Goal: Task Accomplishment & Management: Manage account settings

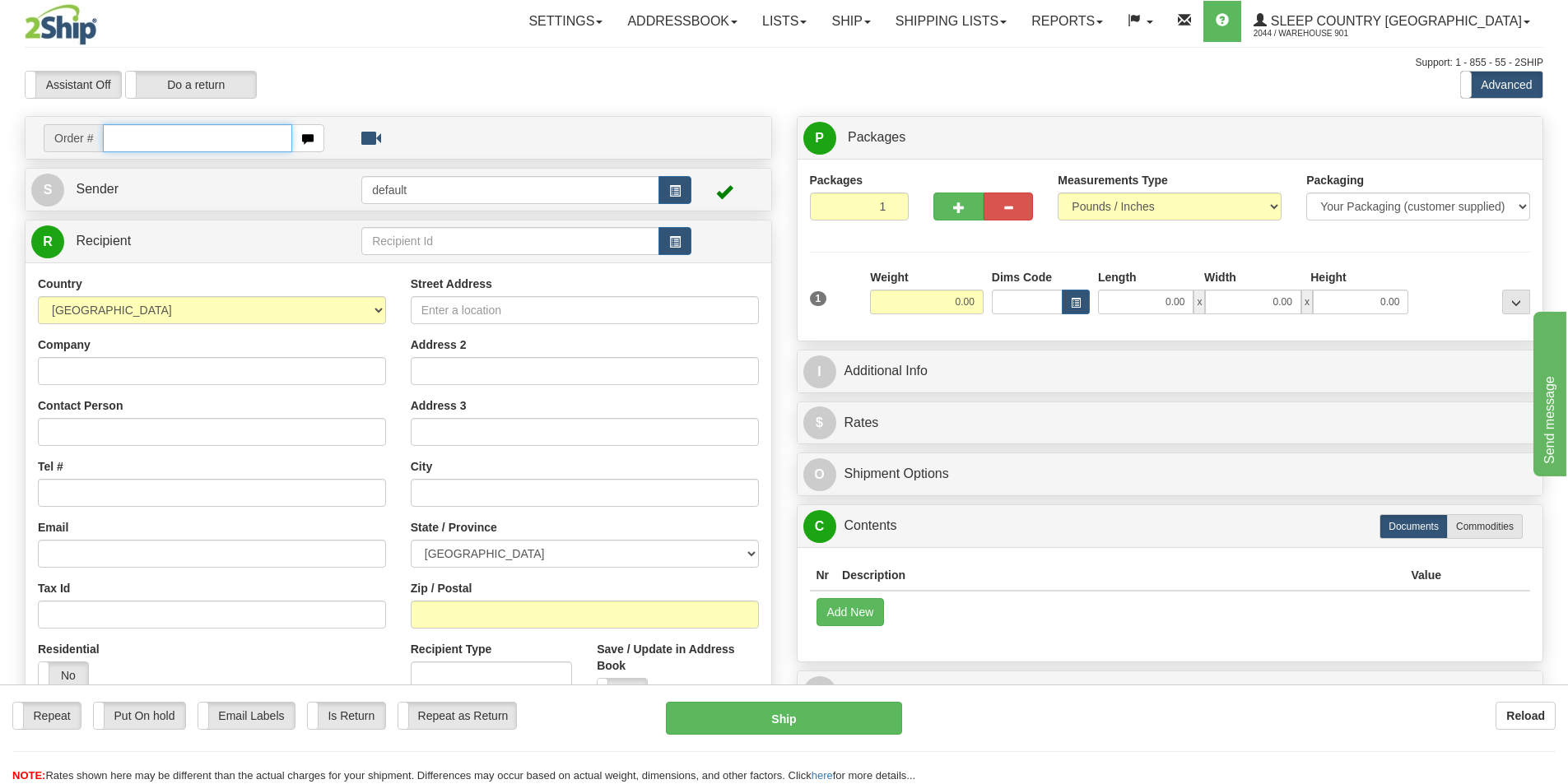
click at [110, 147] on input "text" at bounding box center [198, 138] width 189 height 28
type input "9000h974812"
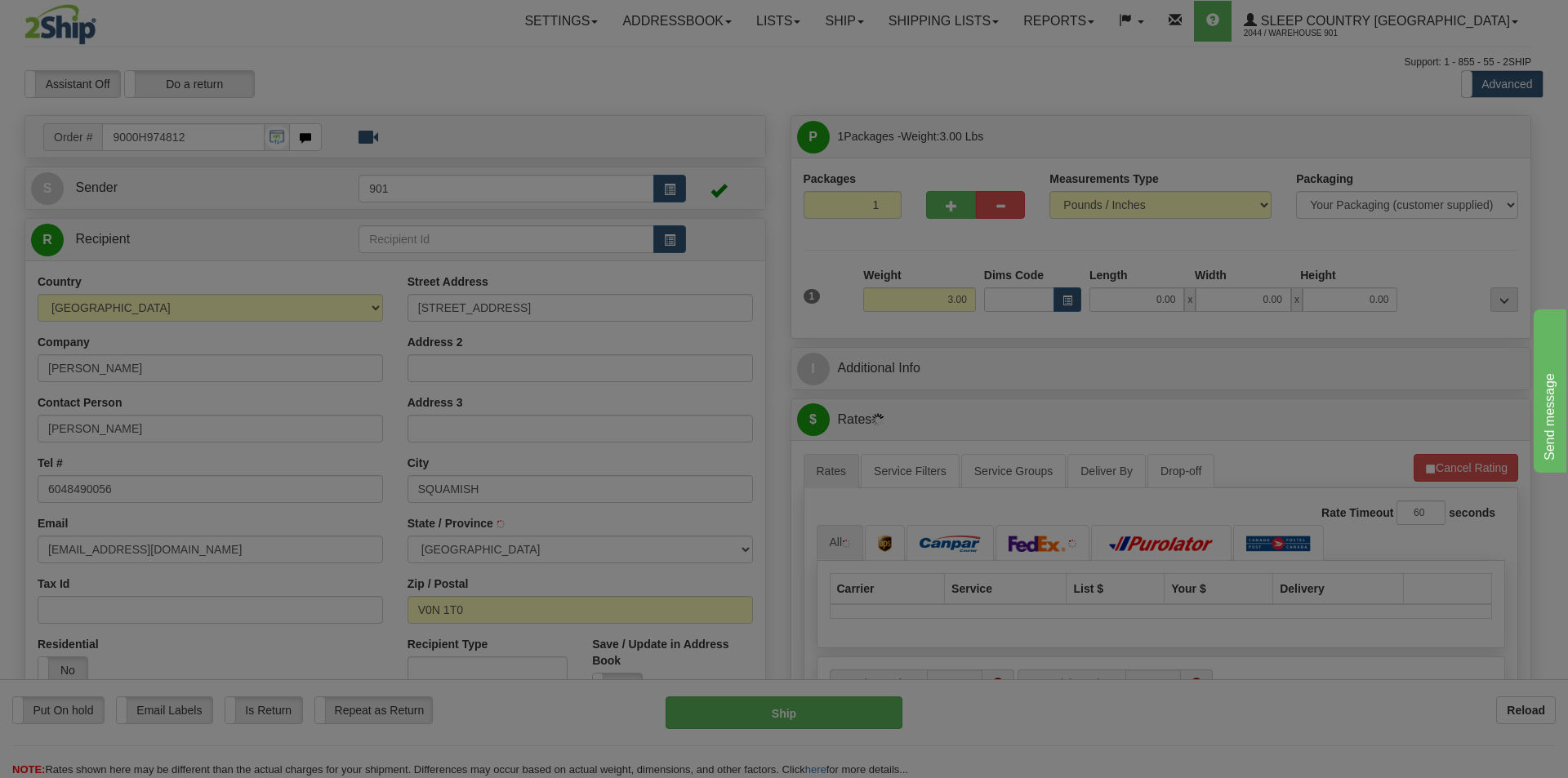
type input "GARIBALDI HIGHLANDS"
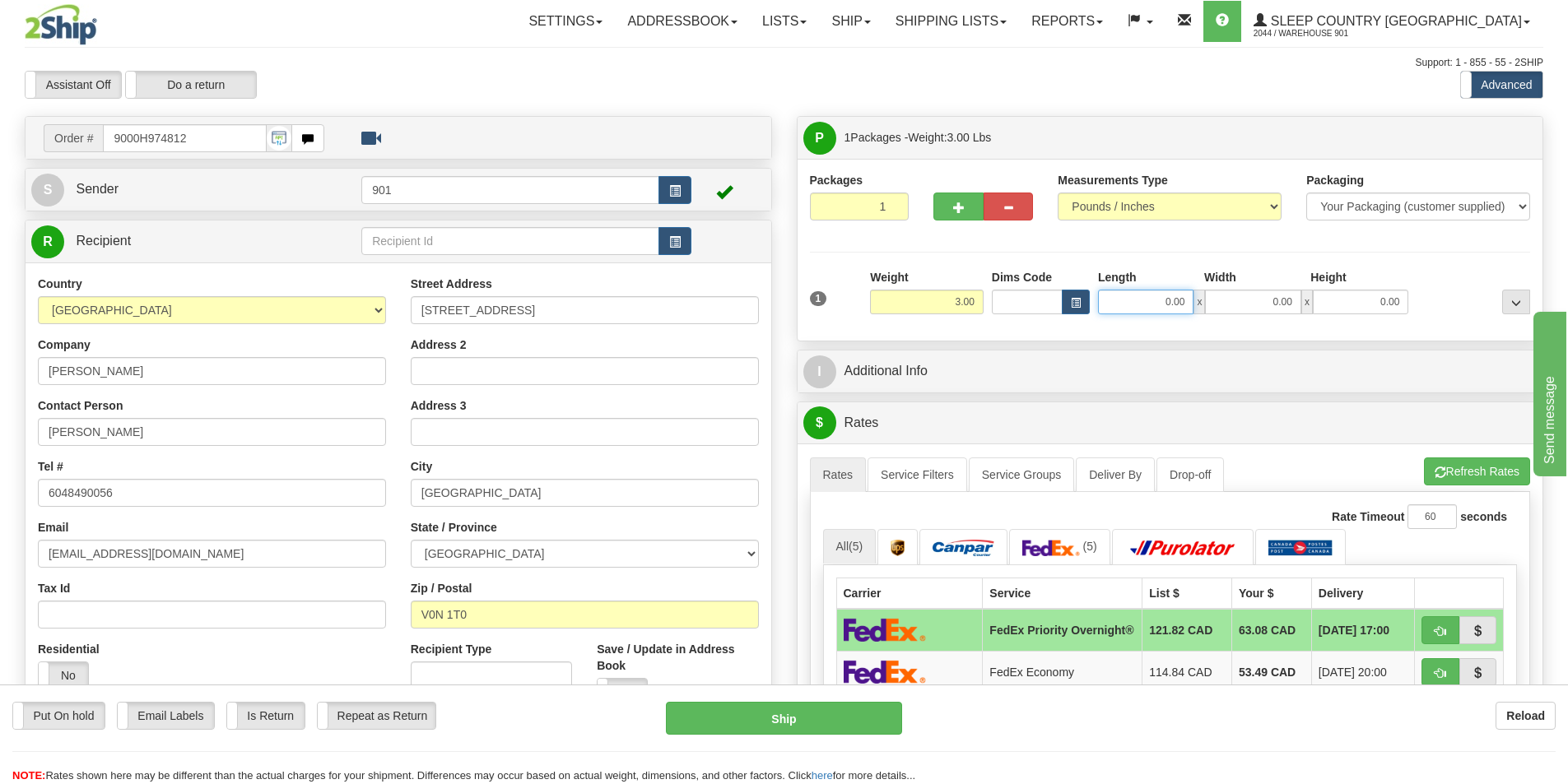
drag, startPoint x: 1186, startPoint y: 301, endPoint x: 1135, endPoint y: 301, distance: 51.0
click at [1135, 301] on input "0.00" at bounding box center [1146, 302] width 95 height 25
type input "17.00"
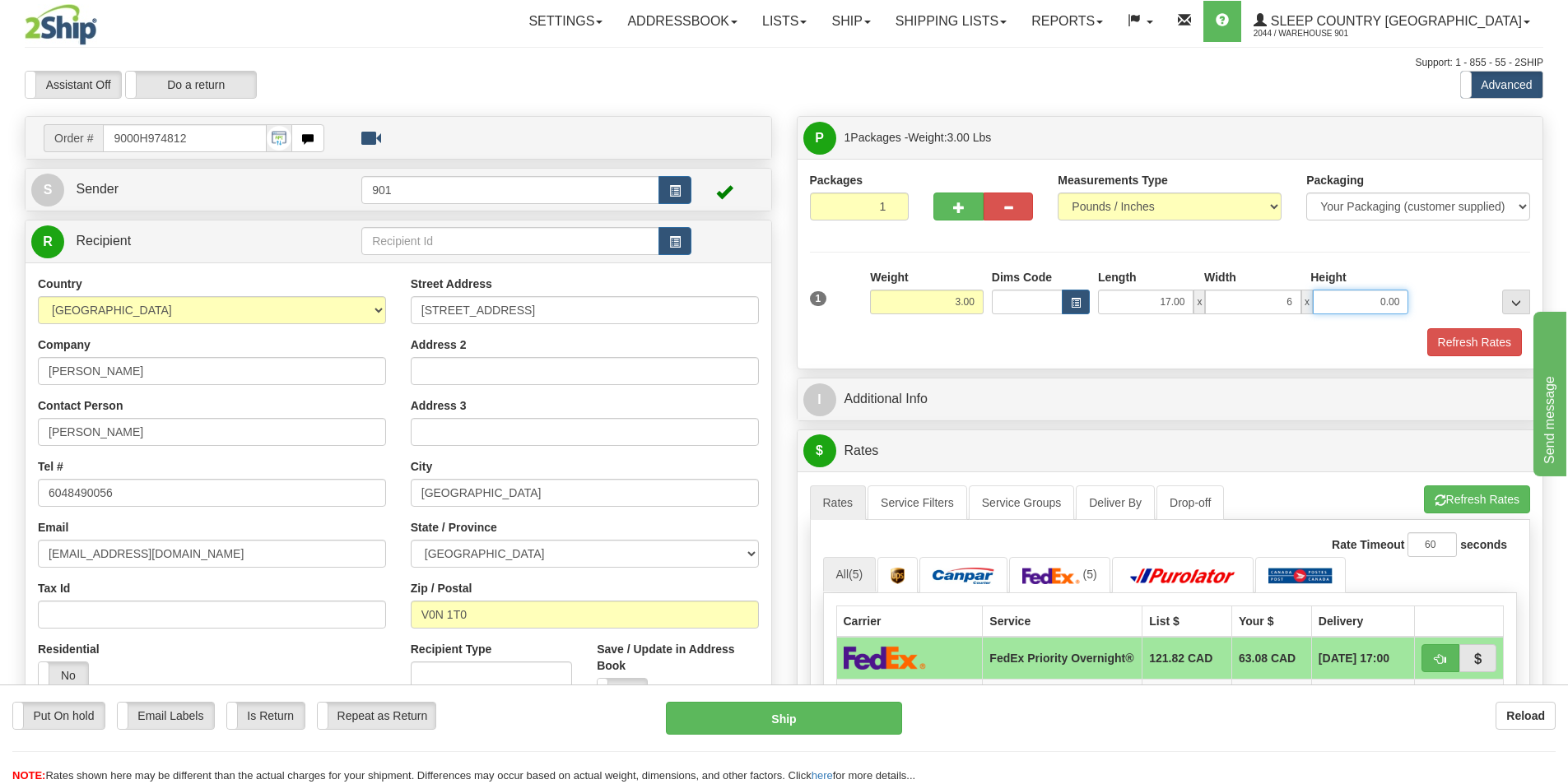
type input "6.00"
click at [1472, 340] on button "Refresh Rates" at bounding box center [1475, 342] width 95 height 28
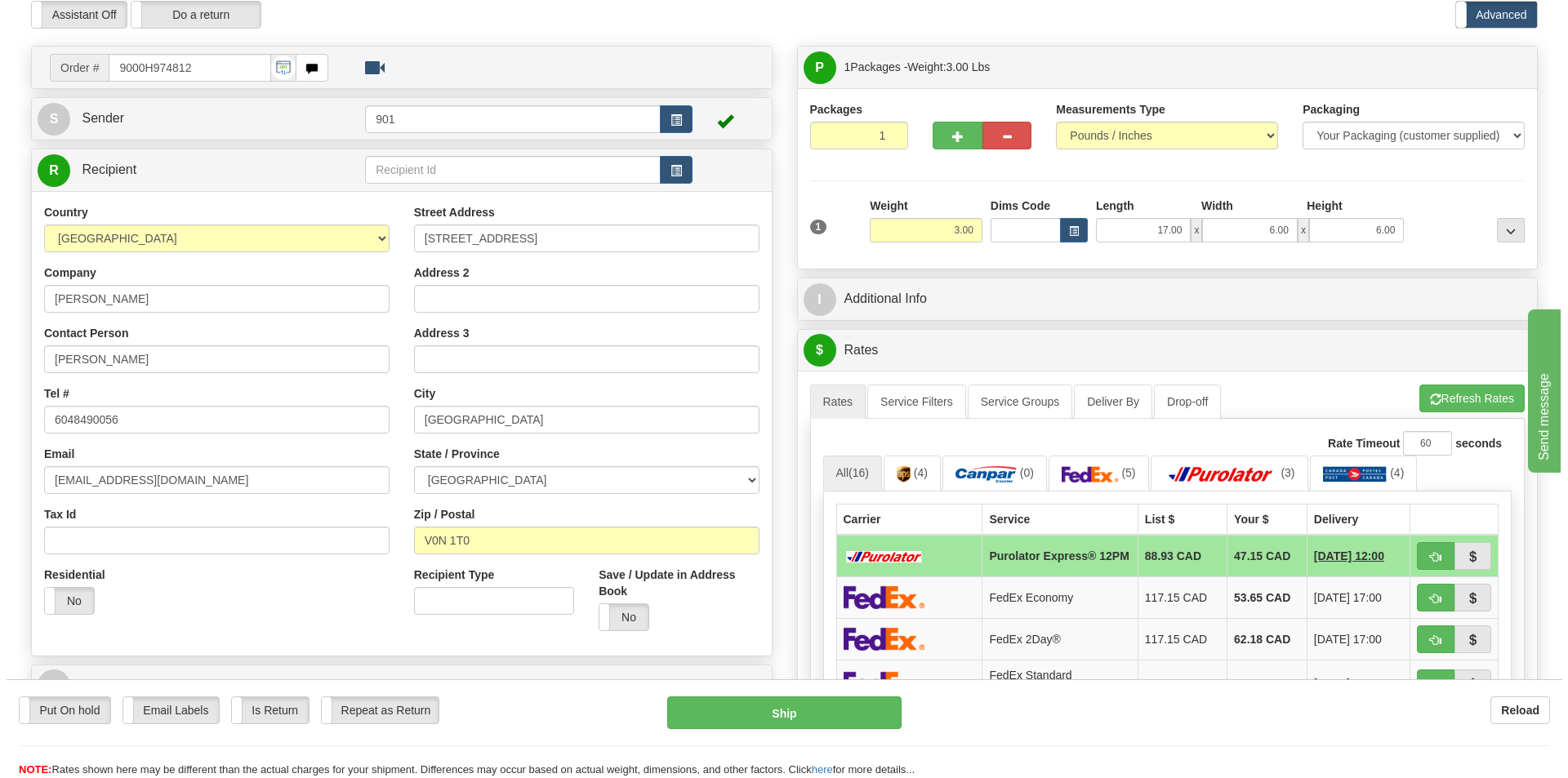
scroll to position [163, 0]
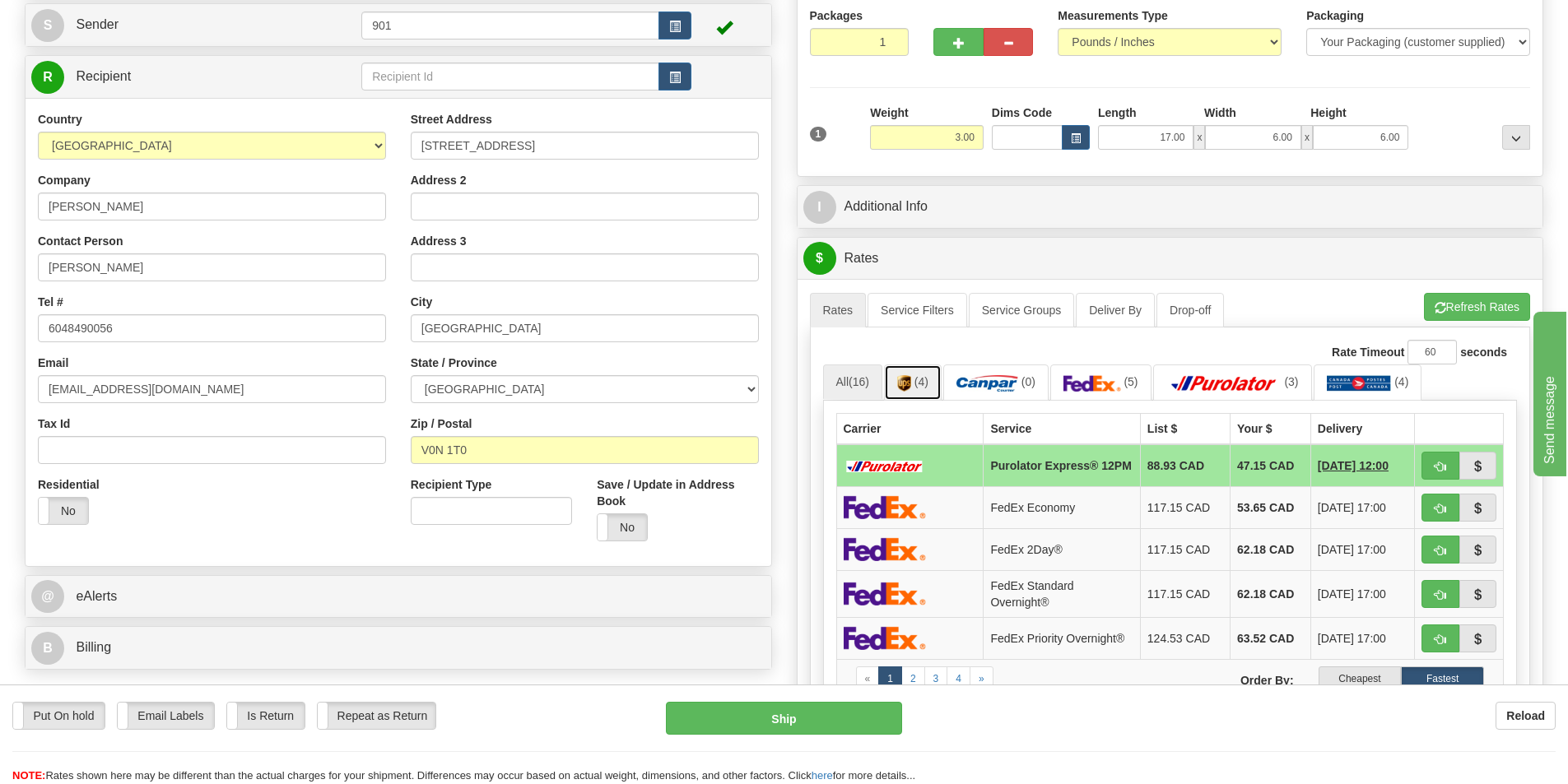
click at [908, 383] on img at bounding box center [904, 383] width 14 height 16
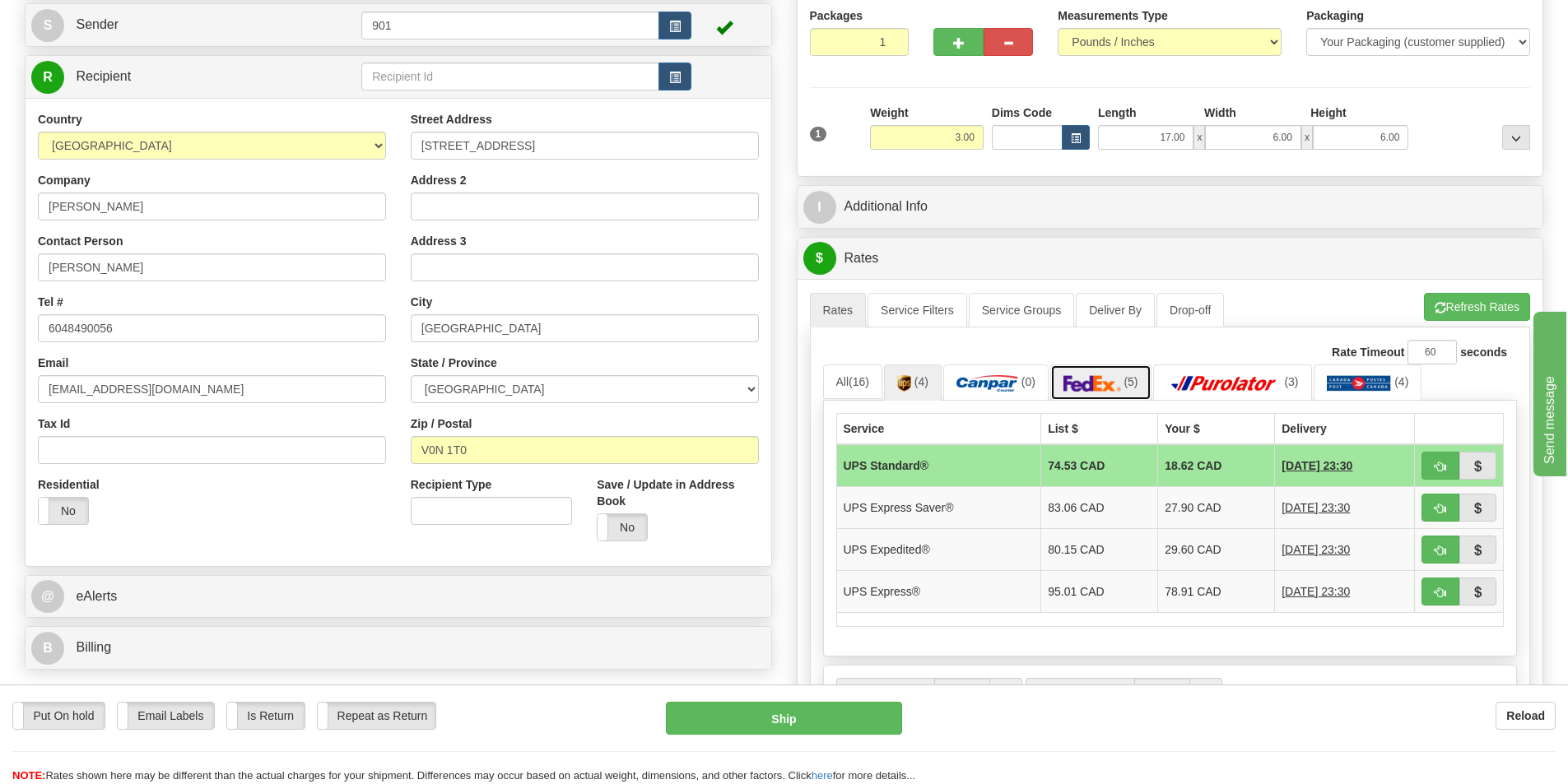
click at [1091, 395] on link "(5)" at bounding box center [1101, 382] width 101 height 35
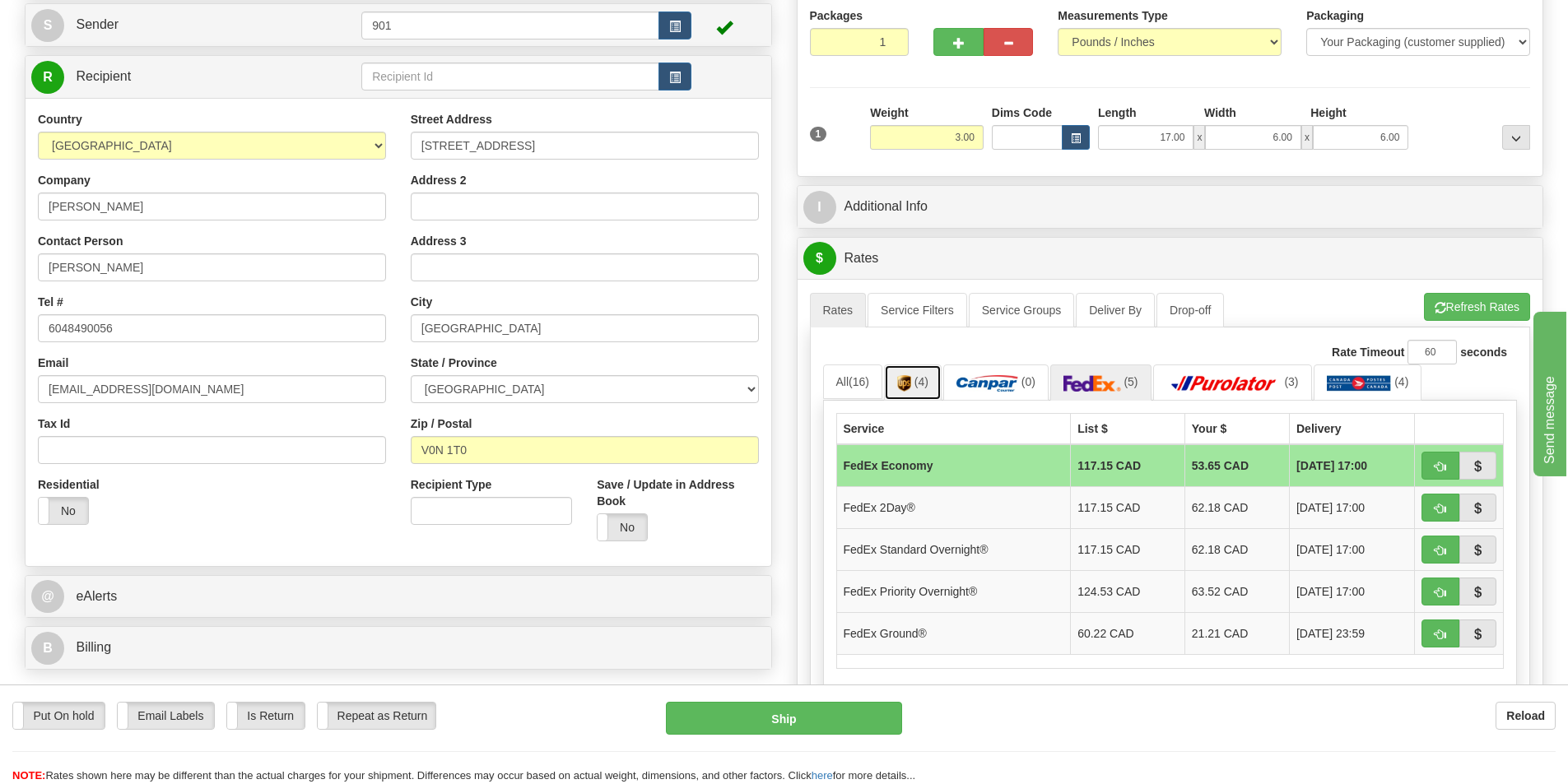
click at [901, 385] on img at bounding box center [904, 383] width 14 height 16
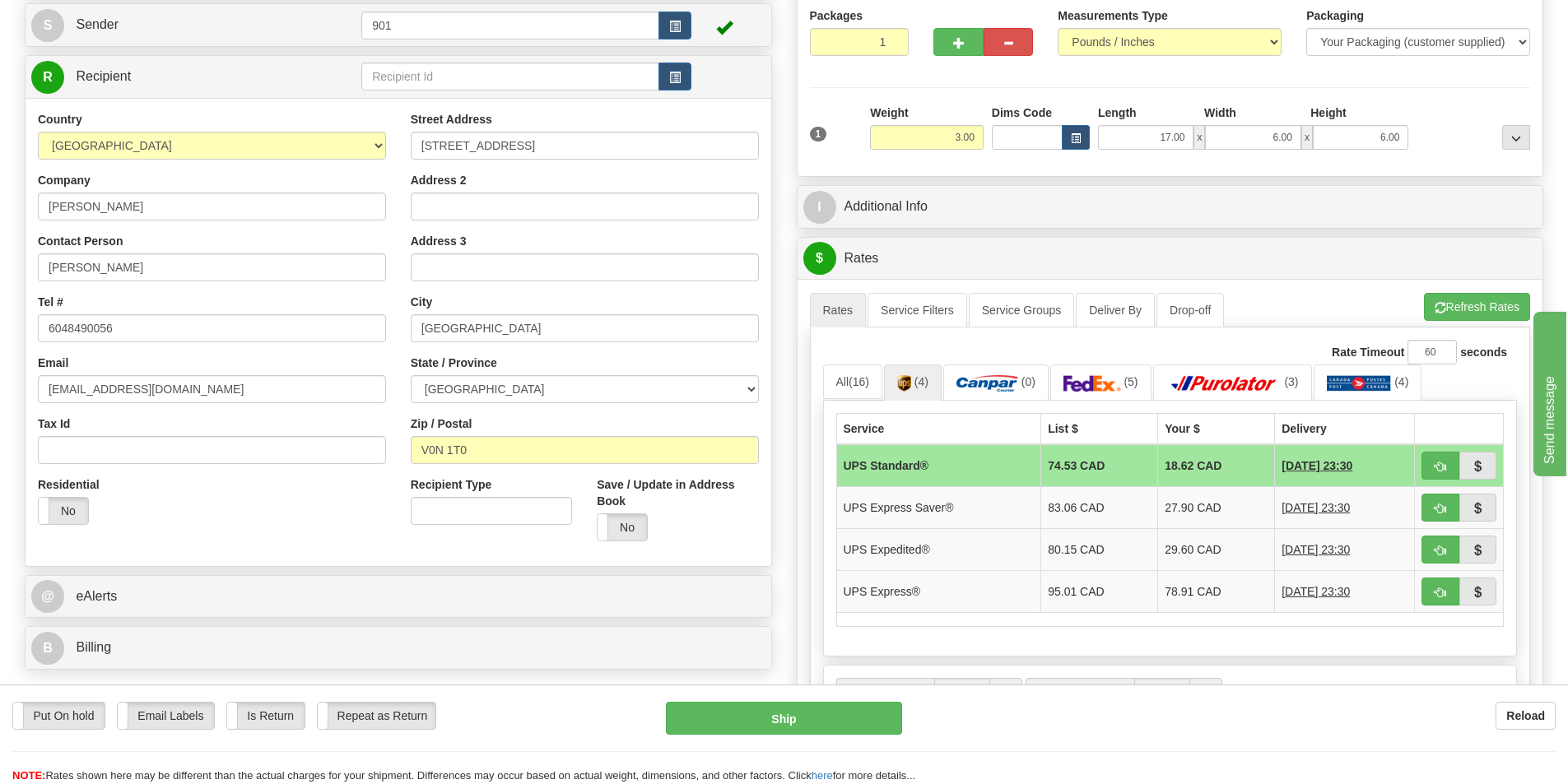
click at [958, 467] on td "UPS Standard®" at bounding box center [938, 466] width 205 height 43
click at [1428, 468] on button "button" at bounding box center [1441, 465] width 38 height 28
type input "11"
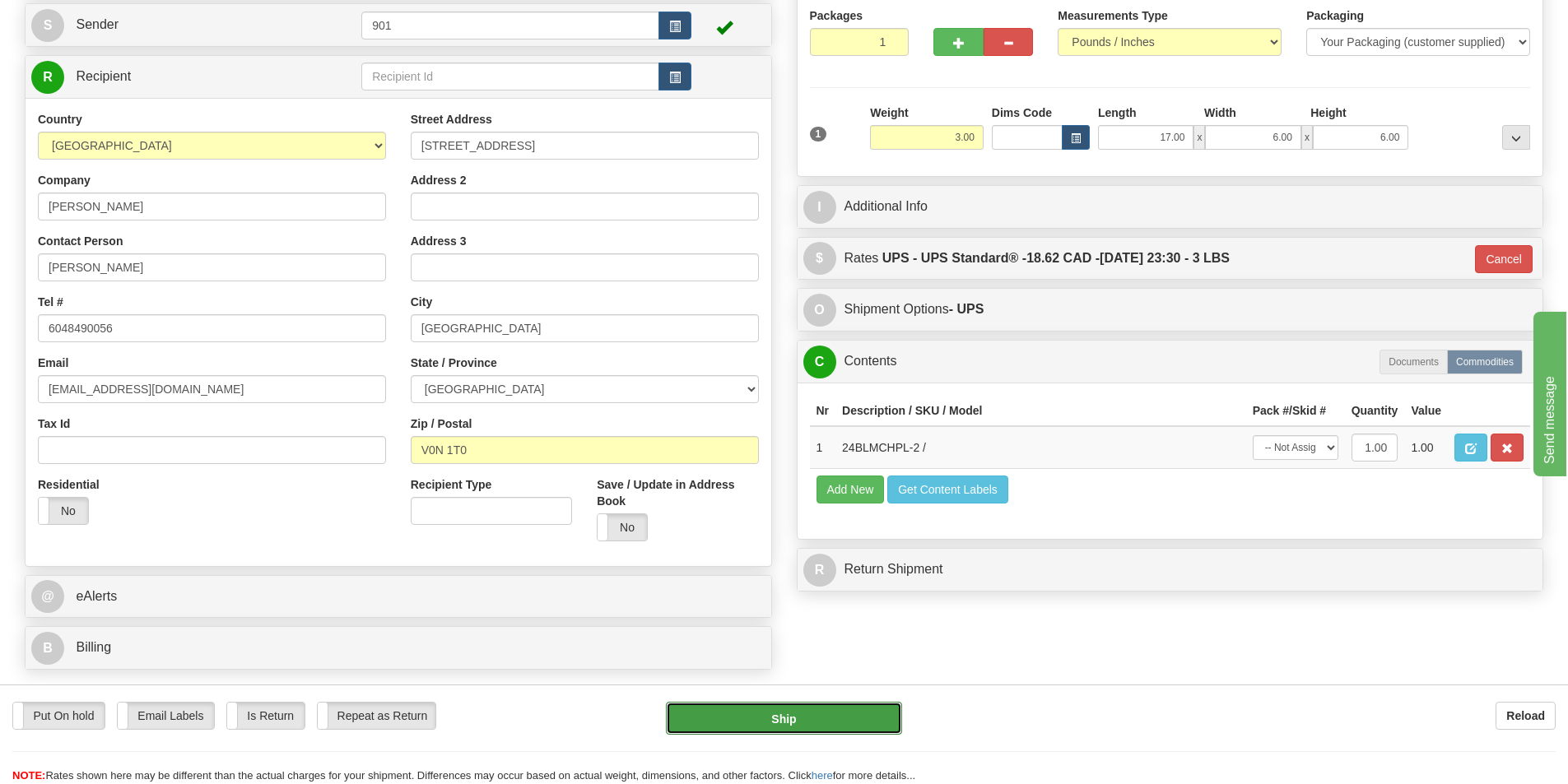
click at [776, 719] on button "Ship" at bounding box center [784, 718] width 237 height 33
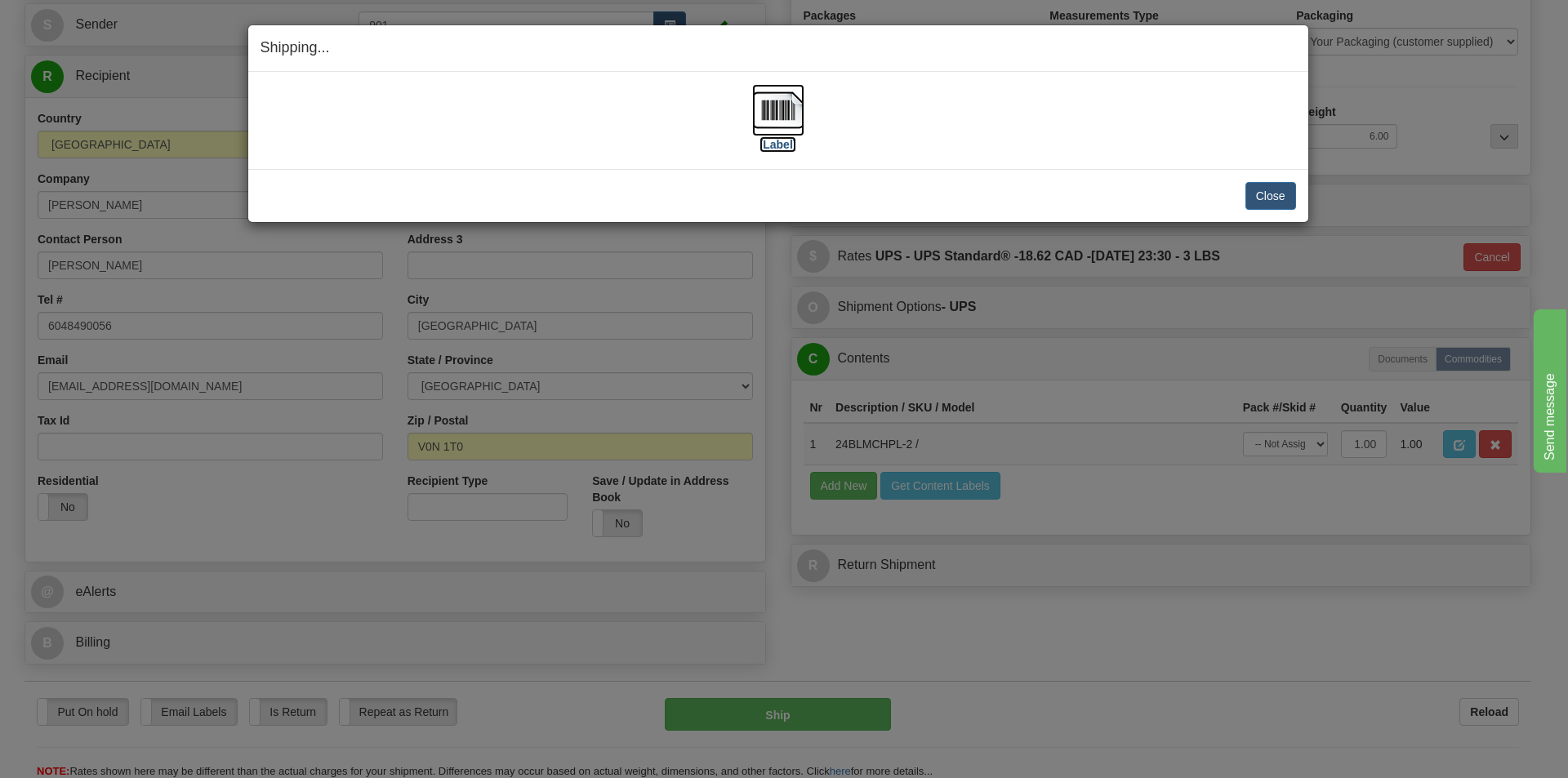
click at [779, 113] on img at bounding box center [777, 110] width 52 height 52
click at [1276, 199] on button "Close" at bounding box center [1270, 195] width 50 height 28
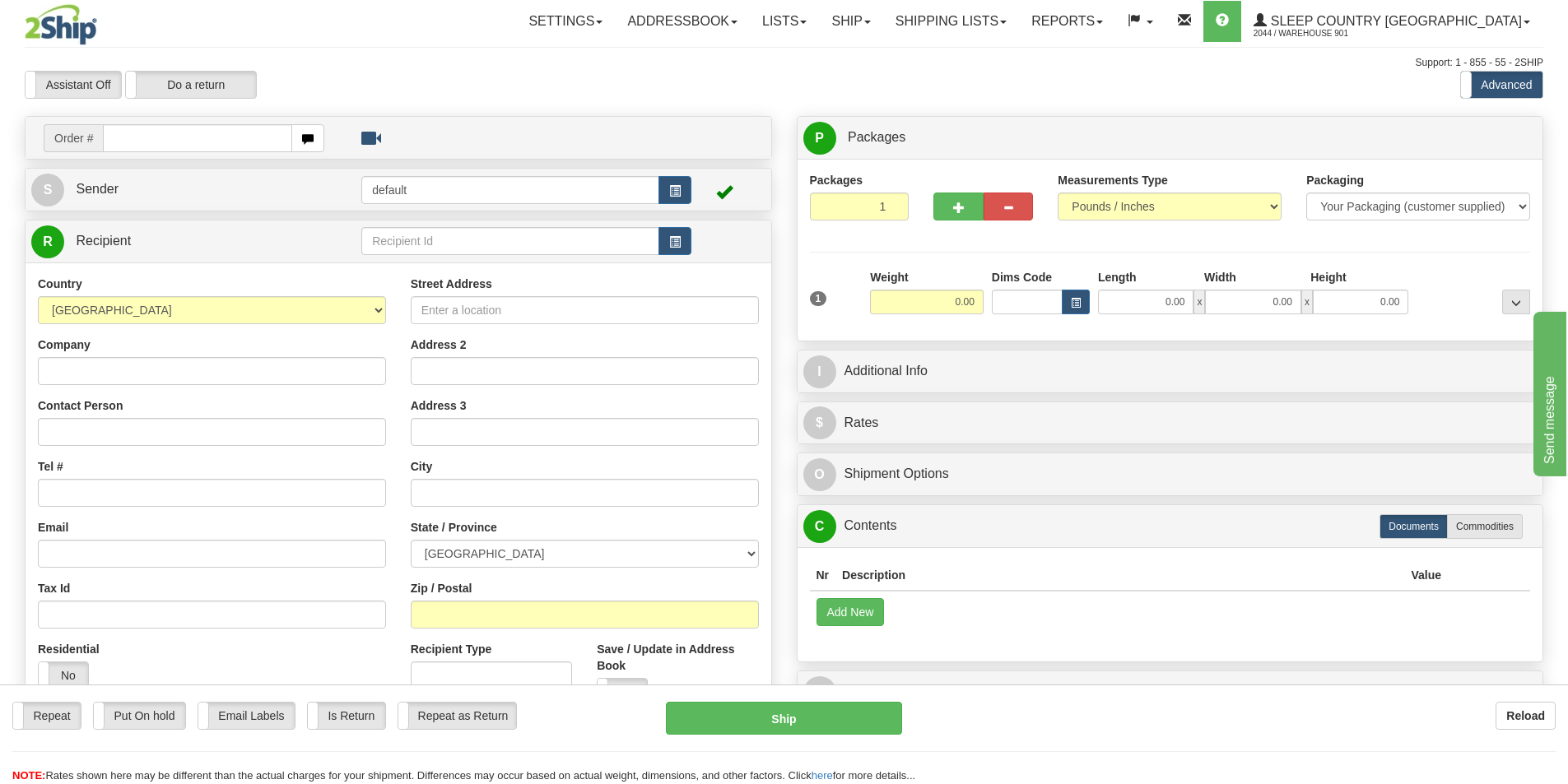
click at [106, 136] on input "text" at bounding box center [198, 138] width 189 height 28
type input "9000h975147"
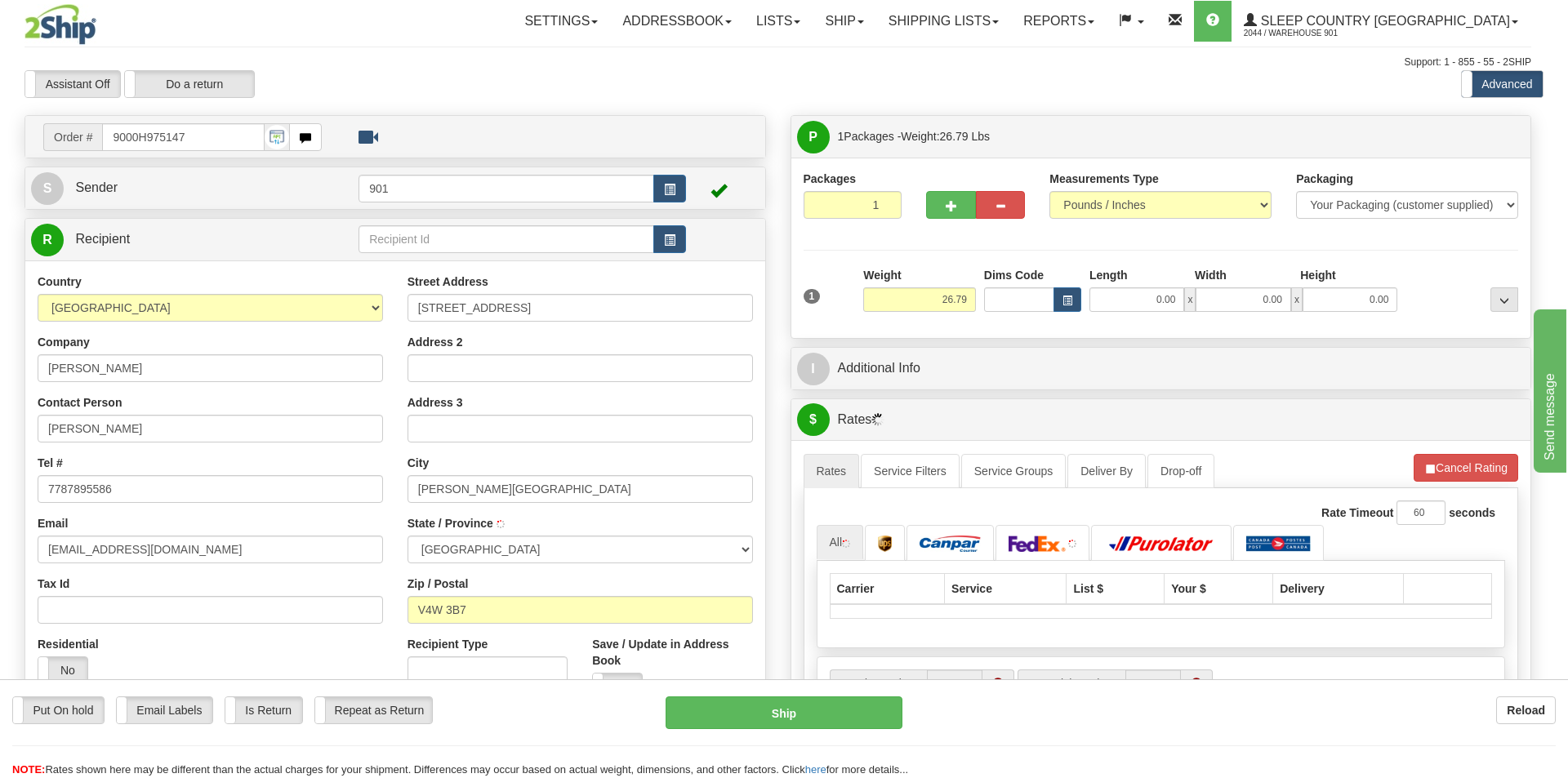
type input "ALDERGROVE"
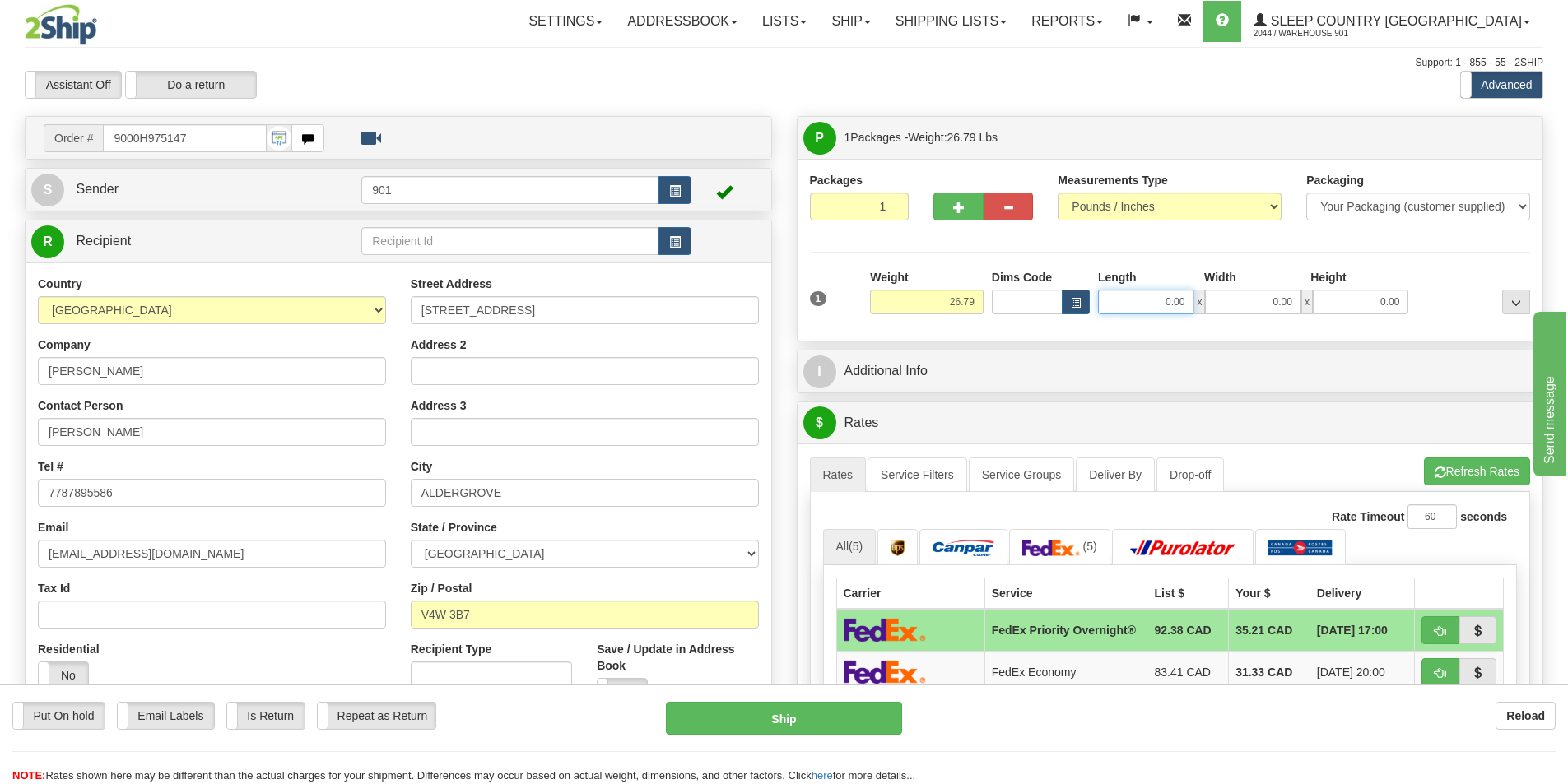
drag, startPoint x: 1191, startPoint y: 298, endPoint x: 1119, endPoint y: 304, distance: 72.2
click at [1119, 304] on input "0.00" at bounding box center [1146, 302] width 95 height 25
type input "40.00"
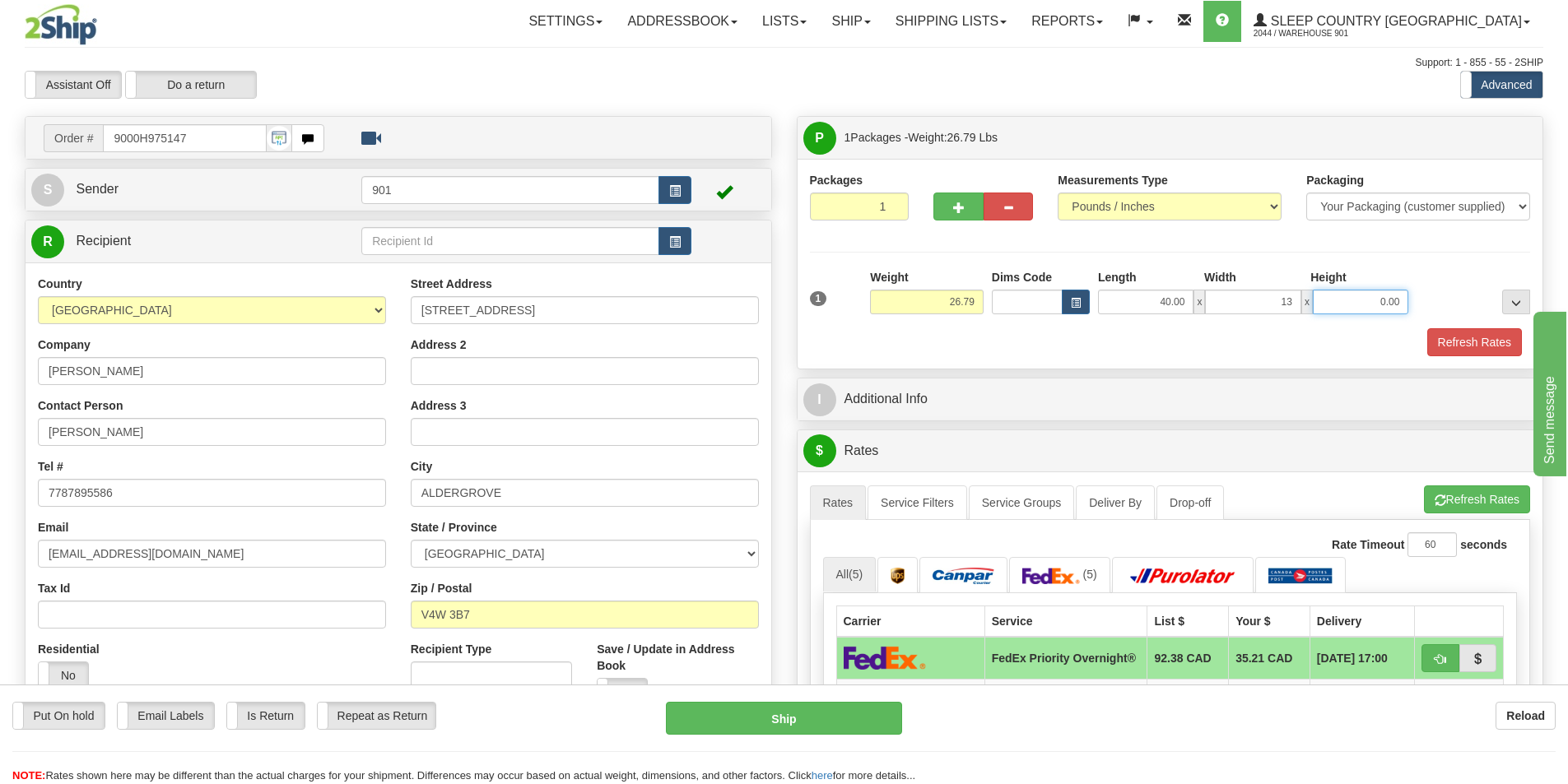
type input "13.00"
click at [1459, 346] on button "Refresh Rates" at bounding box center [1475, 342] width 95 height 28
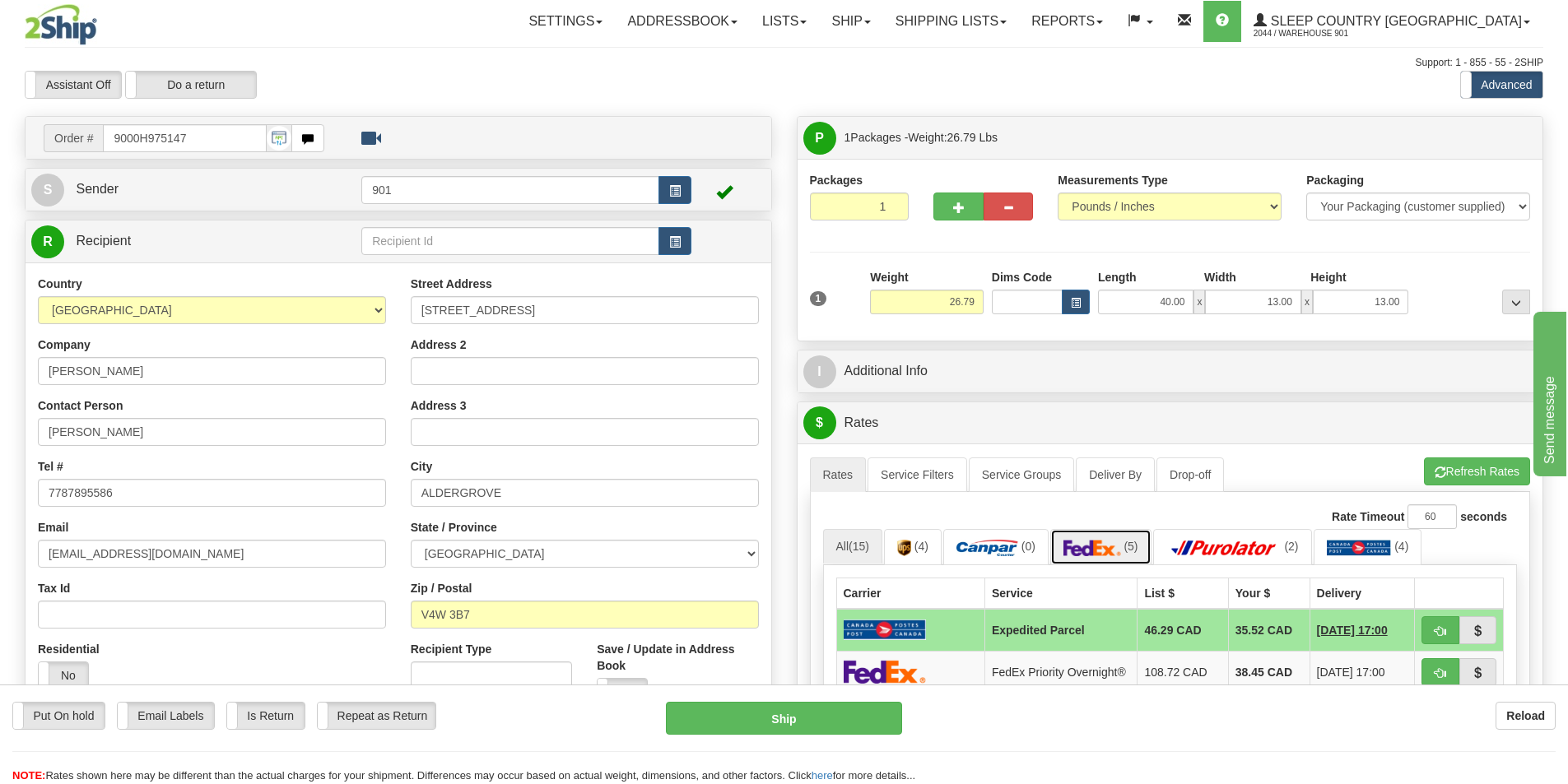
click at [1110, 549] on img at bounding box center [1092, 548] width 58 height 16
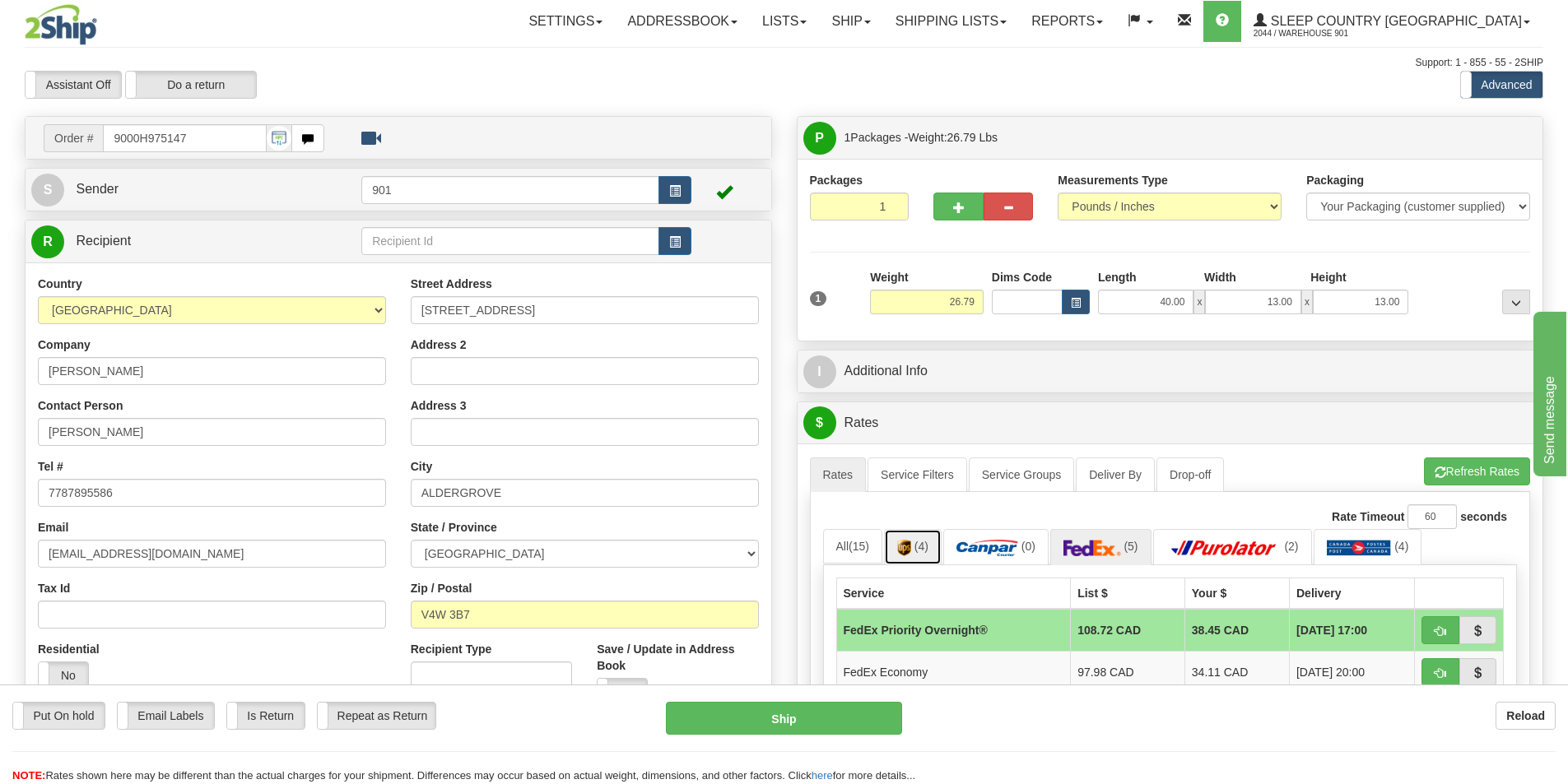
click at [930, 556] on link "(4)" at bounding box center [913, 546] width 58 height 35
click at [907, 636] on td "UPS Standard®" at bounding box center [938, 630] width 205 height 43
click at [1436, 628] on span "button" at bounding box center [1440, 631] width 11 height 10
type input "11"
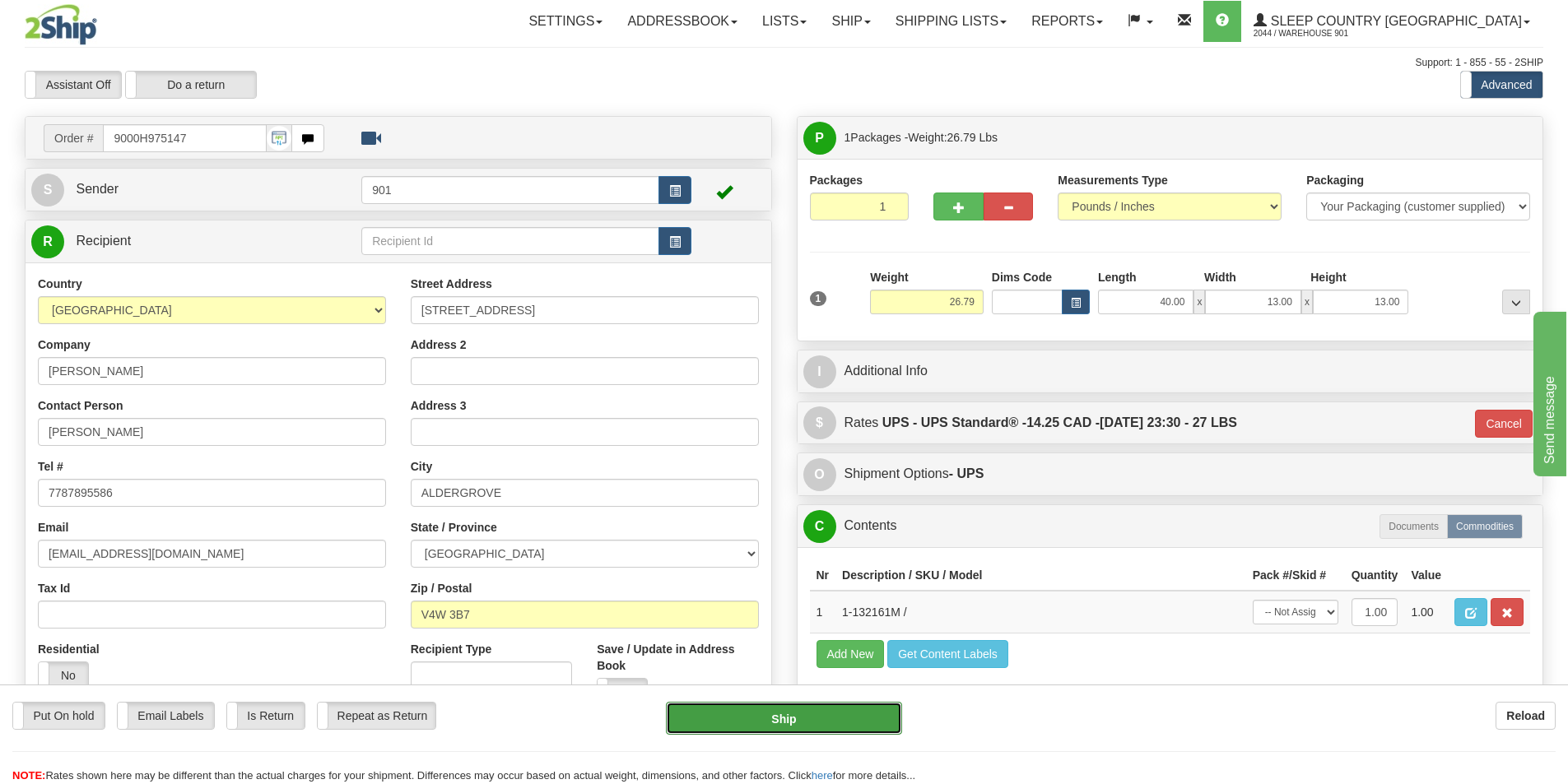
click at [823, 716] on button "Ship" at bounding box center [784, 718] width 237 height 33
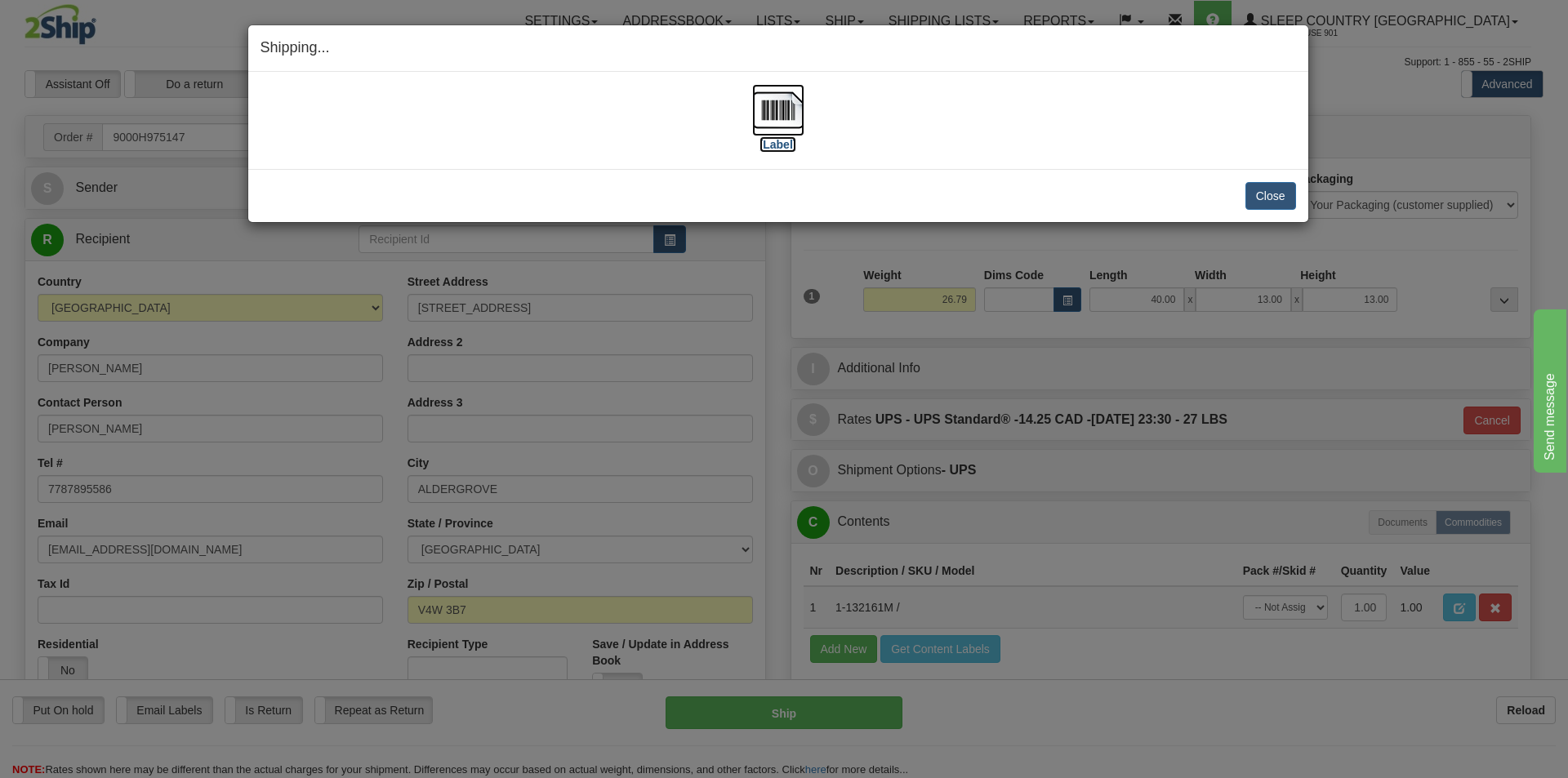
click at [772, 107] on img at bounding box center [777, 110] width 52 height 52
click at [1261, 194] on button "Close" at bounding box center [1270, 195] width 50 height 28
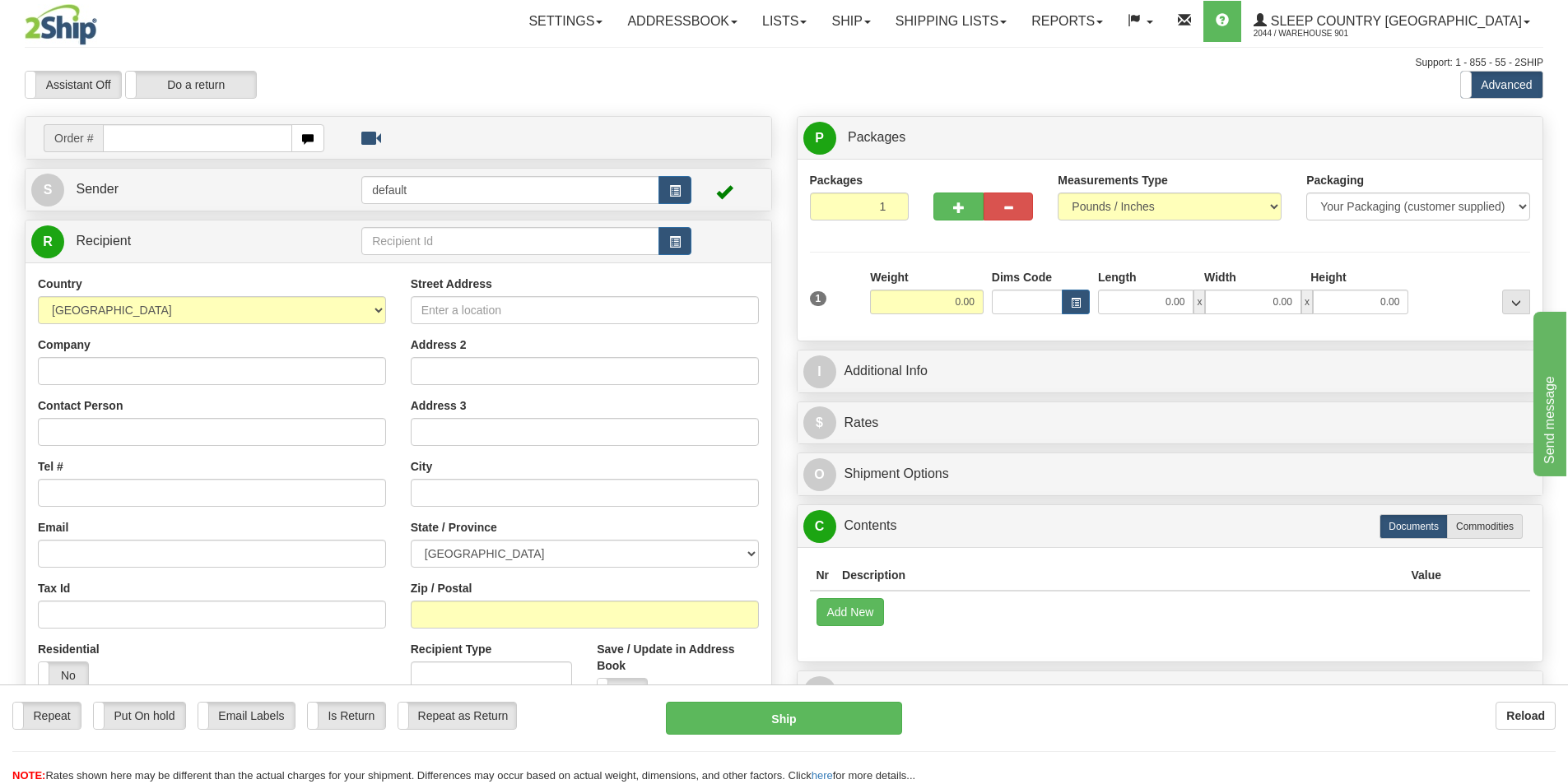
click at [117, 144] on input "text" at bounding box center [198, 138] width 189 height 28
type input "9000H975748"
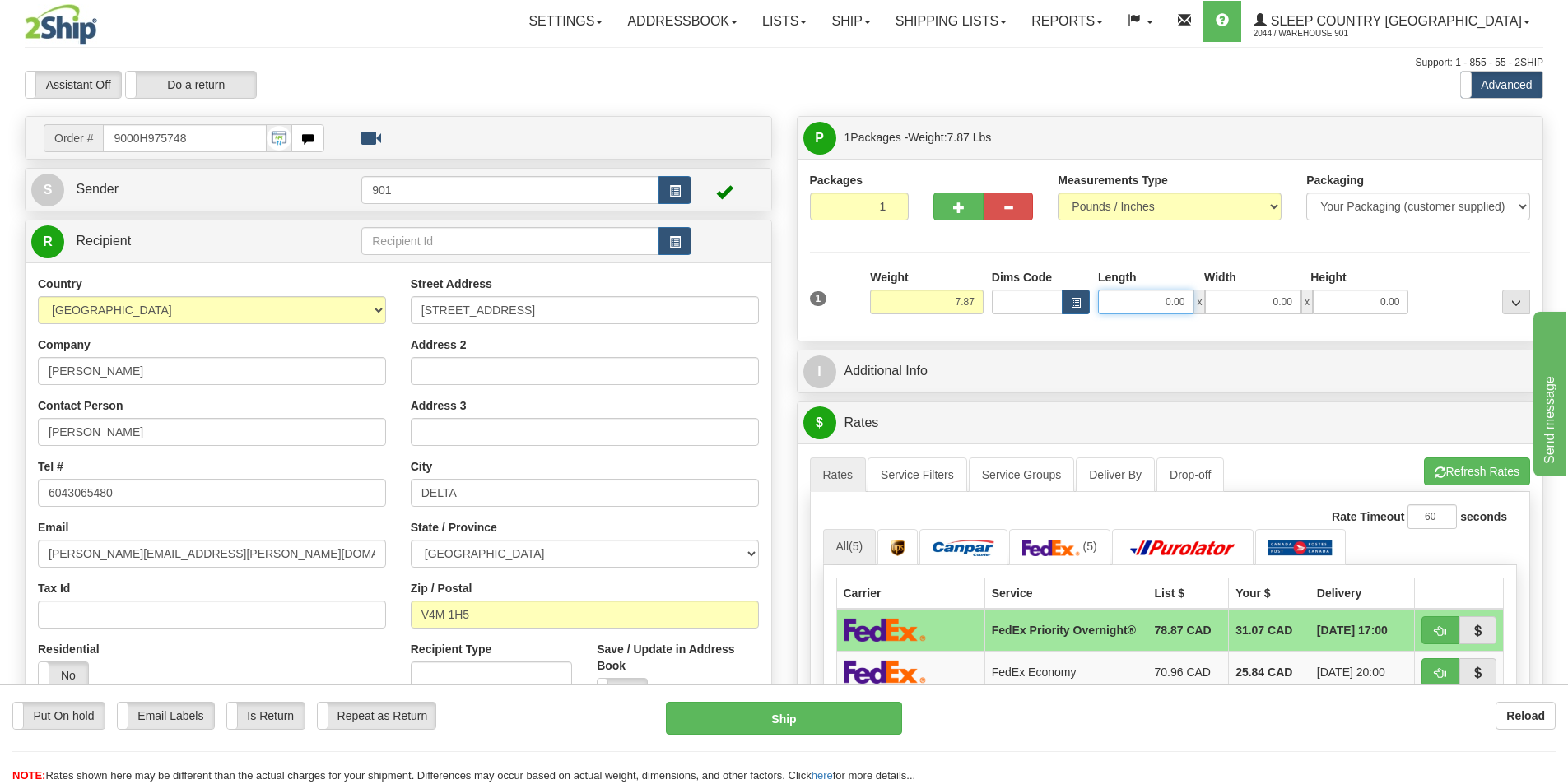
drag, startPoint x: 1194, startPoint y: 307, endPoint x: 1131, endPoint y: 320, distance: 64.3
click at [1131, 320] on div "1 Weight 7.87 Dims Code 0.00" at bounding box center [1171, 298] width 729 height 58
type input "13.00"
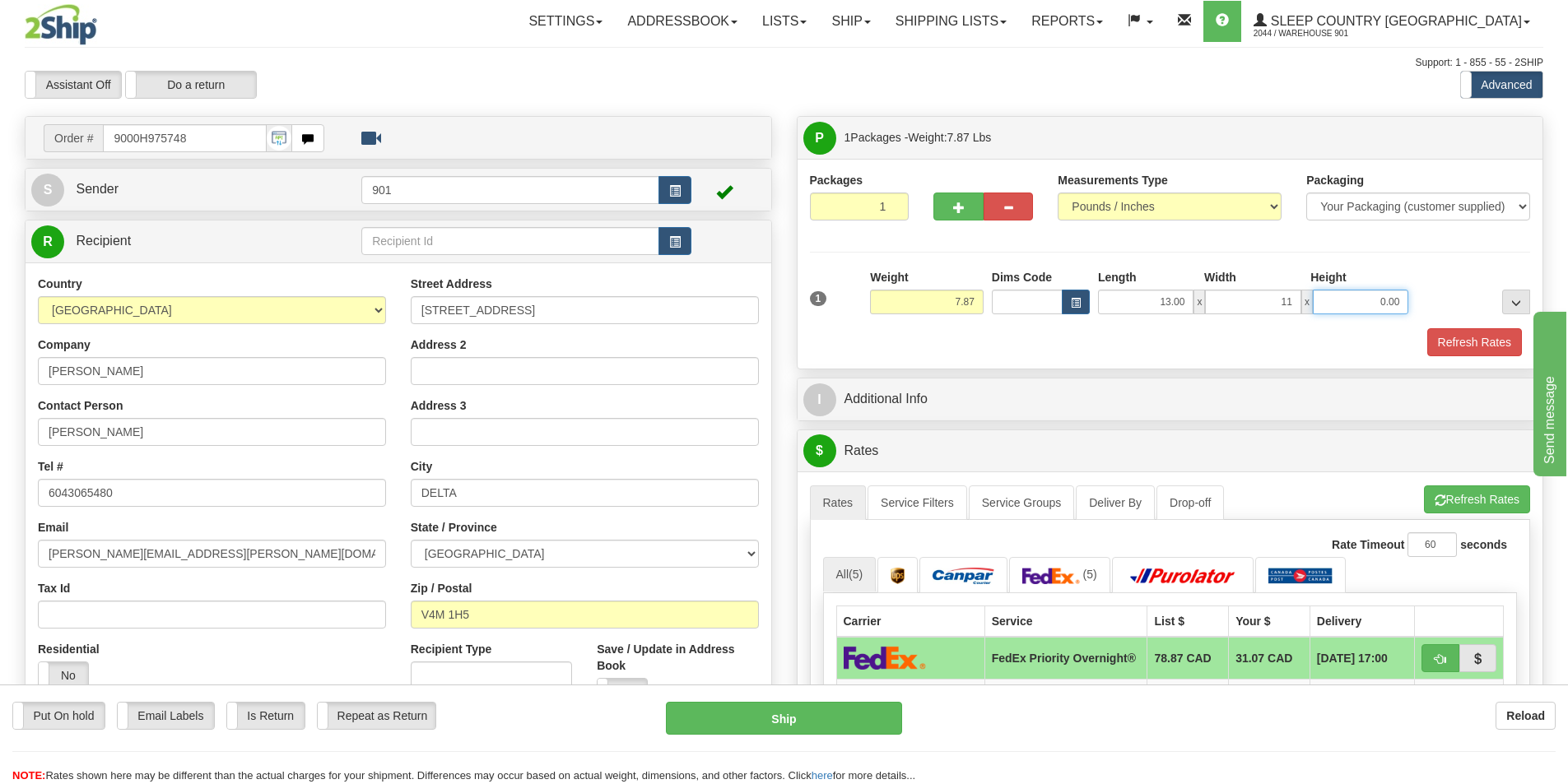
type input "11.00"
type input "5.00"
click at [1471, 336] on button "Refresh Rates" at bounding box center [1475, 342] width 95 height 28
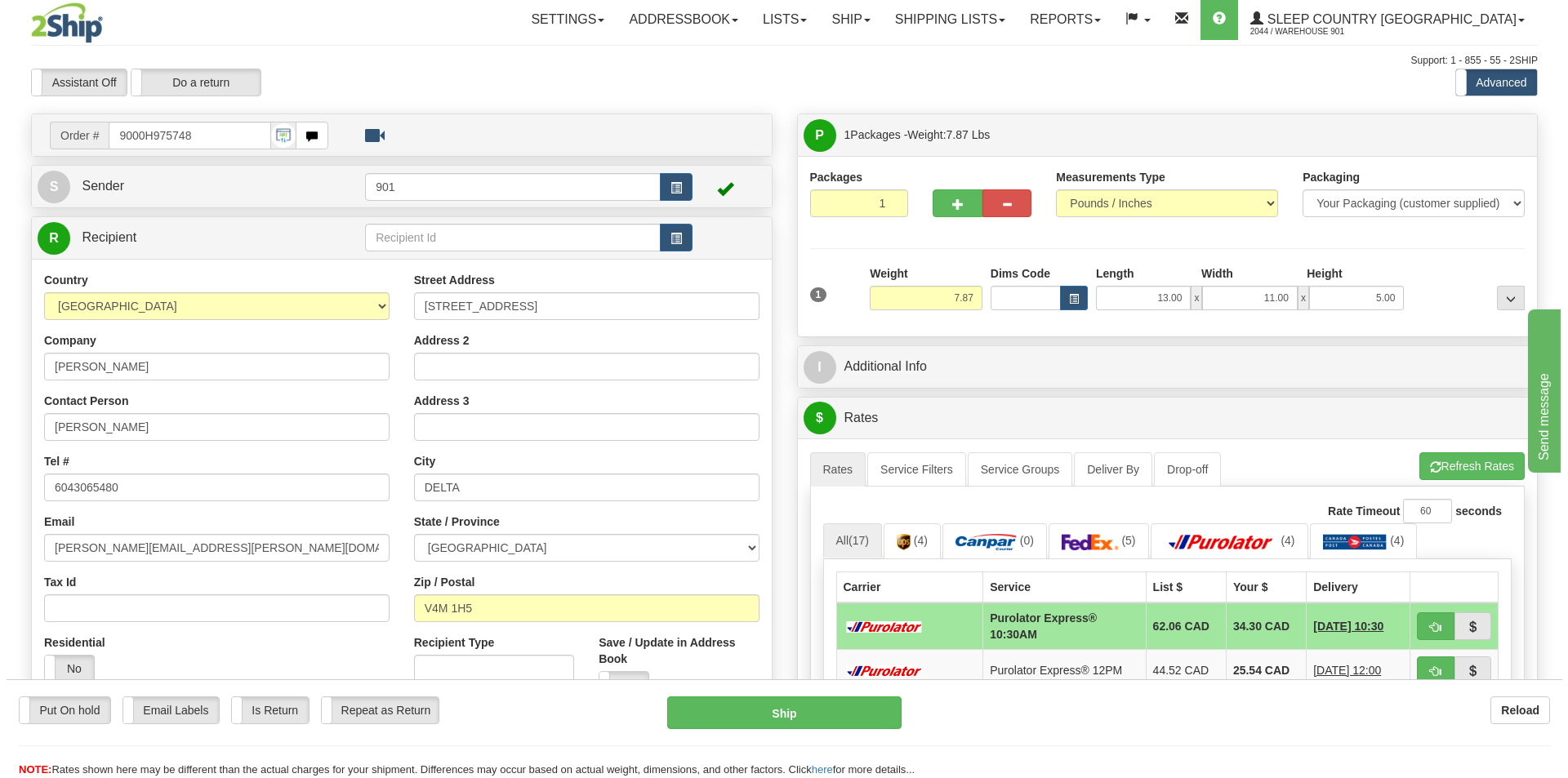
scroll to position [82, 0]
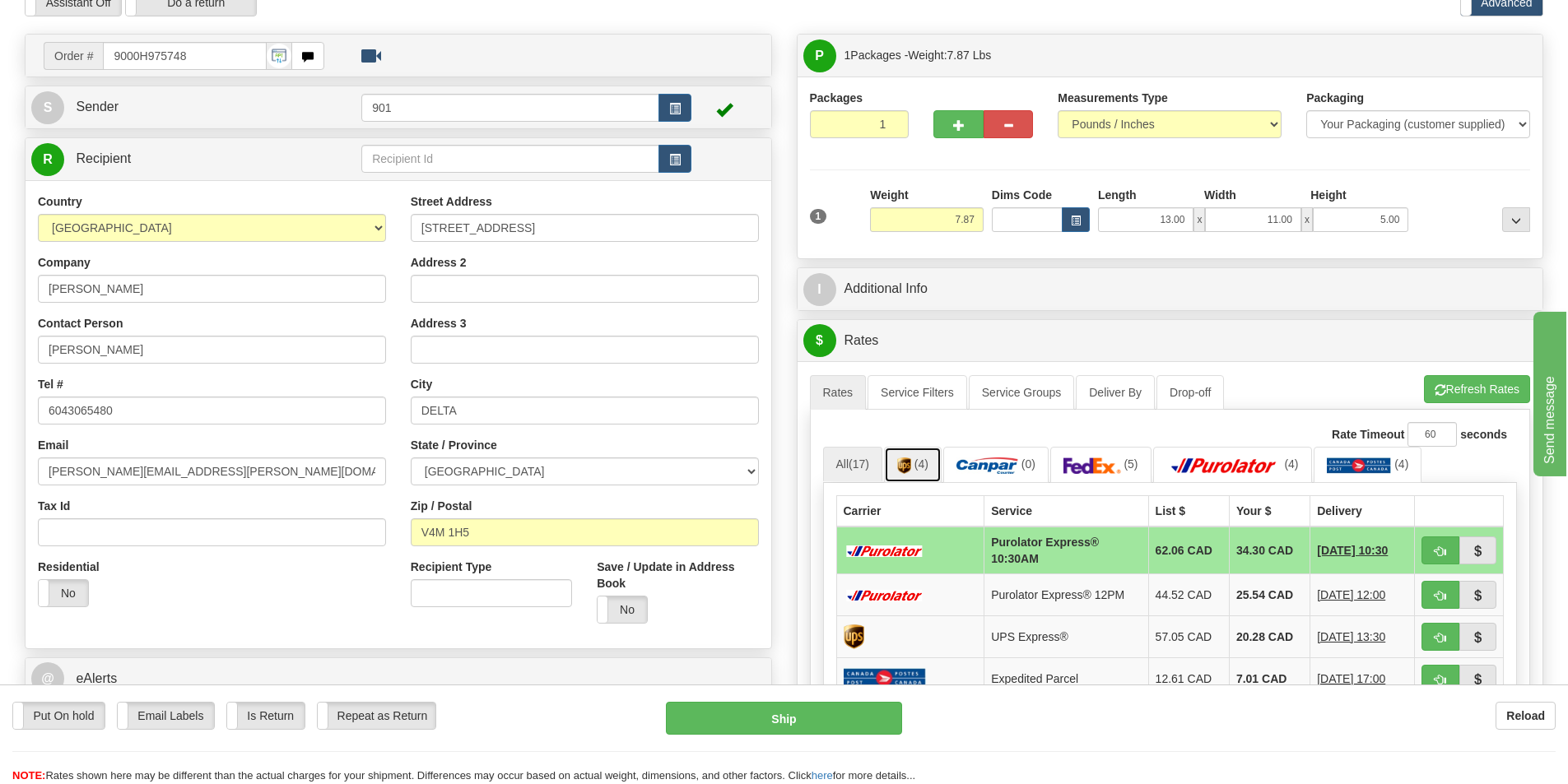
click at [917, 467] on link "(4)" at bounding box center [913, 464] width 58 height 35
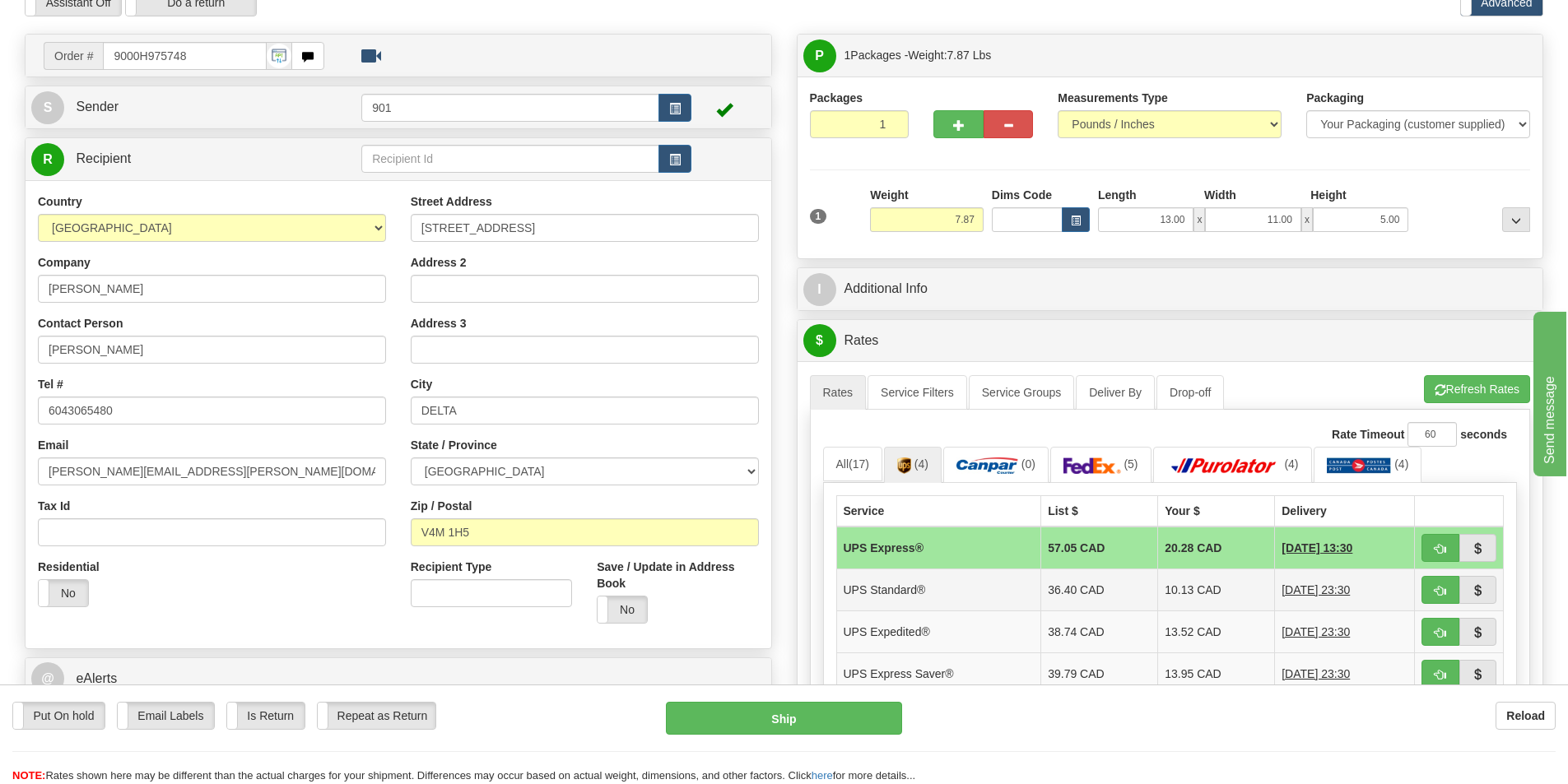
click at [1172, 594] on td "10.13 CAD" at bounding box center [1217, 589] width 117 height 42
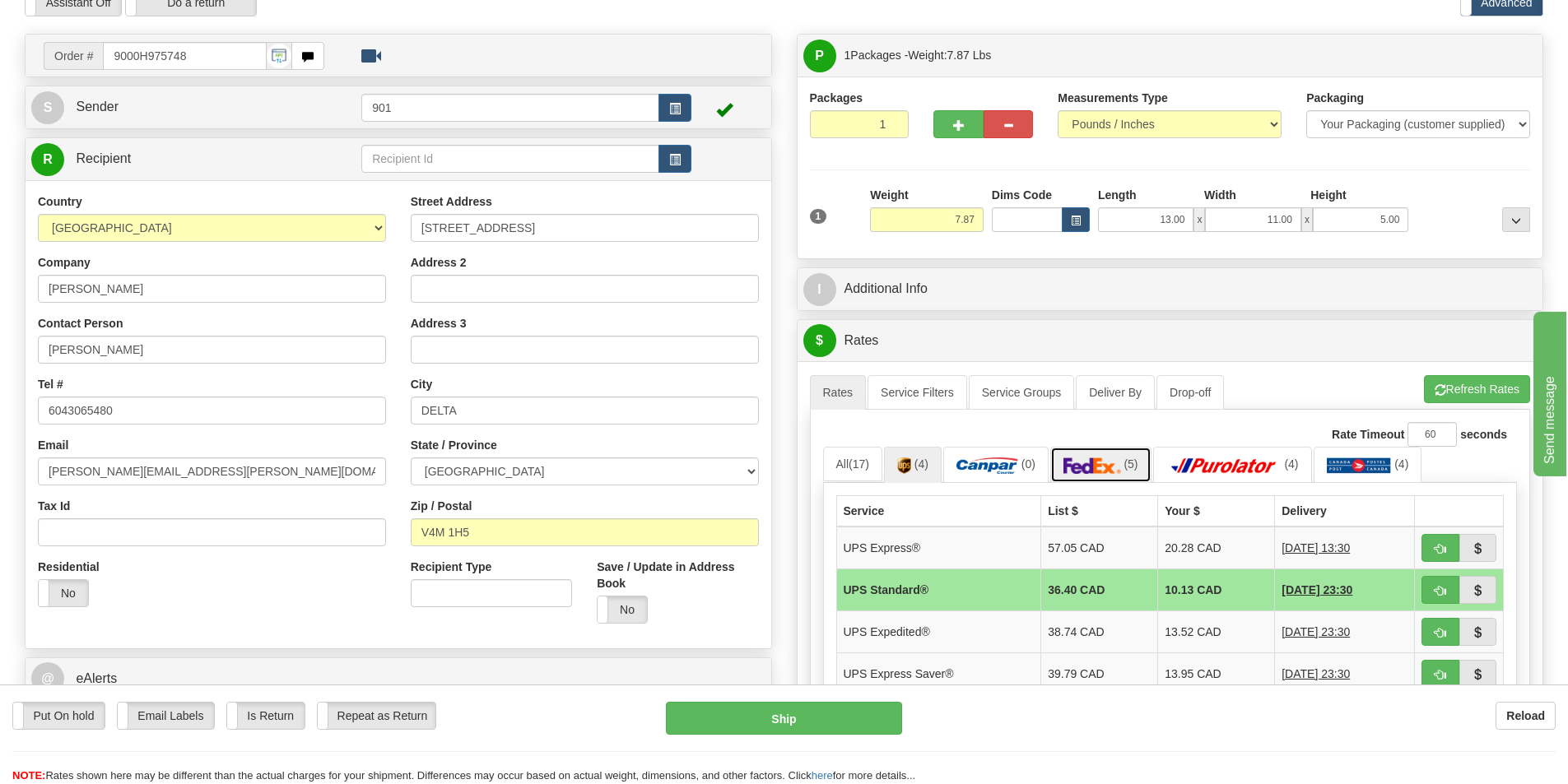
click at [1098, 464] on img at bounding box center [1092, 465] width 58 height 16
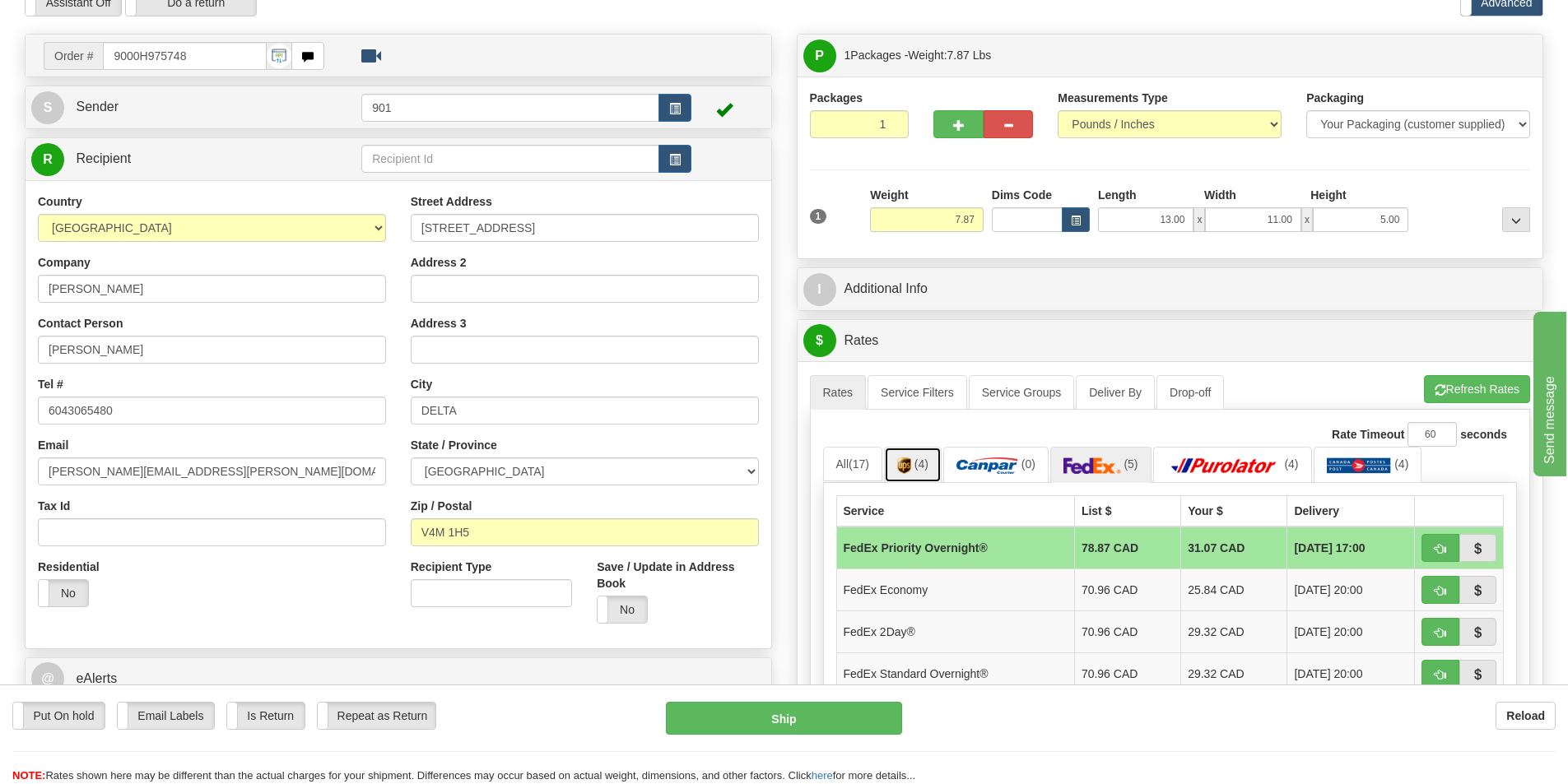
click at [916, 472] on link "(4)" at bounding box center [913, 464] width 58 height 35
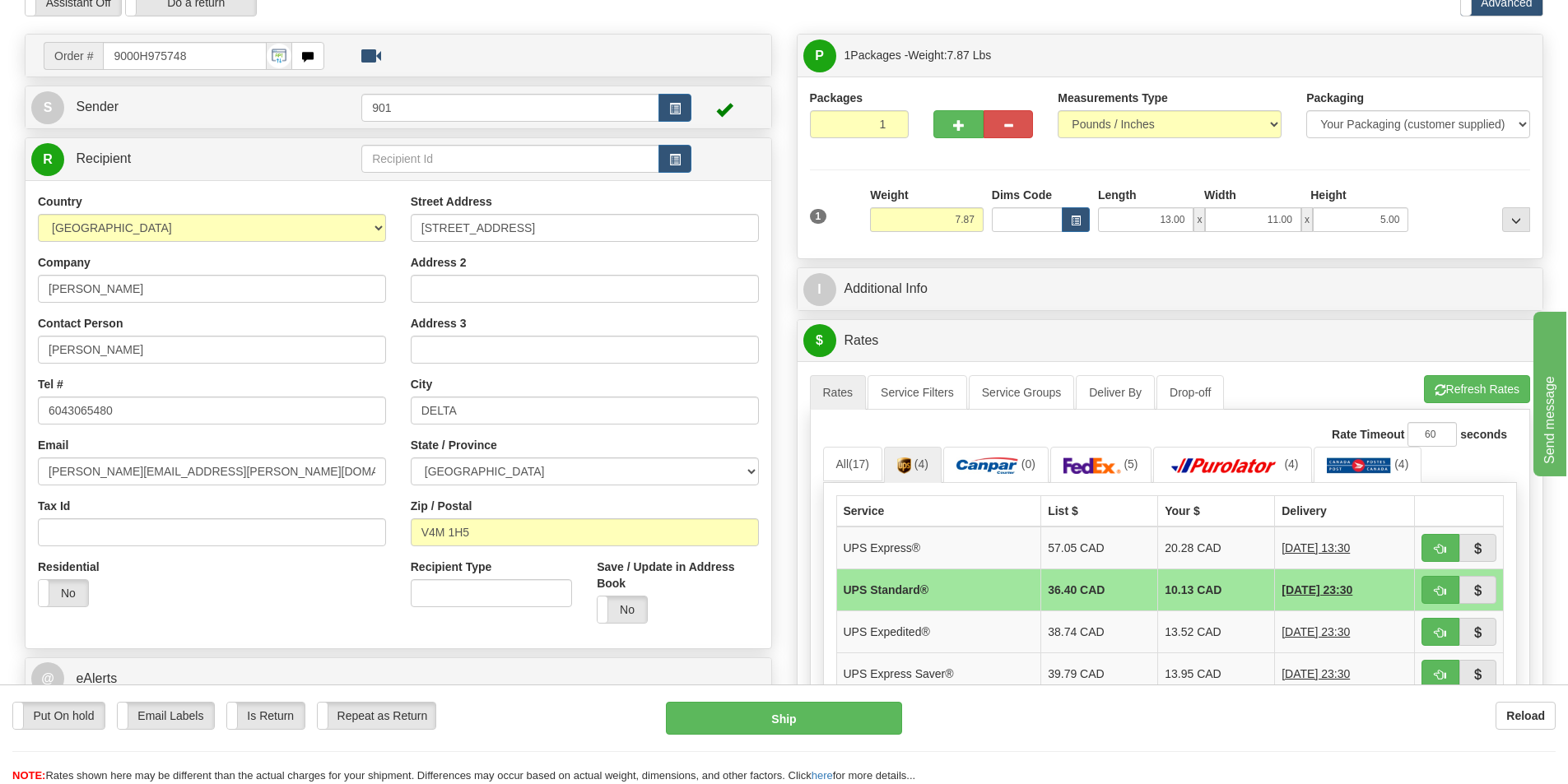
click at [1183, 591] on td "10.13 CAD" at bounding box center [1217, 589] width 117 height 42
click at [1438, 590] on span "button" at bounding box center [1440, 591] width 11 height 10
type input "11"
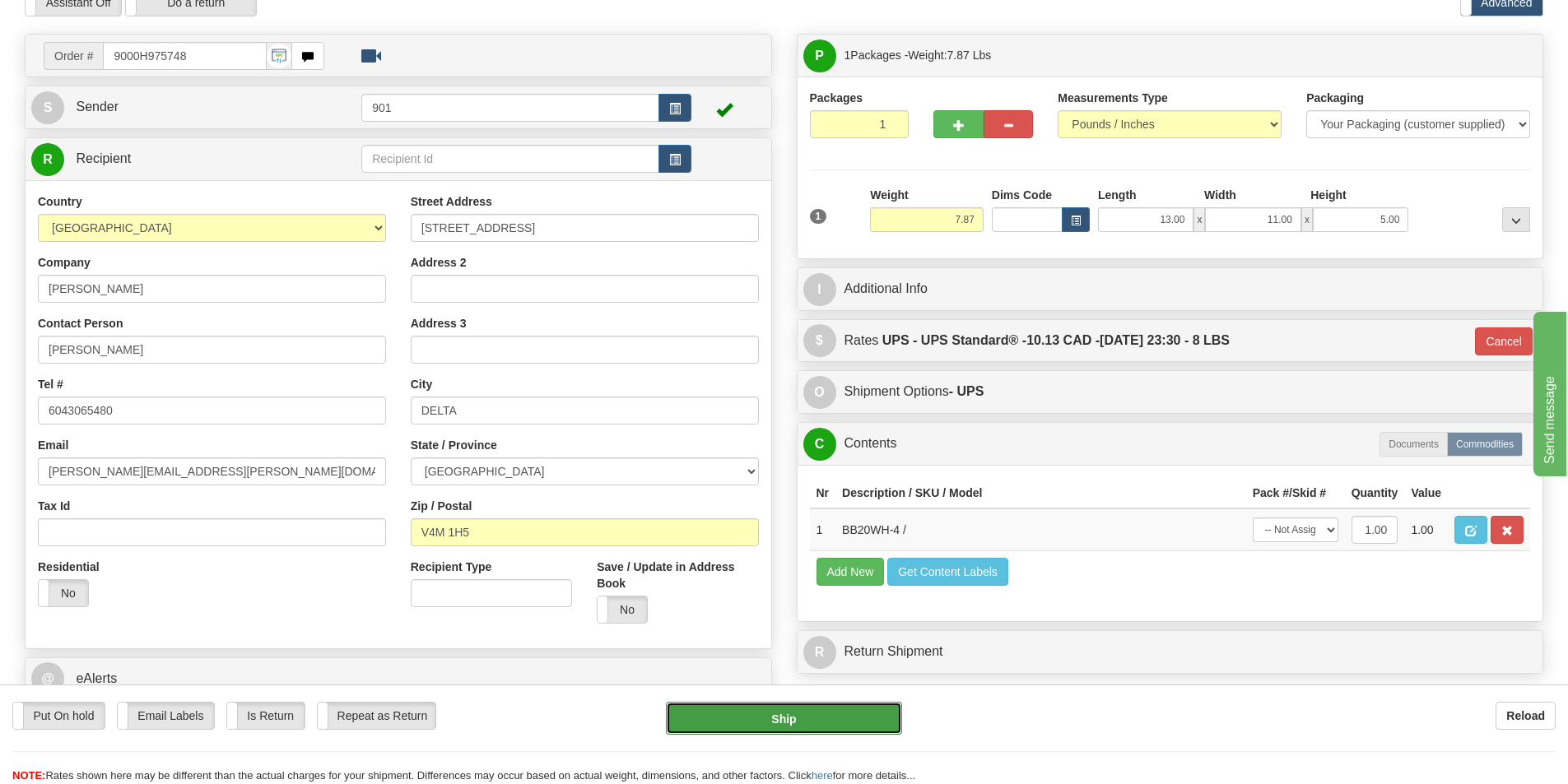
click at [803, 719] on button "Ship" at bounding box center [784, 718] width 237 height 33
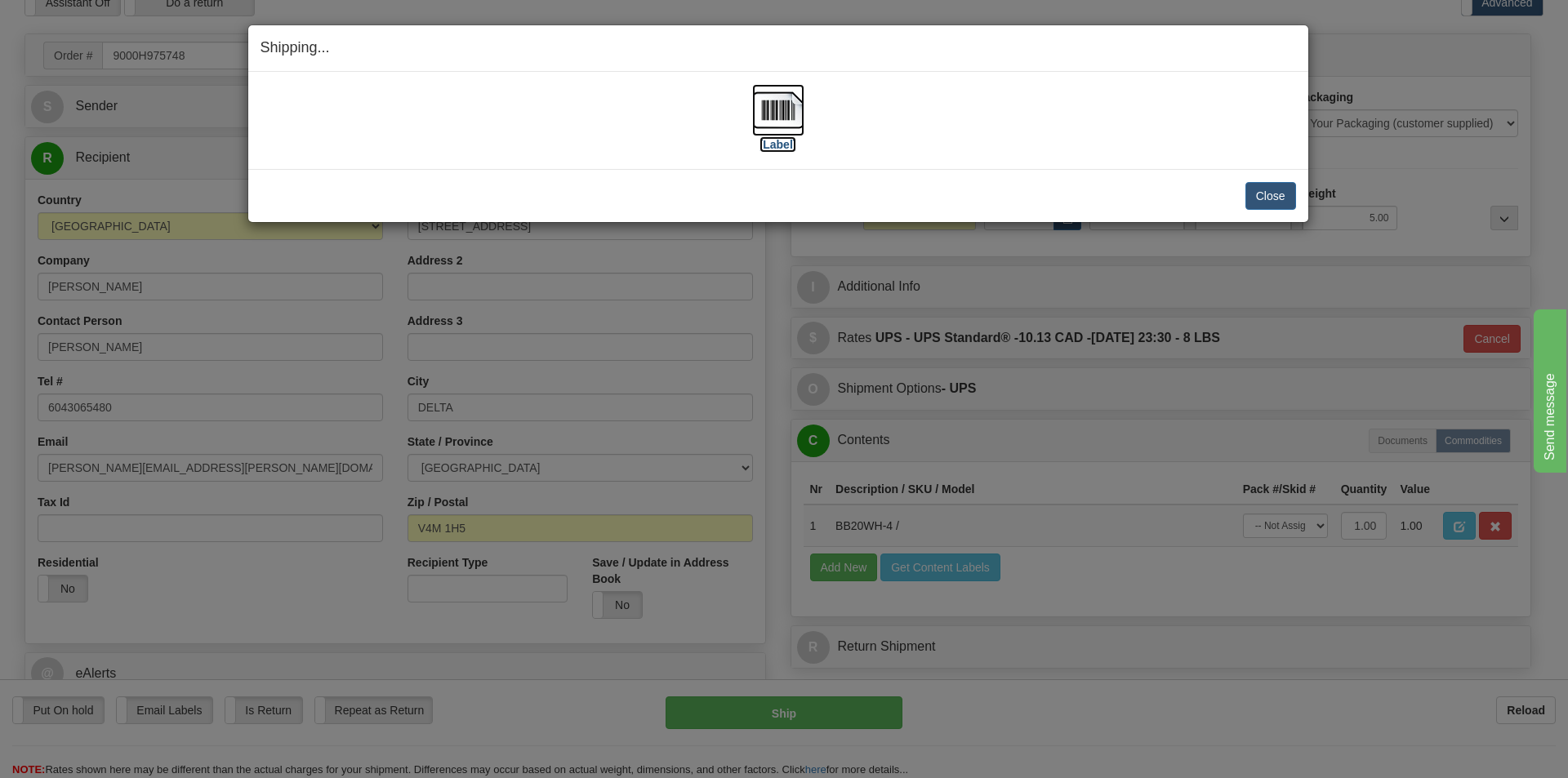
click at [775, 113] on img at bounding box center [777, 110] width 52 height 52
click at [1274, 195] on button "Close" at bounding box center [1270, 195] width 50 height 28
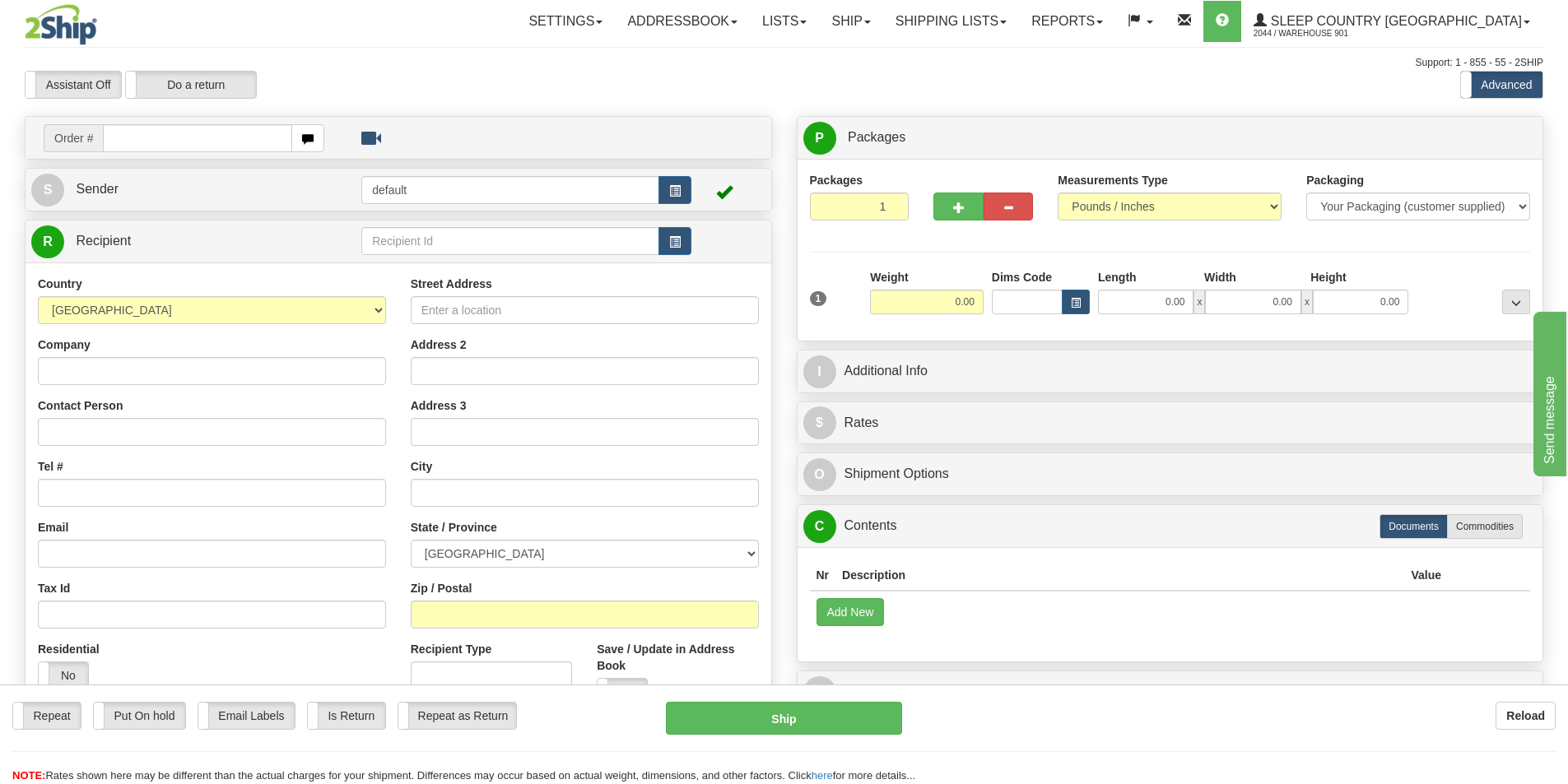
click at [114, 143] on input "text" at bounding box center [198, 138] width 189 height 28
type input "9000H976730"
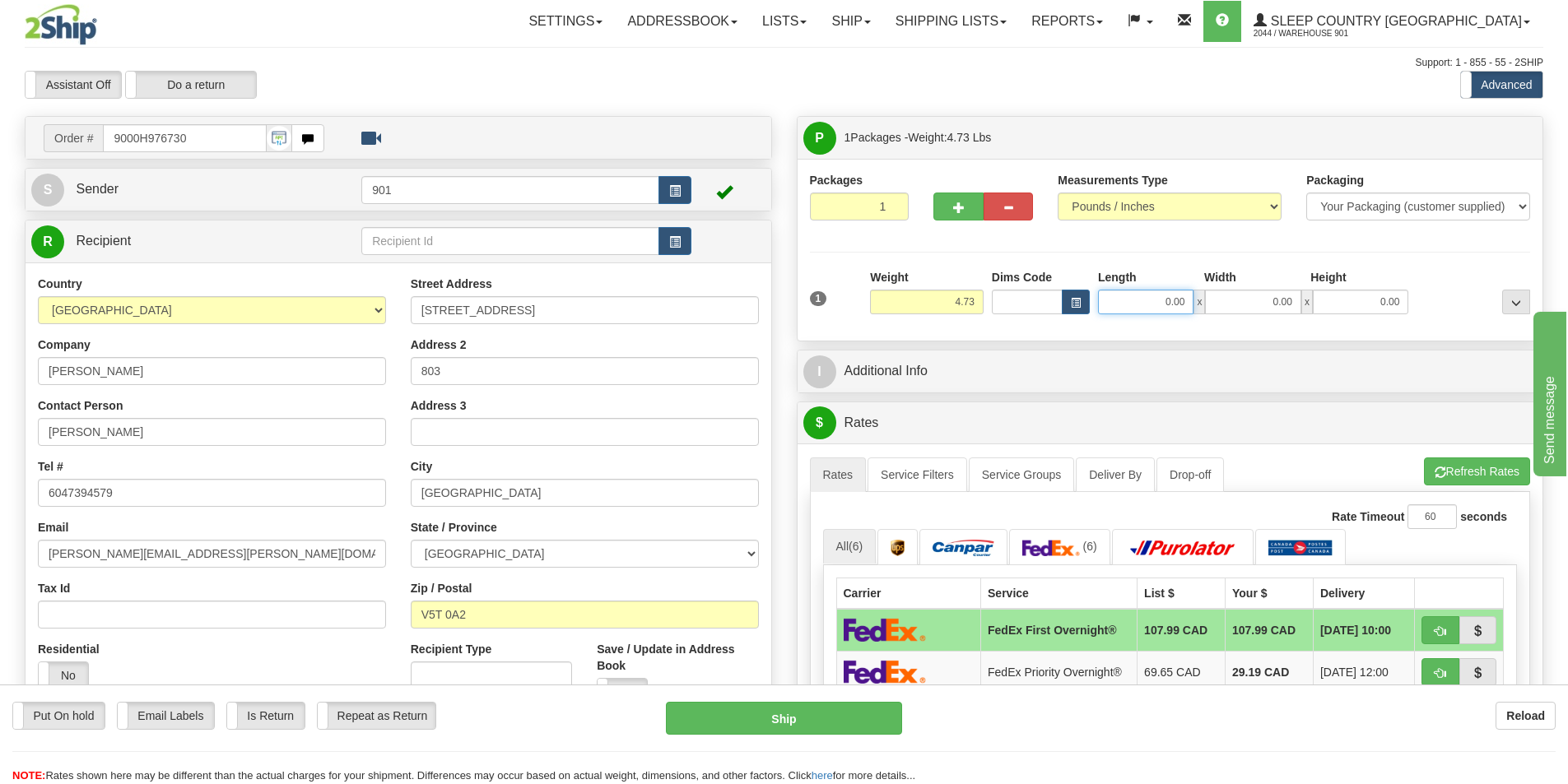
drag, startPoint x: 1187, startPoint y: 297, endPoint x: 1105, endPoint y: 304, distance: 82.3
click at [1105, 304] on input "0.00" at bounding box center [1146, 302] width 95 height 25
type input "15.00"
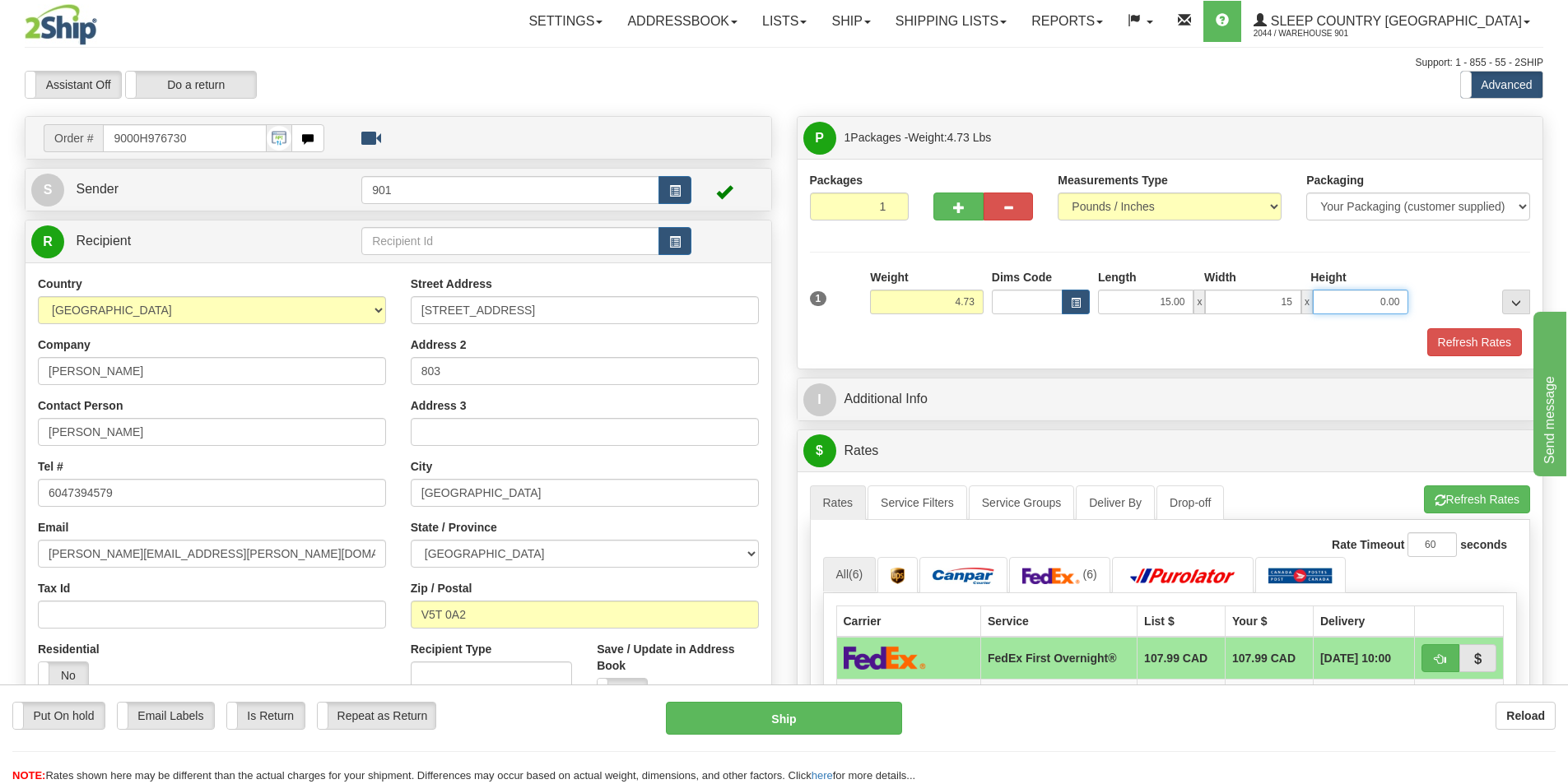
type input "15.00"
type input "5.00"
click at [1467, 347] on button "Refresh Rates" at bounding box center [1475, 342] width 95 height 28
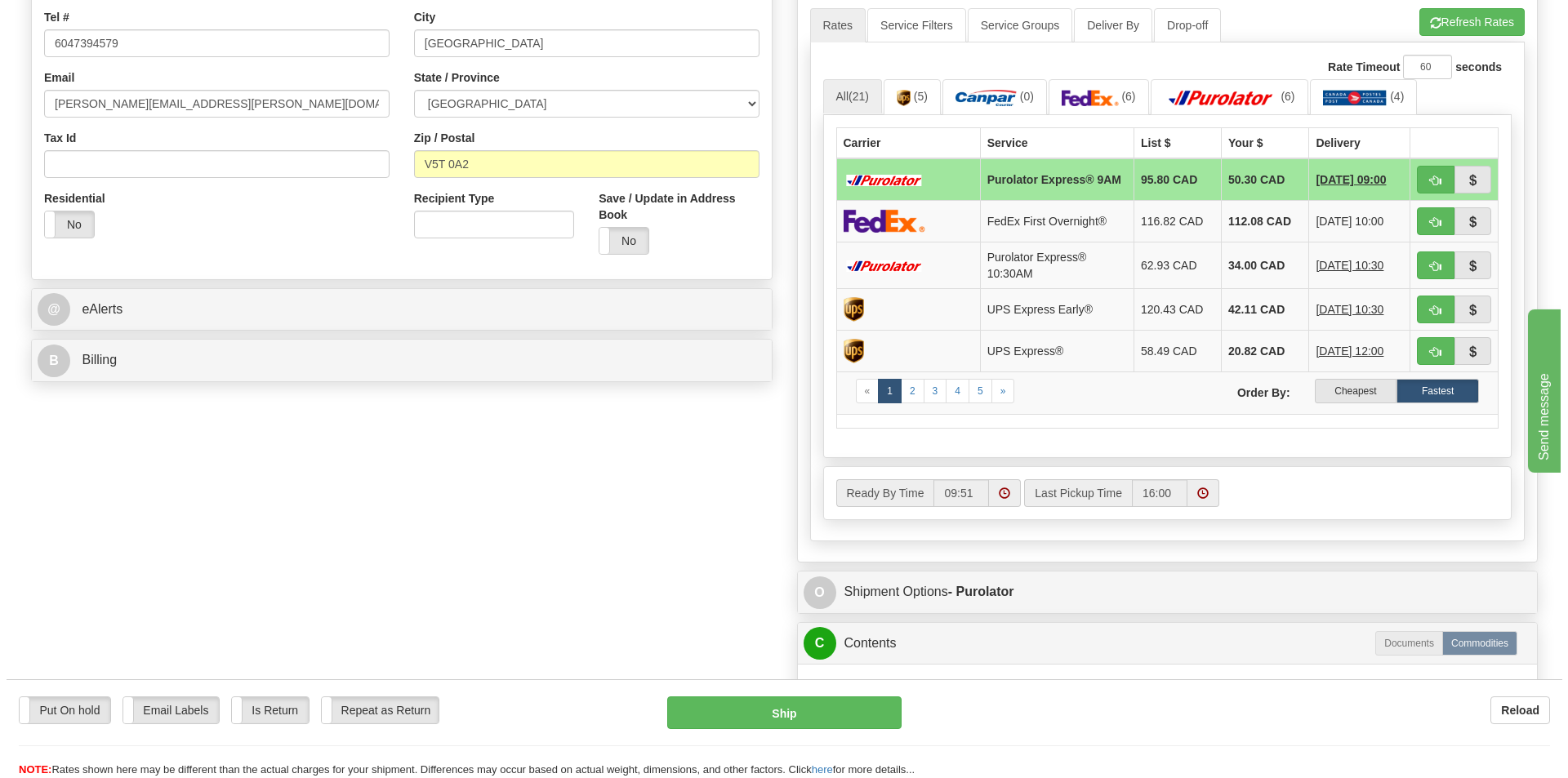
scroll to position [409, 0]
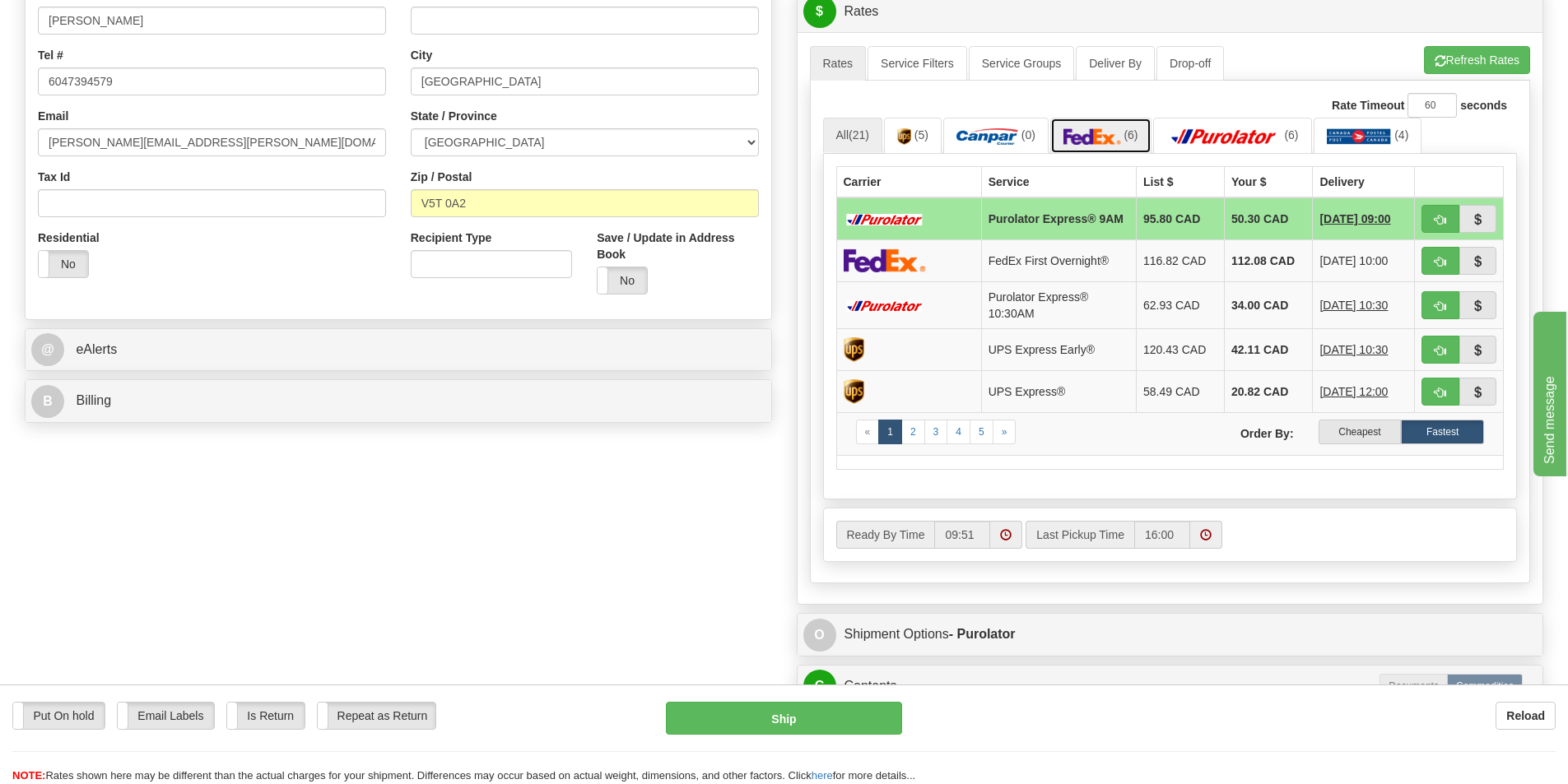
click at [1123, 142] on link "(6)" at bounding box center [1101, 135] width 101 height 35
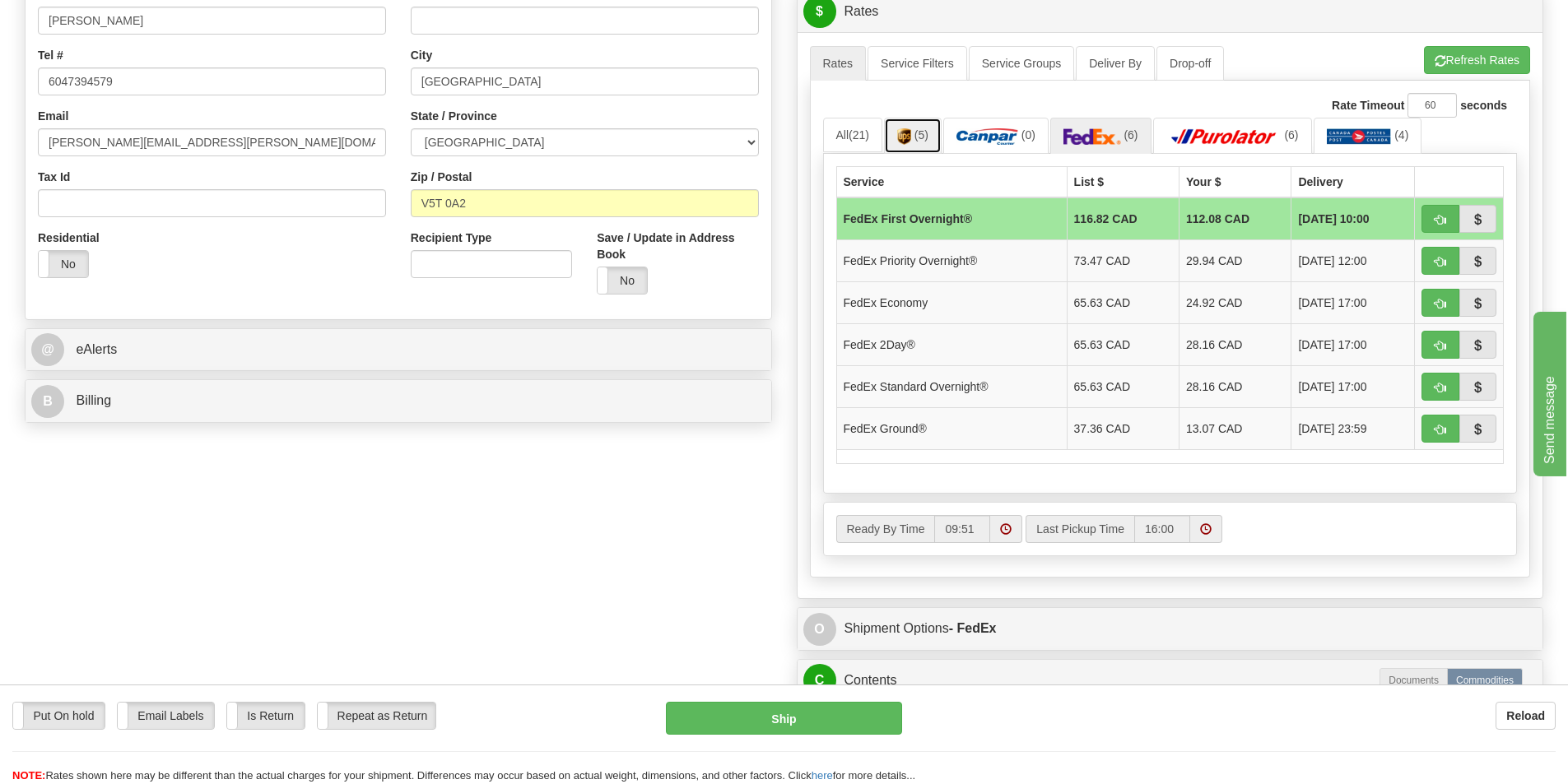
click at [922, 135] on span "(5)" at bounding box center [921, 134] width 14 height 13
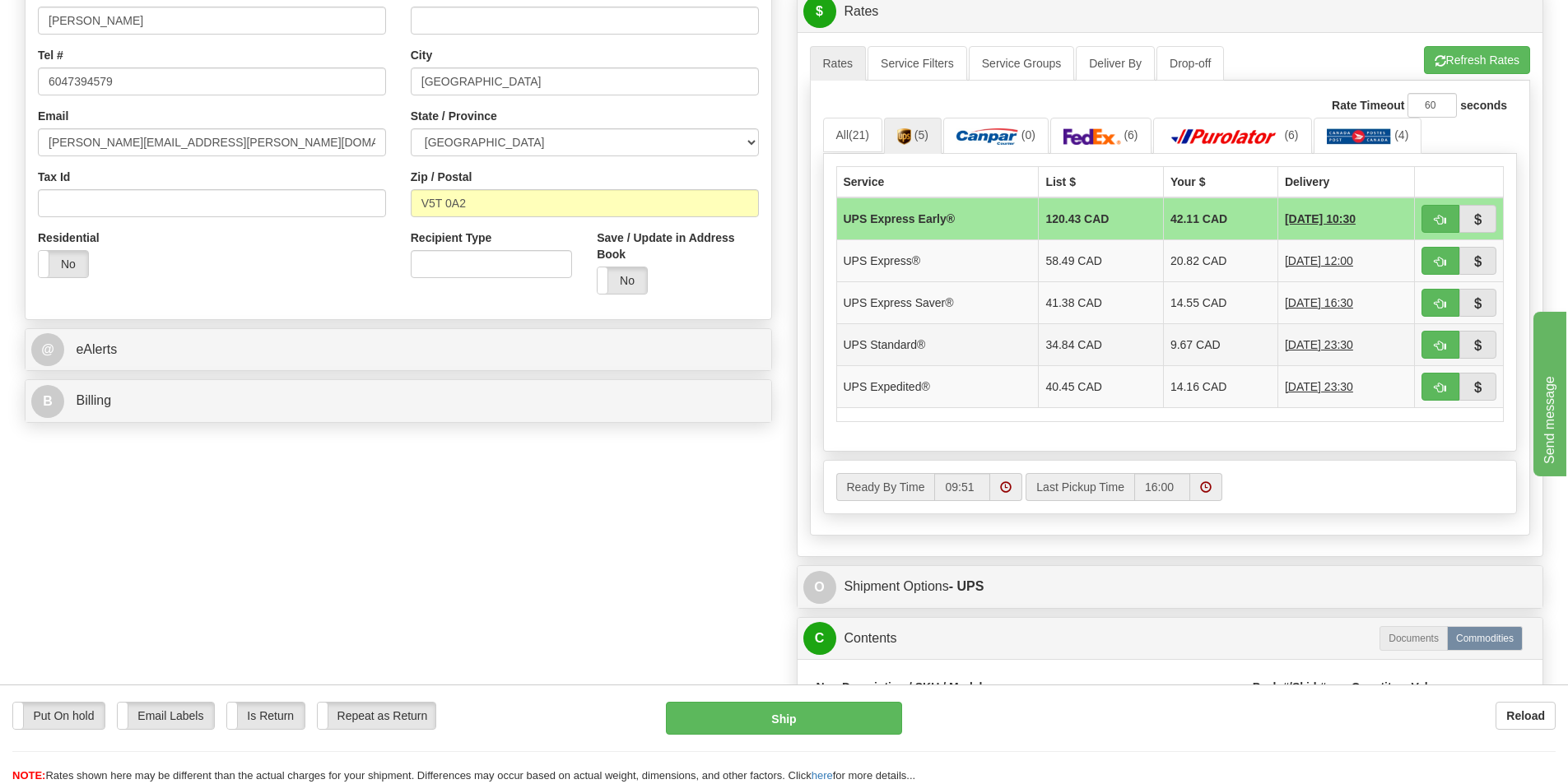
click at [1104, 339] on td "34.84 CAD" at bounding box center [1101, 344] width 125 height 42
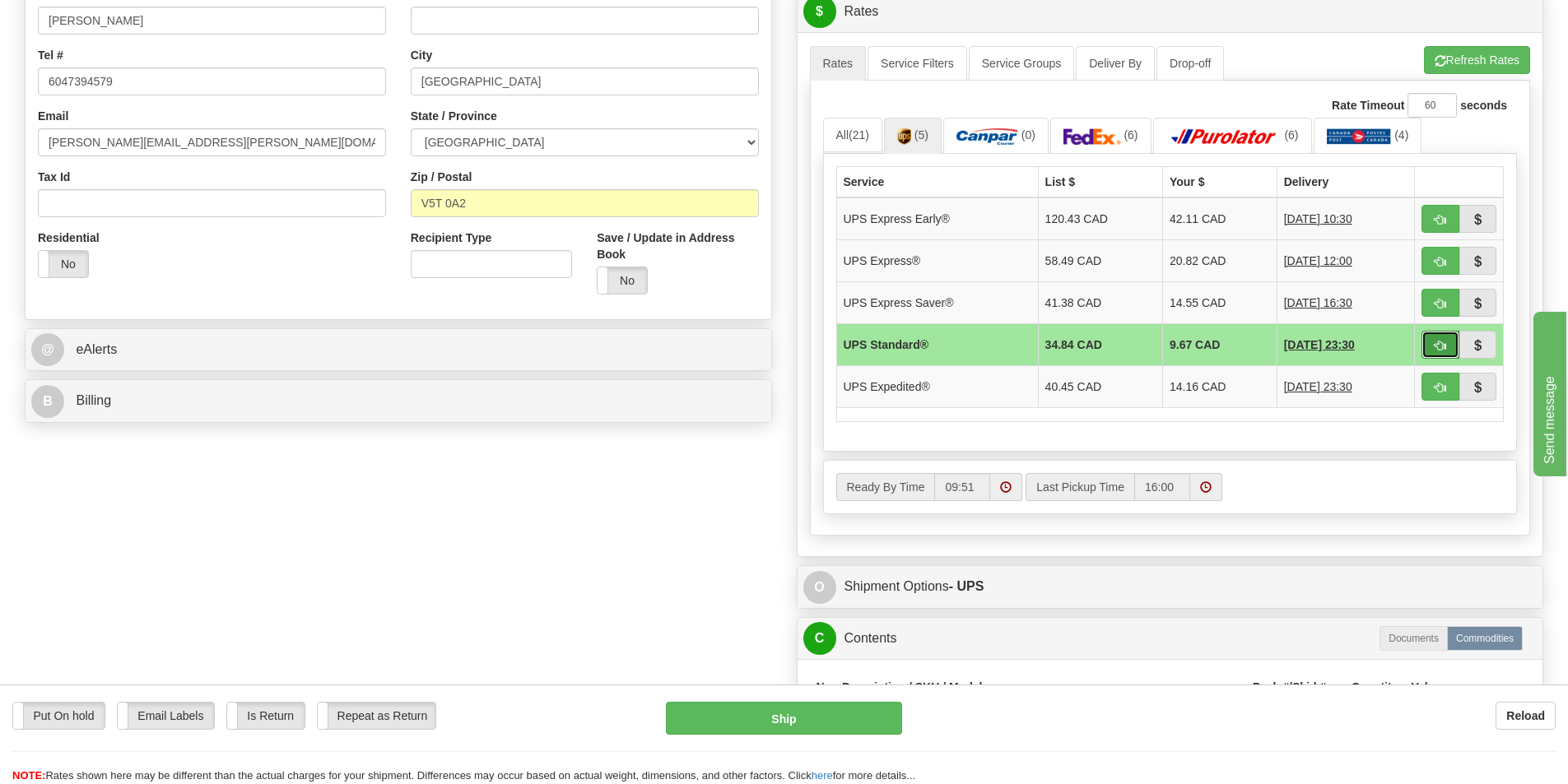
click at [1445, 341] on span "button" at bounding box center [1440, 346] width 11 height 10
type input "11"
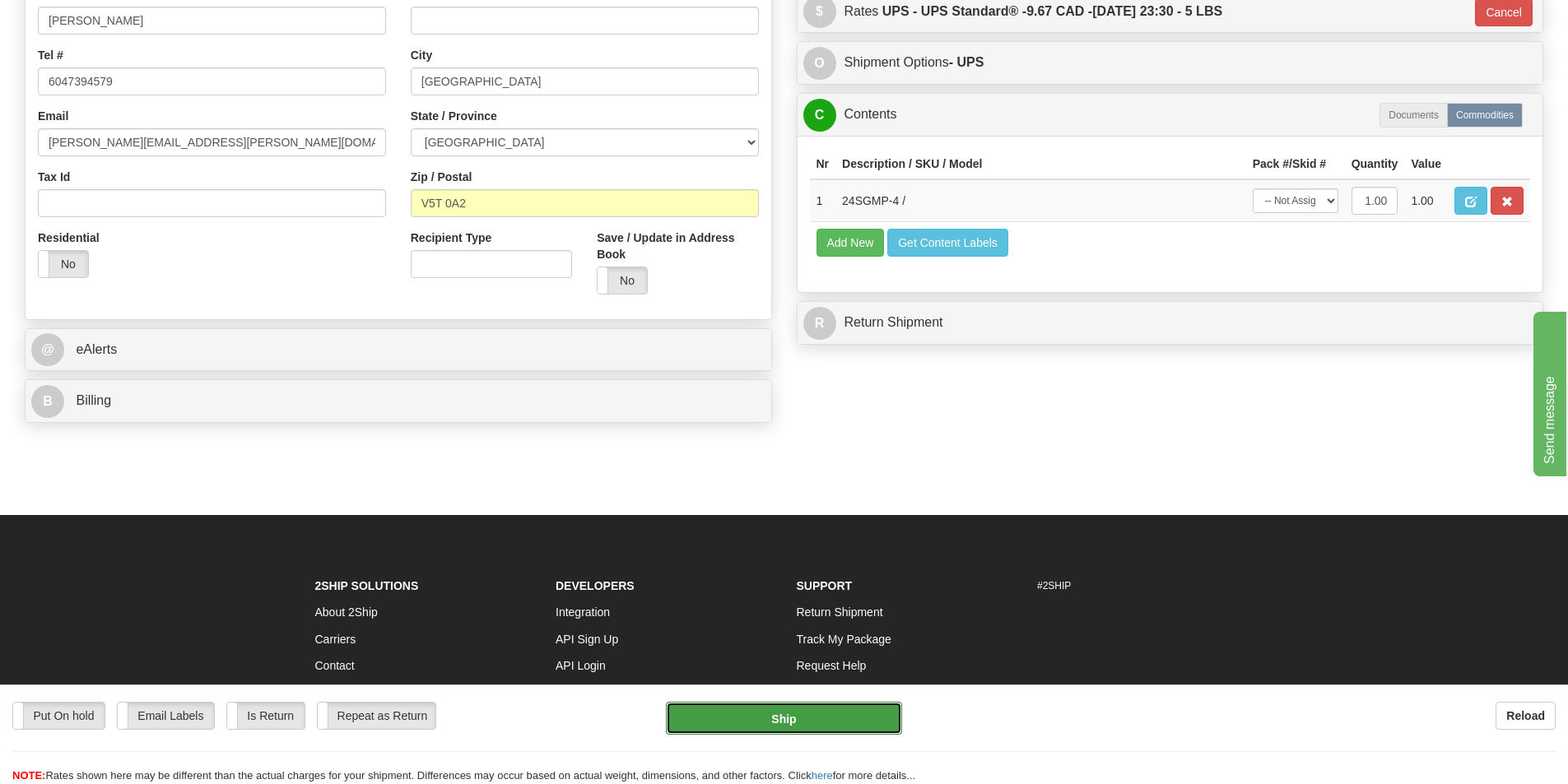
click at [809, 709] on button "Ship" at bounding box center [784, 718] width 237 height 33
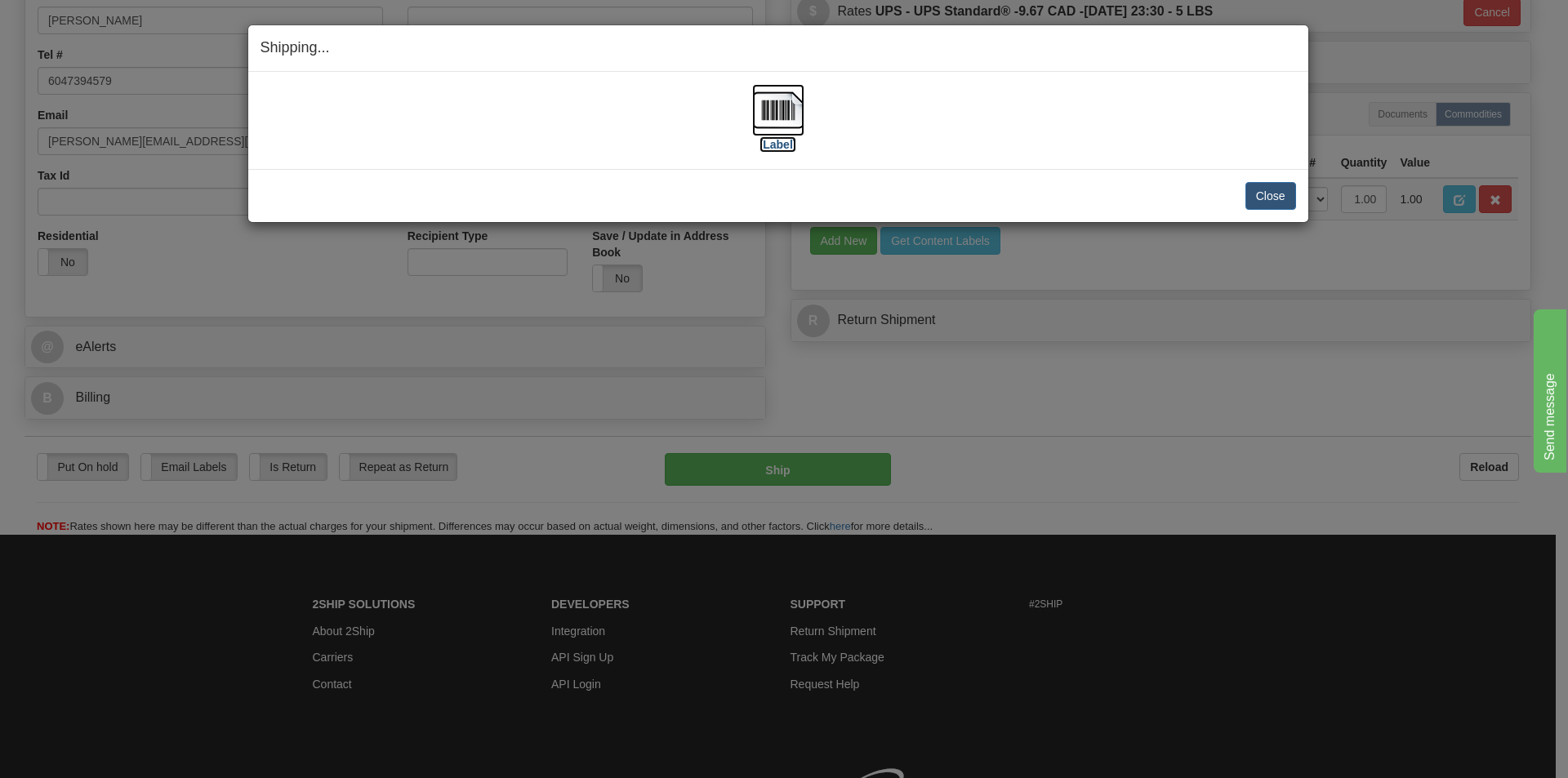
click at [778, 116] on img at bounding box center [777, 110] width 52 height 52
click at [1268, 198] on button "Close" at bounding box center [1270, 195] width 50 height 28
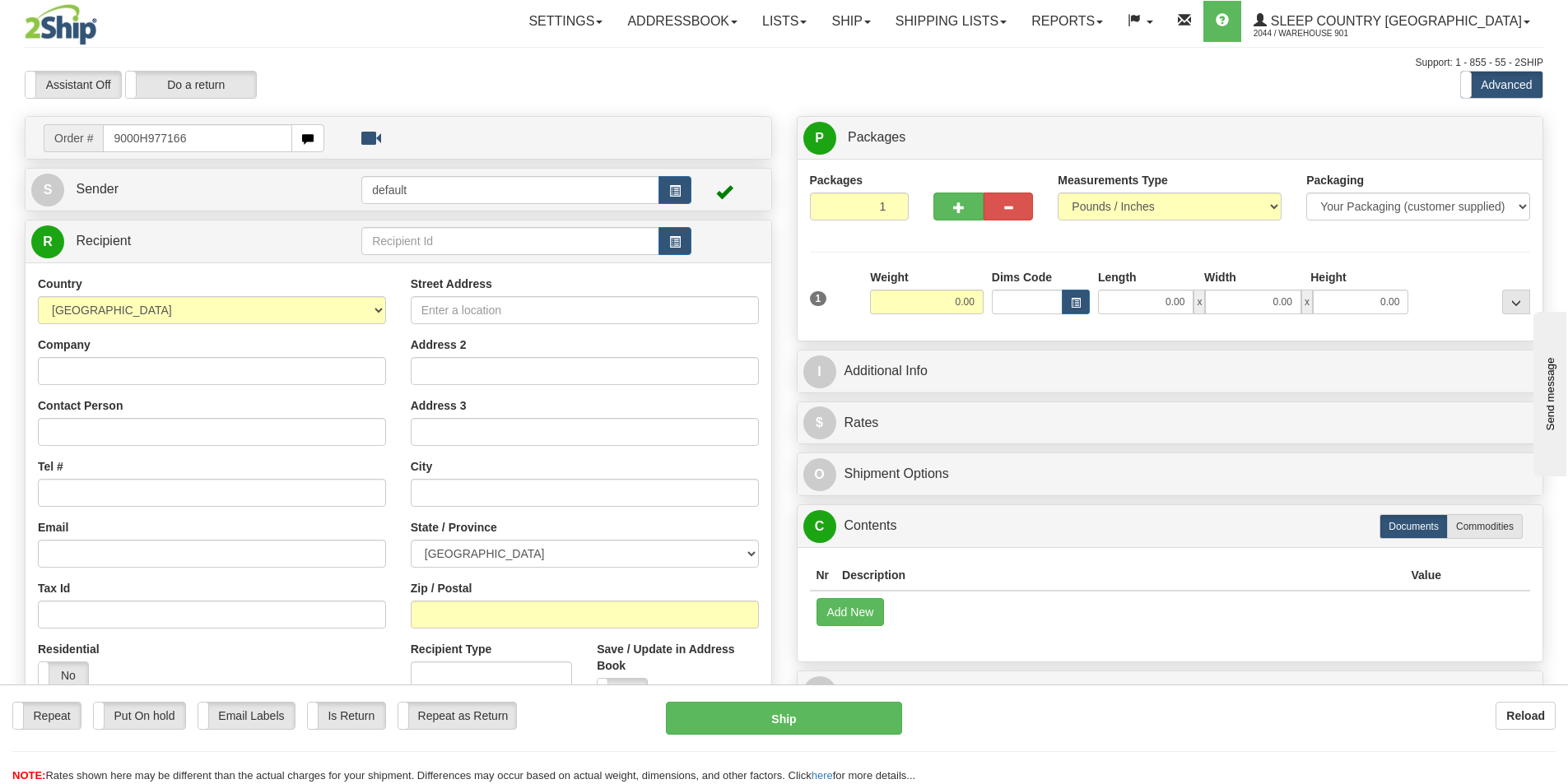
type input "9000H977166"
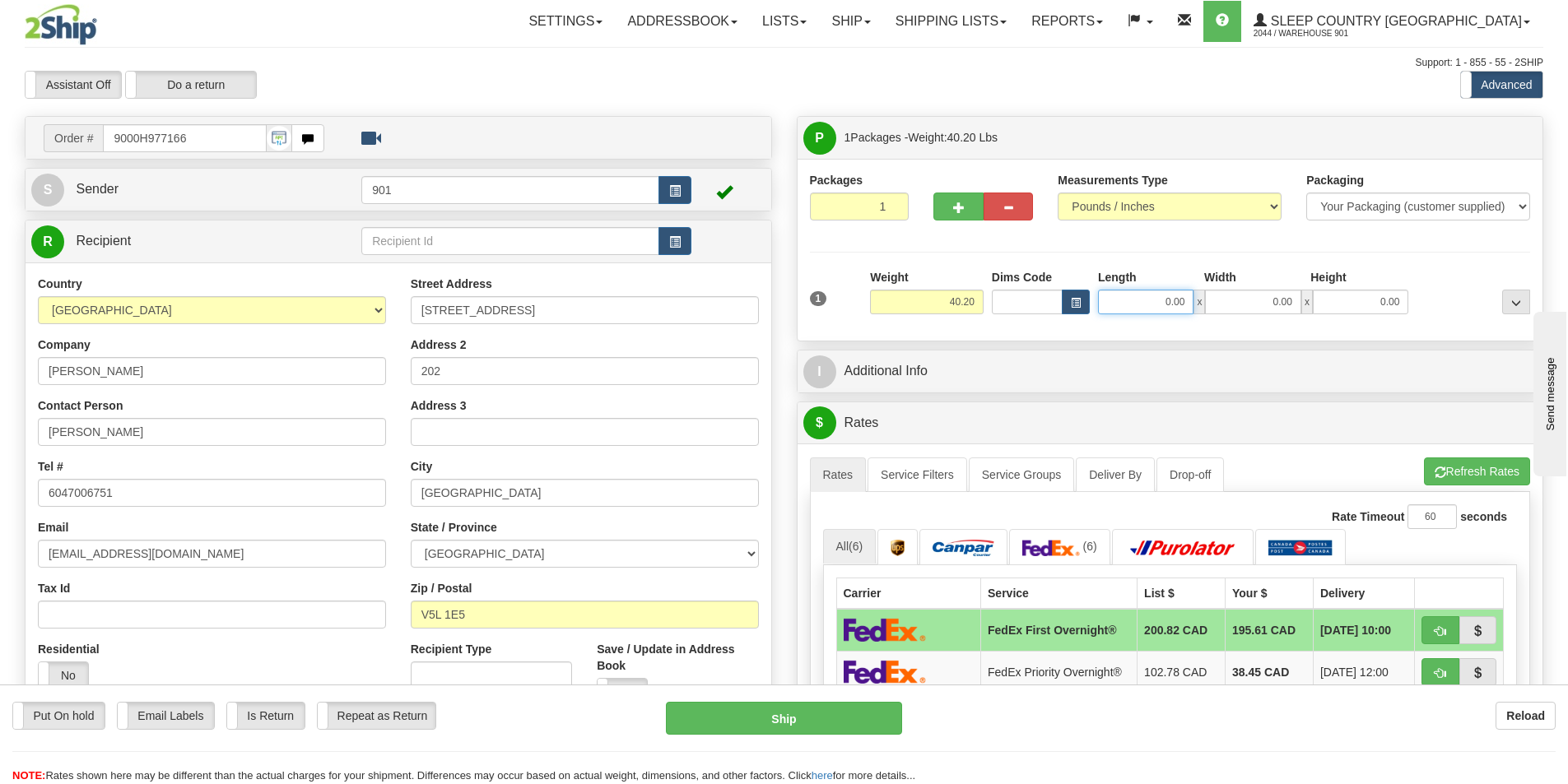
drag, startPoint x: 1188, startPoint y: 302, endPoint x: 1159, endPoint y: 309, distance: 29.8
click at [1159, 309] on input "0.00" at bounding box center [1146, 302] width 95 height 25
type input "41.00"
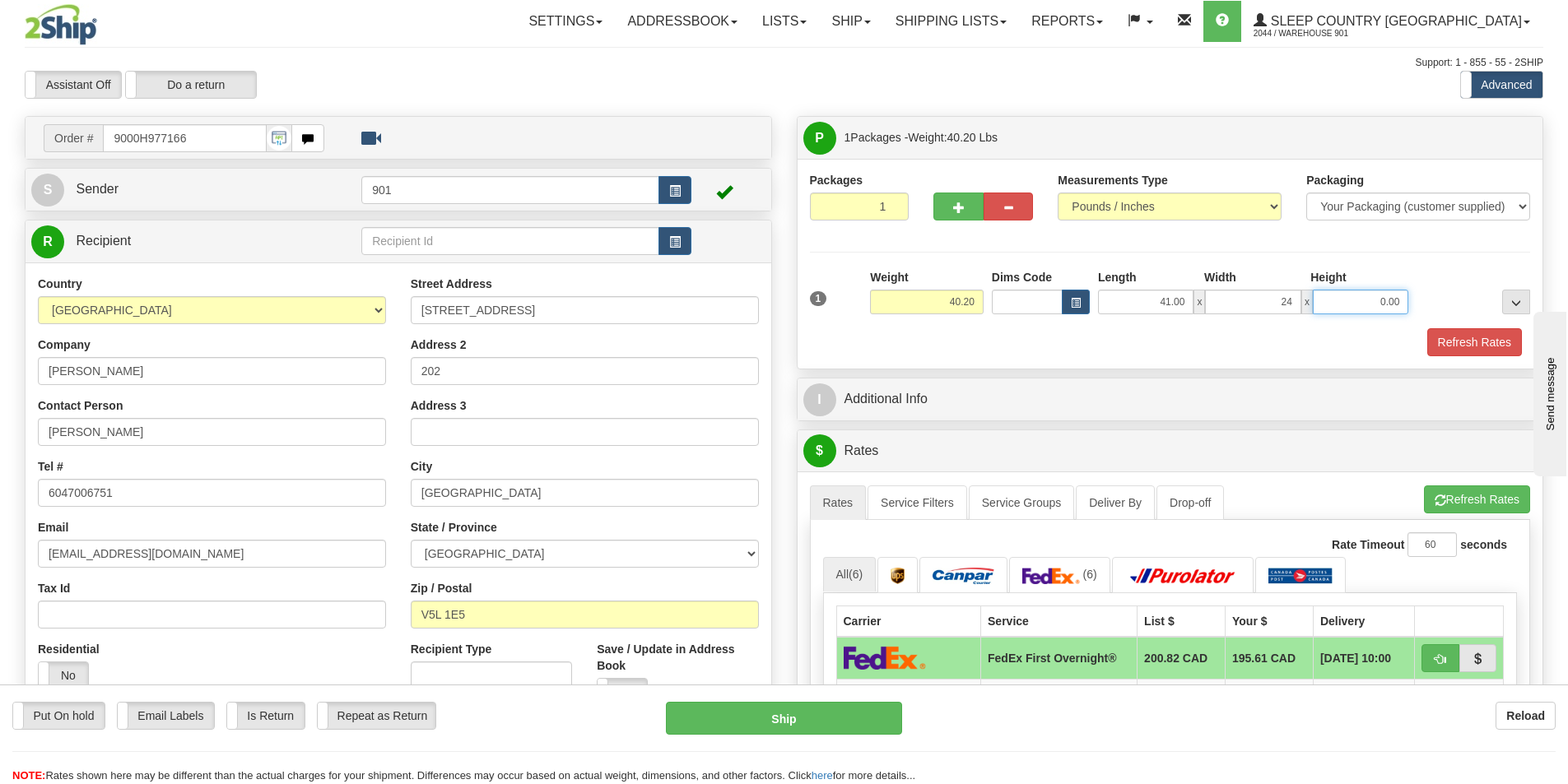
type input "24.00"
type input "9.00"
click at [1458, 342] on button "Refresh Rates" at bounding box center [1475, 342] width 95 height 28
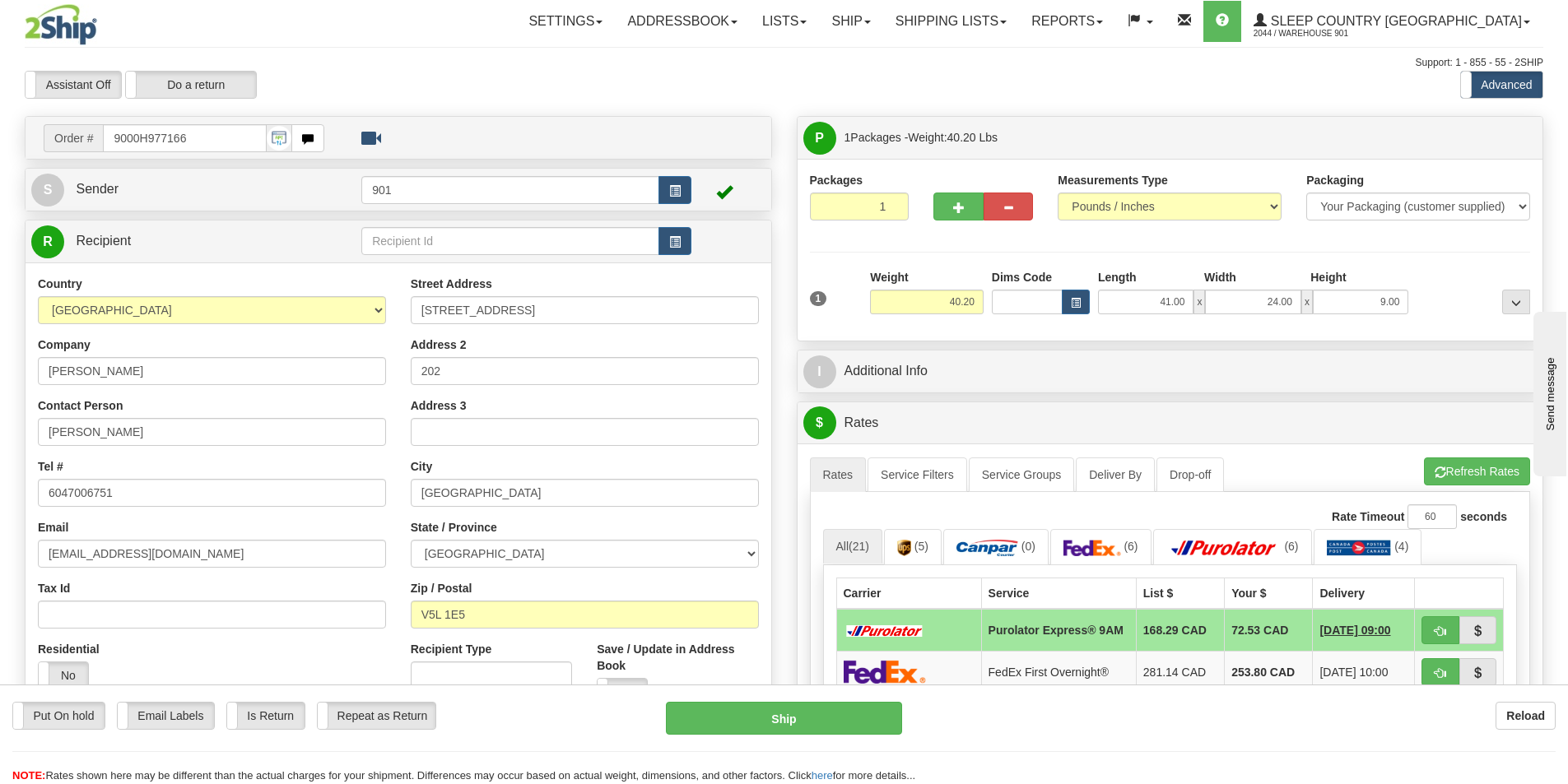
scroll to position [247, 0]
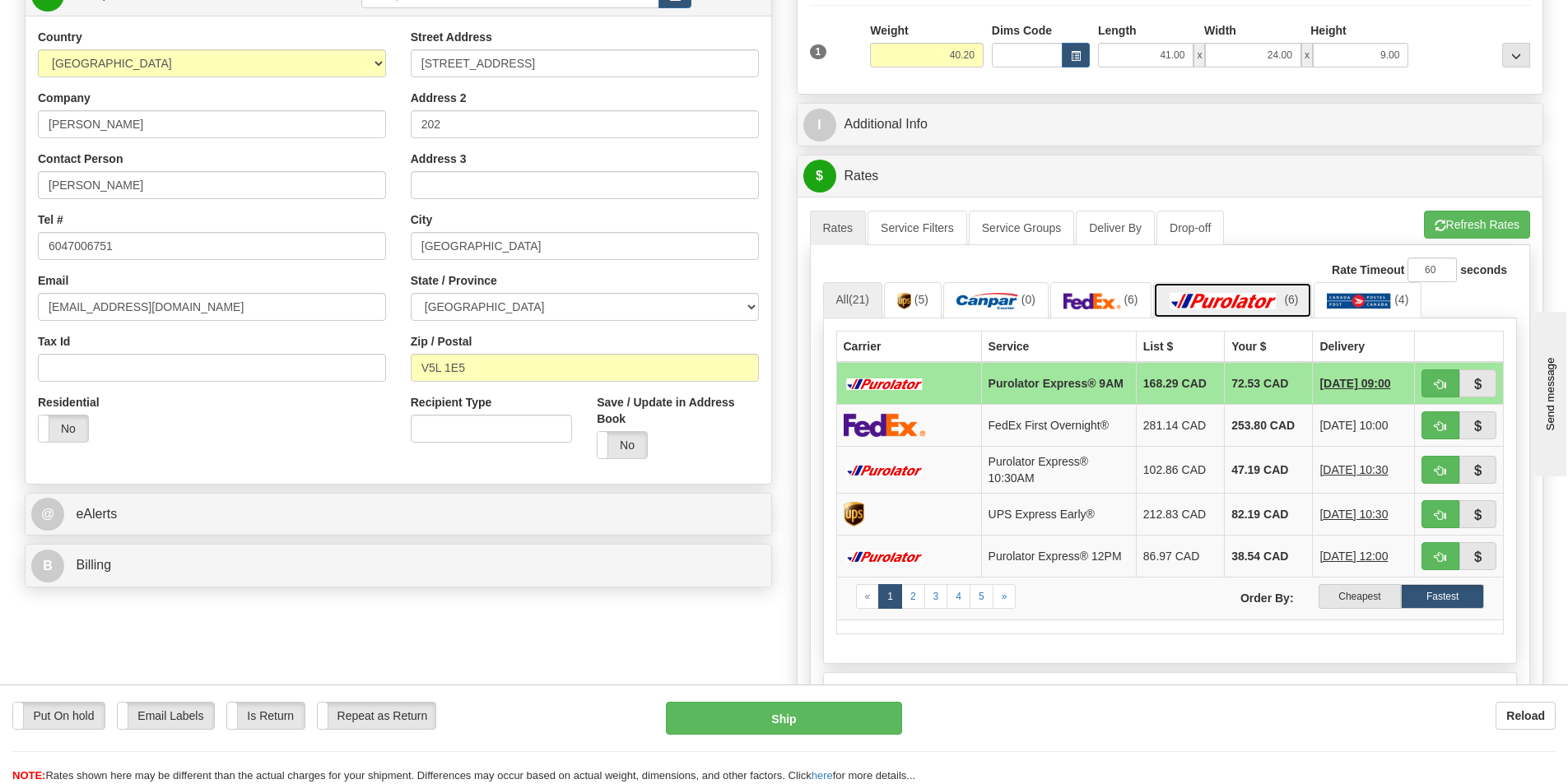
click at [1245, 303] on img at bounding box center [1224, 301] width 115 height 16
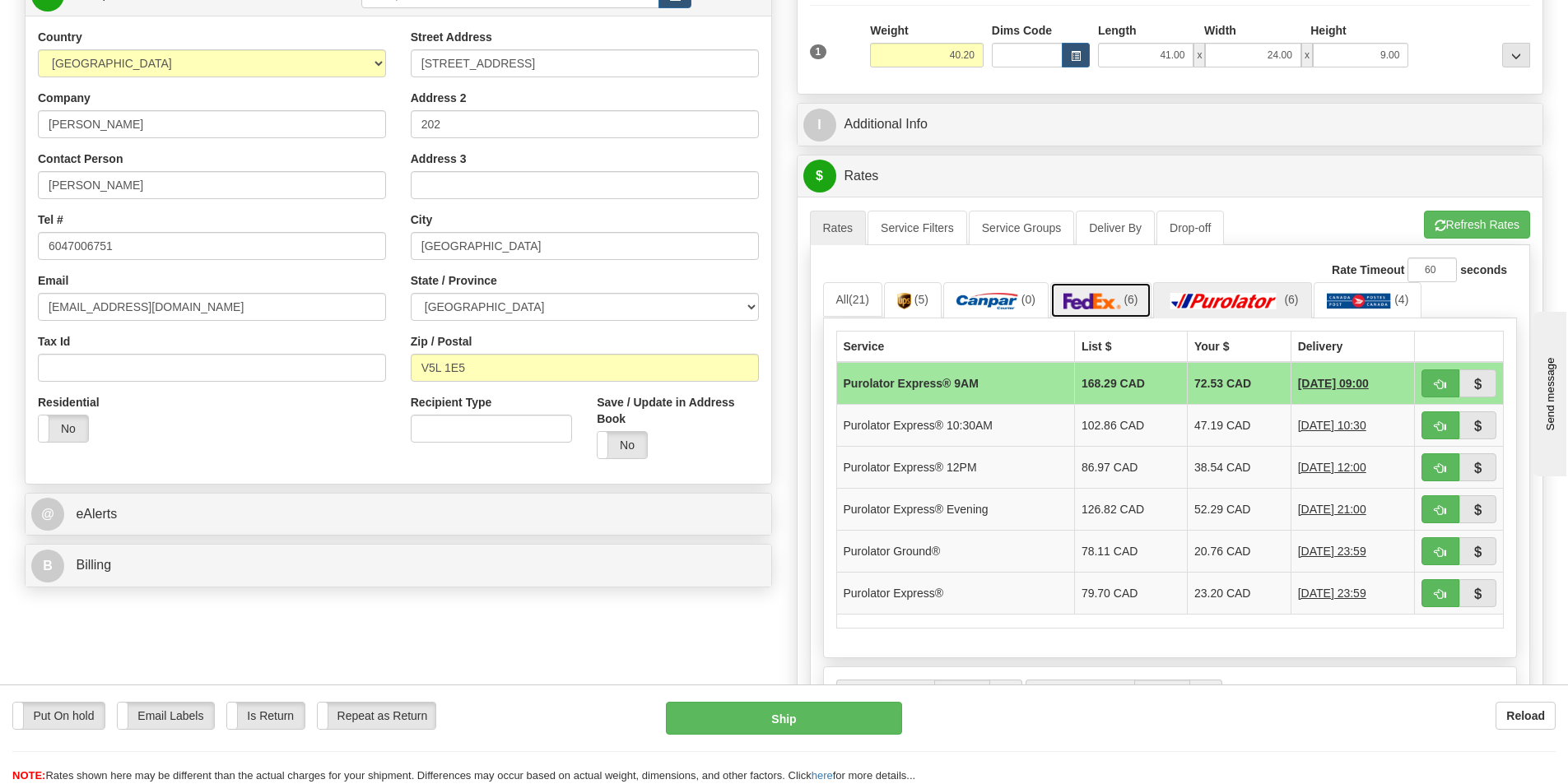
click at [1100, 301] on img at bounding box center [1092, 301] width 58 height 16
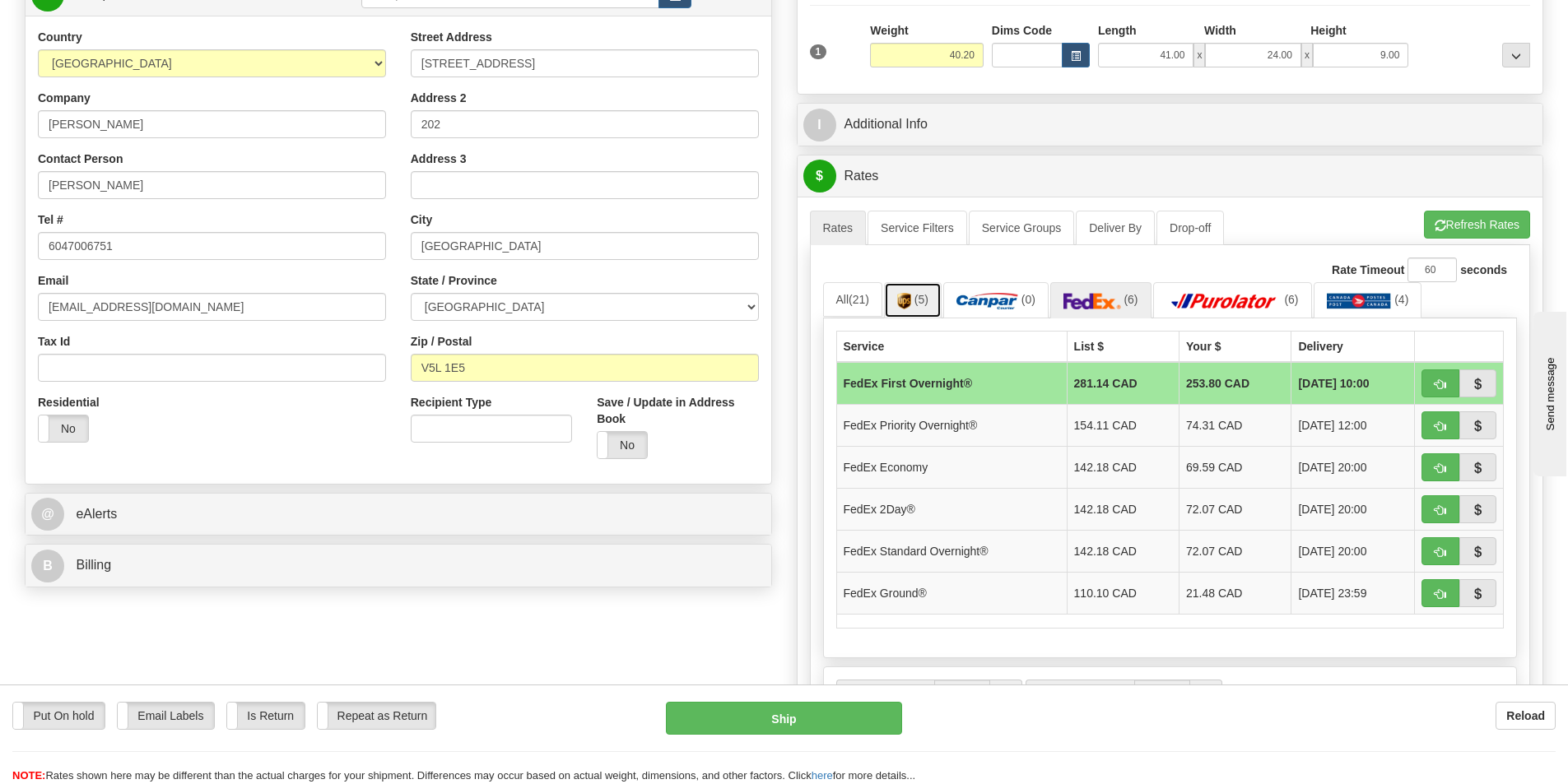
click at [917, 303] on link "(5)" at bounding box center [913, 299] width 58 height 35
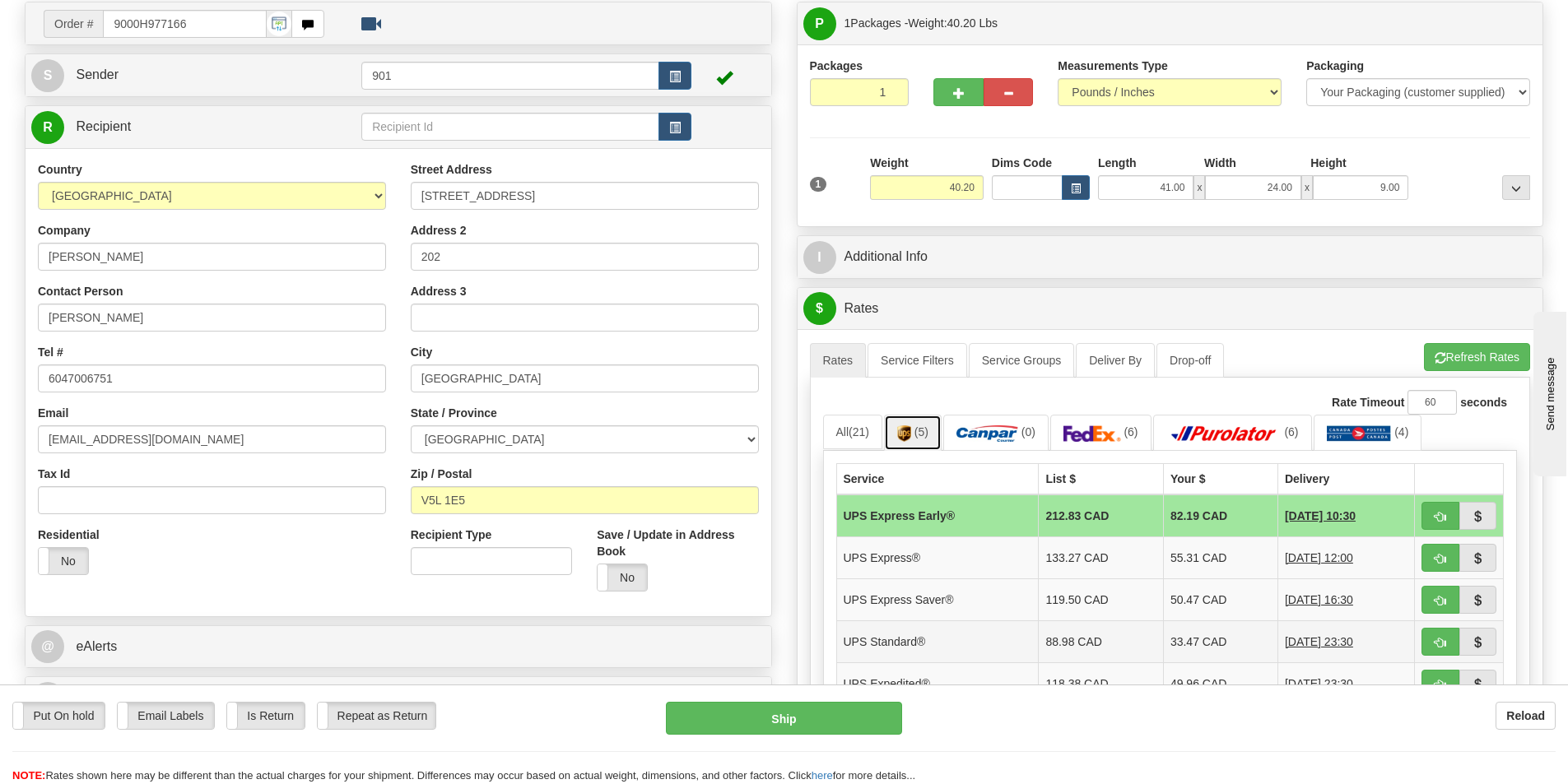
scroll to position [329, 0]
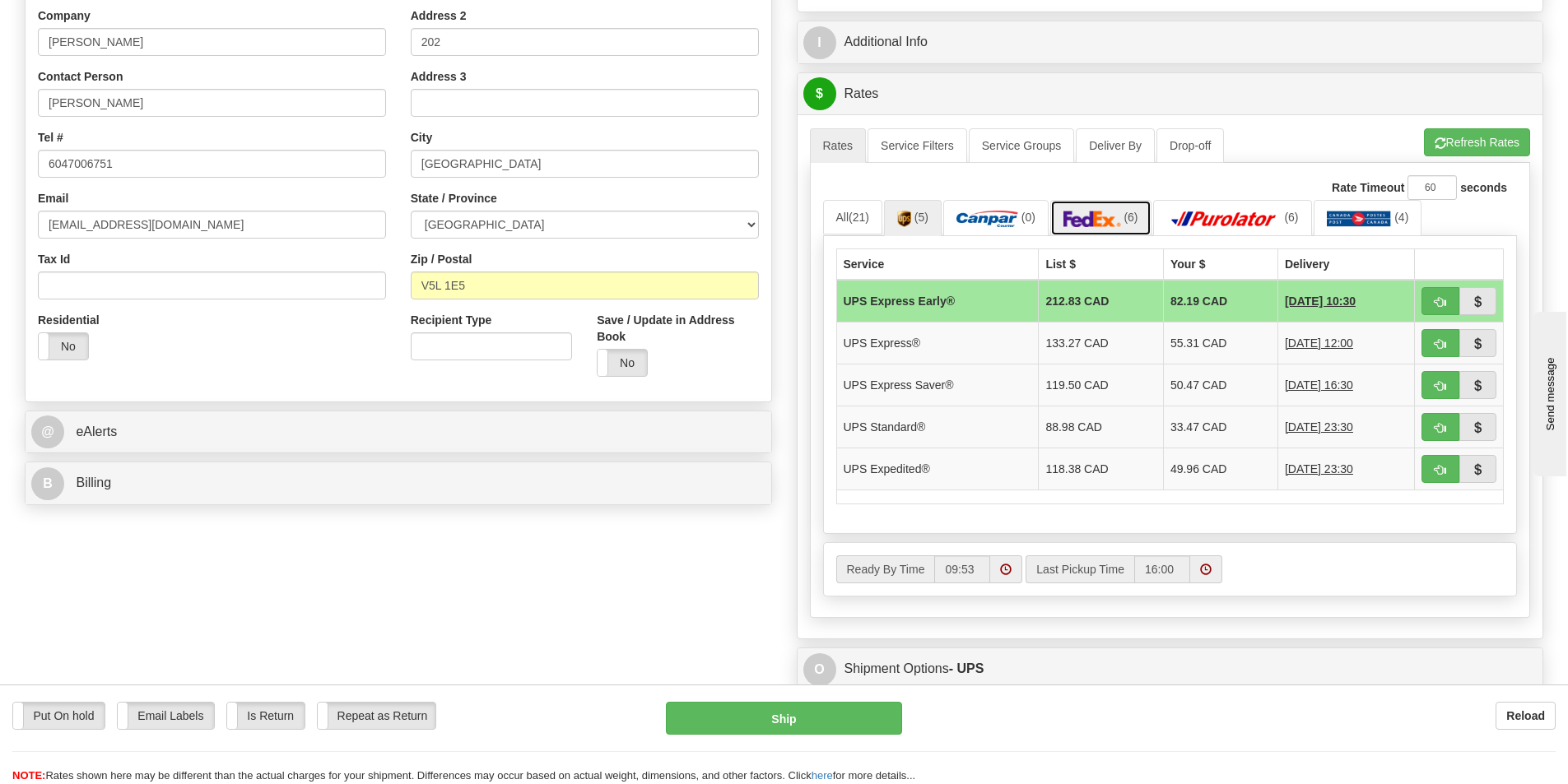
click at [1124, 212] on link "(6)" at bounding box center [1101, 217] width 101 height 35
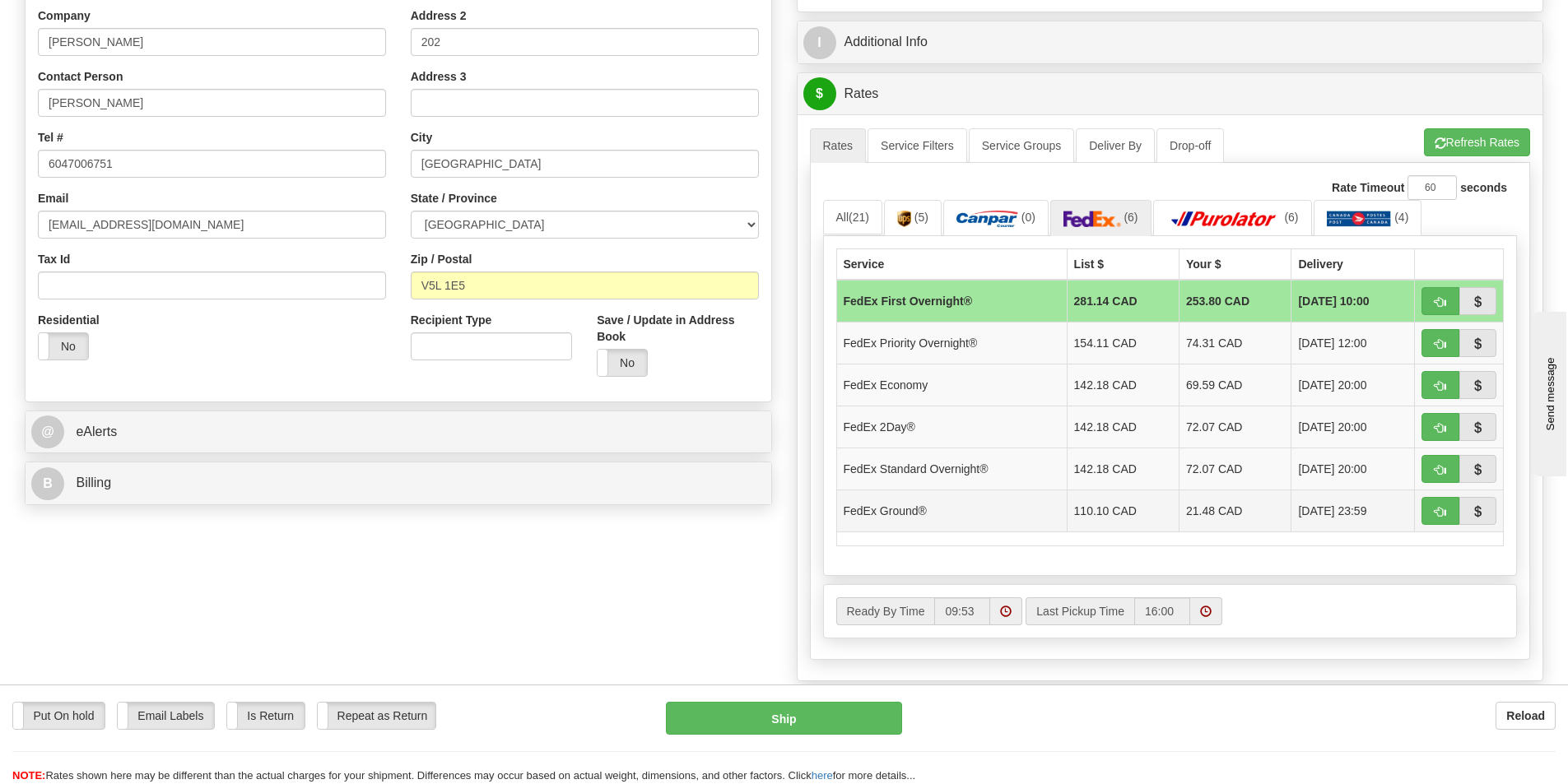
click at [1183, 515] on td "21.48 CAD" at bounding box center [1235, 510] width 112 height 42
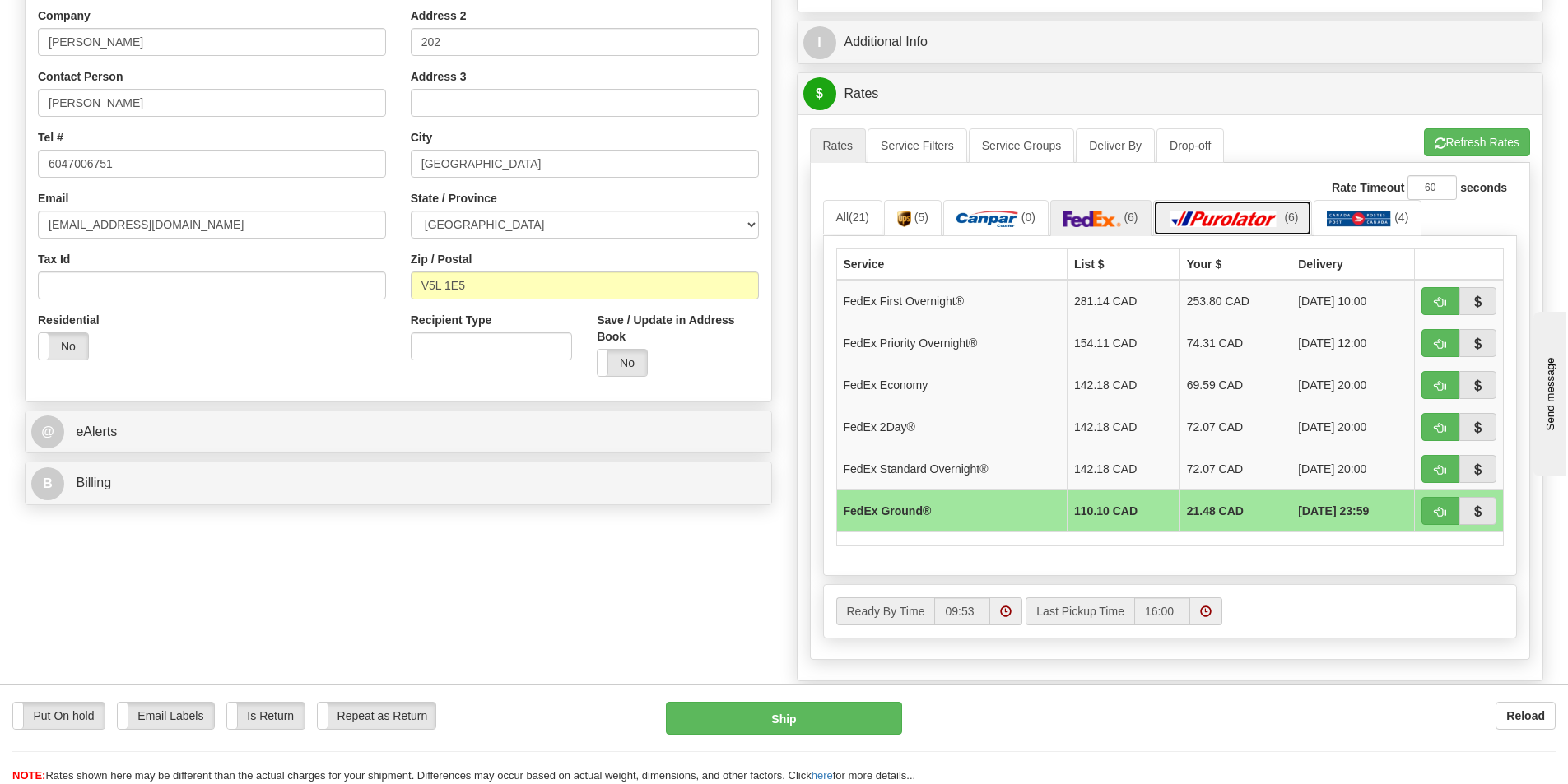
click at [1222, 221] on img at bounding box center [1224, 218] width 115 height 16
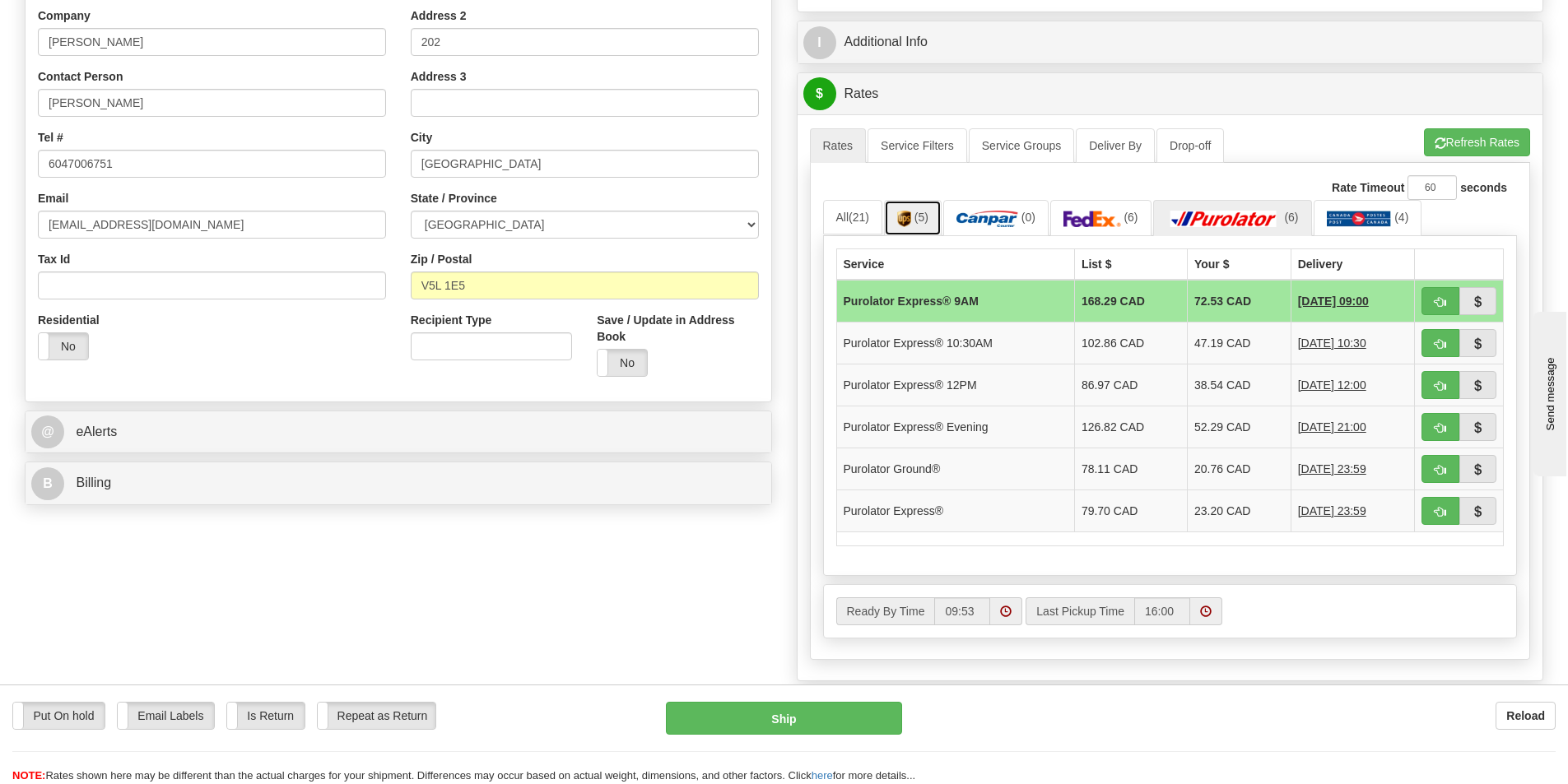
click at [927, 224] on span "(5)" at bounding box center [921, 217] width 14 height 13
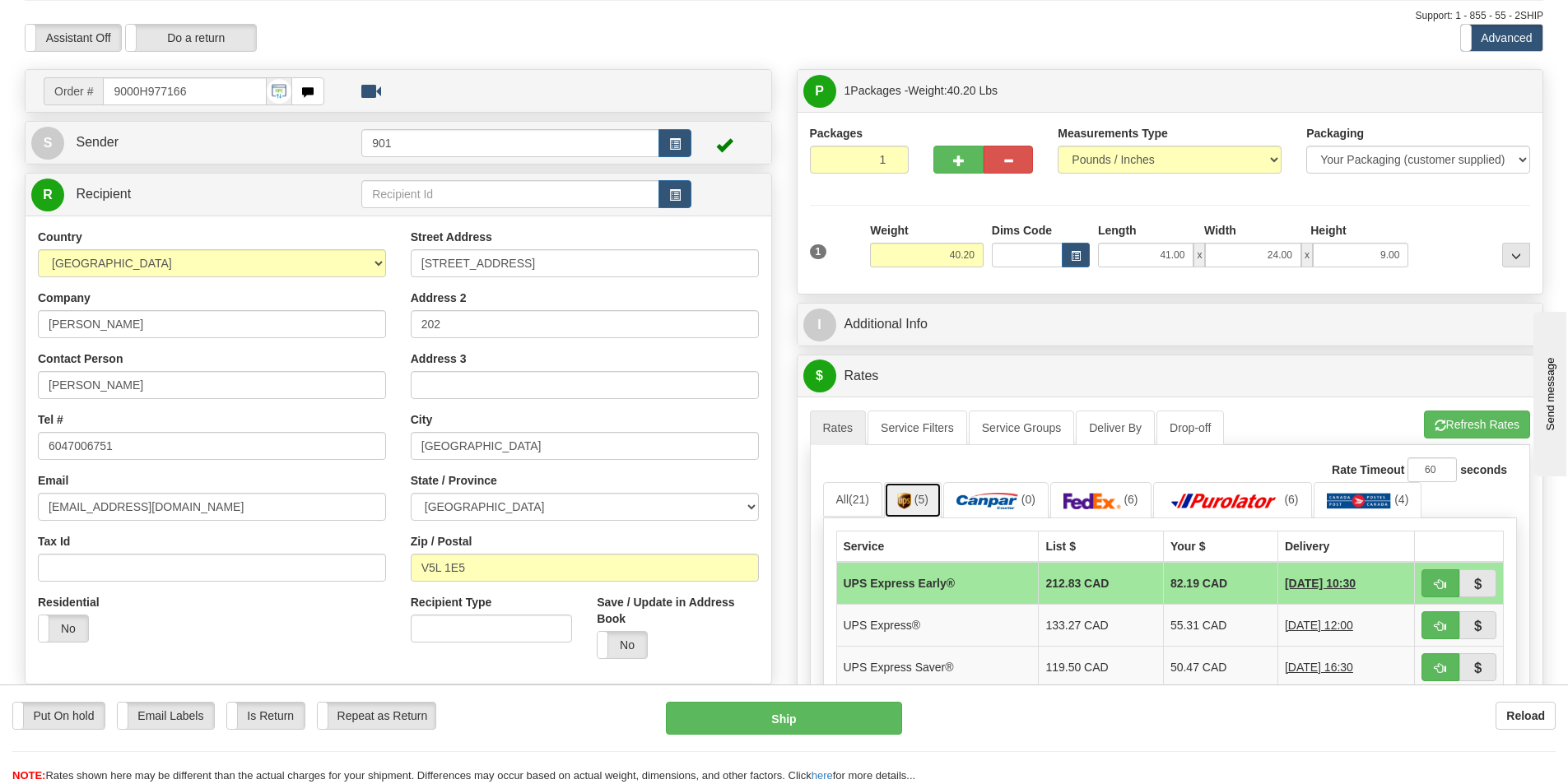
scroll to position [0, 0]
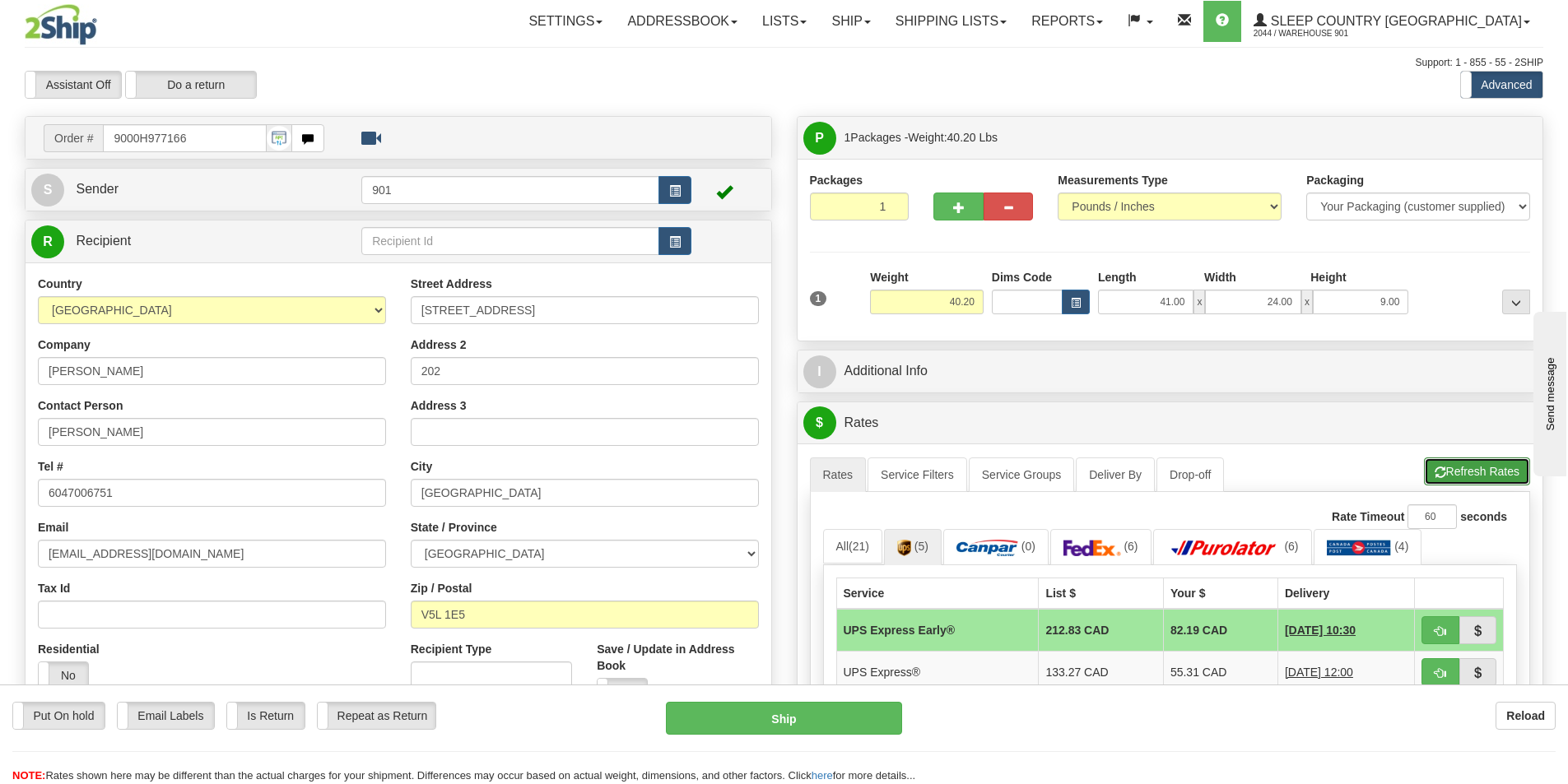
click at [1481, 472] on button "Refresh Rates" at bounding box center [1477, 471] width 106 height 28
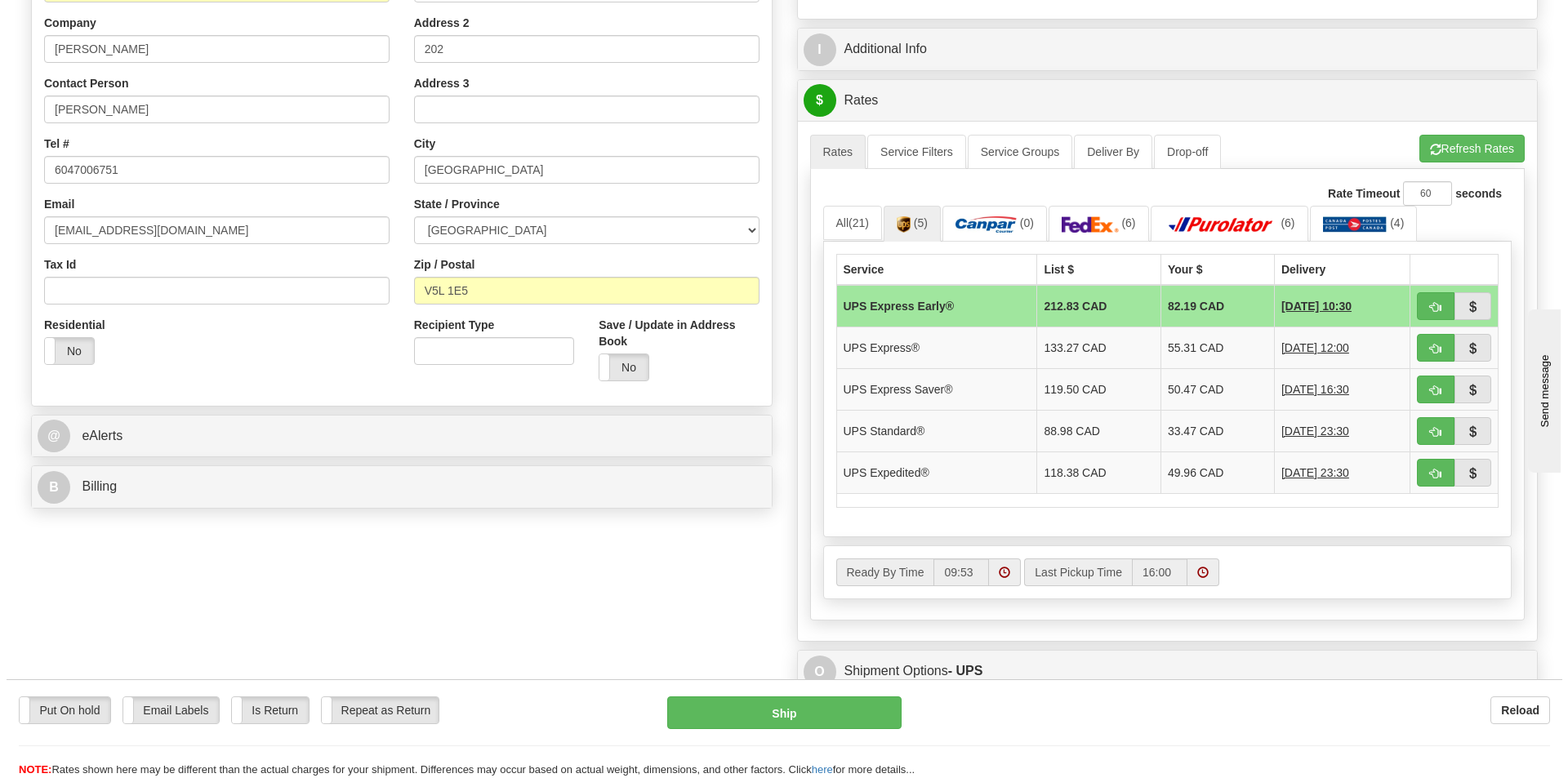
scroll to position [327, 0]
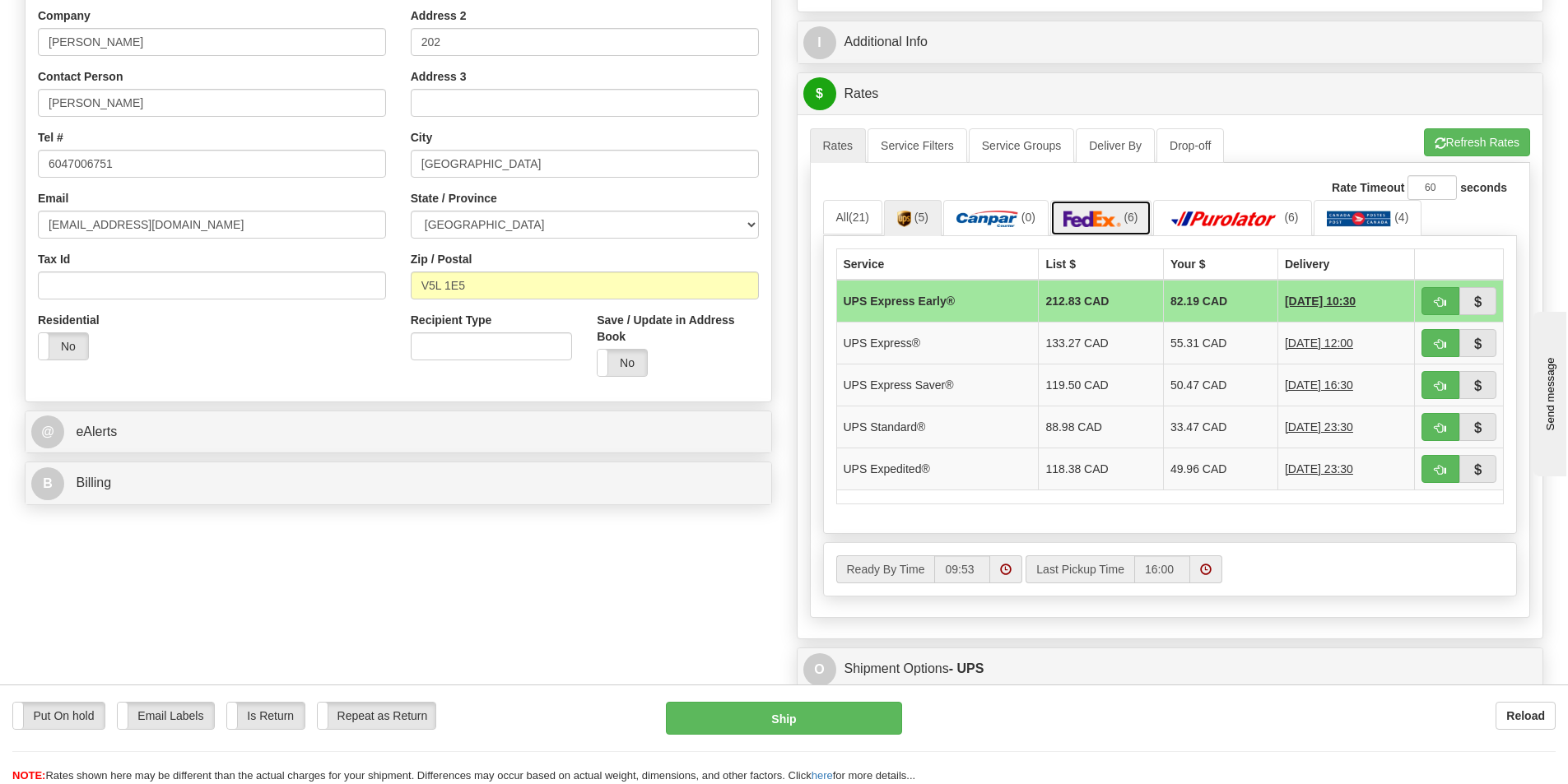
click at [1110, 213] on img at bounding box center [1092, 218] width 58 height 16
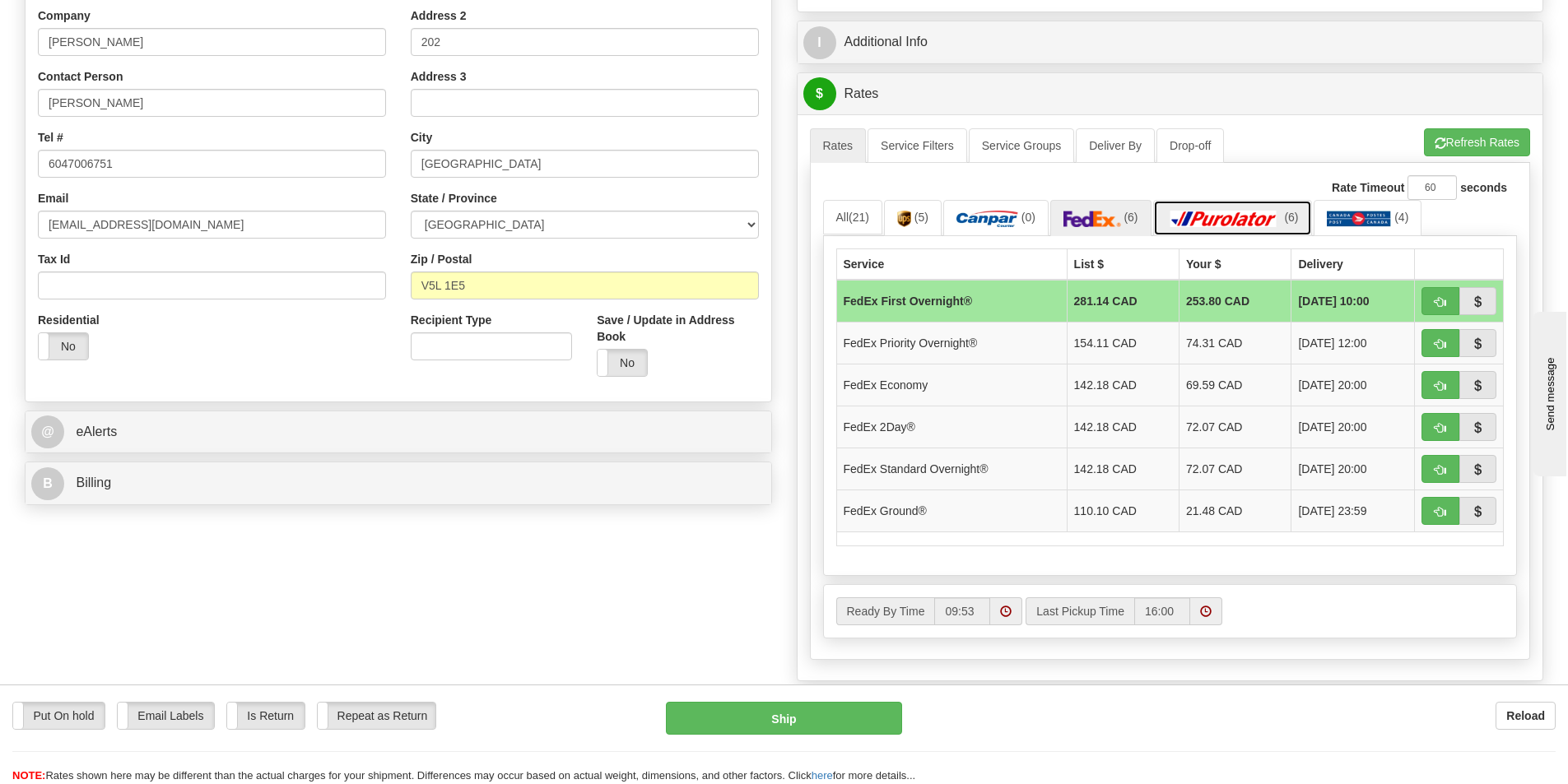
click at [1264, 212] on img at bounding box center [1224, 218] width 115 height 16
click at [1108, 220] on img at bounding box center [1092, 218] width 58 height 16
click at [1246, 217] on img at bounding box center [1224, 218] width 115 height 16
click at [1116, 214] on img at bounding box center [1092, 218] width 58 height 16
click at [922, 222] on span "(5)" at bounding box center [921, 217] width 14 height 13
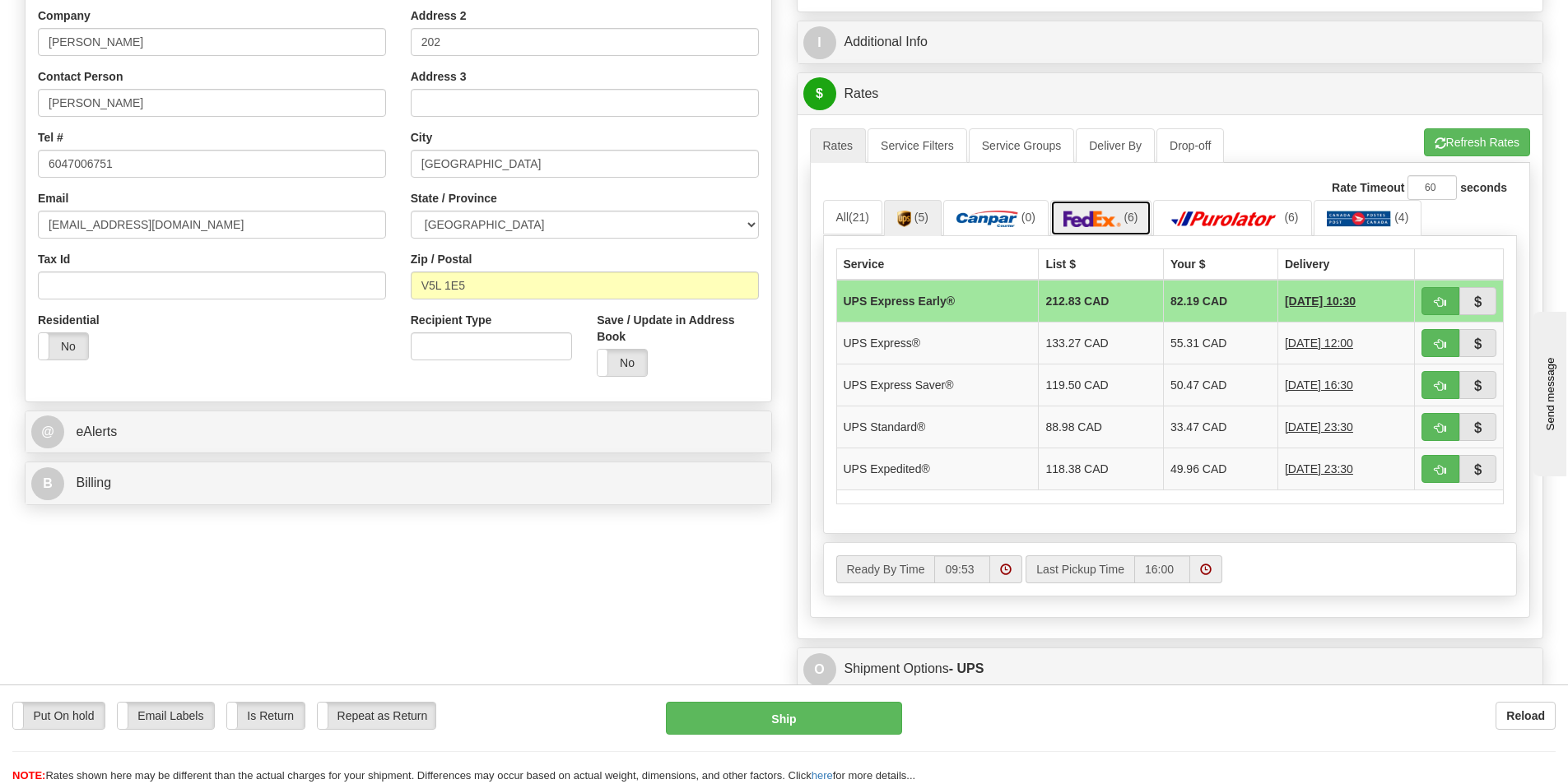
click at [1087, 223] on img at bounding box center [1092, 218] width 58 height 16
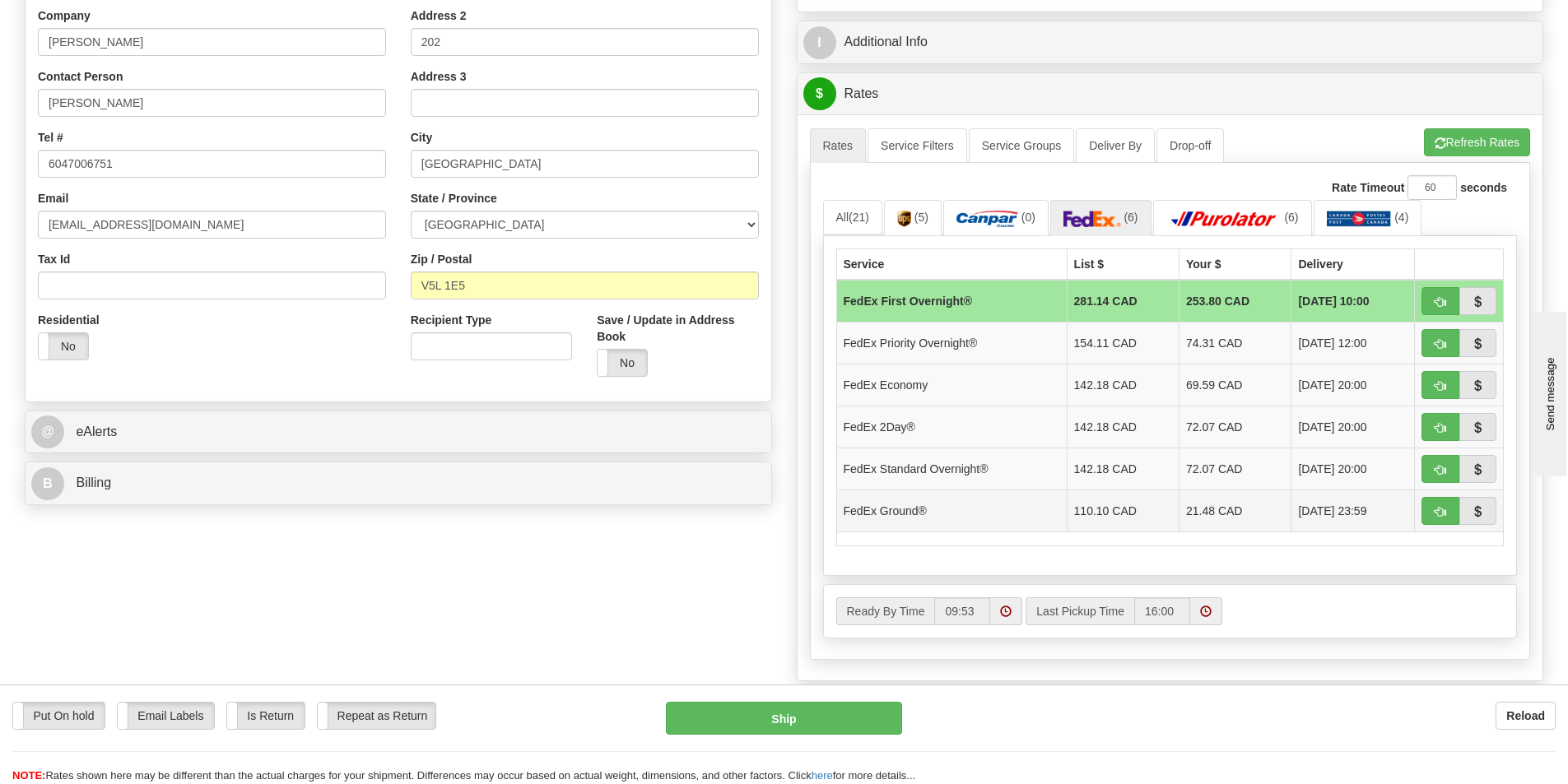
click at [1192, 521] on td "21.48 CAD" at bounding box center [1235, 510] width 112 height 42
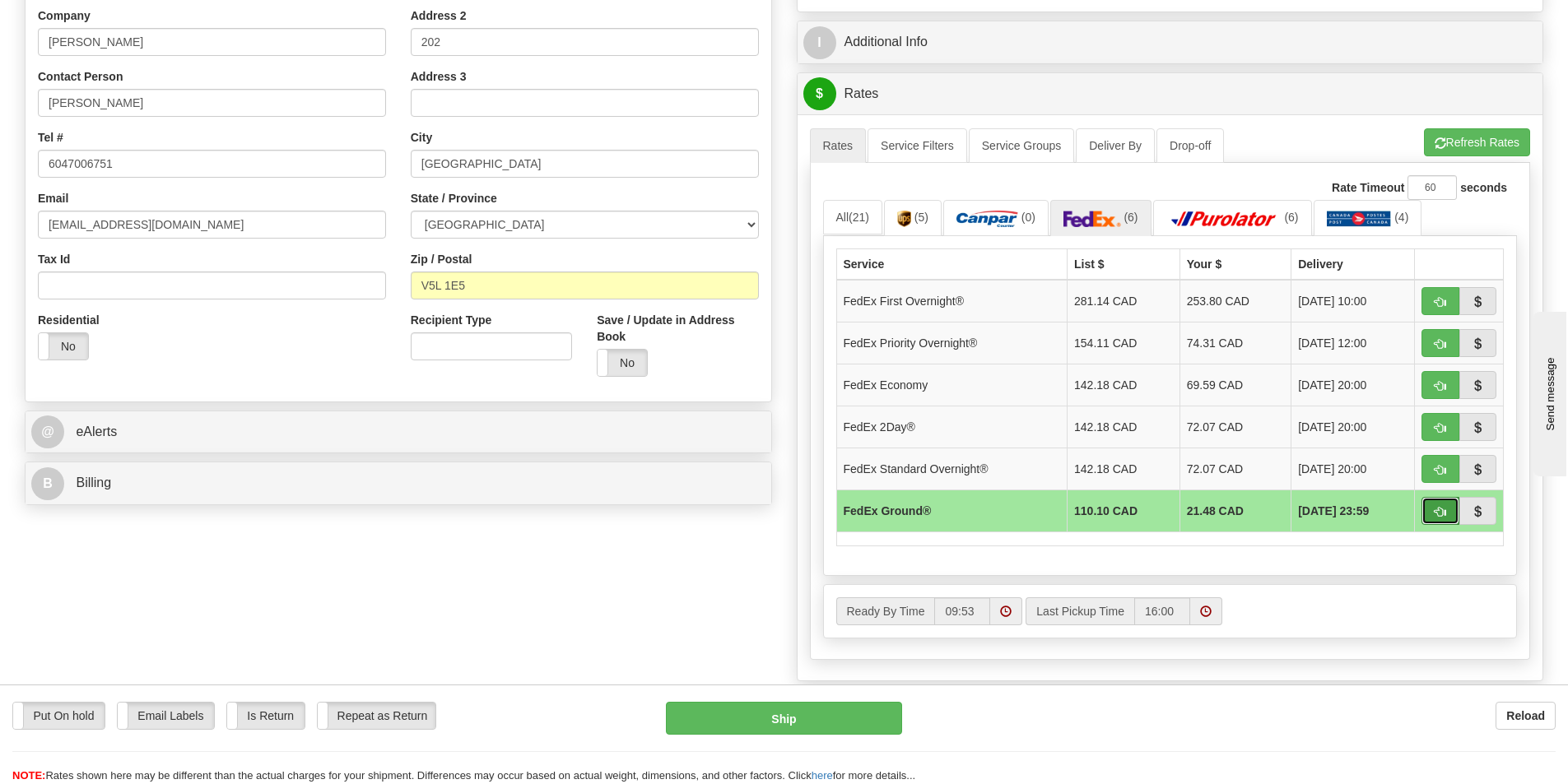
click at [1441, 512] on span "button" at bounding box center [1440, 512] width 11 height 10
type input "92"
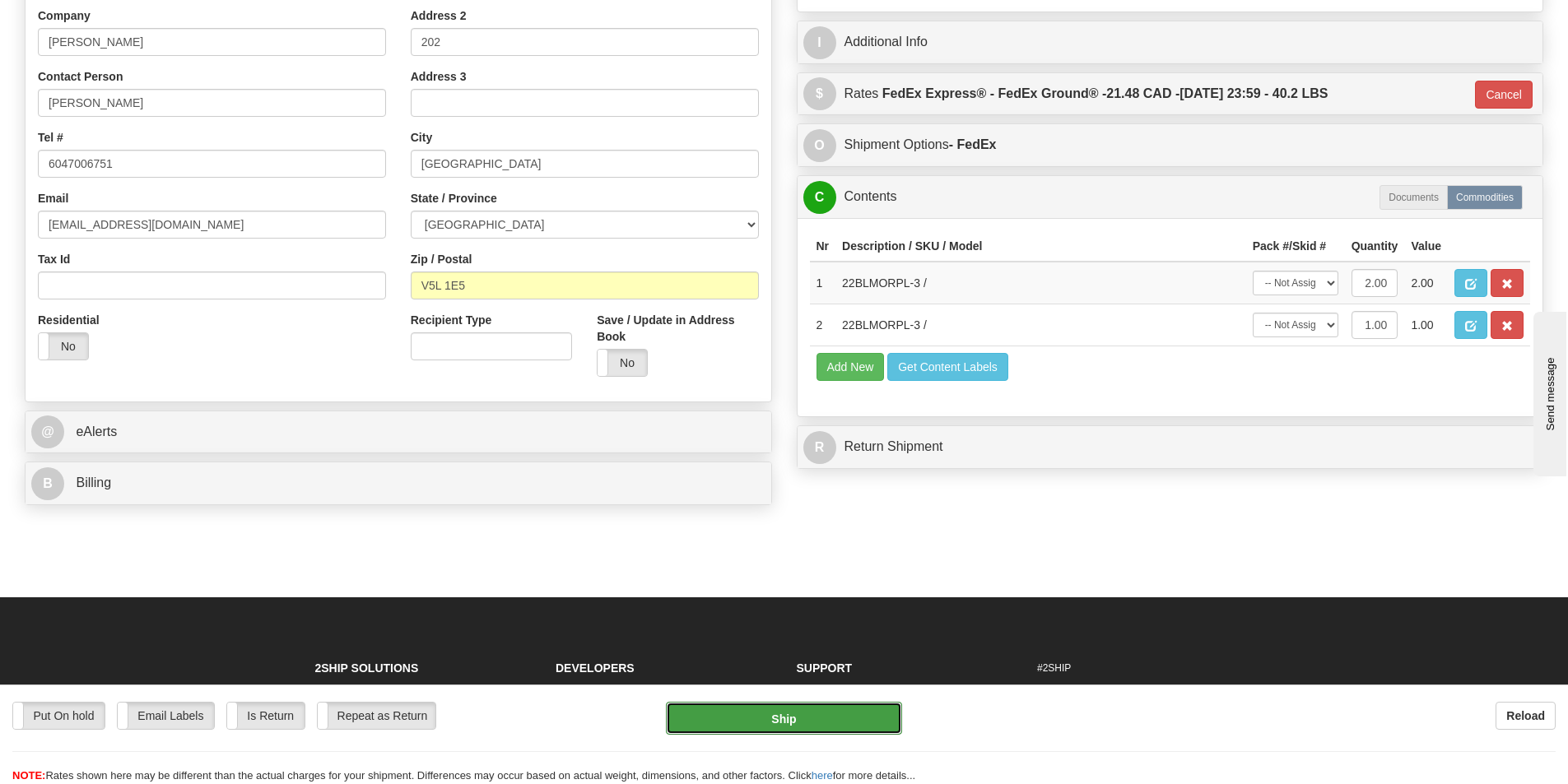
click at [831, 726] on button "Ship" at bounding box center [784, 718] width 237 height 33
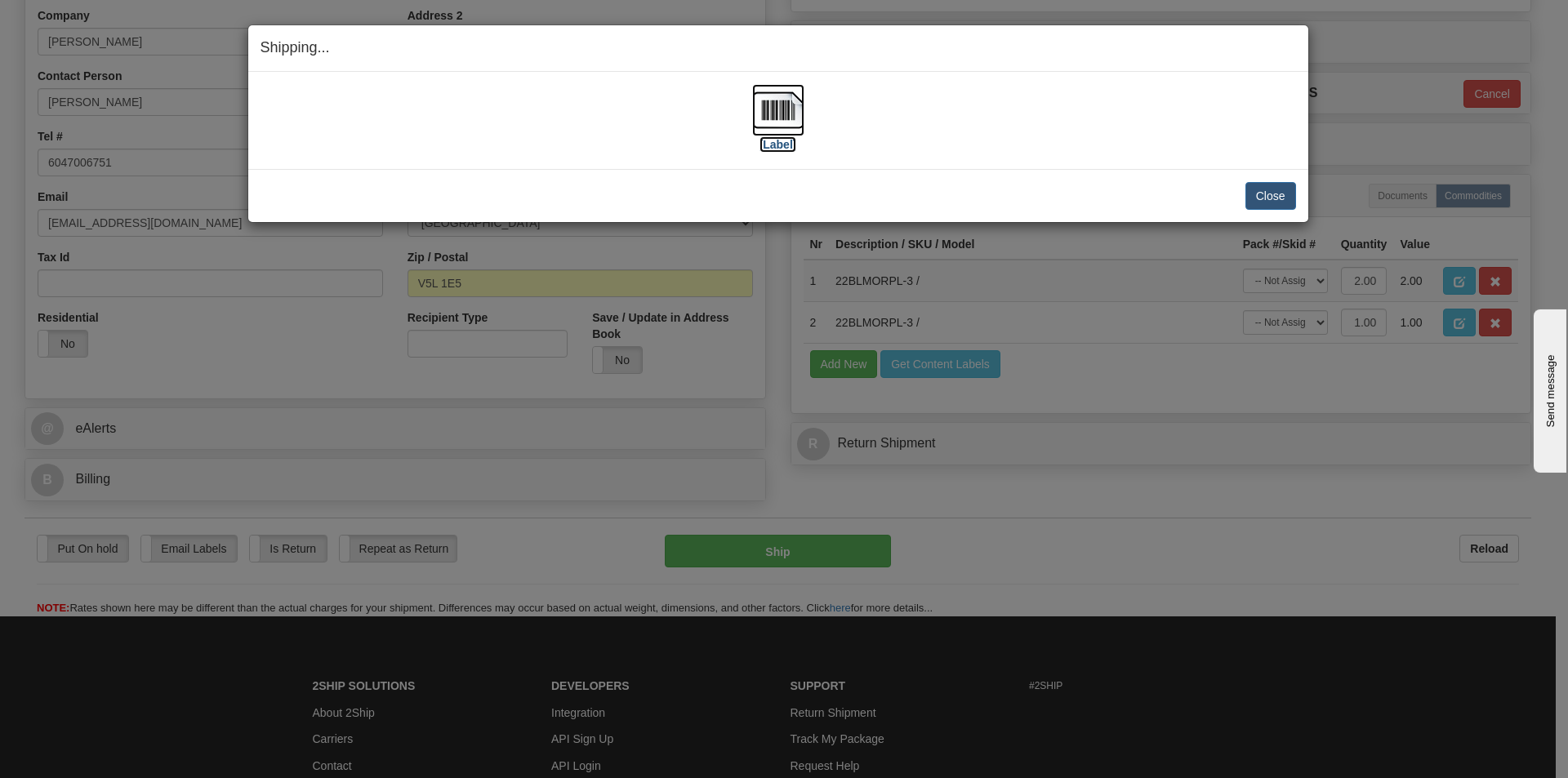
click at [785, 111] on img at bounding box center [777, 110] width 52 height 52
click at [1250, 197] on button "Close" at bounding box center [1270, 195] width 50 height 28
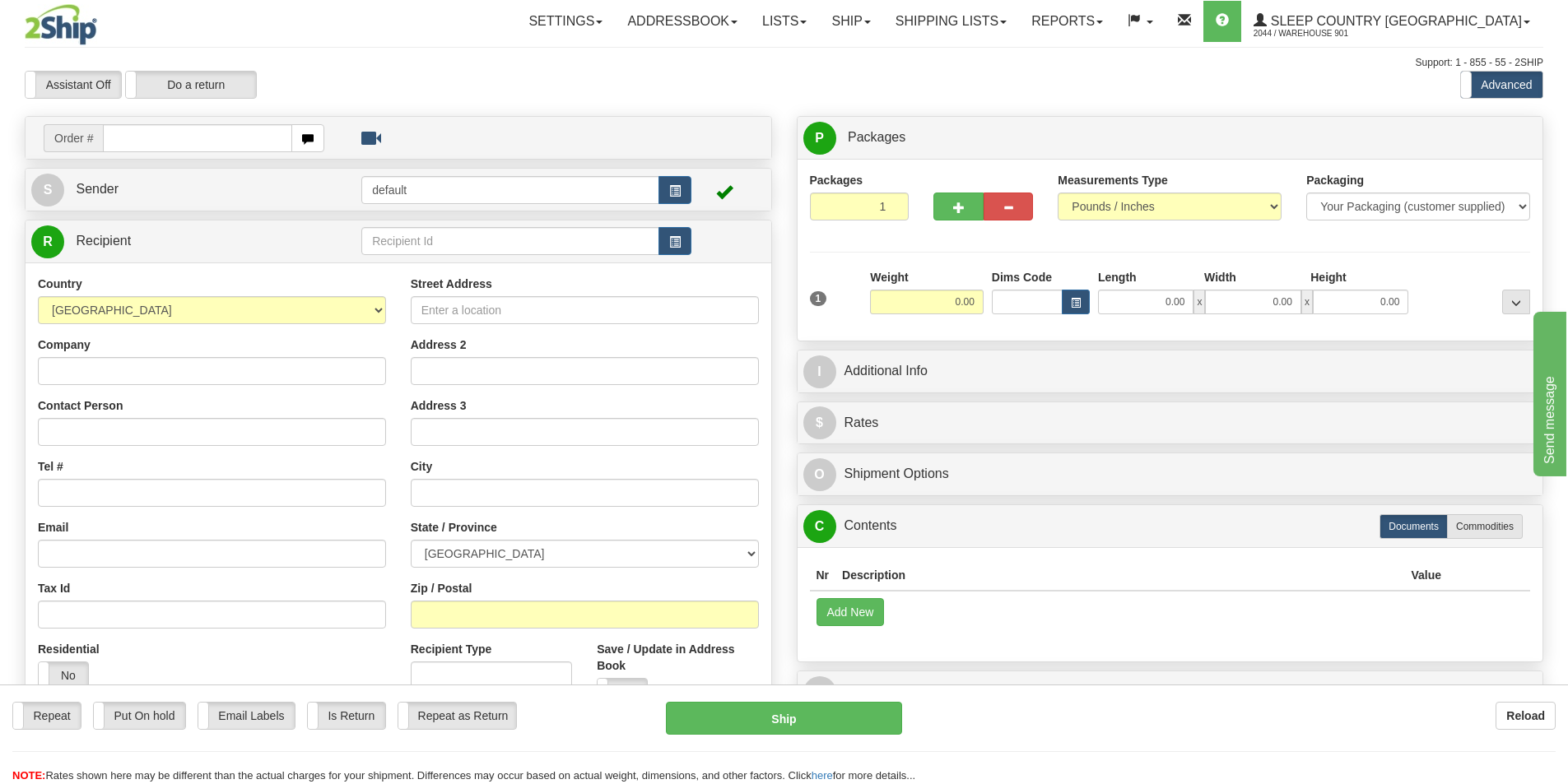
click at [112, 137] on input "text" at bounding box center [198, 138] width 189 height 28
type input "9000H977244"
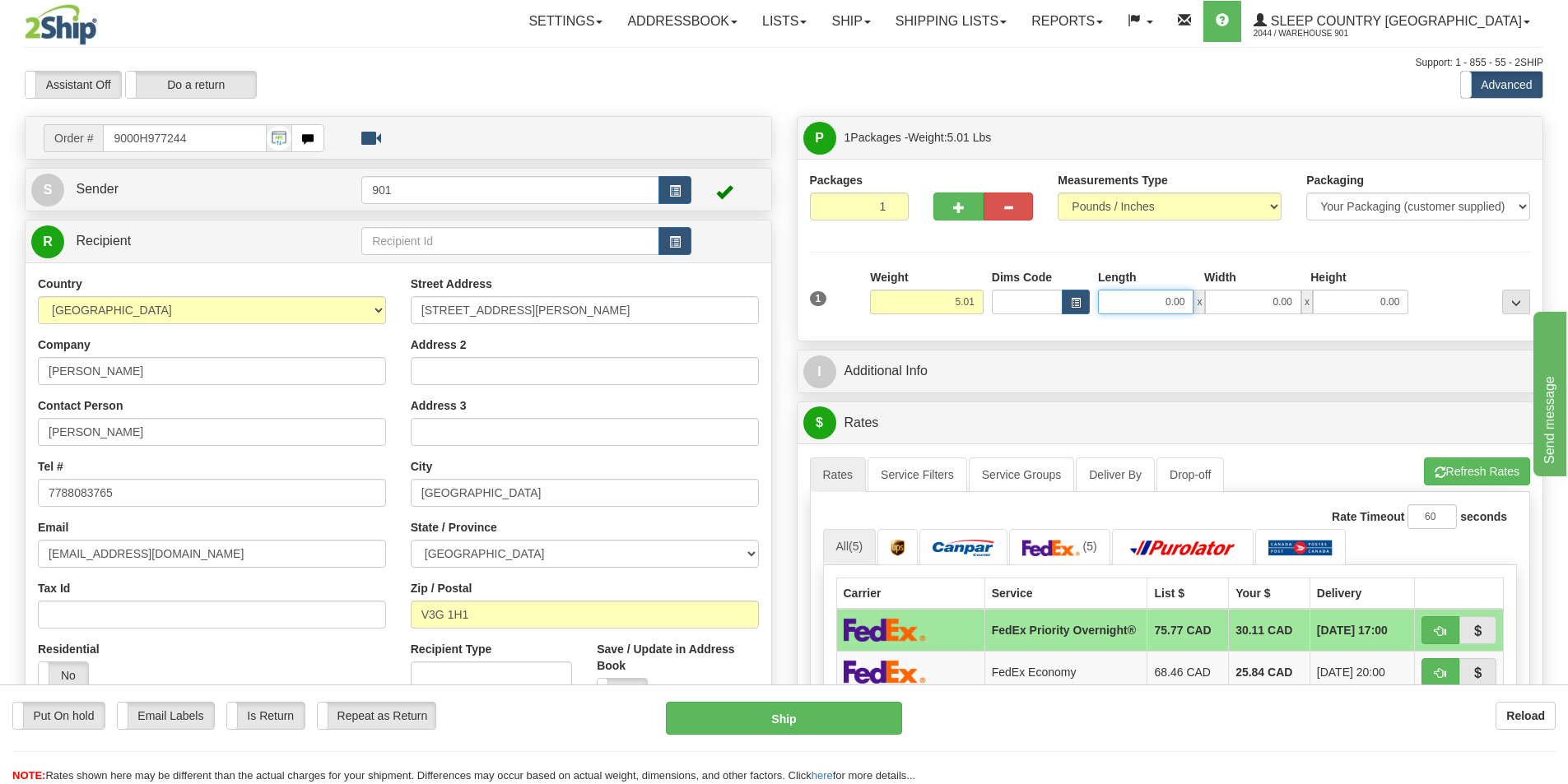
drag, startPoint x: 1183, startPoint y: 302, endPoint x: 1153, endPoint y: 310, distance: 31.0
click at [1153, 310] on input "0.00" at bounding box center [1146, 302] width 95 height 25
type input "30.00"
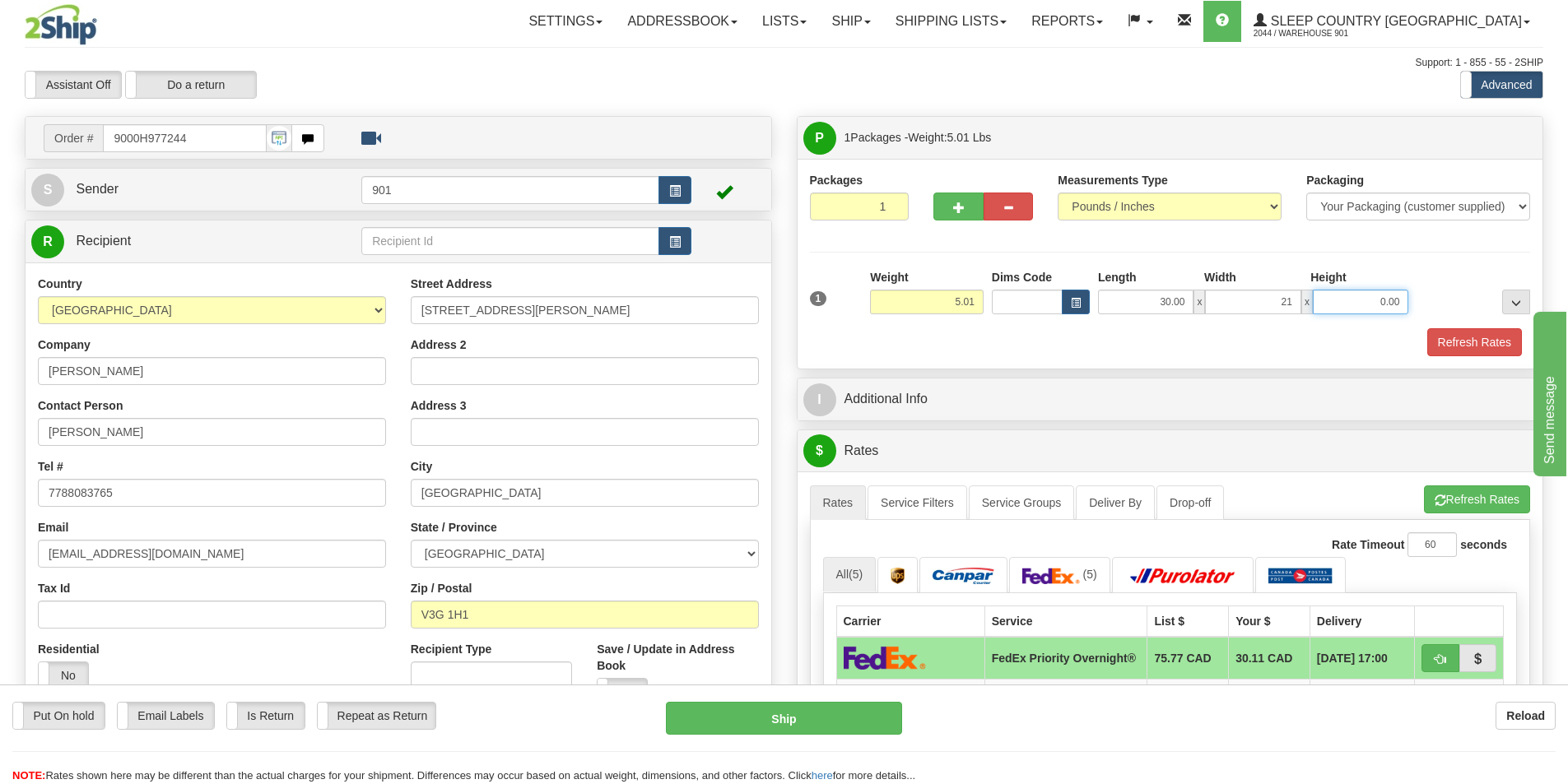
type input "21.00"
type input "9.00"
click at [1475, 344] on button "Refresh Rates" at bounding box center [1475, 342] width 95 height 28
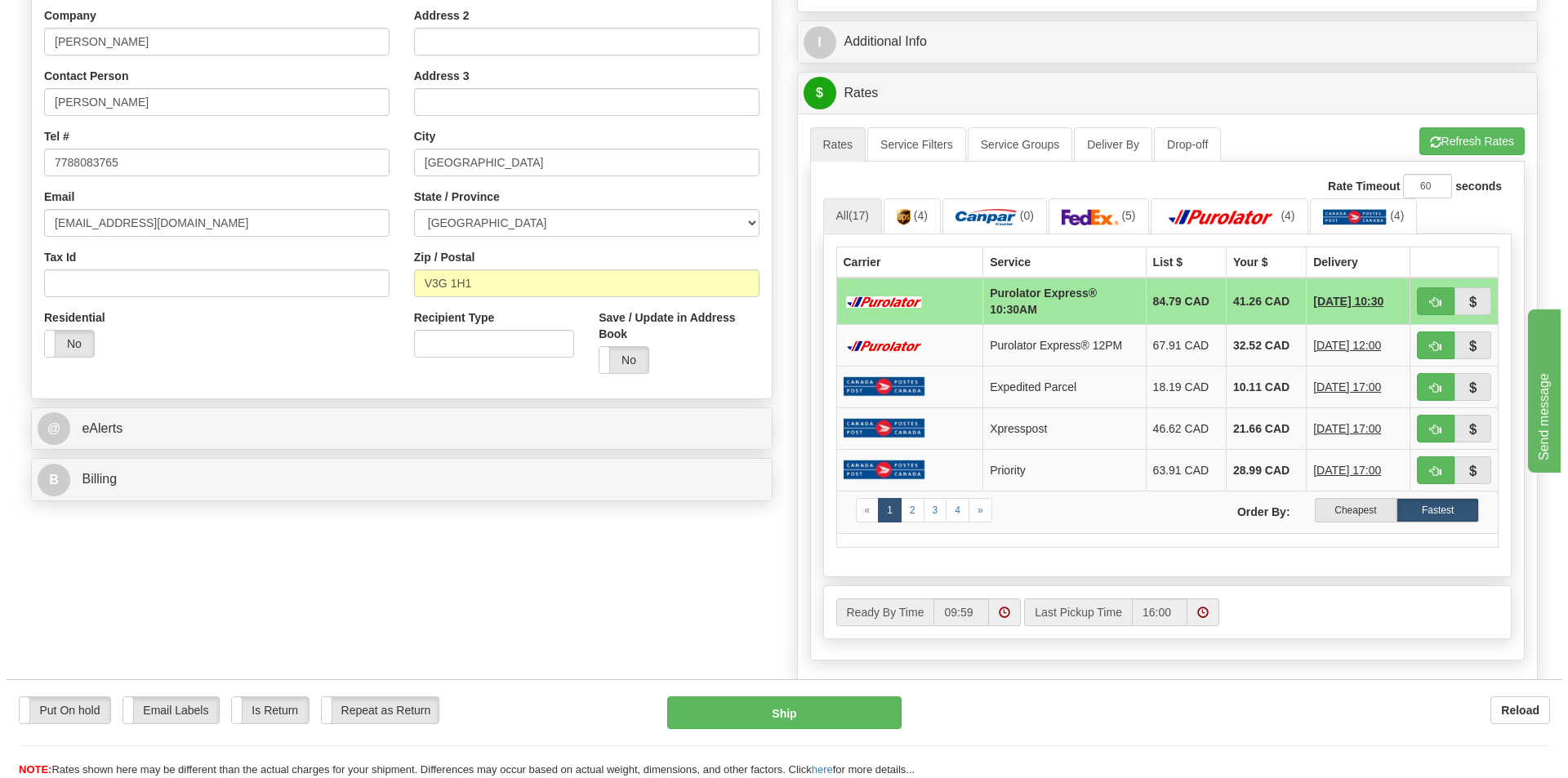
scroll to position [245, 0]
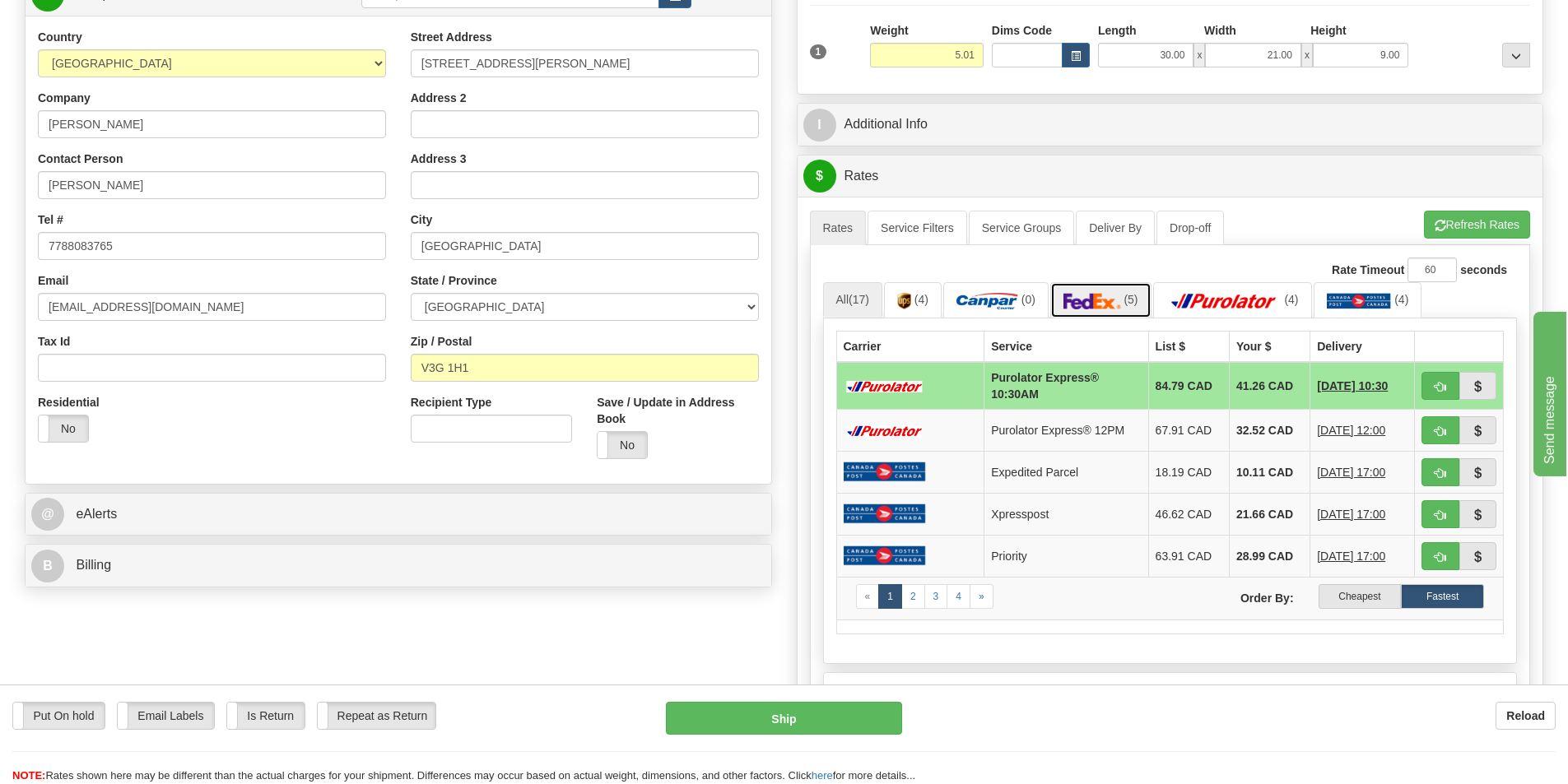
click at [1110, 305] on img at bounding box center [1092, 301] width 58 height 16
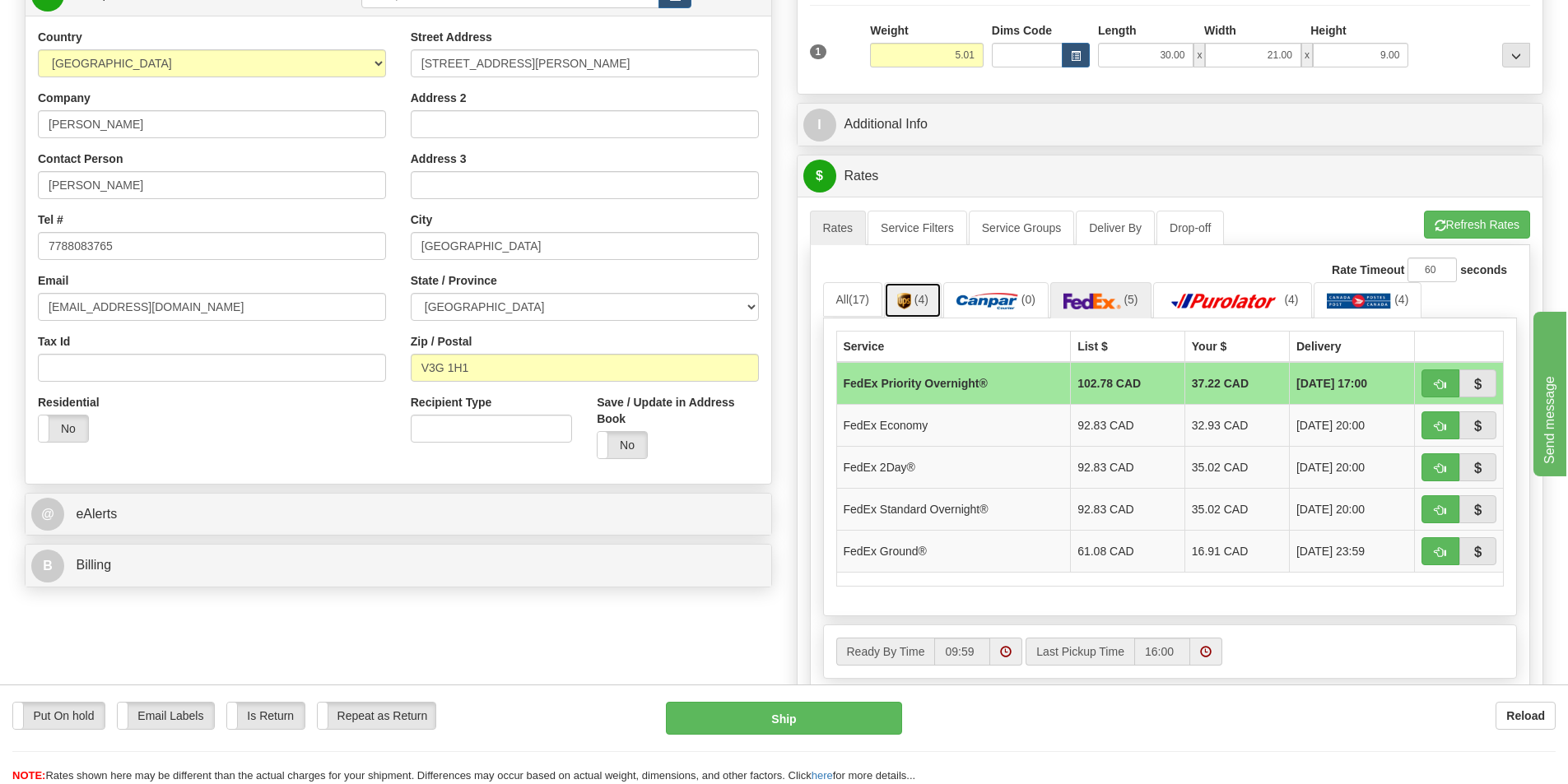
click at [907, 311] on link "(4)" at bounding box center [913, 299] width 58 height 35
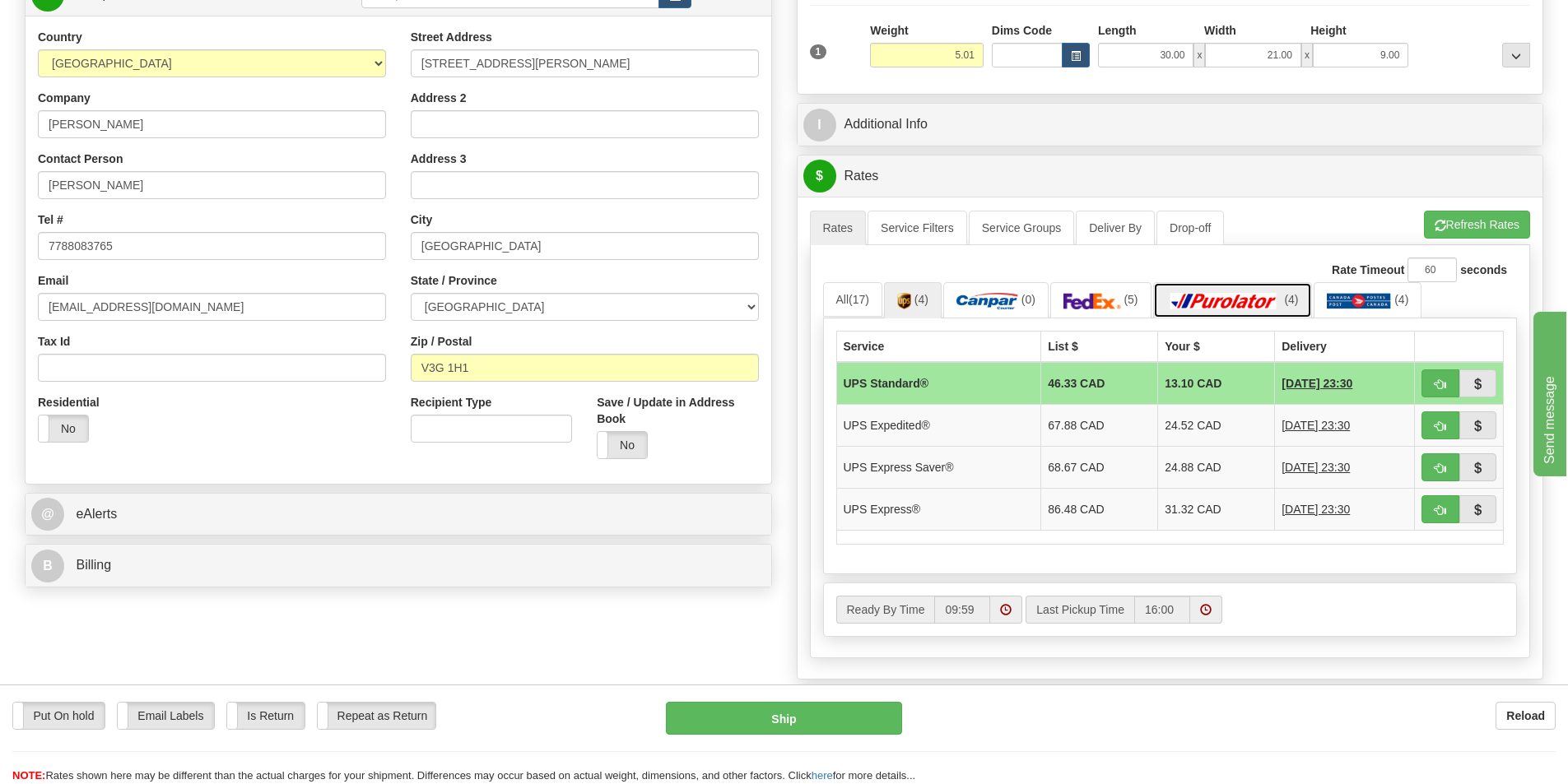
click at [1214, 302] on img at bounding box center [1224, 301] width 115 height 16
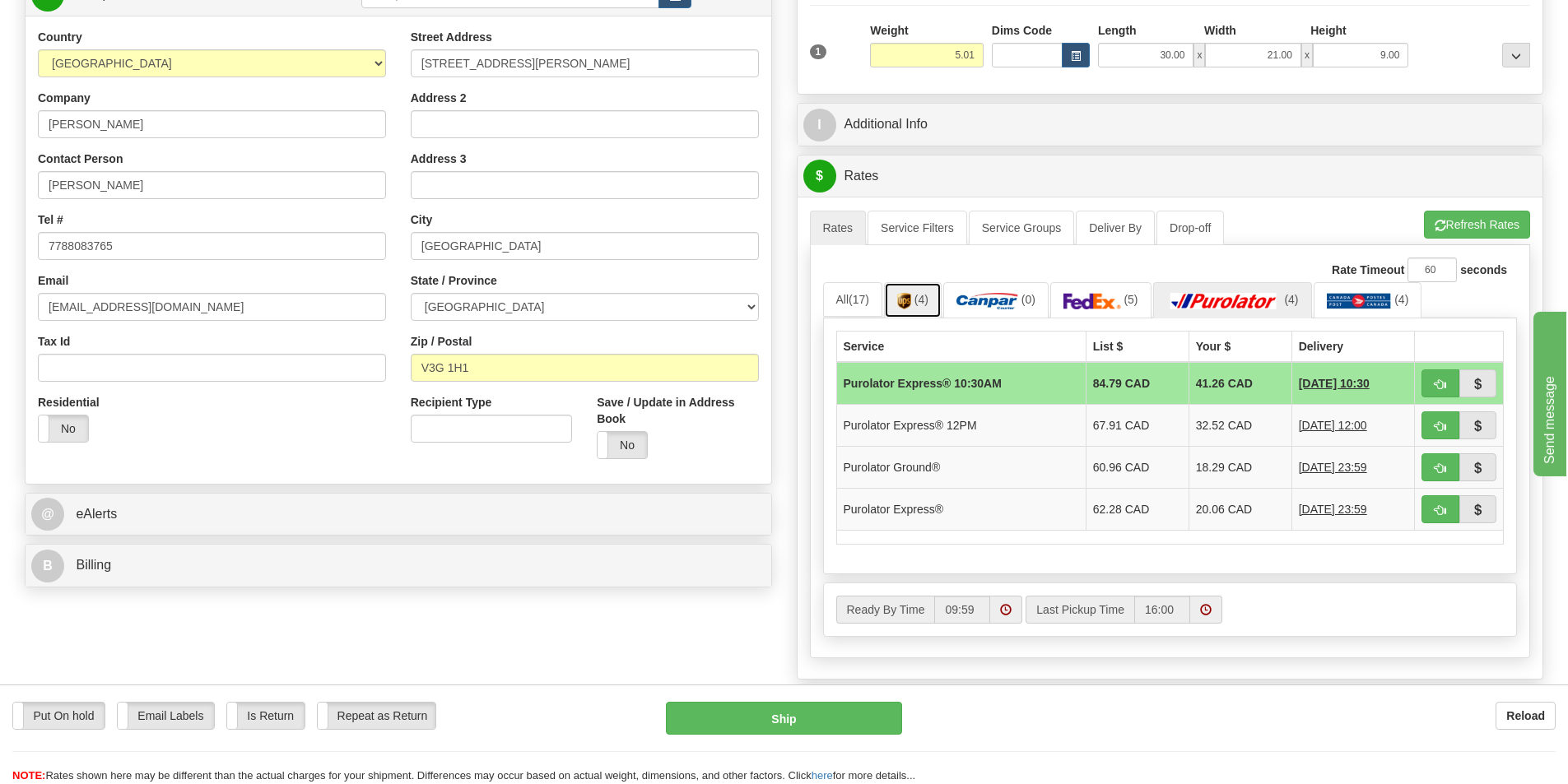
click at [918, 297] on span "(4)" at bounding box center [921, 299] width 14 height 13
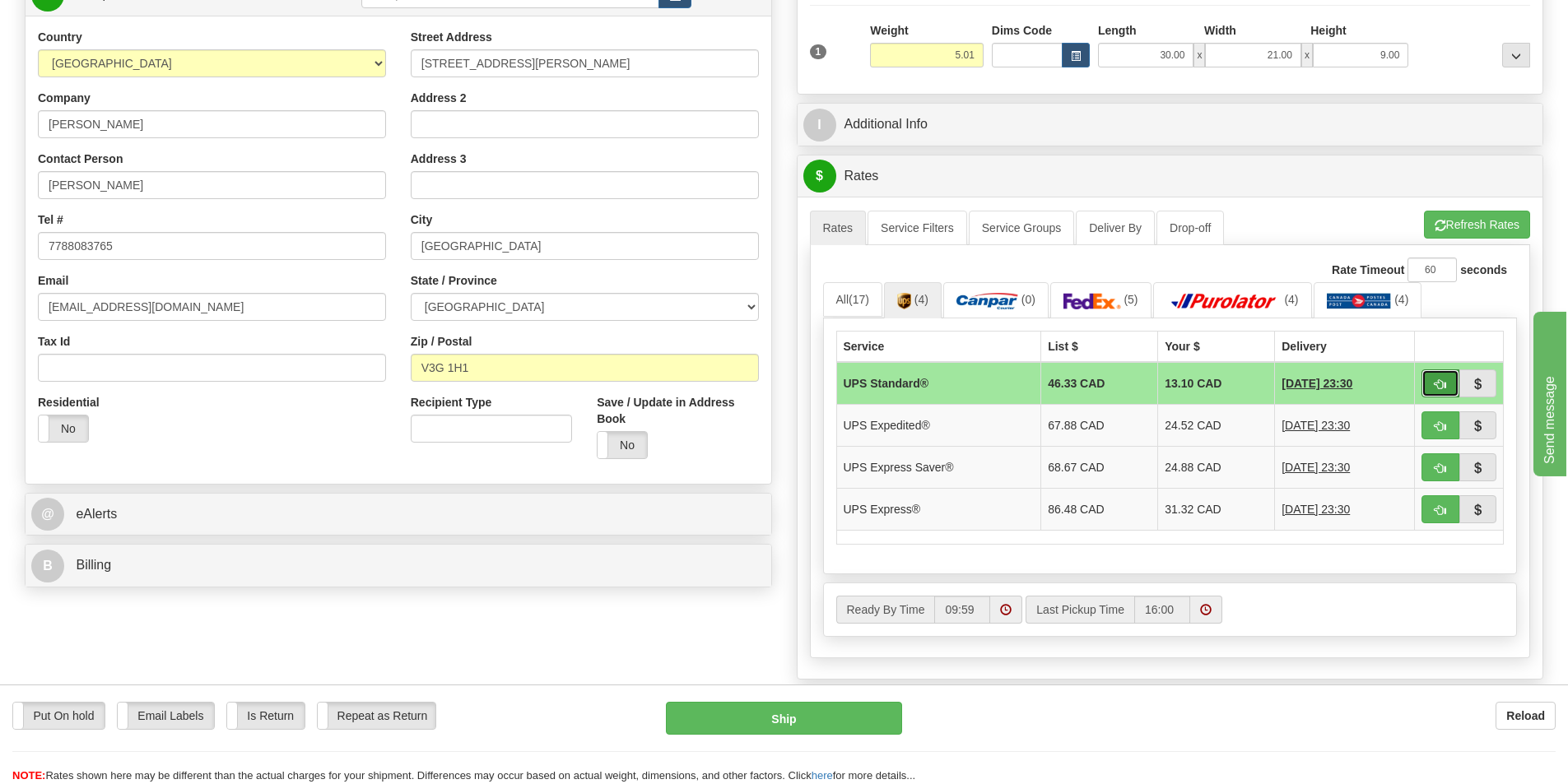
click at [1440, 380] on span "button" at bounding box center [1440, 384] width 11 height 10
type input "11"
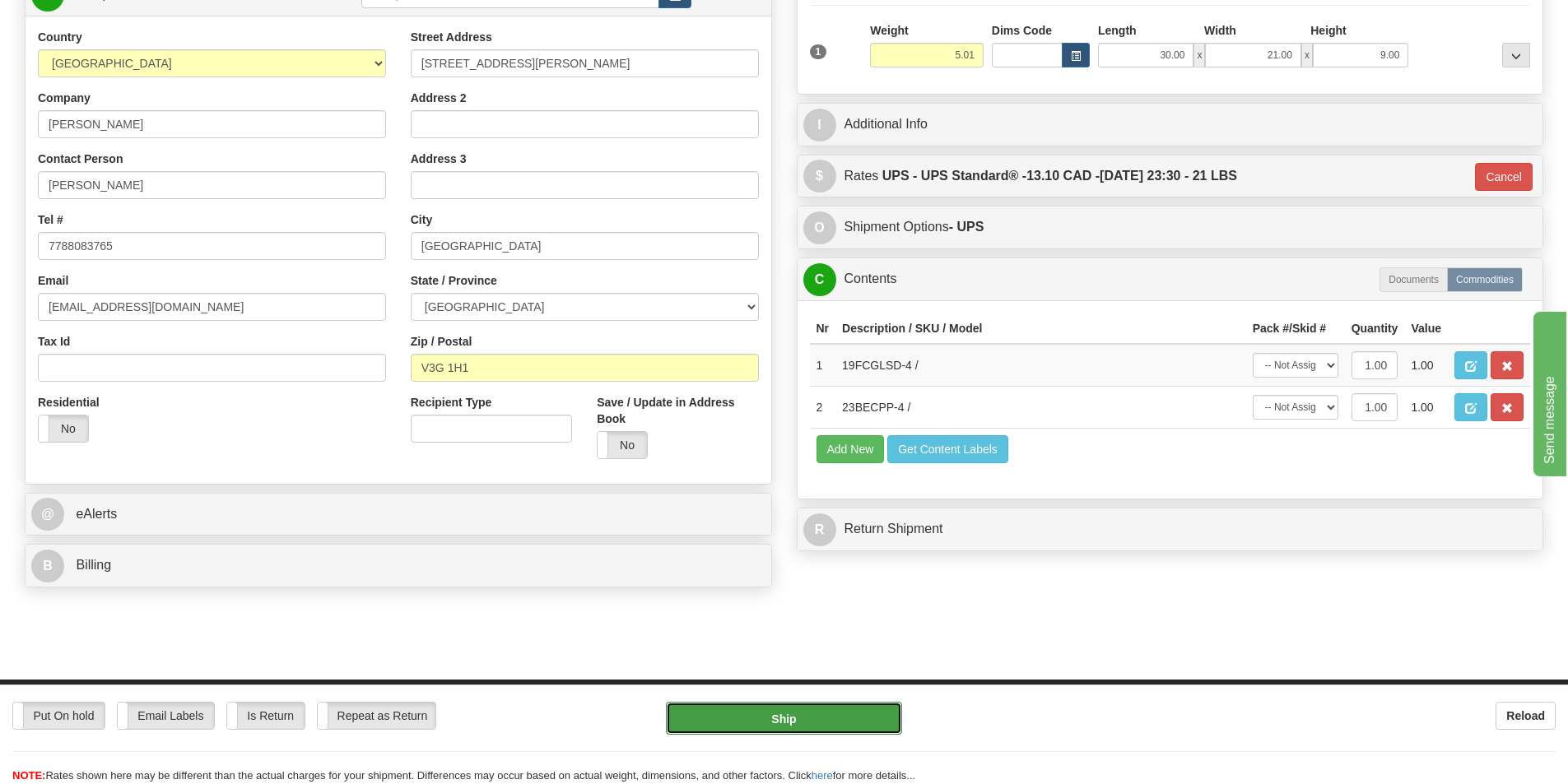
click at [856, 714] on button "Ship" at bounding box center [784, 718] width 237 height 33
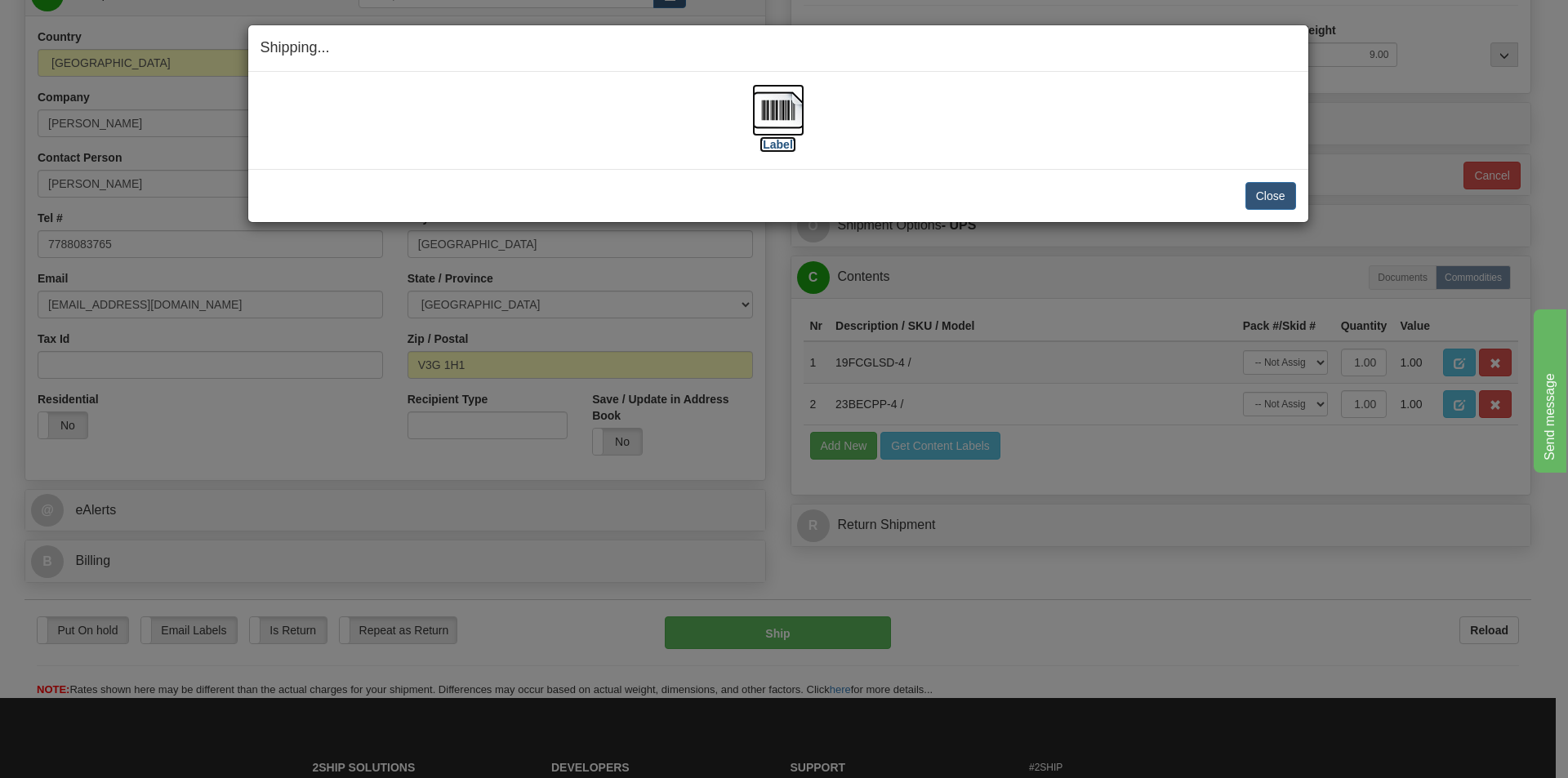
click at [769, 110] on img at bounding box center [777, 110] width 52 height 52
click at [1264, 197] on button "Close" at bounding box center [1270, 195] width 50 height 28
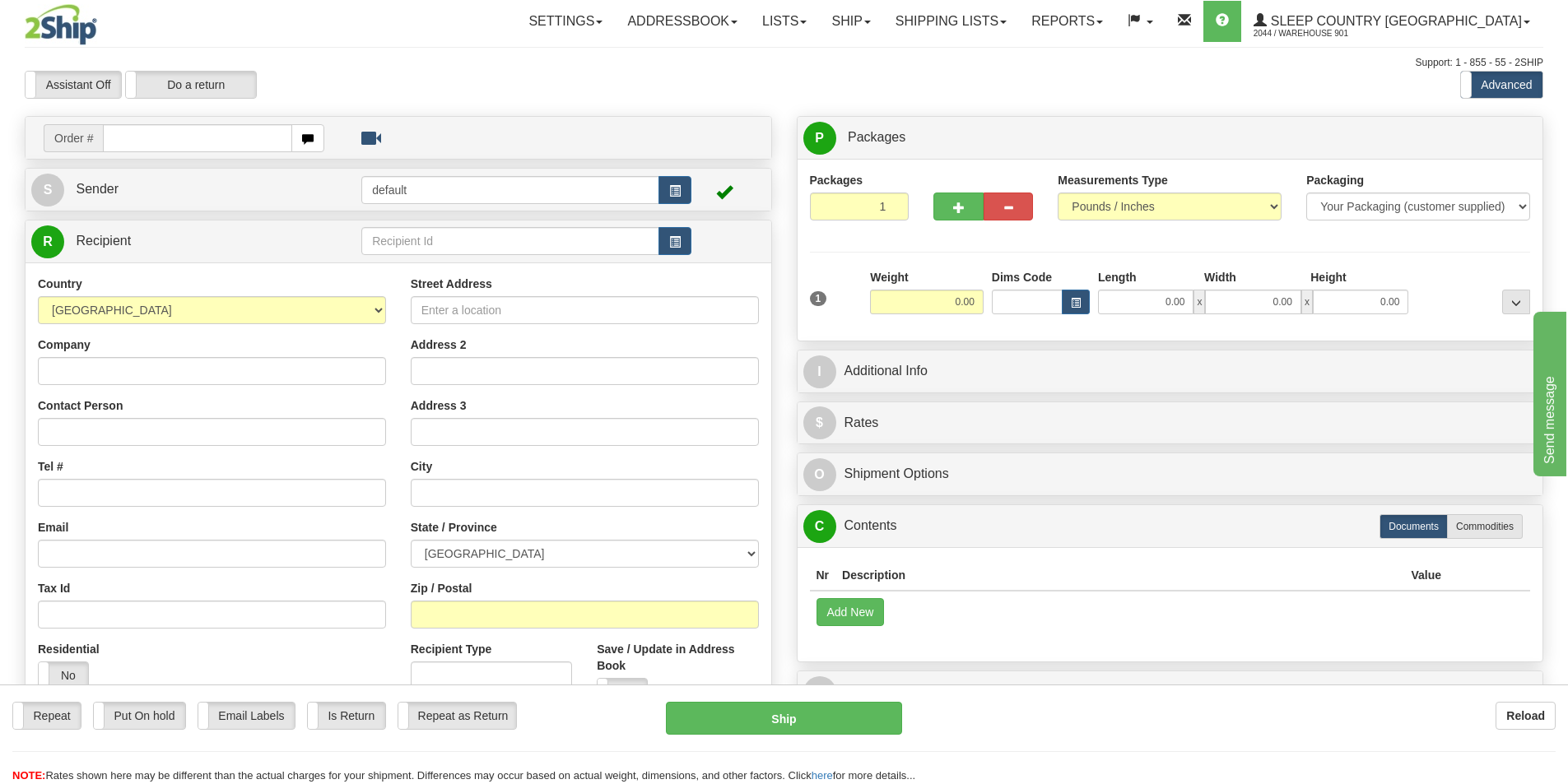
click at [110, 143] on input "text" at bounding box center [198, 138] width 189 height 28
type input "9000H978627"
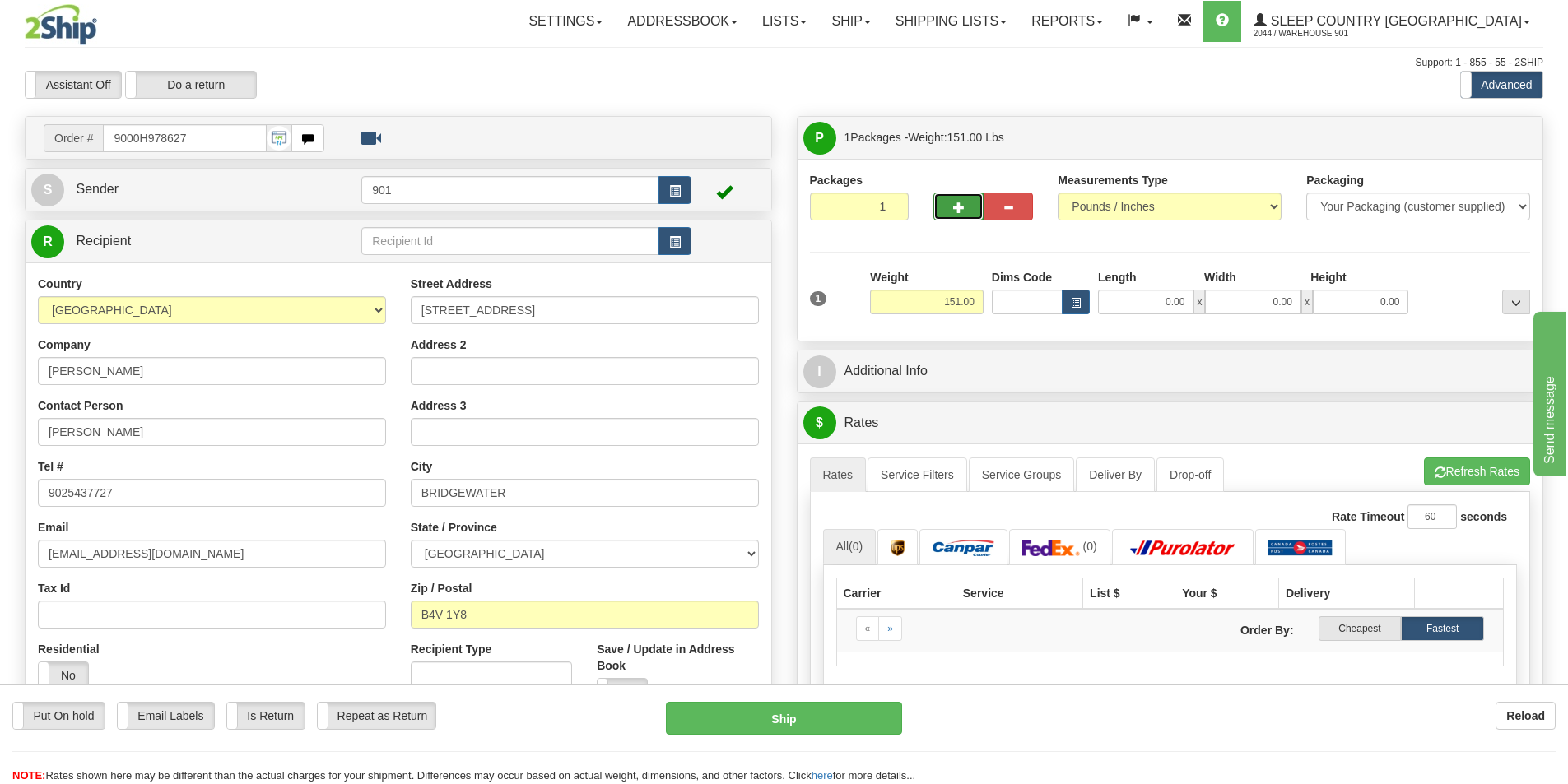
click at [955, 210] on span "button" at bounding box center [958, 207] width 11 height 10
type input "2"
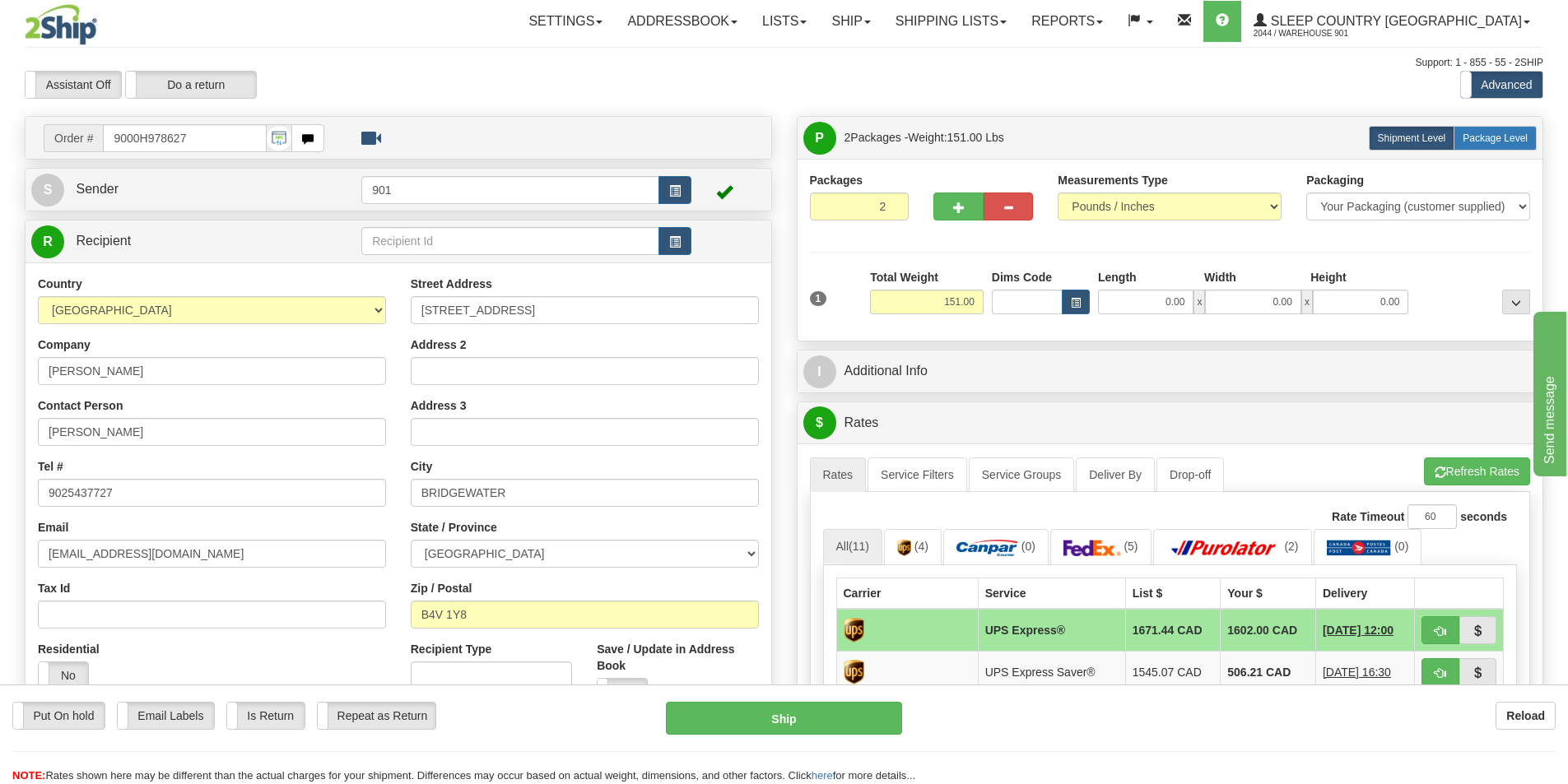
click at [1494, 141] on span "Package Level" at bounding box center [1496, 138] width 65 height 11
radio input "true"
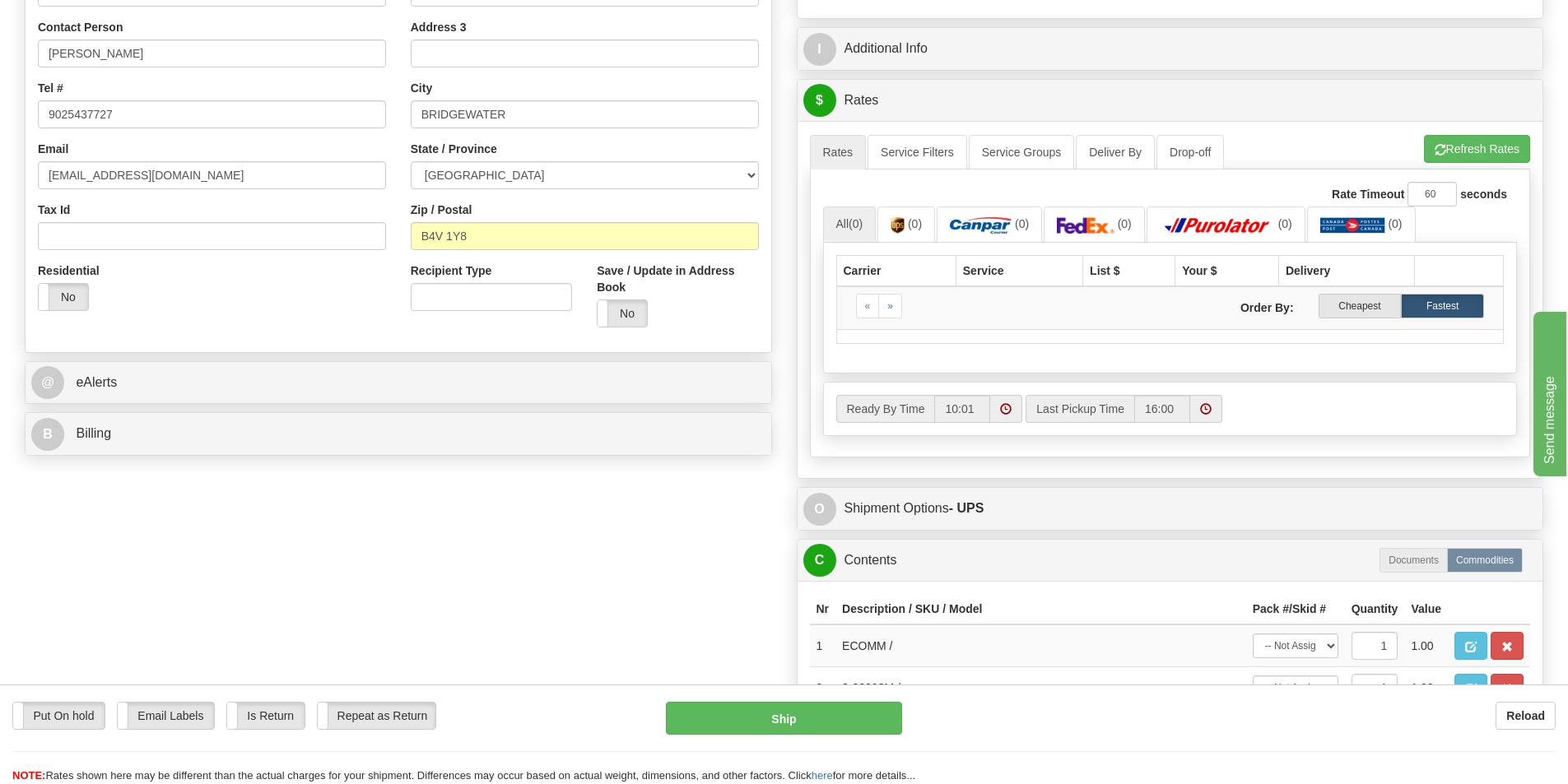
scroll to position [493, 0]
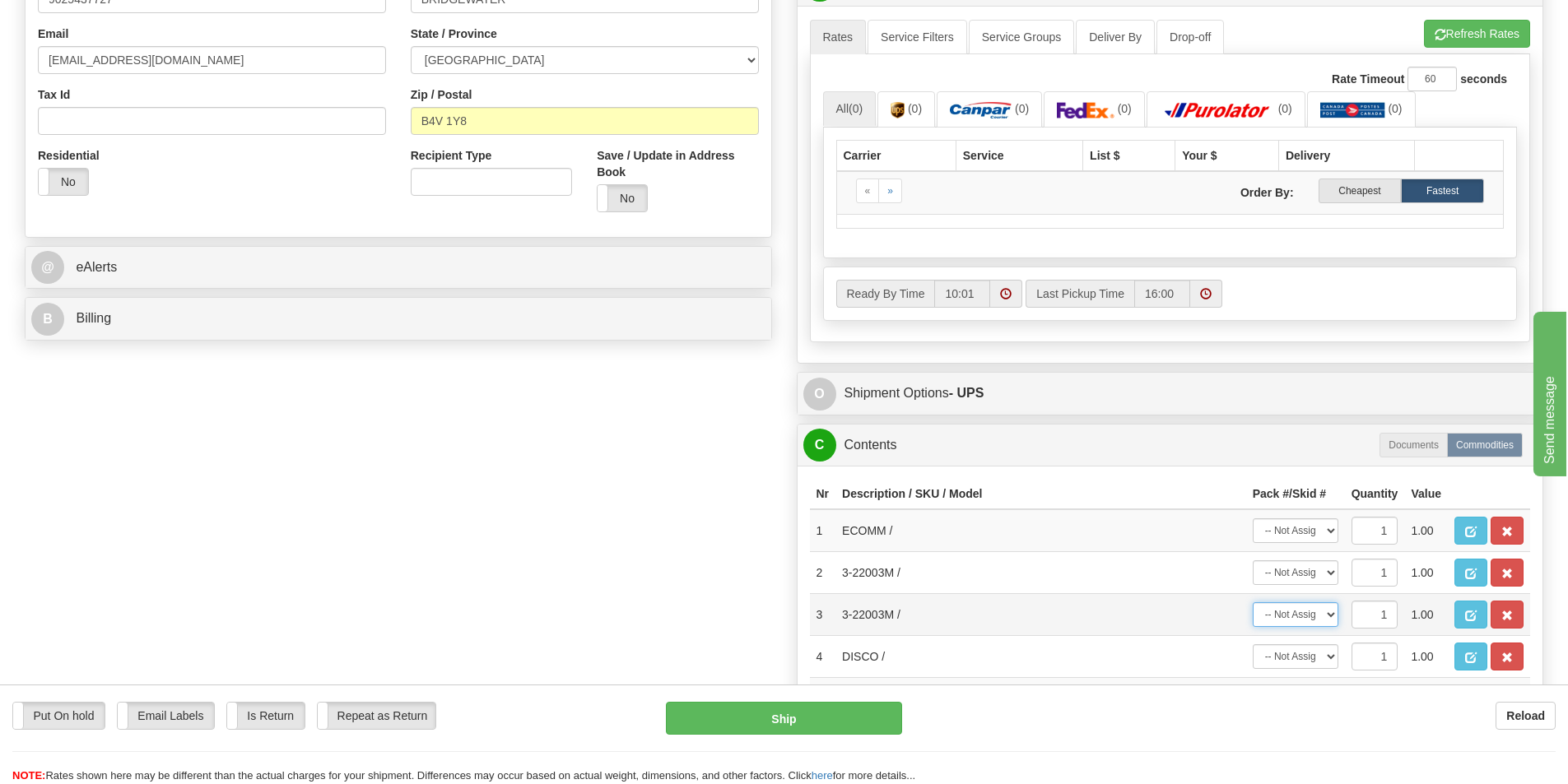
click at [1329, 615] on select "-- Not Assigned -- Package 1 Package 2" at bounding box center [1296, 615] width 86 height 25
click at [1332, 530] on select "-- Not Assigned -- Package 1 Package 2" at bounding box center [1296, 530] width 86 height 25
select select "0"
click at [1253, 518] on select "-- Not Assigned -- Package 1 Package 2" at bounding box center [1296, 530] width 86 height 25
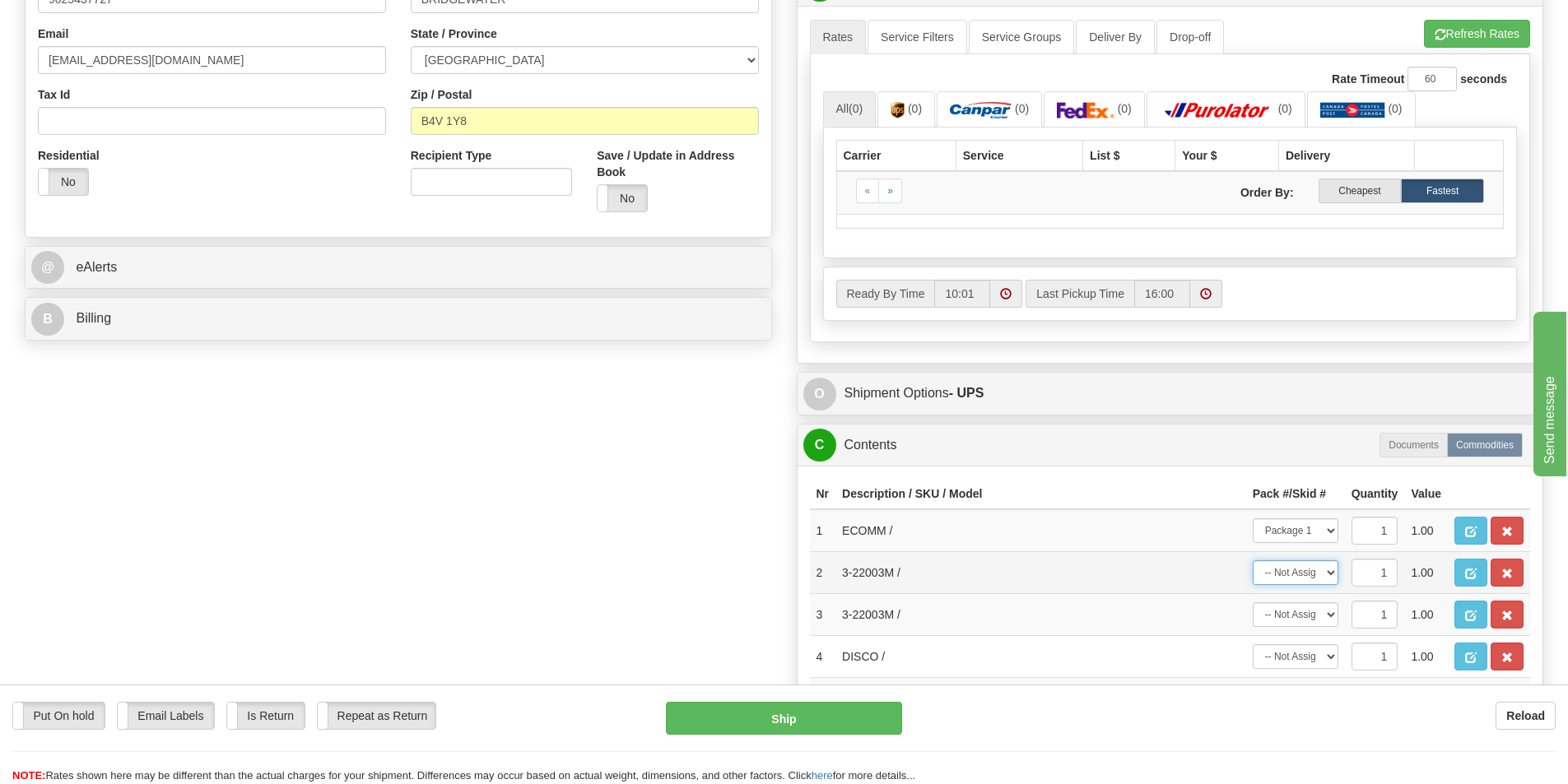
click at [1330, 572] on select "-- Not Assigned -- Package 1 Package 2" at bounding box center [1296, 573] width 86 height 25
select select "0"
click at [1253, 560] on select "-- Not Assigned -- Package 1 Package 2" at bounding box center [1296, 573] width 86 height 25
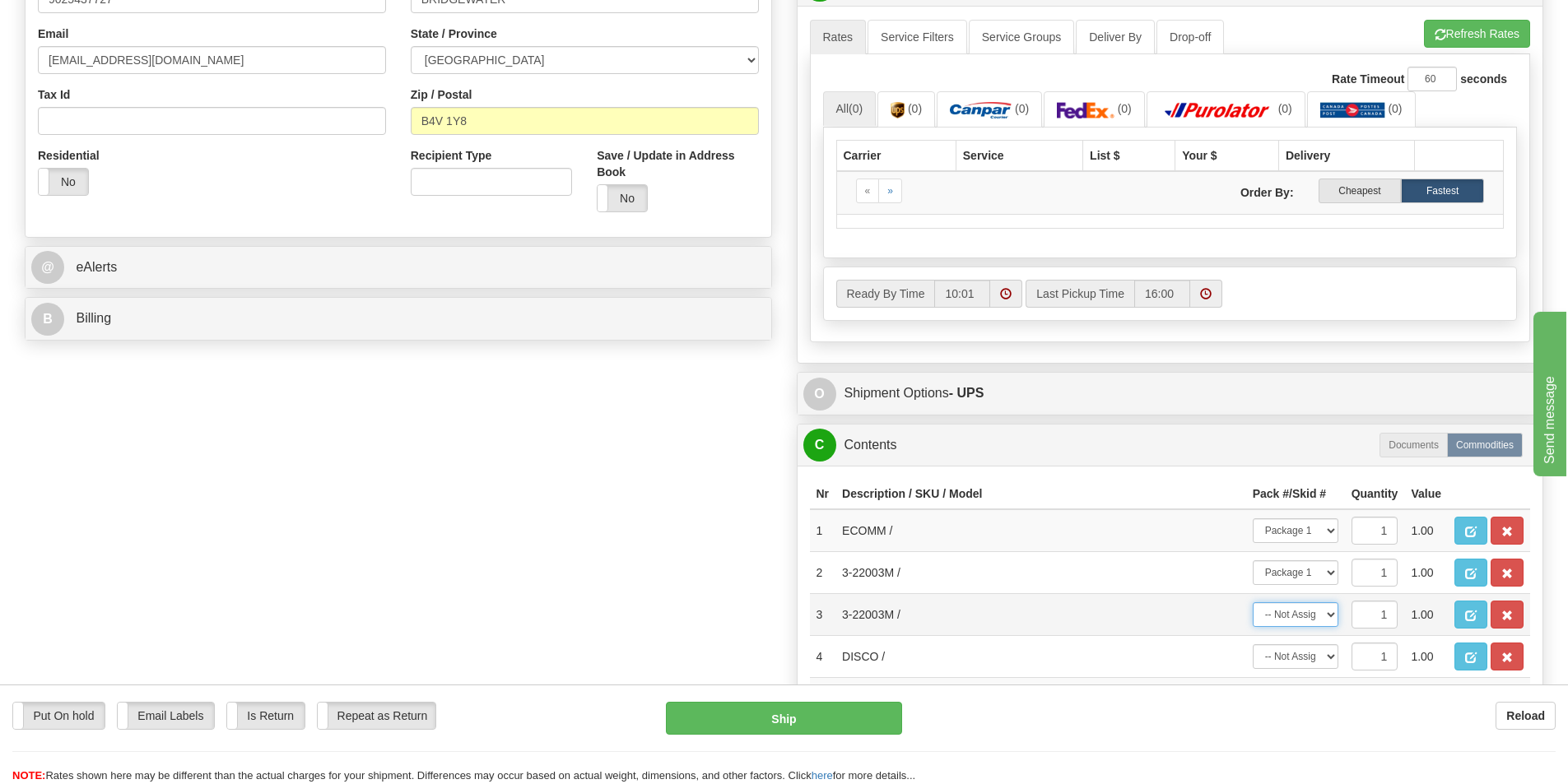
click at [1330, 617] on select "-- Not Assigned -- Package 1 Package 2" at bounding box center [1296, 615] width 86 height 25
select select "1"
click at [1253, 603] on select "-- Not Assigned -- Package 1 Package 2" at bounding box center [1296, 615] width 86 height 25
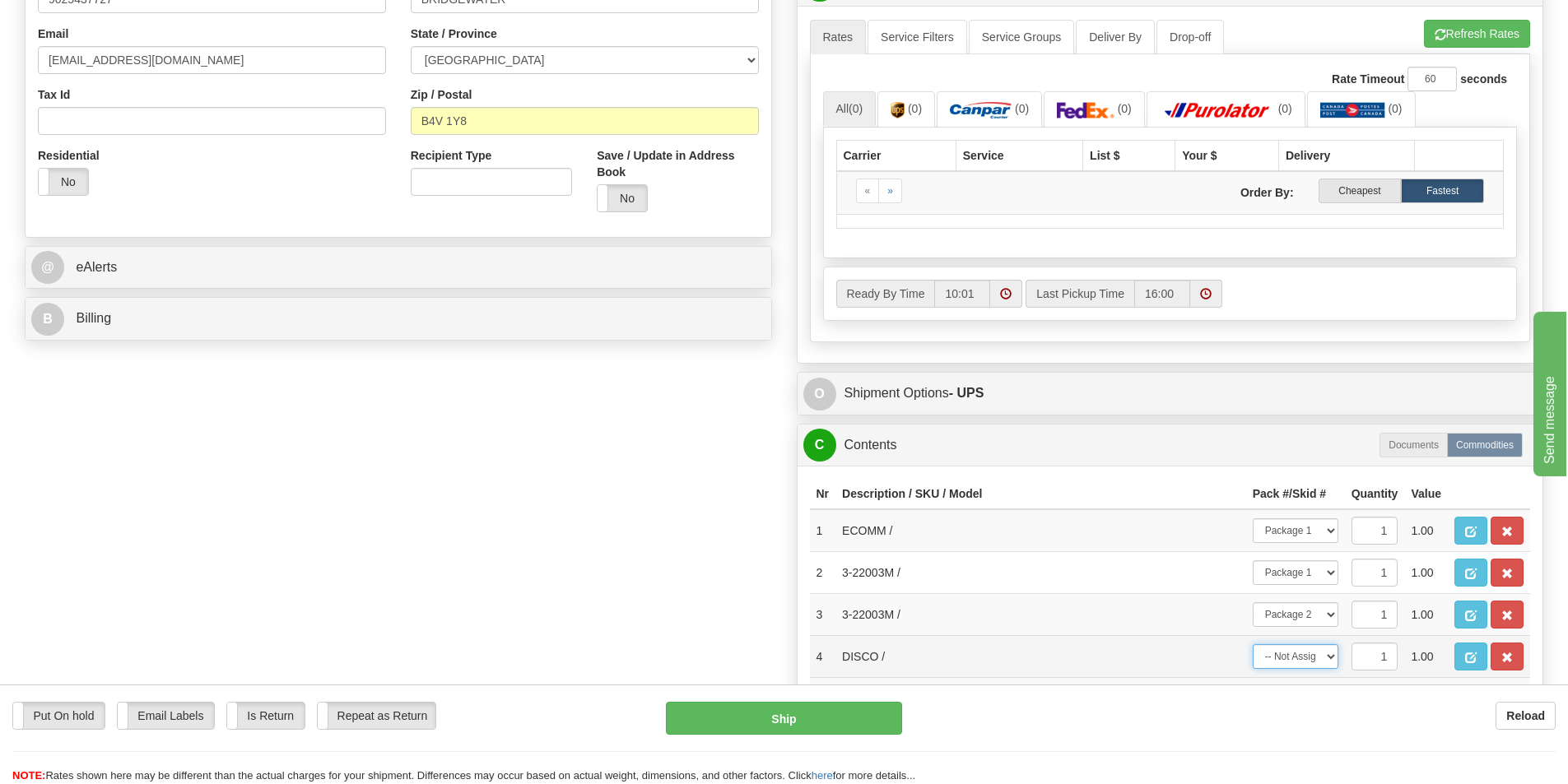
click at [1332, 655] on select "-- Not Assigned -- Package 1 Package 2" at bounding box center [1296, 656] width 86 height 25
click at [1253, 644] on select "-- Not Assigned -- Package 1 Package 2" at bounding box center [1296, 656] width 86 height 25
click at [1332, 658] on select "-- Not Assigned -- Package 1 Package 2" at bounding box center [1296, 656] width 86 height 25
select select "0"
click at [1253, 644] on select "-- Not Assigned -- Package 1 Package 2" at bounding box center [1296, 656] width 86 height 25
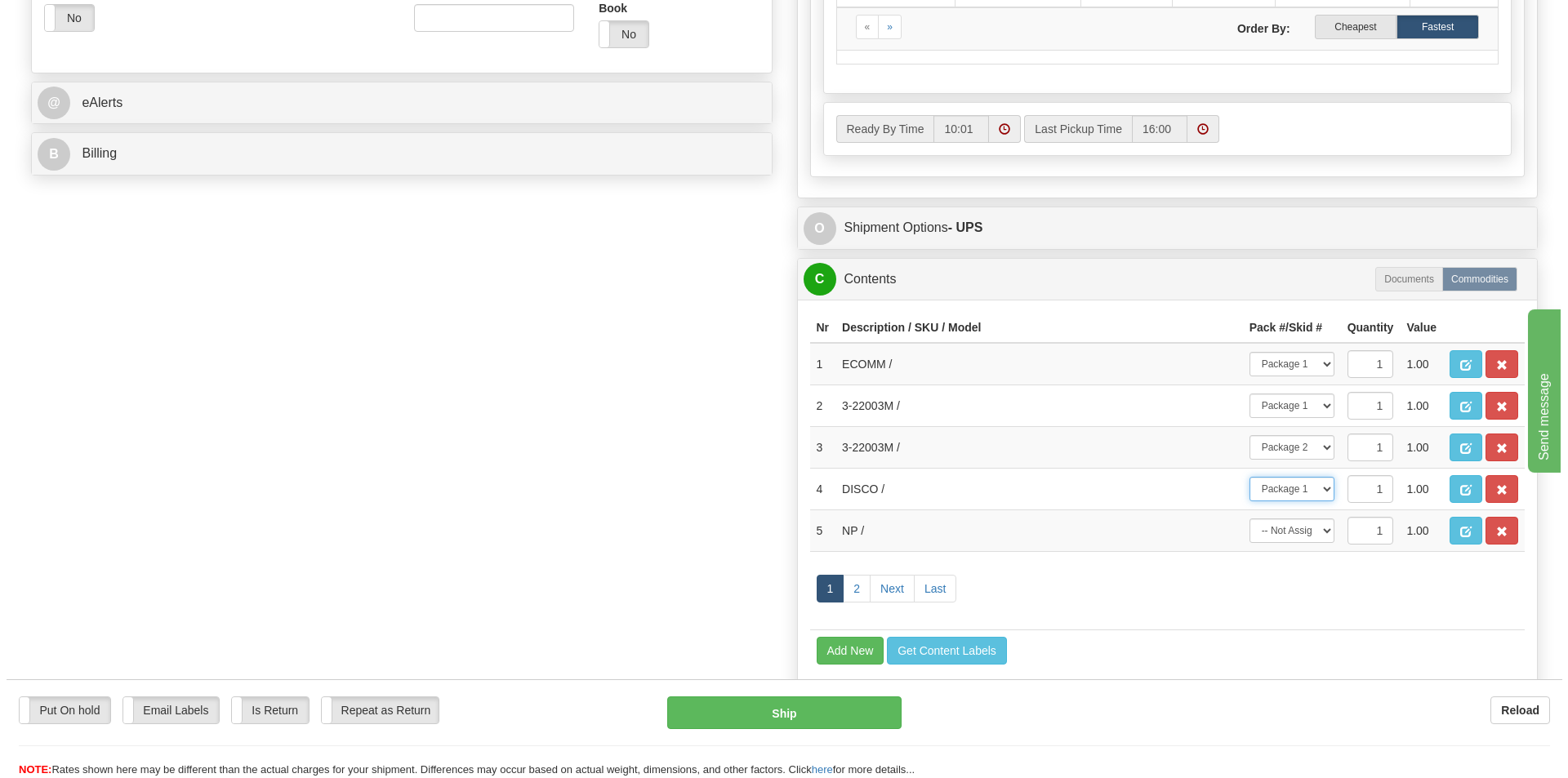
scroll to position [653, 0]
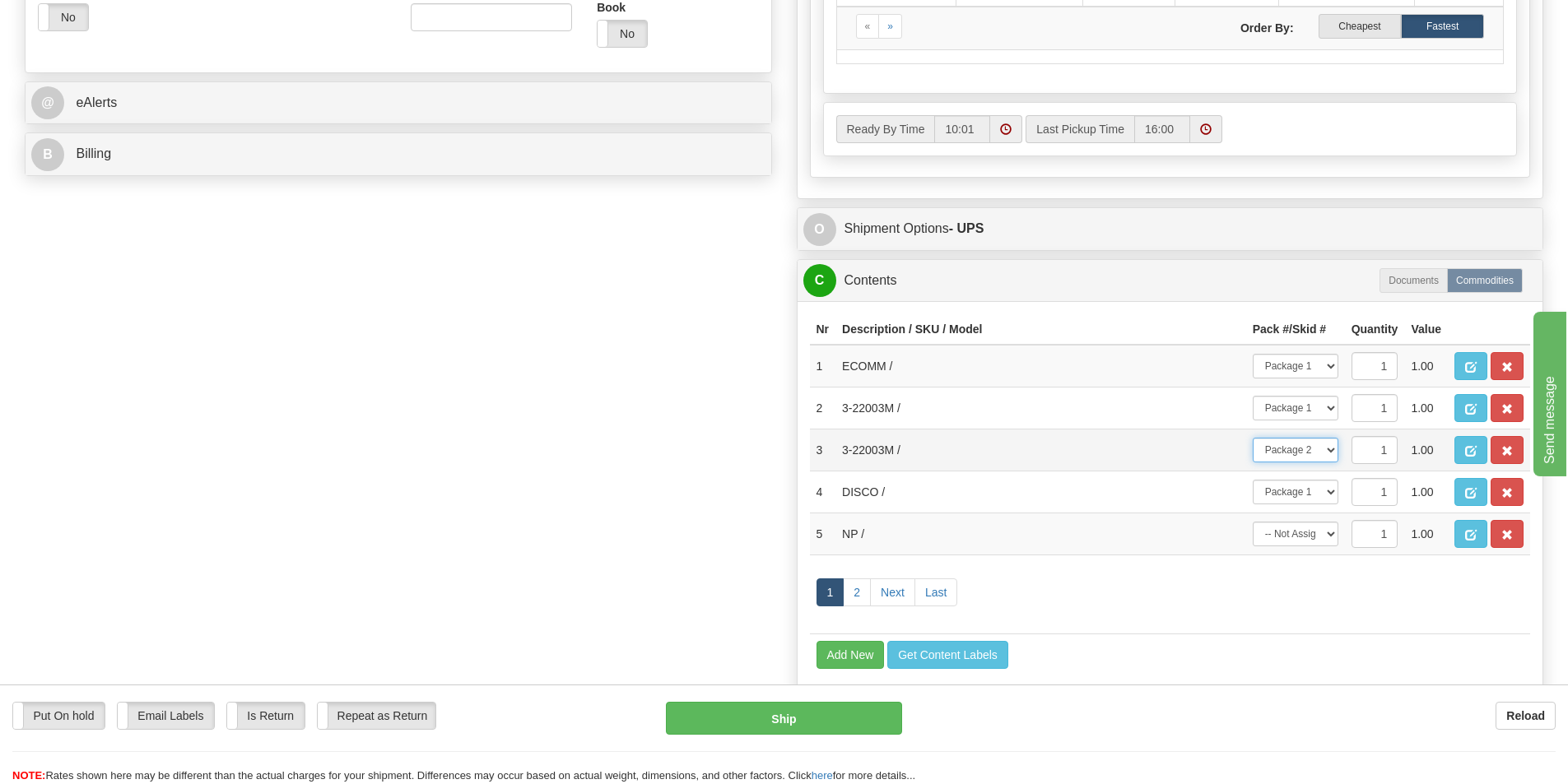
click at [1334, 450] on select "-- Not Assigned -- Package 1 Package 2" at bounding box center [1296, 450] width 86 height 25
click at [1161, 572] on td "1 2 Next Last" at bounding box center [1171, 595] width 721 height 79
click at [1331, 533] on select "-- Not Assigned -- Package 1 Package 2" at bounding box center [1296, 534] width 86 height 25
select select "0"
click at [1253, 522] on select "-- Not Assigned -- Package 1 Package 2" at bounding box center [1296, 534] width 86 height 25
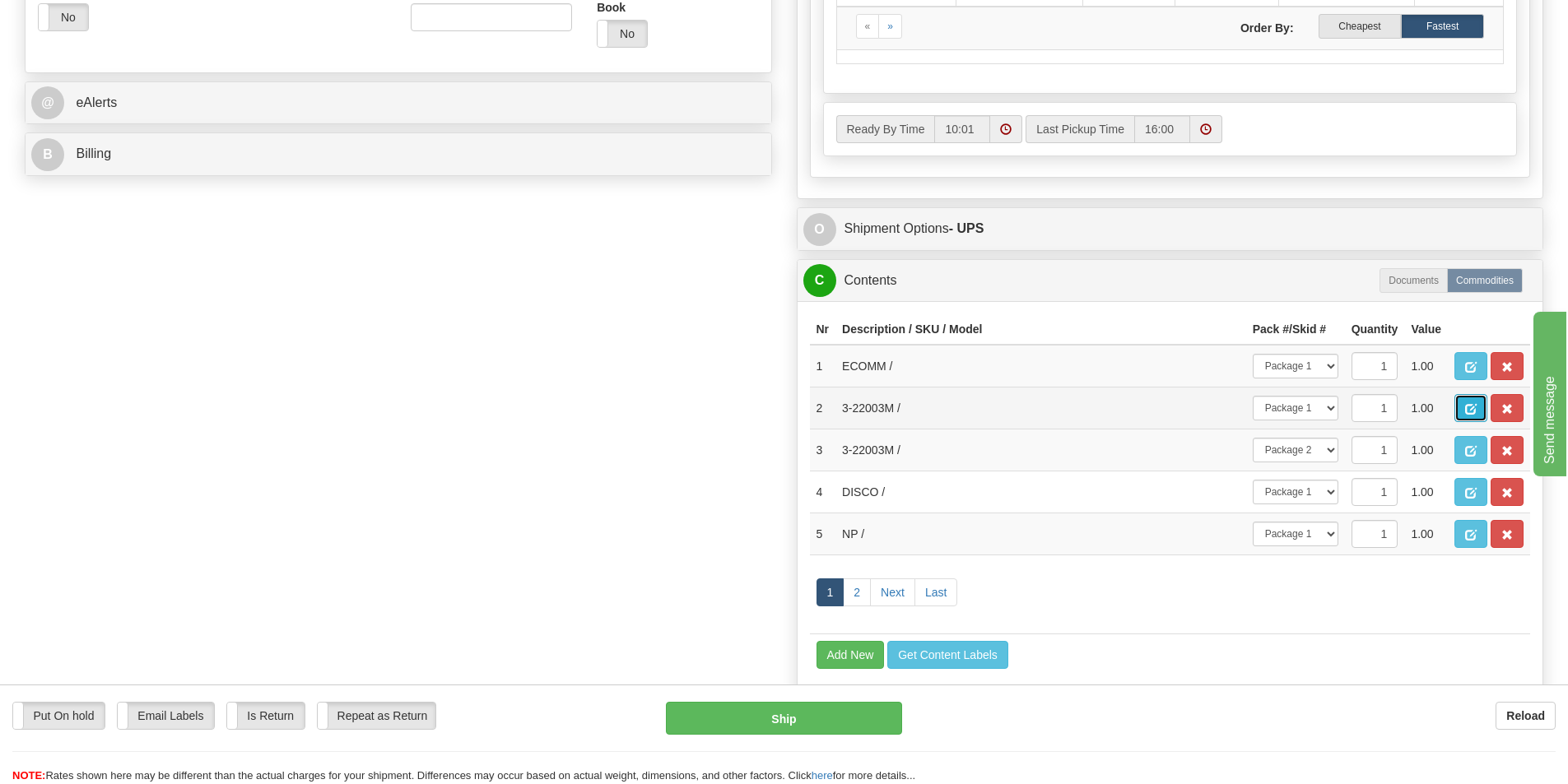
click at [1466, 405] on span "button" at bounding box center [1471, 409] width 11 height 10
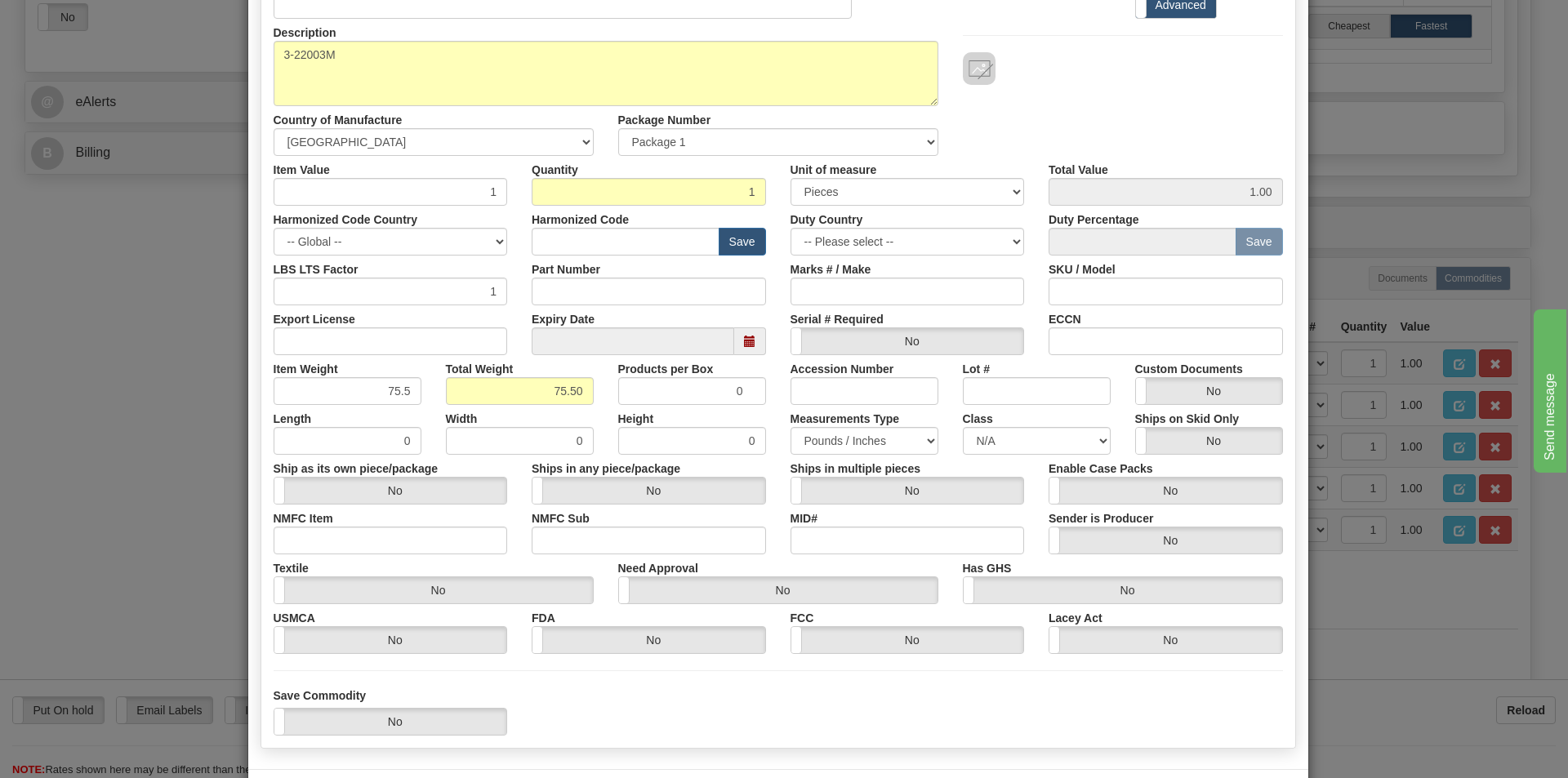
scroll to position [231, 0]
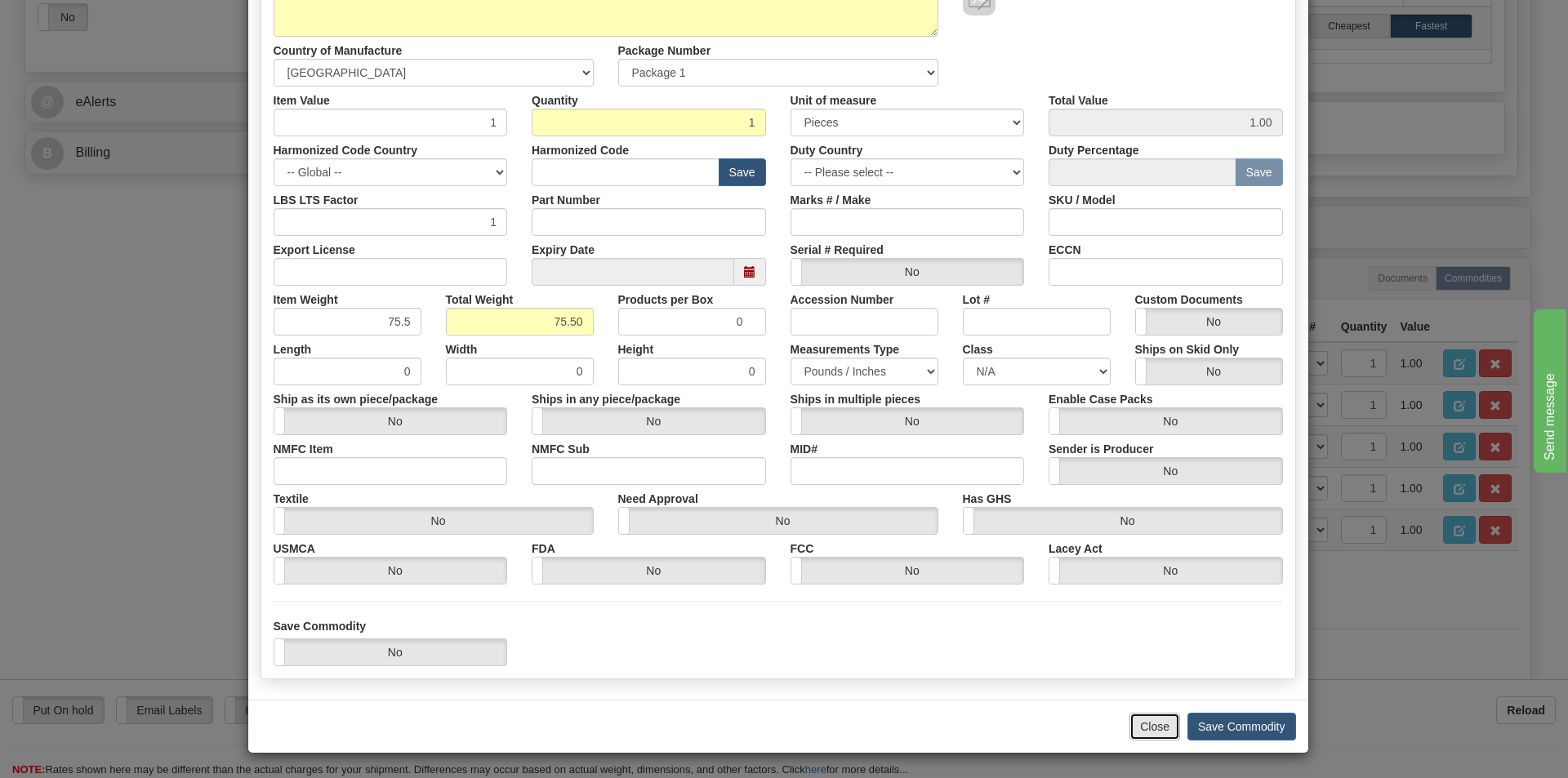
click at [1161, 732] on button "Close" at bounding box center [1154, 727] width 50 height 28
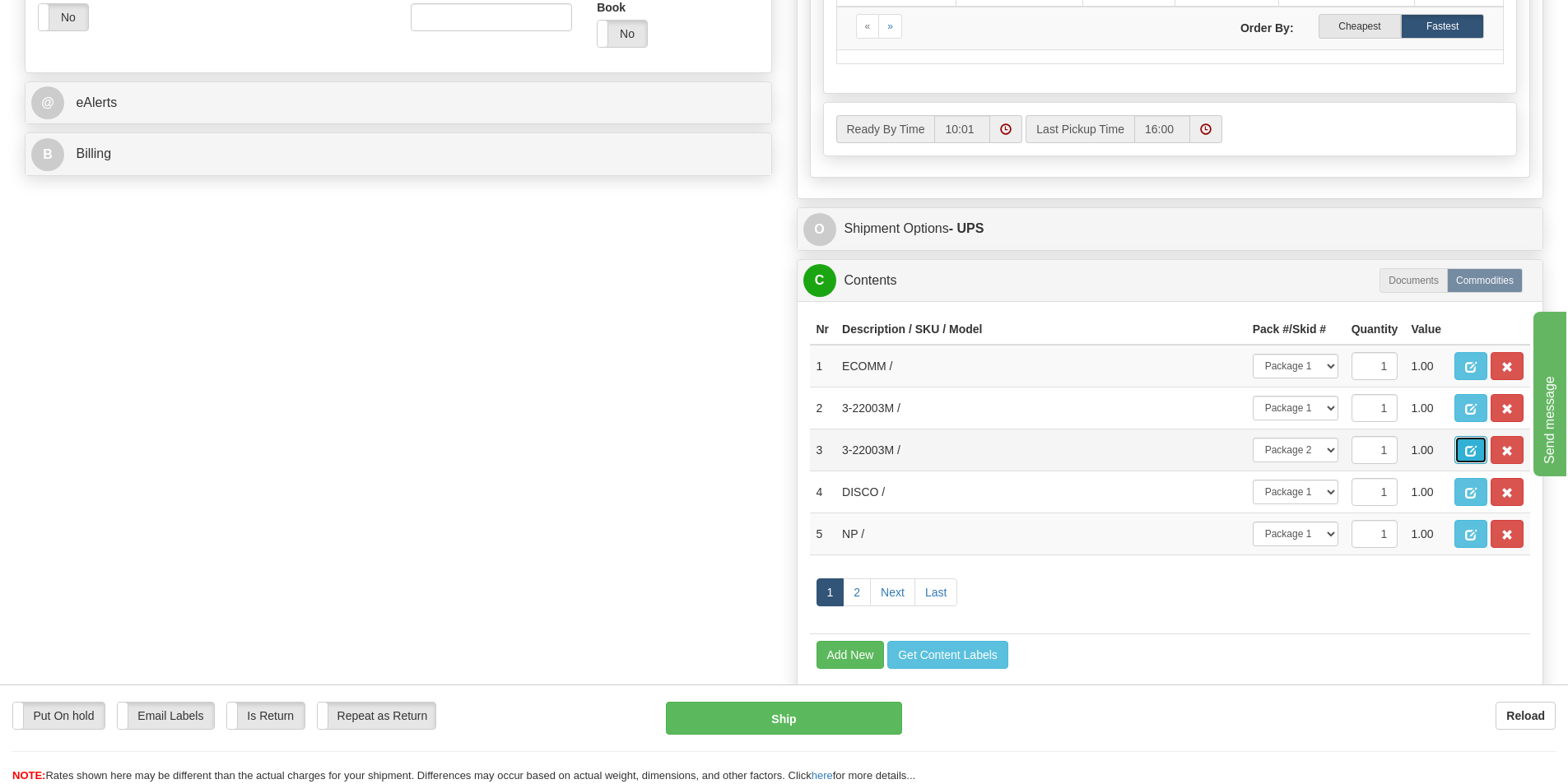
click at [1468, 449] on span "button" at bounding box center [1471, 451] width 11 height 10
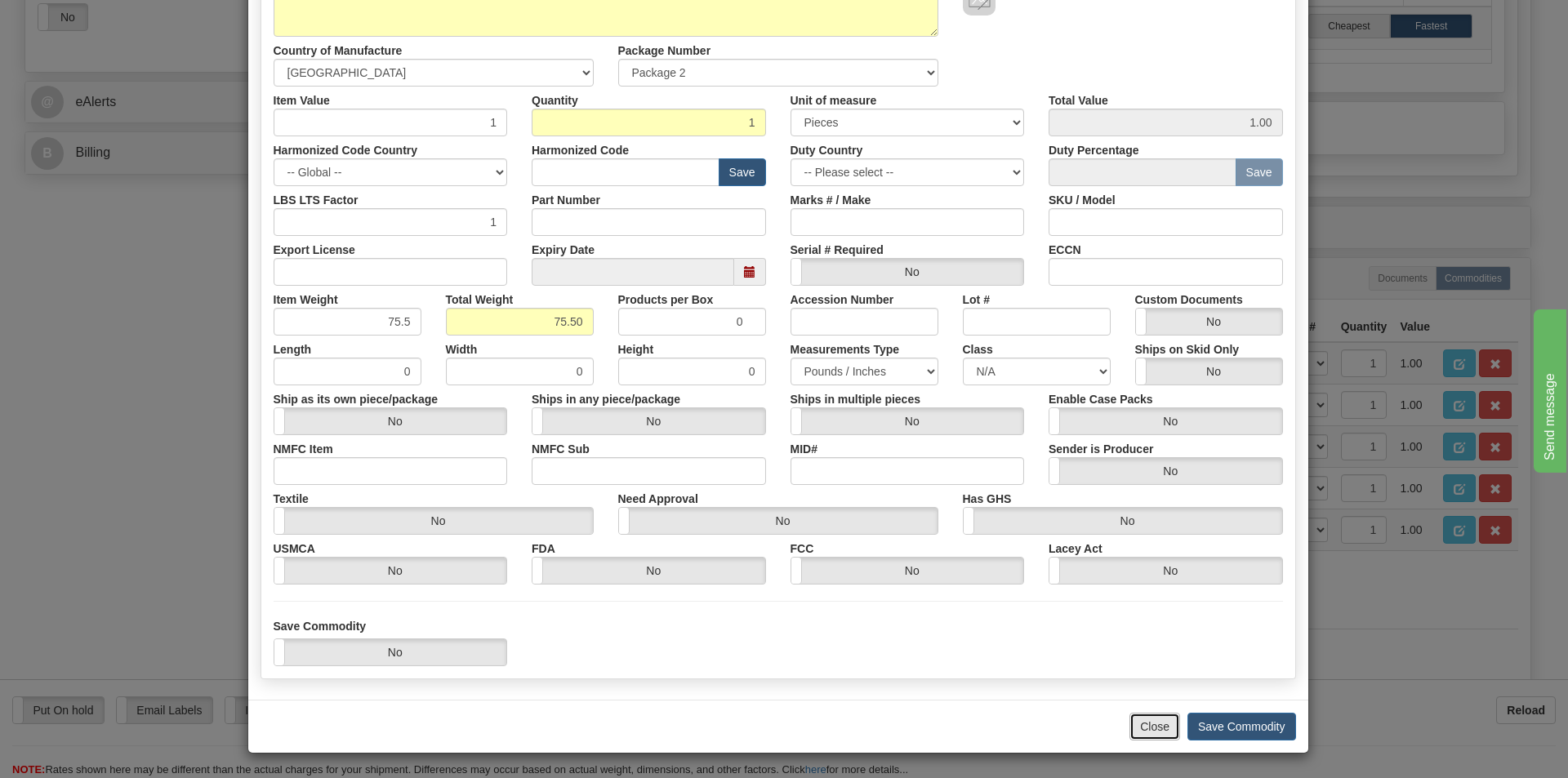
click at [1153, 731] on button "Close" at bounding box center [1154, 727] width 50 height 28
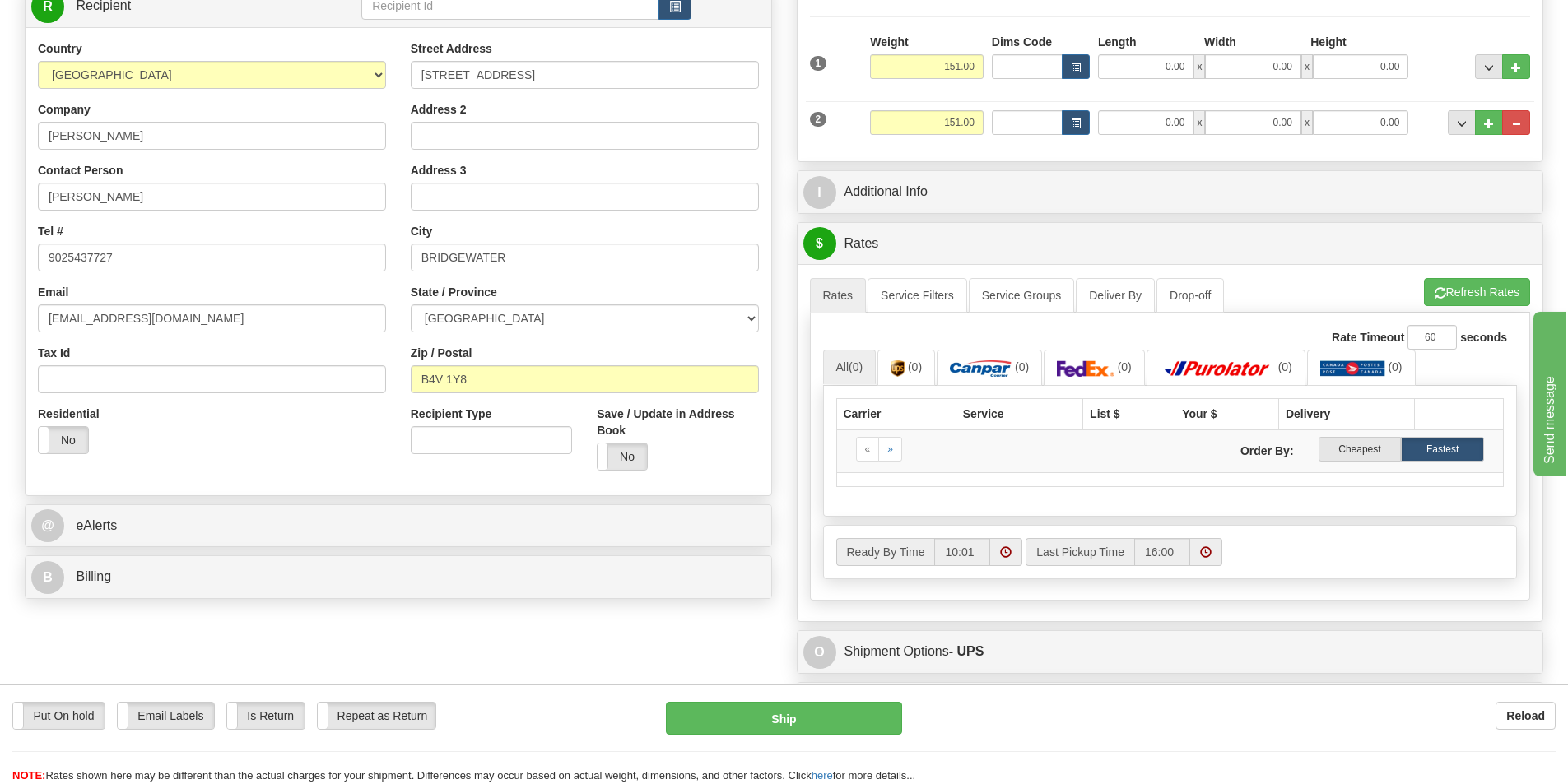
scroll to position [0, 0]
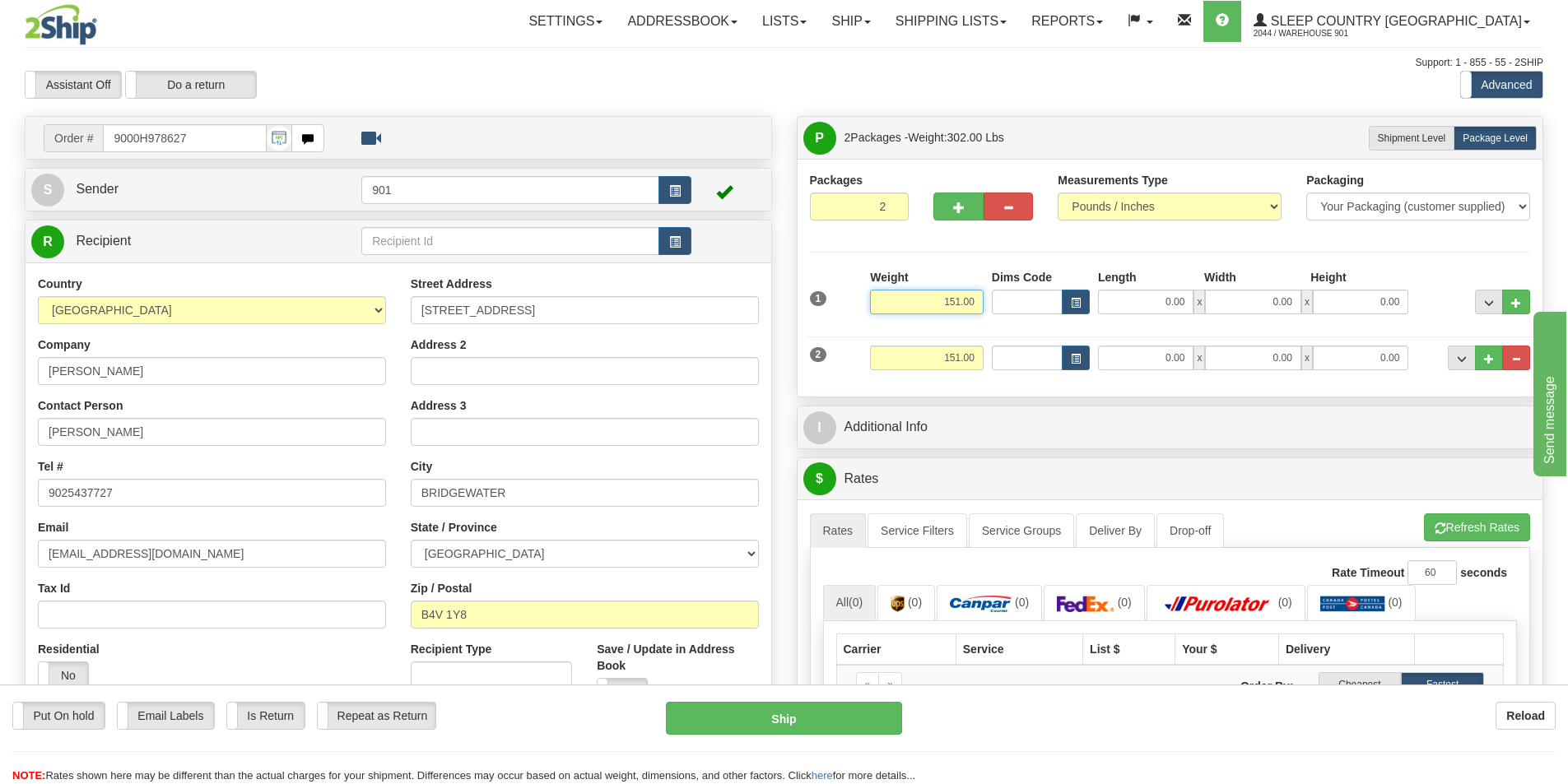
drag, startPoint x: 978, startPoint y: 302, endPoint x: 887, endPoint y: 301, distance: 91.0
click at [887, 301] on input "151.00" at bounding box center [927, 302] width 114 height 25
type input "75.50"
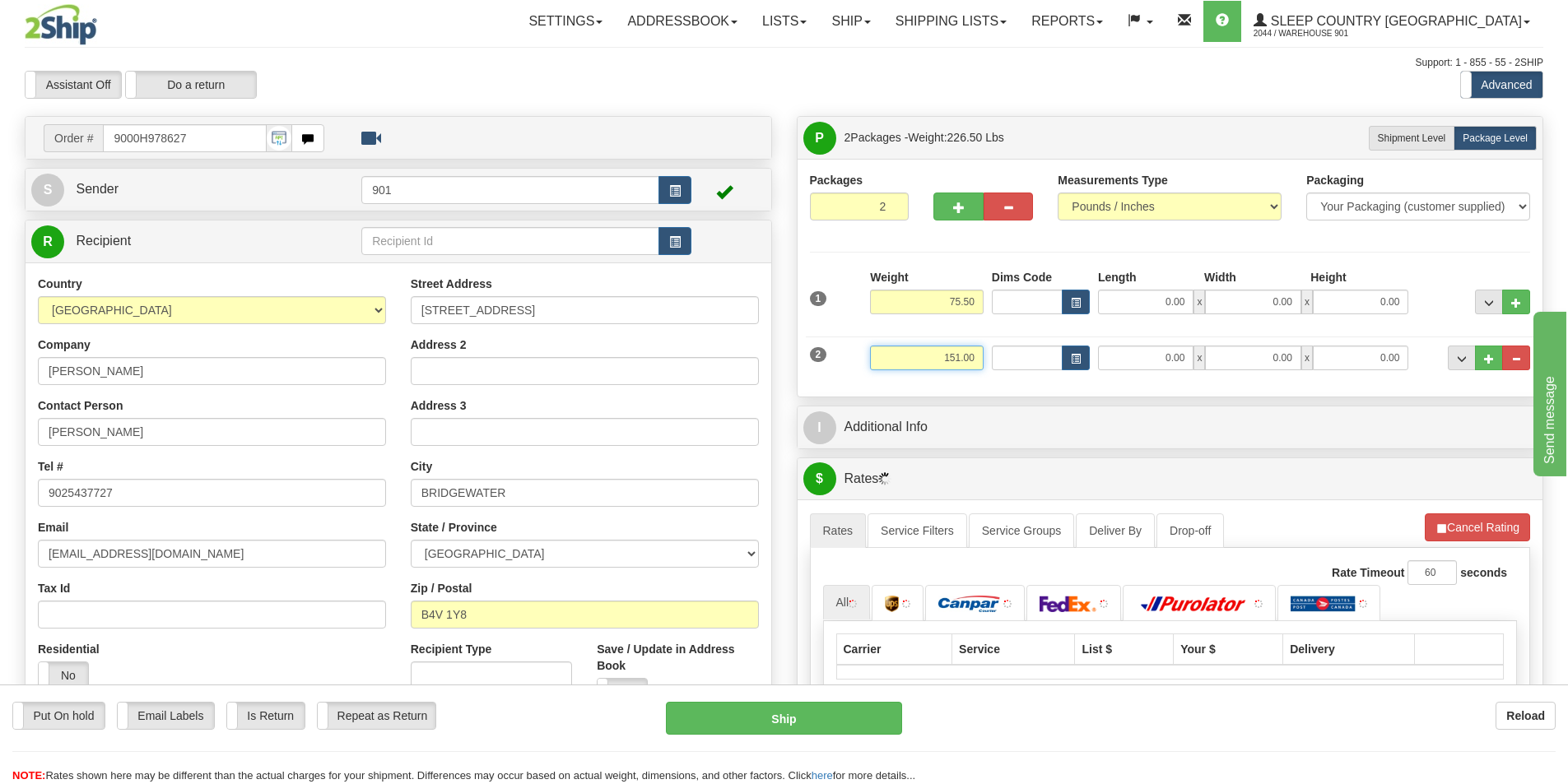
drag, startPoint x: 974, startPoint y: 356, endPoint x: 870, endPoint y: 358, distance: 104.0
click at [870, 358] on input "151.00" at bounding box center [927, 358] width 114 height 25
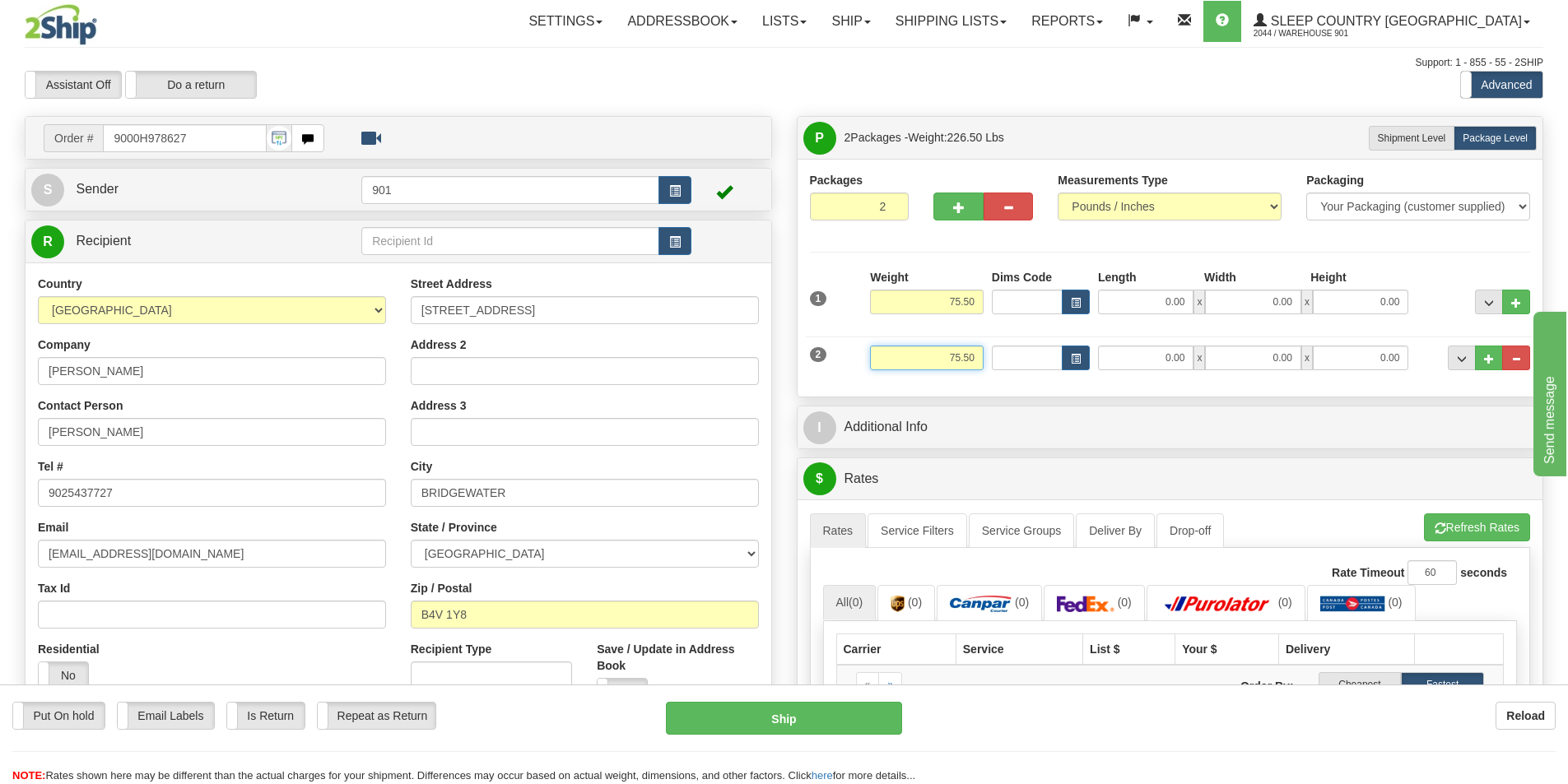
type input "75.50"
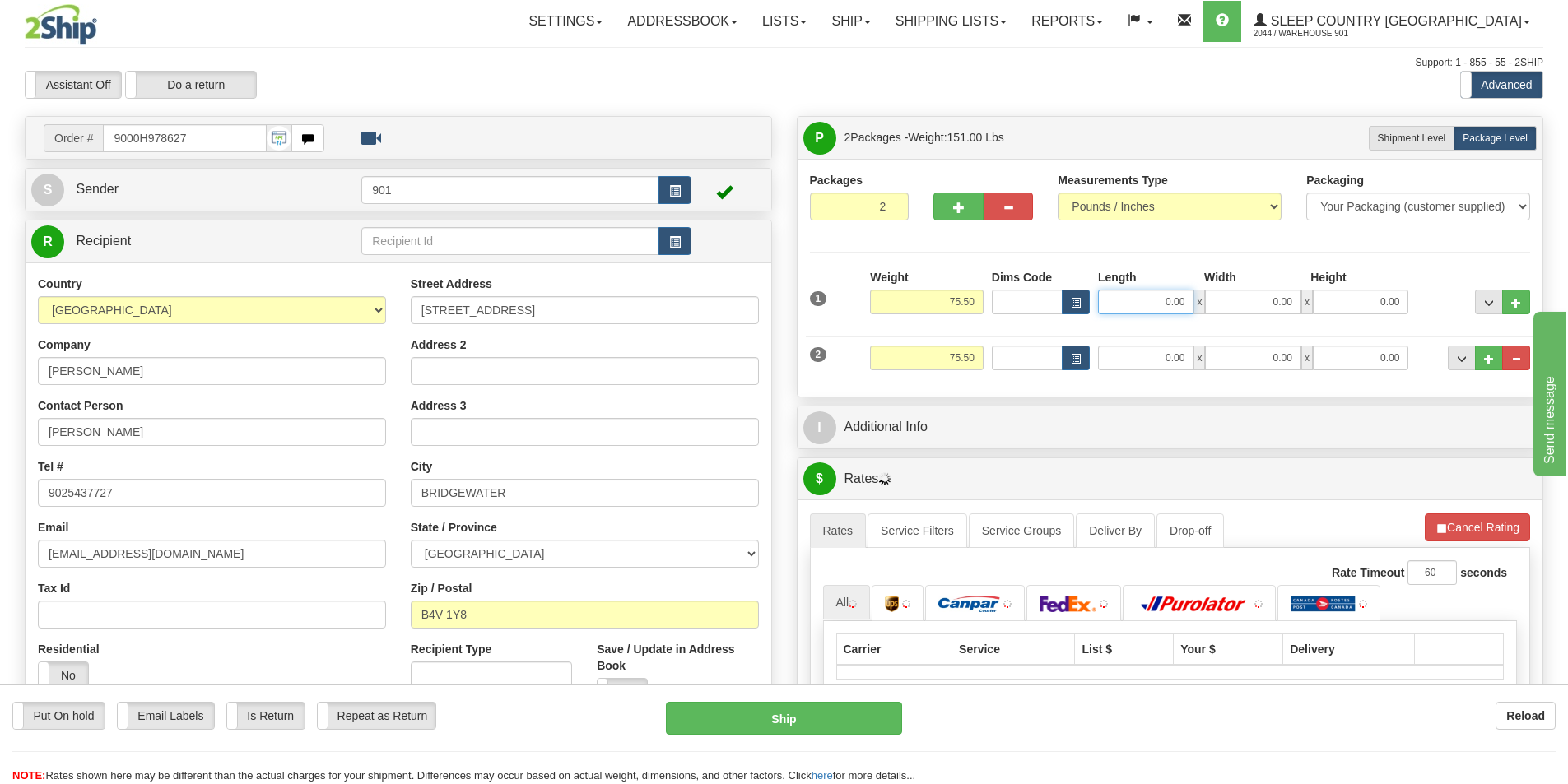
drag, startPoint x: 1183, startPoint y: 303, endPoint x: 1126, endPoint y: 306, distance: 57.1
click at [1126, 306] on input "0.00" at bounding box center [1146, 302] width 95 height 25
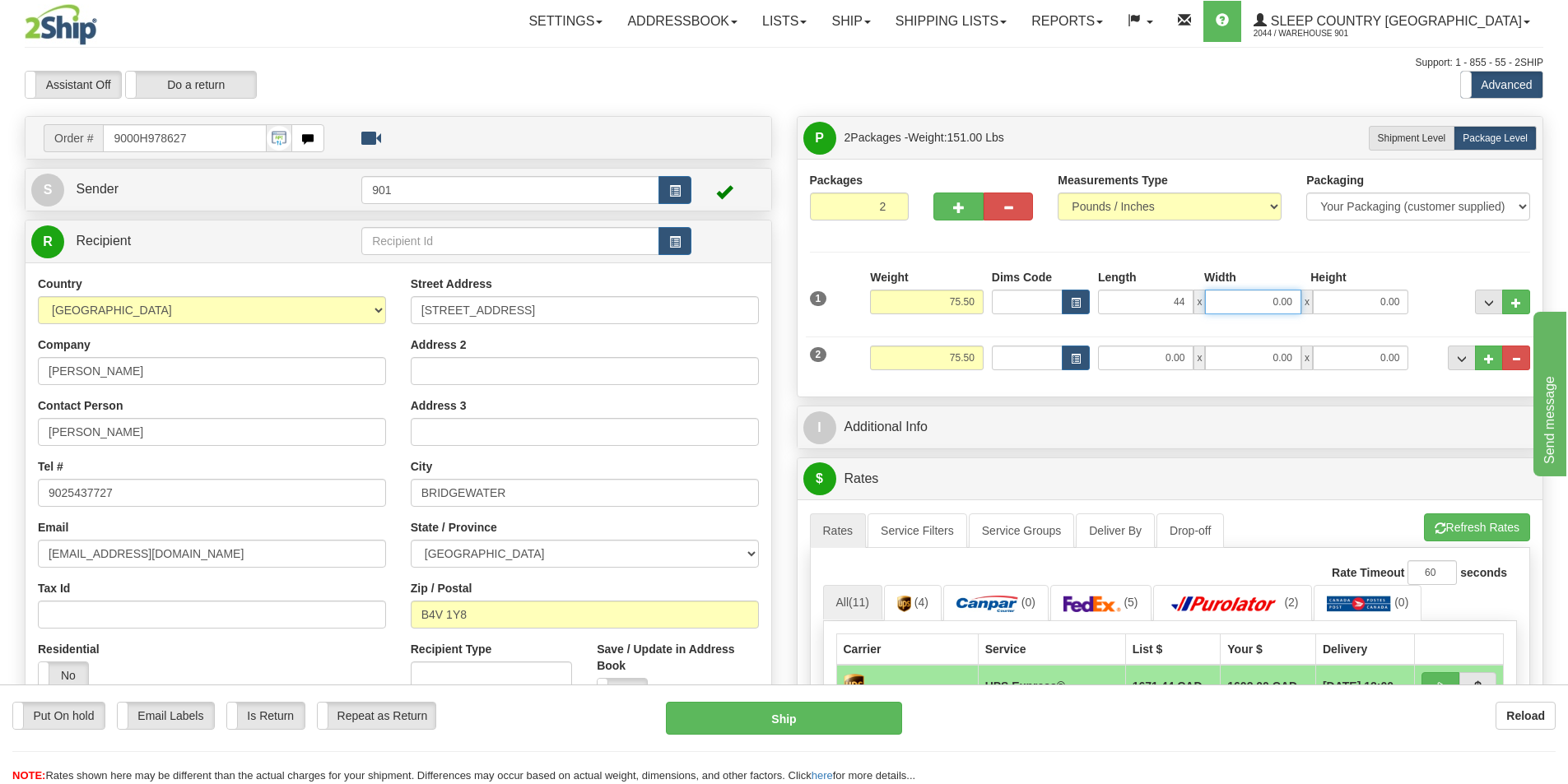
type input "44.00"
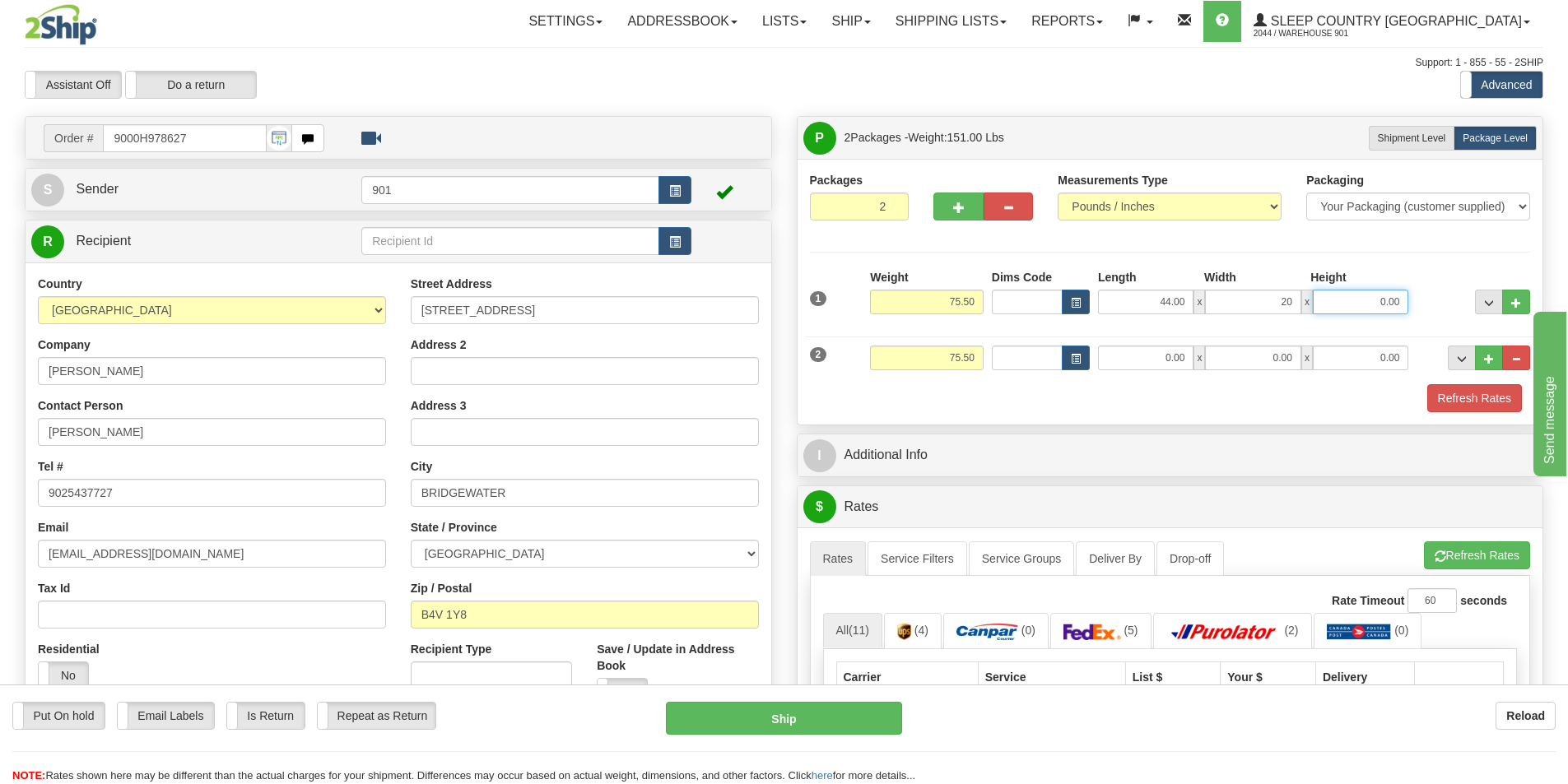
type input "20.00"
type input "19.00"
drag, startPoint x: 1191, startPoint y: 355, endPoint x: 1032, endPoint y: 356, distance: 159.0
click at [1032, 356] on div "Dims Code Length Width Height x" at bounding box center [1200, 358] width 426 height 25
type input "43.00"
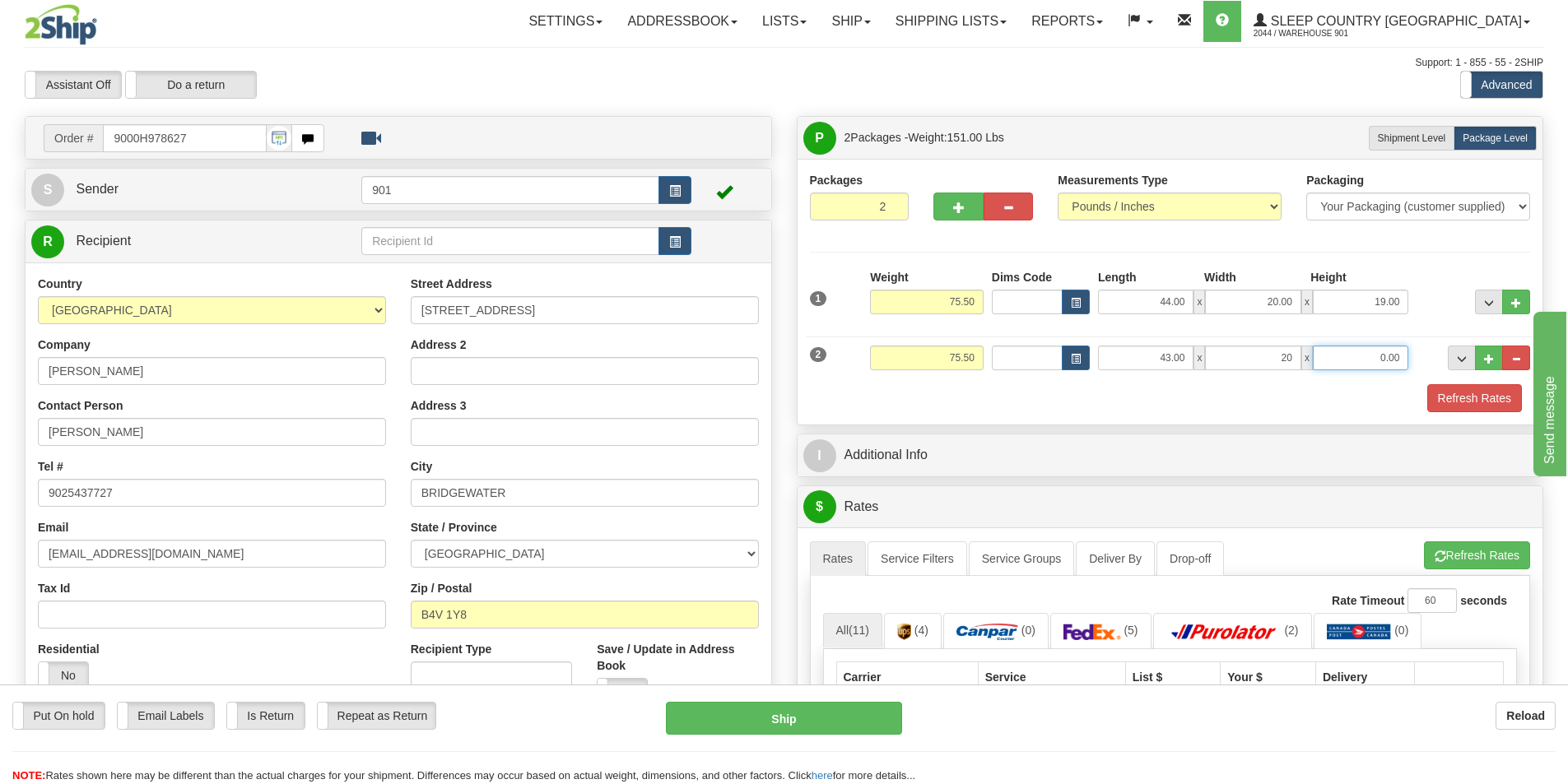
type input "20.00"
type input "19.00"
click at [1456, 395] on button "Refresh Rates" at bounding box center [1475, 398] width 95 height 28
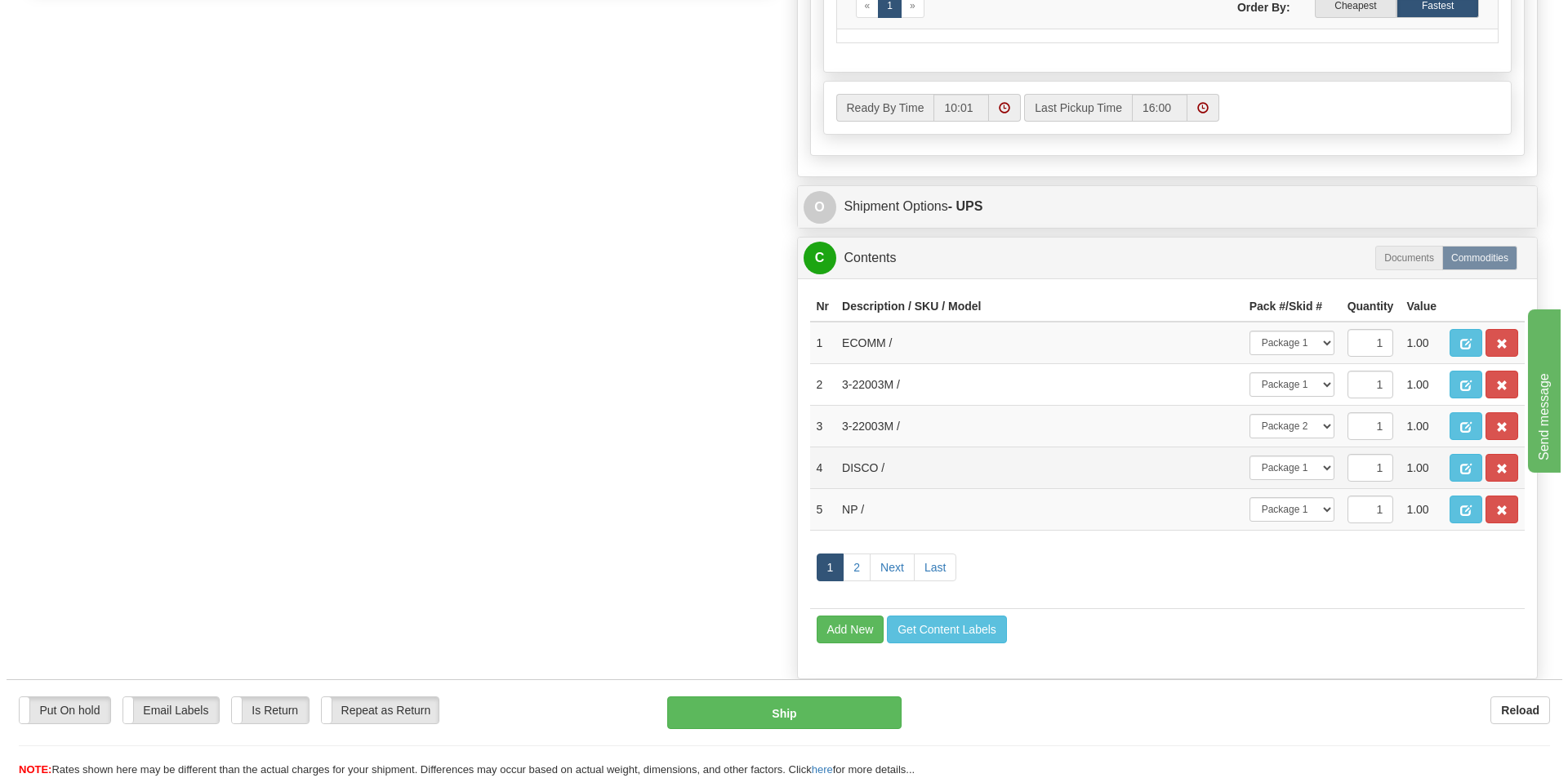
scroll to position [898, 0]
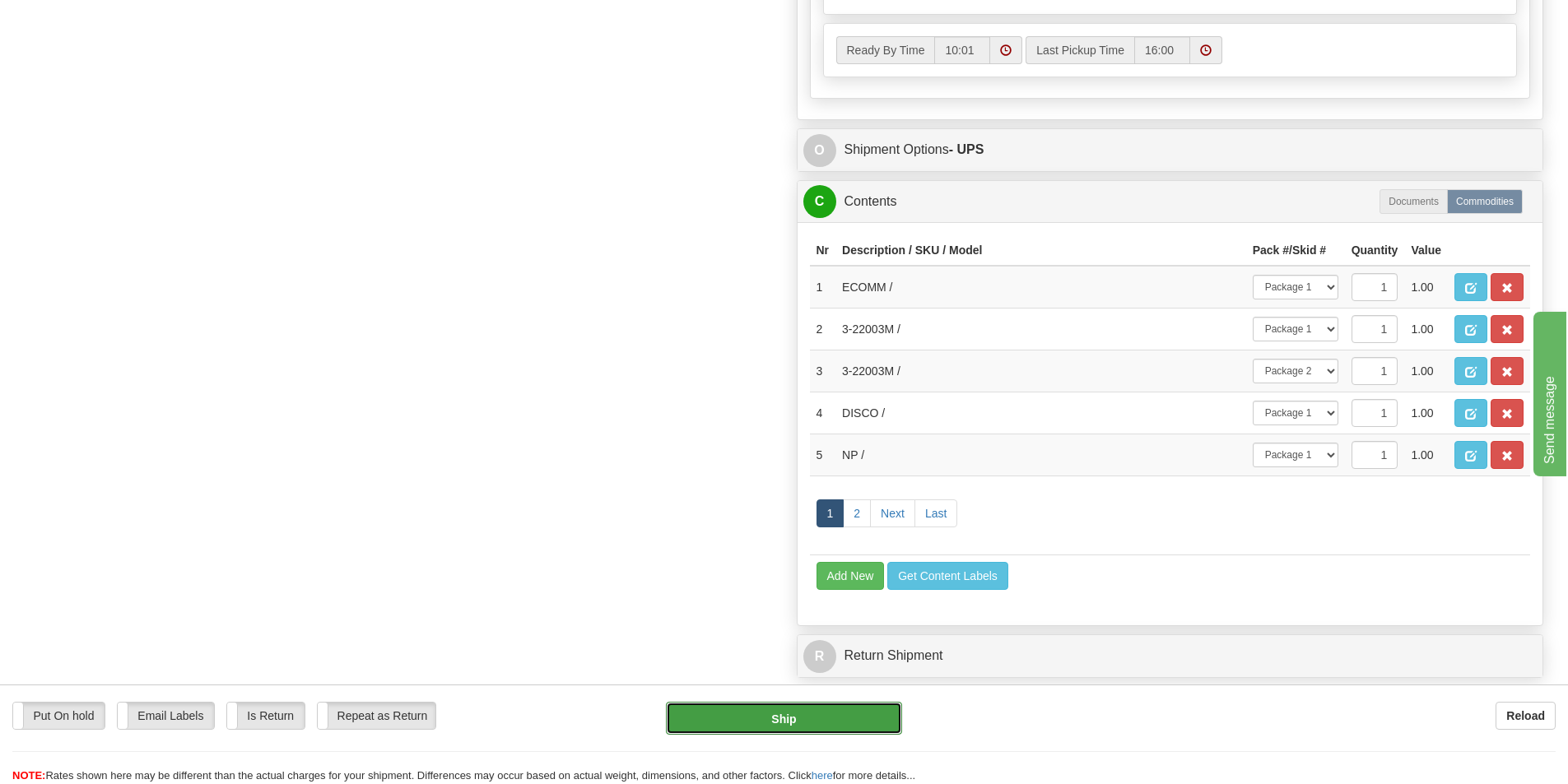
click at [795, 722] on button "Ship" at bounding box center [784, 718] width 237 height 33
type input "01"
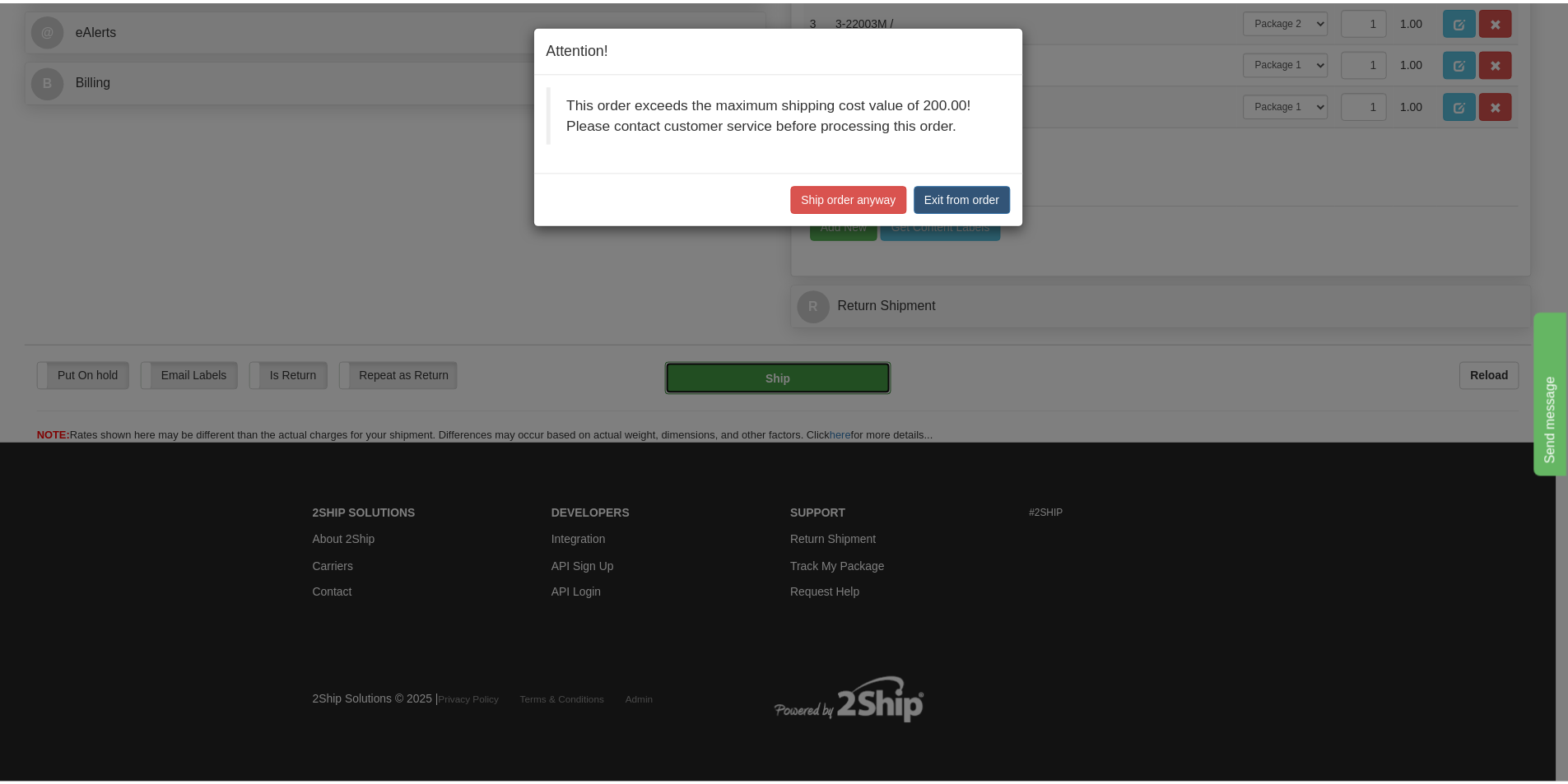
scroll to position [707, 0]
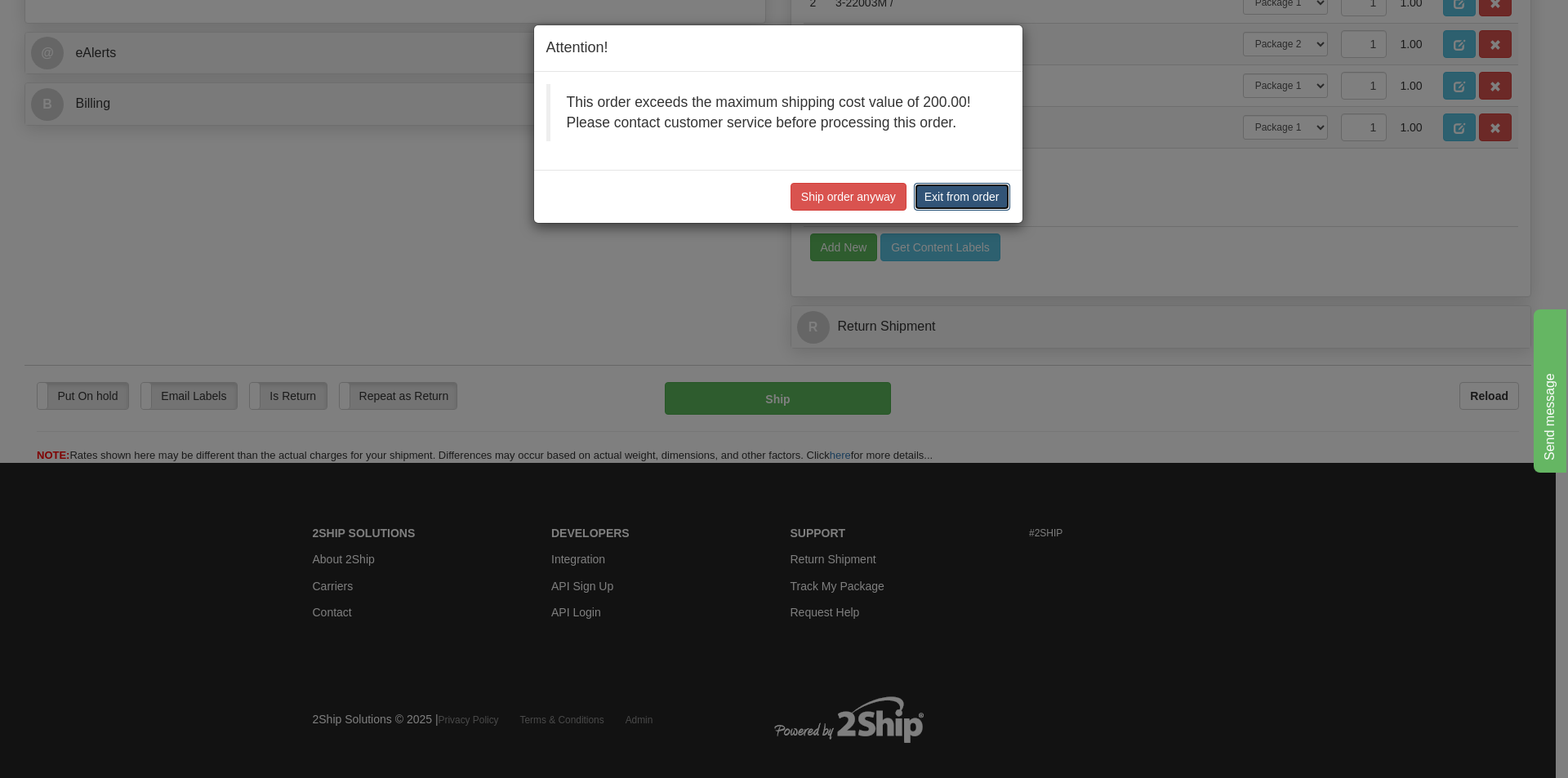
click at [965, 195] on button "Exit from order" at bounding box center [961, 196] width 96 height 28
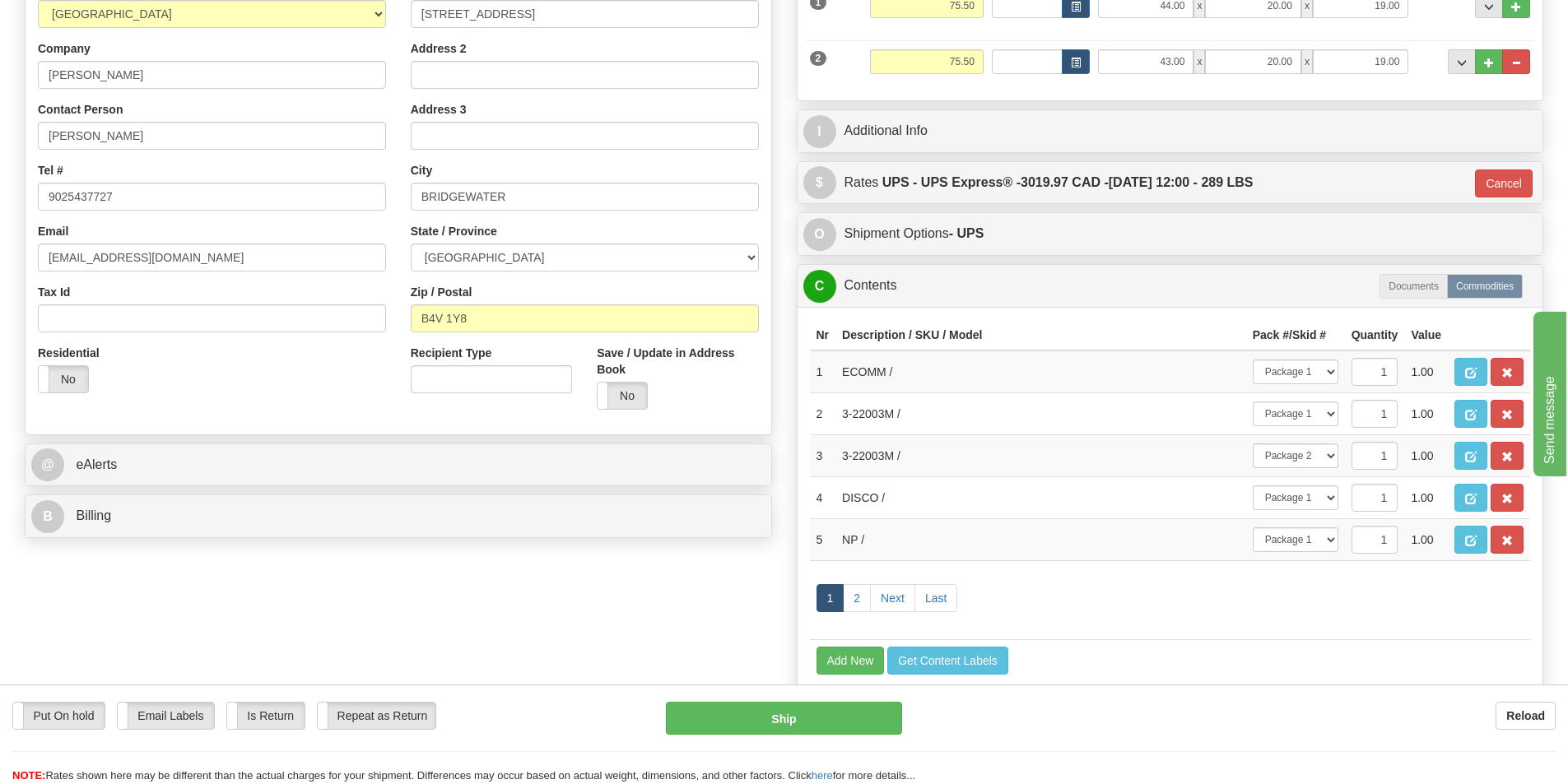
scroll to position [0, 0]
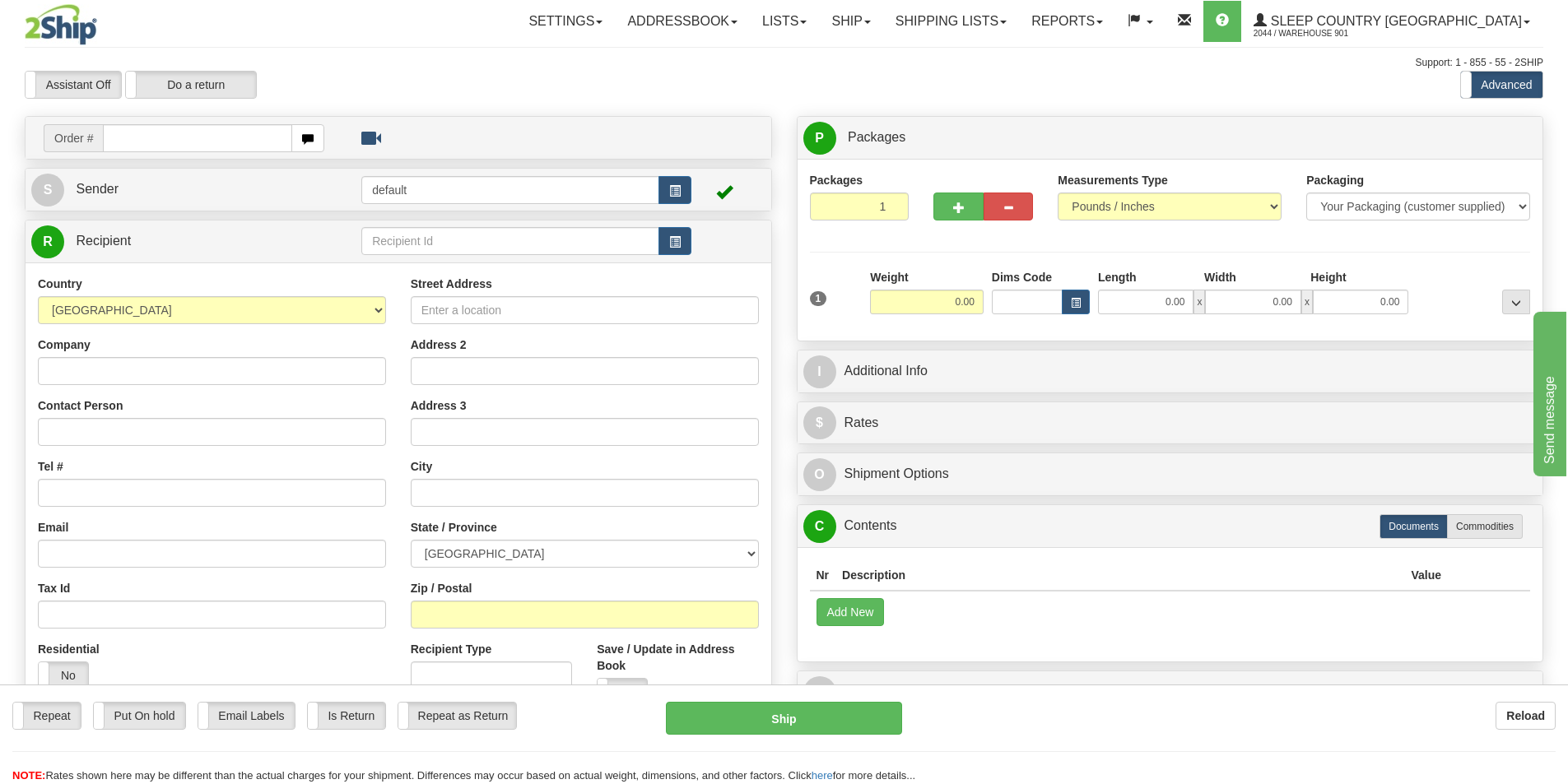
click at [126, 132] on input "text" at bounding box center [198, 138] width 189 height 28
type input "9000H978627"
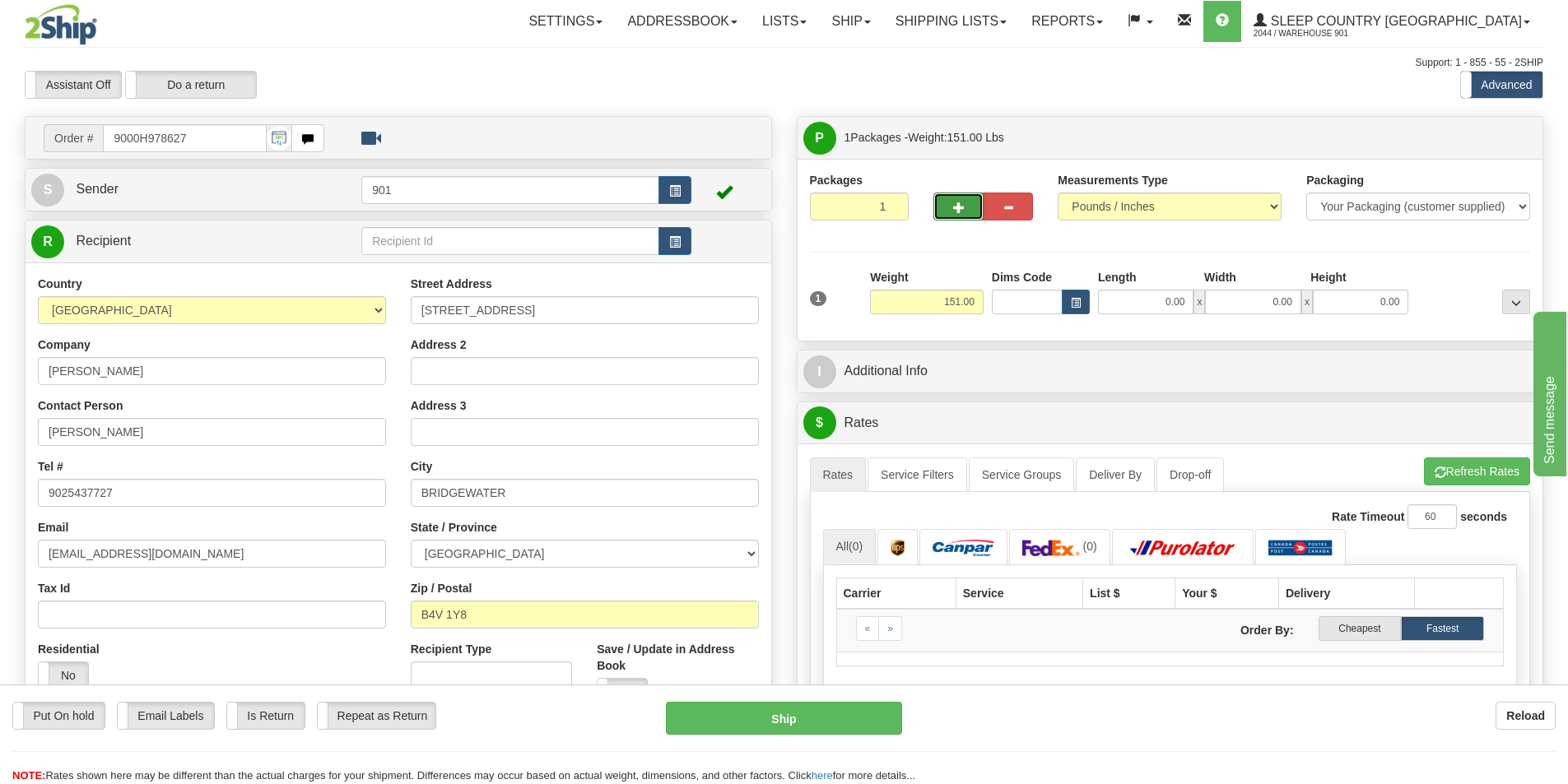
click at [962, 206] on span "button" at bounding box center [958, 207] width 11 height 10
type input "2"
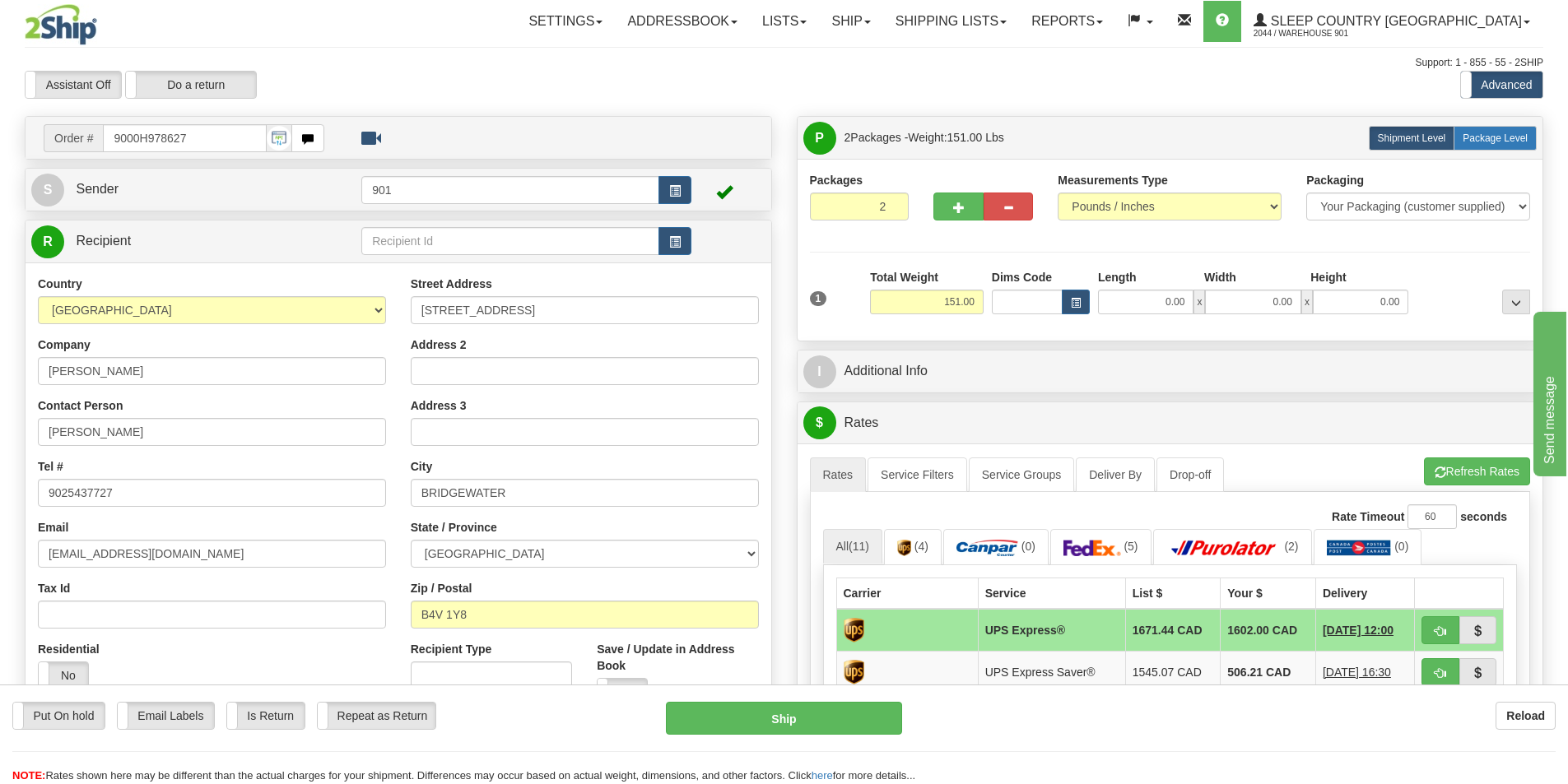
click at [1502, 135] on span "Package Level" at bounding box center [1496, 138] width 65 height 11
radio input "true"
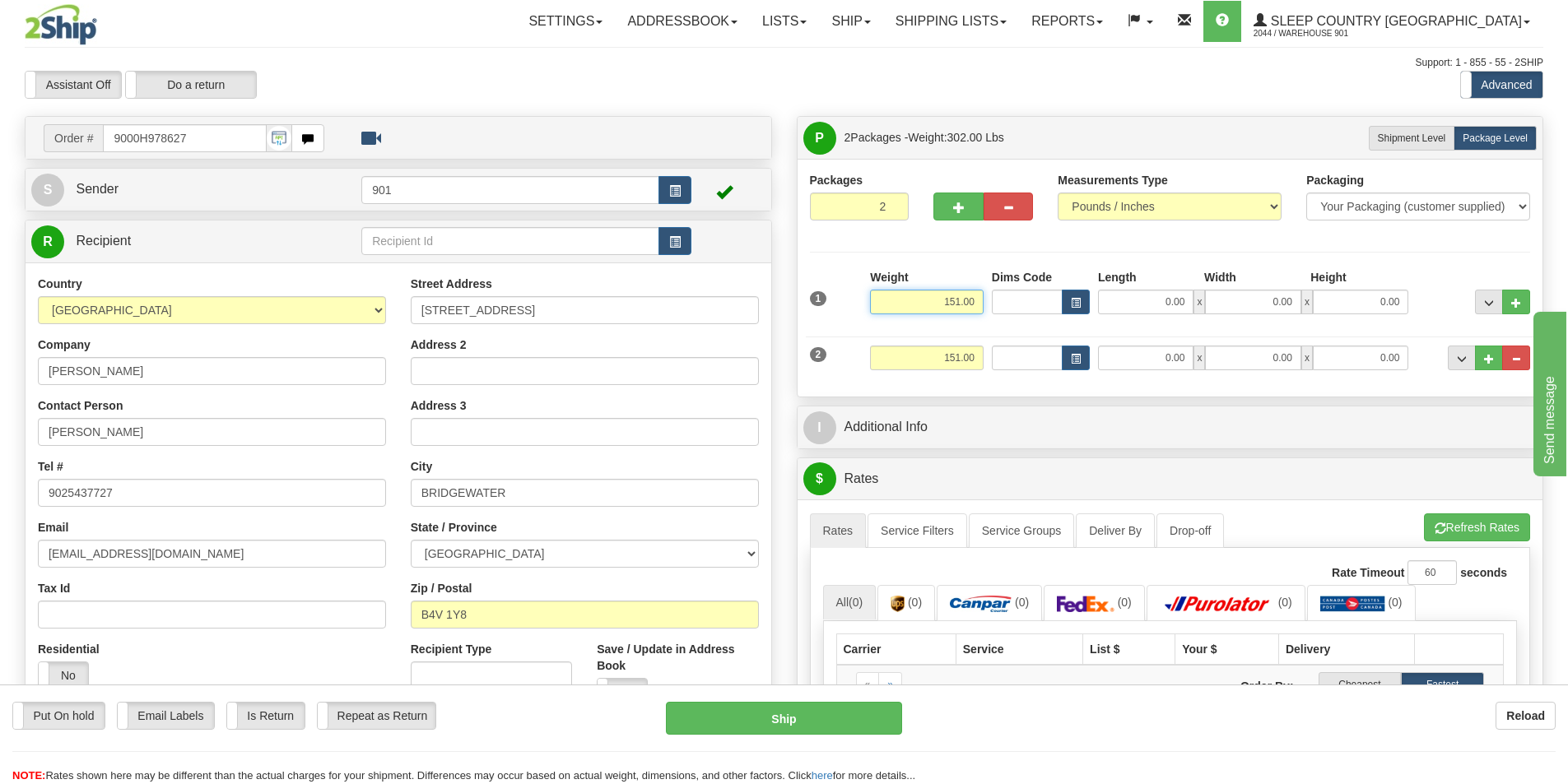
drag, startPoint x: 977, startPoint y: 299, endPoint x: 802, endPoint y: 303, distance: 175.0
click at [802, 303] on div "Packages 2 2 Measurements Type" at bounding box center [1170, 278] width 746 height 238
type input "75.50"
type input "44.00"
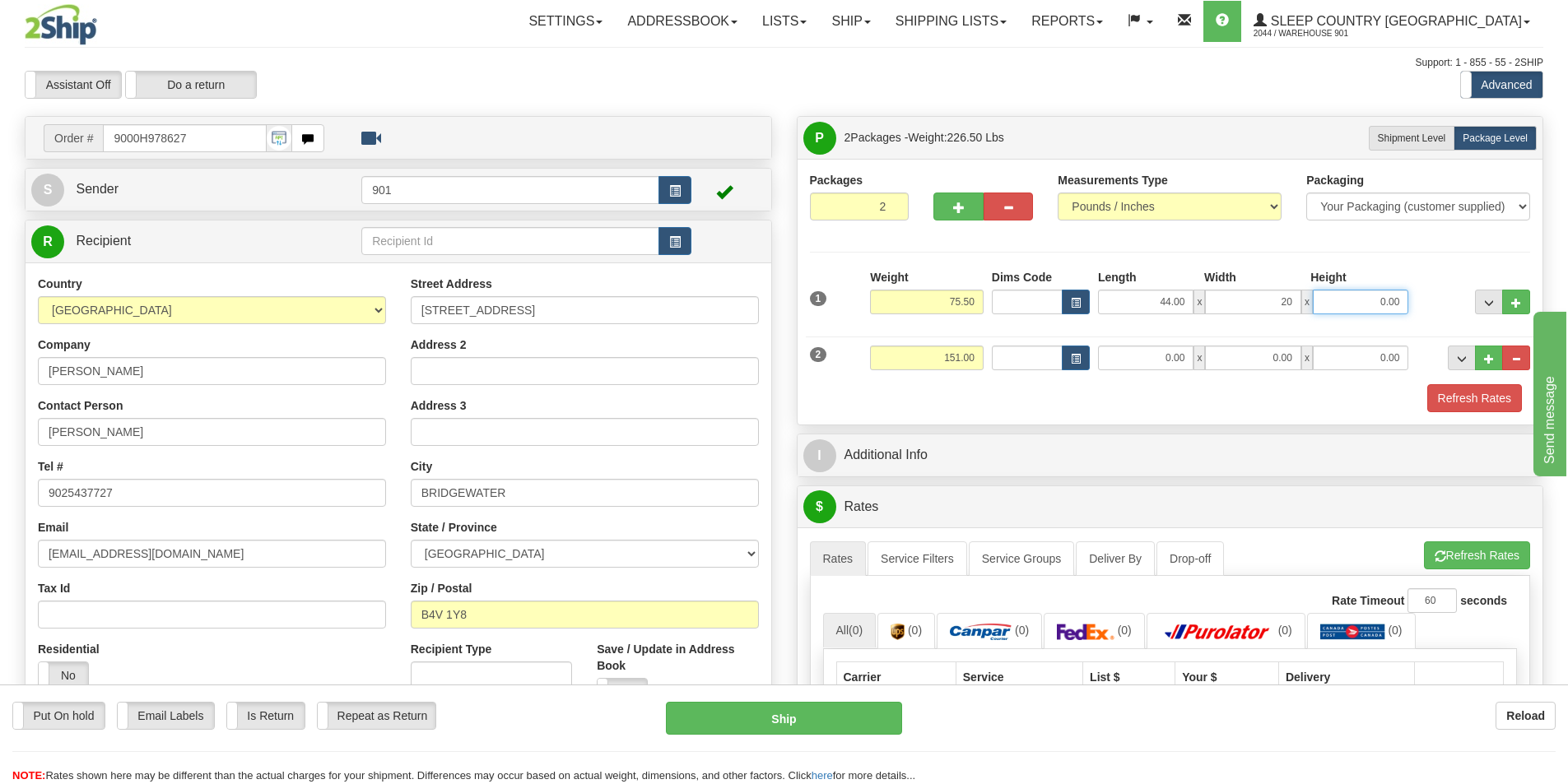
type input "20.00"
type input "19.00"
type input "75.50"
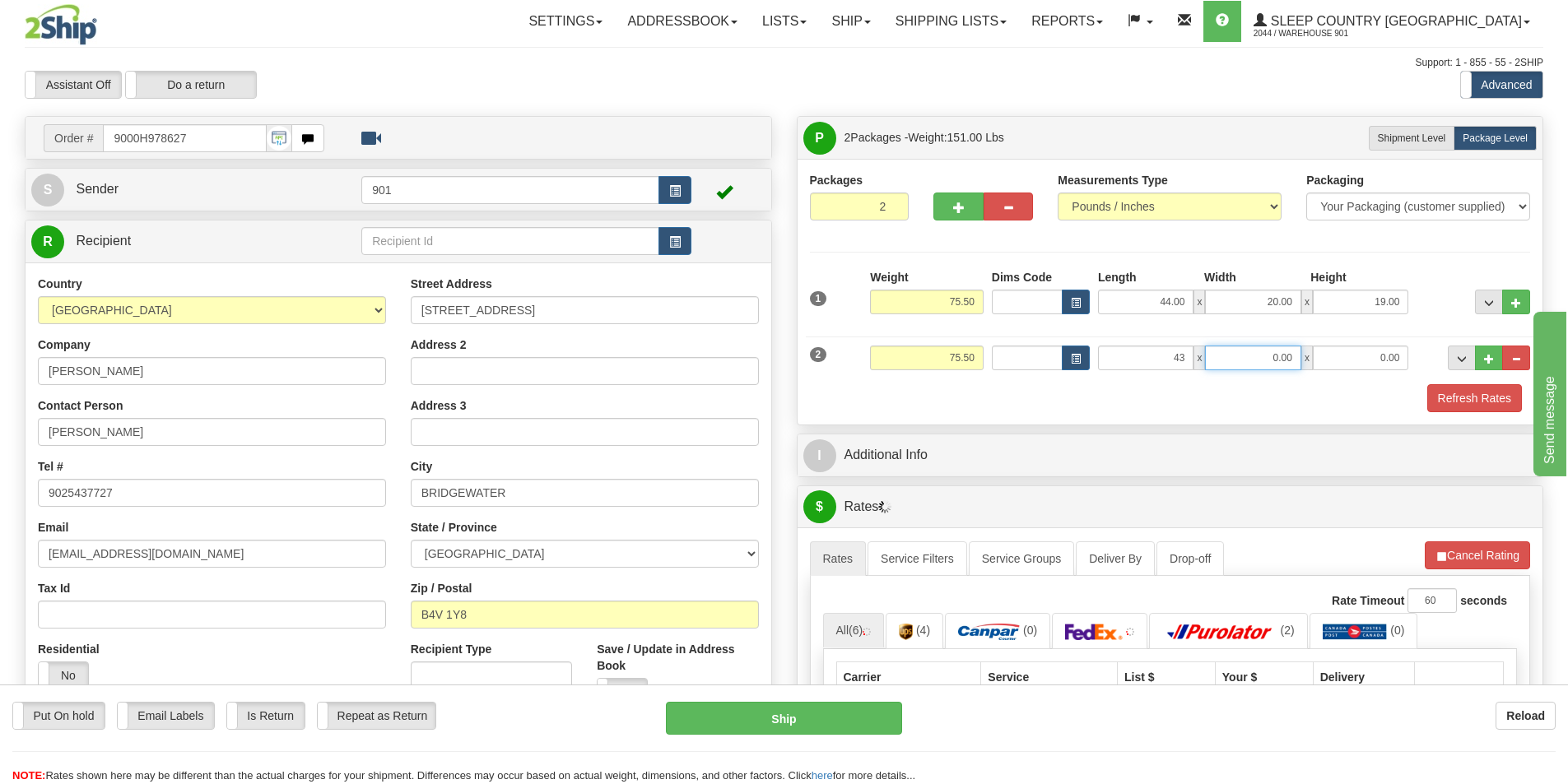
type input "43.00"
type input "20.00"
type input "19.00"
click at [1479, 397] on button "Refresh Rates" at bounding box center [1475, 398] width 95 height 28
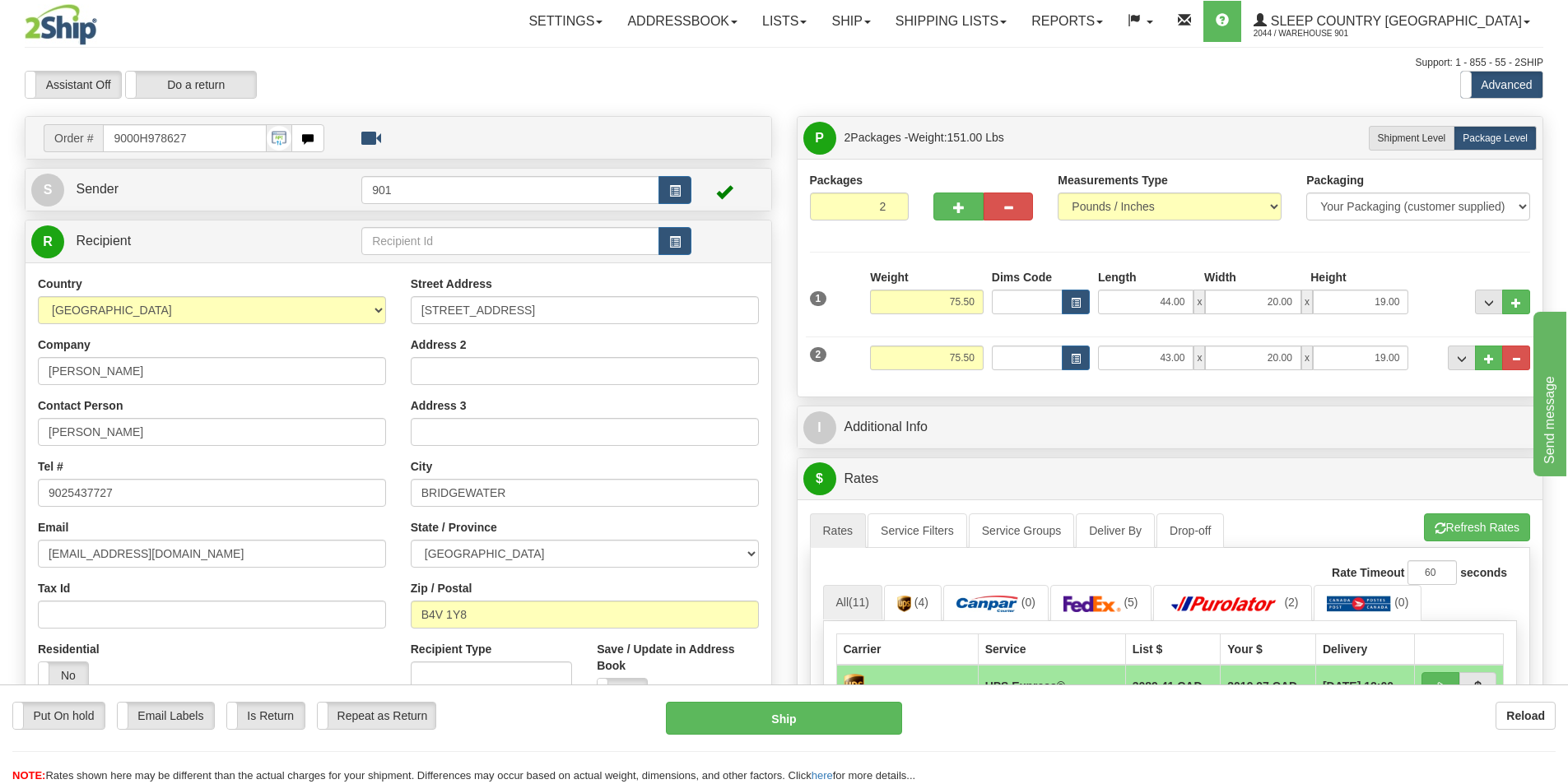
scroll to position [329, 0]
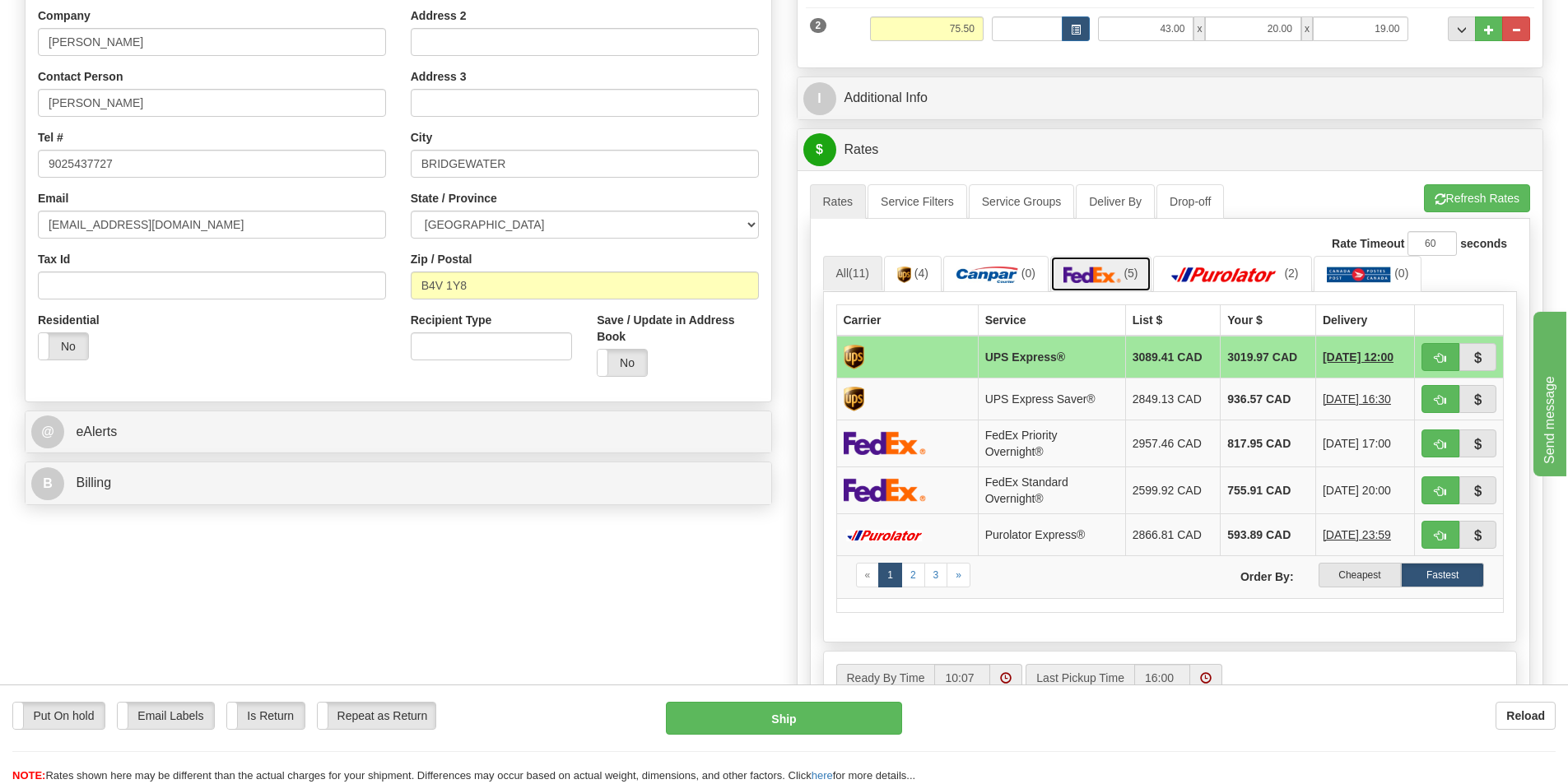
click at [1085, 278] on img at bounding box center [1092, 274] width 58 height 16
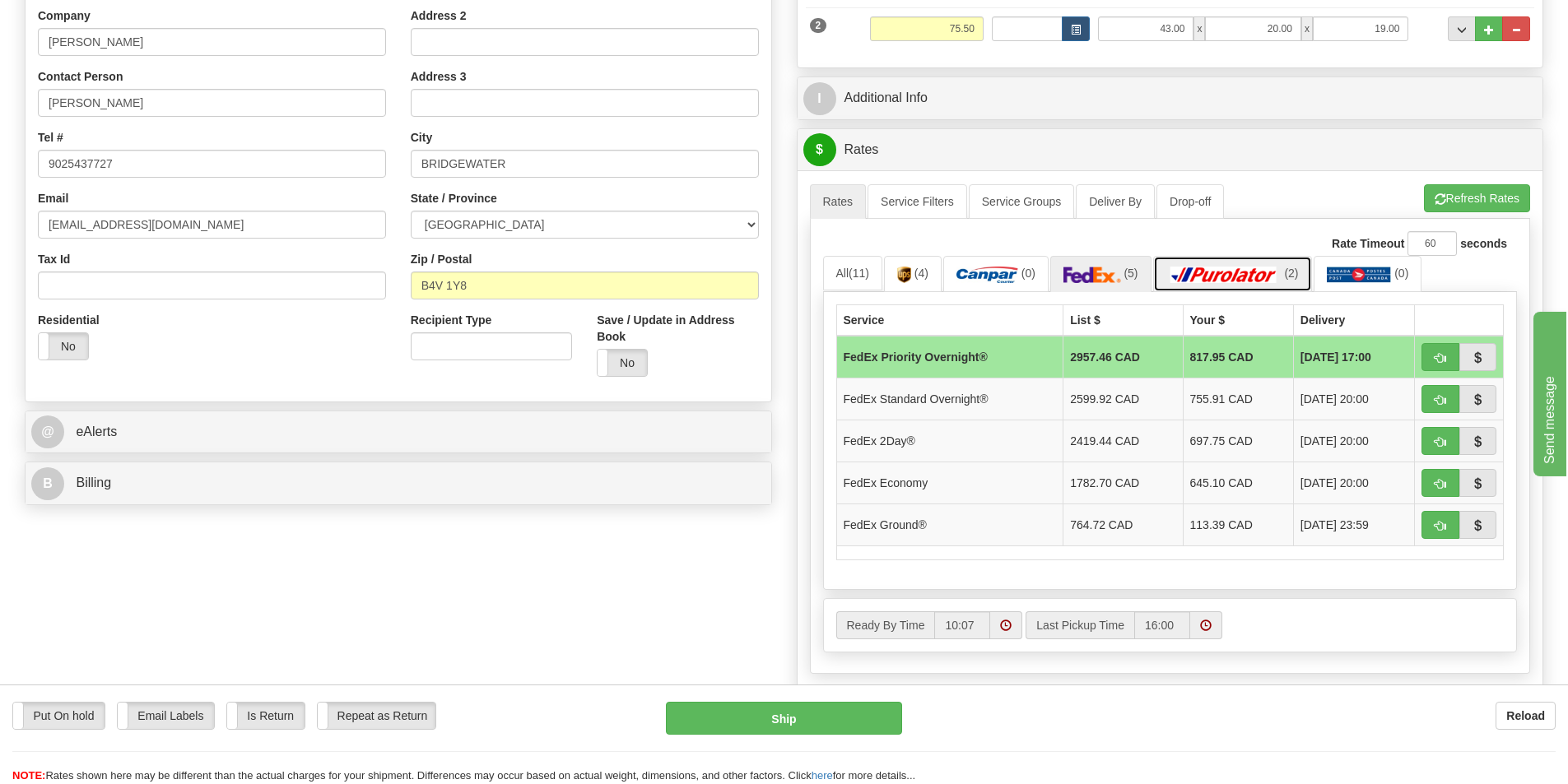
click at [1225, 270] on img at bounding box center [1224, 274] width 115 height 16
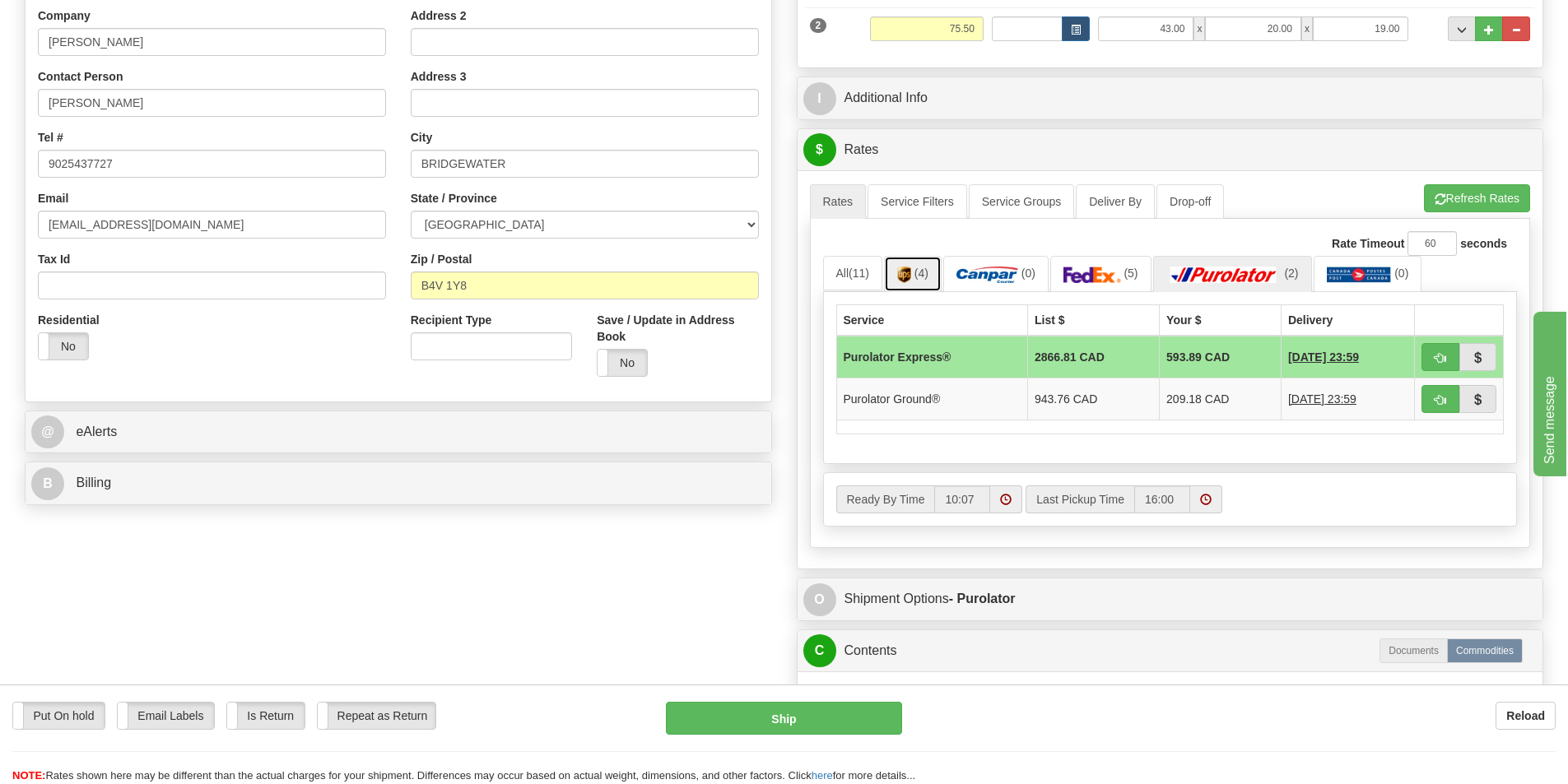
click at [903, 267] on img at bounding box center [904, 274] width 14 height 16
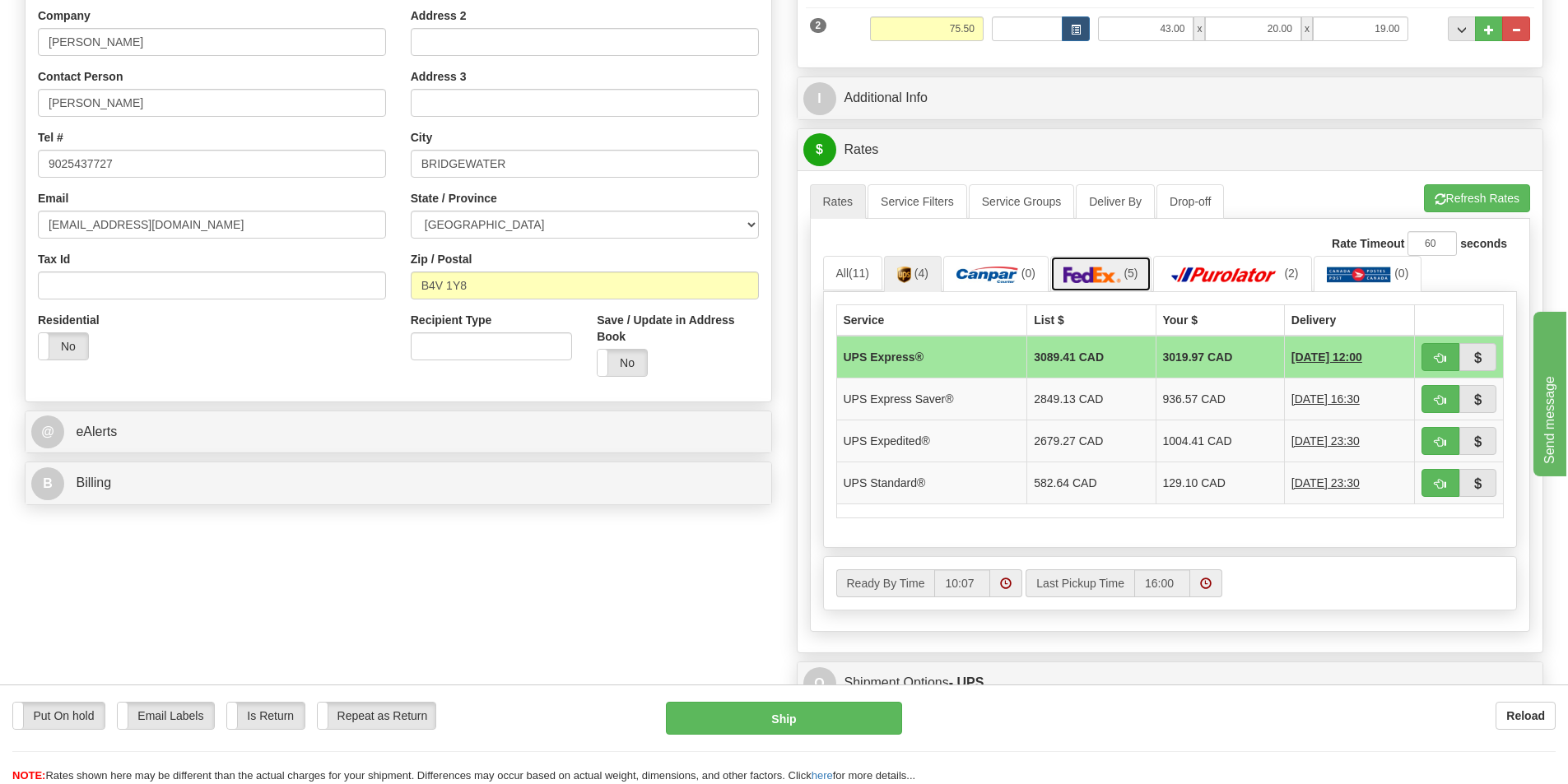
click at [1122, 283] on img at bounding box center [1092, 274] width 58 height 16
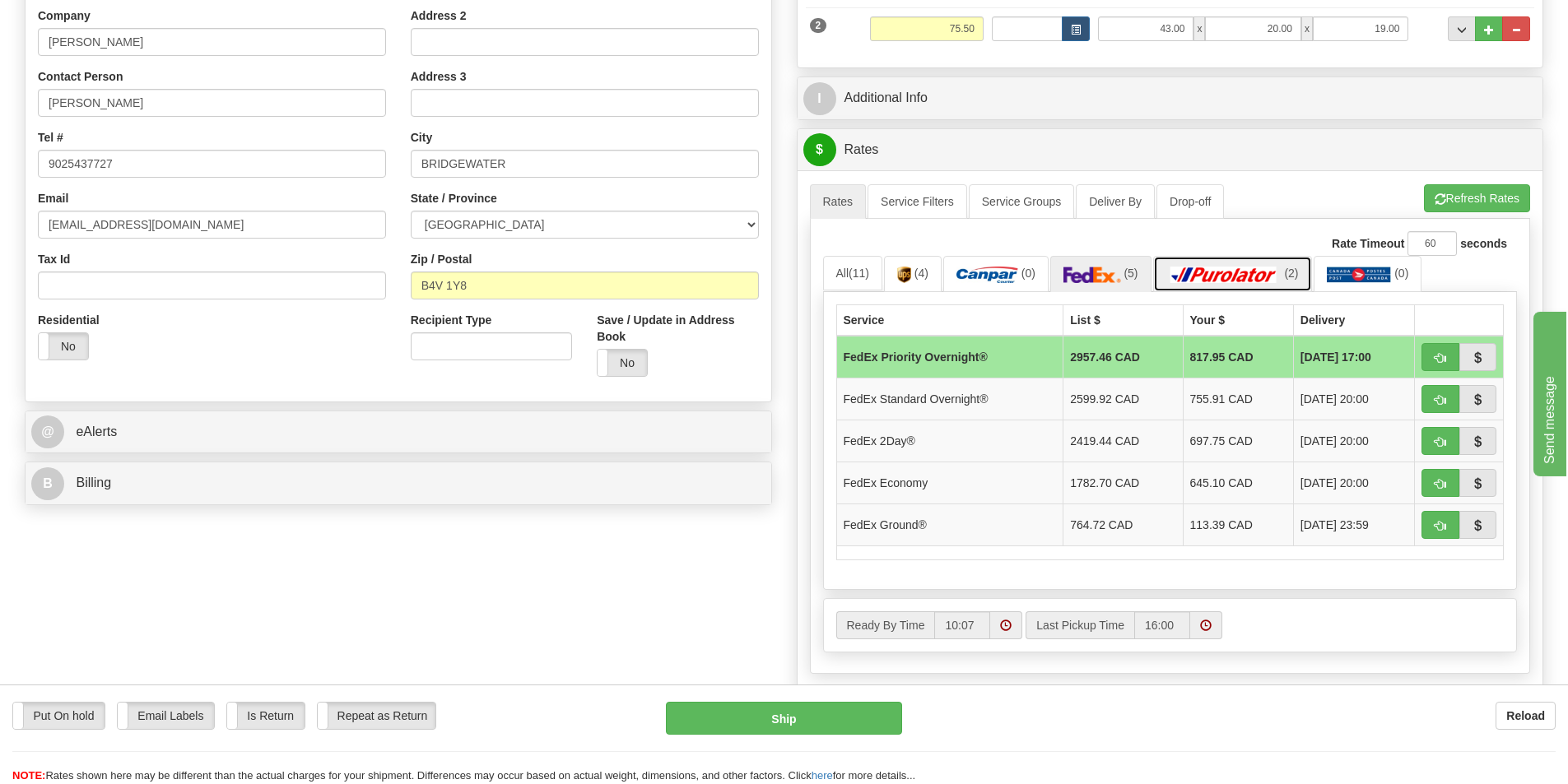
click at [1250, 275] on img at bounding box center [1224, 274] width 115 height 16
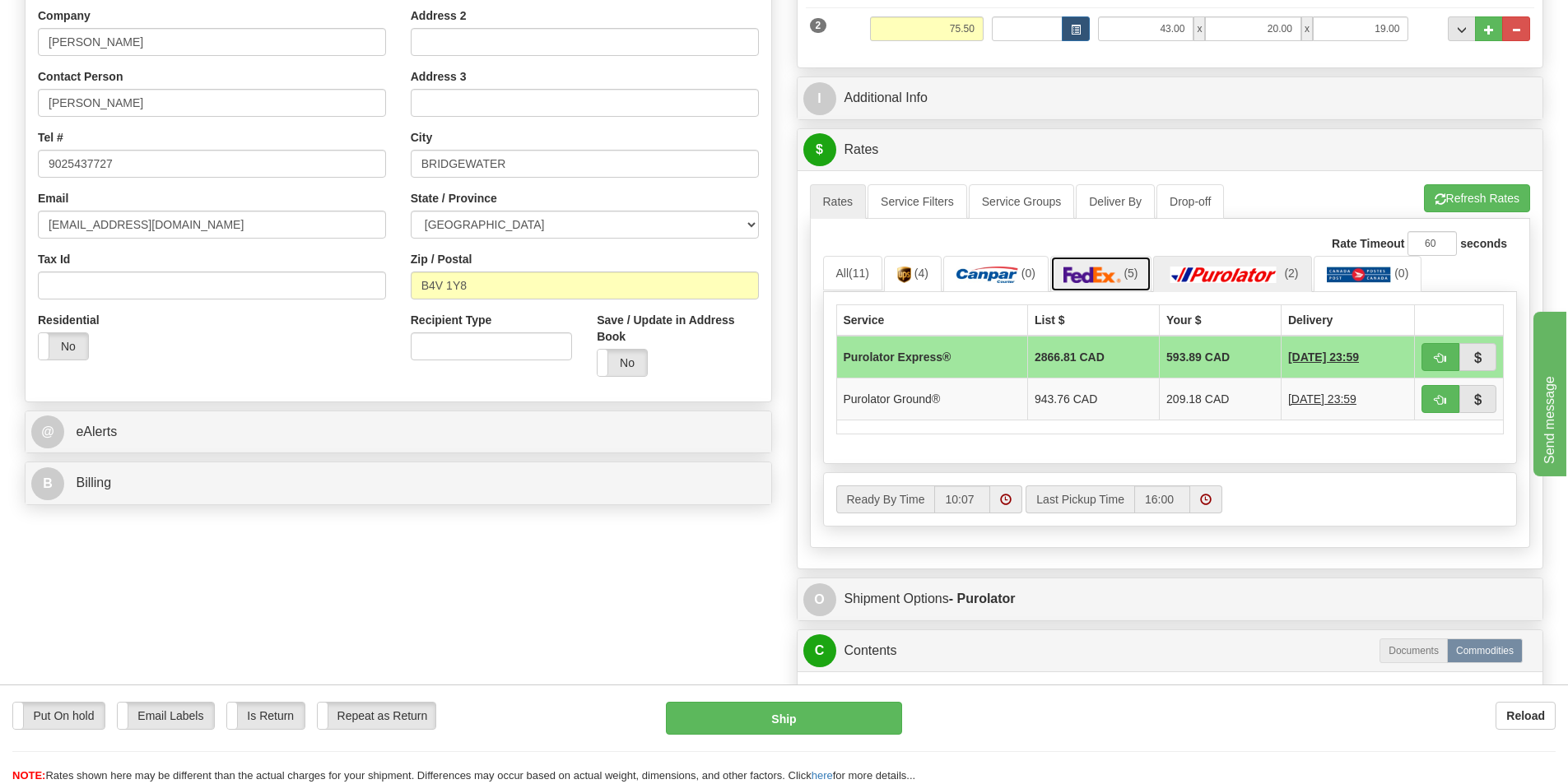
click at [1139, 281] on link "(5)" at bounding box center [1101, 273] width 101 height 35
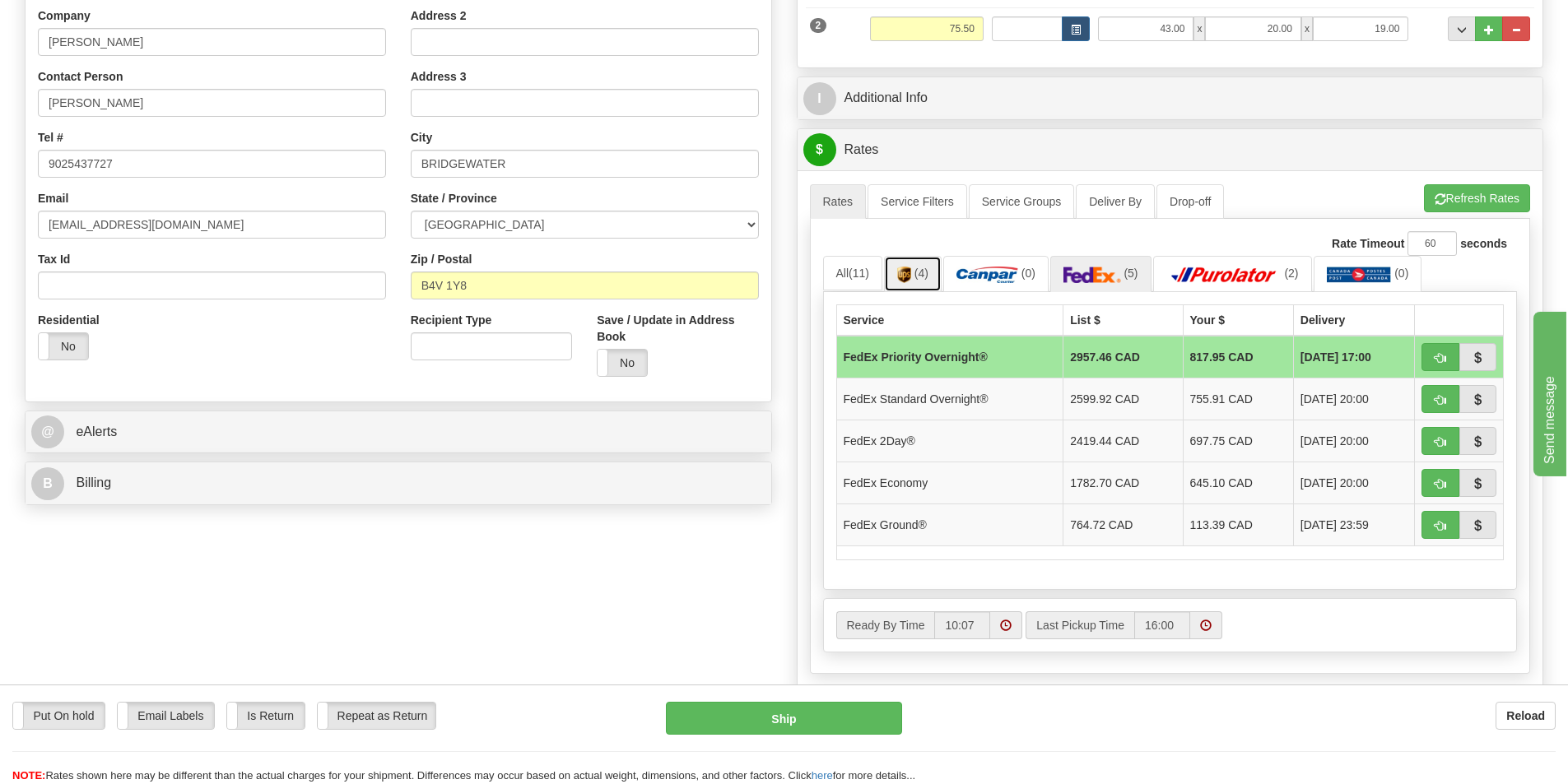
click at [923, 278] on span "(4)" at bounding box center [921, 273] width 14 height 13
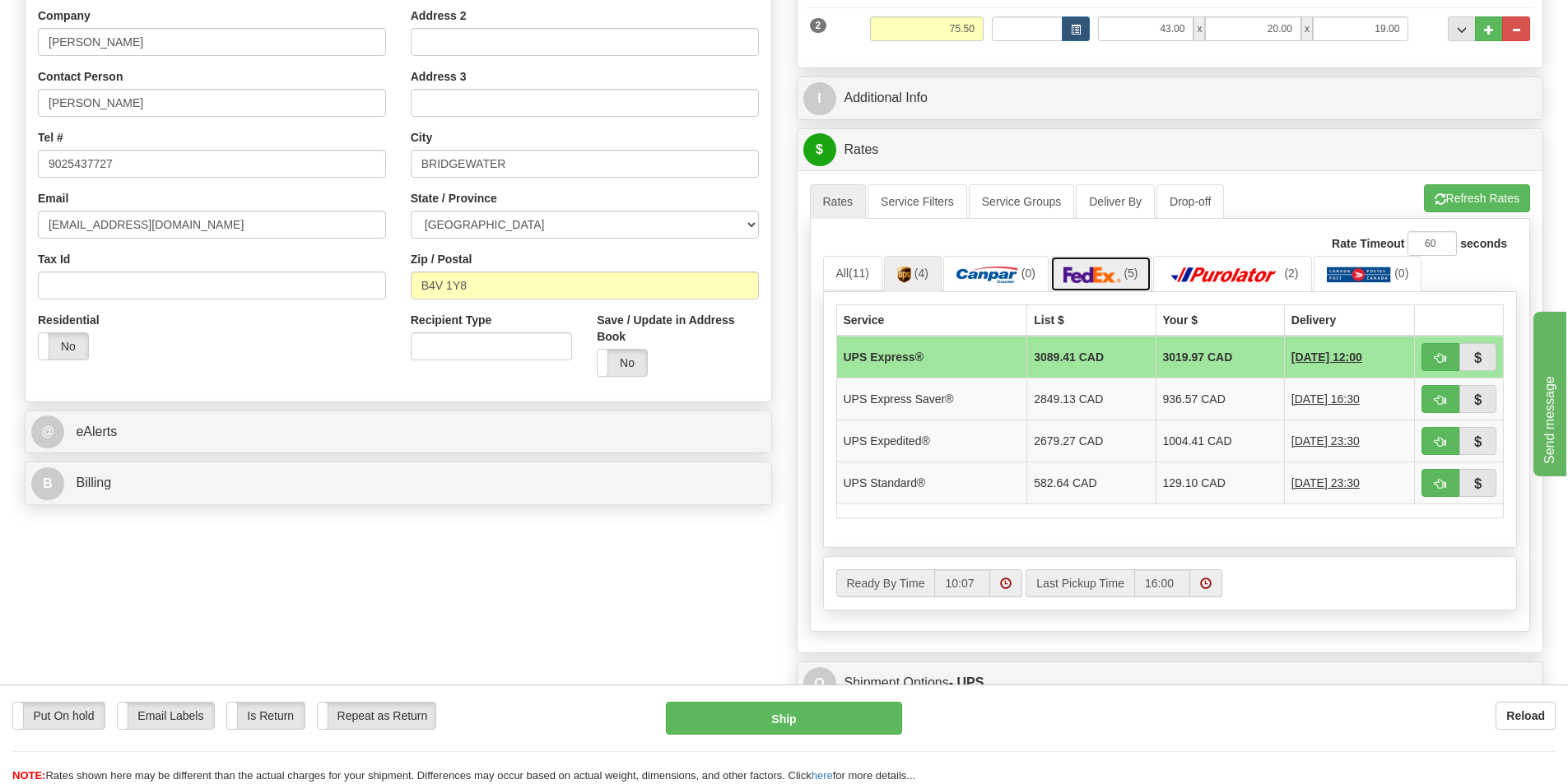
click at [1096, 280] on img at bounding box center [1092, 274] width 58 height 16
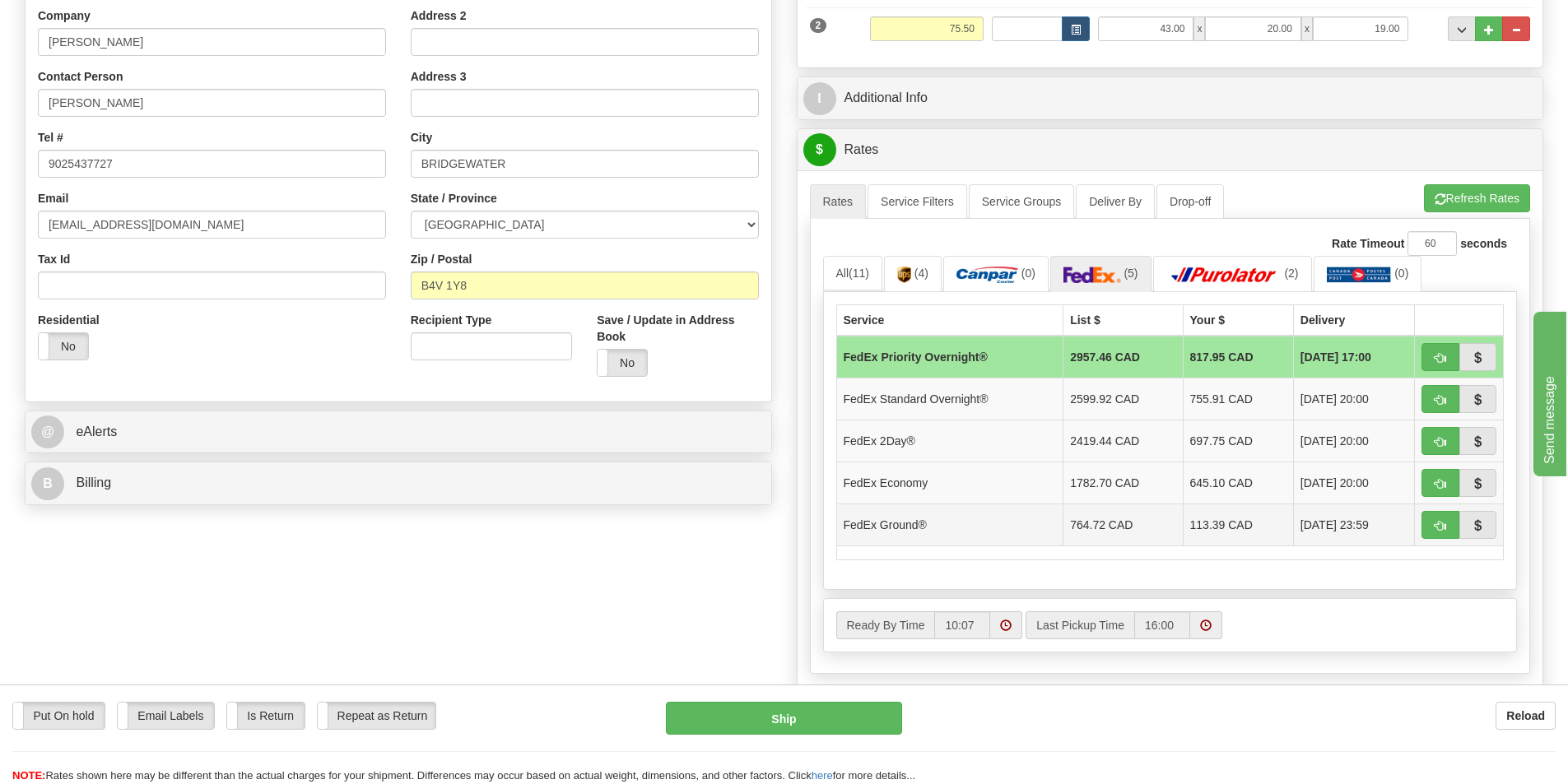
click at [1189, 527] on td "113.39 CAD" at bounding box center [1238, 524] width 110 height 42
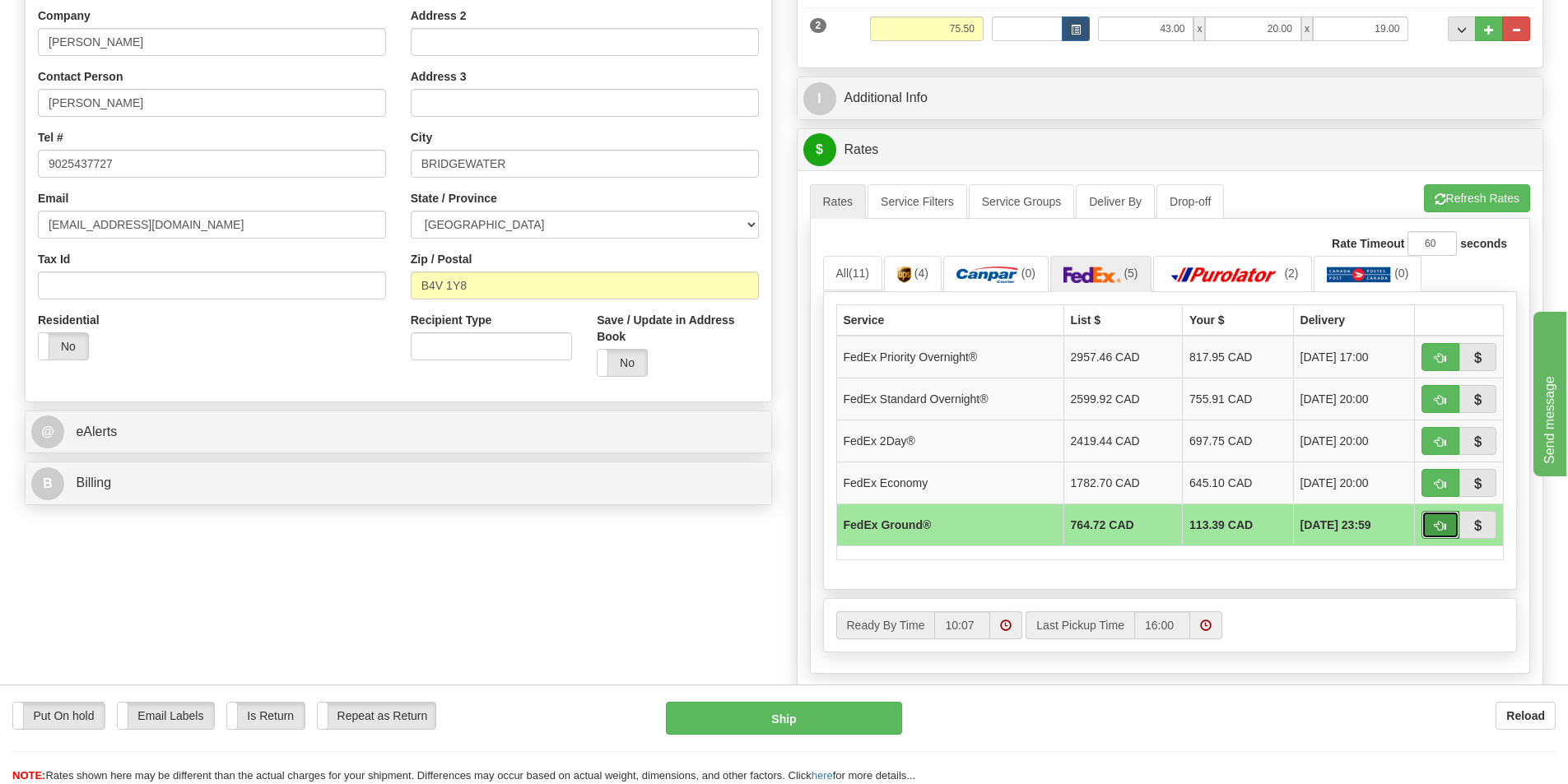
click at [1442, 528] on span "button" at bounding box center [1440, 526] width 11 height 10
type input "92"
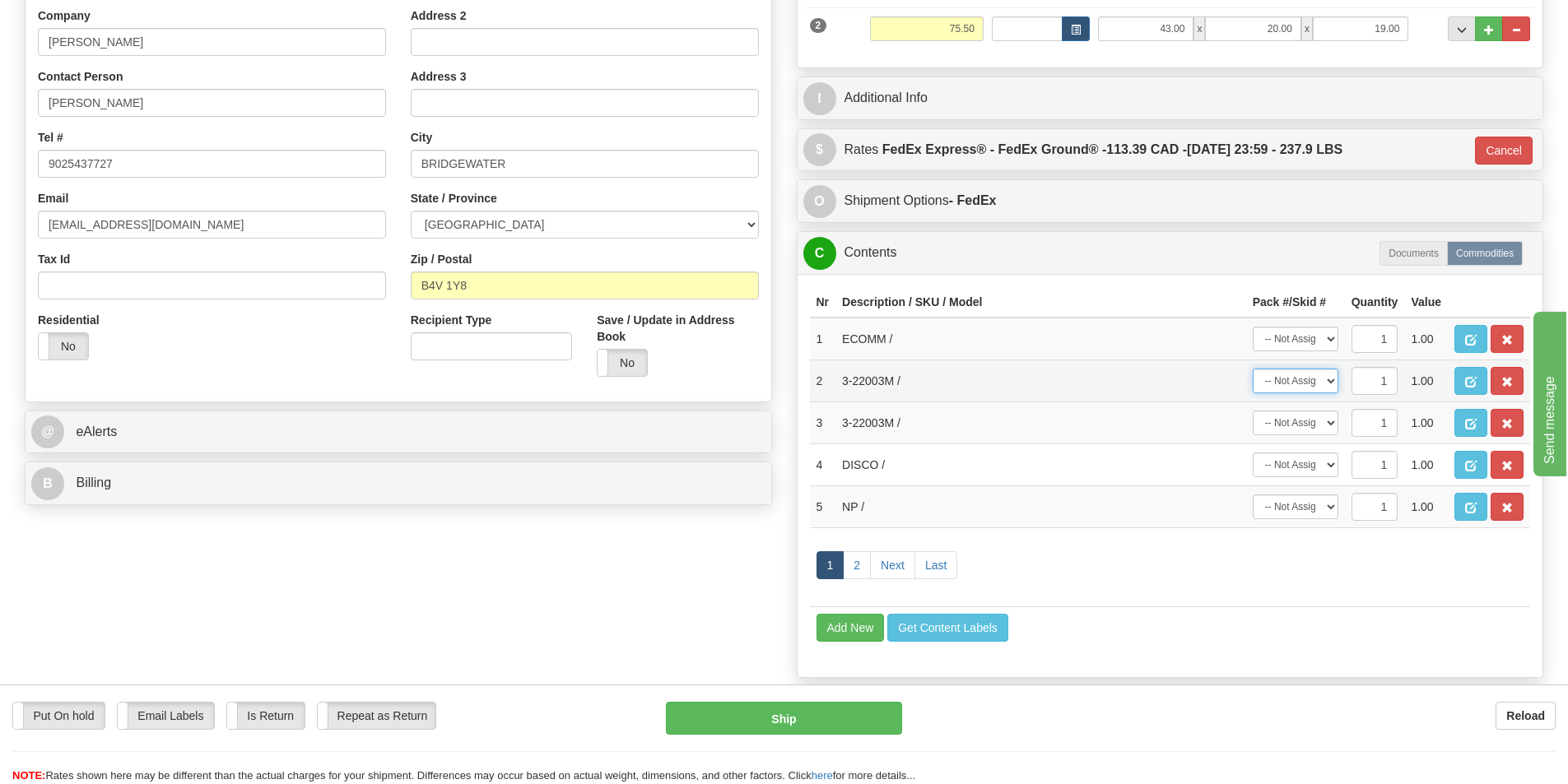
click at [1329, 382] on select "-- Not Assigned -- Package 1 Package 2" at bounding box center [1296, 381] width 86 height 25
select select "0"
click at [1253, 369] on select "-- Not Assigned -- Package 1 Package 2" at bounding box center [1296, 381] width 86 height 25
click at [1327, 424] on select "-- Not Assigned -- Package 1 Package 2" at bounding box center [1296, 423] width 86 height 25
select select "1"
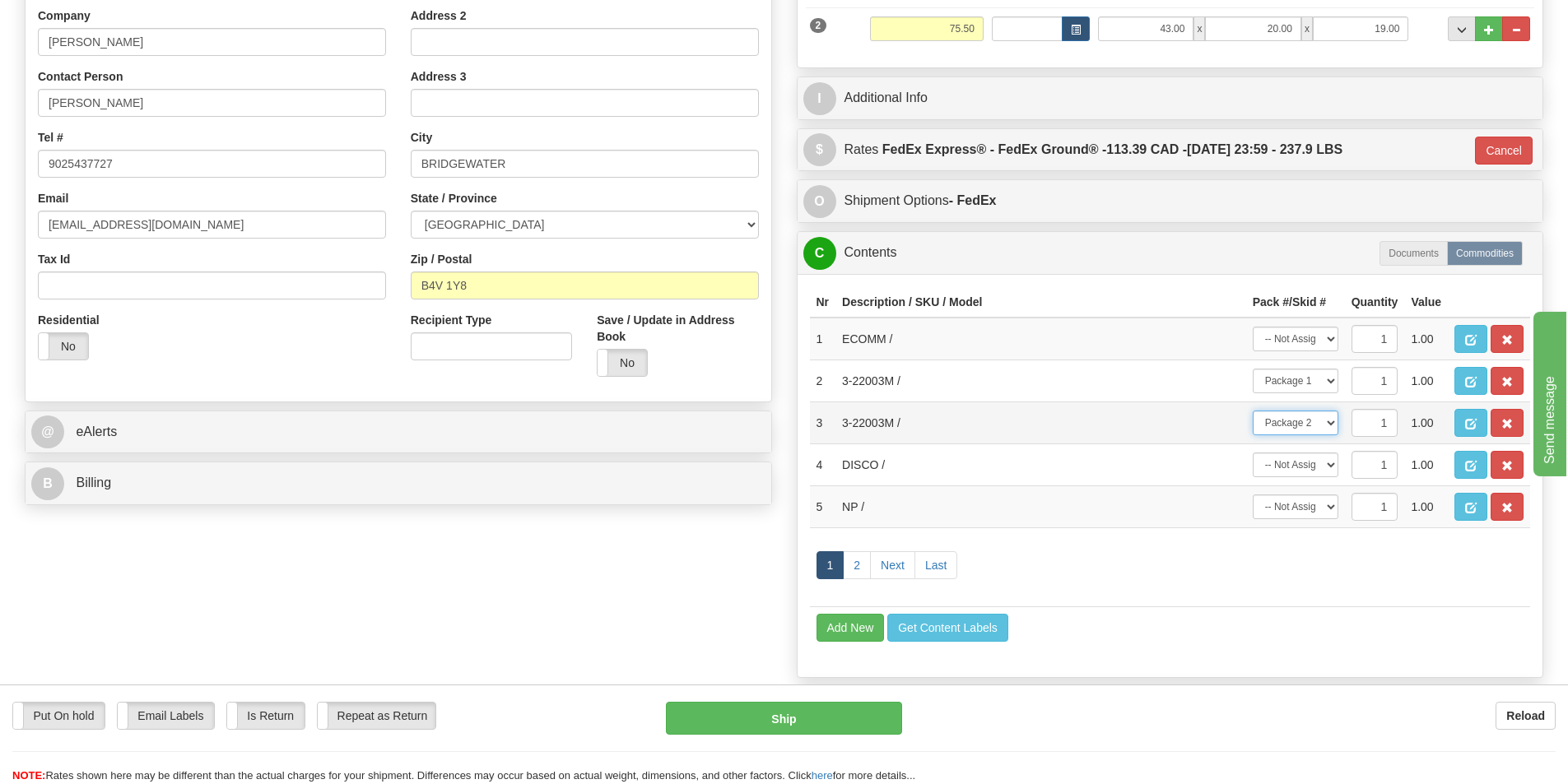
click at [1253, 411] on select "-- Not Assigned -- Package 1 Package 2" at bounding box center [1296, 423] width 86 height 25
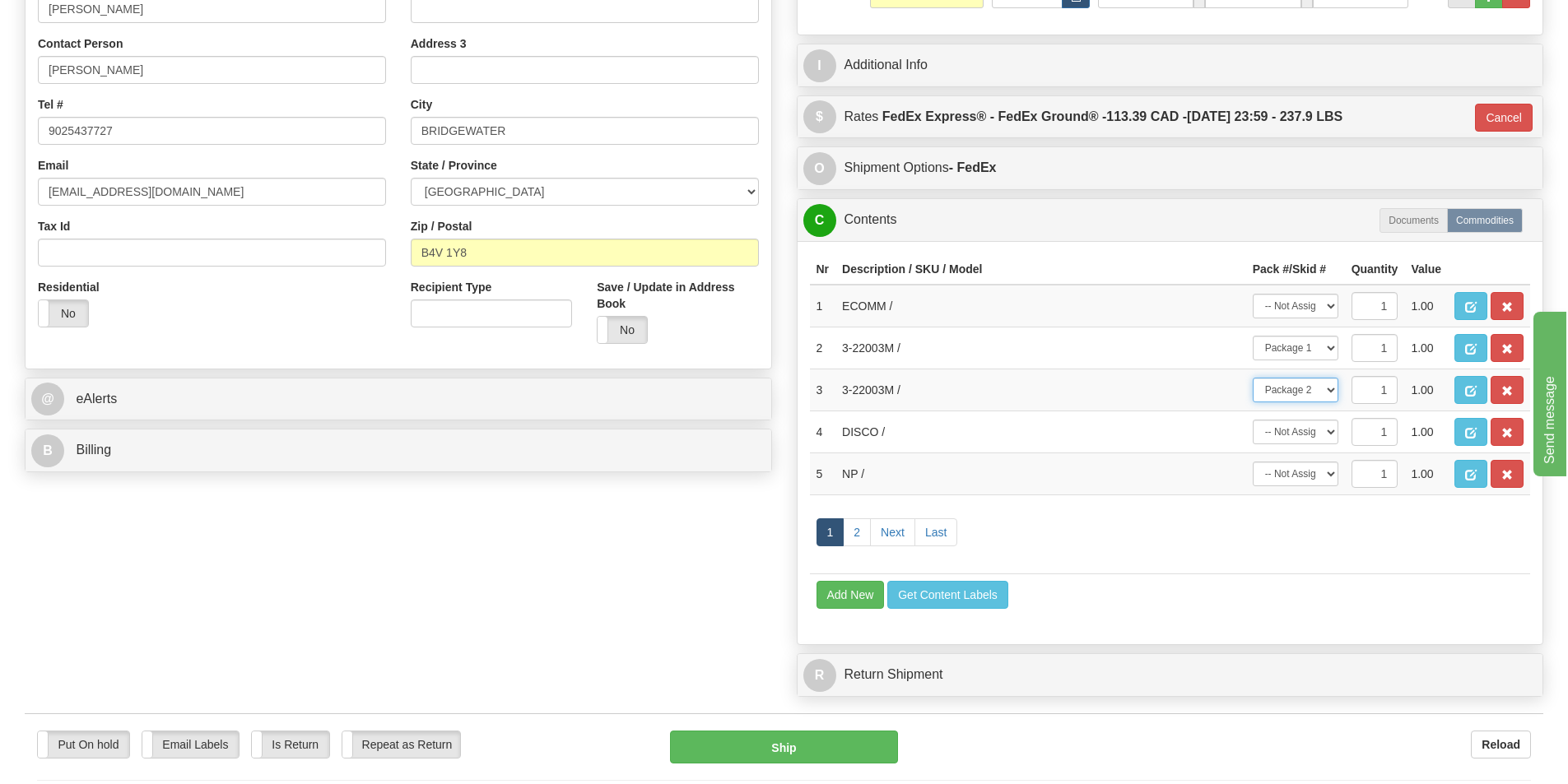
scroll to position [412, 0]
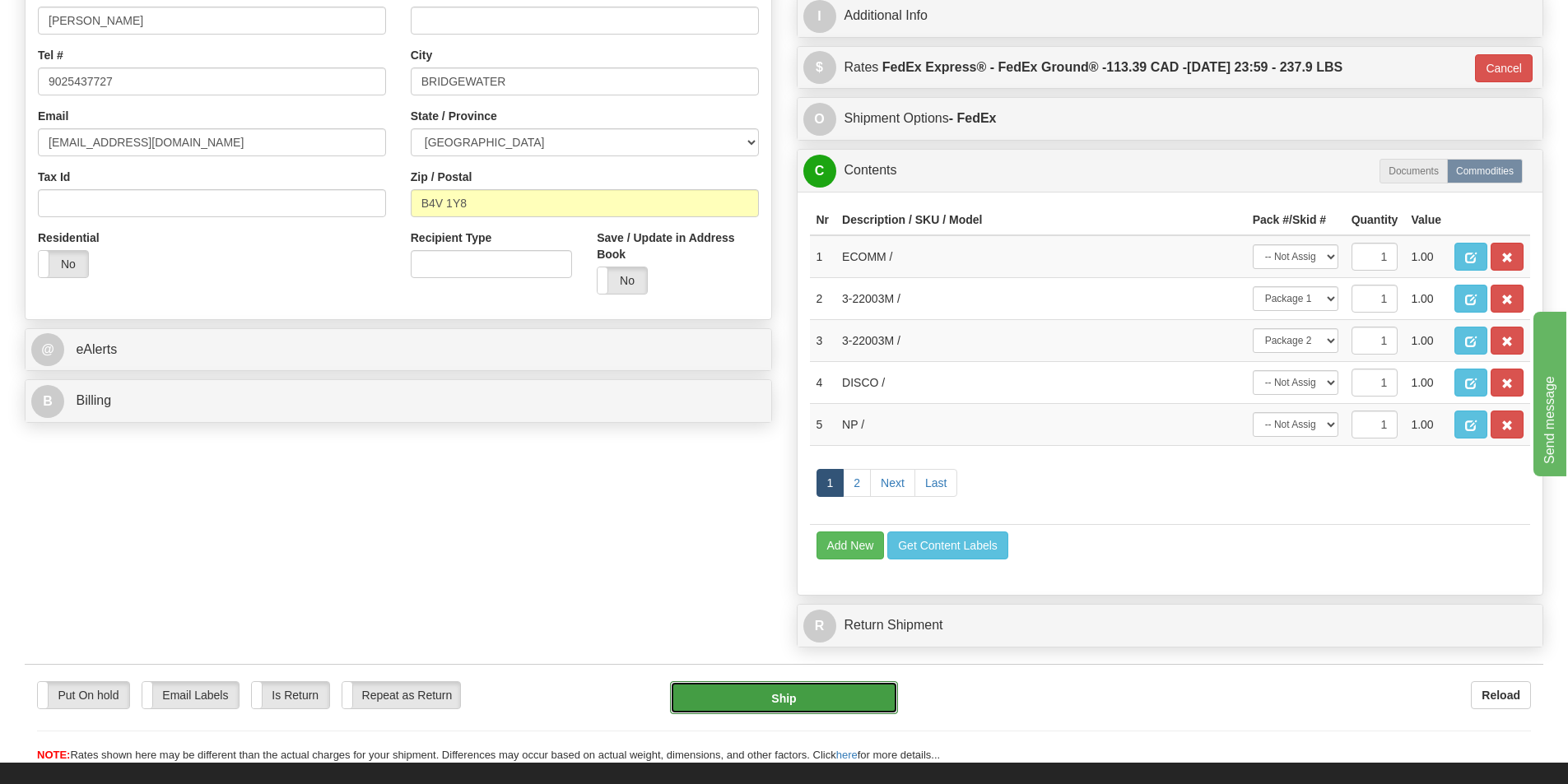
click at [870, 696] on button "Ship" at bounding box center [784, 697] width 228 height 33
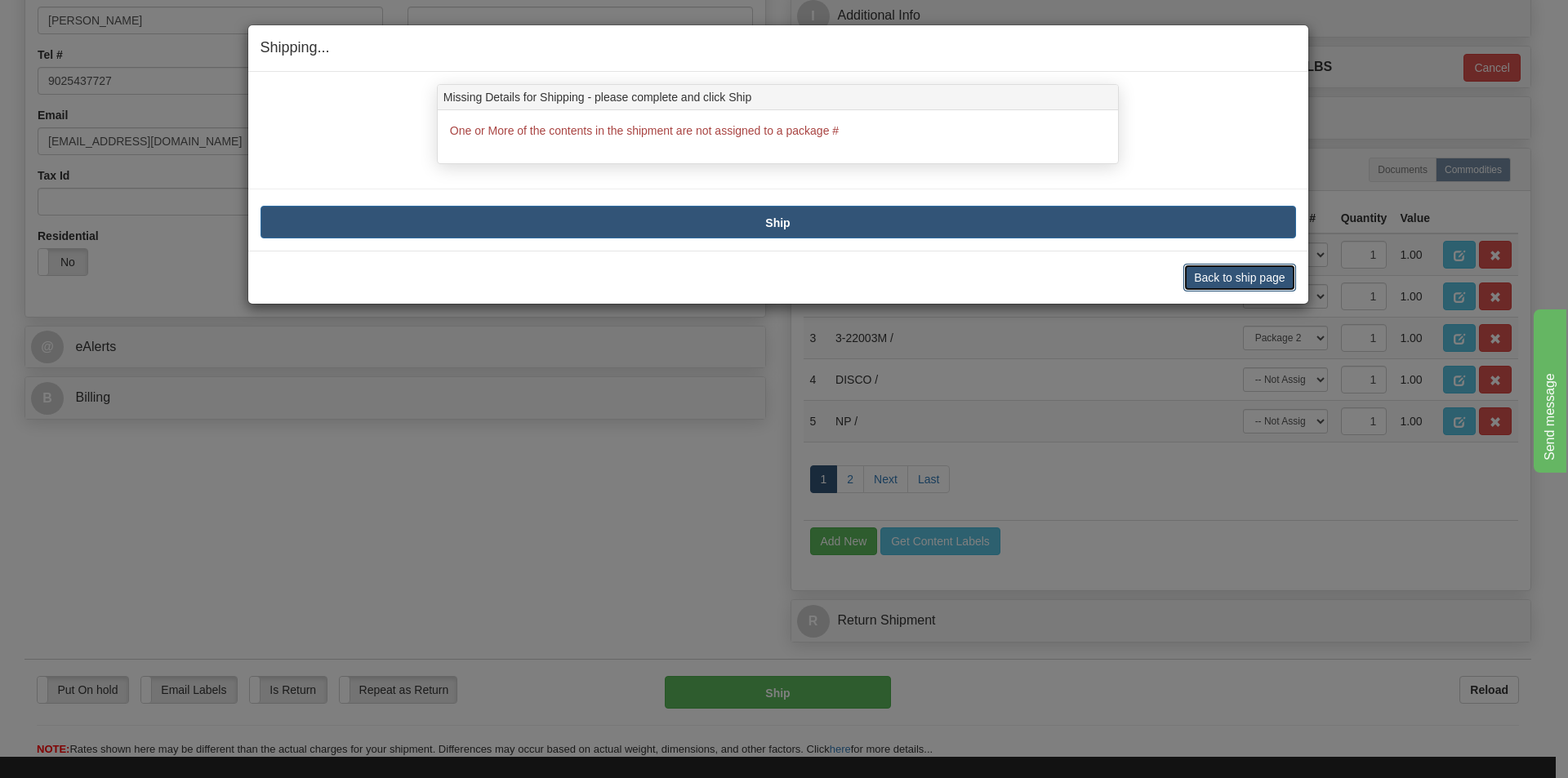
click at [1261, 277] on button "Back to ship page" at bounding box center [1239, 277] width 112 height 28
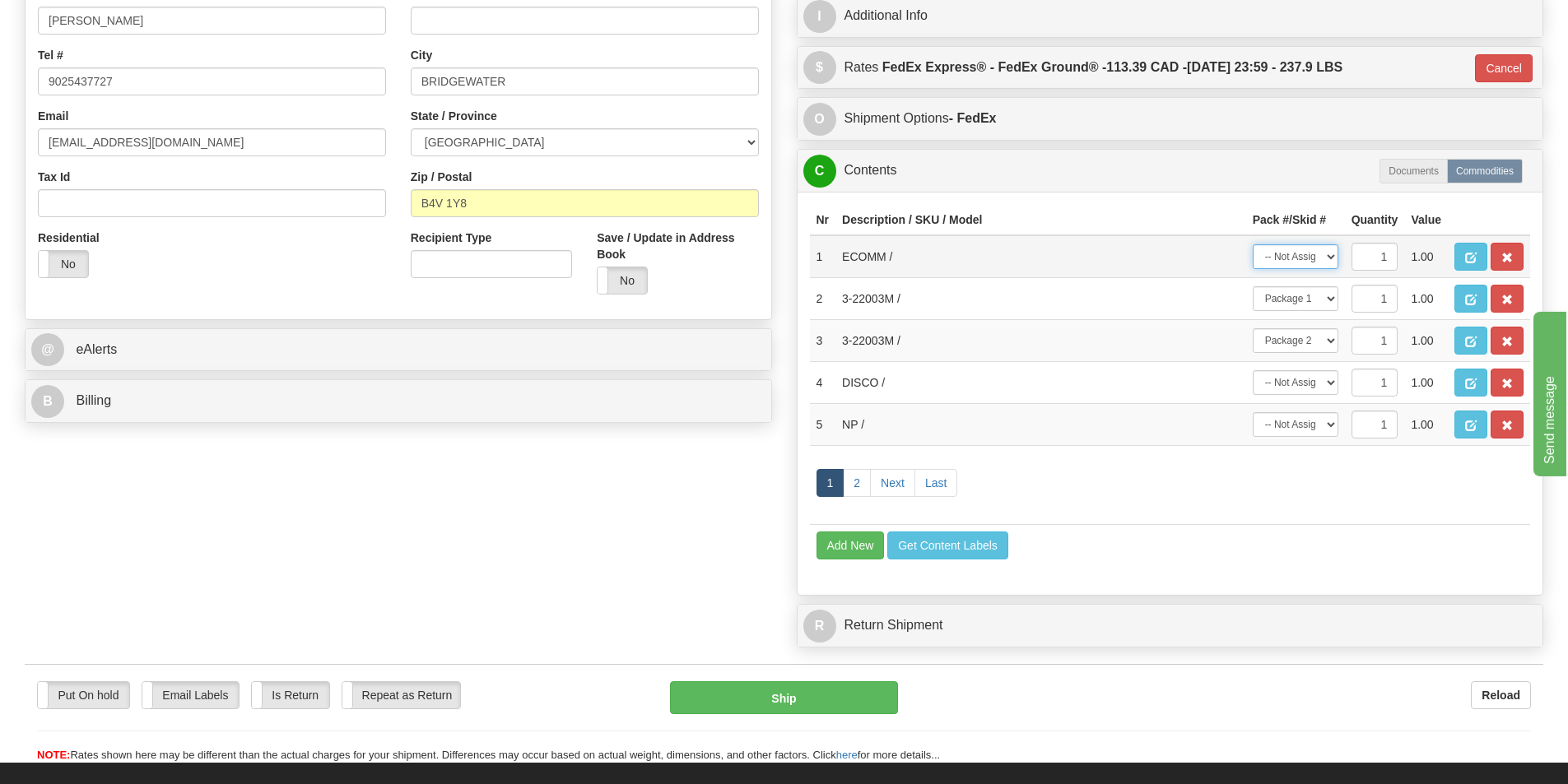
click at [1328, 259] on select "-- Not Assigned -- Package 1 Package 2" at bounding box center [1296, 256] width 86 height 25
select select "0"
click at [1253, 244] on select "-- Not Assigned -- Package 1 Package 2" at bounding box center [1296, 256] width 86 height 25
click at [1326, 380] on select "-- Not Assigned -- Package 1 Package 2" at bounding box center [1296, 383] width 86 height 25
select select "0"
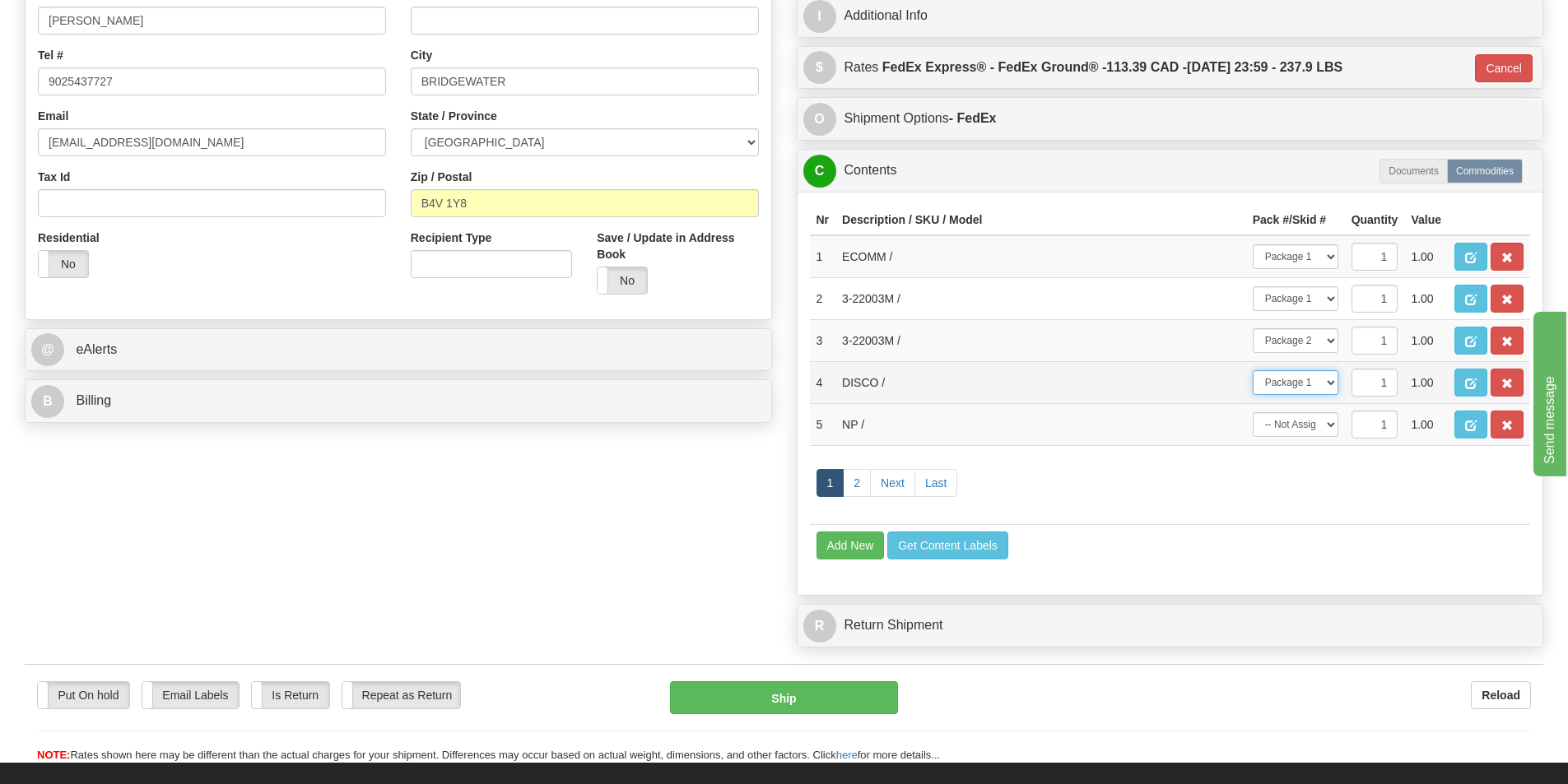
click at [1253, 371] on select "-- Not Assigned -- Package 1 Package 2" at bounding box center [1296, 383] width 86 height 25
click at [1328, 425] on select "-- Not Assigned -- Package 1 Package 2" at bounding box center [1296, 424] width 86 height 25
select select "0"
click at [1253, 412] on select "-- Not Assigned -- Package 1 Package 2" at bounding box center [1296, 424] width 86 height 25
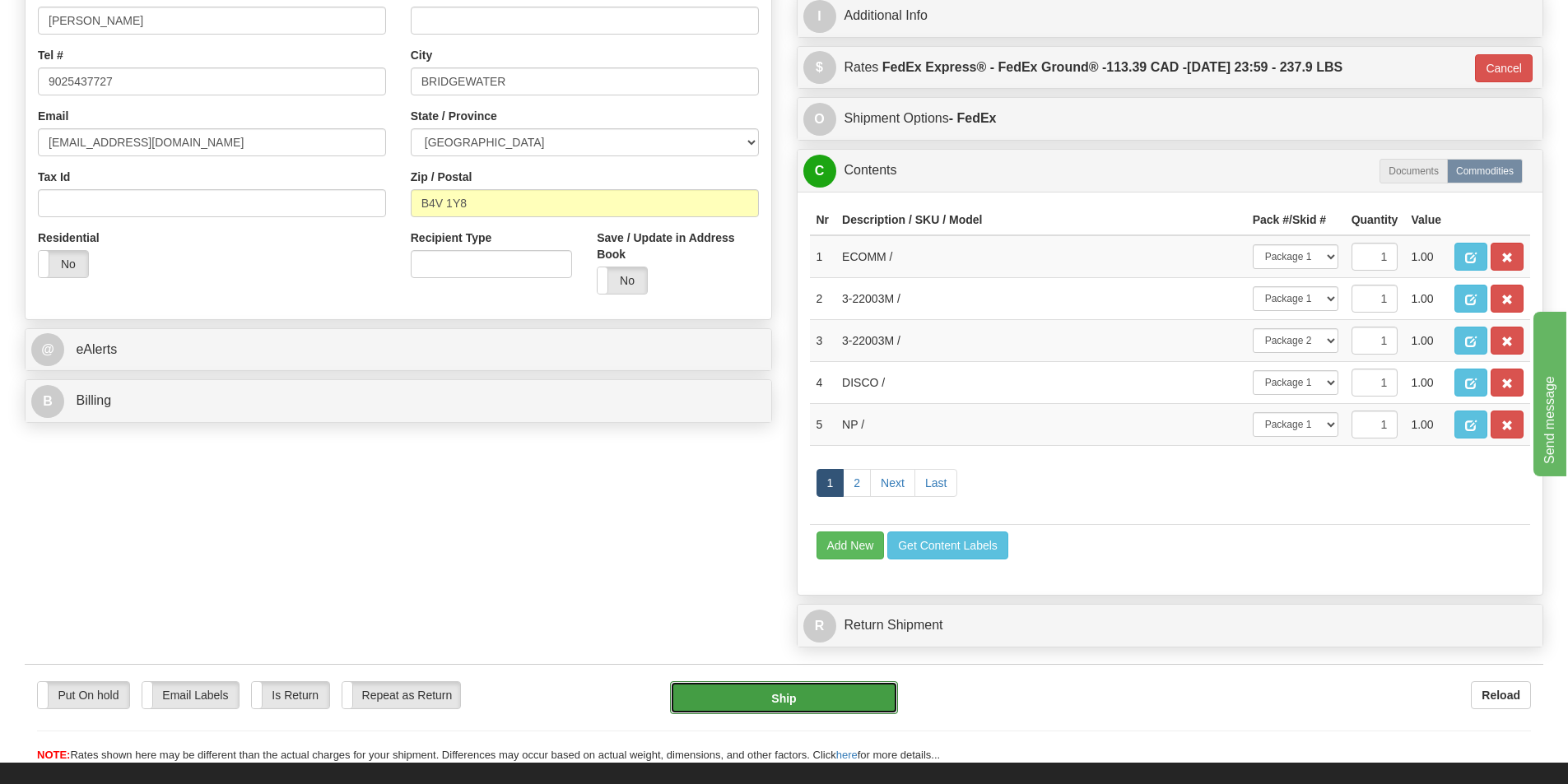
click at [796, 699] on button "Ship" at bounding box center [784, 697] width 228 height 33
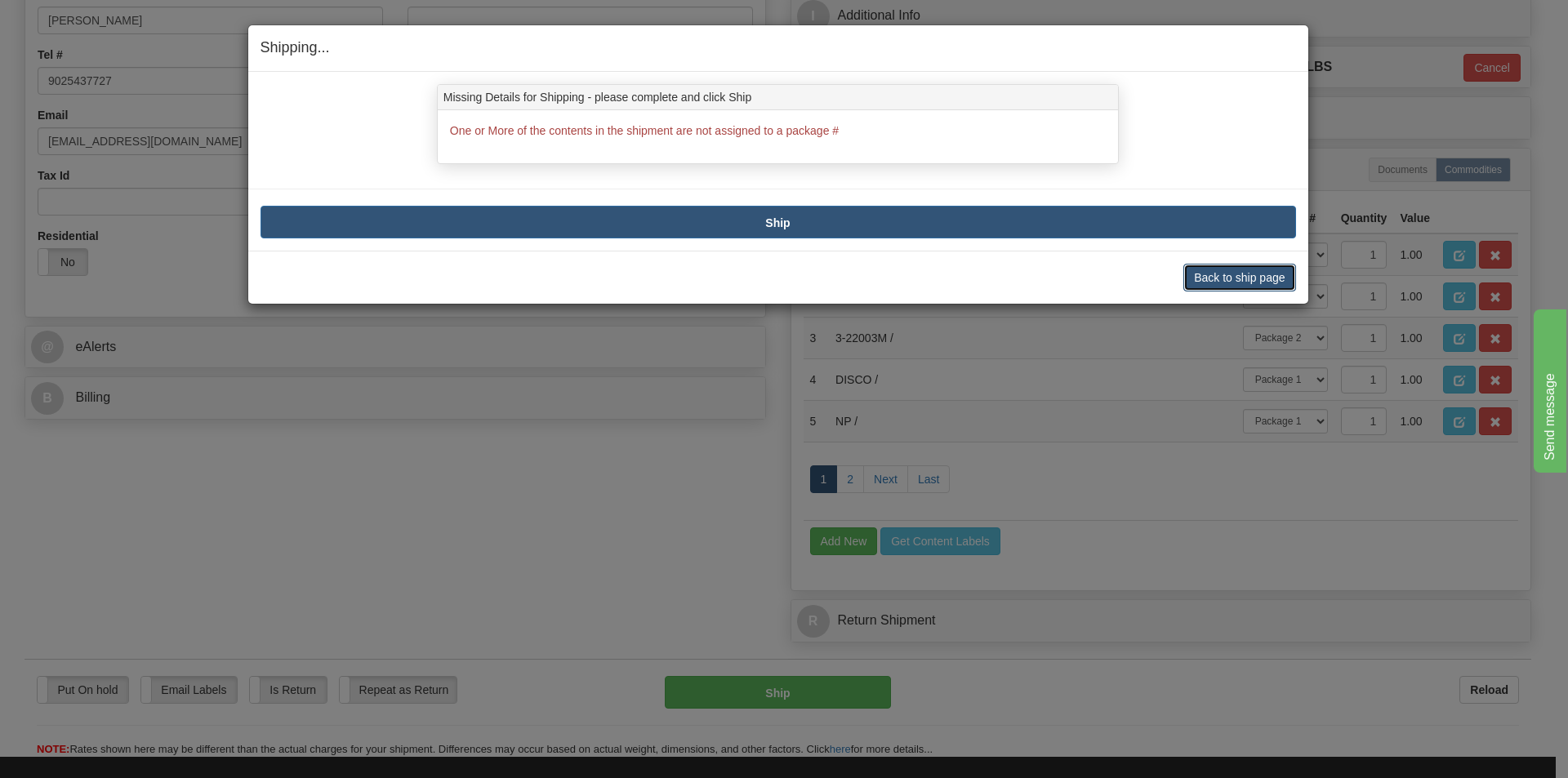
click at [1188, 277] on button "Back to ship page" at bounding box center [1239, 277] width 112 height 28
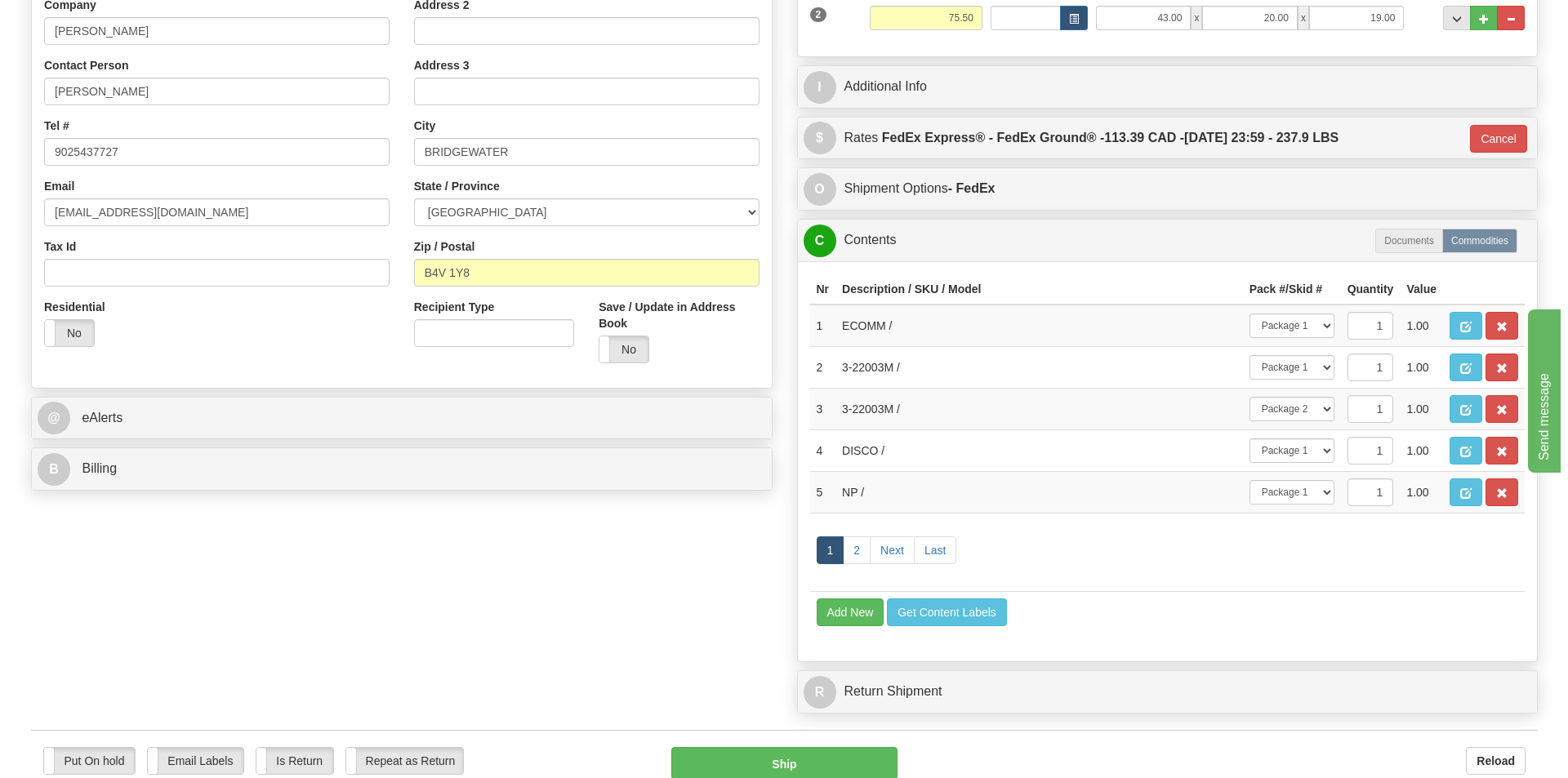
scroll to position [245, 0]
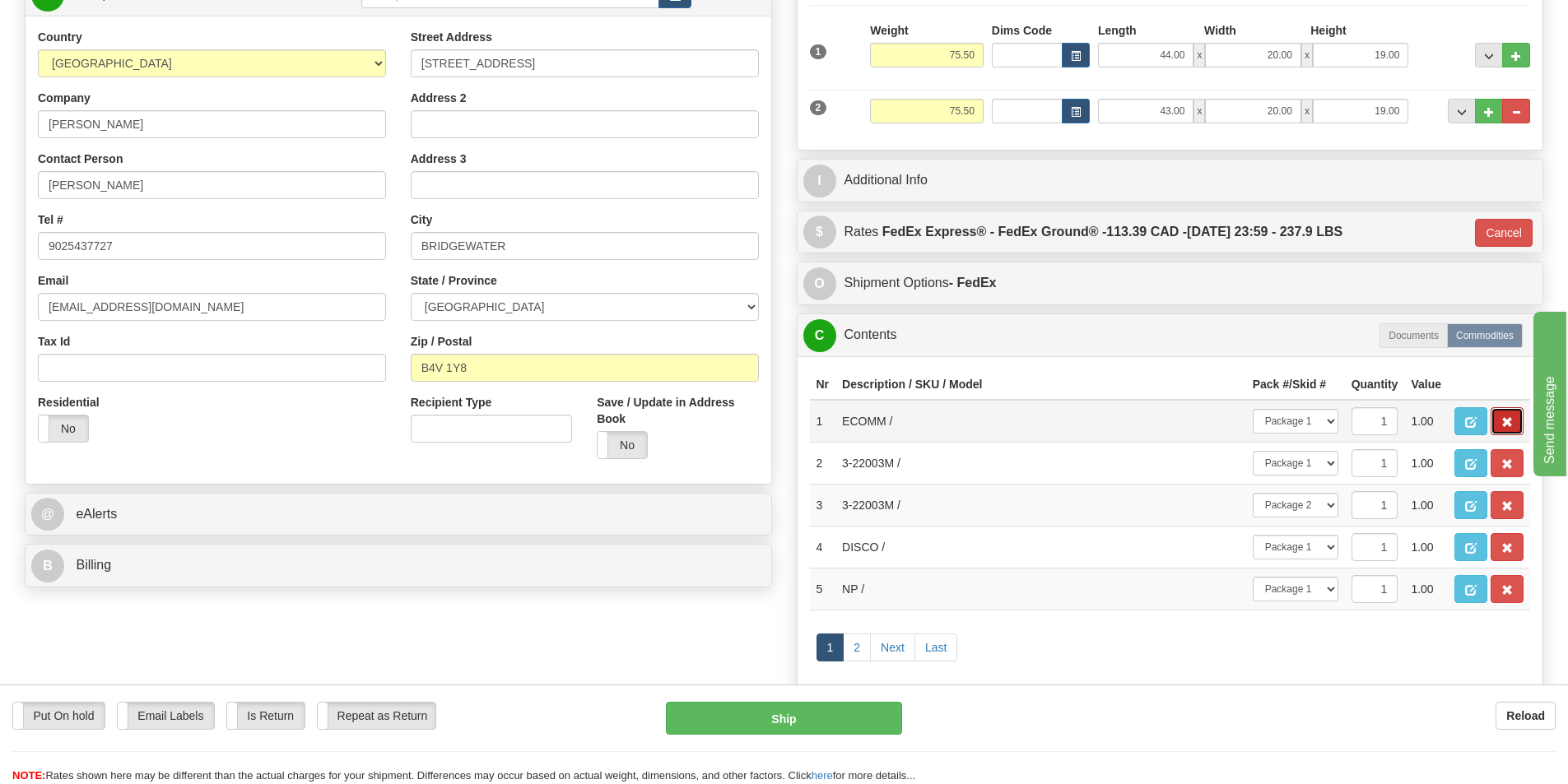
click at [1511, 420] on span "button" at bounding box center [1507, 422] width 11 height 10
click at [1510, 503] on span "button" at bounding box center [1507, 506] width 11 height 10
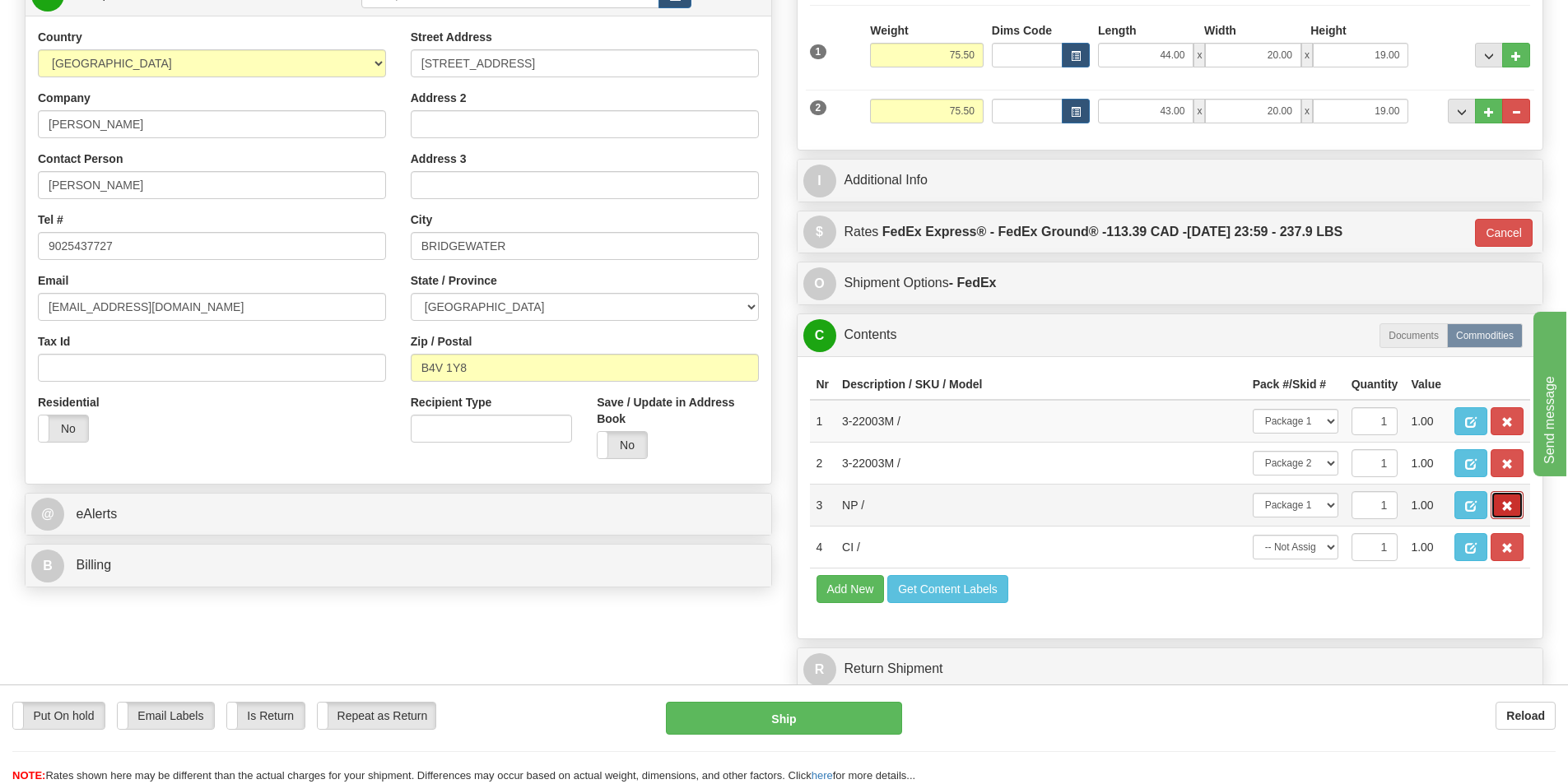
click at [1508, 510] on span "button" at bounding box center [1507, 506] width 11 height 10
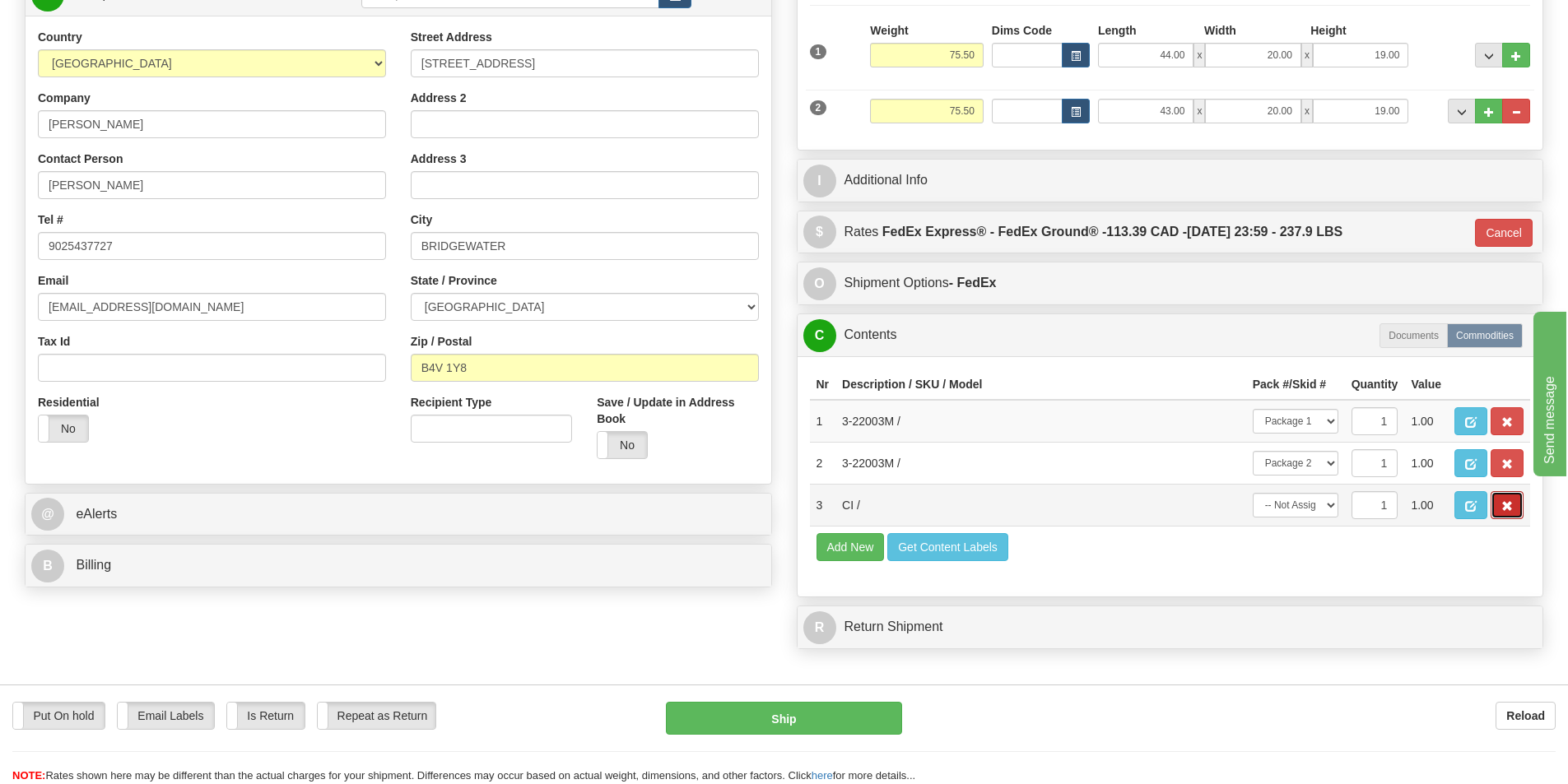
click at [1511, 508] on span "button" at bounding box center [1507, 506] width 11 height 10
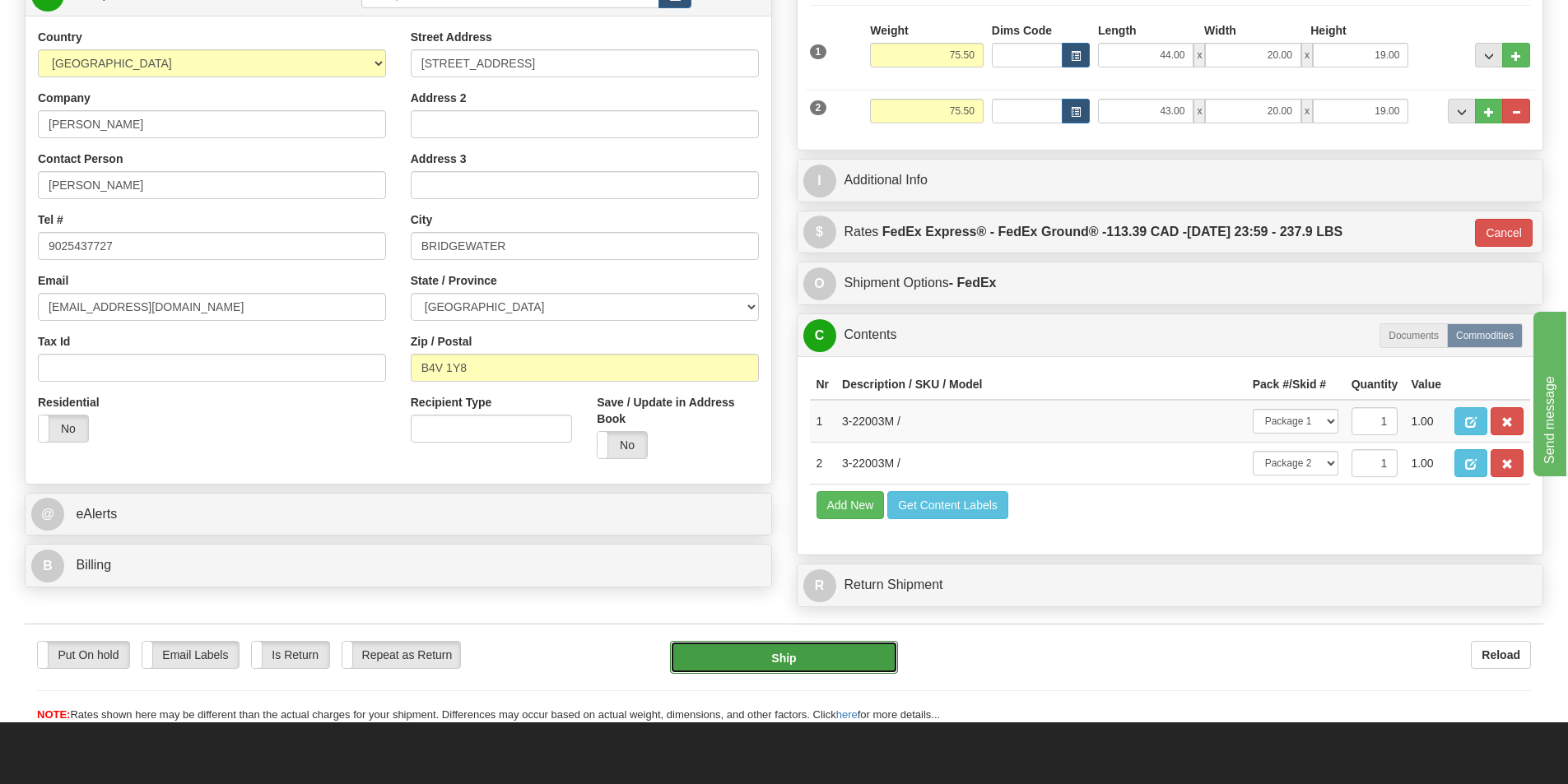
click at [818, 658] on button "Ship" at bounding box center [784, 658] width 228 height 33
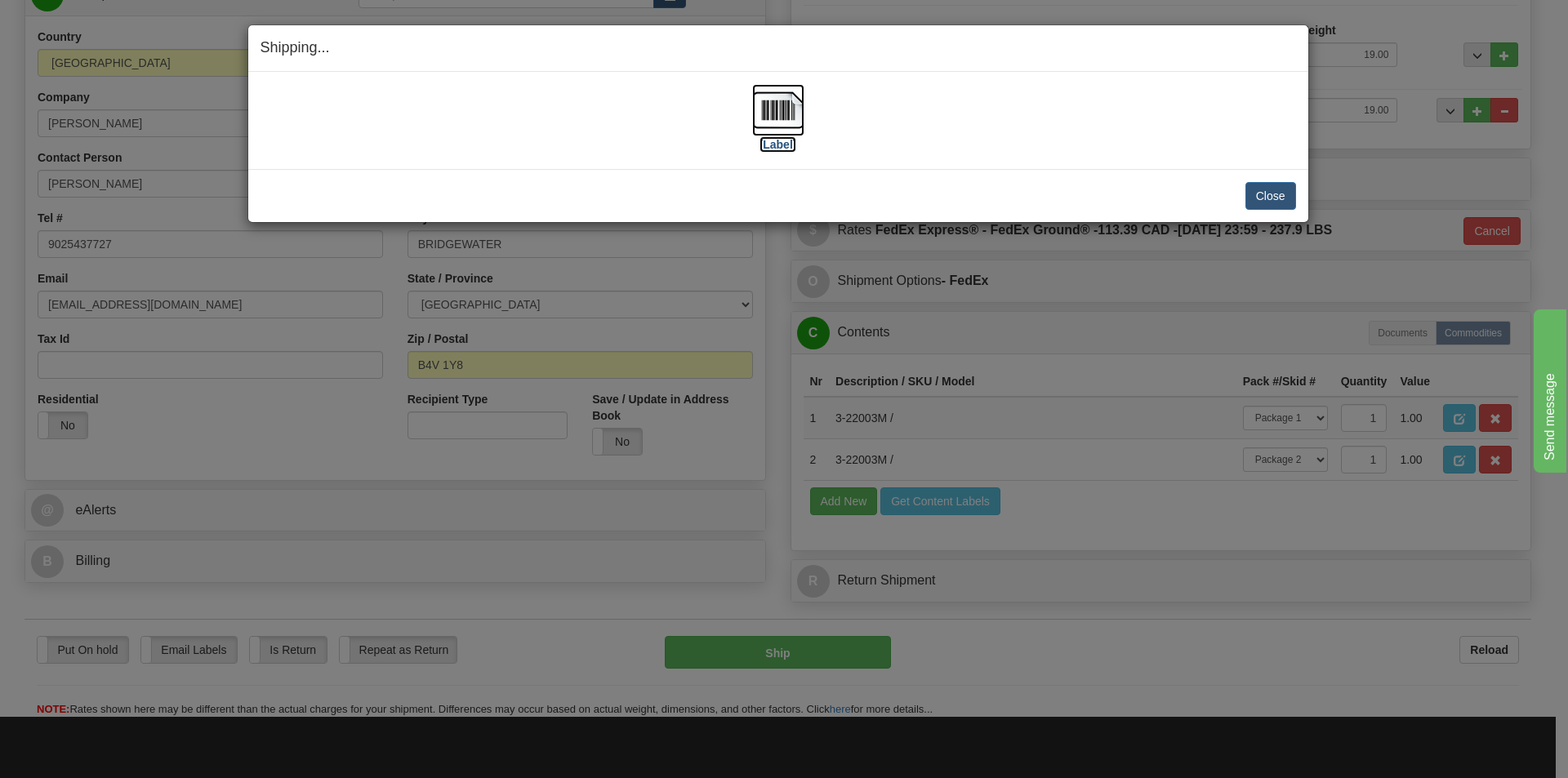
click at [785, 101] on img at bounding box center [777, 110] width 52 height 52
click at [1278, 198] on button "Close" at bounding box center [1270, 195] width 50 height 28
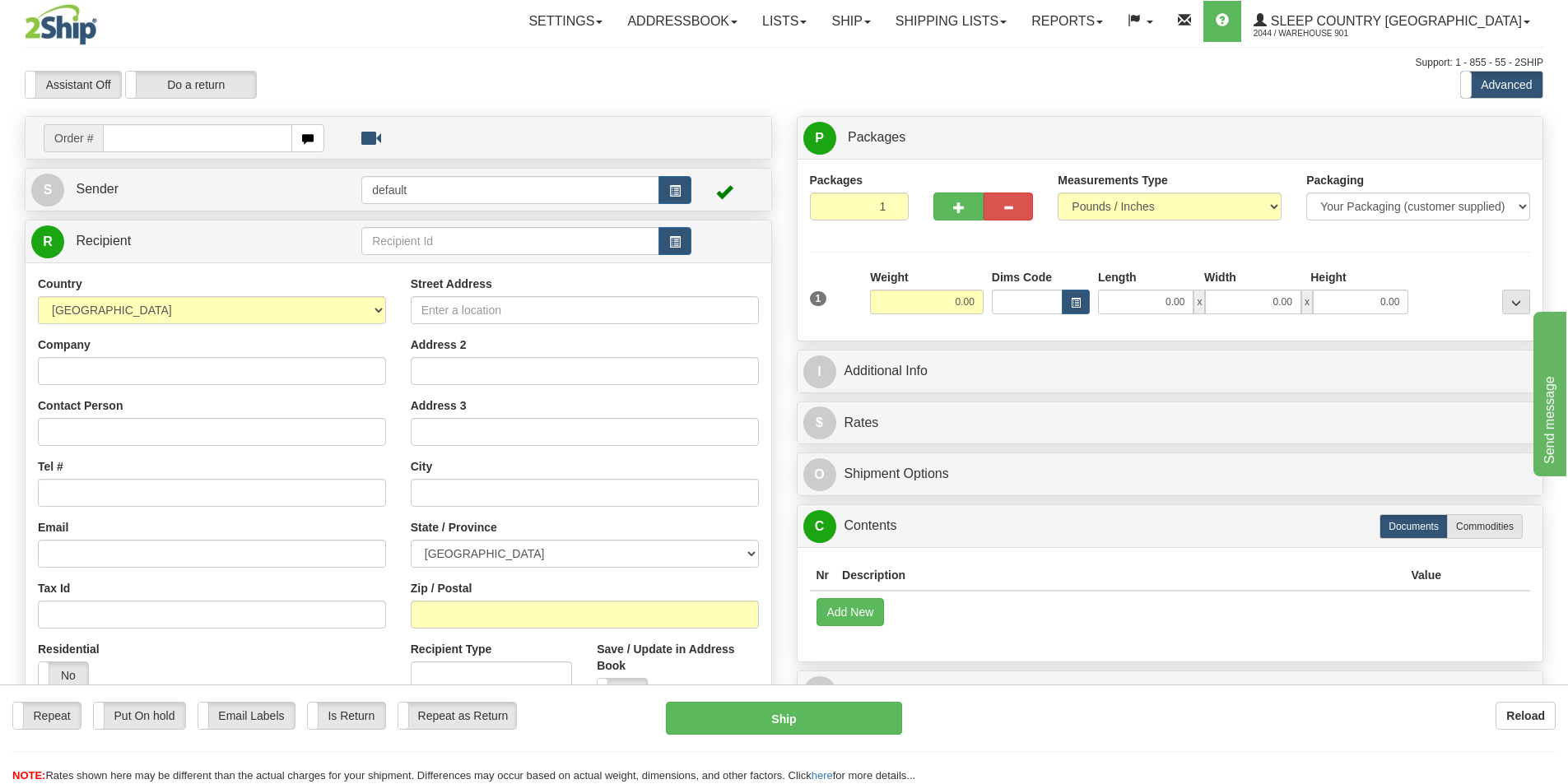
click at [119, 138] on input "text" at bounding box center [198, 138] width 189 height 28
type input "9000H979352"
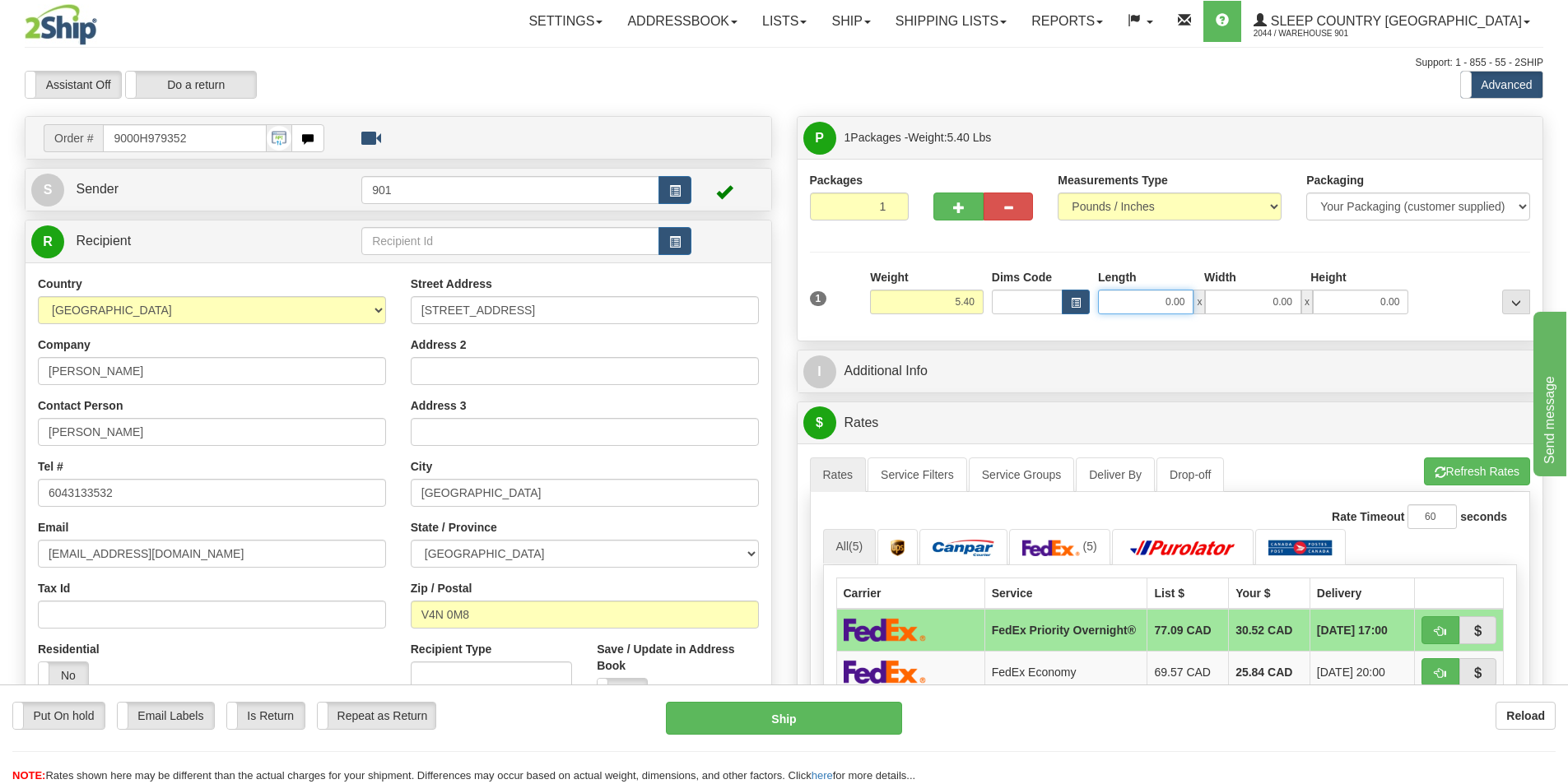
drag, startPoint x: 1190, startPoint y: 303, endPoint x: 1123, endPoint y: 316, distance: 68.2
click at [1123, 316] on div "1 Weight 5.40 Dims Code 0.00" at bounding box center [1171, 298] width 729 height 58
type input "13.00"
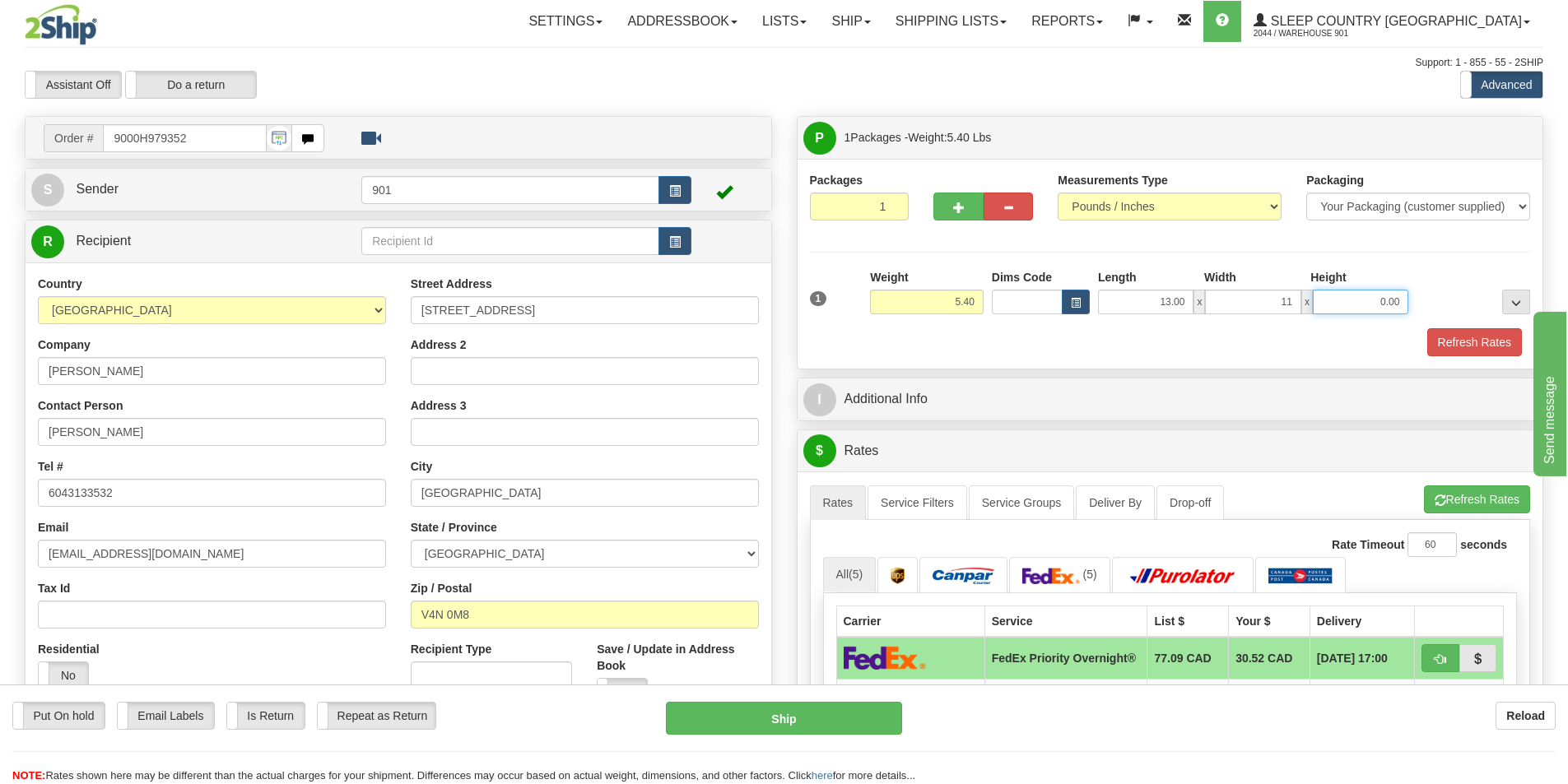
type input "11.00"
type input "5.00"
click at [1462, 340] on button "Refresh Rates" at bounding box center [1475, 342] width 95 height 28
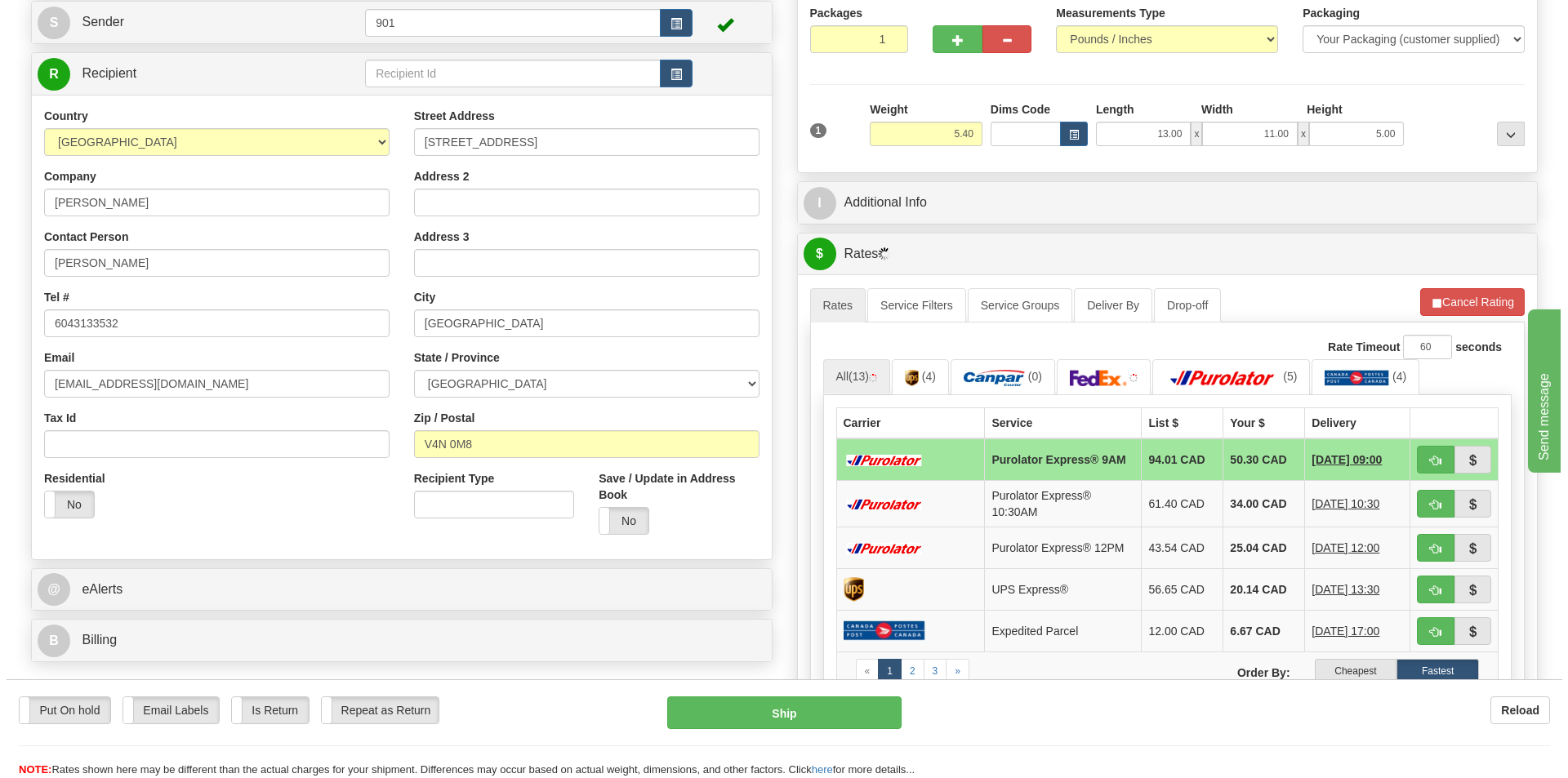
scroll to position [245, 0]
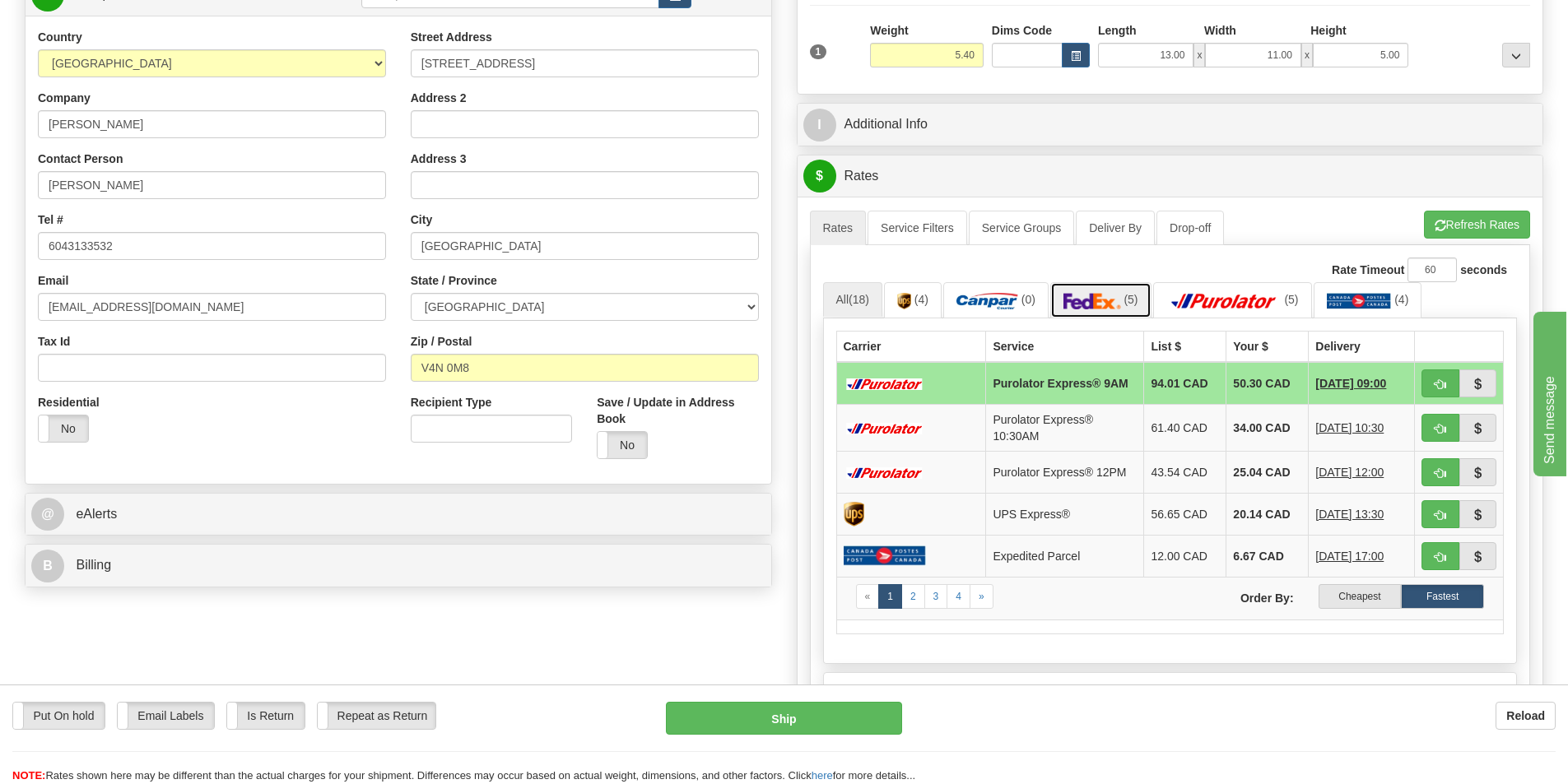
click at [1130, 299] on span "(5)" at bounding box center [1130, 299] width 14 height 13
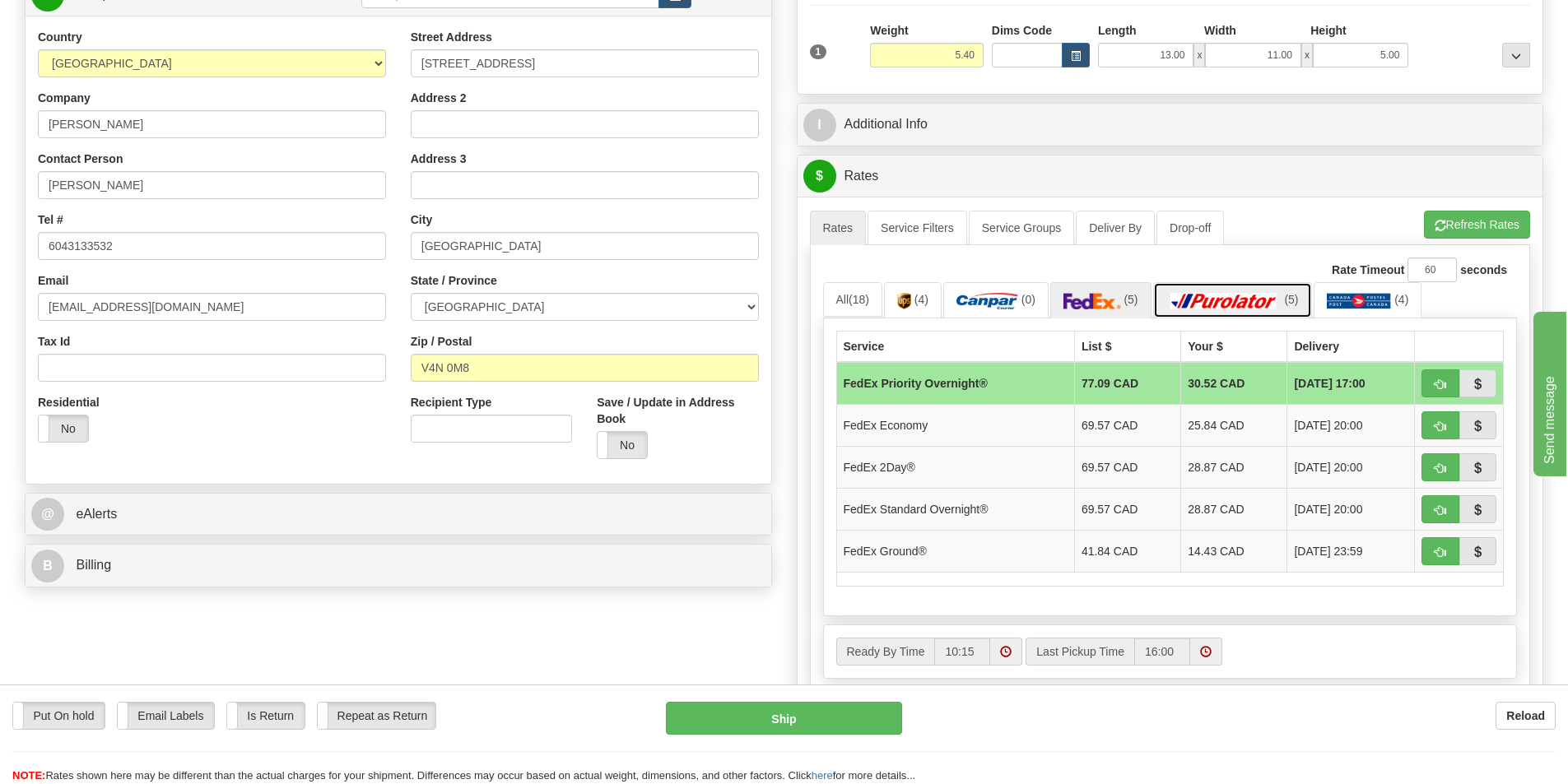
click at [1218, 297] on img at bounding box center [1224, 301] width 115 height 16
click at [1117, 300] on img at bounding box center [1092, 301] width 58 height 16
click at [919, 305] on span "(4)" at bounding box center [921, 299] width 14 height 13
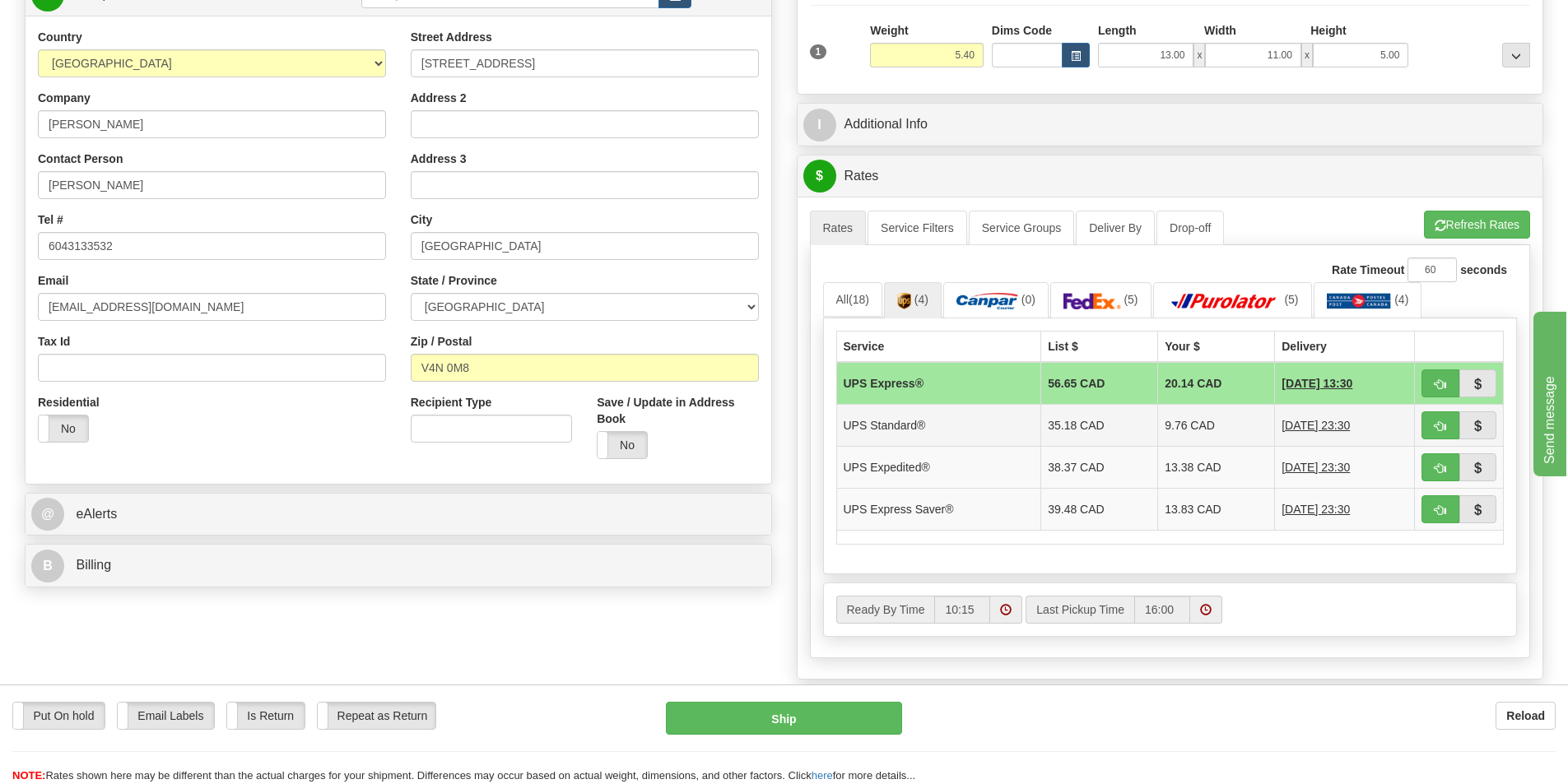
click at [972, 425] on td "UPS Standard®" at bounding box center [938, 425] width 205 height 42
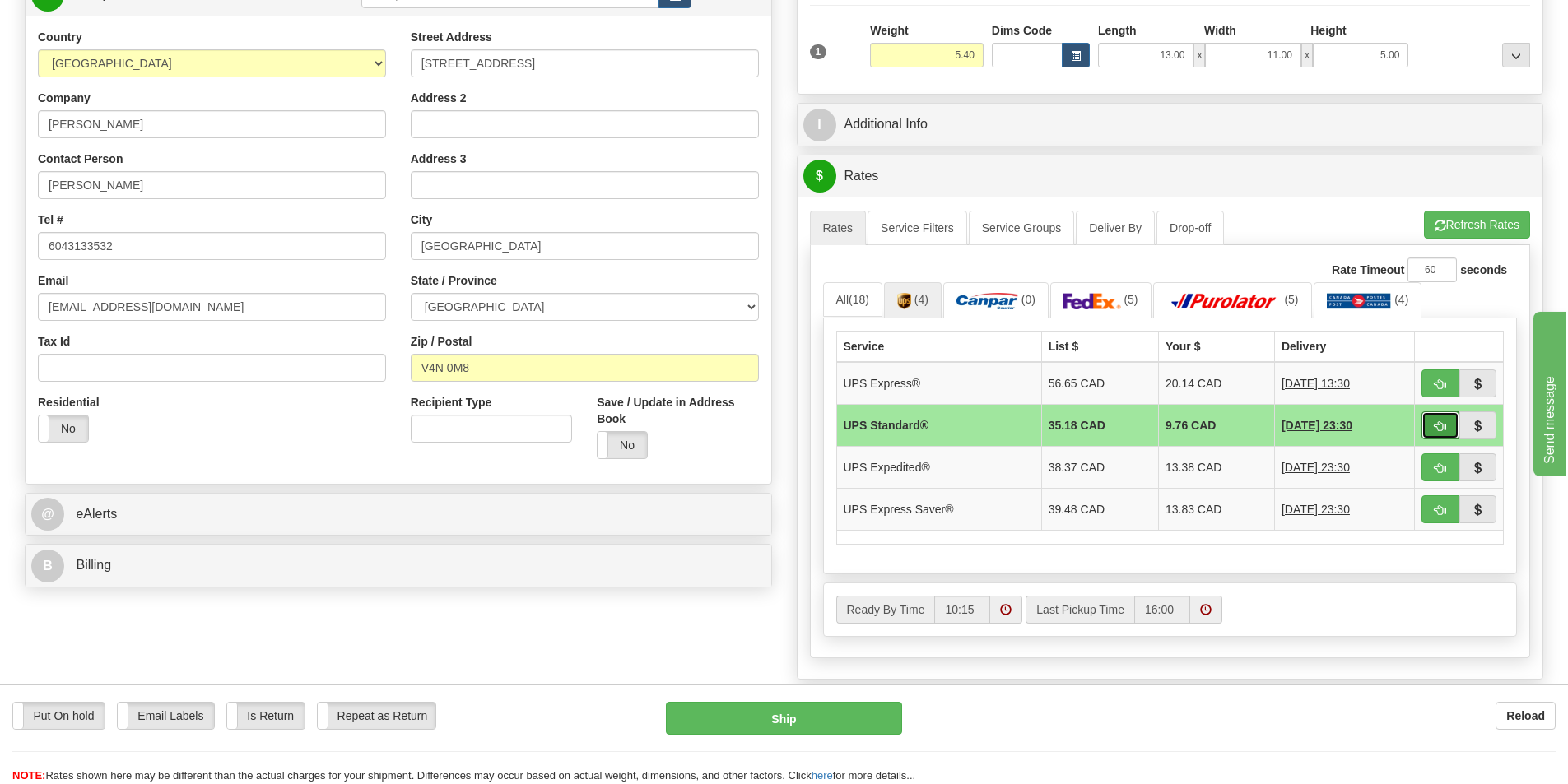
click at [1436, 426] on span "button" at bounding box center [1440, 426] width 11 height 10
type input "11"
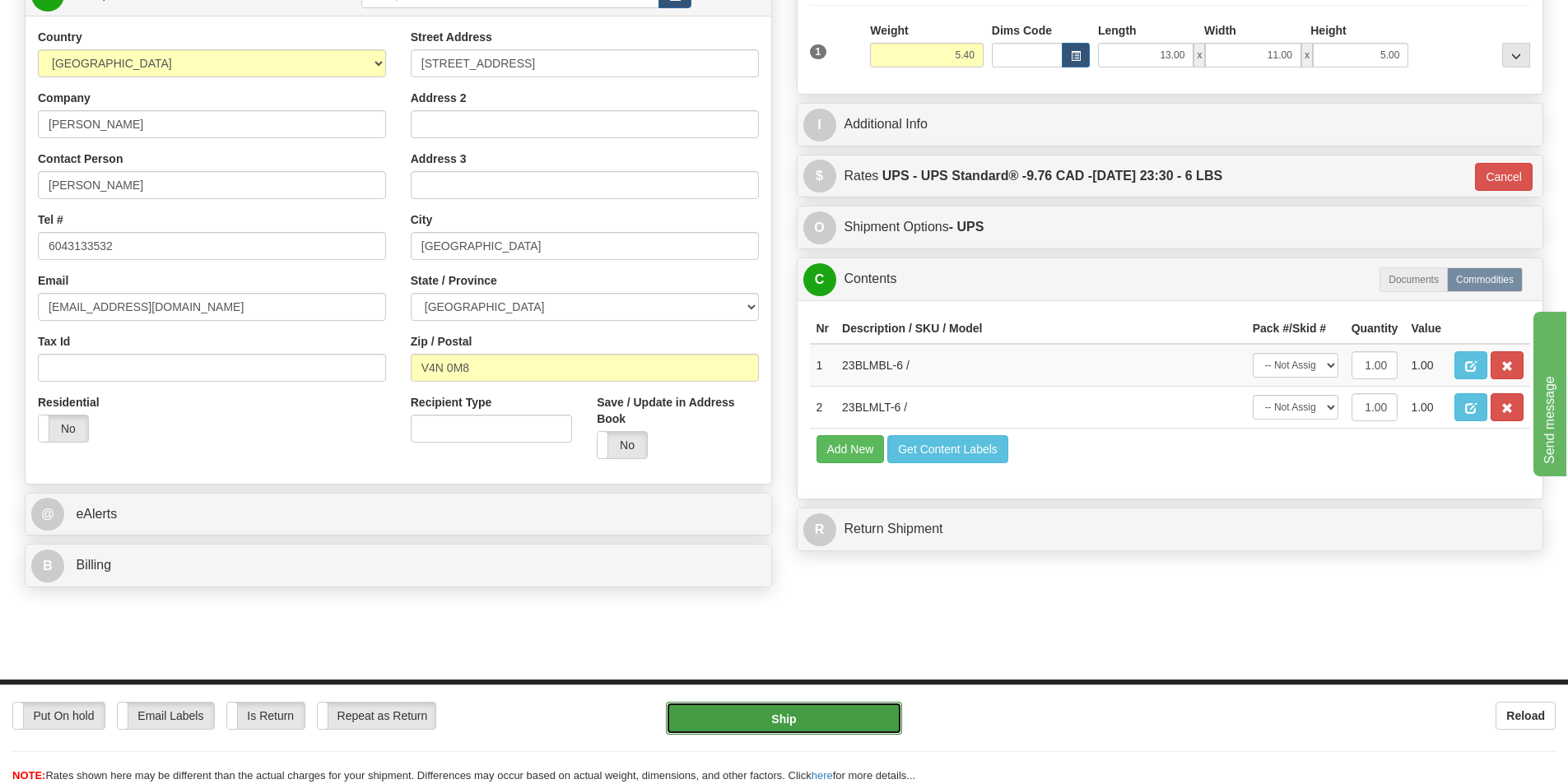
click at [784, 720] on button "Ship" at bounding box center [784, 718] width 237 height 33
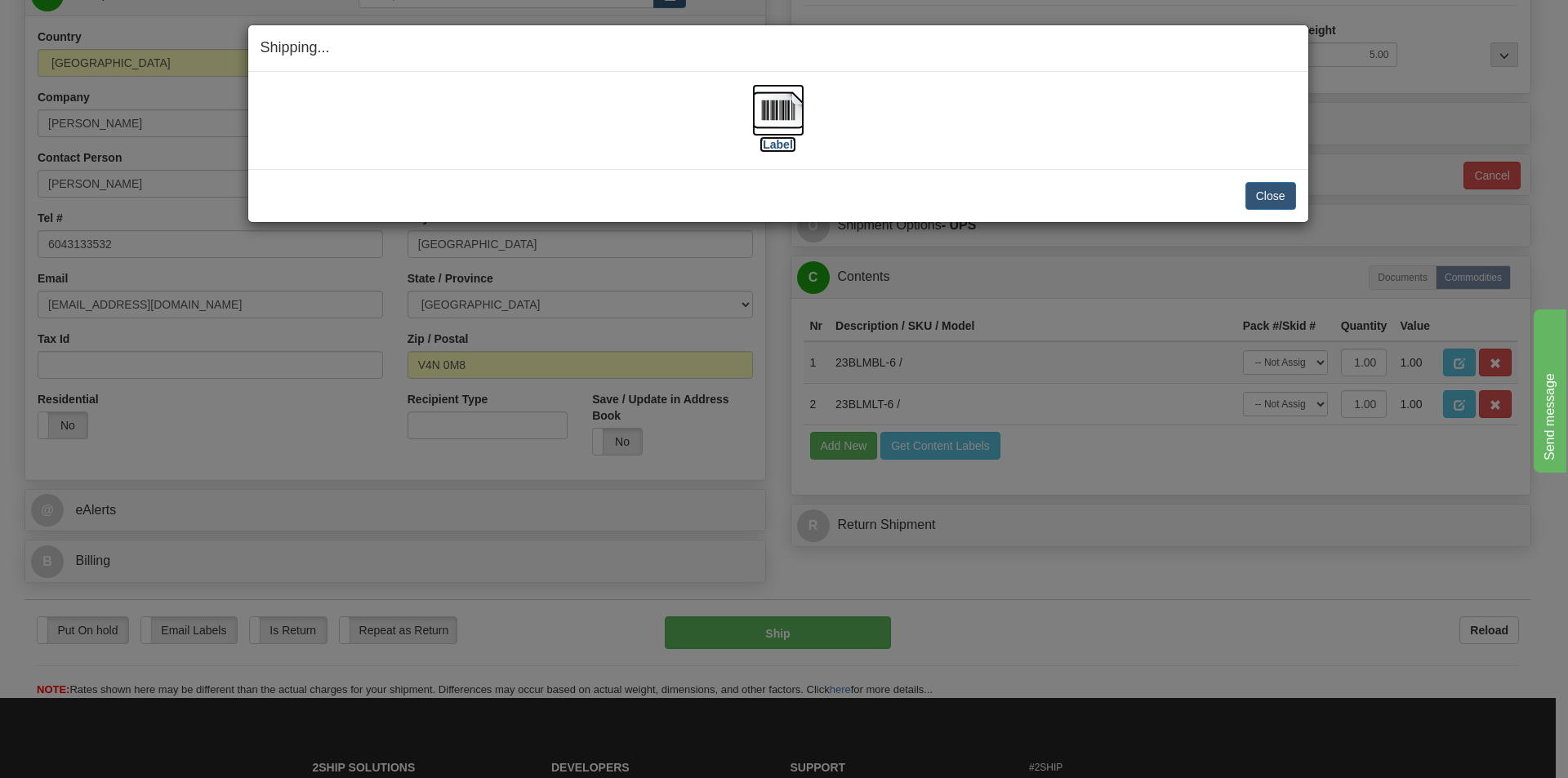
click at [769, 108] on img at bounding box center [777, 110] width 52 height 52
click at [1271, 193] on button "Close" at bounding box center [1270, 195] width 50 height 28
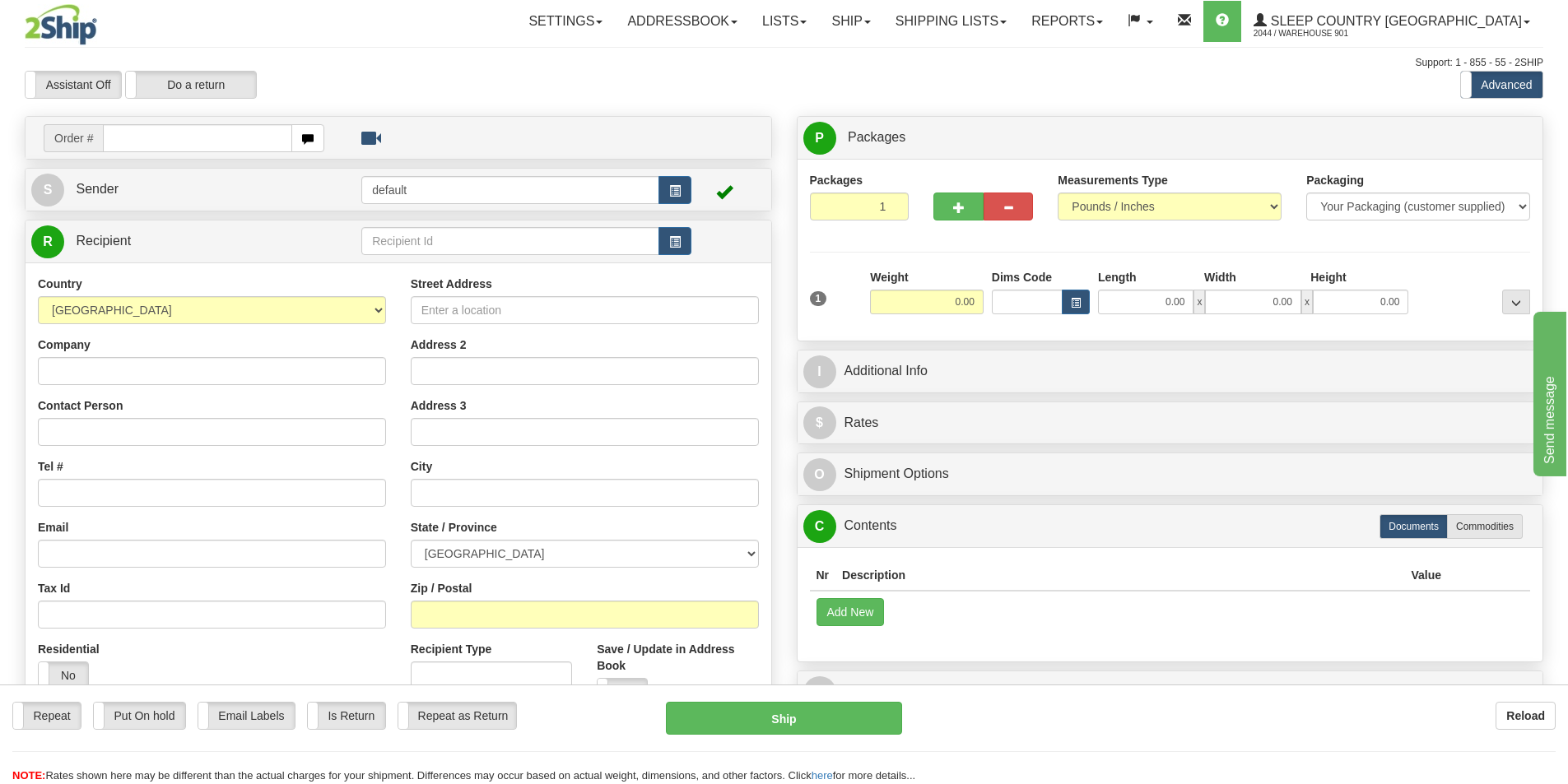
click at [121, 141] on input "text" at bounding box center [198, 138] width 189 height 28
type input "9000H980231"
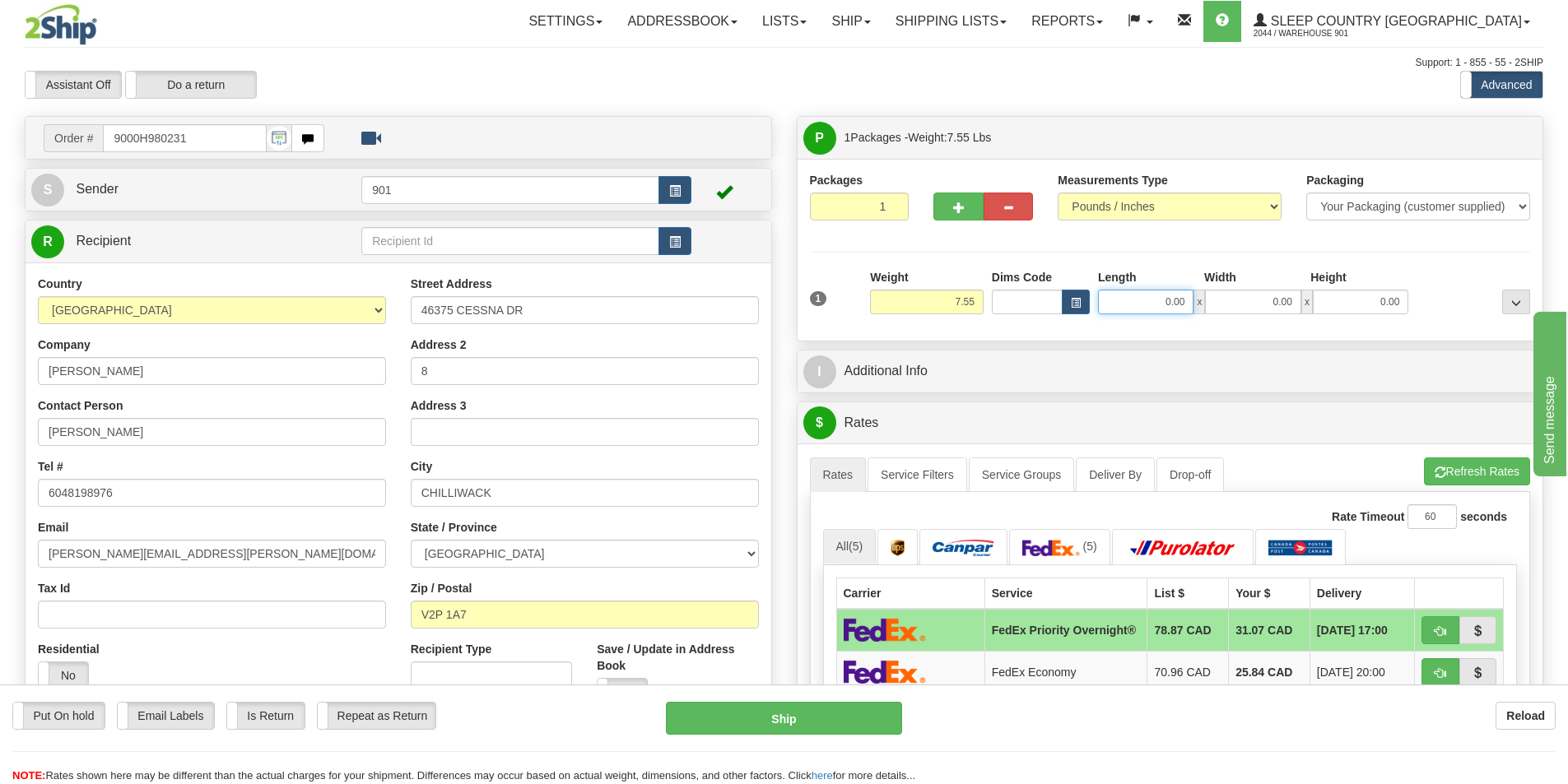
drag, startPoint x: 1193, startPoint y: 302, endPoint x: 1123, endPoint y: 304, distance: 70.0
click at [1123, 304] on input "0.00" at bounding box center [1146, 302] width 95 height 25
type input "25.00"
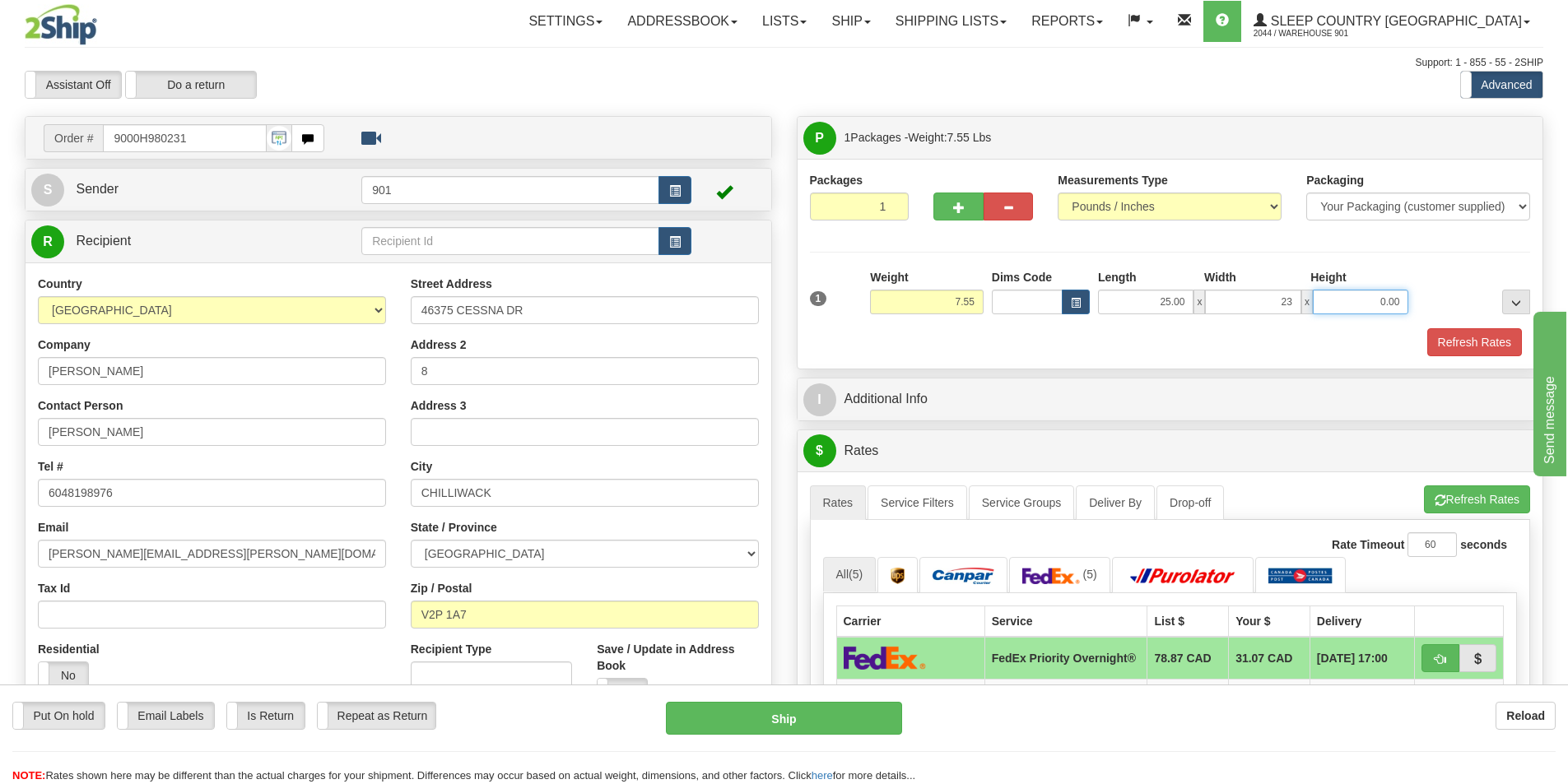
type input "23.00"
type input "9.00"
click at [1454, 344] on button "Refresh Rates" at bounding box center [1475, 342] width 95 height 28
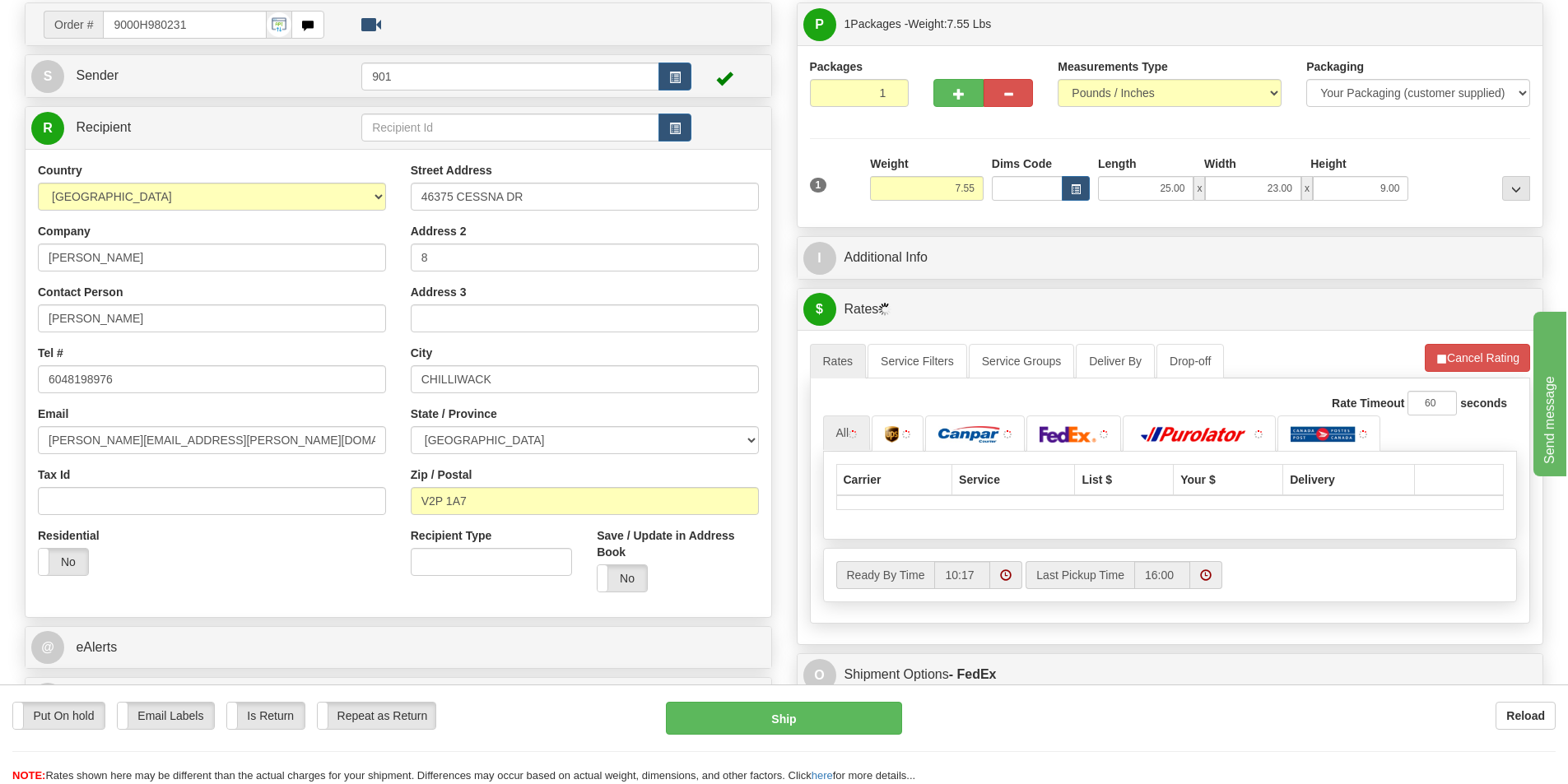
scroll to position [329, 0]
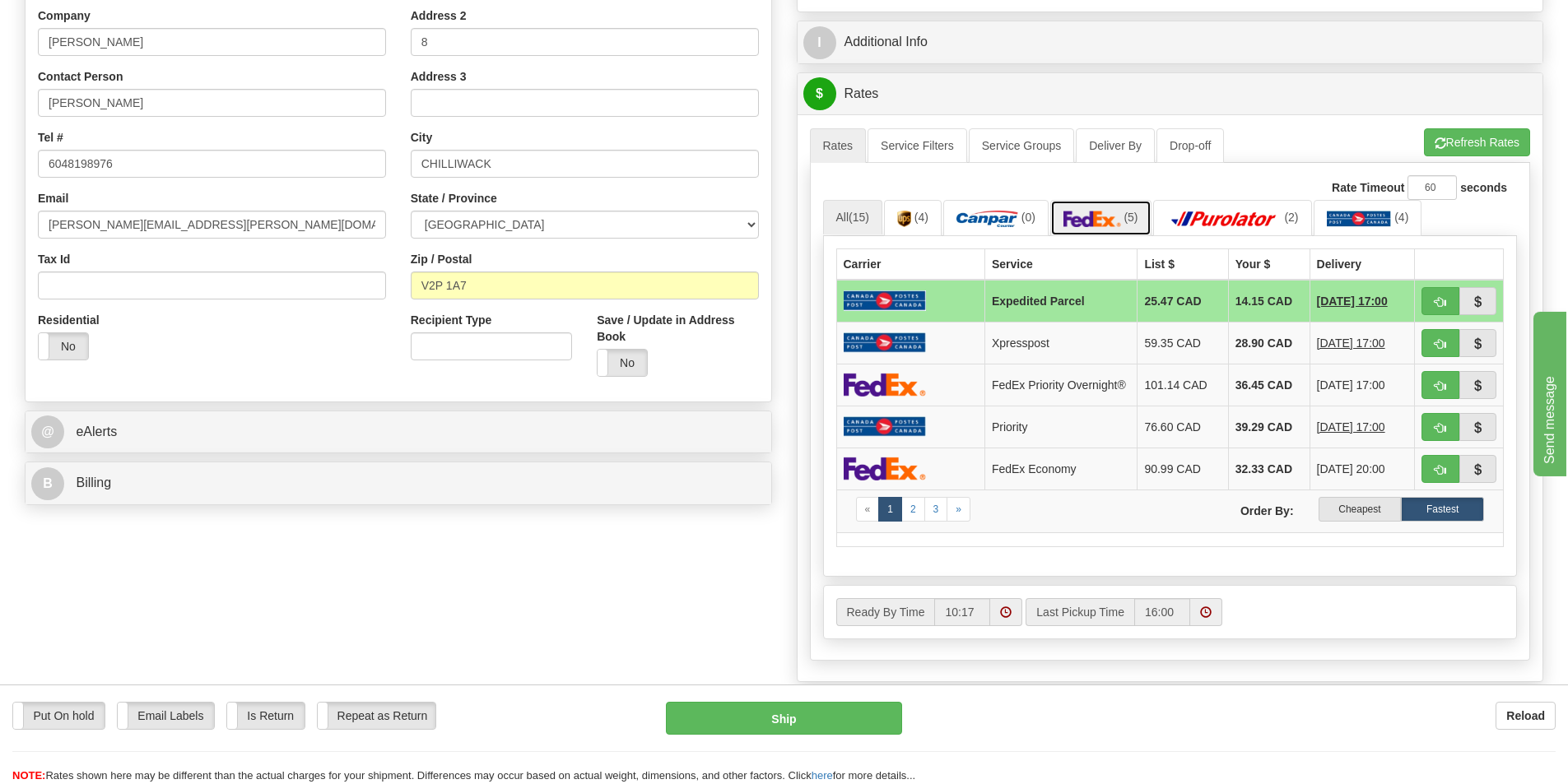
click at [1106, 217] on img at bounding box center [1092, 218] width 58 height 16
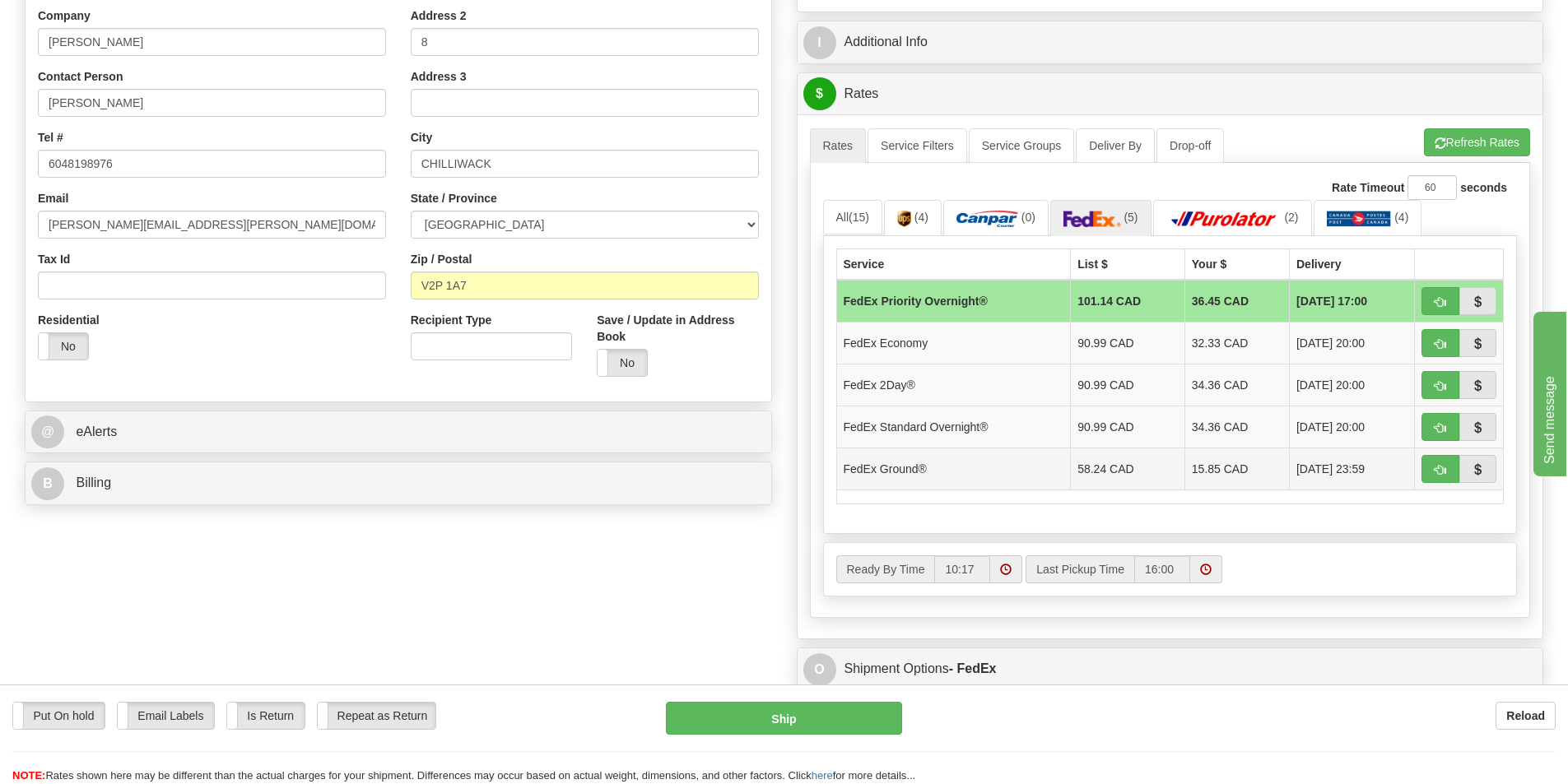
click at [1213, 470] on td "15.85 CAD" at bounding box center [1237, 469] width 105 height 42
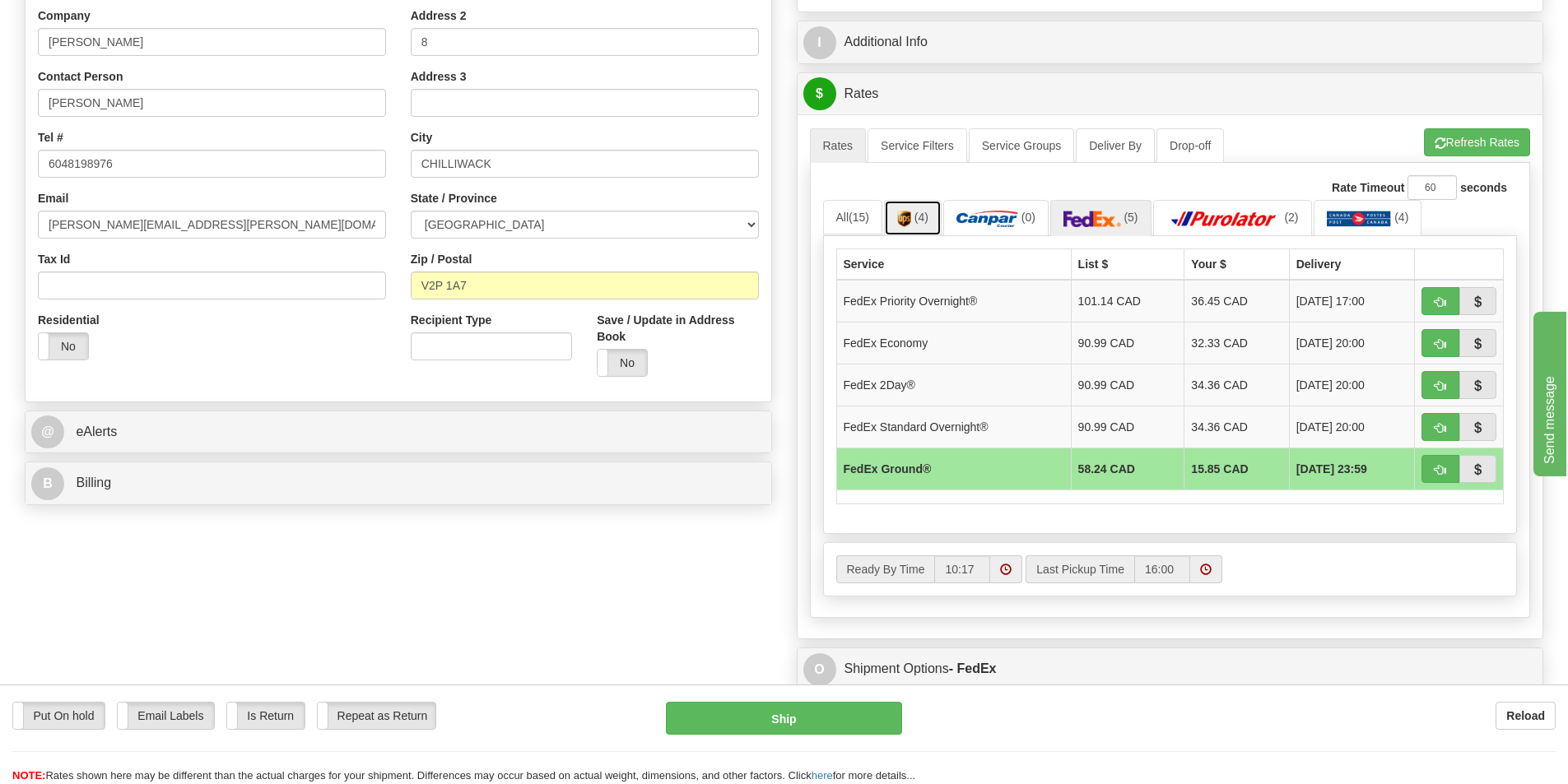
click at [910, 211] on img at bounding box center [904, 218] width 14 height 16
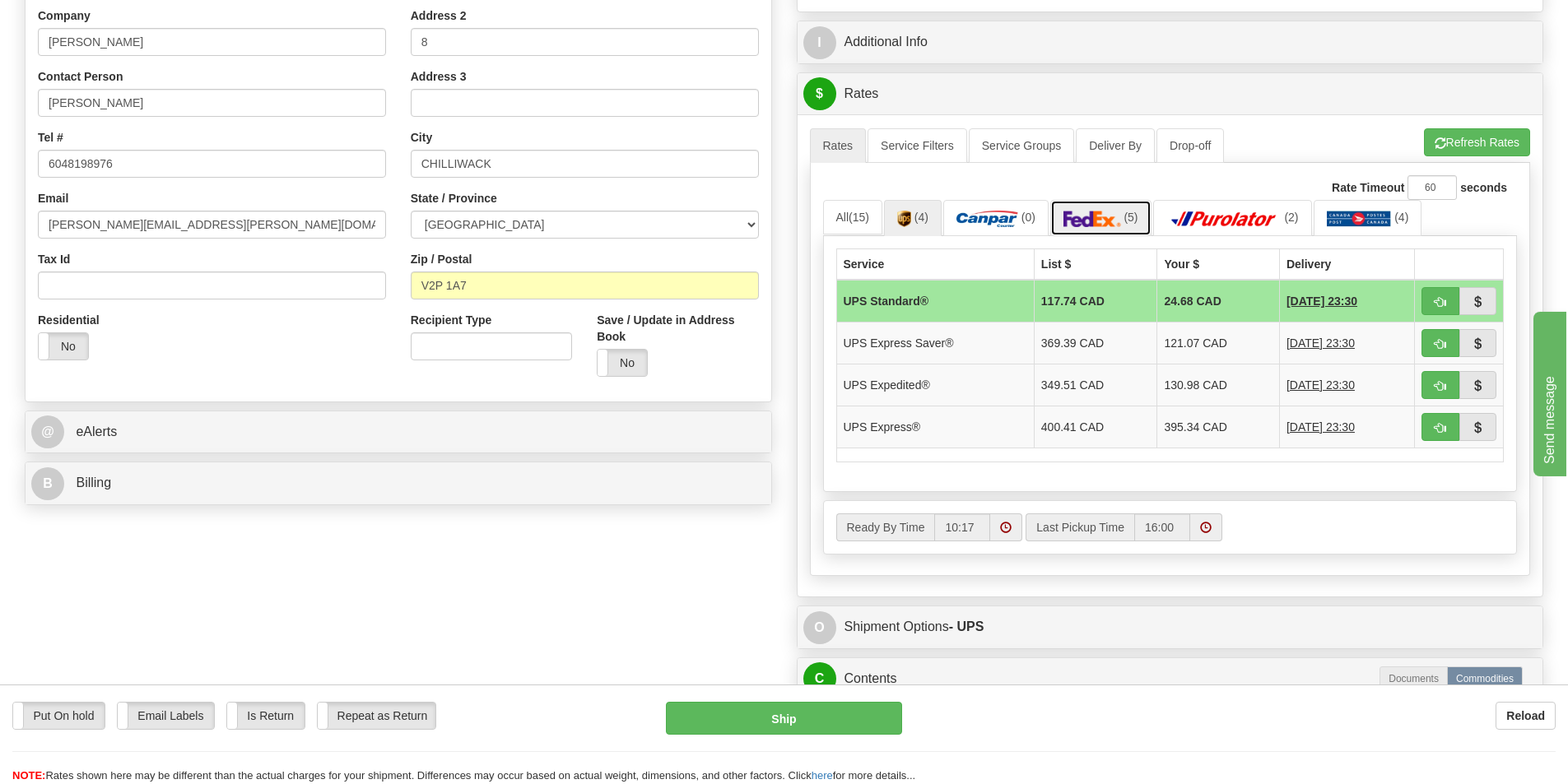
click at [1135, 217] on span "(5)" at bounding box center [1130, 217] width 14 height 13
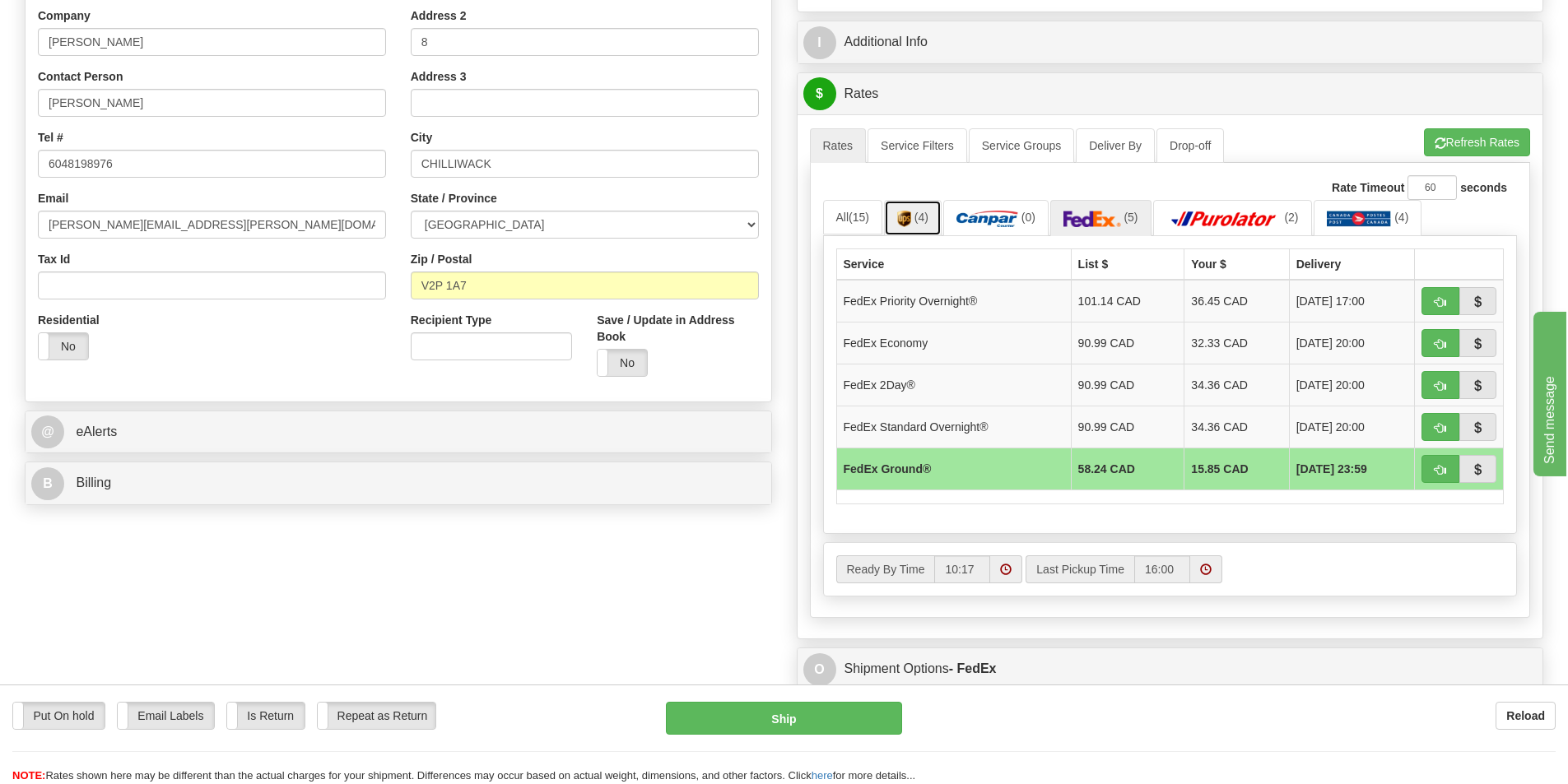
click at [929, 213] on span "(4)" at bounding box center [921, 217] width 14 height 13
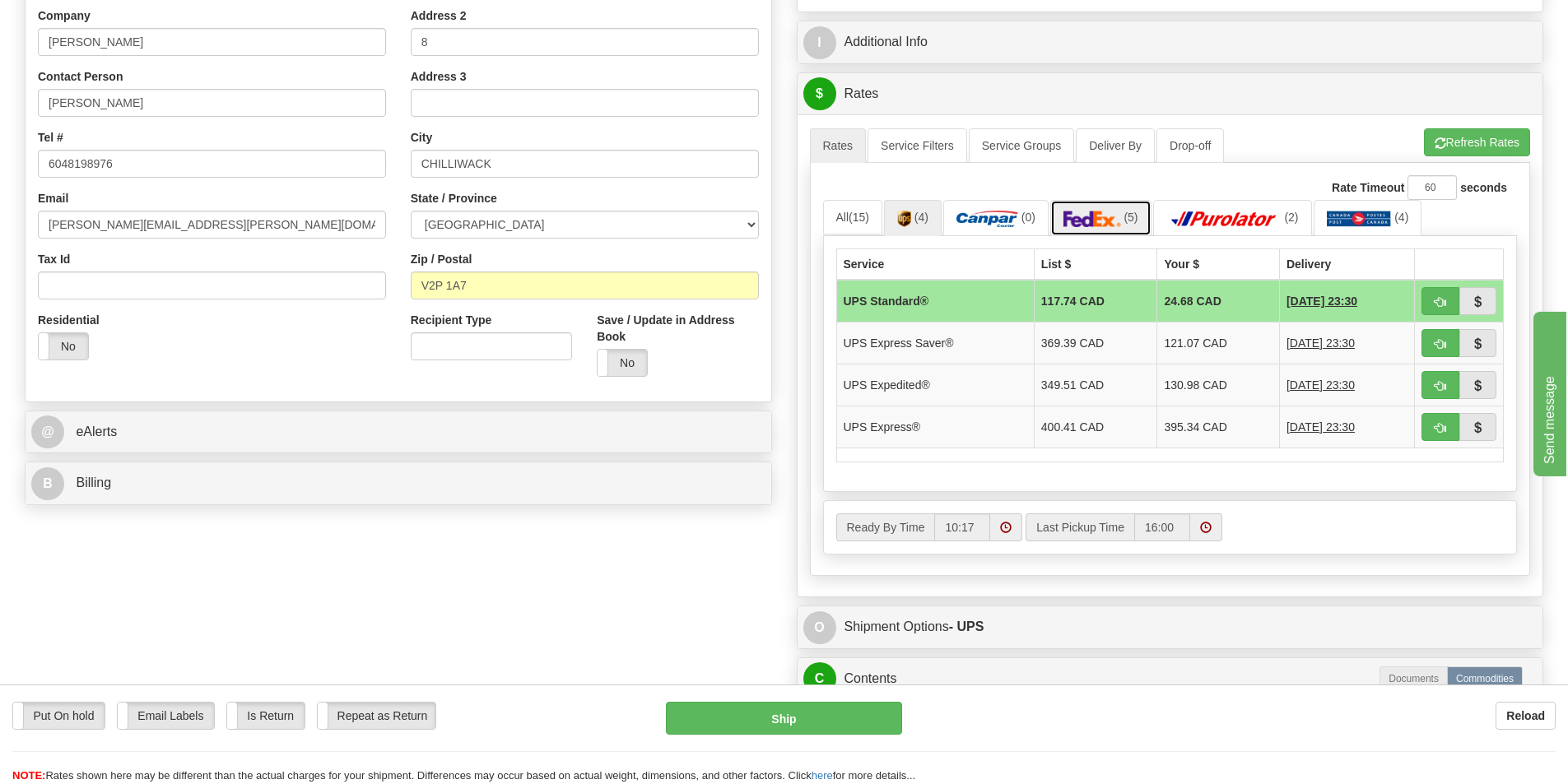
click at [1112, 211] on img at bounding box center [1092, 218] width 58 height 16
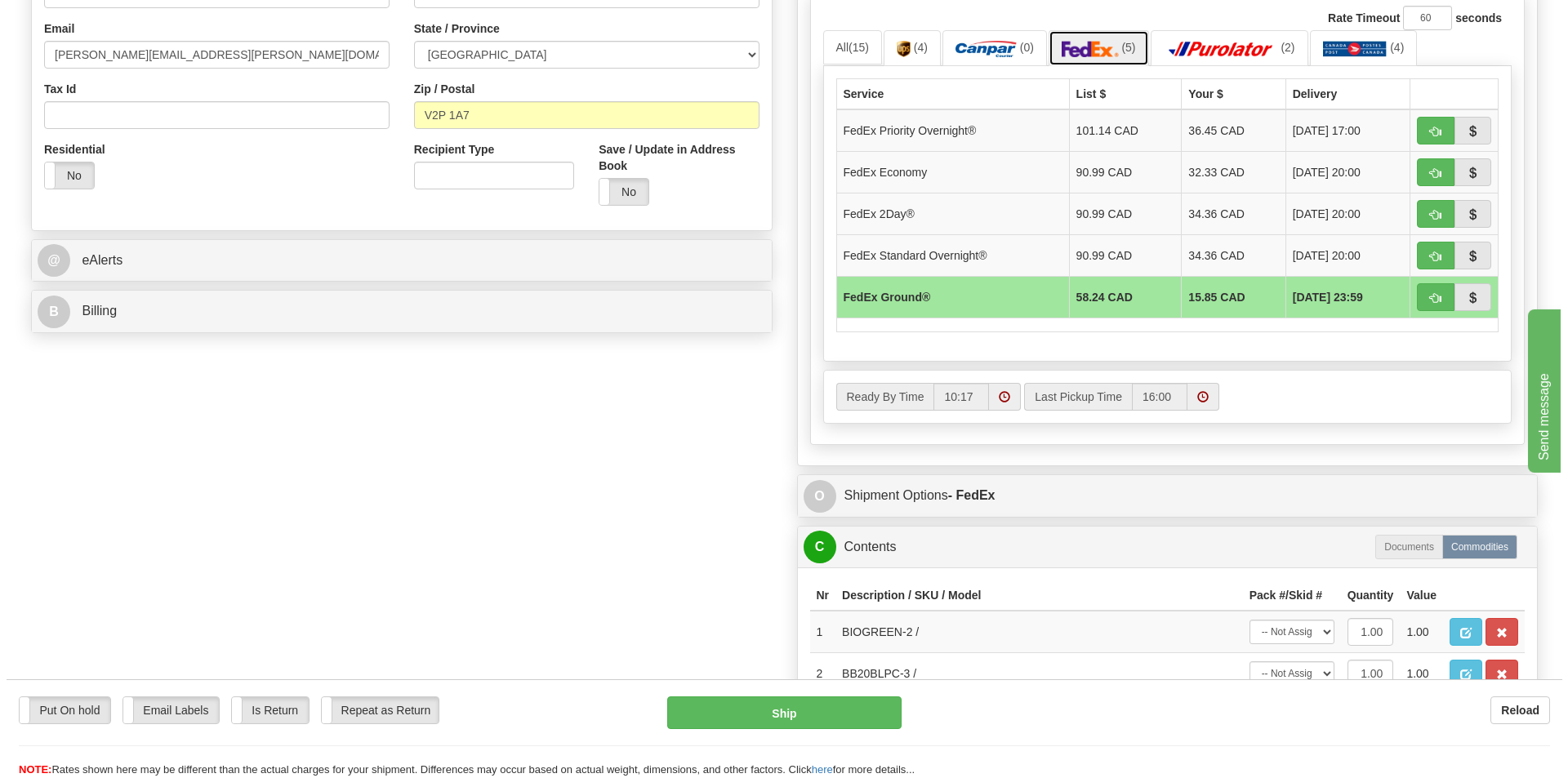
scroll to position [409, 0]
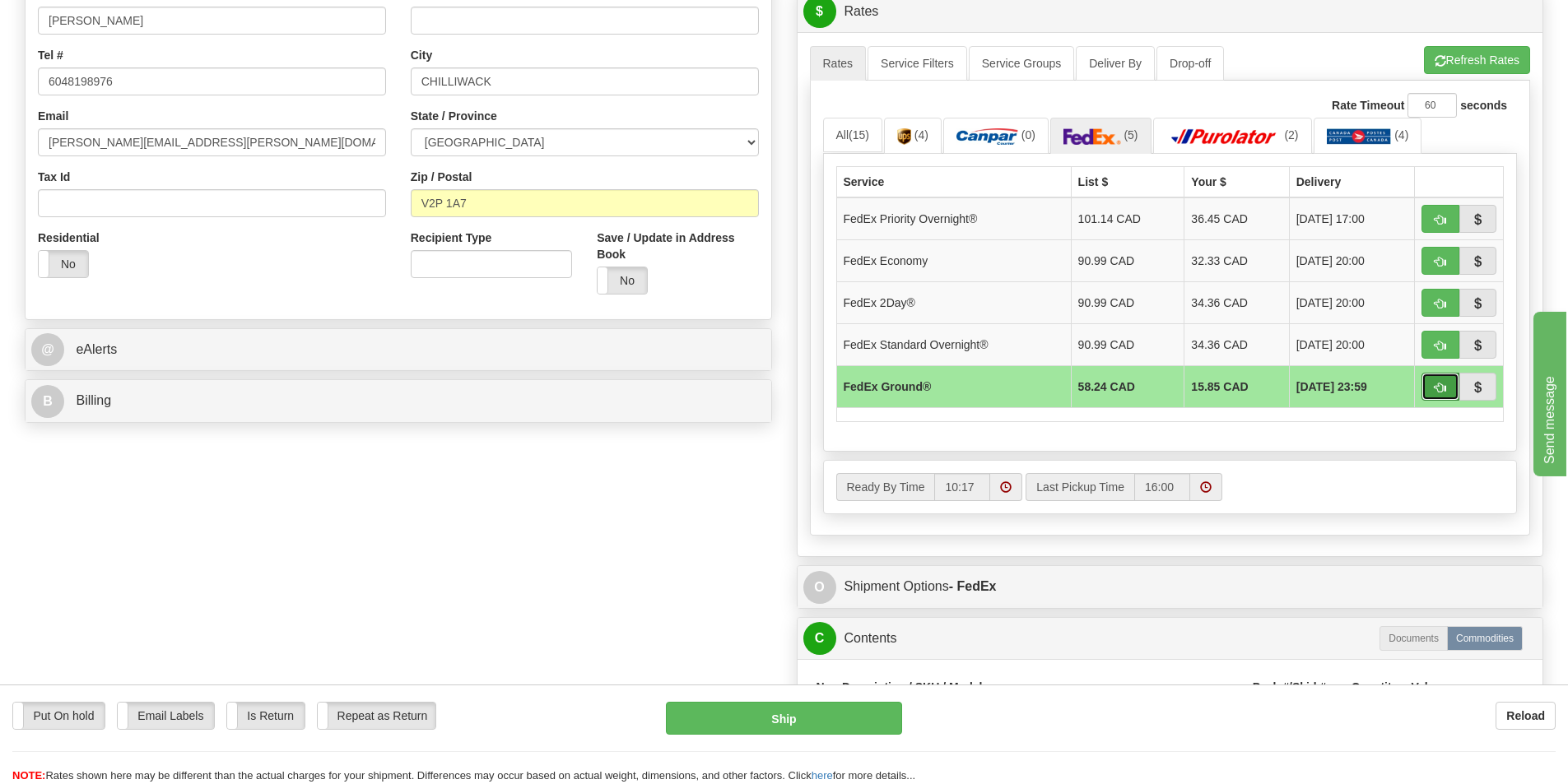
click at [1439, 384] on span "button" at bounding box center [1440, 388] width 11 height 10
type input "92"
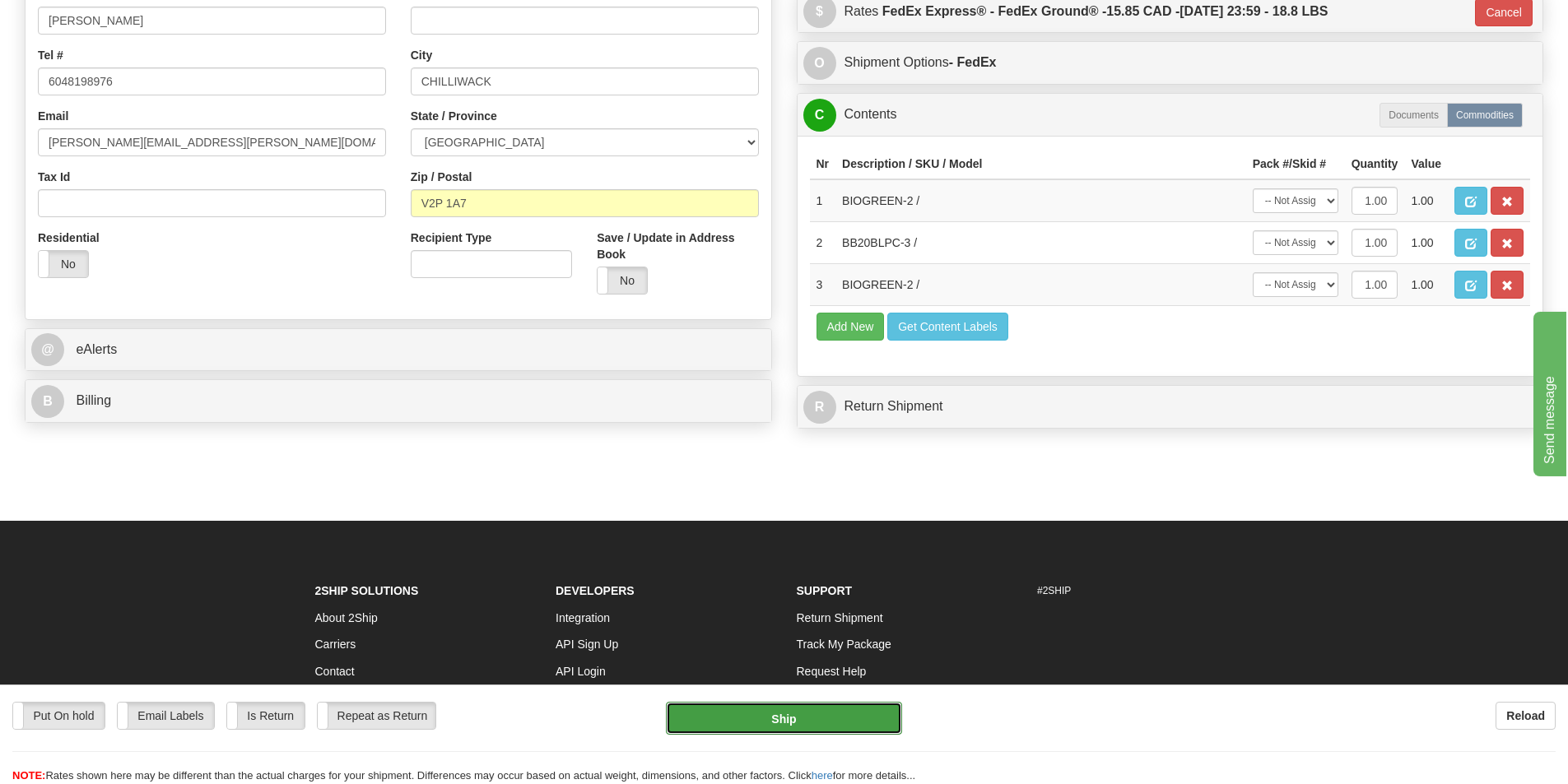
click at [783, 716] on button "Ship" at bounding box center [784, 718] width 237 height 33
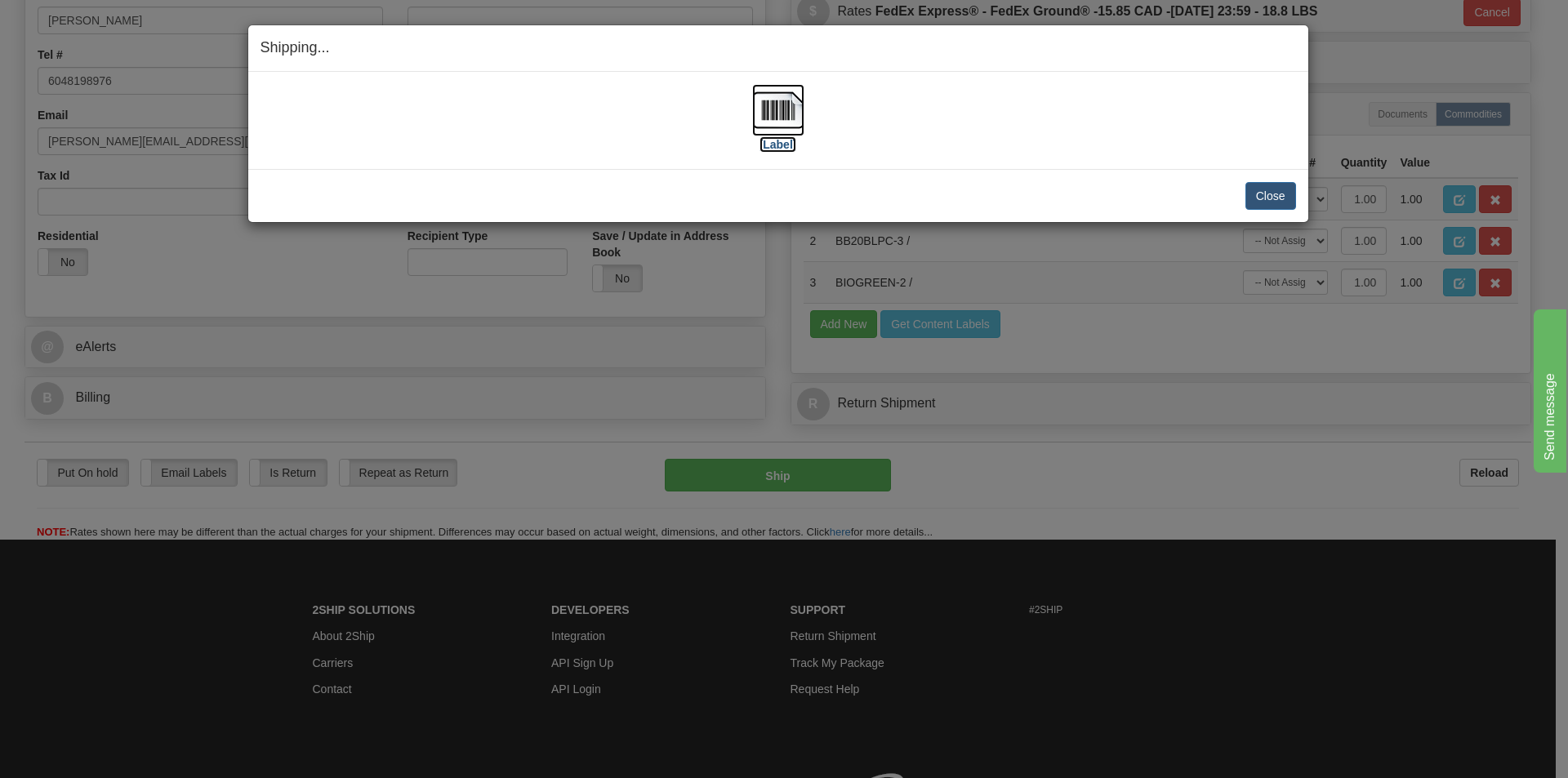
click at [763, 114] on img at bounding box center [777, 110] width 52 height 52
click at [1264, 189] on button "Close" at bounding box center [1270, 195] width 50 height 28
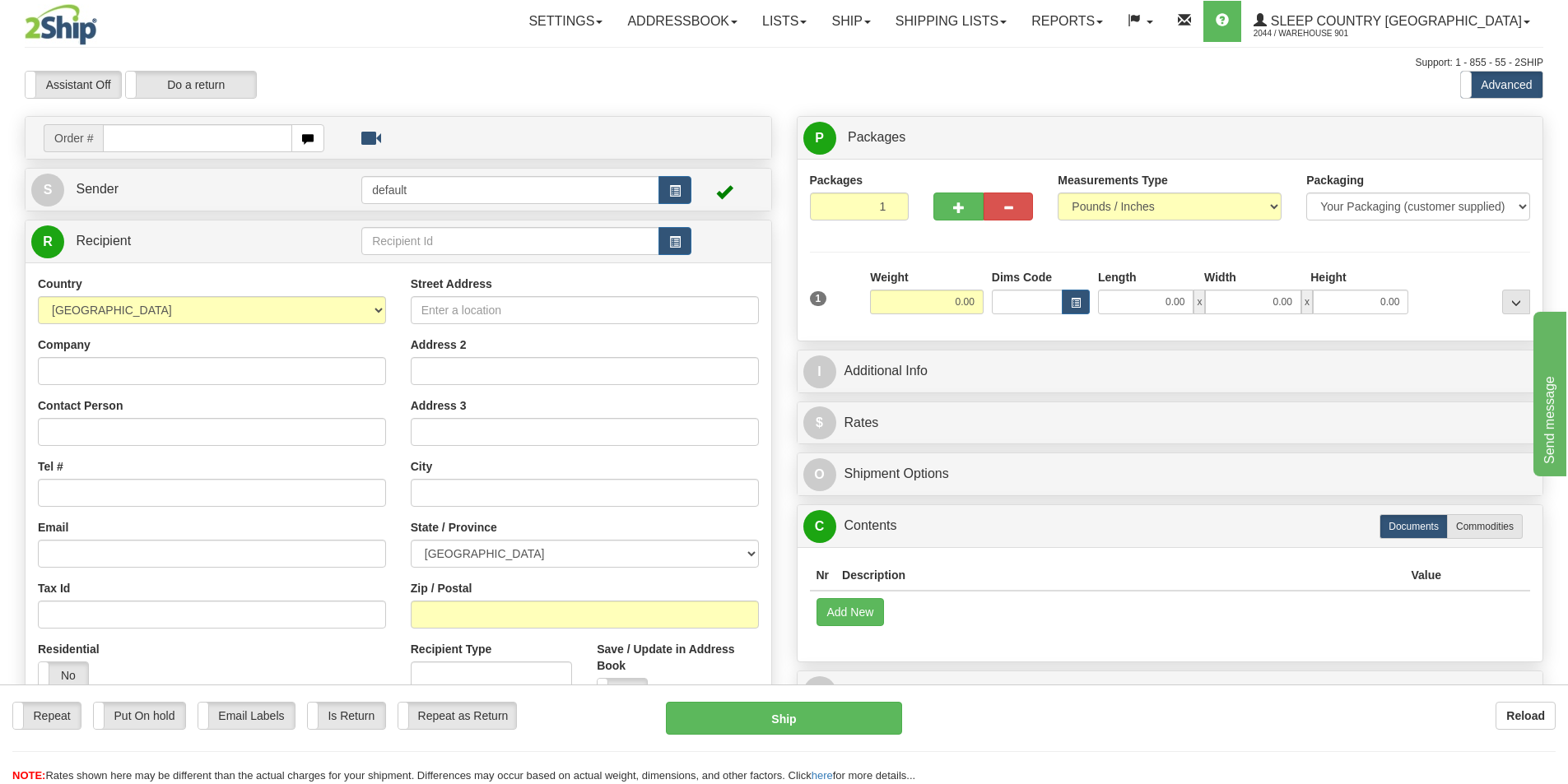
click at [116, 143] on input "text" at bounding box center [198, 138] width 189 height 28
type input "9000H980451"
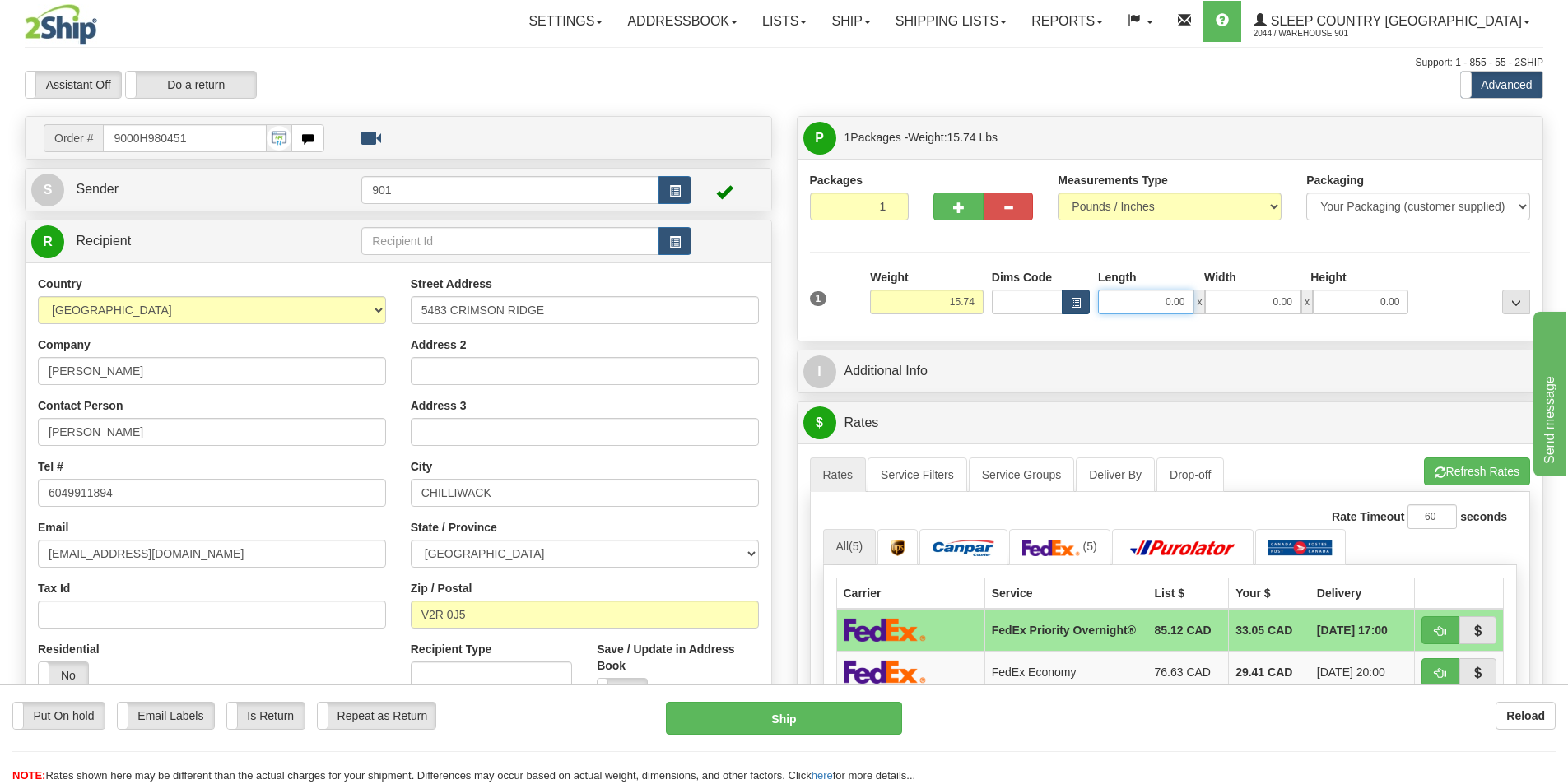
drag, startPoint x: 1184, startPoint y: 304, endPoint x: 1069, endPoint y: 312, distance: 115.3
click at [1069, 312] on div "Dims Code Length Width Height x" at bounding box center [1200, 291] width 426 height 46
type input "13.00"
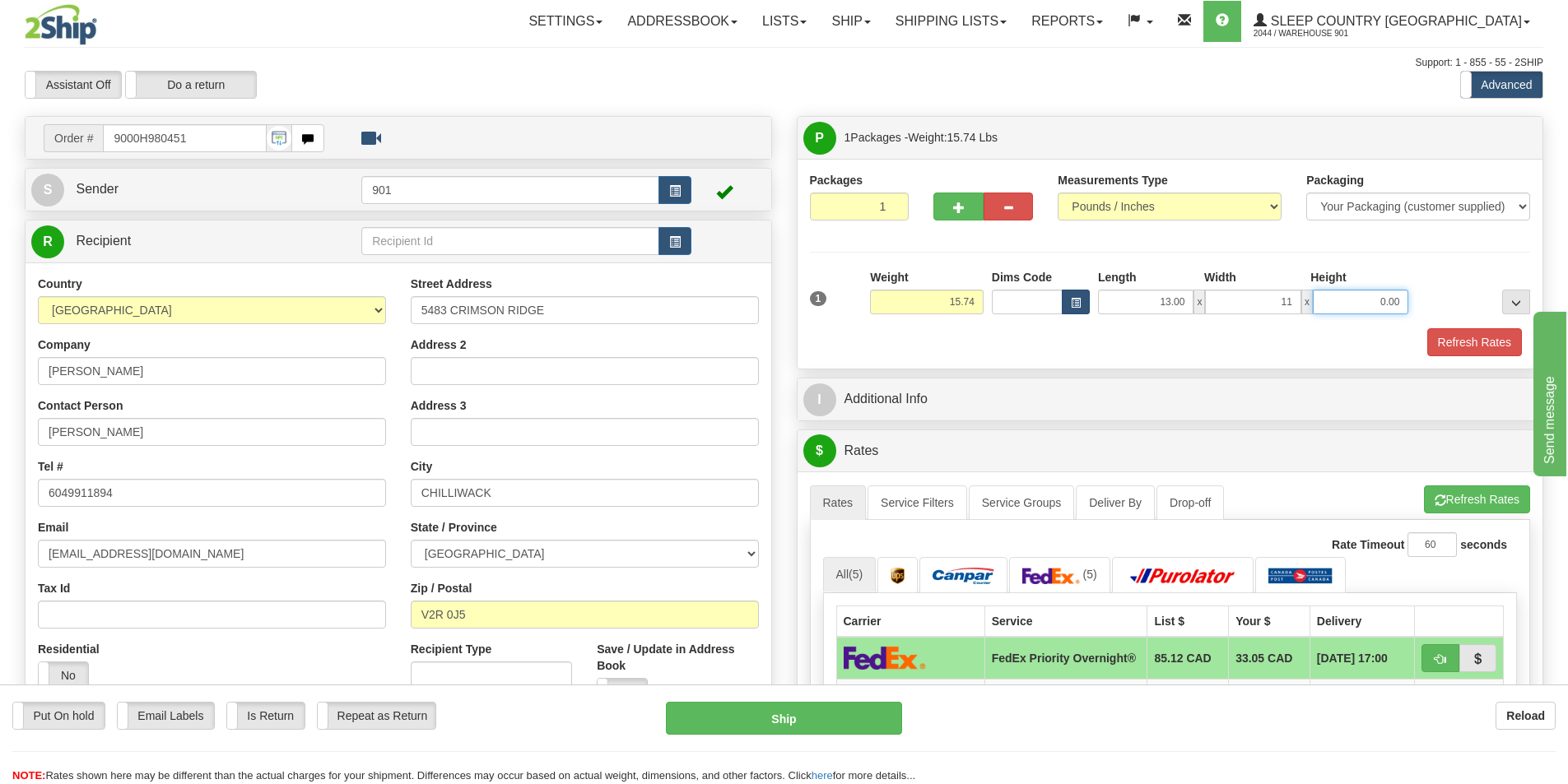
type input "11.00"
type input "9.00"
click at [1435, 346] on button "Refresh Rates" at bounding box center [1475, 342] width 95 height 28
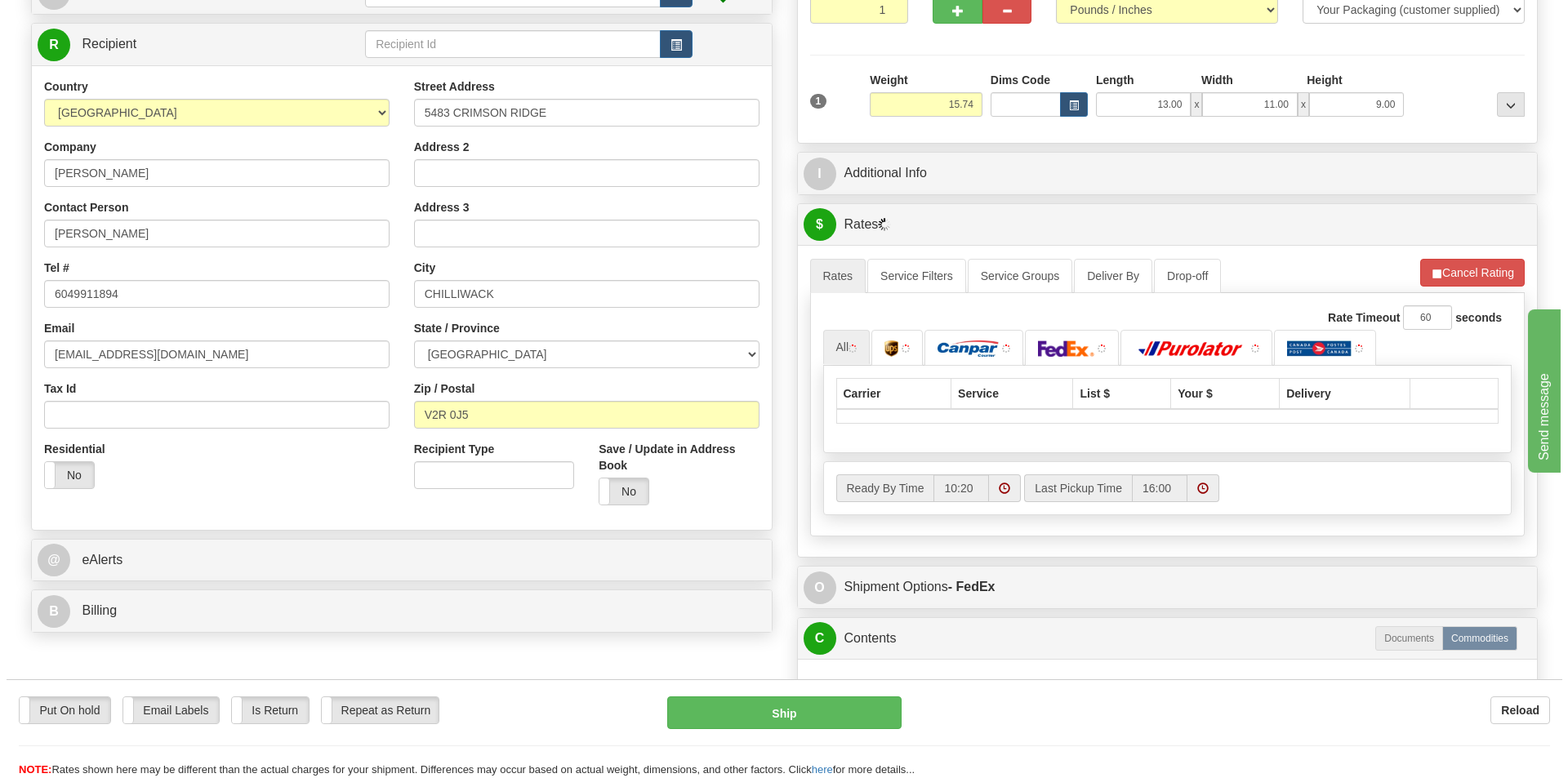
scroll to position [245, 0]
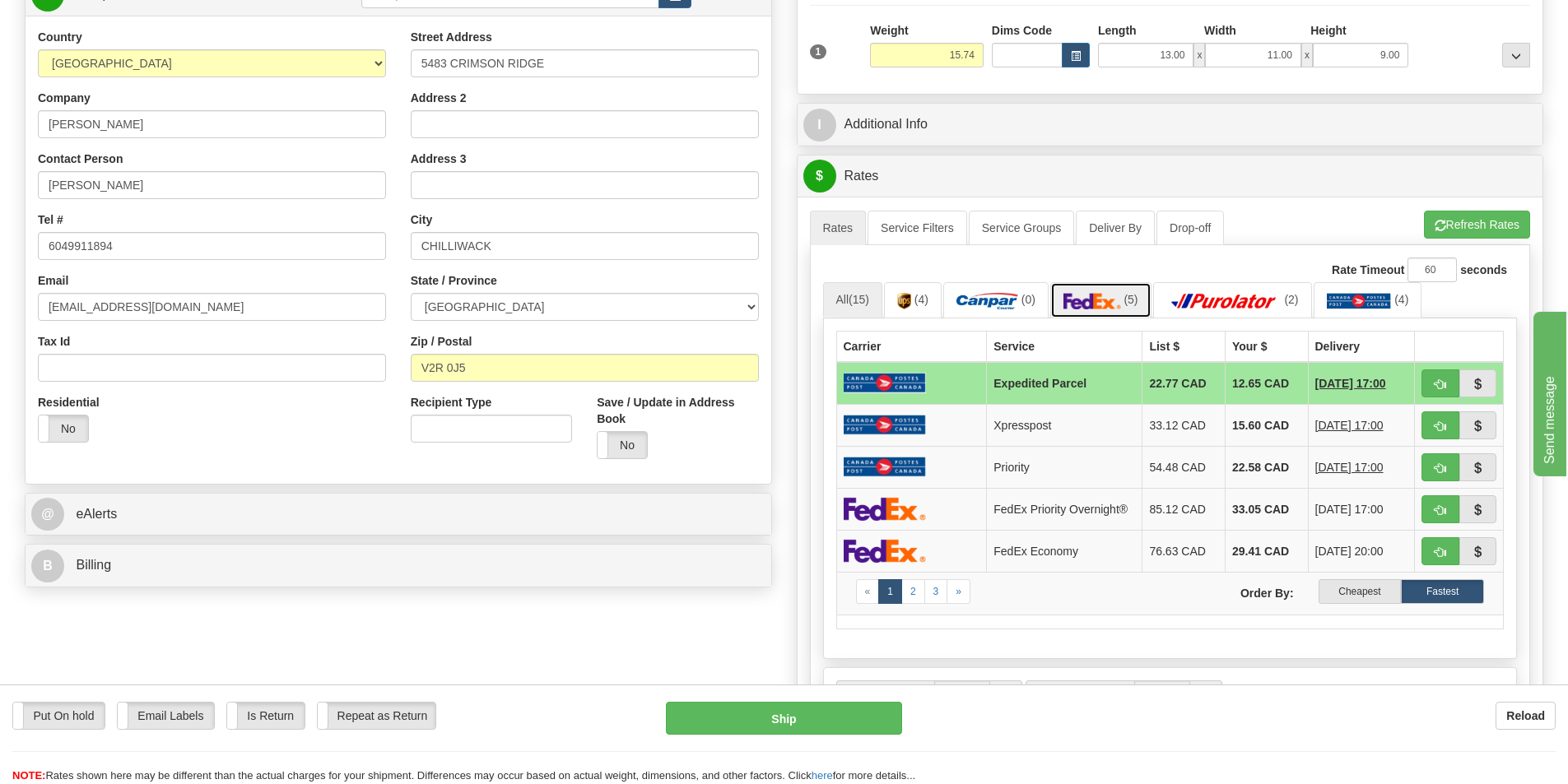
click at [1087, 305] on img at bounding box center [1092, 301] width 58 height 16
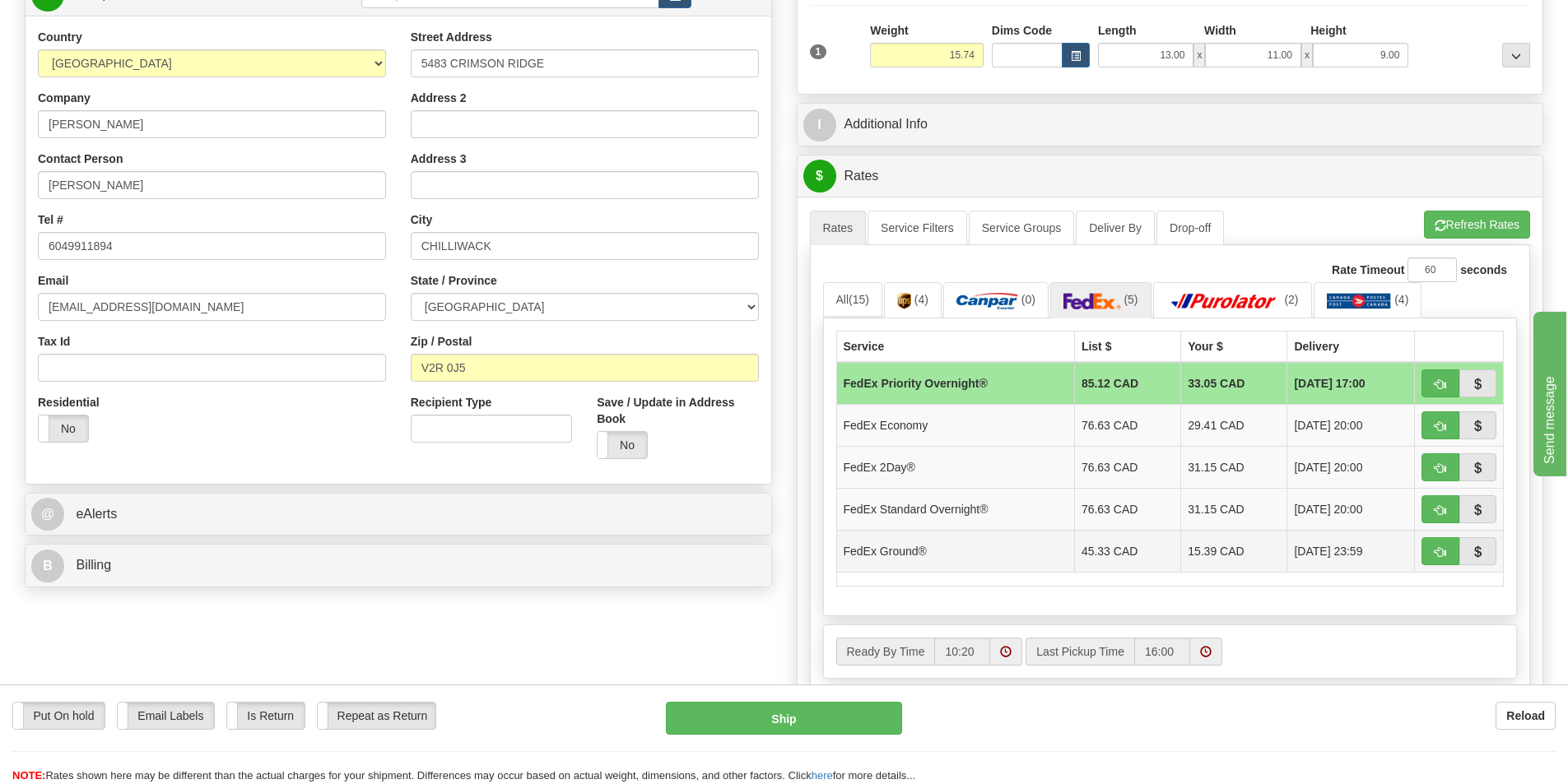
click at [1183, 565] on td "15.39 CAD" at bounding box center [1233, 550] width 106 height 42
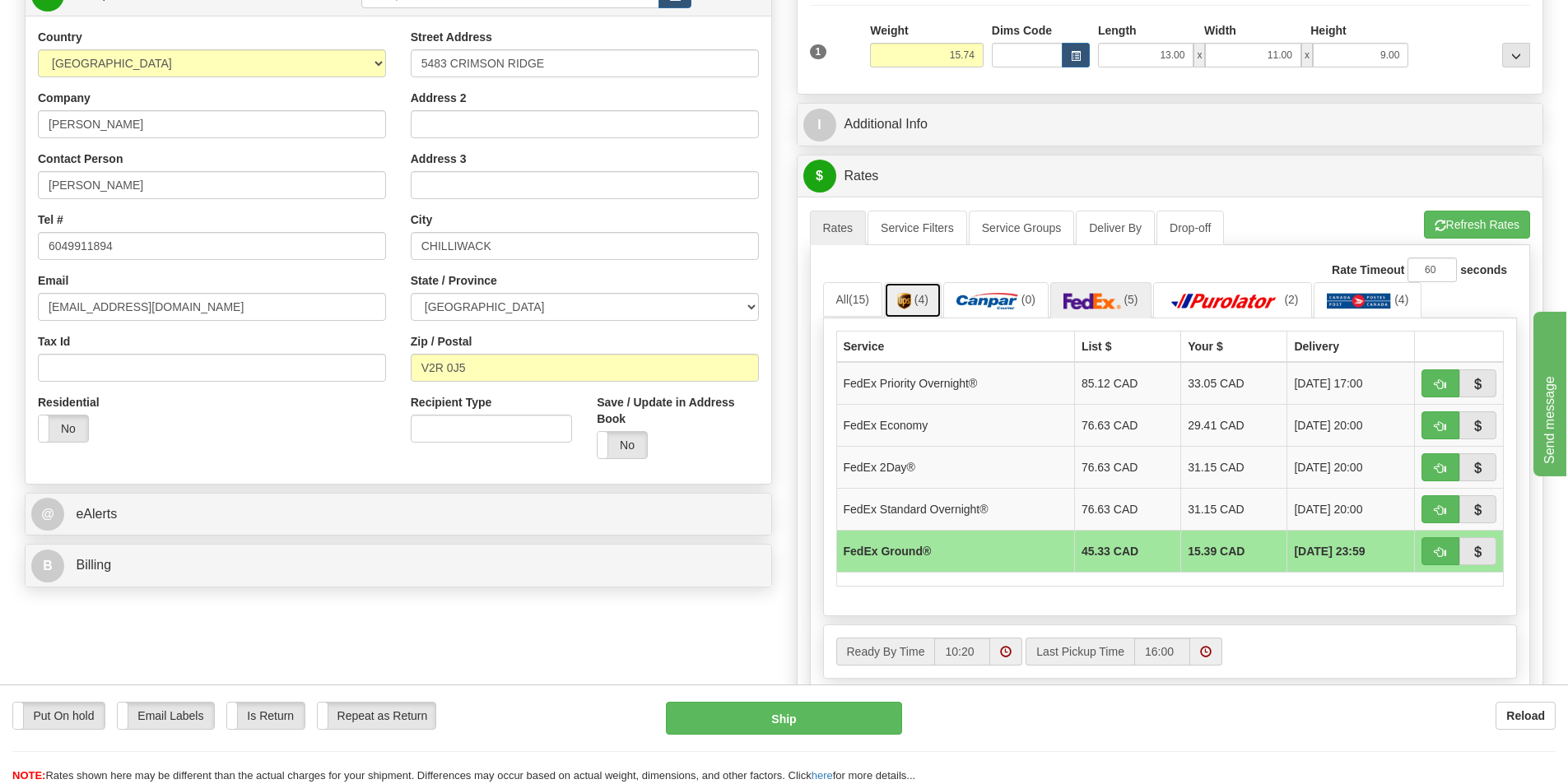
click at [907, 298] on img at bounding box center [904, 301] width 14 height 16
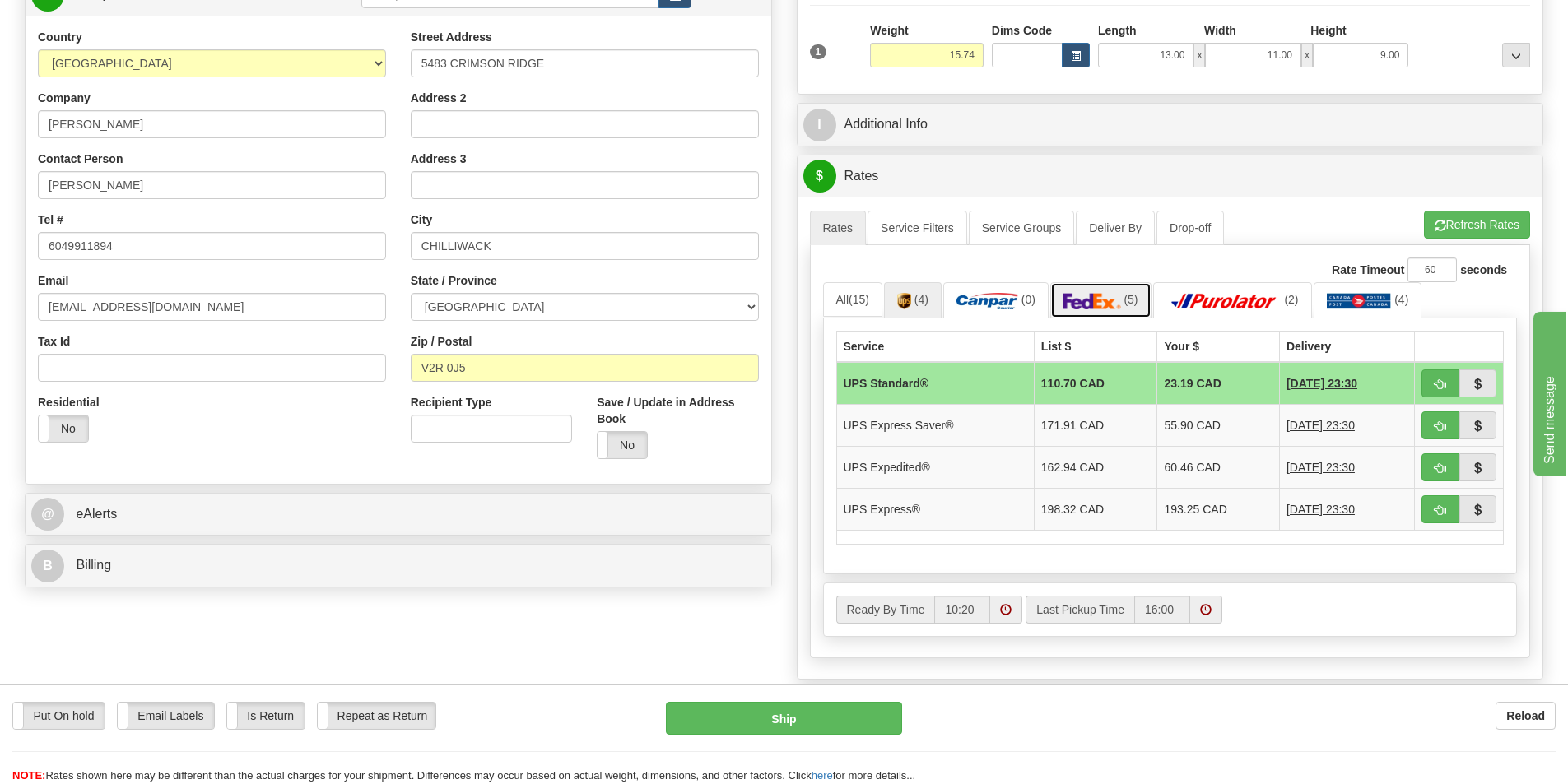
click at [1080, 297] on img at bounding box center [1092, 301] width 58 height 16
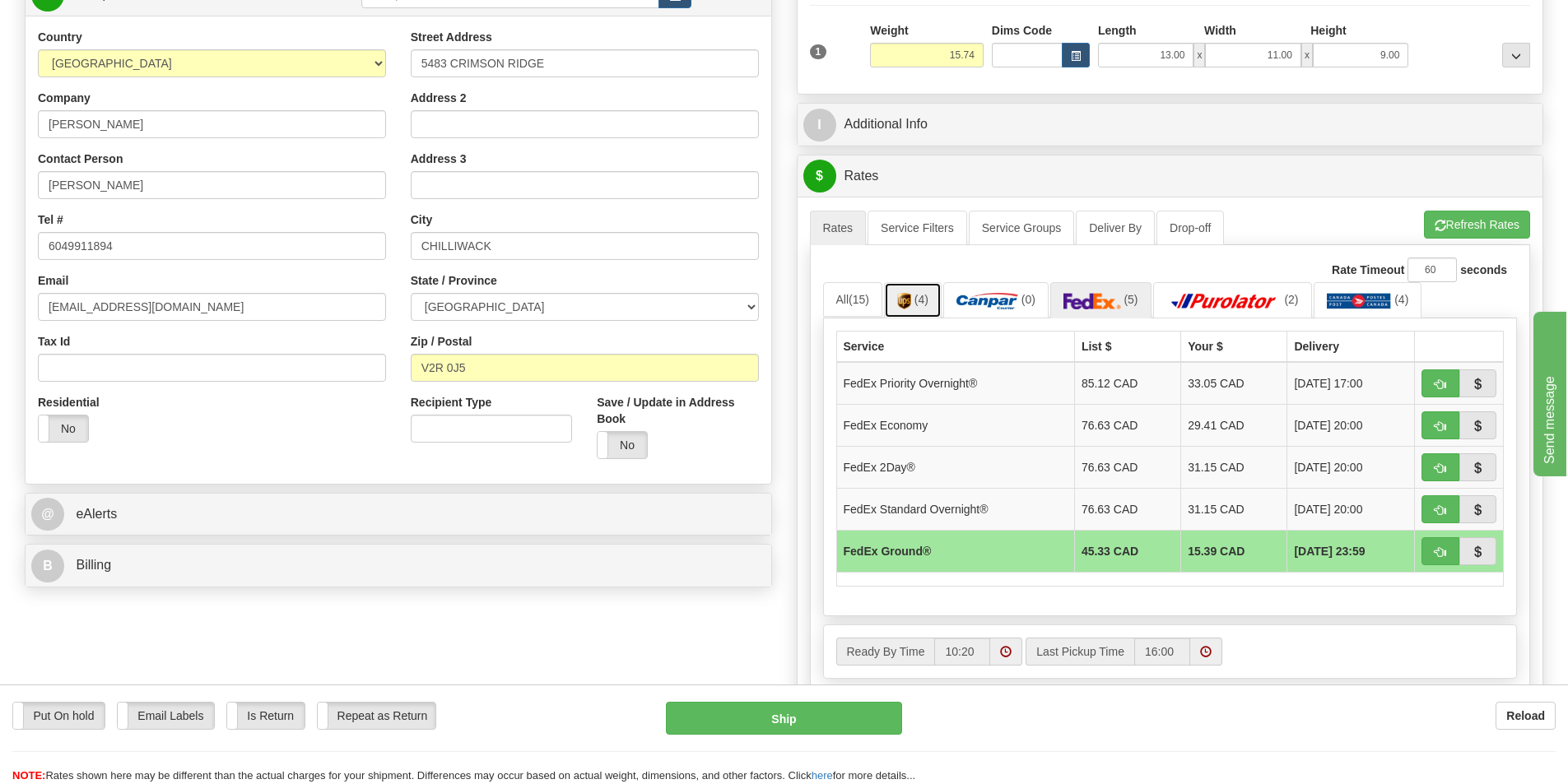
click at [929, 302] on span "(4)" at bounding box center [921, 299] width 14 height 13
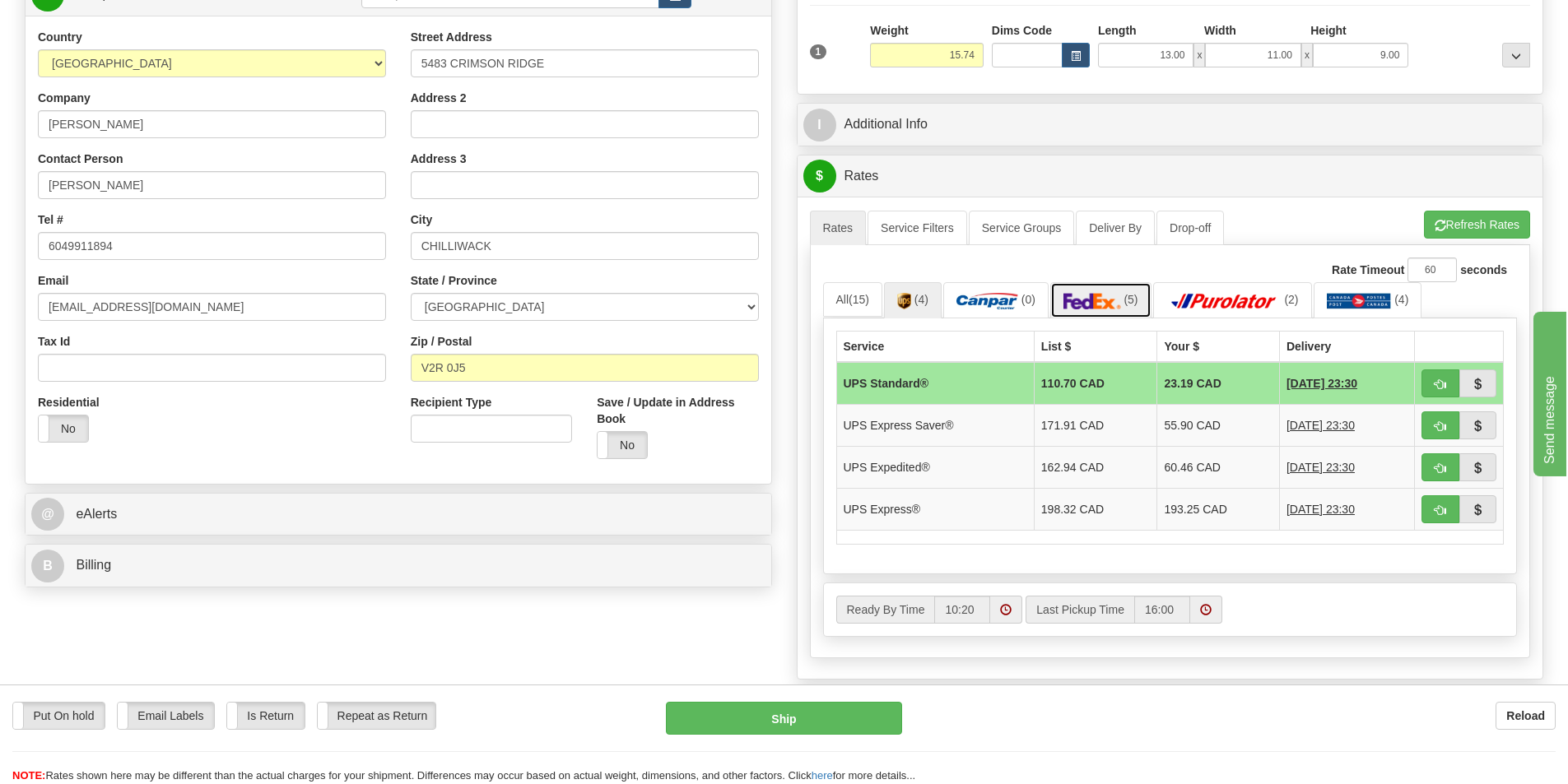
click at [1091, 297] on img at bounding box center [1092, 301] width 58 height 16
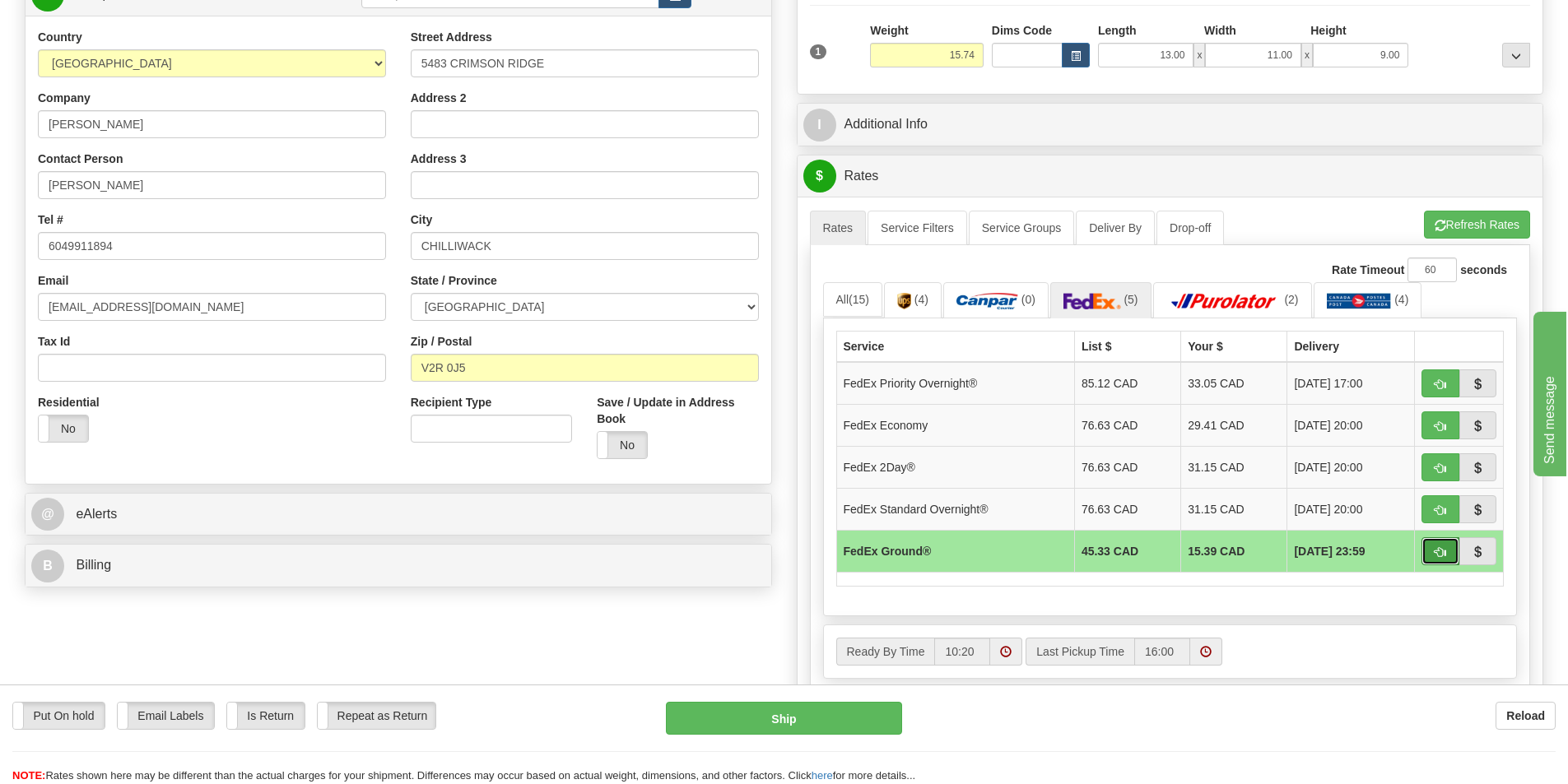
click at [1442, 555] on span "button" at bounding box center [1440, 552] width 11 height 10
type input "92"
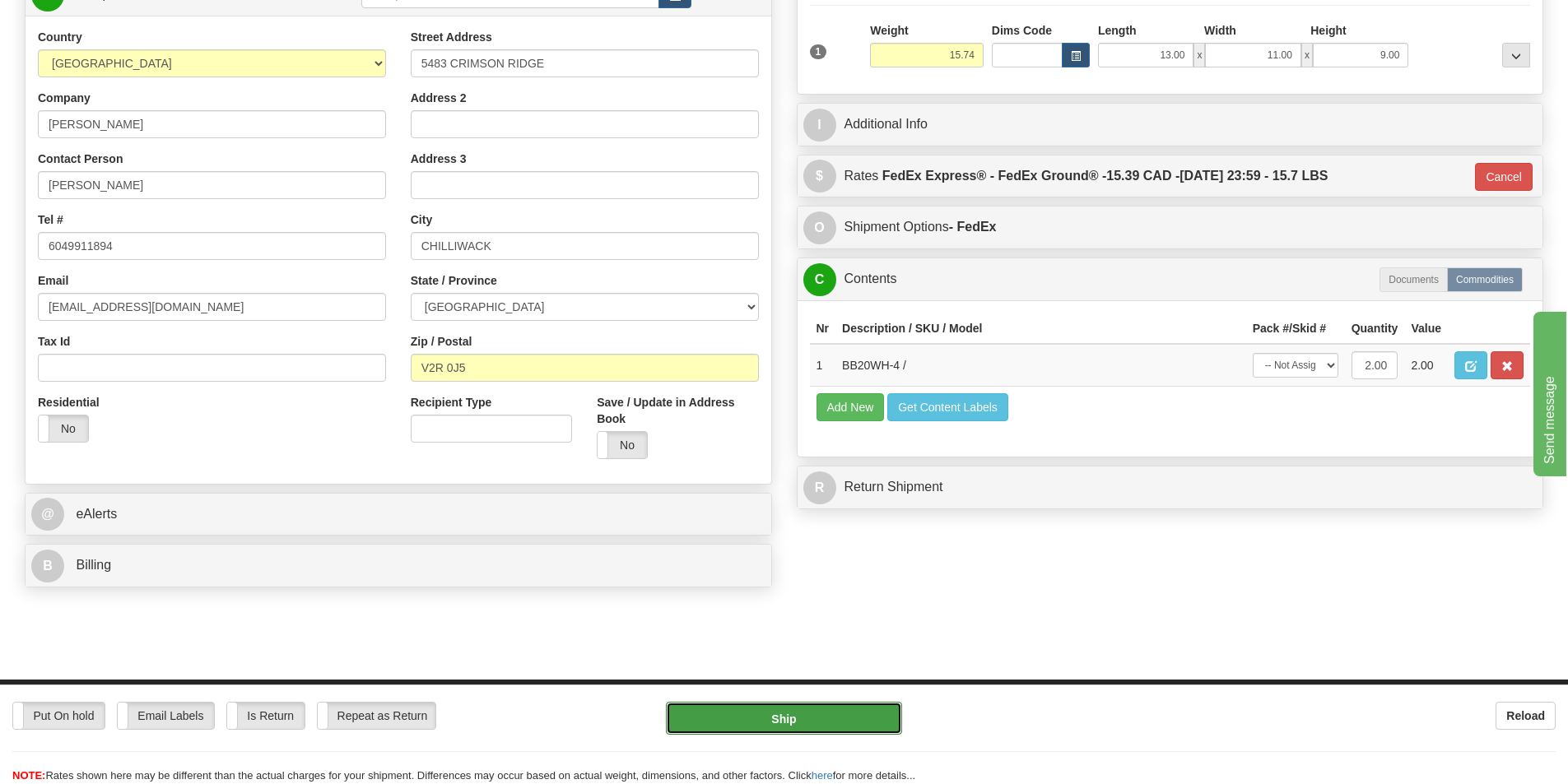
click at [787, 714] on button "Ship" at bounding box center [784, 718] width 237 height 33
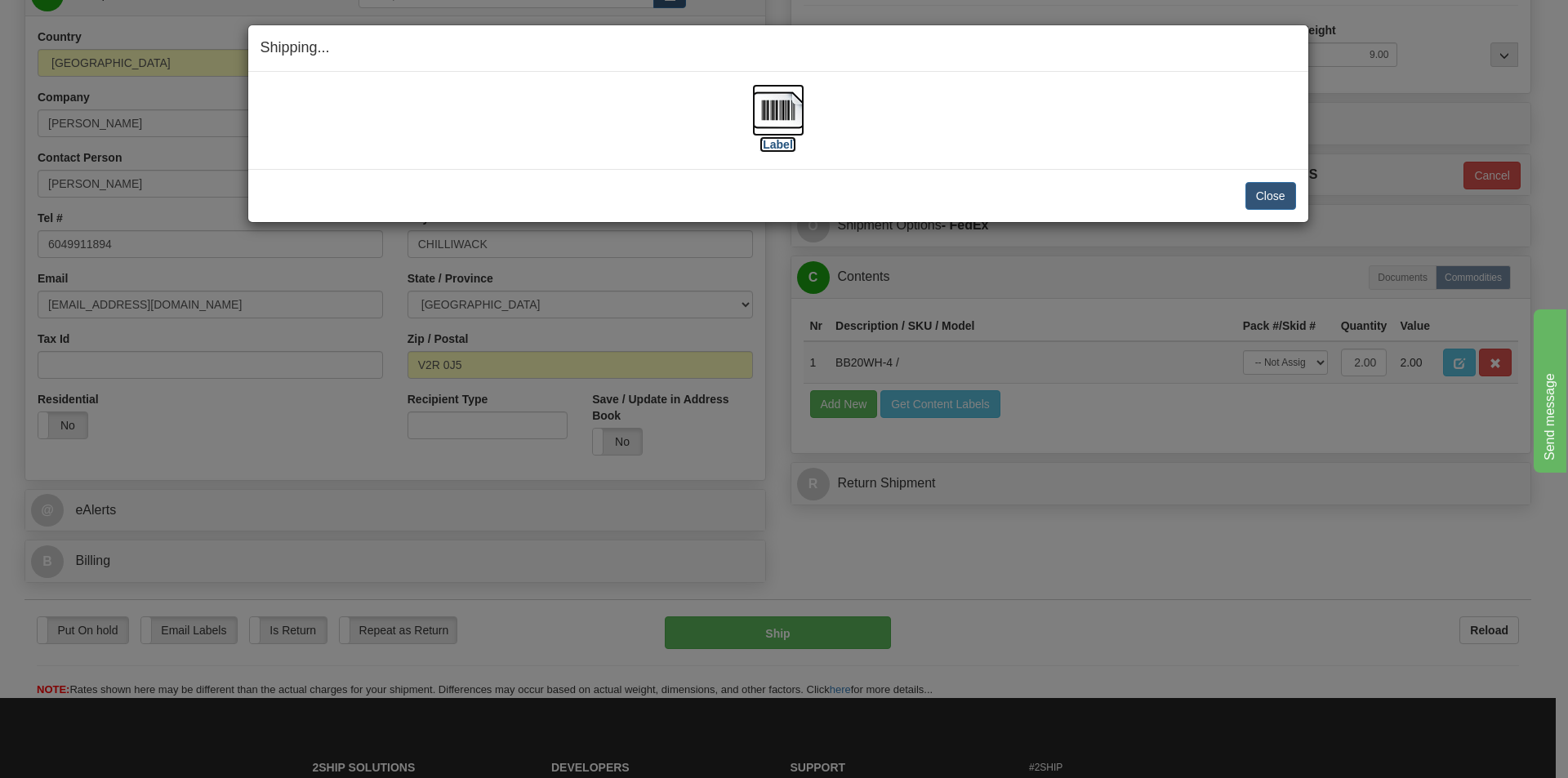
click at [776, 109] on img at bounding box center [777, 110] width 52 height 52
click at [1265, 188] on button "Close" at bounding box center [1270, 195] width 50 height 28
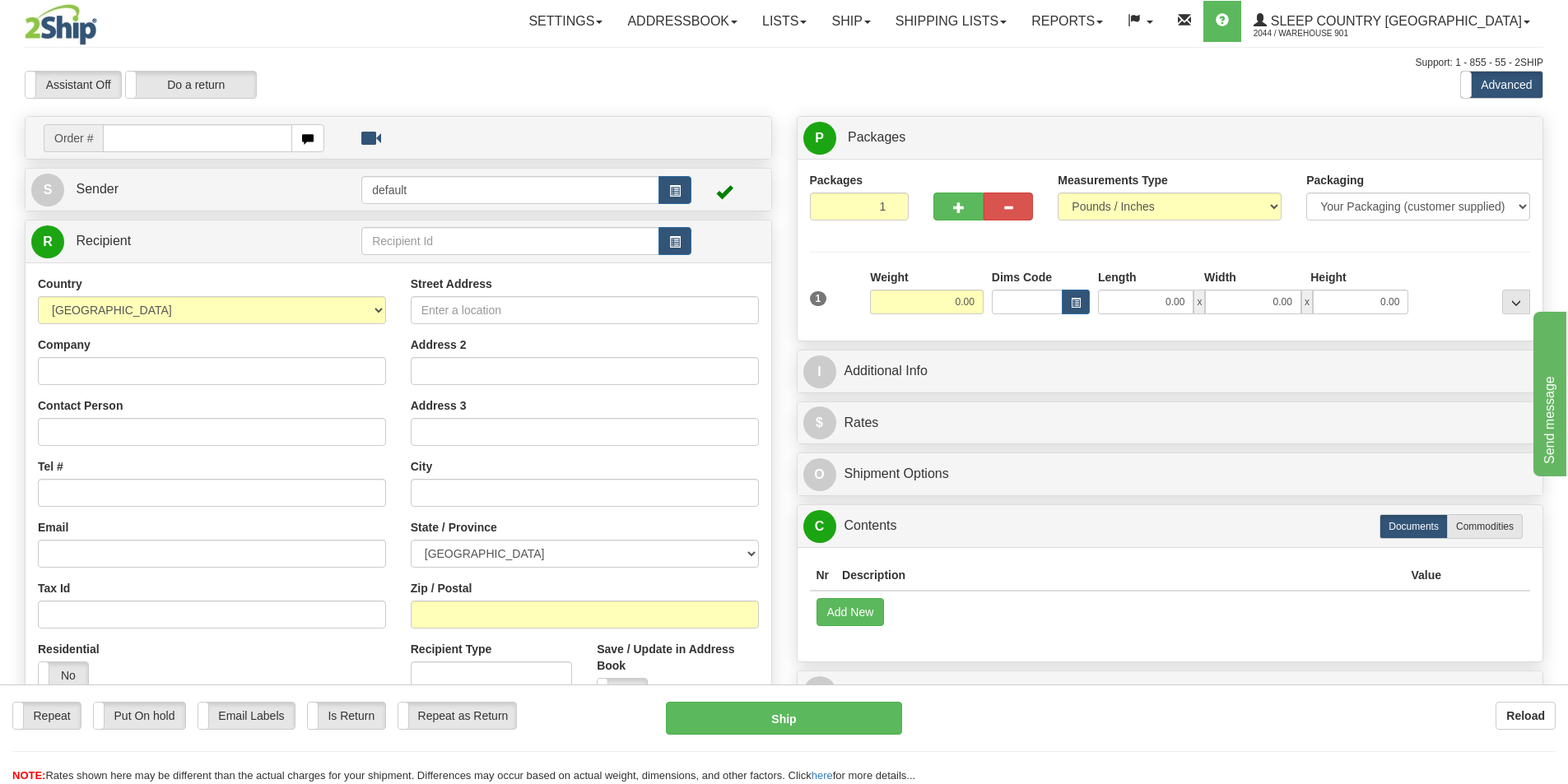
click at [119, 144] on input "text" at bounding box center [198, 138] width 189 height 28
type input "9000H980526"
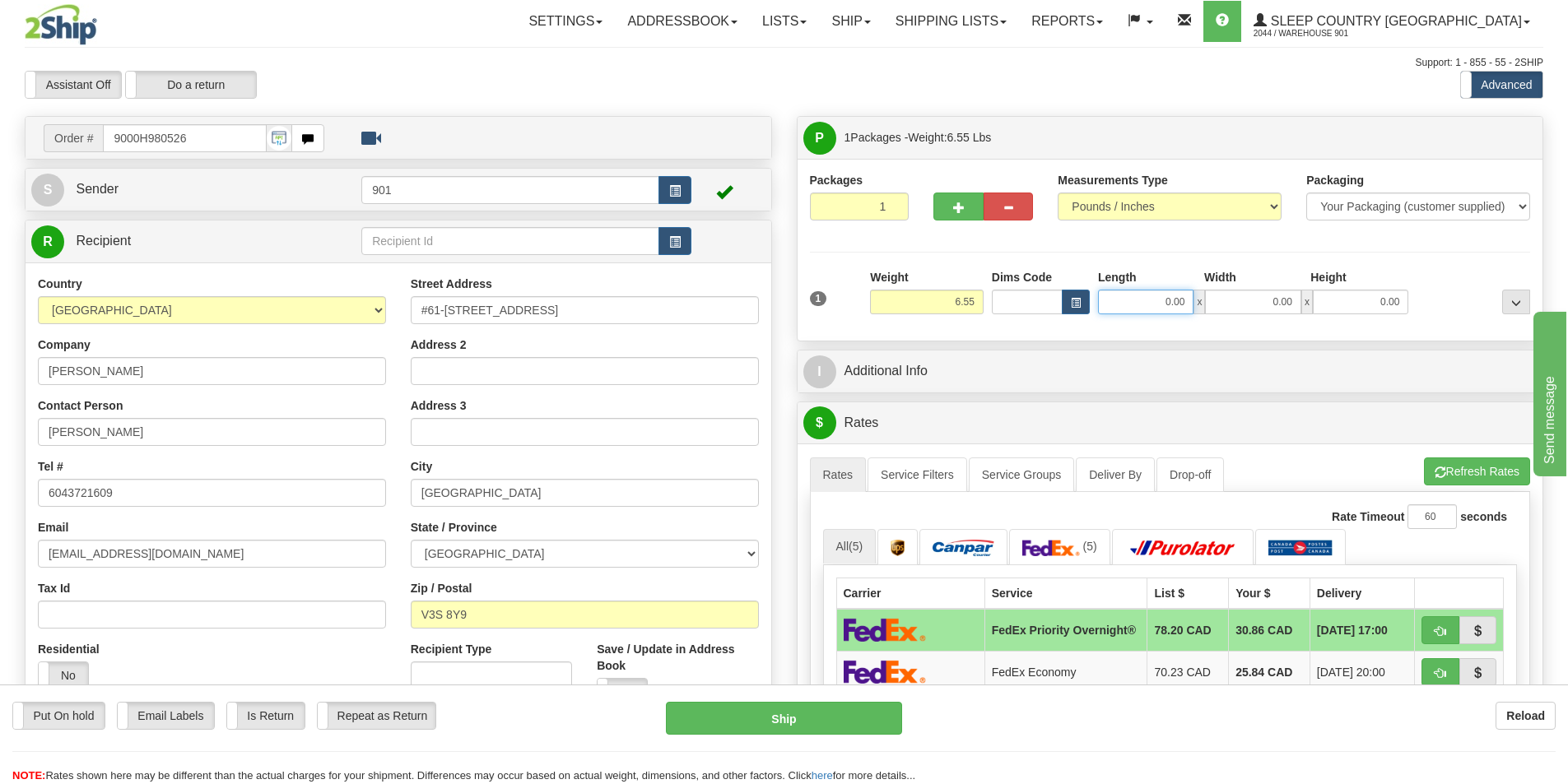
drag, startPoint x: 1188, startPoint y: 304, endPoint x: 1156, endPoint y: 304, distance: 32.0
click at [1156, 304] on input "0.00" at bounding box center [1146, 302] width 95 height 25
type input "13.00"
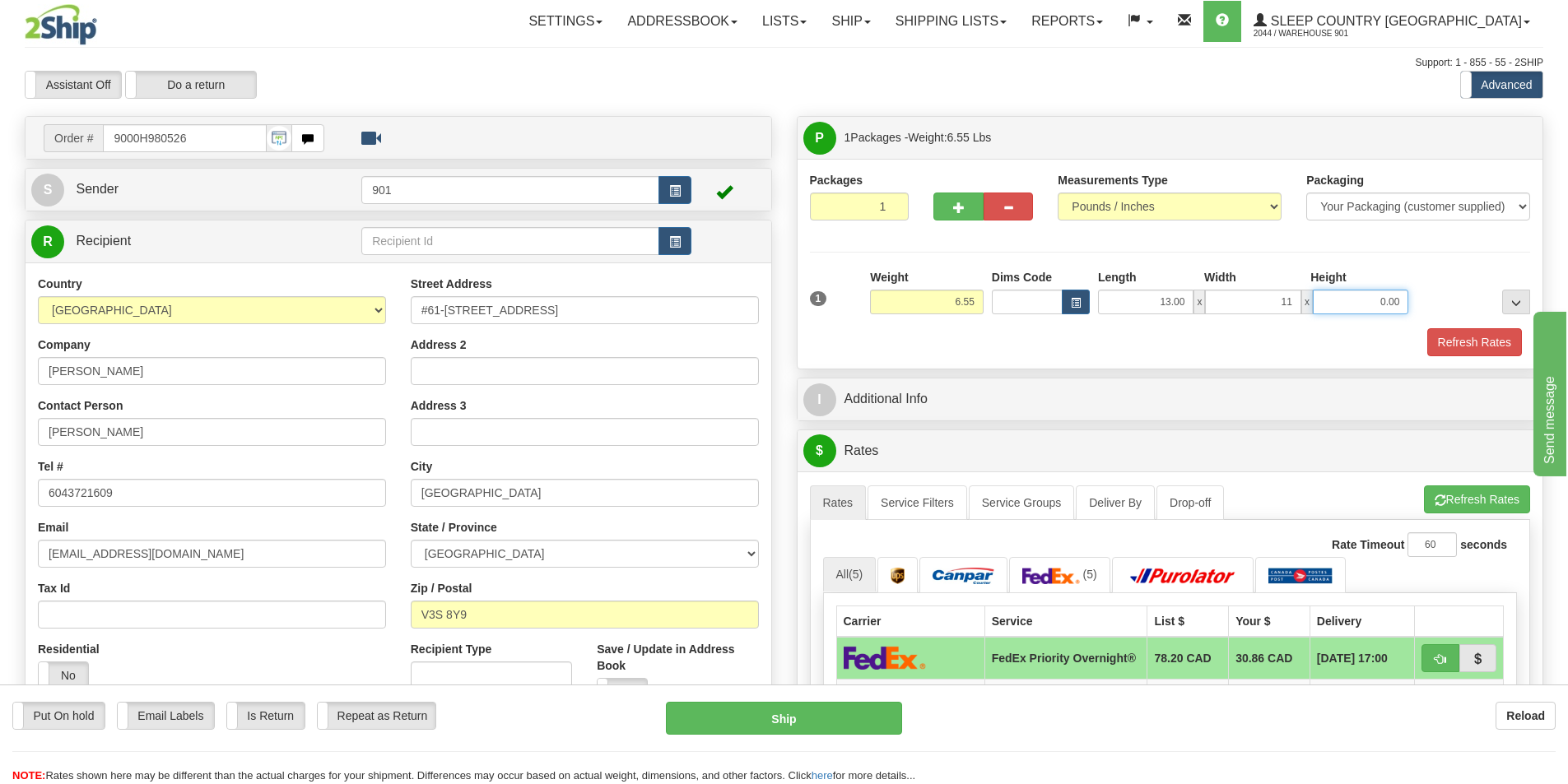
type input "11.00"
type input "4.00"
click at [1491, 336] on button "Refresh Rates" at bounding box center [1475, 342] width 95 height 28
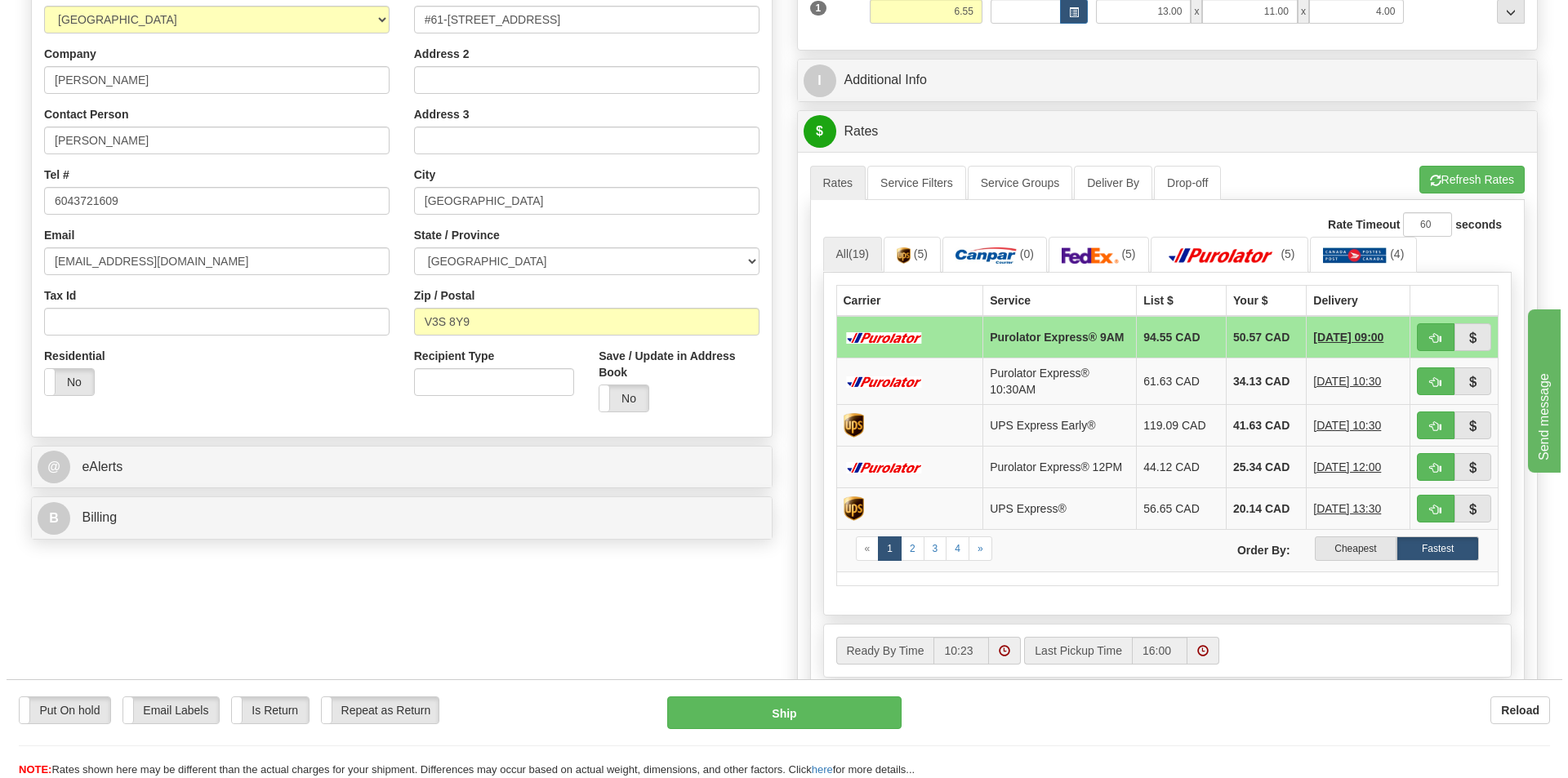
scroll to position [327, 0]
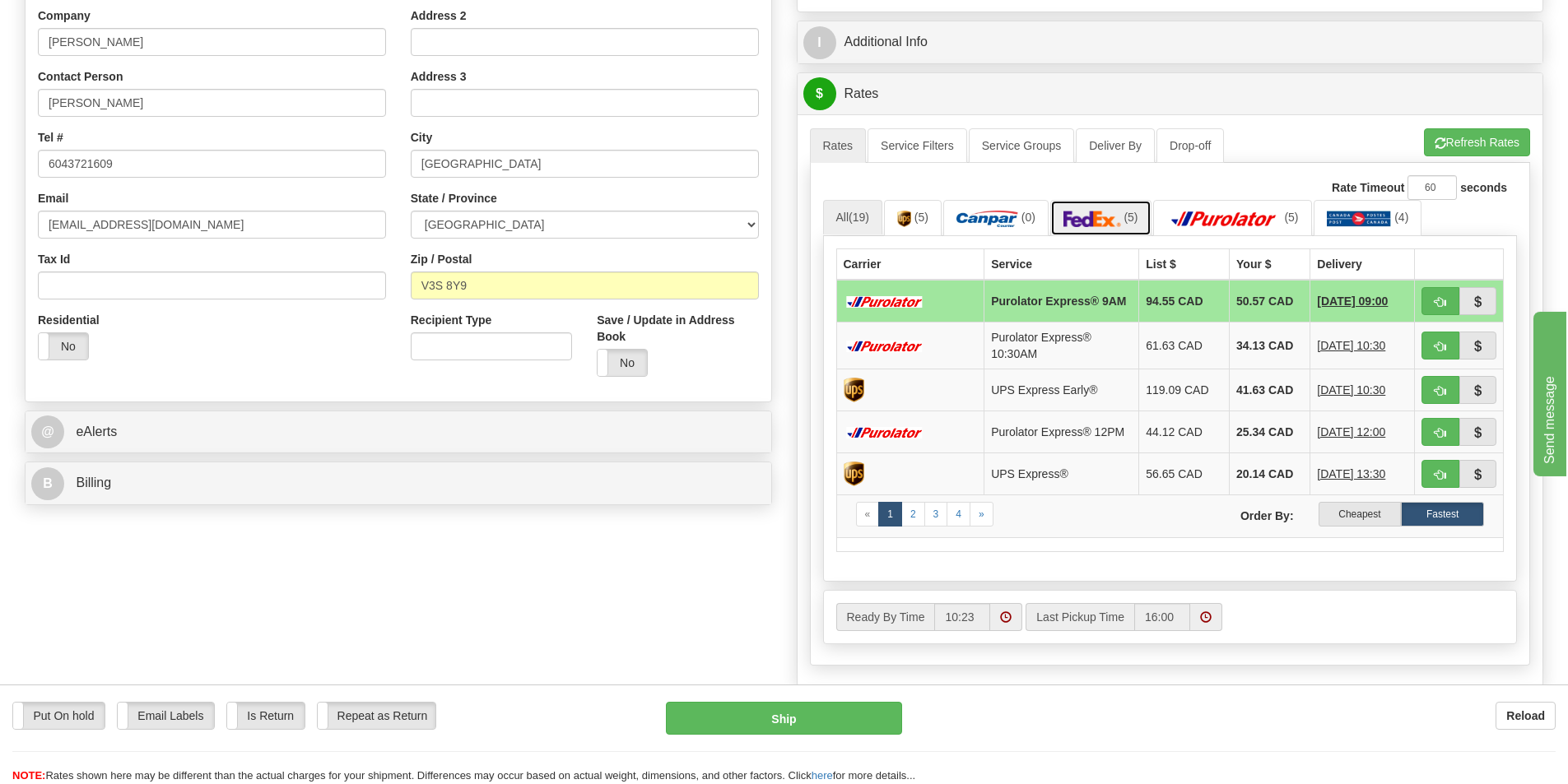
click at [1121, 222] on img at bounding box center [1092, 218] width 58 height 16
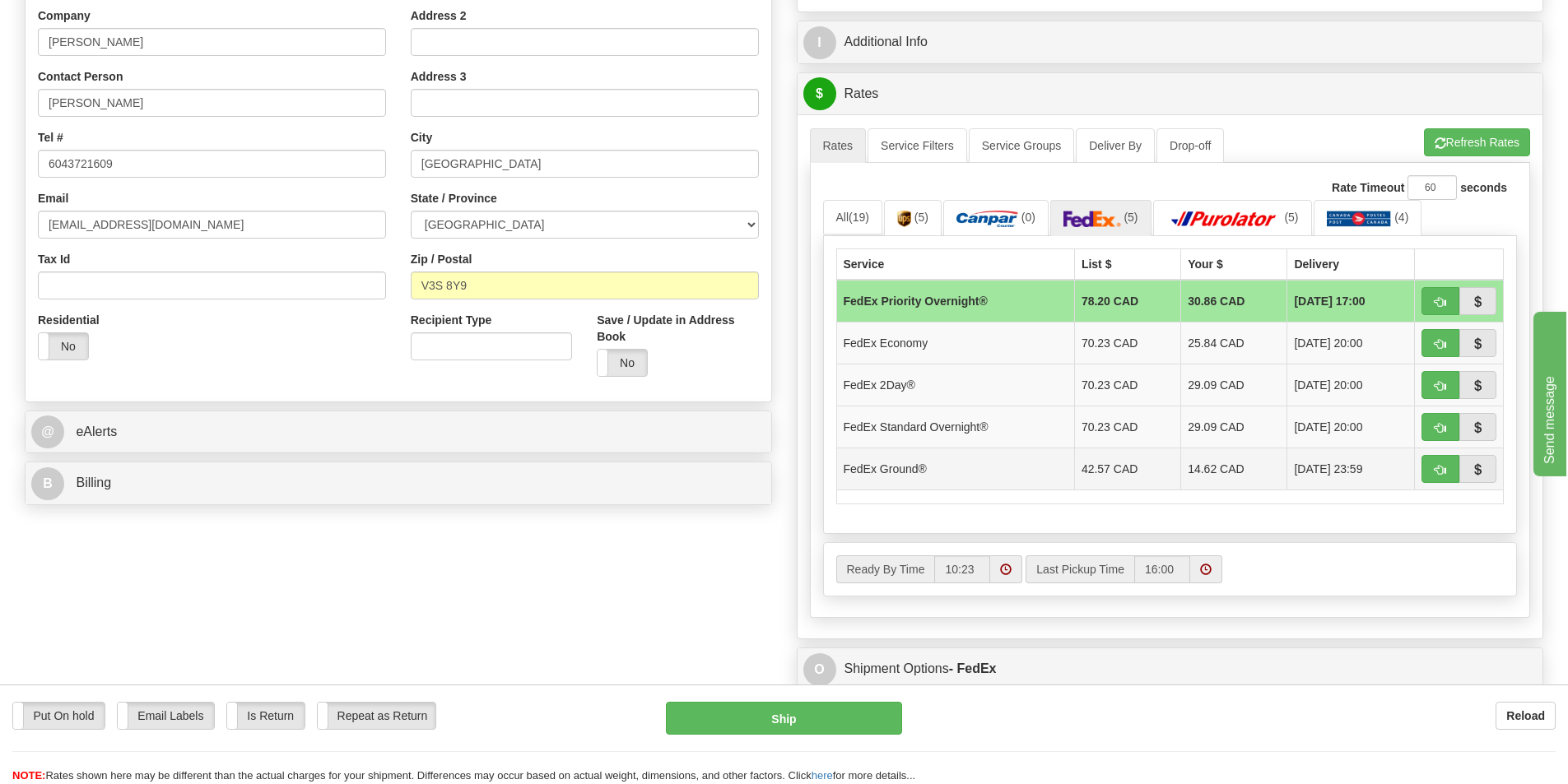
click at [1194, 463] on td "14.62 CAD" at bounding box center [1233, 469] width 106 height 42
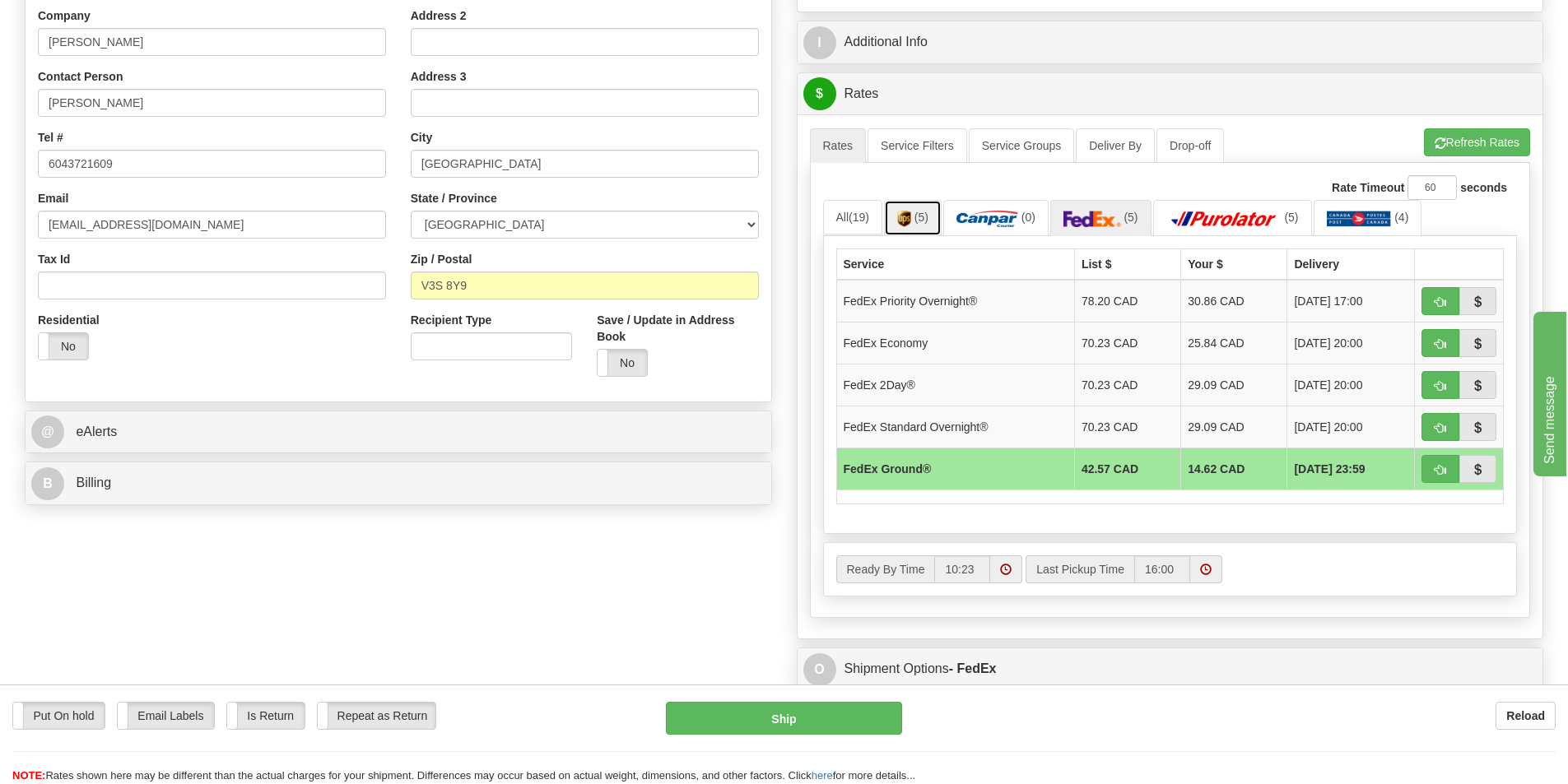
click at [911, 213] on img at bounding box center [904, 218] width 14 height 16
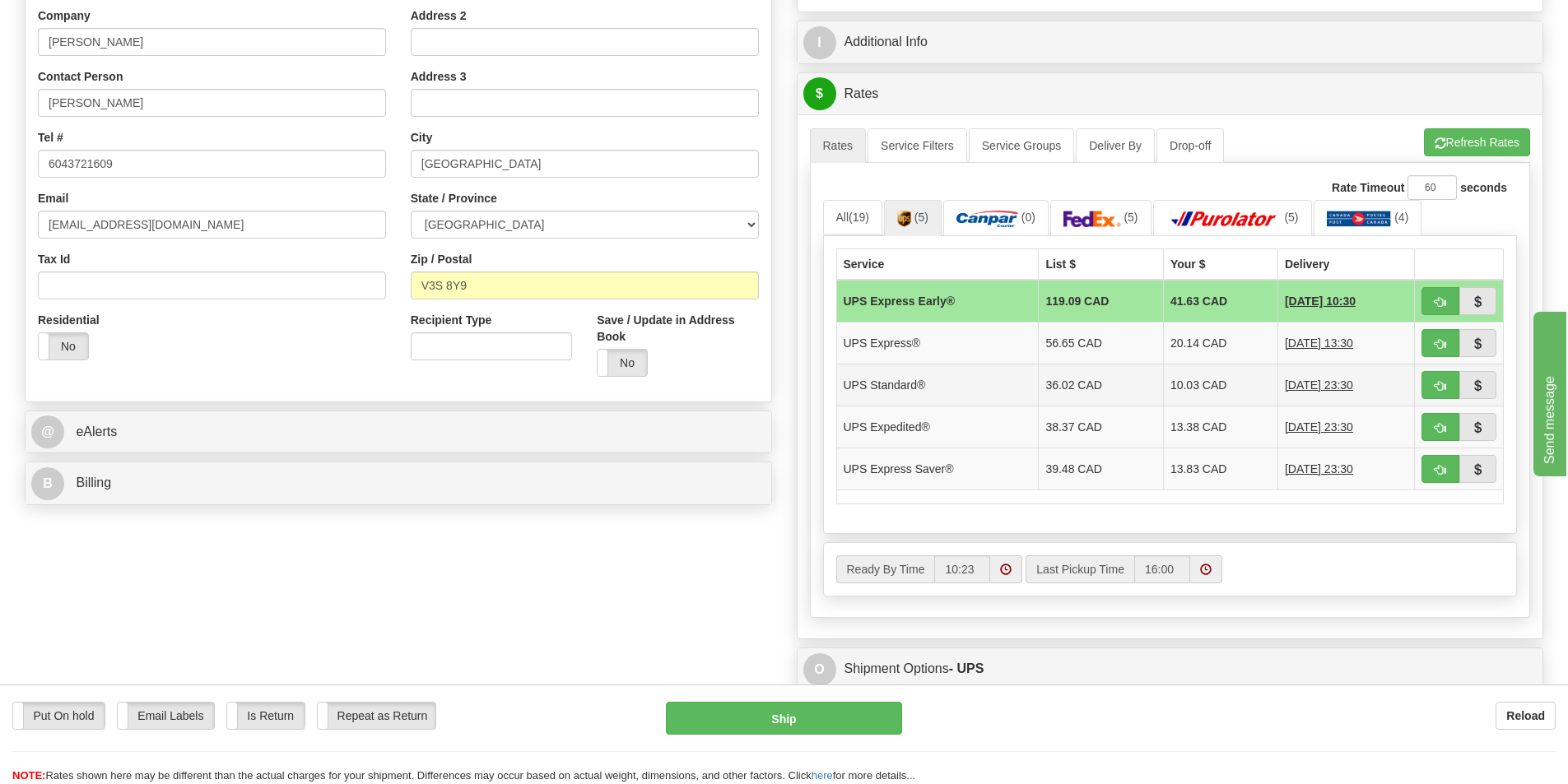
click at [1183, 393] on td "10.03 CAD" at bounding box center [1220, 384] width 114 height 42
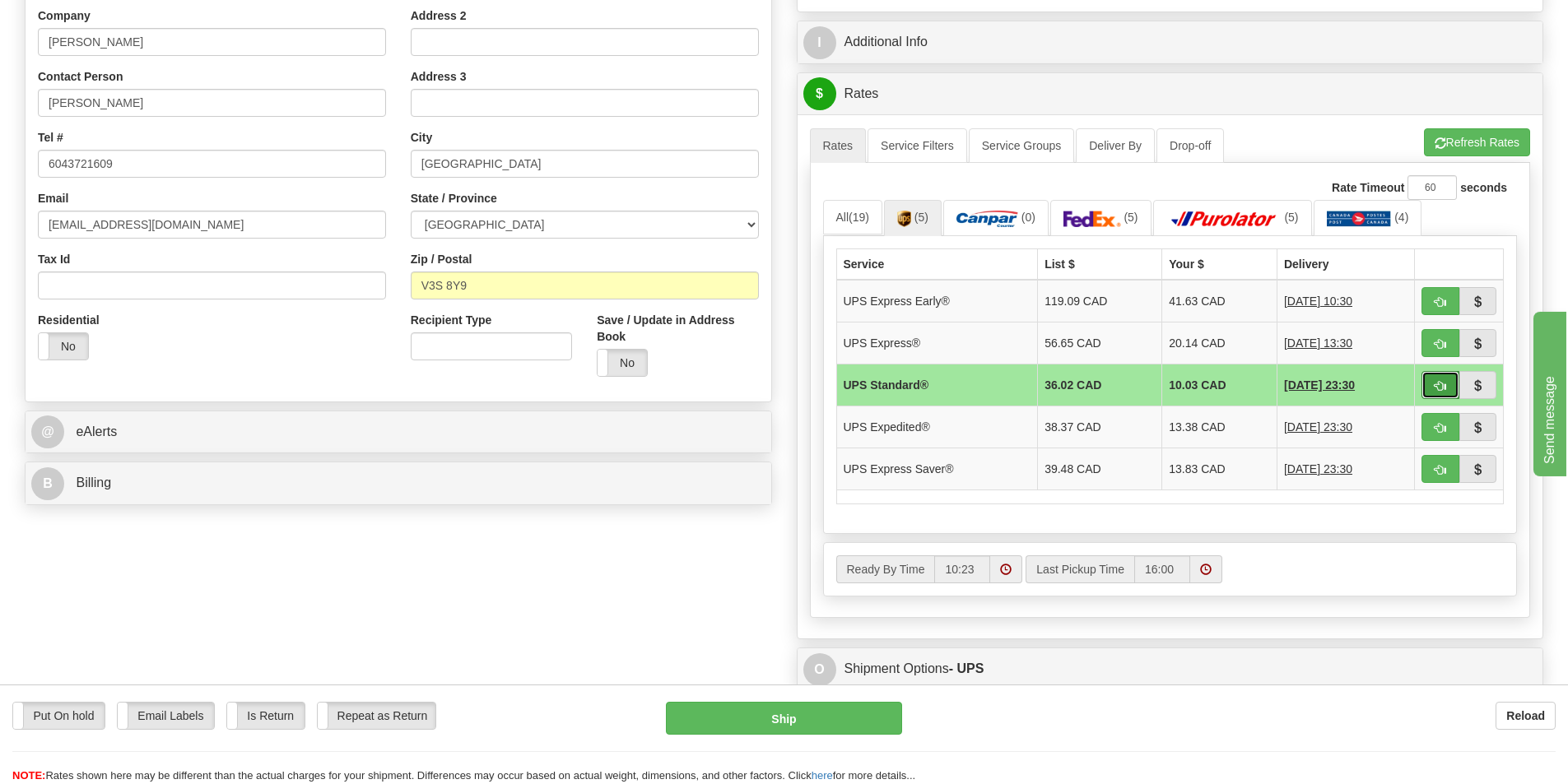
click at [1439, 386] on span "button" at bounding box center [1440, 386] width 11 height 10
type input "11"
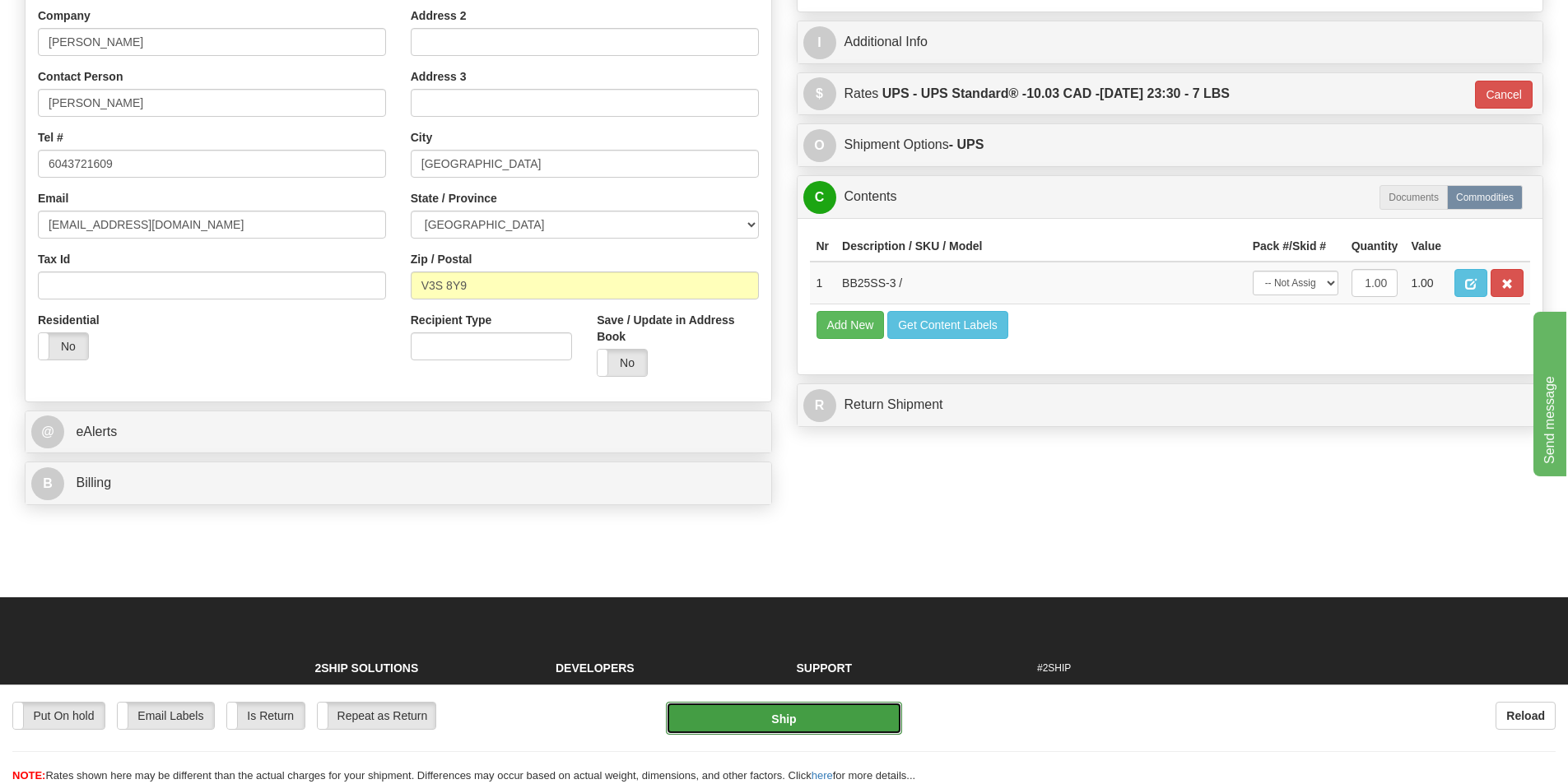
click at [814, 719] on button "Ship" at bounding box center [784, 718] width 237 height 33
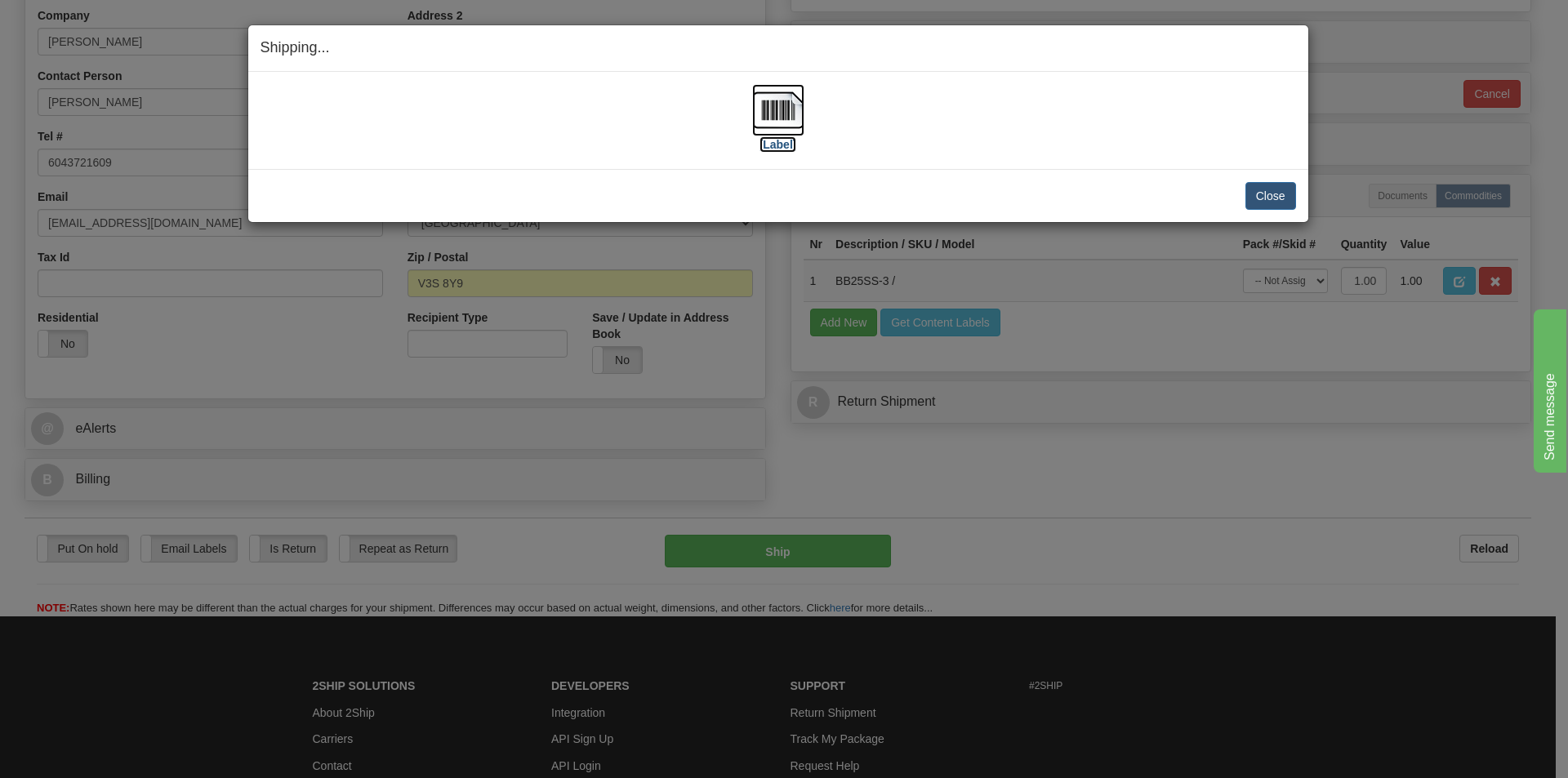
click at [789, 119] on img at bounding box center [777, 110] width 52 height 52
click at [1267, 196] on button "Close" at bounding box center [1270, 195] width 50 height 28
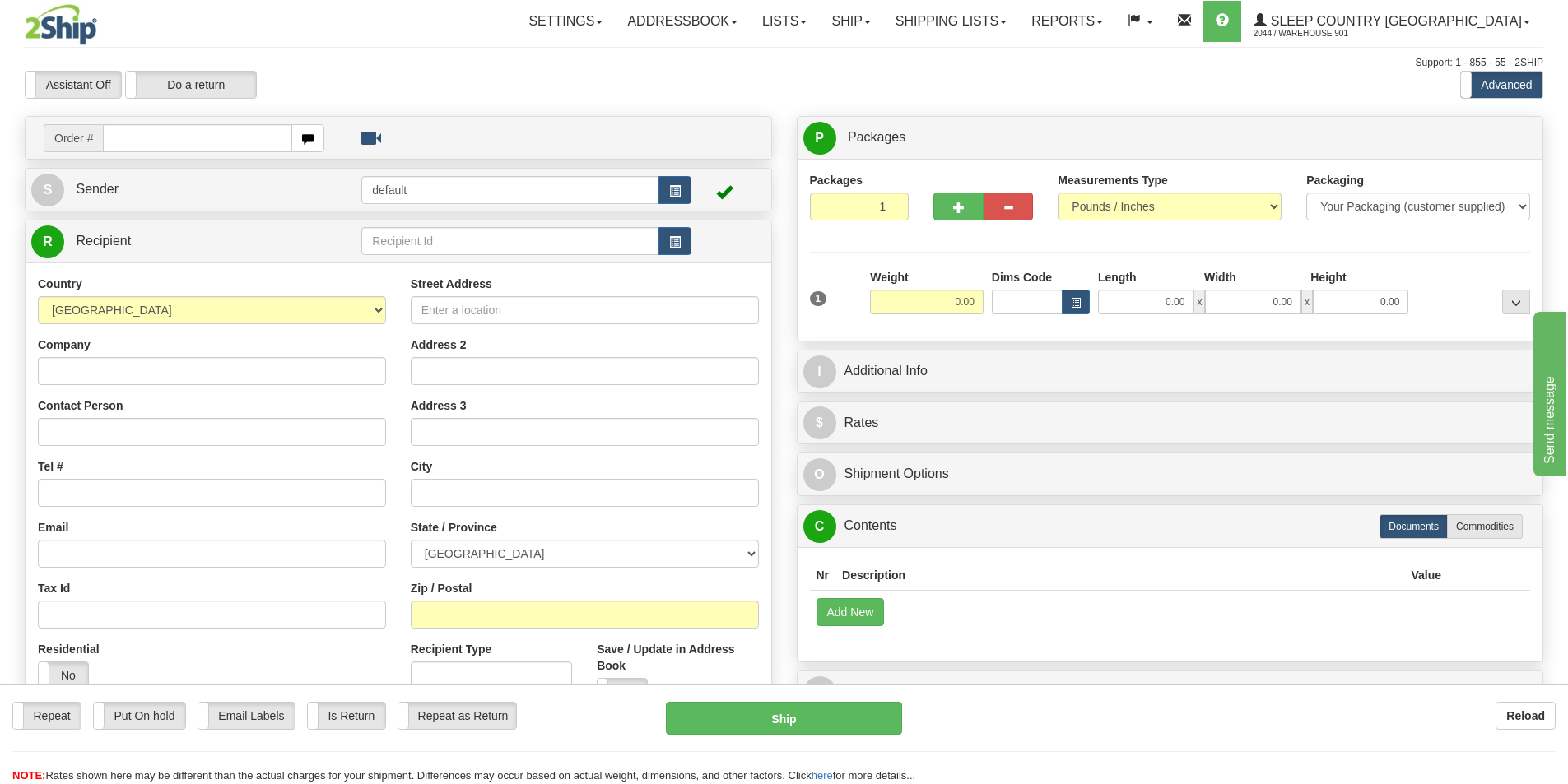
click at [112, 137] on input "text" at bounding box center [198, 138] width 189 height 28
type input "9007H975670"
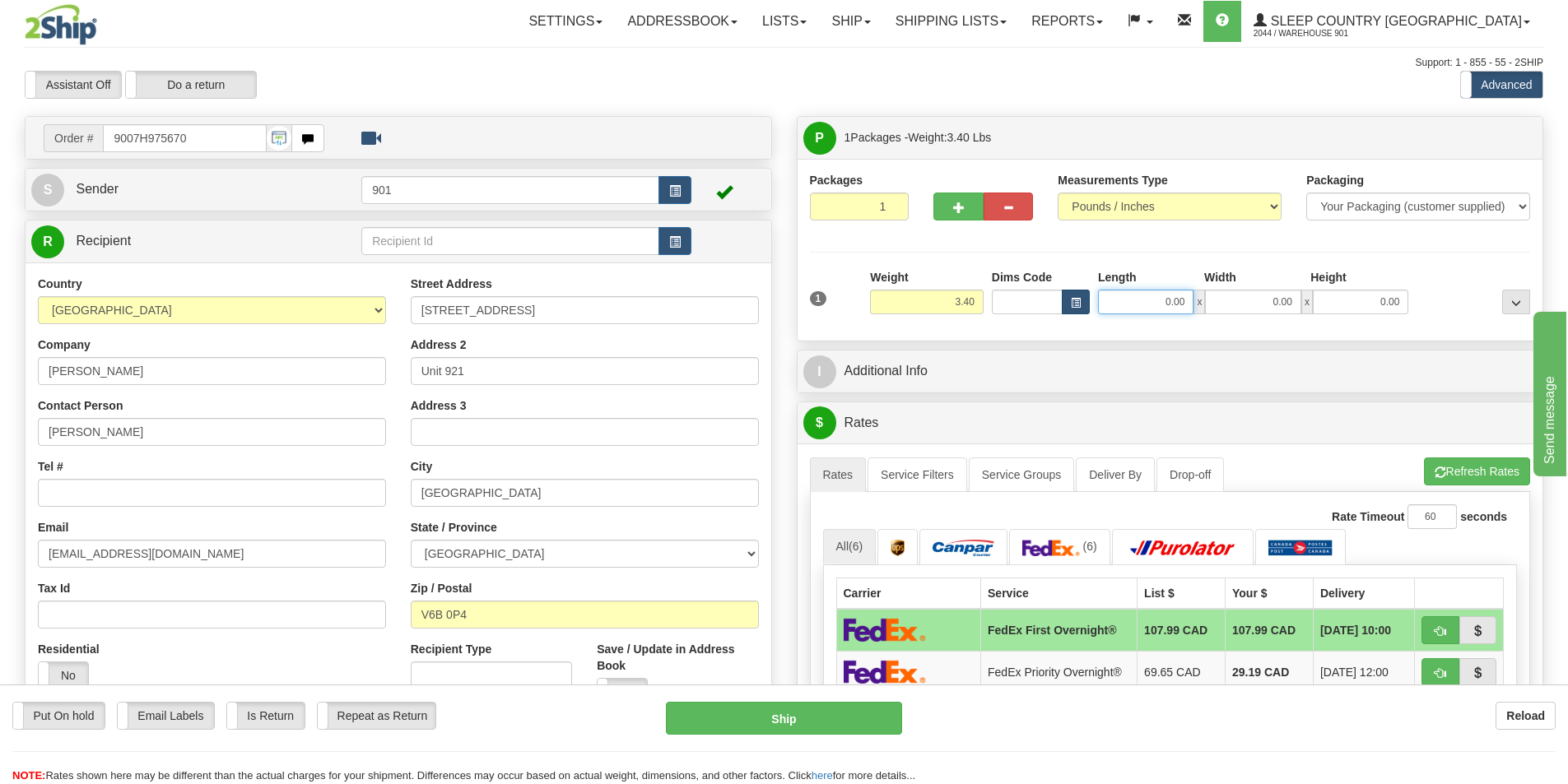
drag, startPoint x: 1190, startPoint y: 301, endPoint x: 1079, endPoint y: 302, distance: 111.0
click at [1079, 302] on div "Dims Code Length Width Height x" at bounding box center [1200, 291] width 426 height 46
type input "11.00"
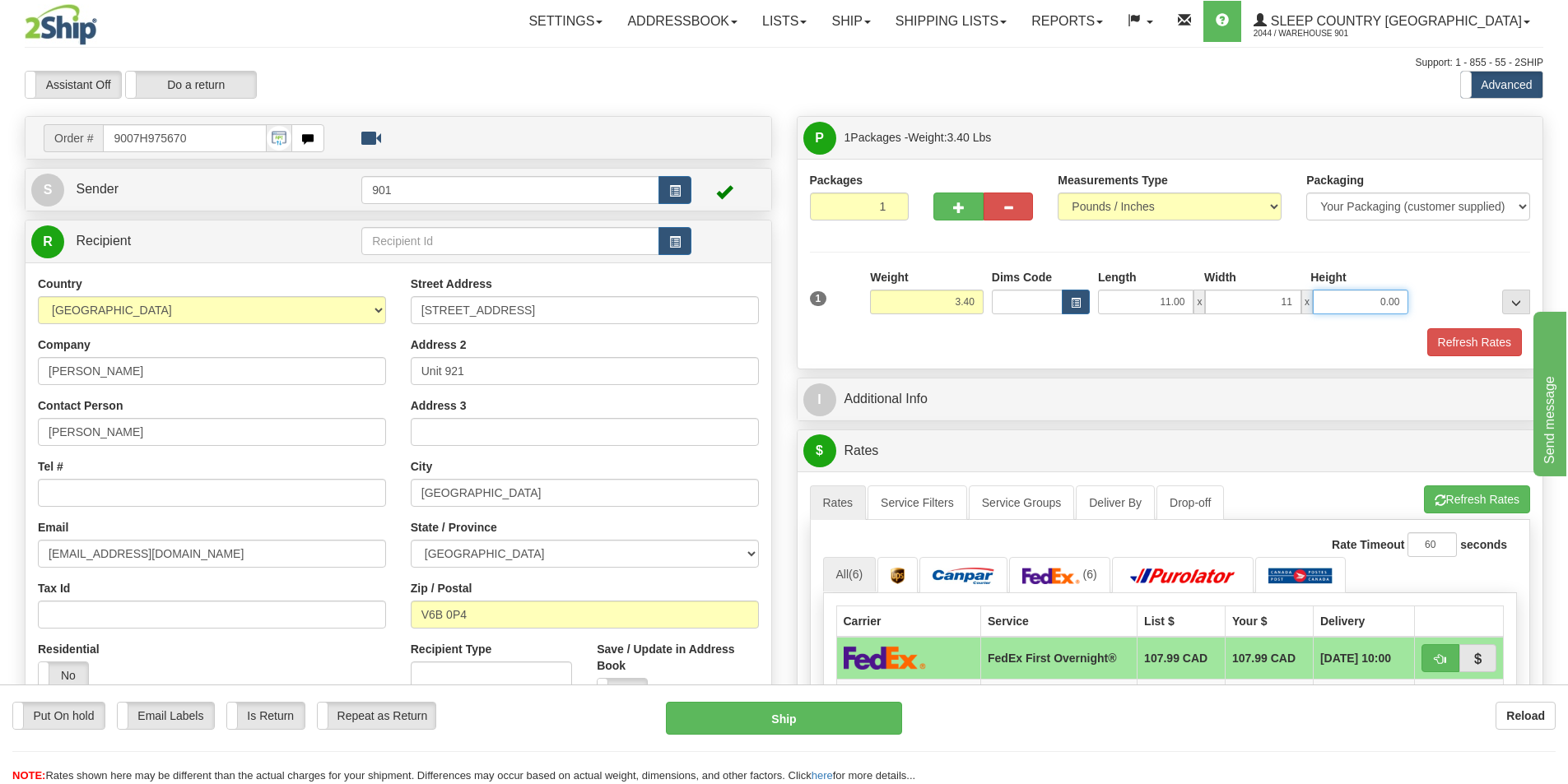
type input "11.00"
type input "5.00"
click at [1485, 342] on button "Refresh Rates" at bounding box center [1475, 342] width 95 height 28
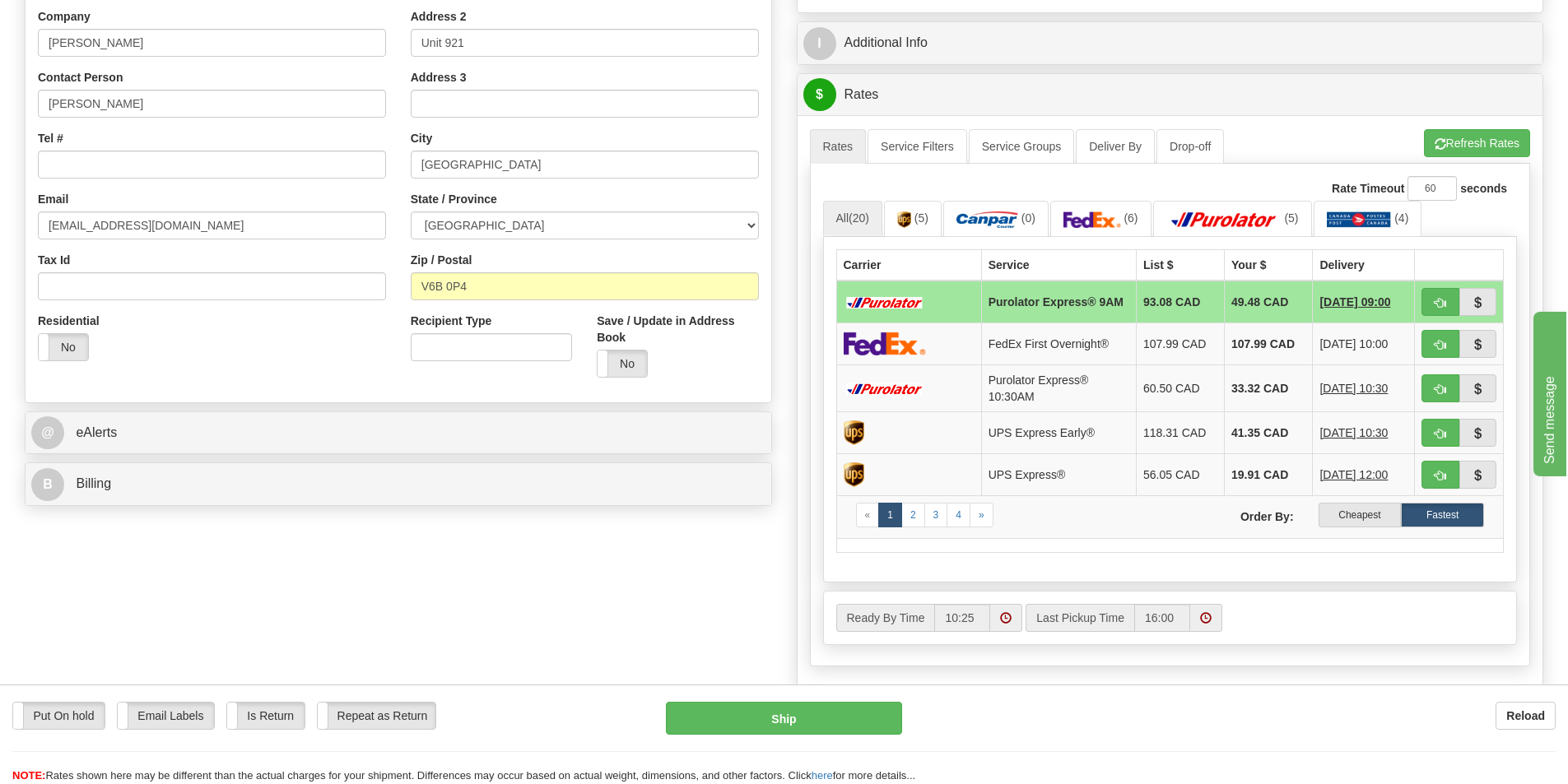
scroll to position [329, 0]
click at [1116, 222] on img at bounding box center [1092, 218] width 58 height 16
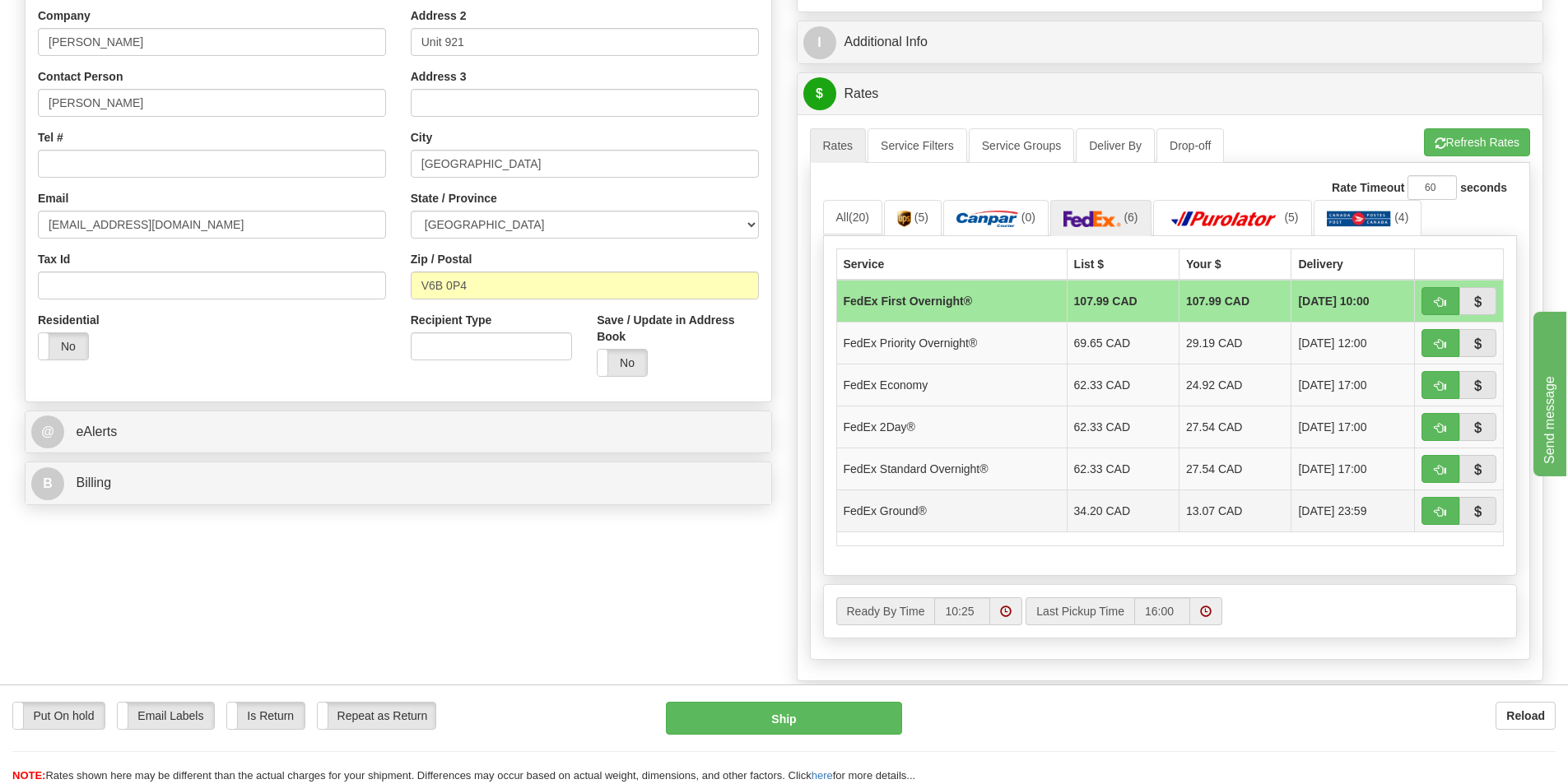
click at [1179, 517] on td "13.07 CAD" at bounding box center [1235, 510] width 112 height 42
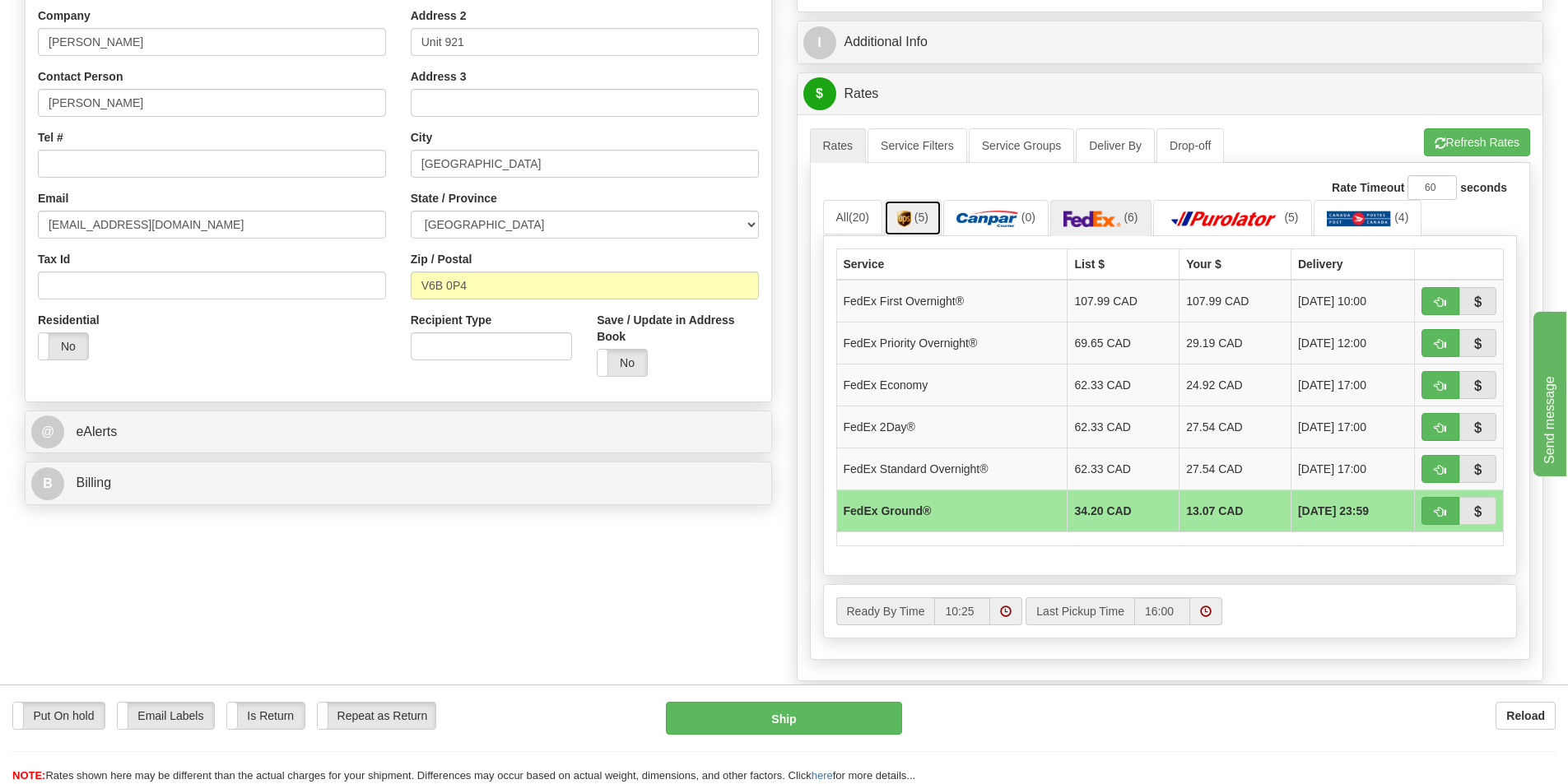
click at [910, 224] on img at bounding box center [904, 218] width 14 height 16
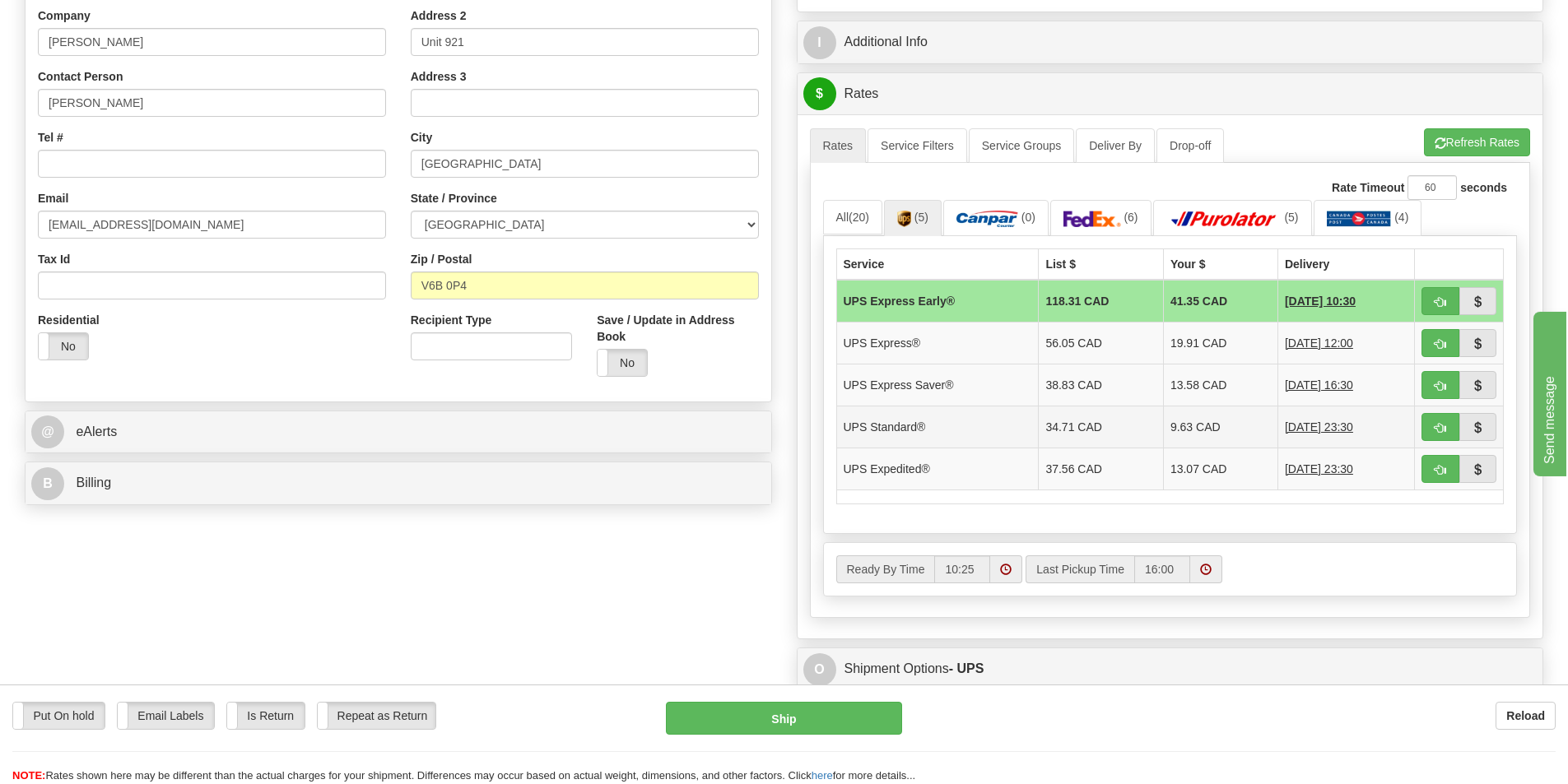
click at [1184, 437] on td "9.63 CAD" at bounding box center [1220, 426] width 114 height 42
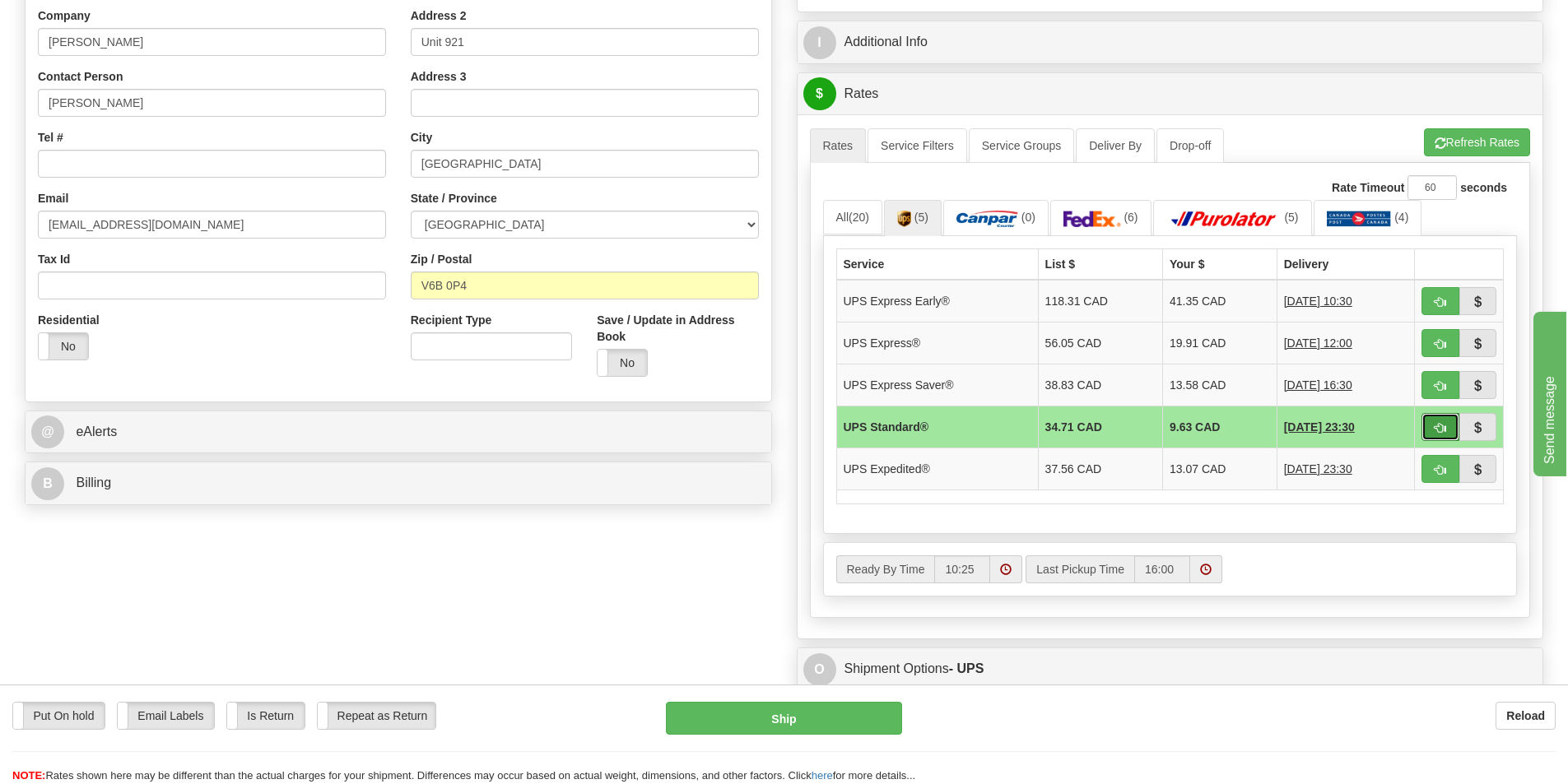
click at [1442, 427] on span "button" at bounding box center [1440, 428] width 11 height 10
type input "11"
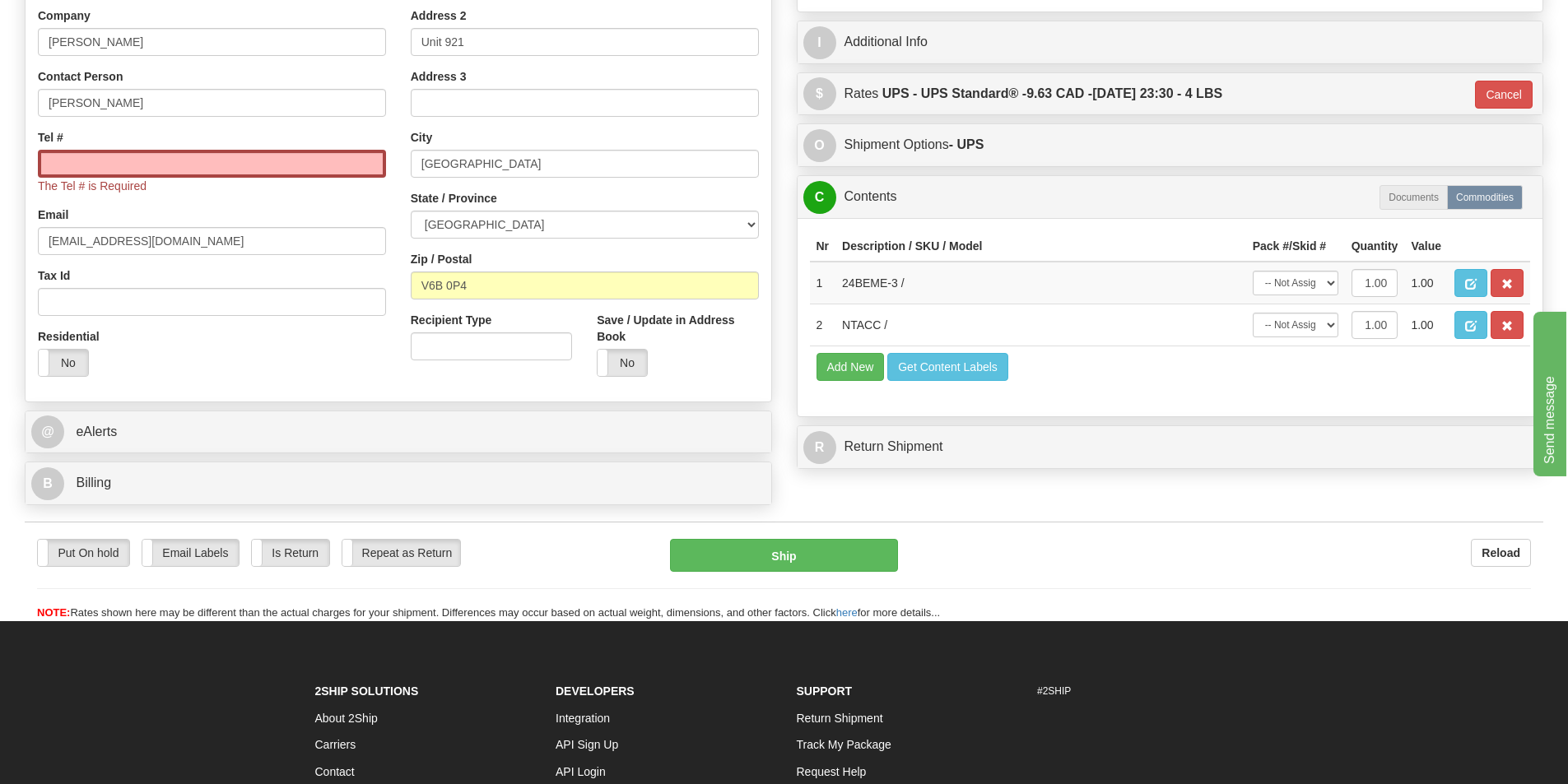
scroll to position [247, 0]
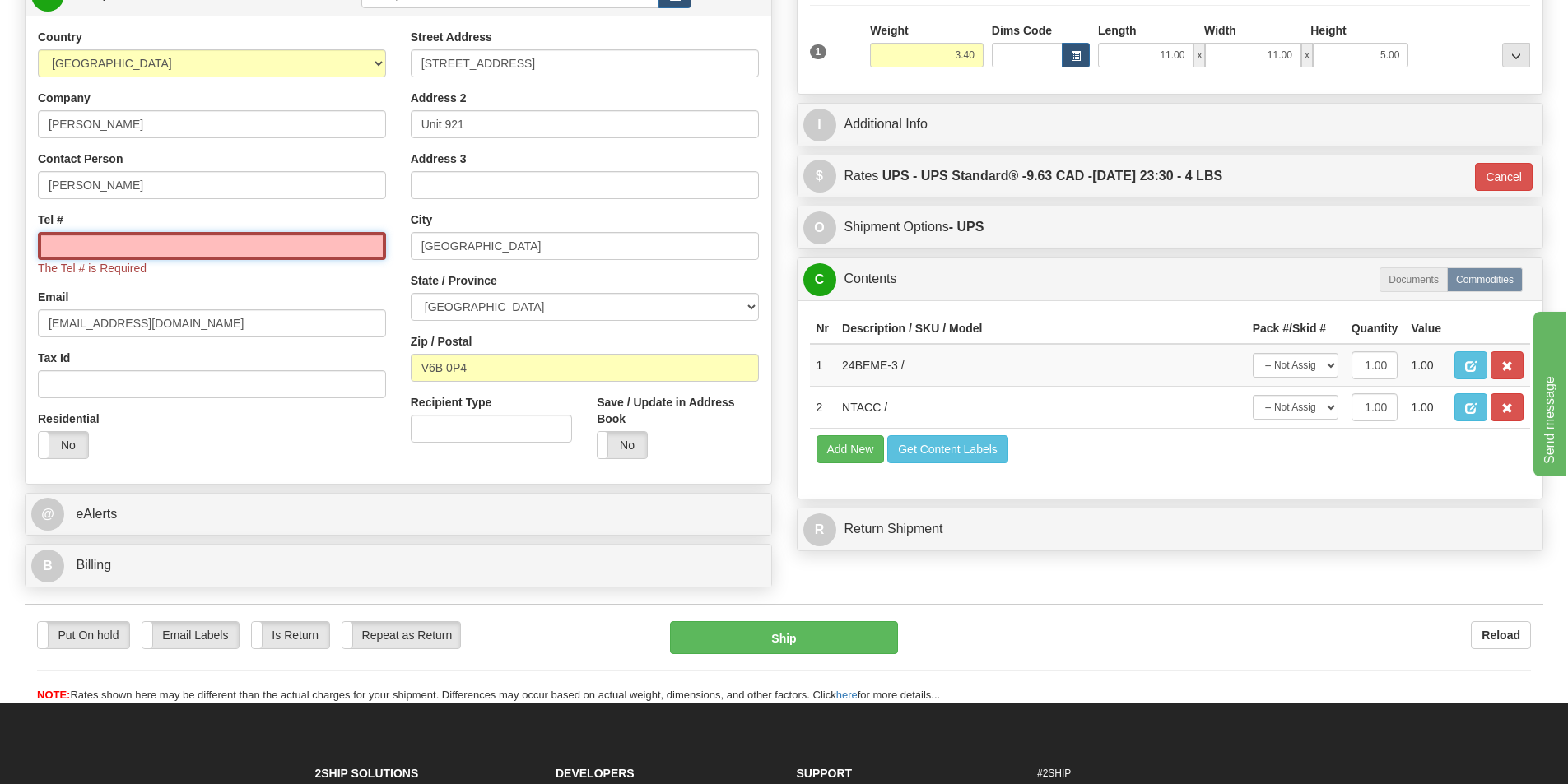
click at [103, 248] on input "Tel #" at bounding box center [212, 246] width 348 height 28
click at [64, 244] on input "Tel #" at bounding box center [212, 246] width 348 height 28
paste input "647 834-5482"
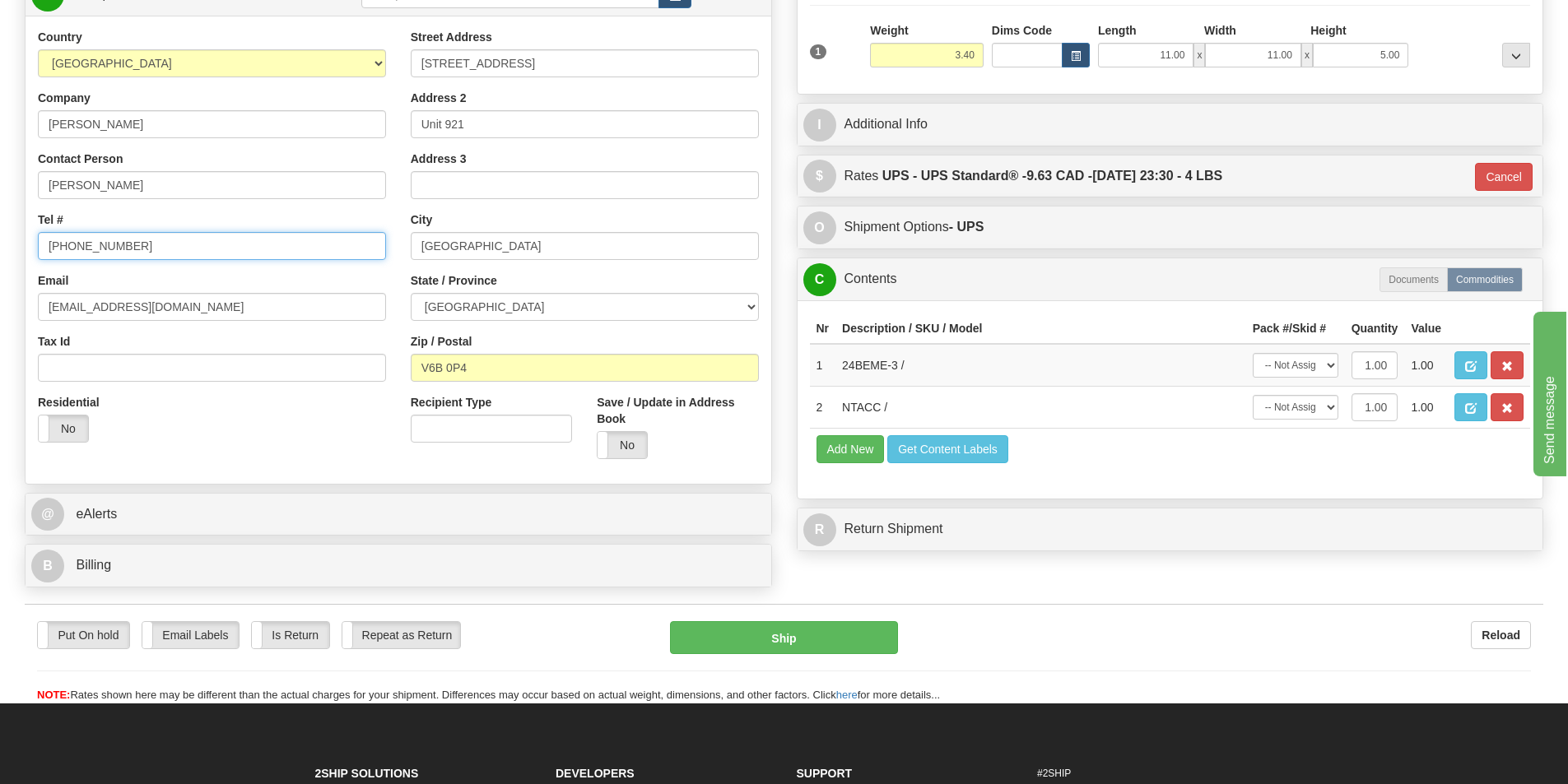
type input "647 834-5482"
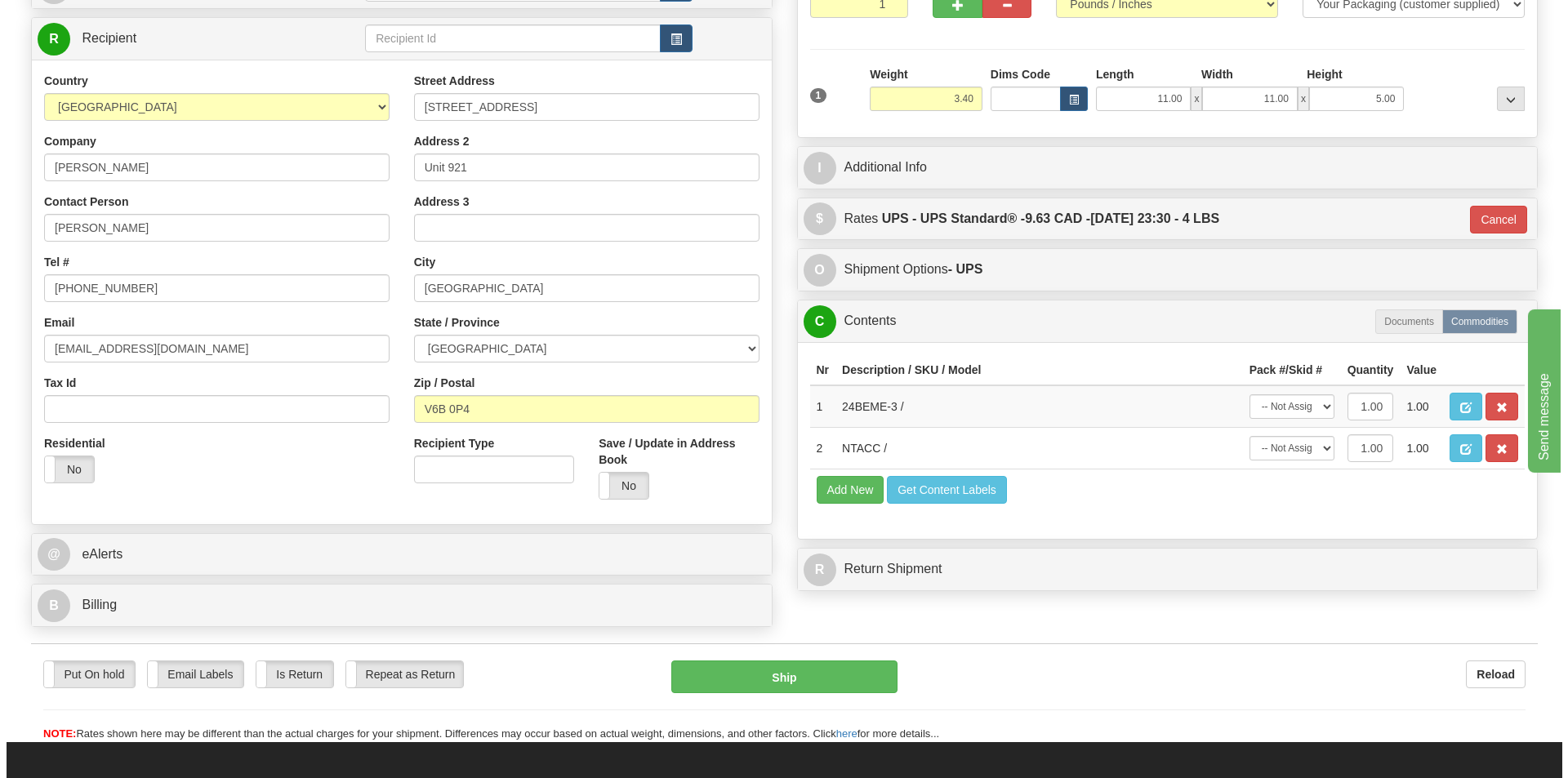
scroll to position [163, 0]
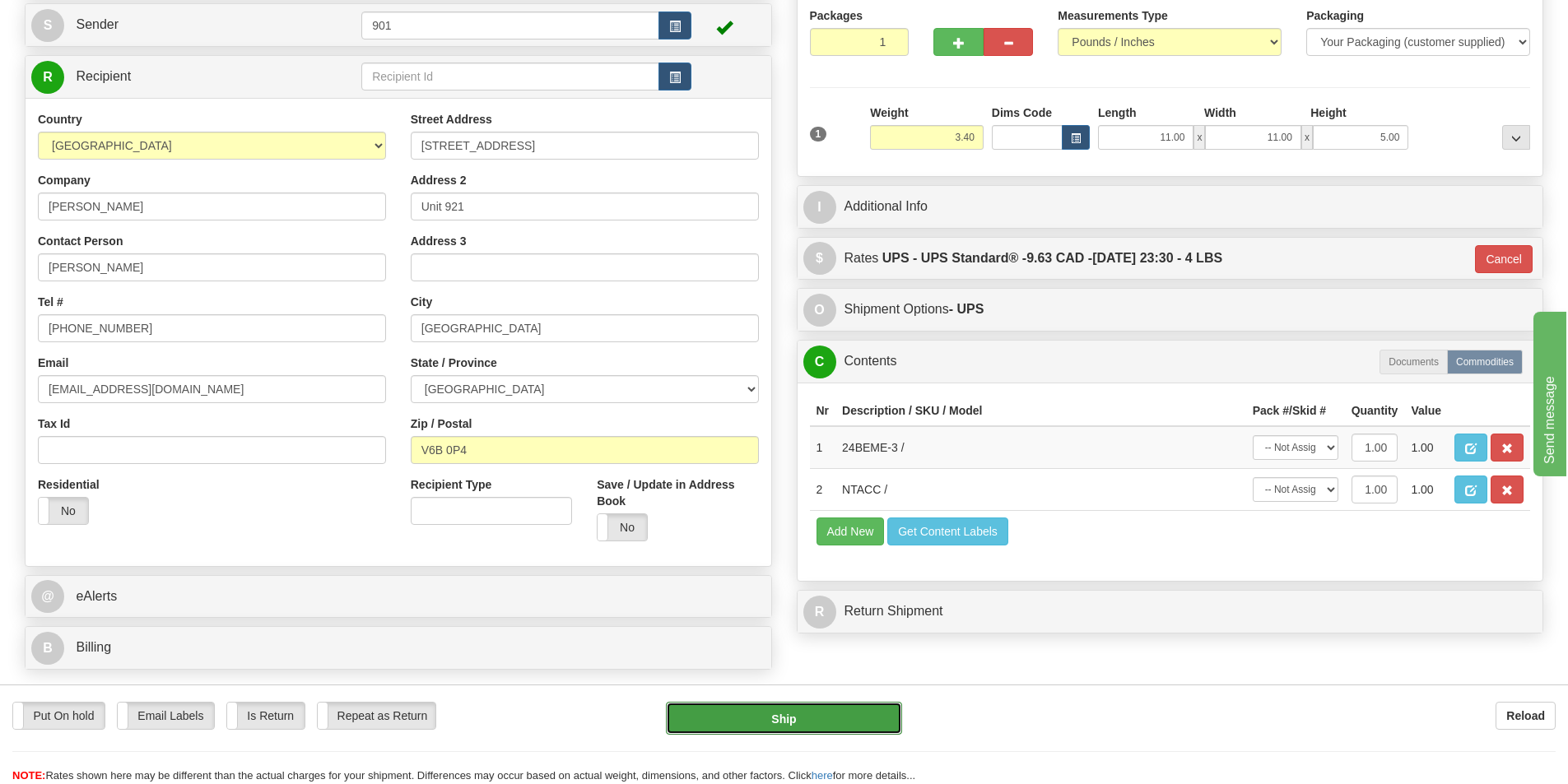
click at [762, 722] on button "Ship" at bounding box center [784, 718] width 237 height 33
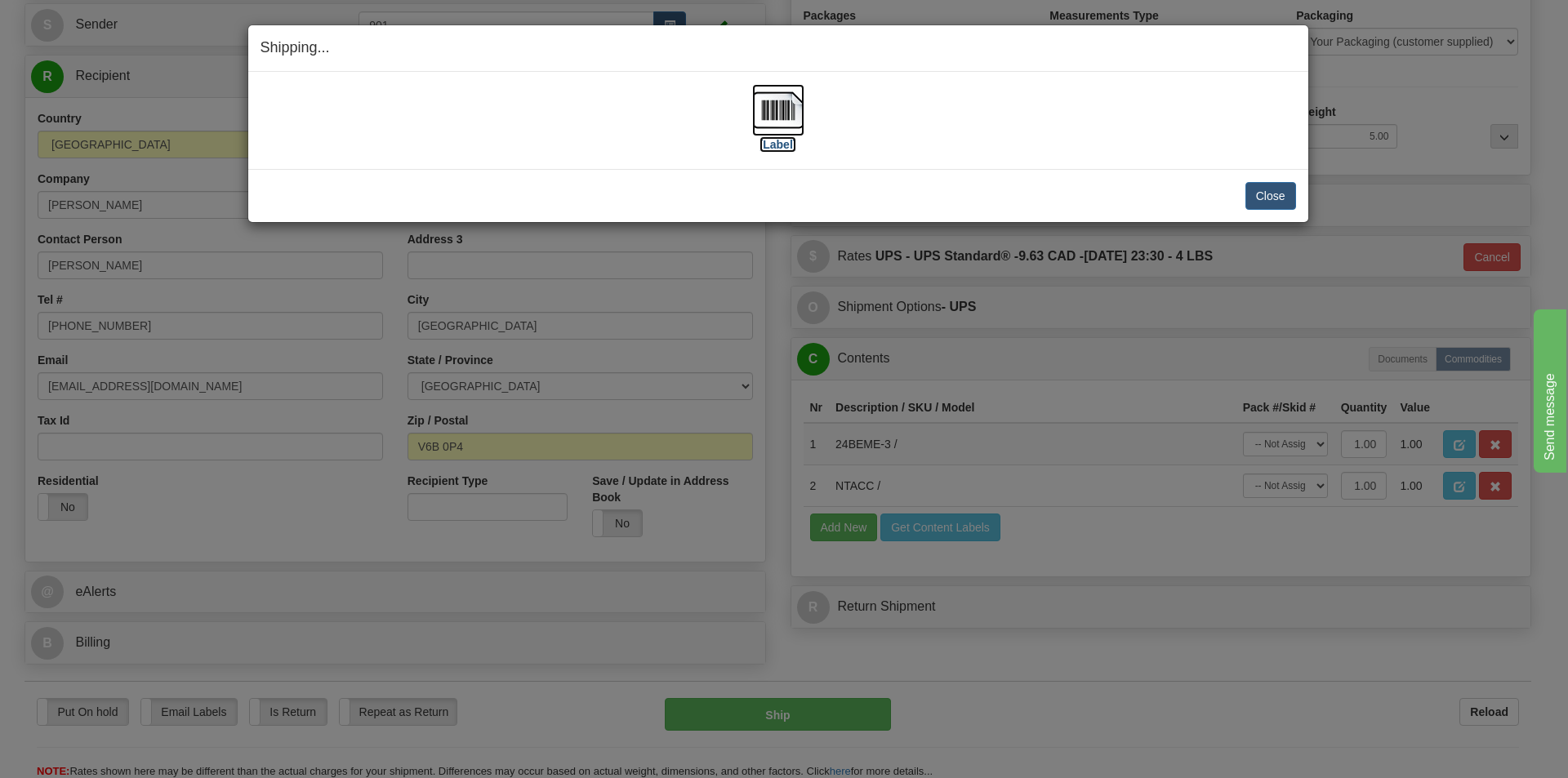
click at [781, 110] on img at bounding box center [777, 110] width 52 height 52
click at [1281, 194] on button "Close" at bounding box center [1270, 195] width 50 height 28
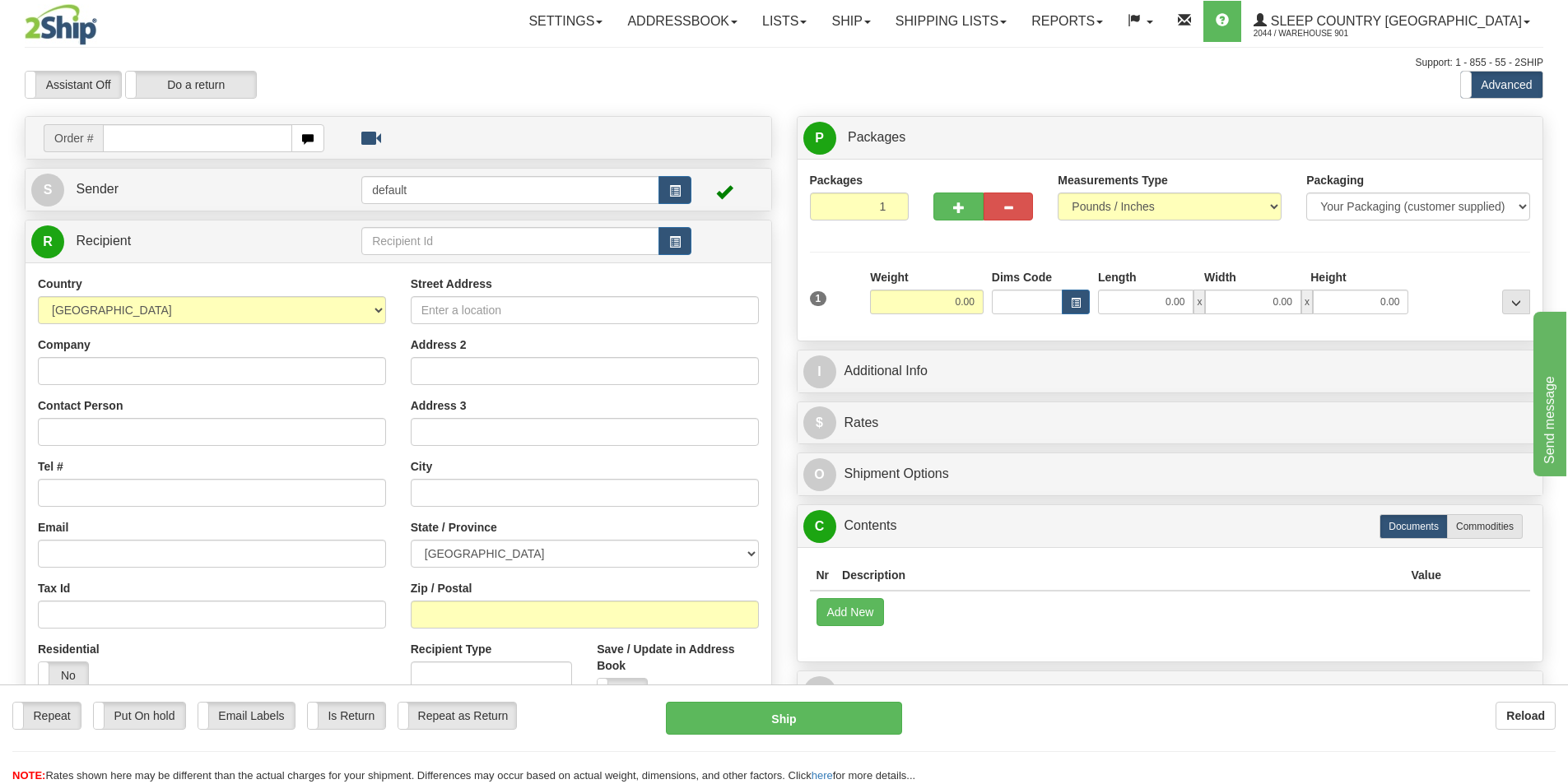
click at [122, 143] on input "text" at bounding box center [198, 138] width 189 height 28
type input "9007H976008"
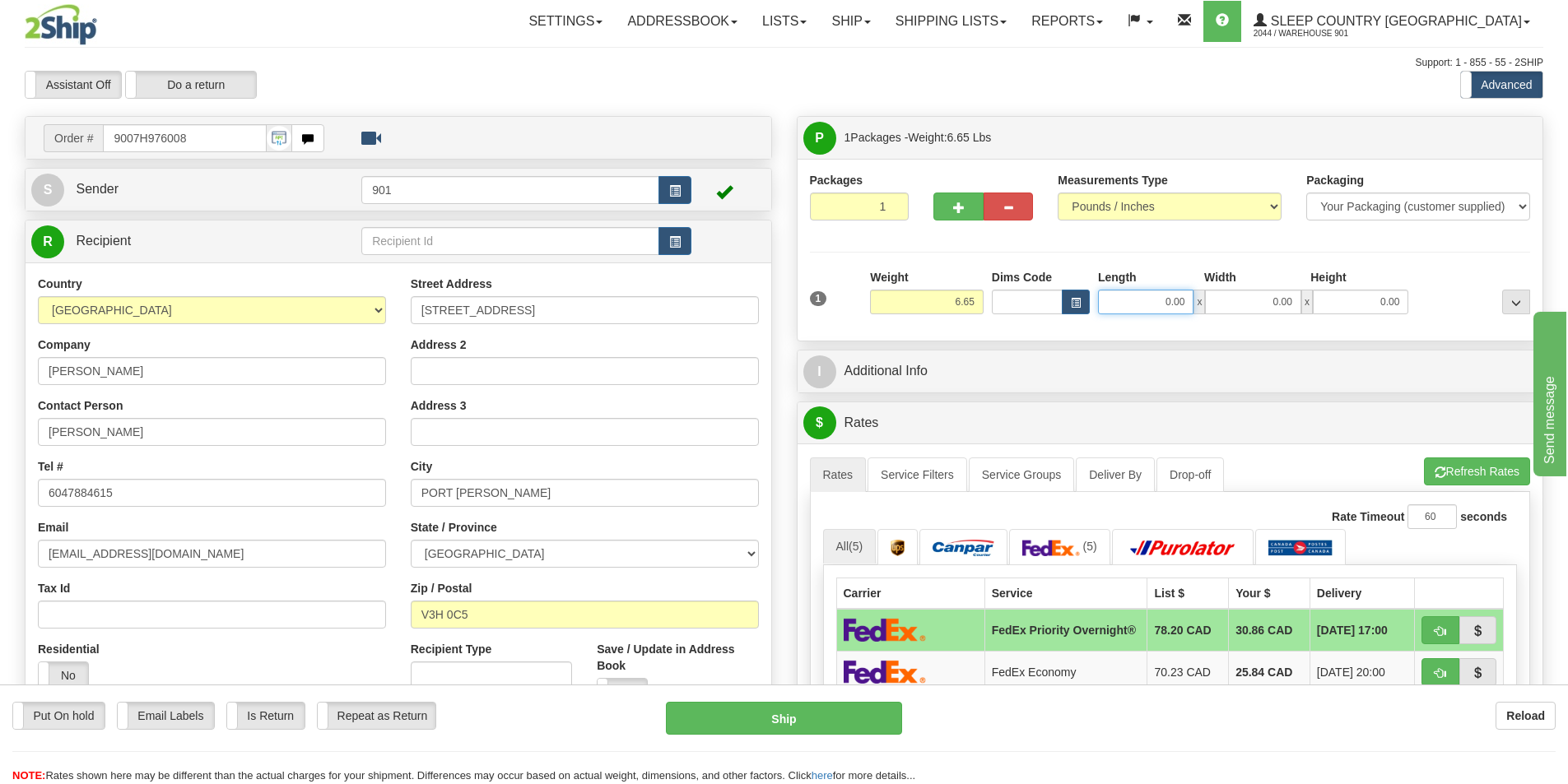
drag, startPoint x: 1184, startPoint y: 299, endPoint x: 1144, endPoint y: 312, distance: 42.1
click at [1144, 312] on input "0.00" at bounding box center [1146, 302] width 95 height 25
type input "13.00"
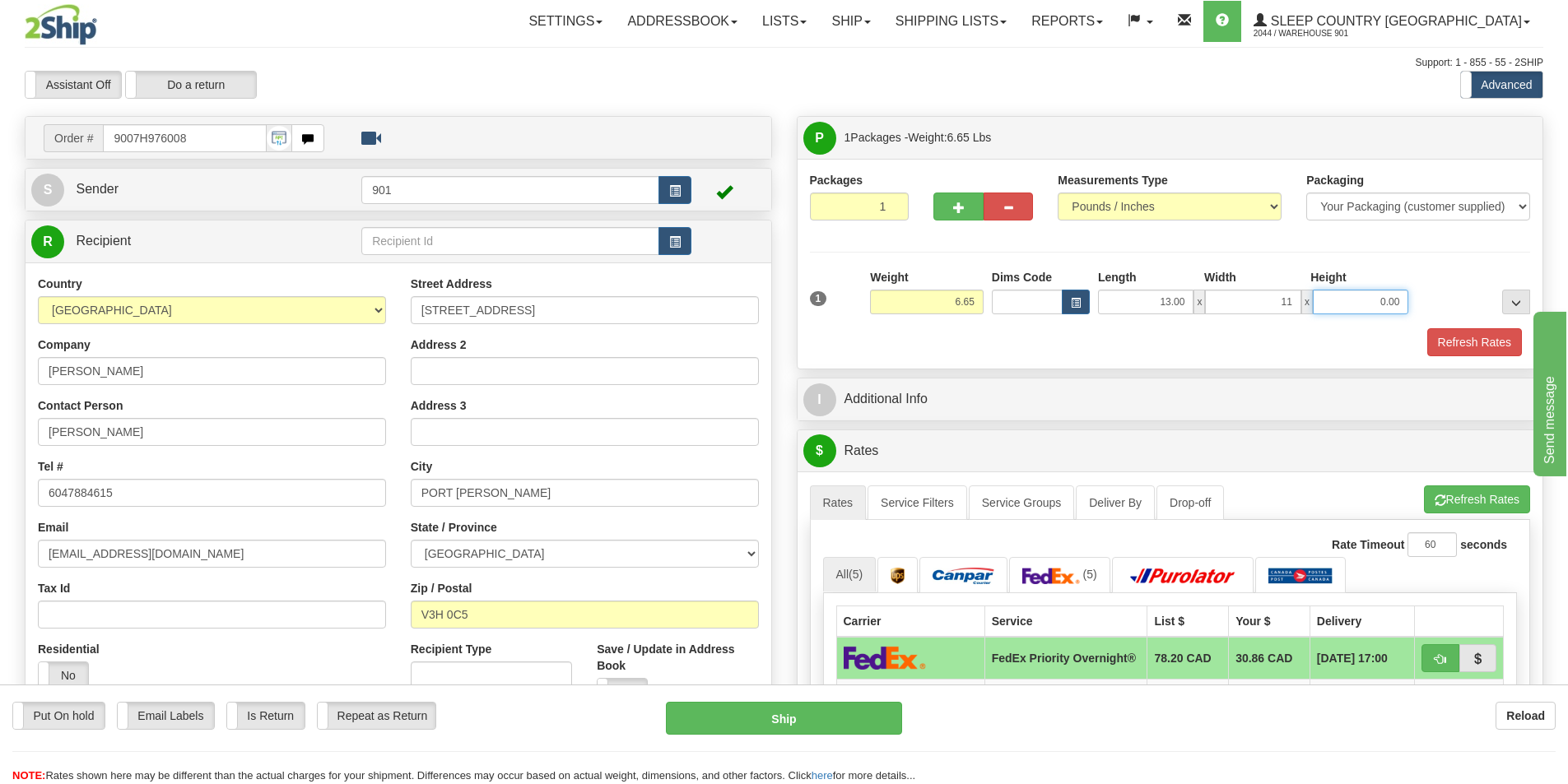
type input "11.00"
type input "4.00"
click at [1482, 343] on button "Refresh Rates" at bounding box center [1475, 342] width 95 height 28
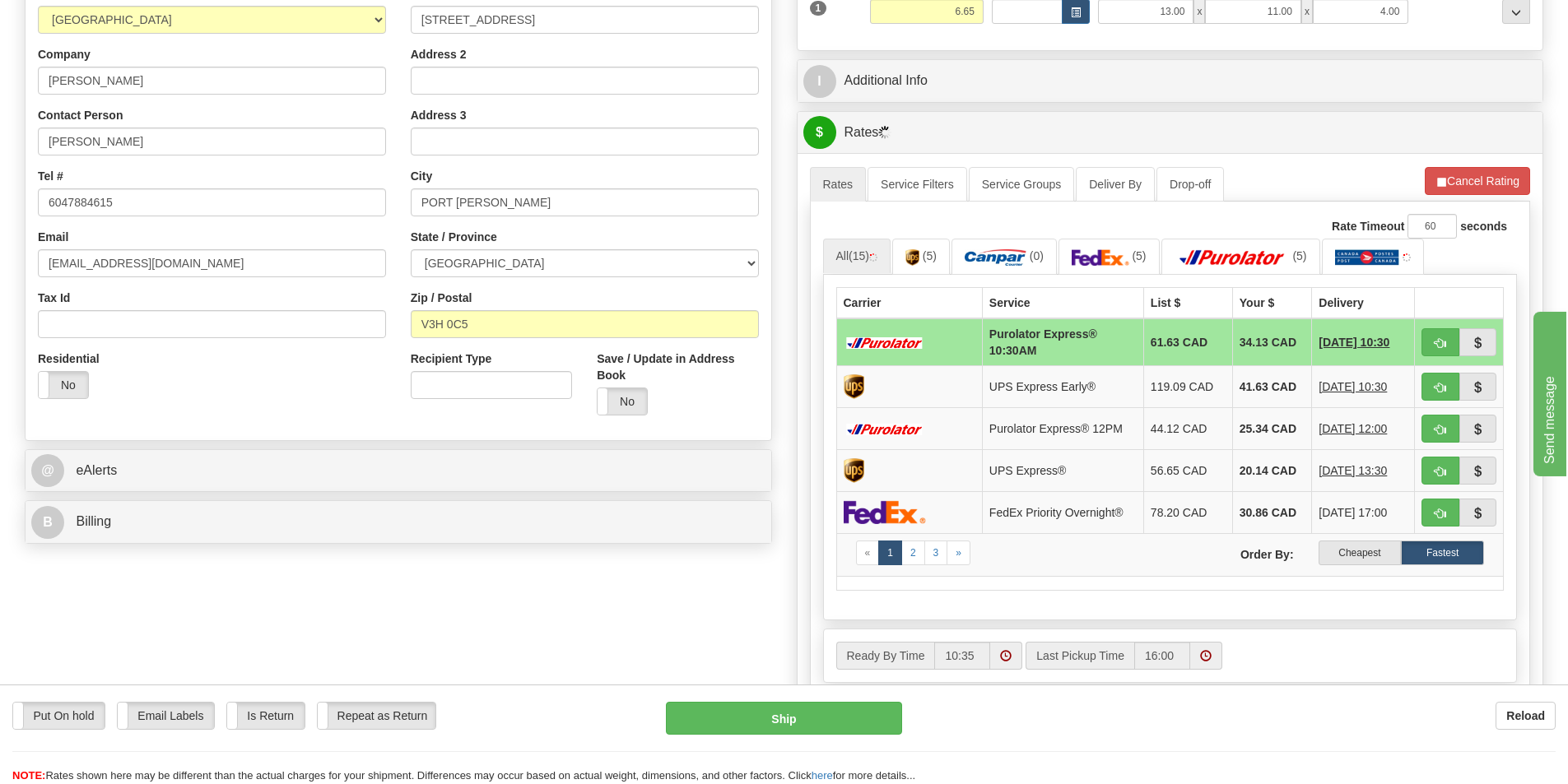
scroll to position [412, 0]
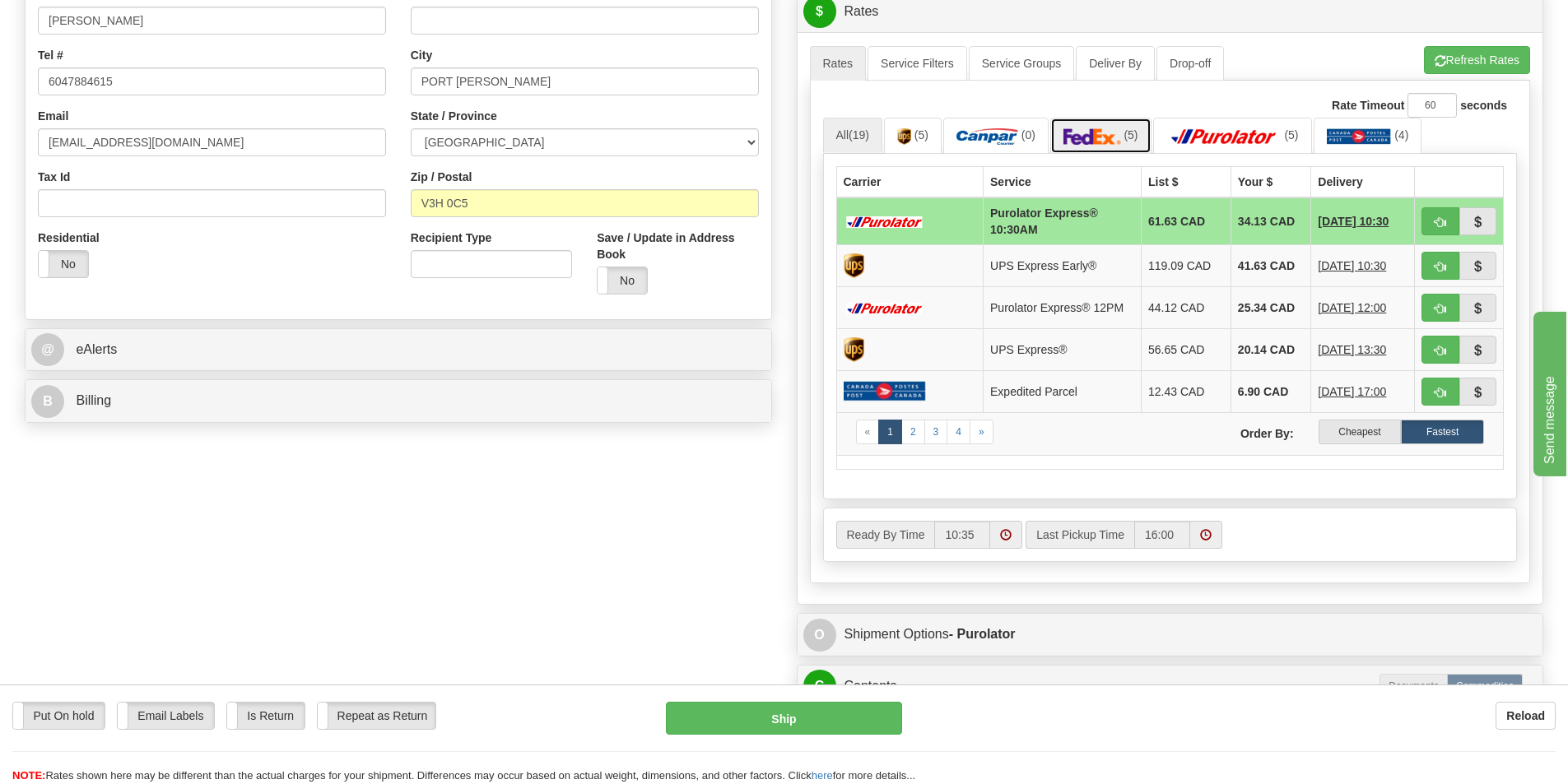
click at [1096, 132] on img at bounding box center [1092, 136] width 58 height 16
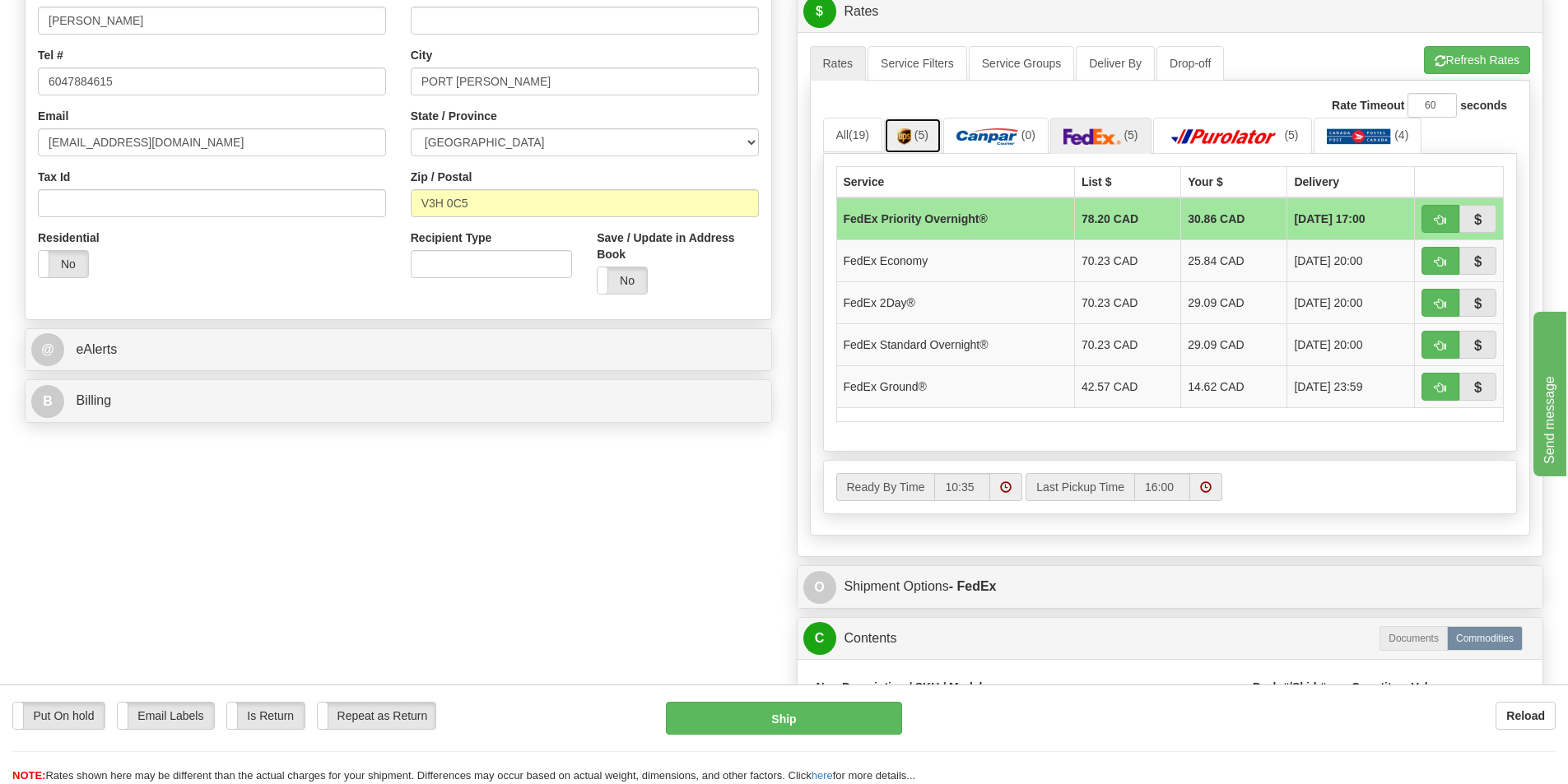
click at [926, 143] on link "(5)" at bounding box center [913, 135] width 58 height 35
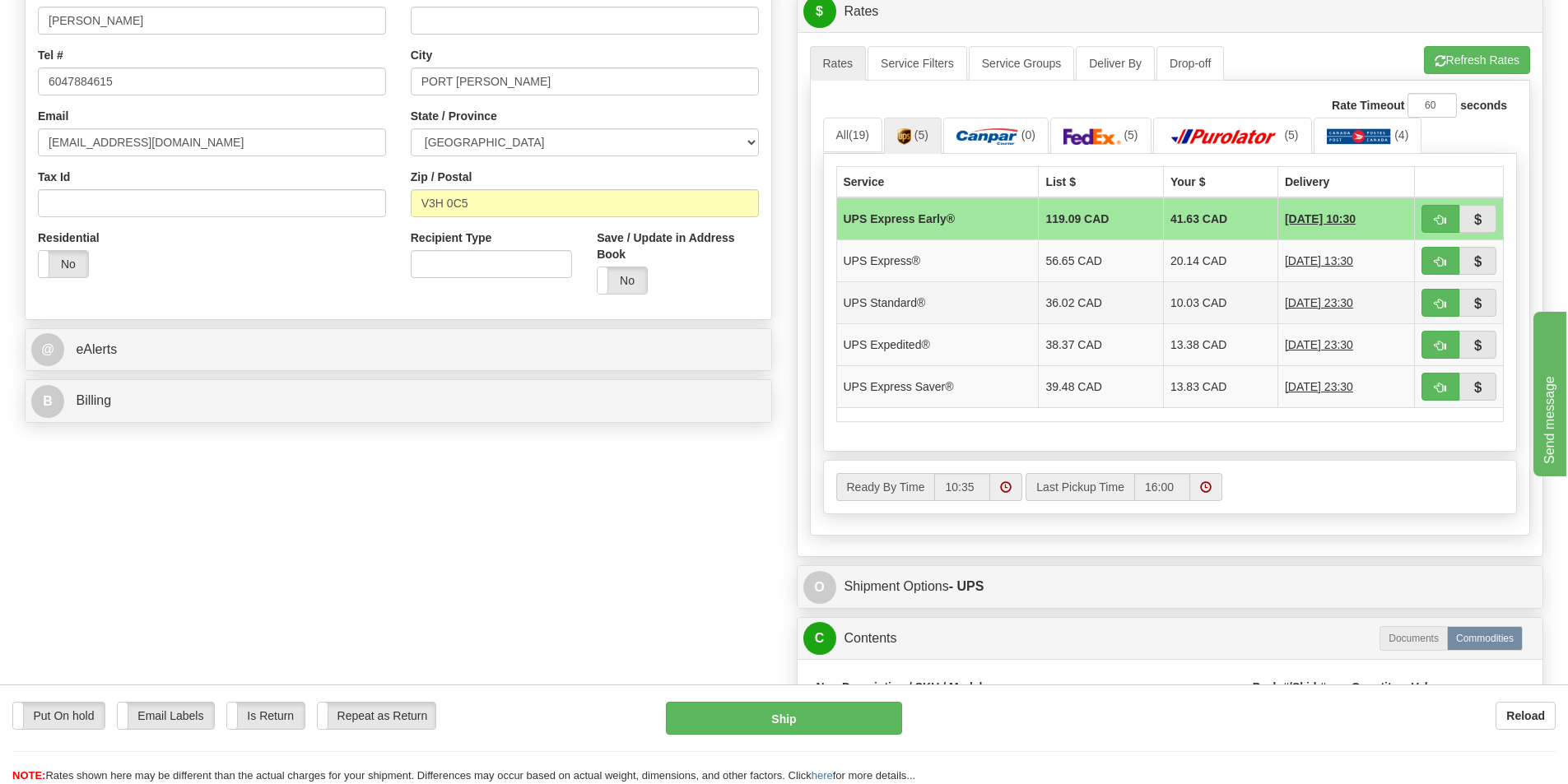
click at [1179, 303] on td "10.03 CAD" at bounding box center [1220, 302] width 114 height 42
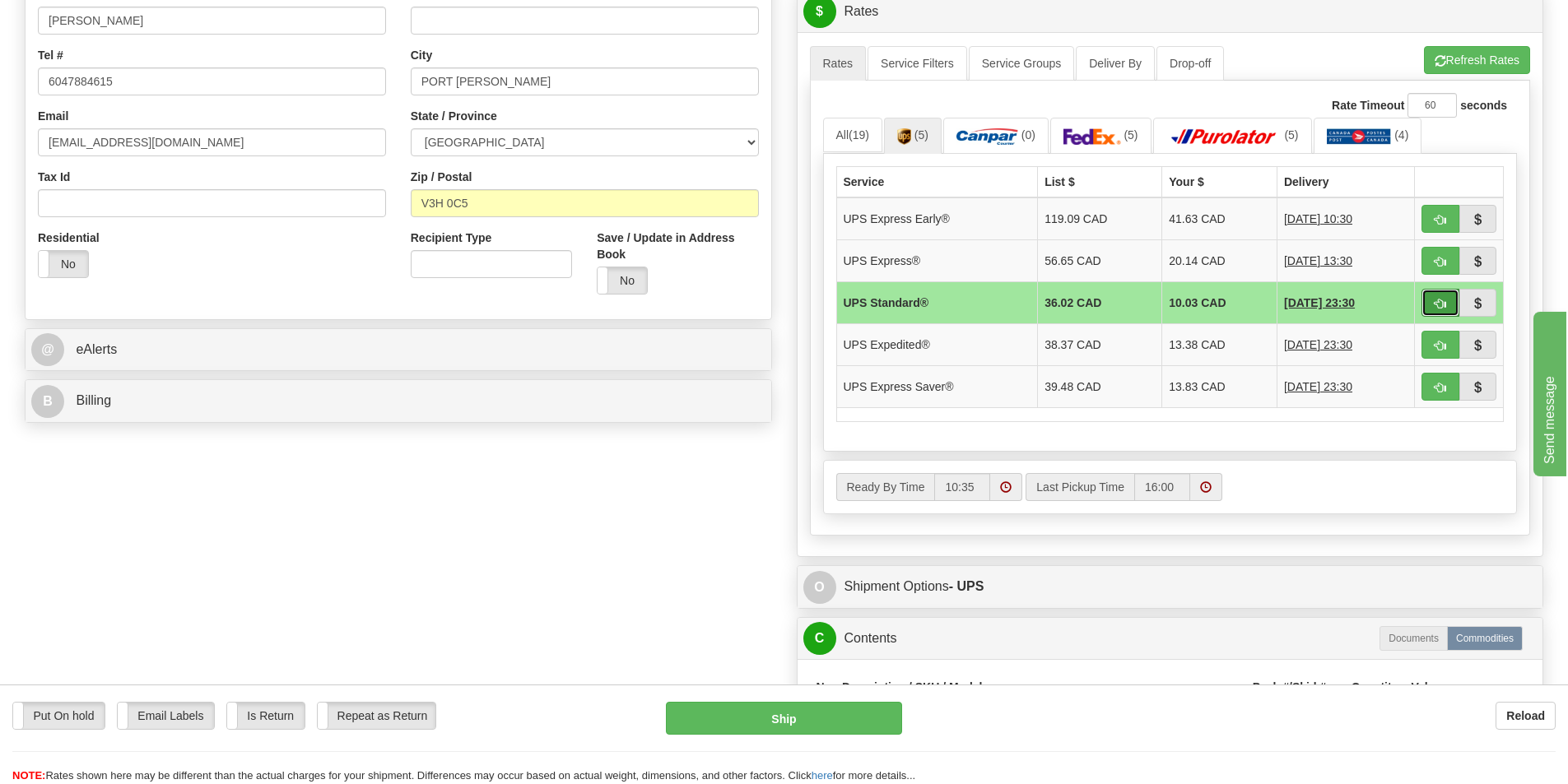
click at [1434, 303] on button "button" at bounding box center [1441, 303] width 38 height 28
type input "11"
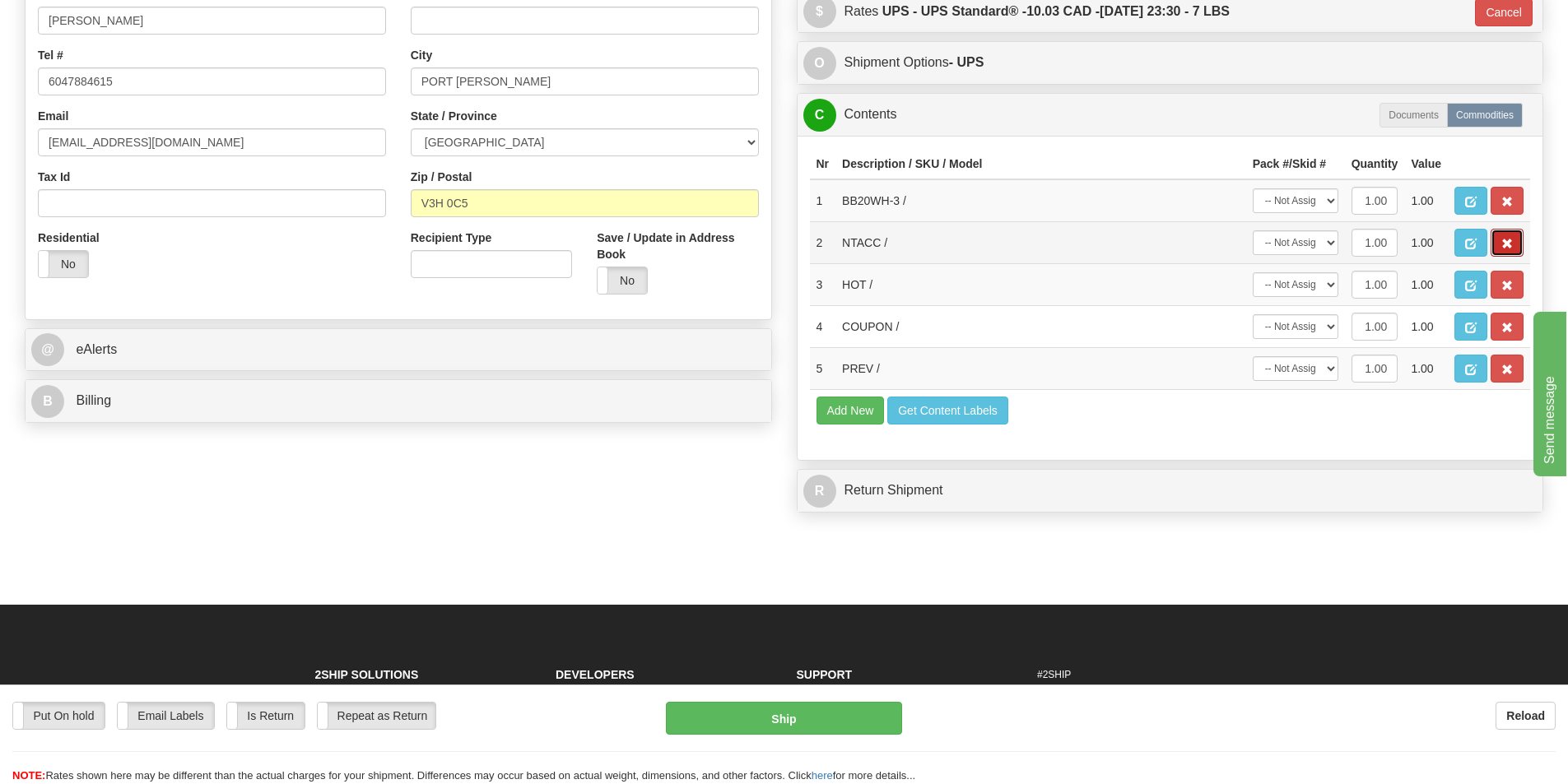
click at [1508, 248] on span "button" at bounding box center [1507, 244] width 11 height 10
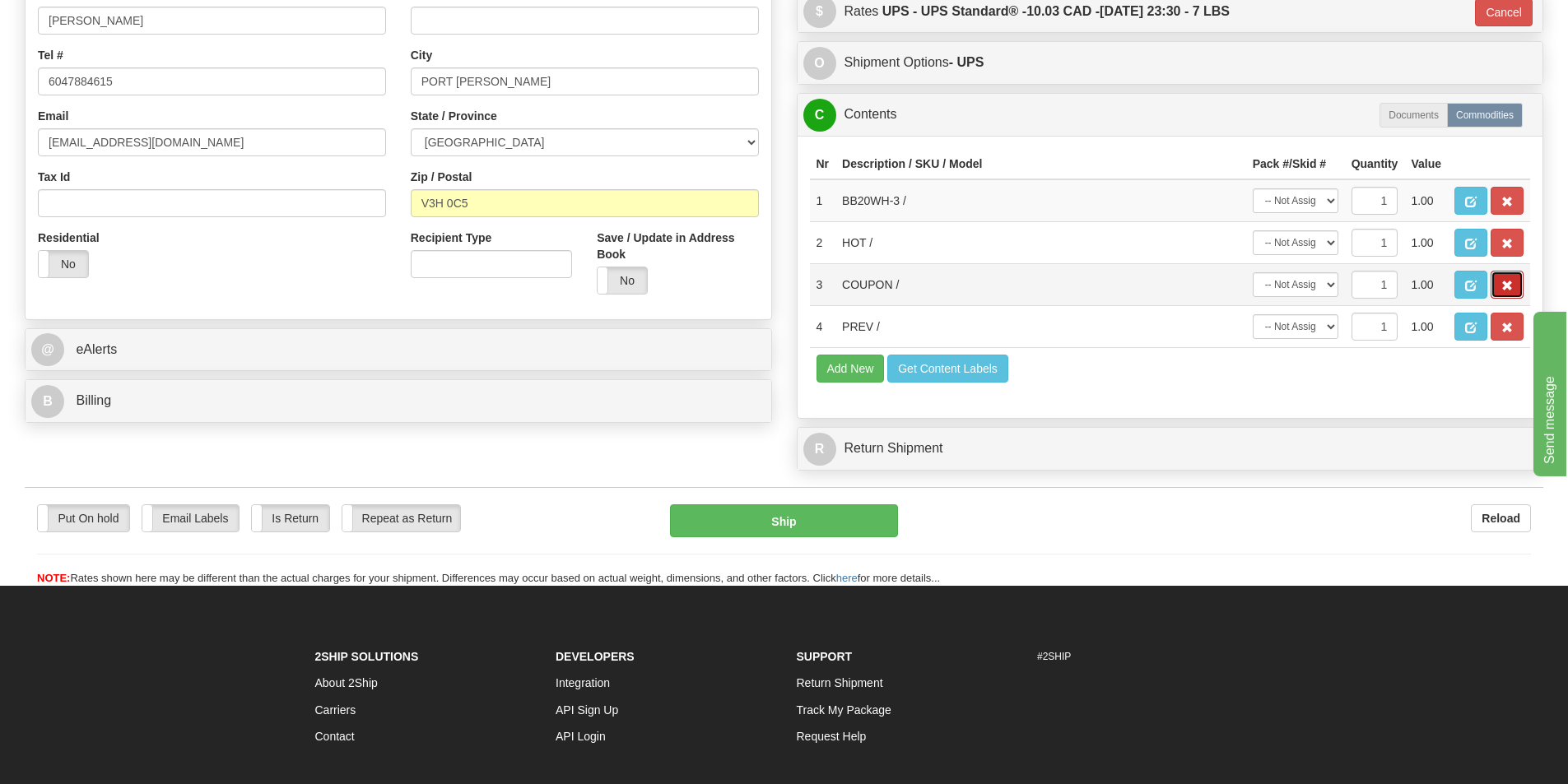
click at [1507, 282] on span "button" at bounding box center [1507, 285] width 11 height 10
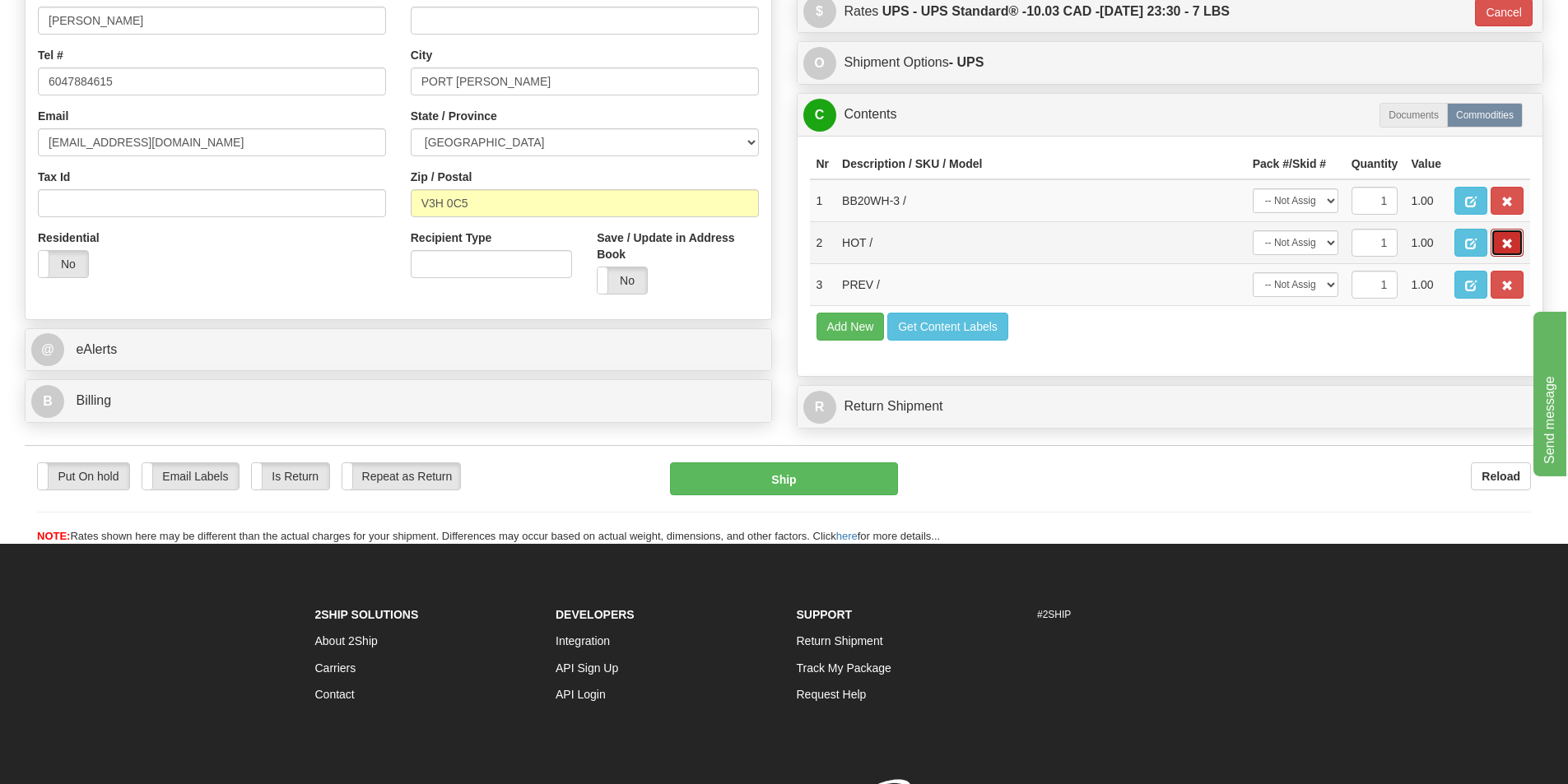
click at [1503, 241] on span "button" at bounding box center [1507, 244] width 11 height 10
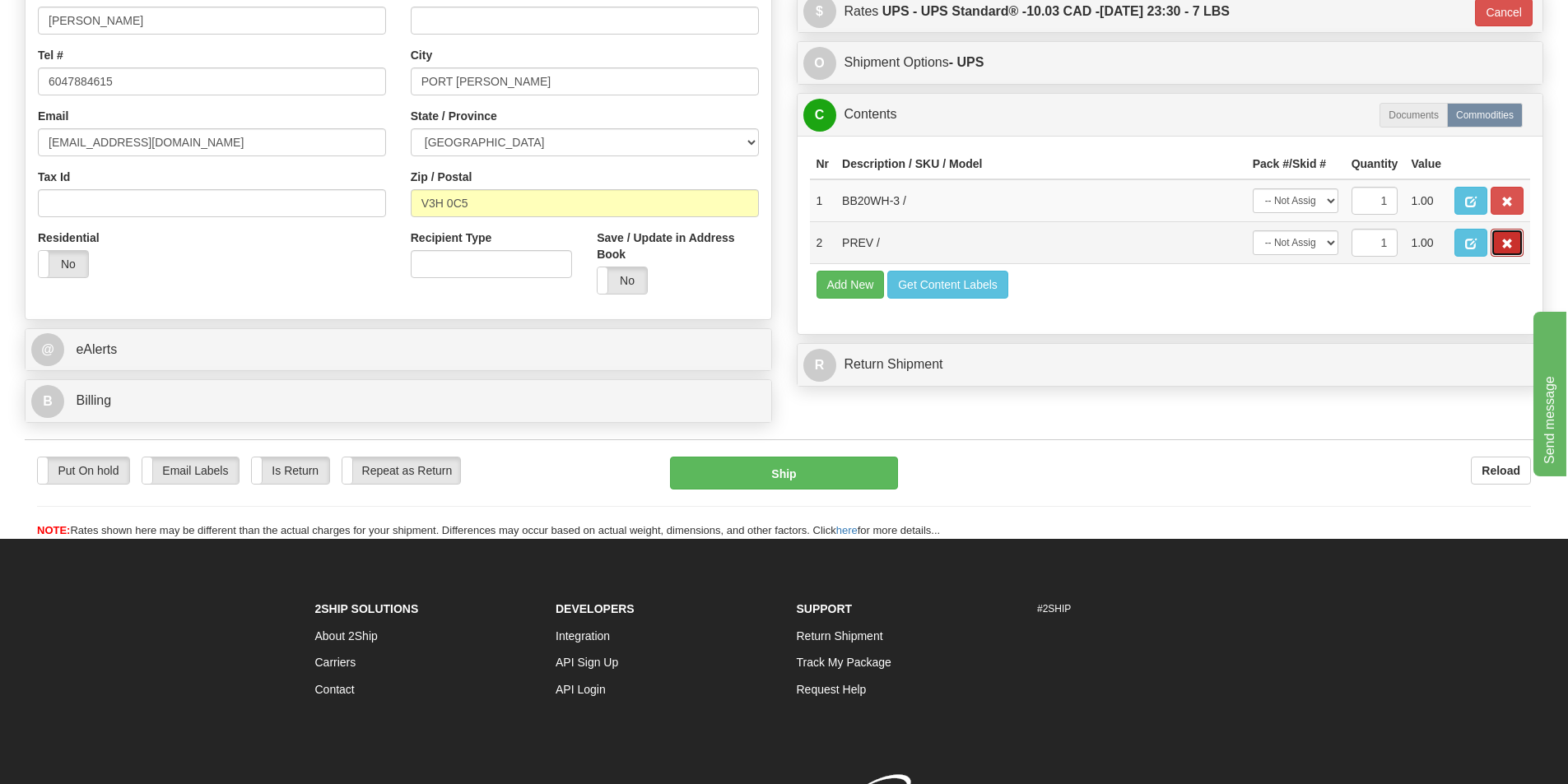
click at [1509, 241] on span "button" at bounding box center [1507, 244] width 11 height 10
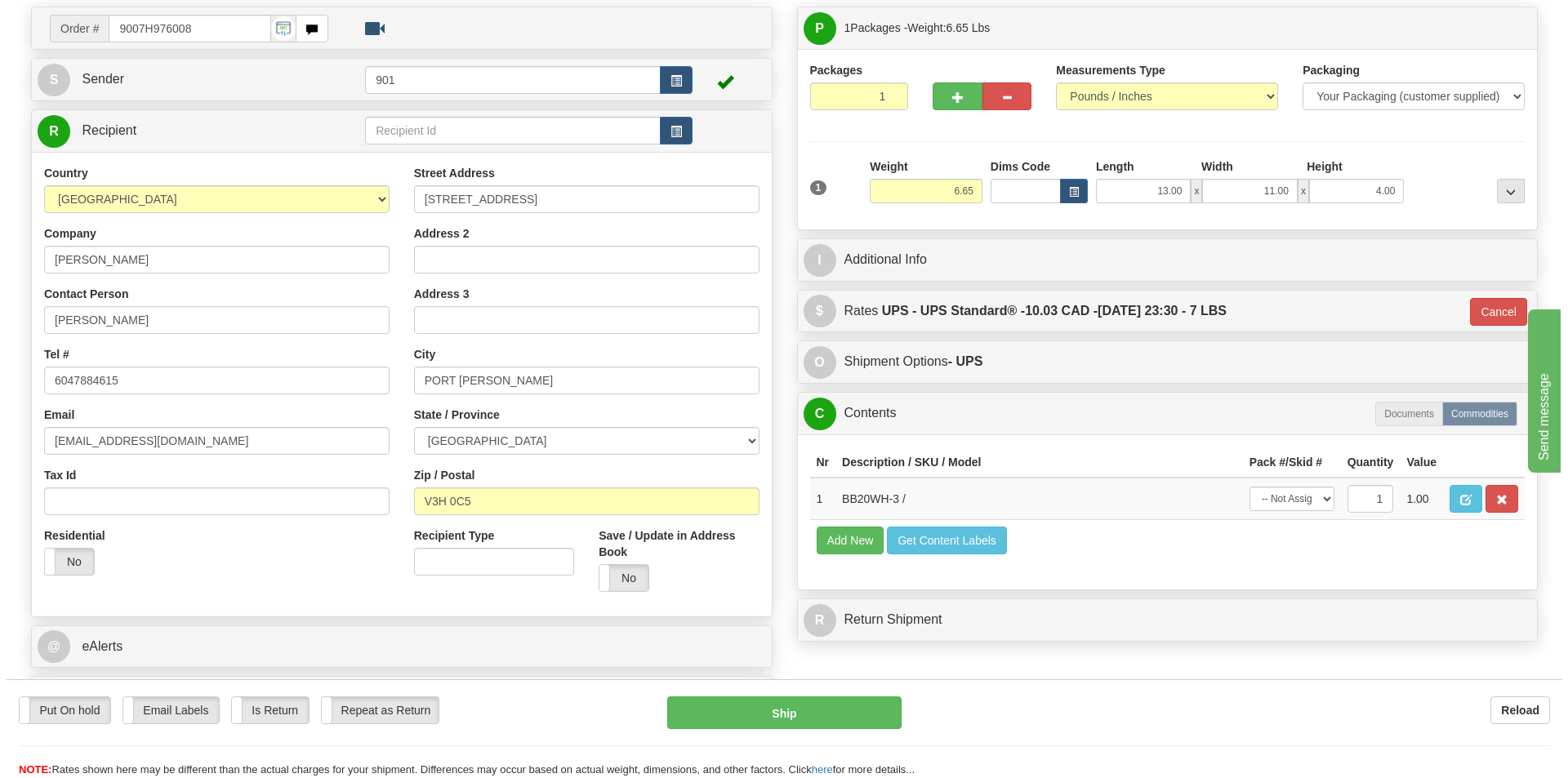
scroll to position [82, 0]
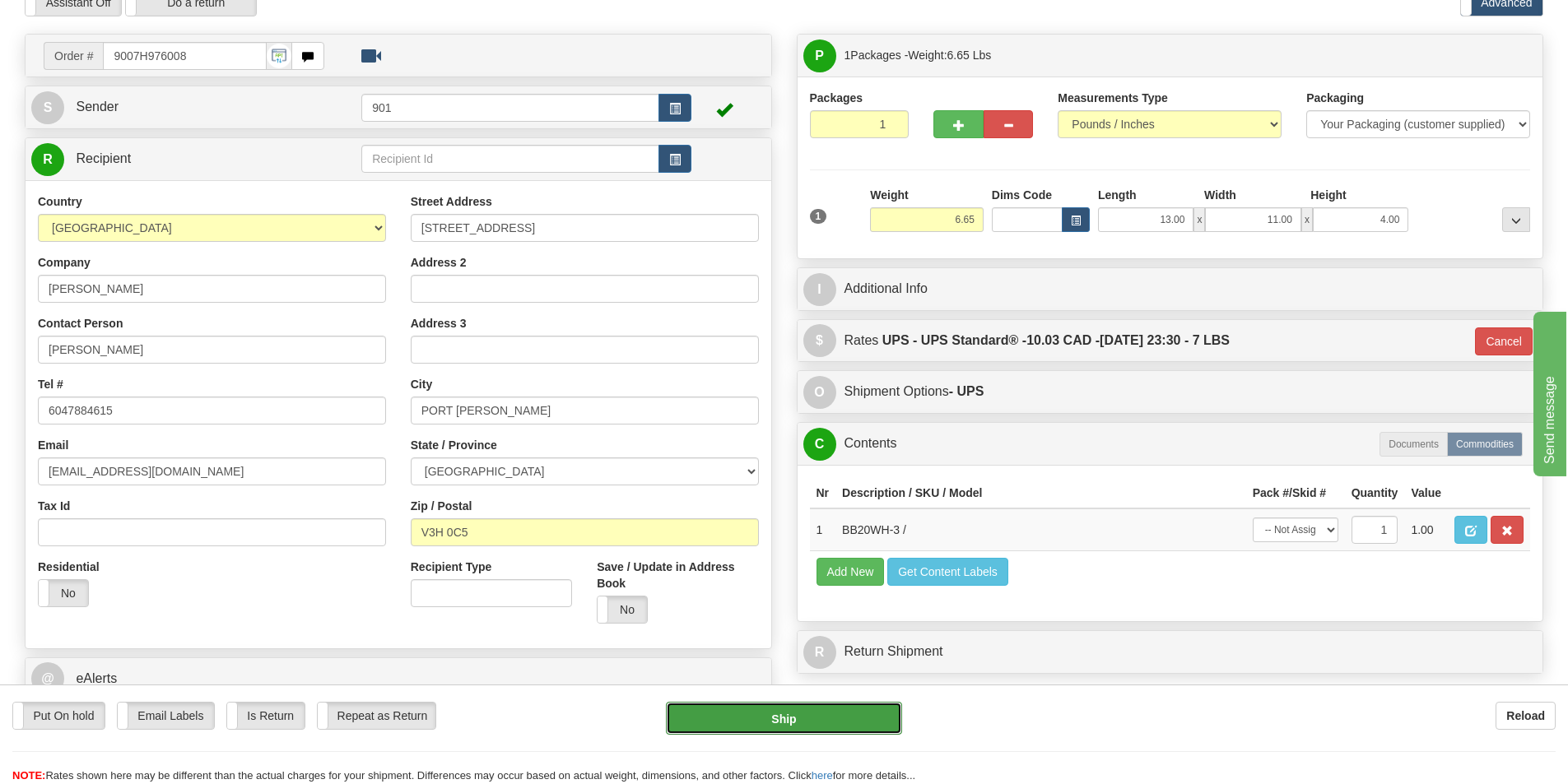
click at [852, 719] on button "Ship" at bounding box center [784, 718] width 237 height 33
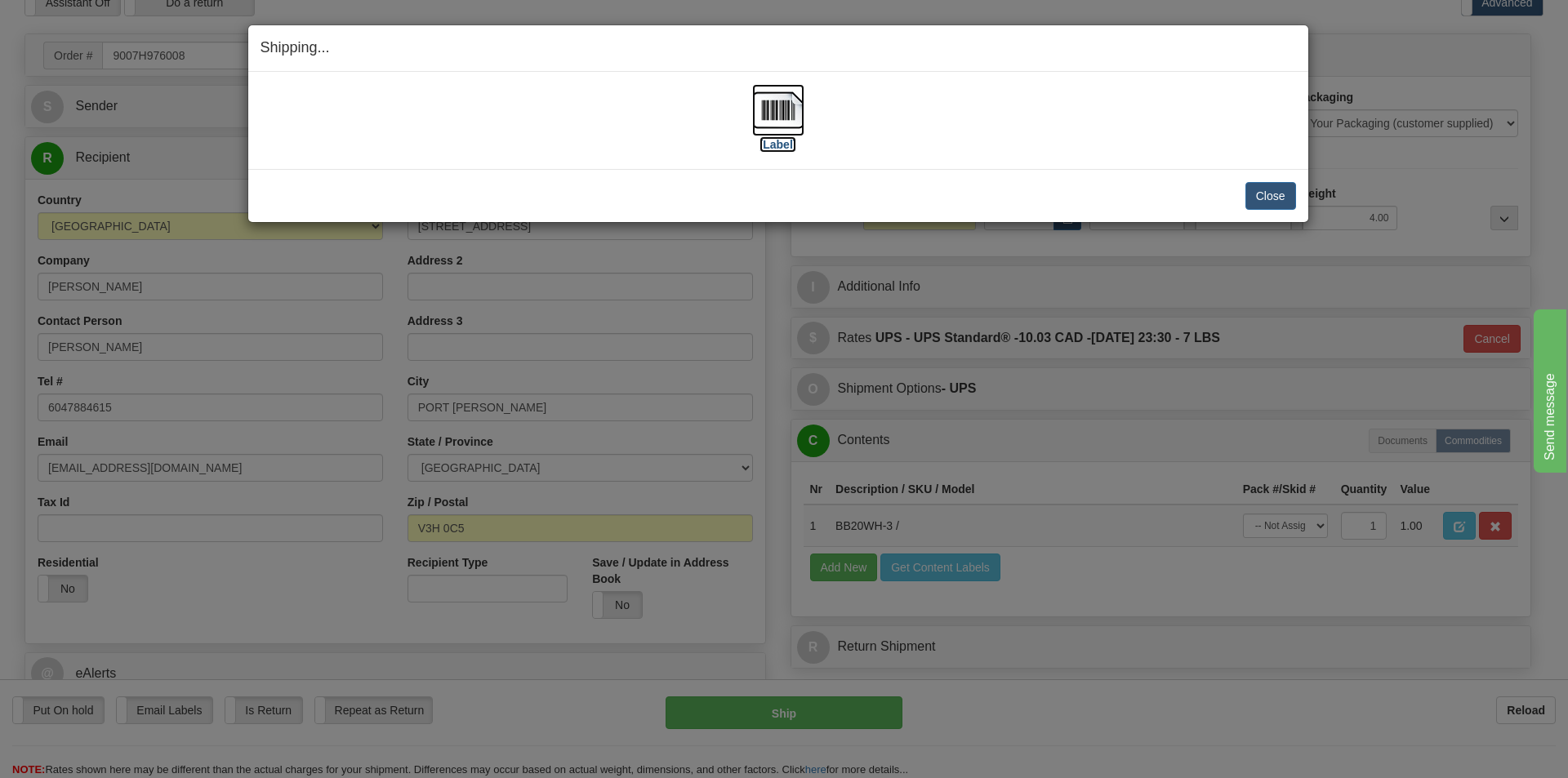
click at [766, 112] on img at bounding box center [777, 110] width 52 height 52
click at [1266, 196] on button "Close" at bounding box center [1270, 195] width 50 height 28
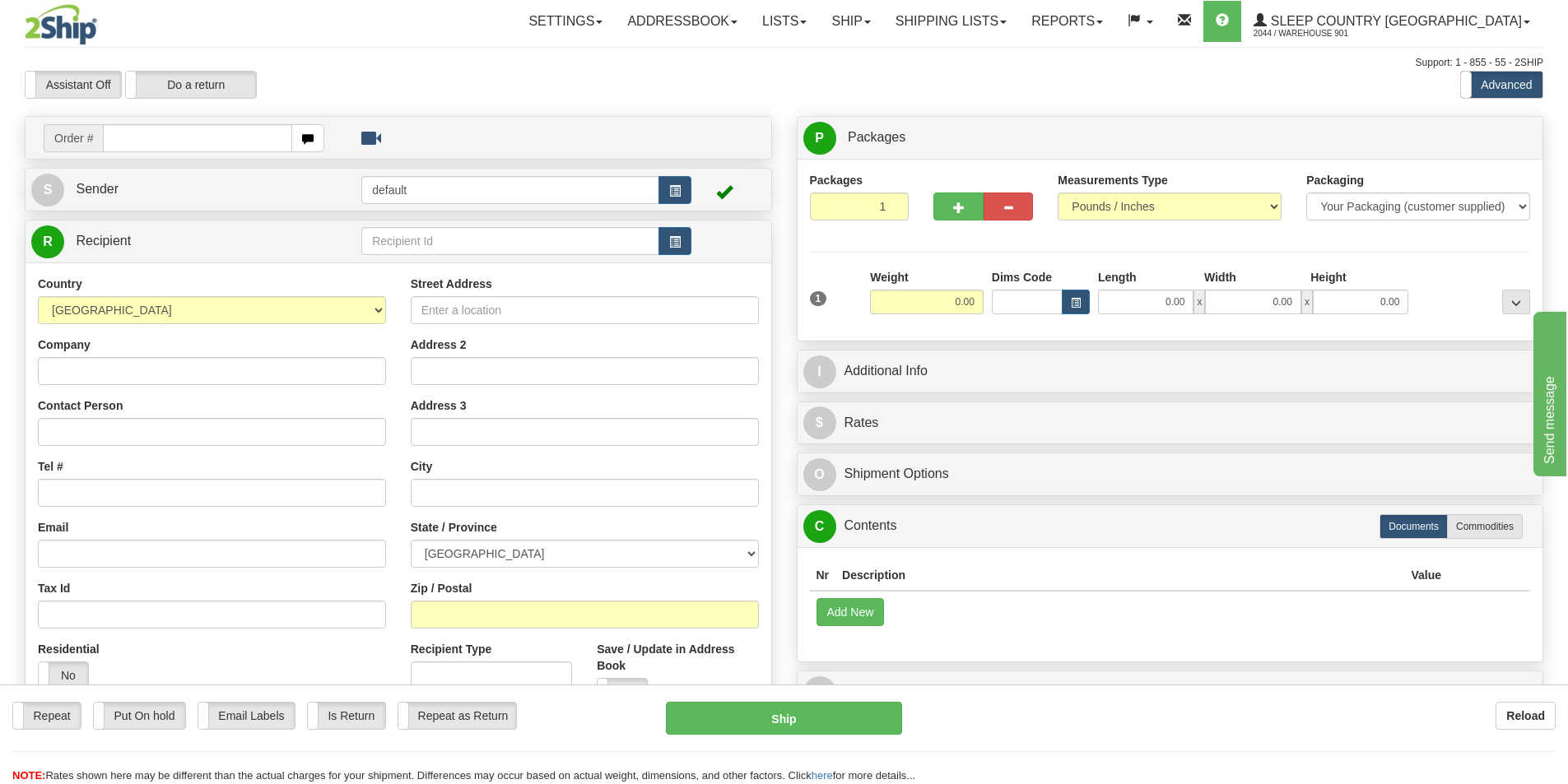
click at [114, 138] on input "text" at bounding box center [198, 138] width 189 height 28
type input "9007H976544"
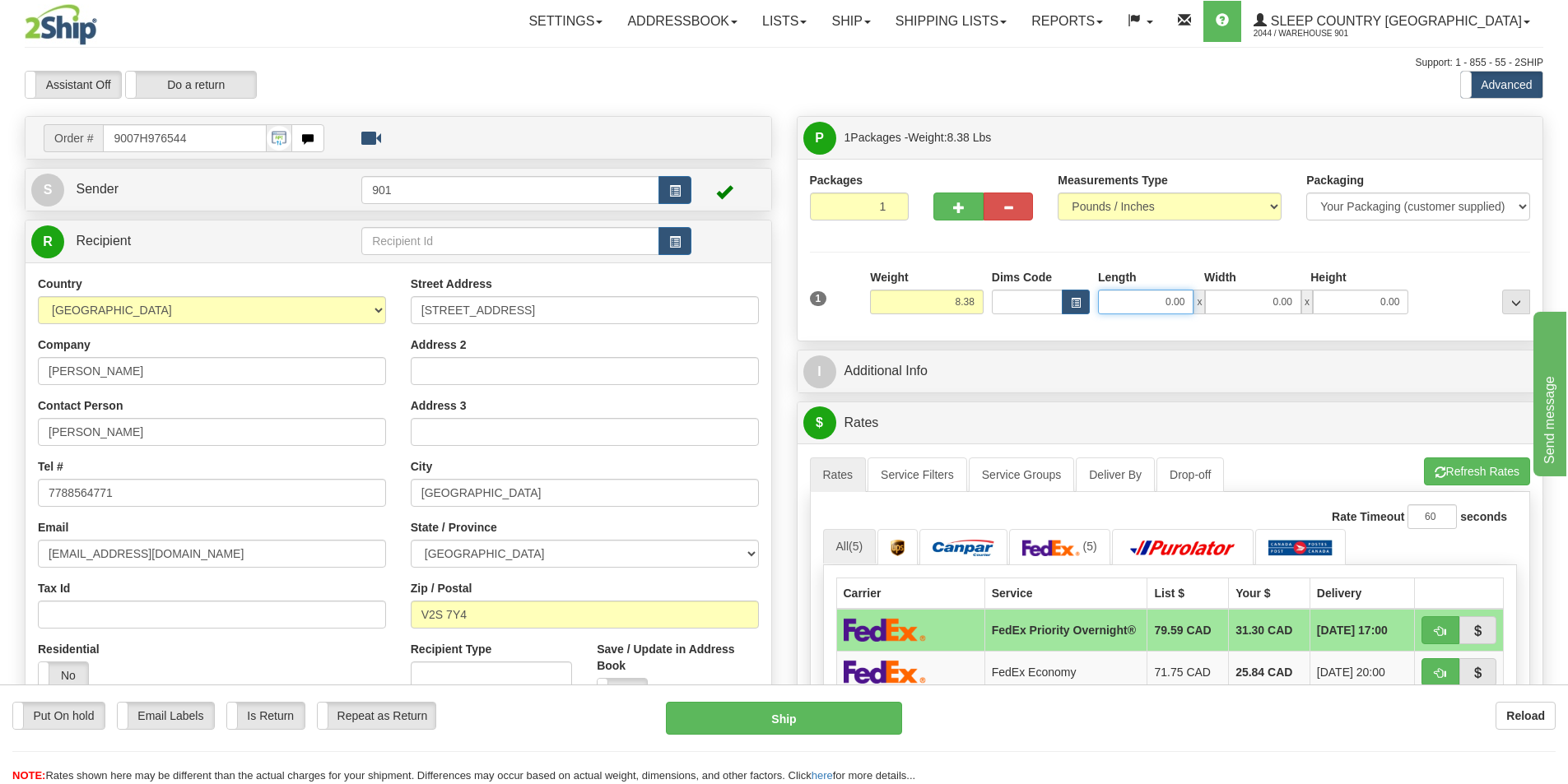
drag, startPoint x: 1187, startPoint y: 302, endPoint x: 1116, endPoint y: 310, distance: 71.4
click at [1116, 310] on input "0.00" at bounding box center [1146, 302] width 95 height 25
type input "13.00"
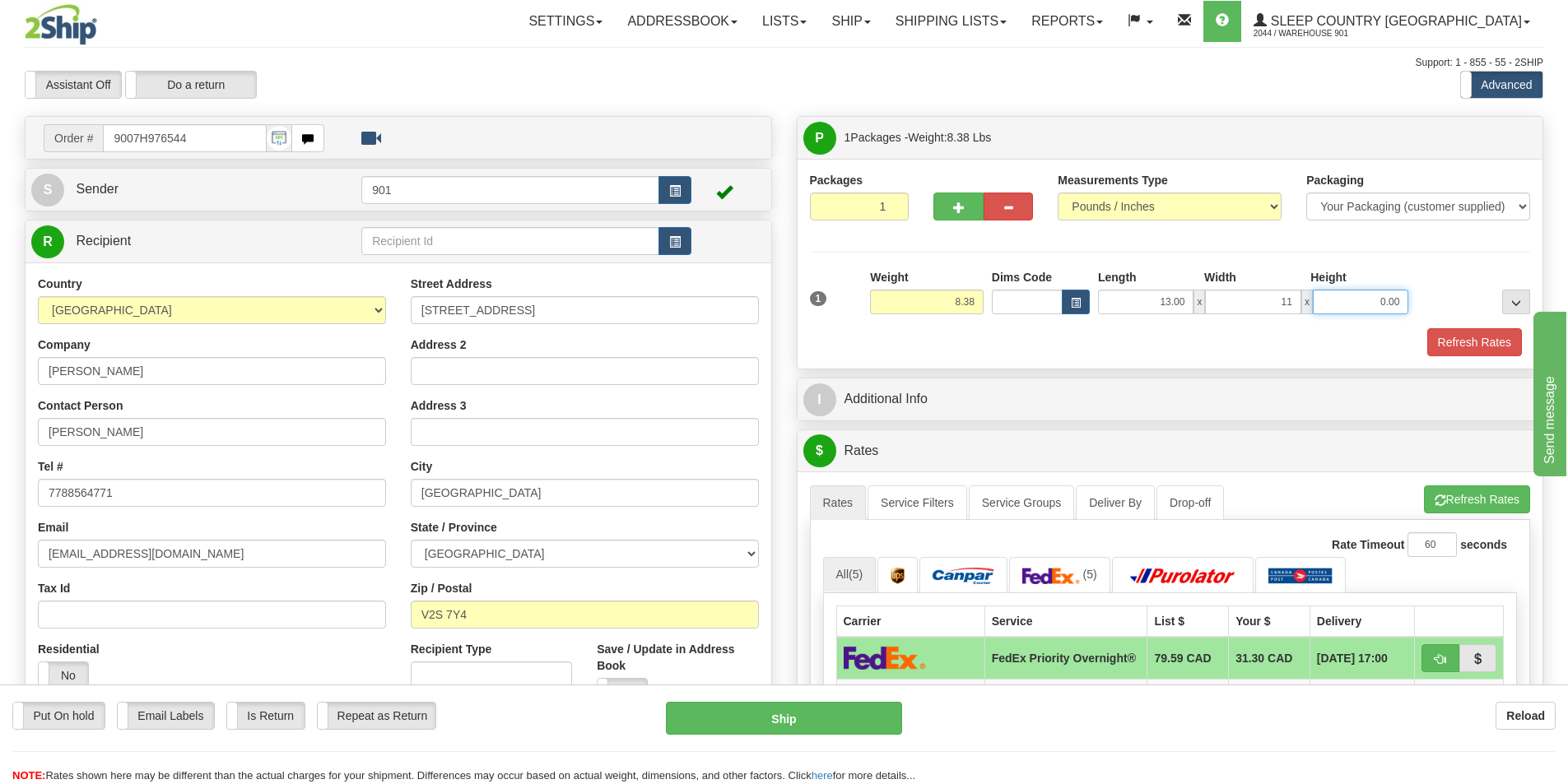
type input "11.00"
type input "10.00"
click at [1457, 344] on button "Refresh Rates" at bounding box center [1475, 342] width 95 height 28
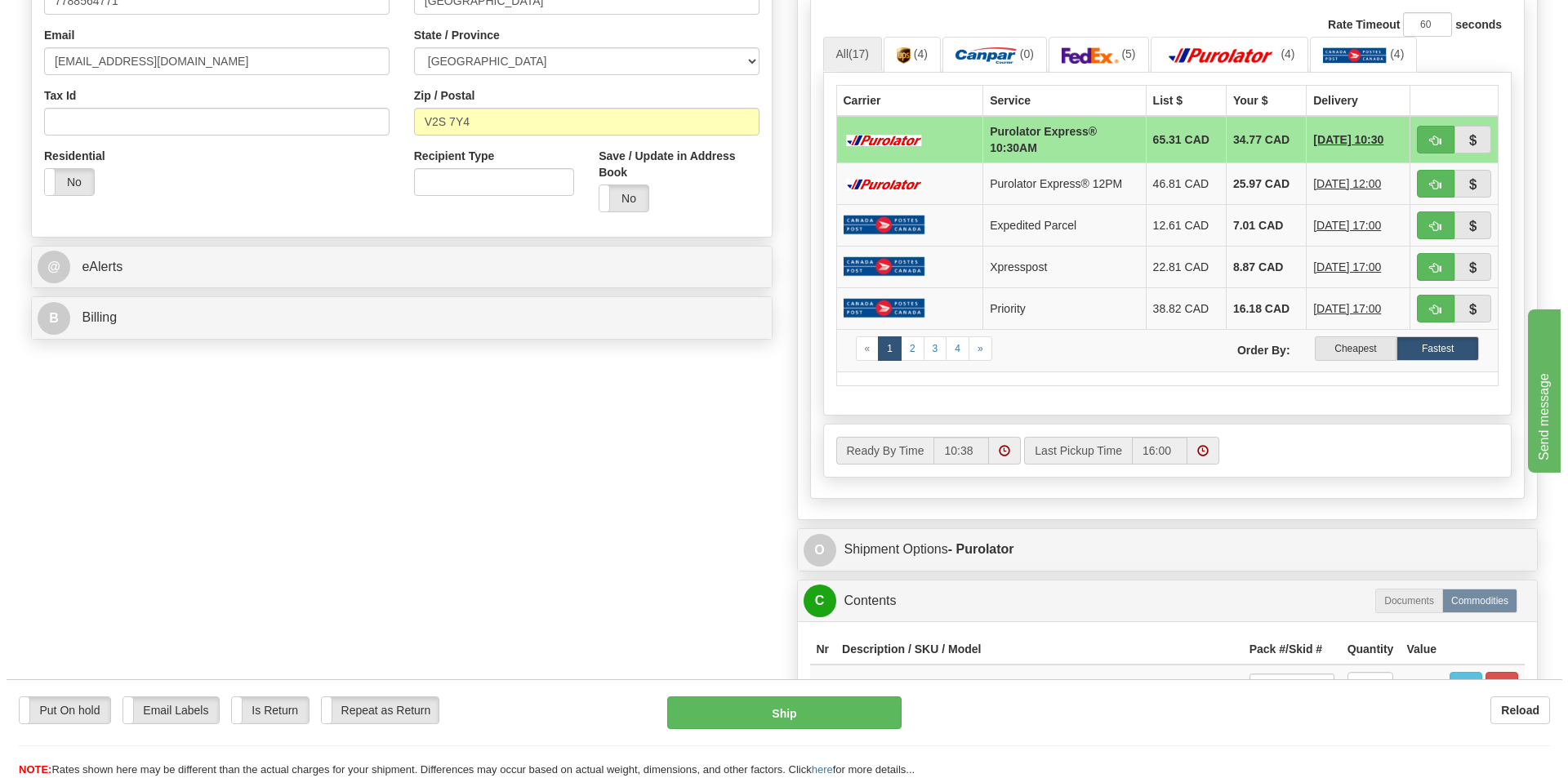
scroll to position [327, 0]
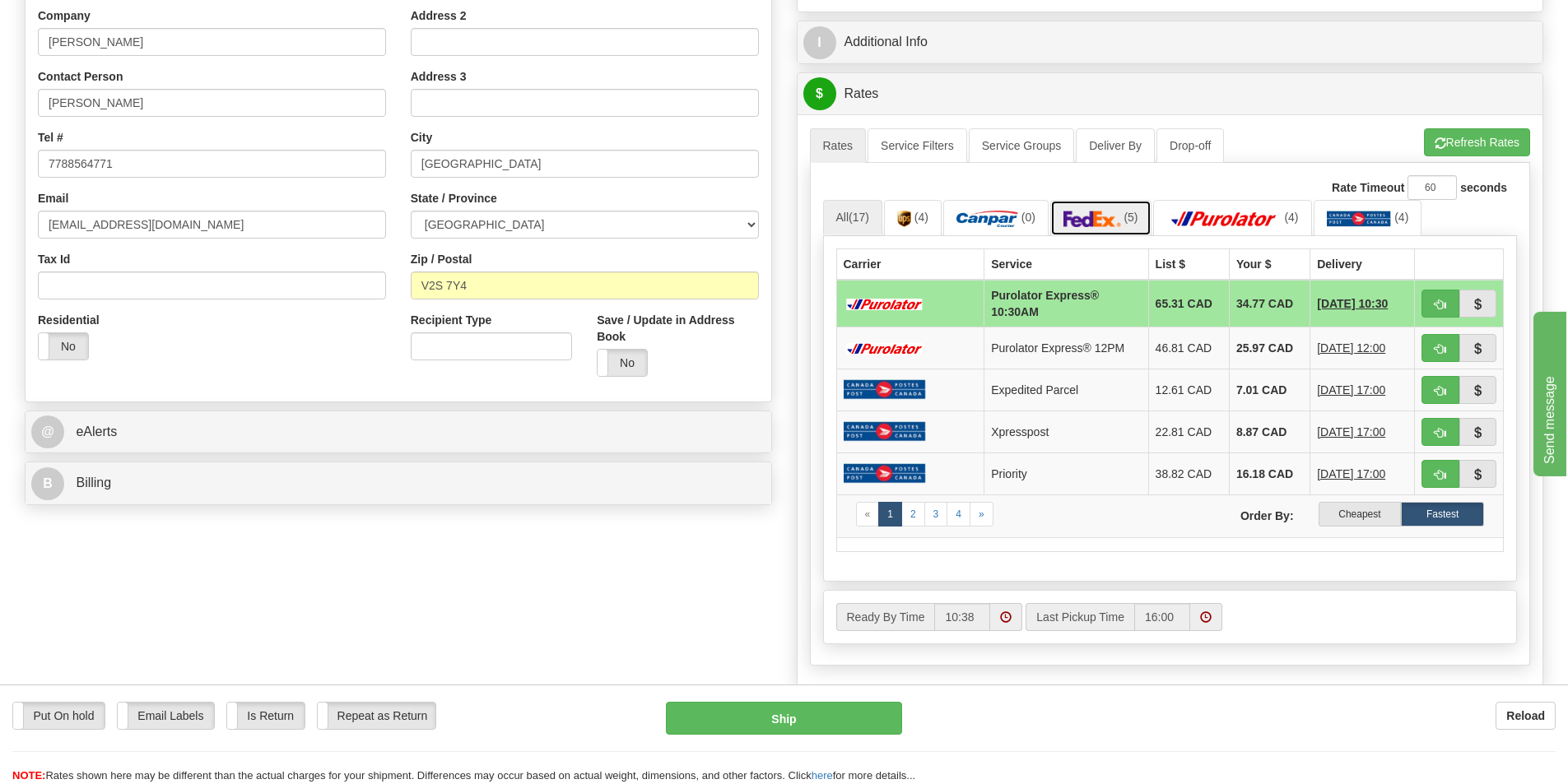
click at [1124, 218] on link "(5)" at bounding box center [1101, 217] width 101 height 35
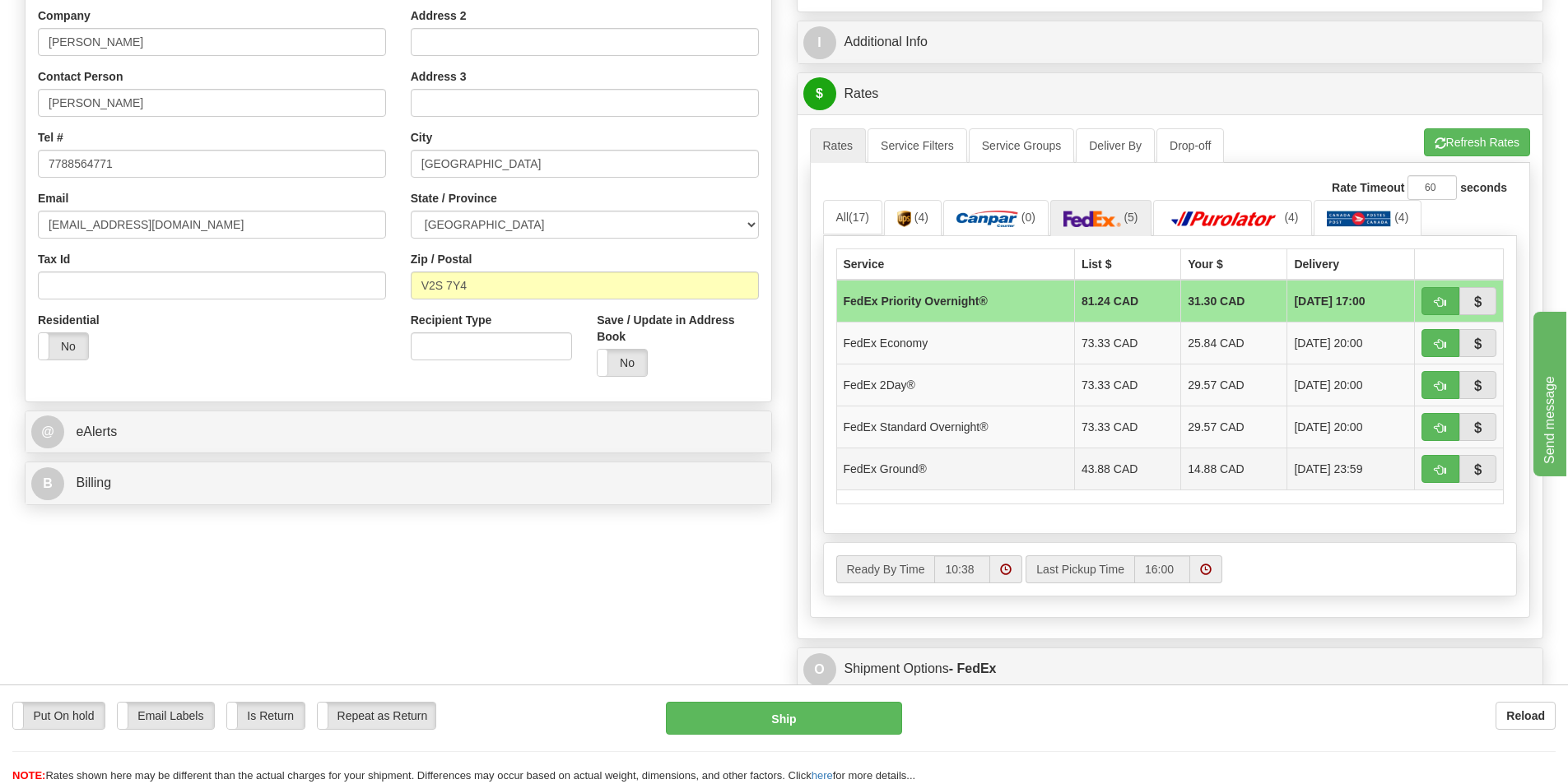
click at [1202, 474] on td "14.88 CAD" at bounding box center [1233, 469] width 106 height 42
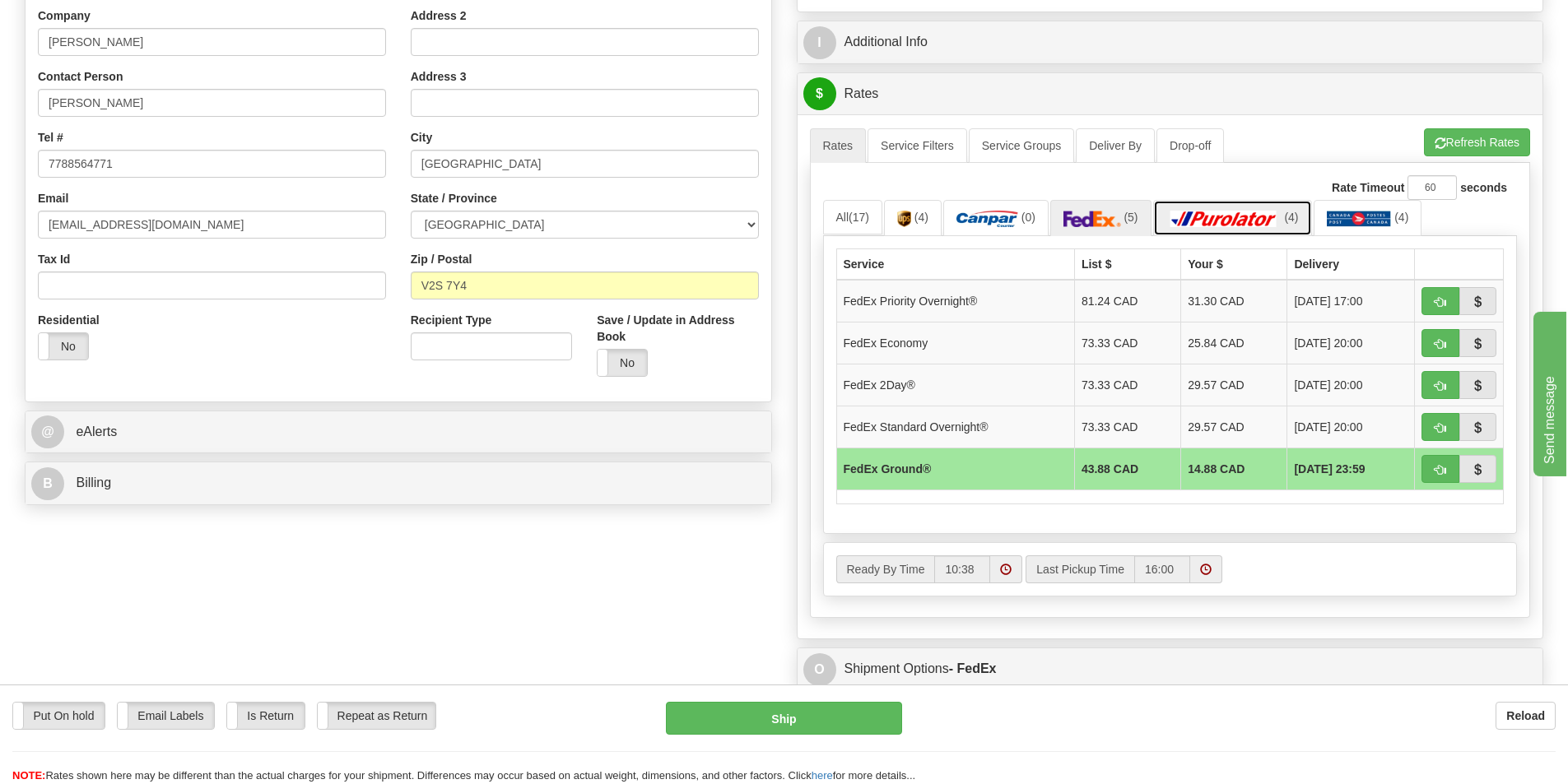
click at [1241, 211] on img at bounding box center [1224, 218] width 115 height 16
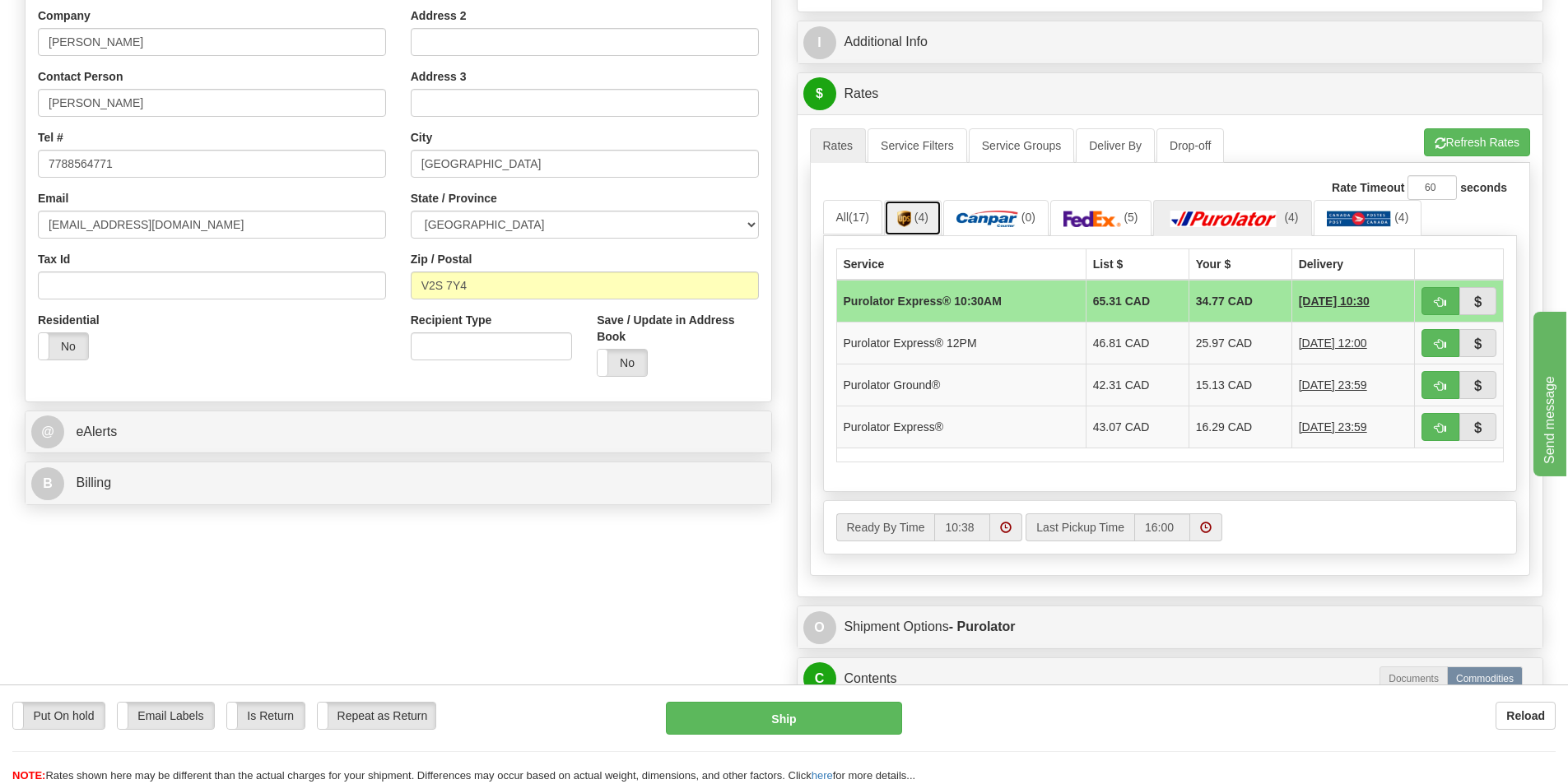
click at [917, 228] on link "(4)" at bounding box center [913, 217] width 58 height 35
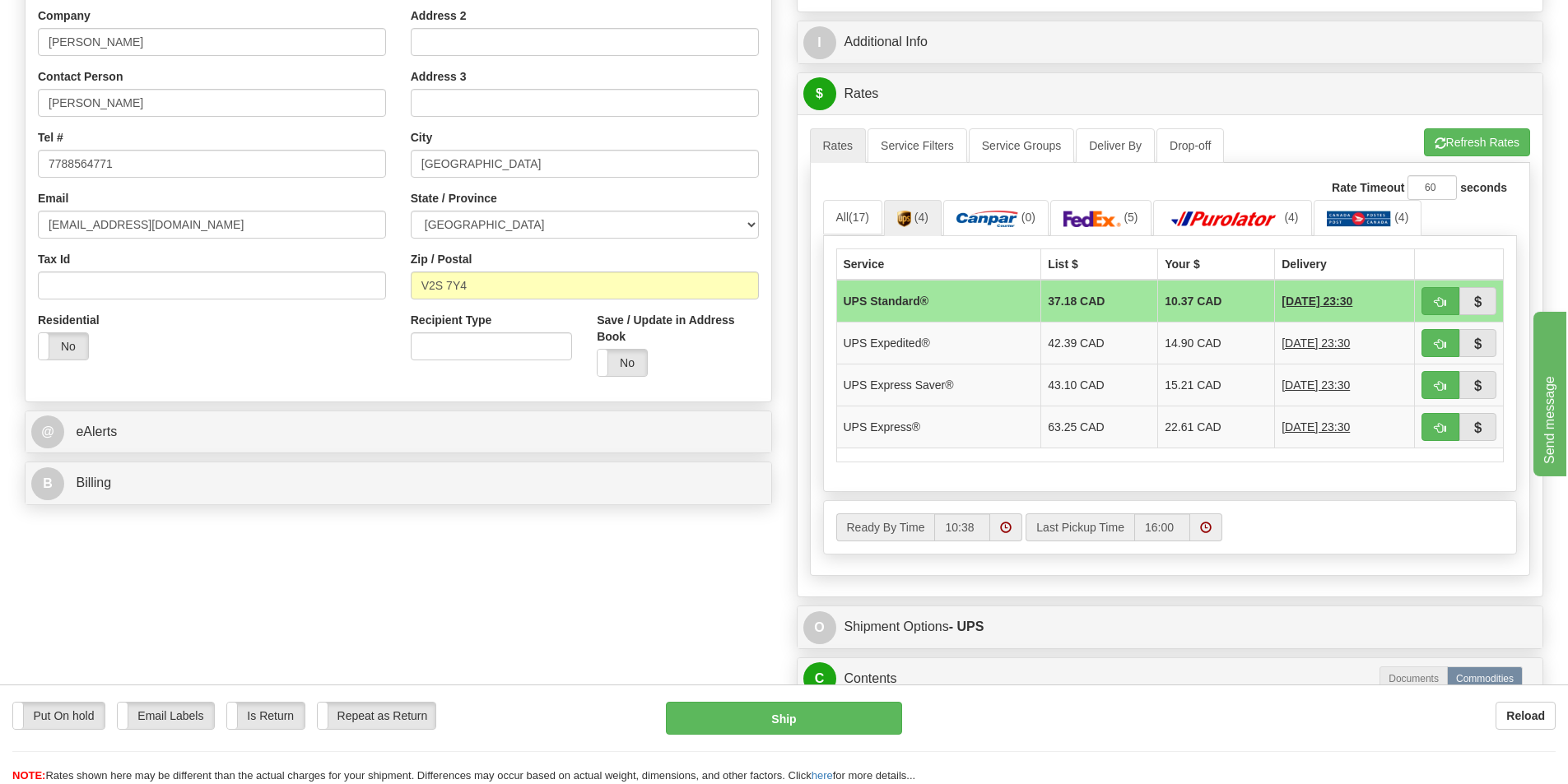
click at [1183, 299] on td "10.37 CAD" at bounding box center [1217, 301] width 117 height 43
click at [1439, 300] on span "button" at bounding box center [1440, 302] width 11 height 10
type input "11"
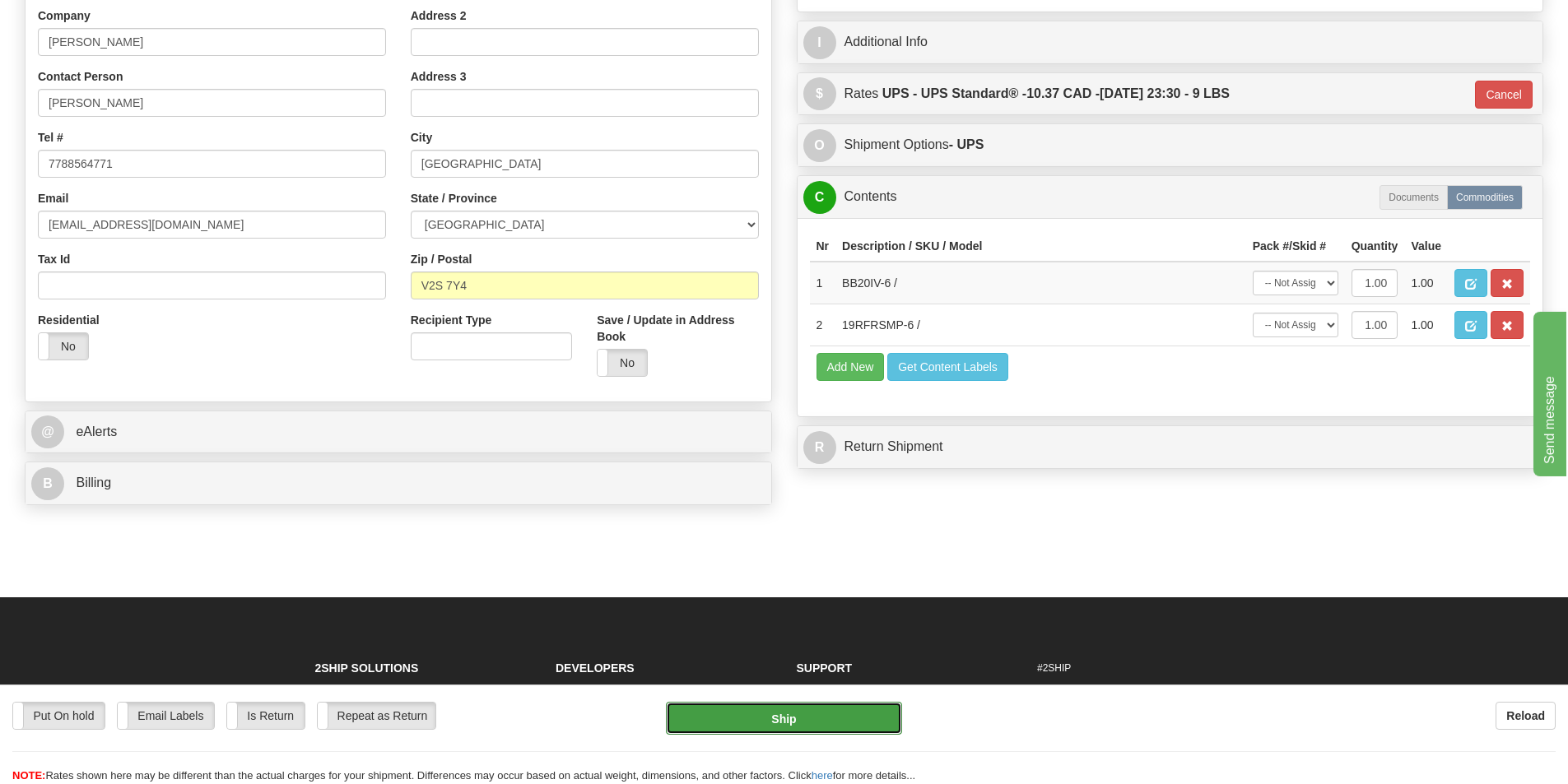
click at [822, 717] on button "Ship" at bounding box center [784, 718] width 237 height 33
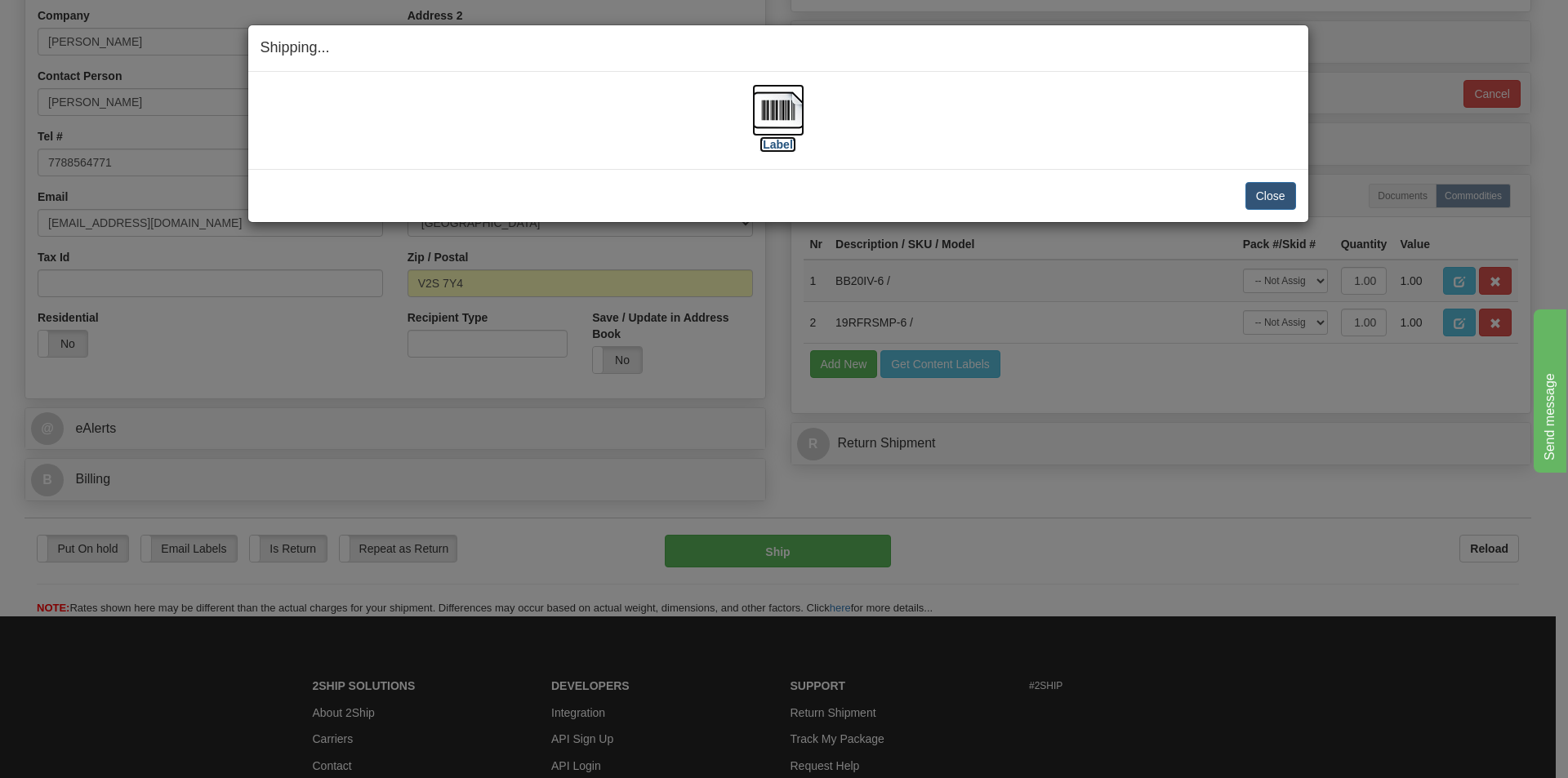
click at [769, 119] on img at bounding box center [777, 110] width 52 height 52
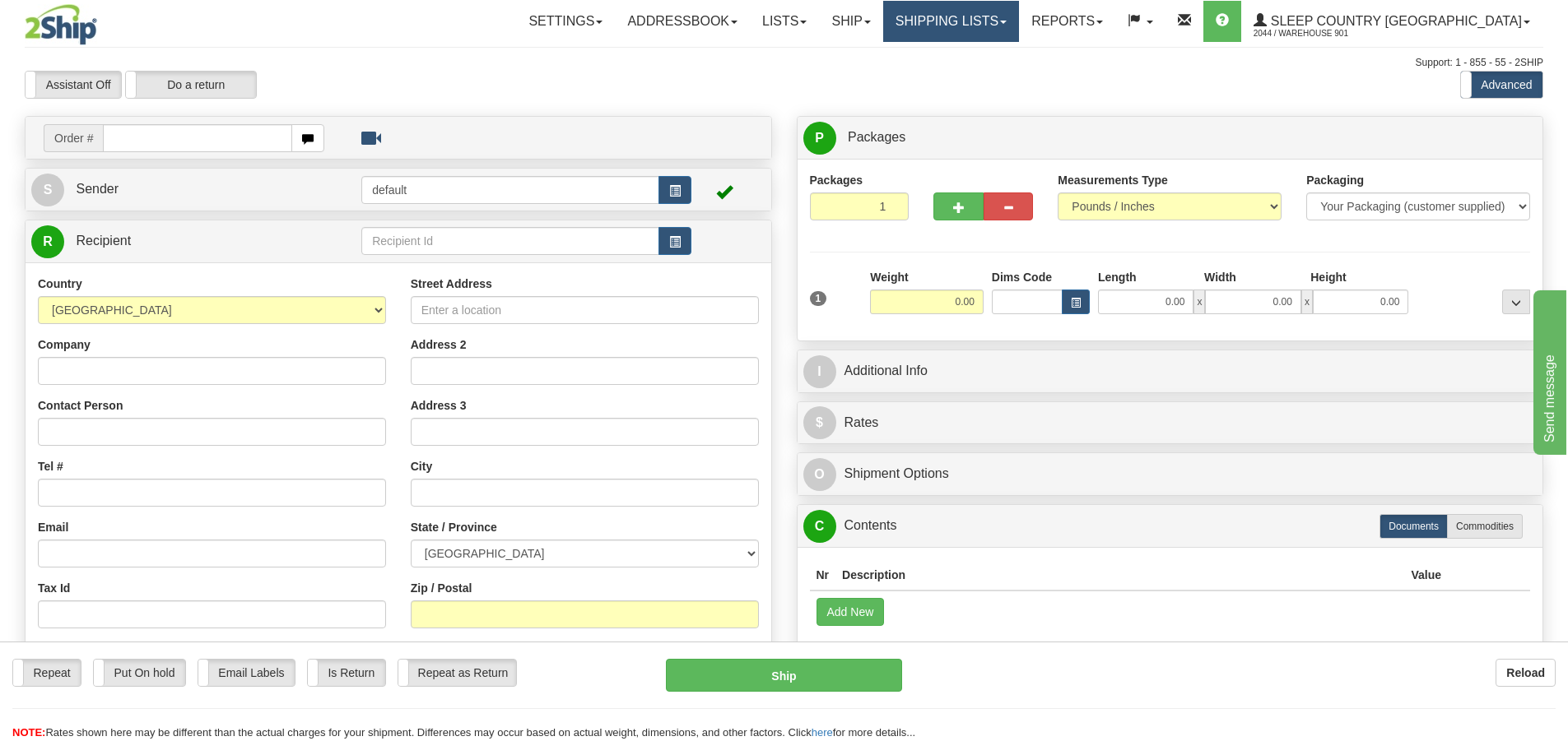
click at [1019, 15] on link "Shipping lists" at bounding box center [951, 21] width 136 height 41
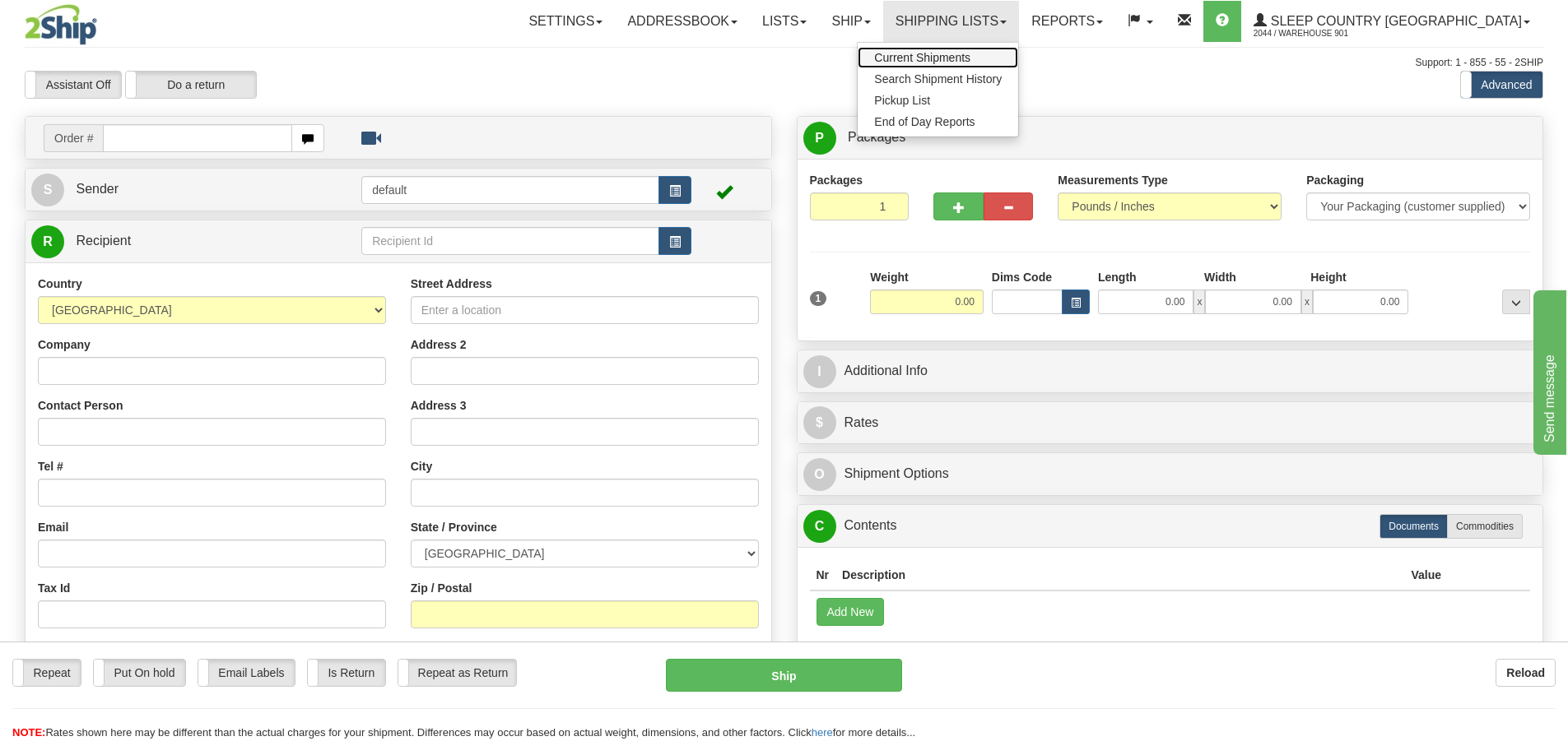
click at [970, 62] on span "Current Shipments" at bounding box center [922, 57] width 96 height 13
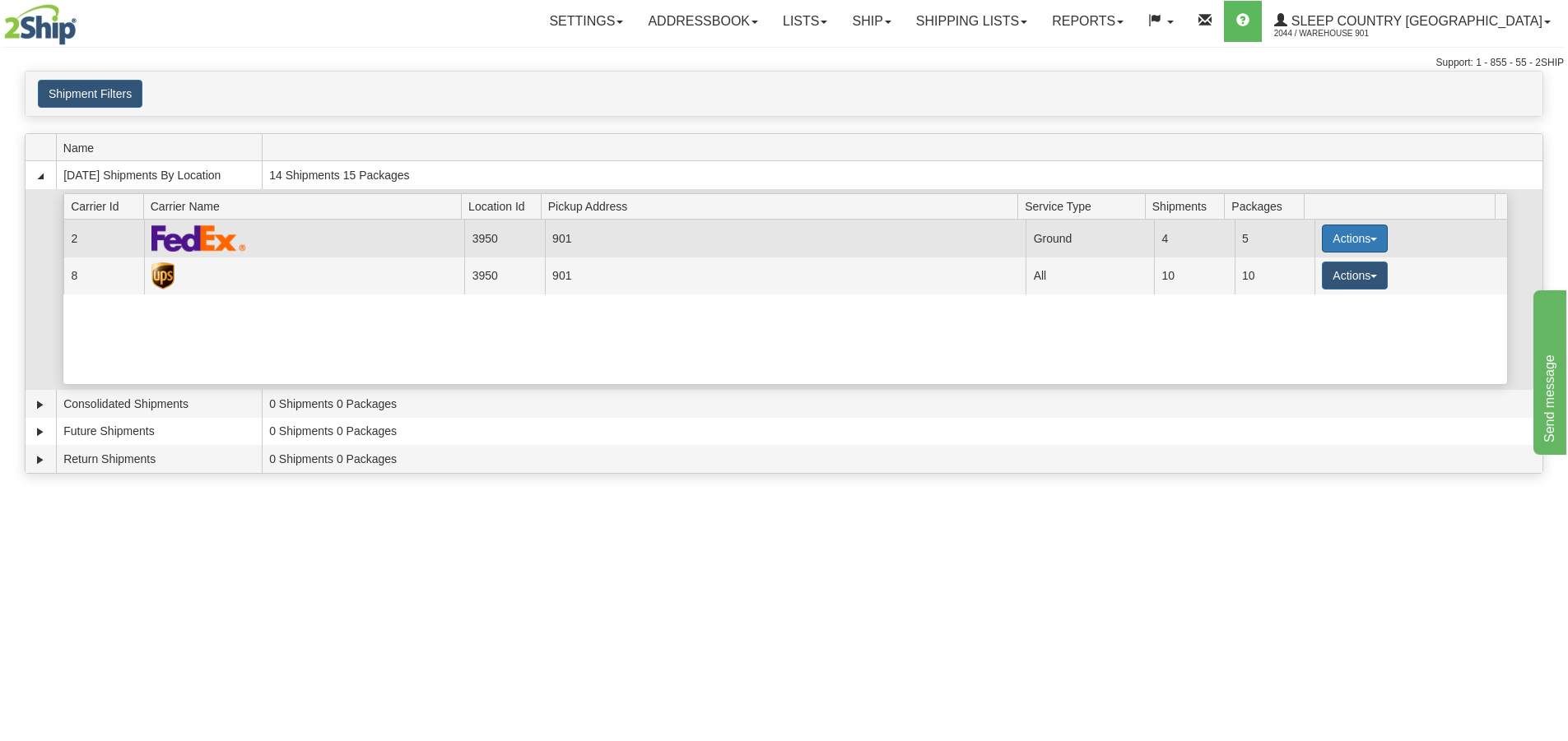
click at [1366, 237] on button "Actions" at bounding box center [1355, 238] width 66 height 28
click at [1315, 295] on link "Close" at bounding box center [1321, 291] width 132 height 21
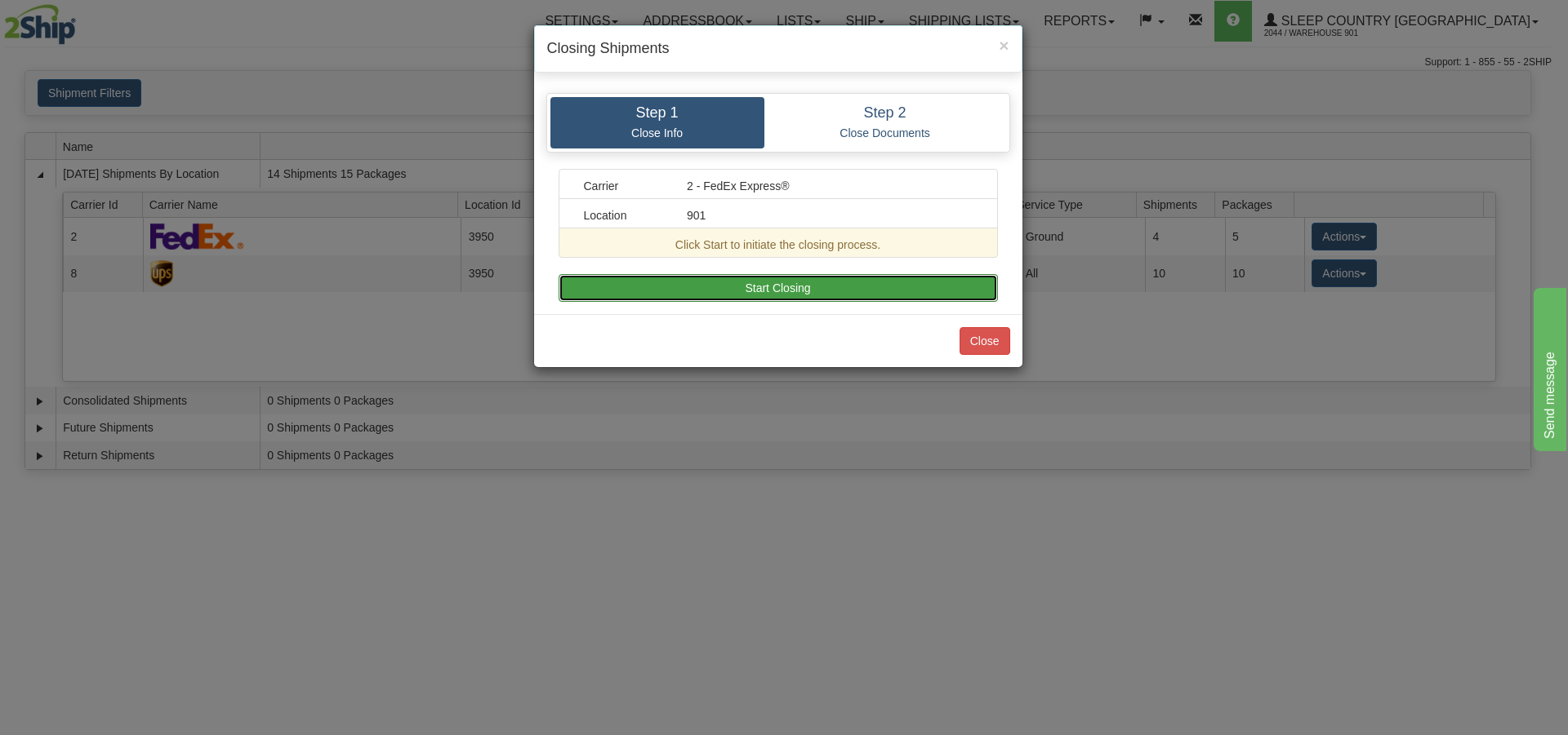
click at [778, 285] on button "Start Closing" at bounding box center [778, 288] width 439 height 28
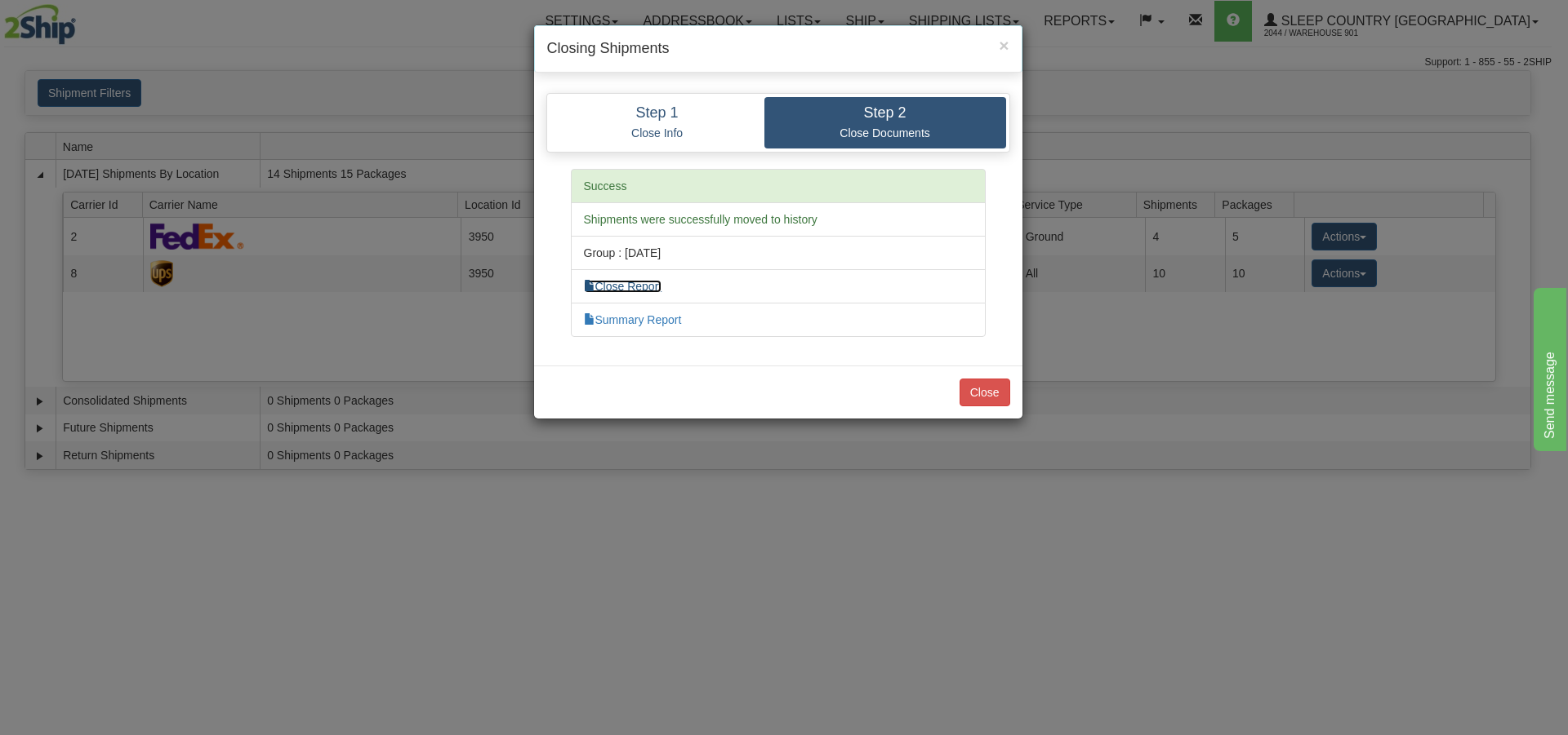
click at [654, 287] on link "Close Report" at bounding box center [623, 286] width 78 height 13
click at [675, 319] on link "Summary Report" at bounding box center [632, 320] width 98 height 13
click at [979, 391] on button "Close" at bounding box center [984, 392] width 50 height 28
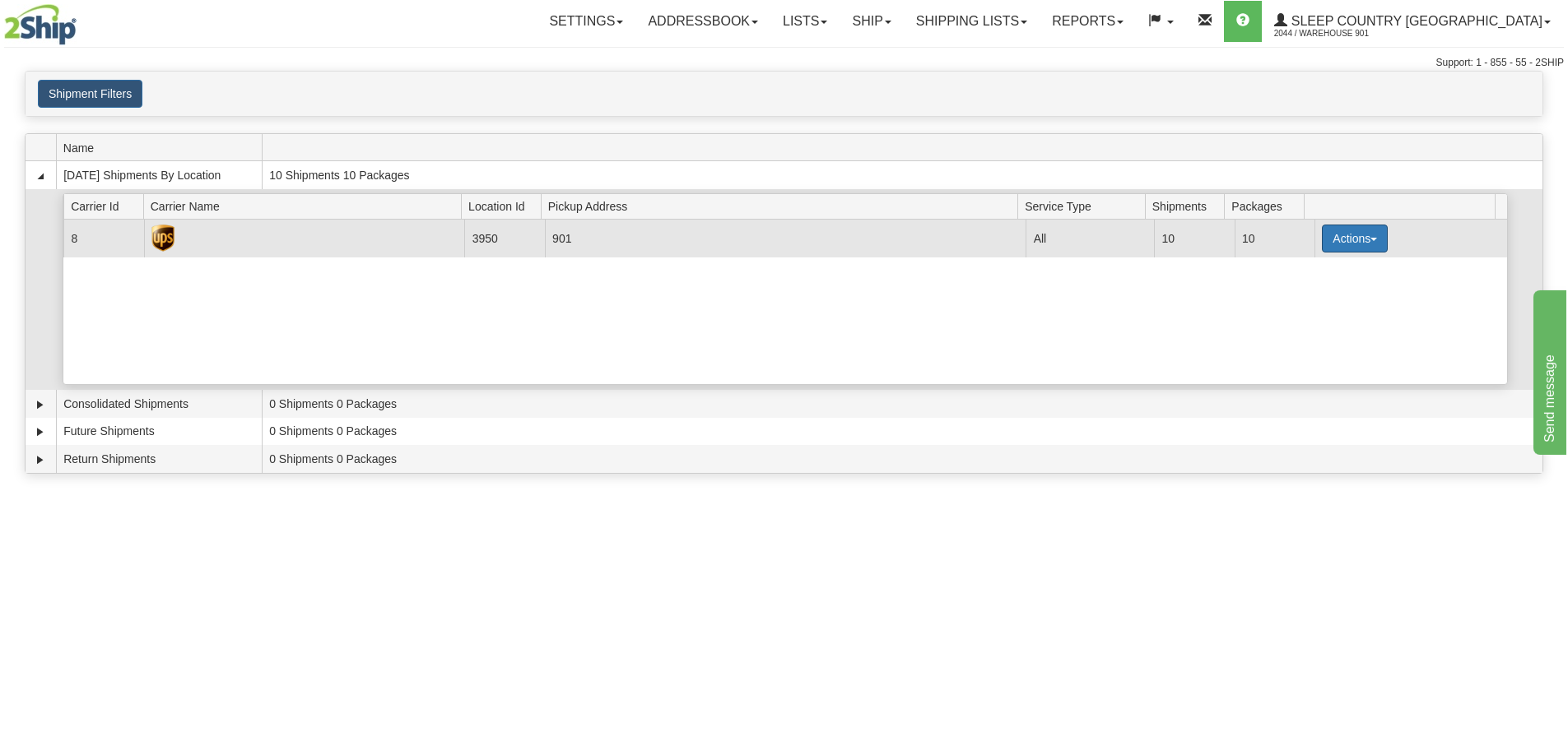
click at [1370, 240] on span "button" at bounding box center [1374, 240] width 7 height 3
click at [1310, 291] on span "Close" at bounding box center [1291, 290] width 38 height 11
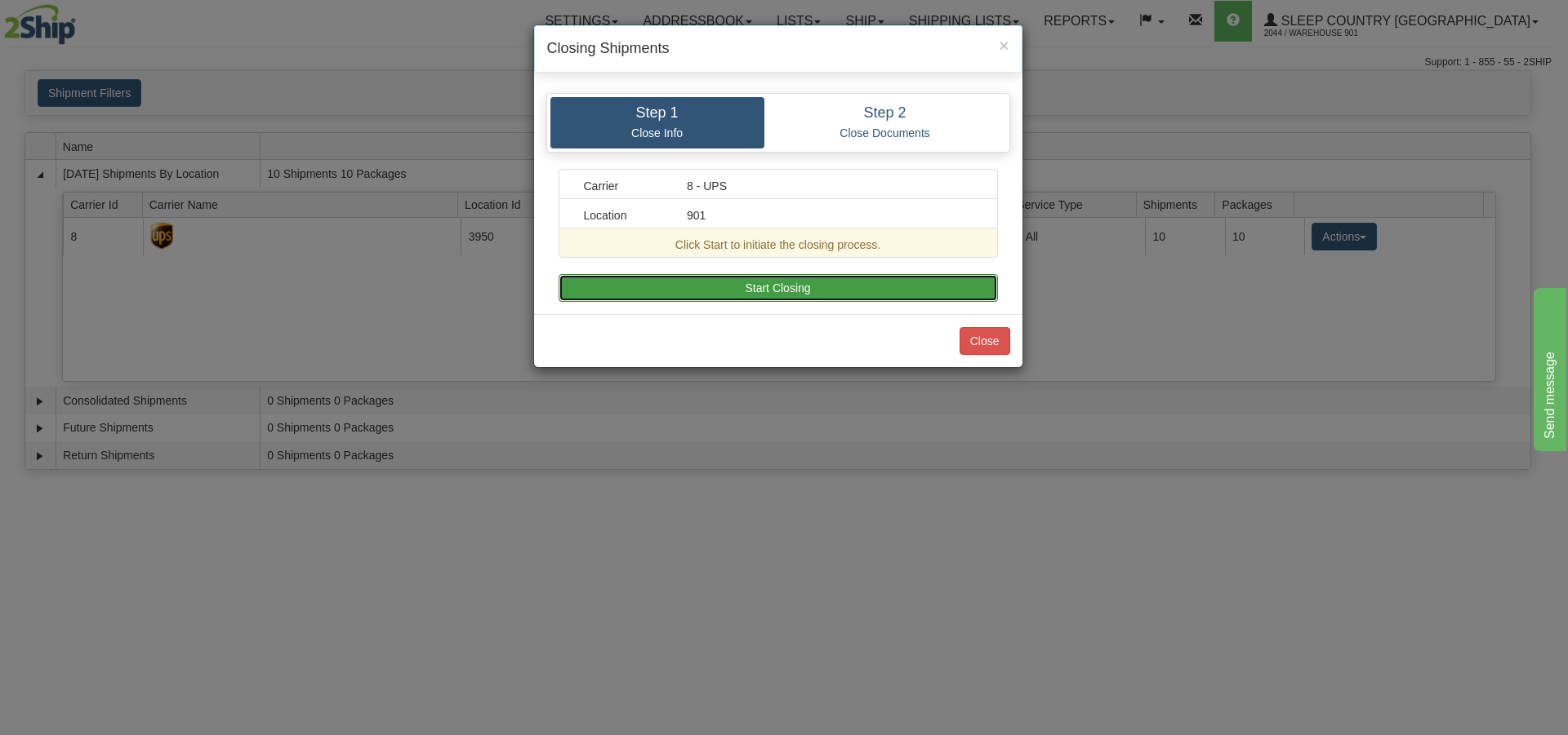
click at [794, 281] on button "Start Closing" at bounding box center [778, 288] width 439 height 28
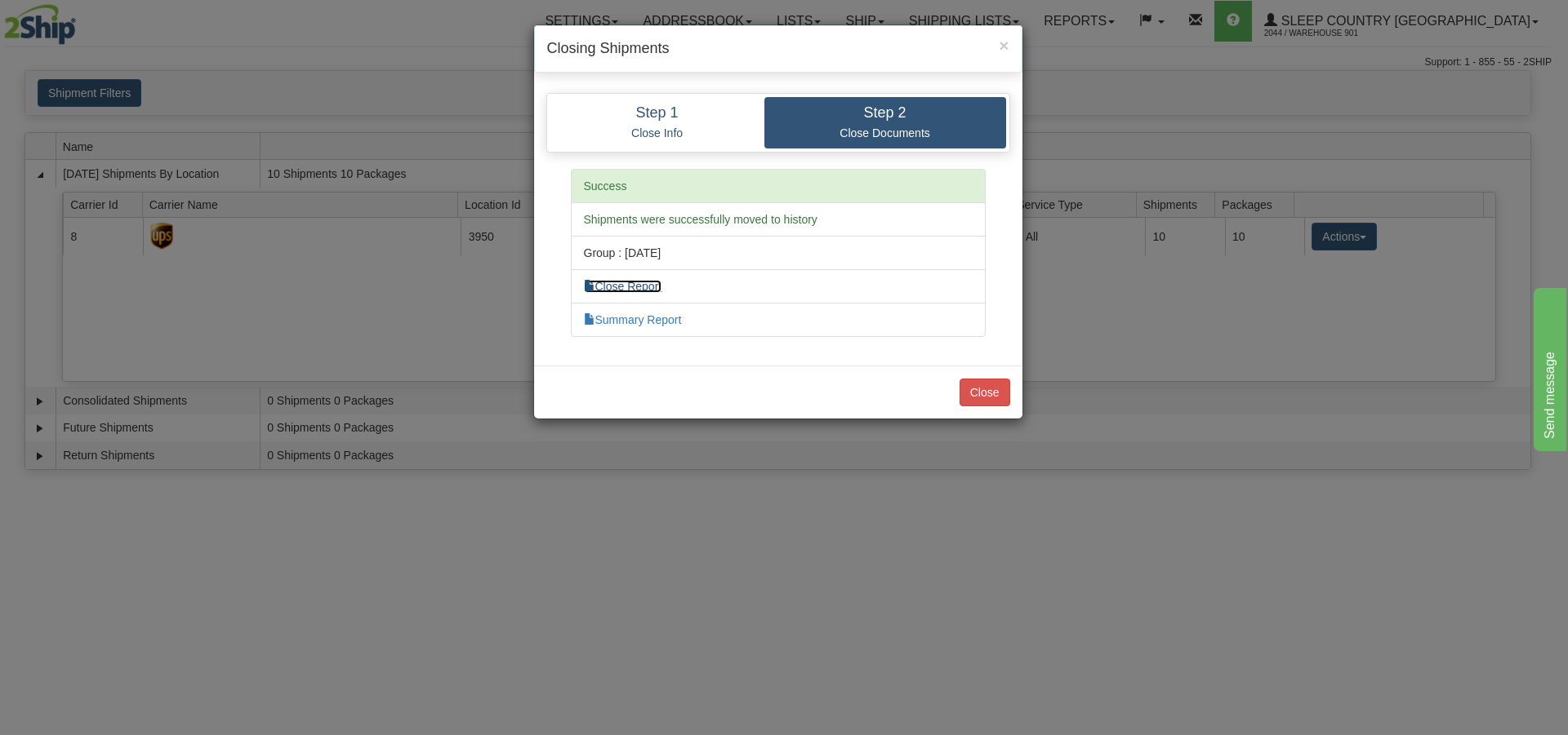
click at [659, 291] on link "Close Report" at bounding box center [623, 286] width 78 height 13
click at [658, 322] on link "Summary Report" at bounding box center [632, 320] width 98 height 13
click at [996, 391] on button "Close" at bounding box center [984, 392] width 50 height 28
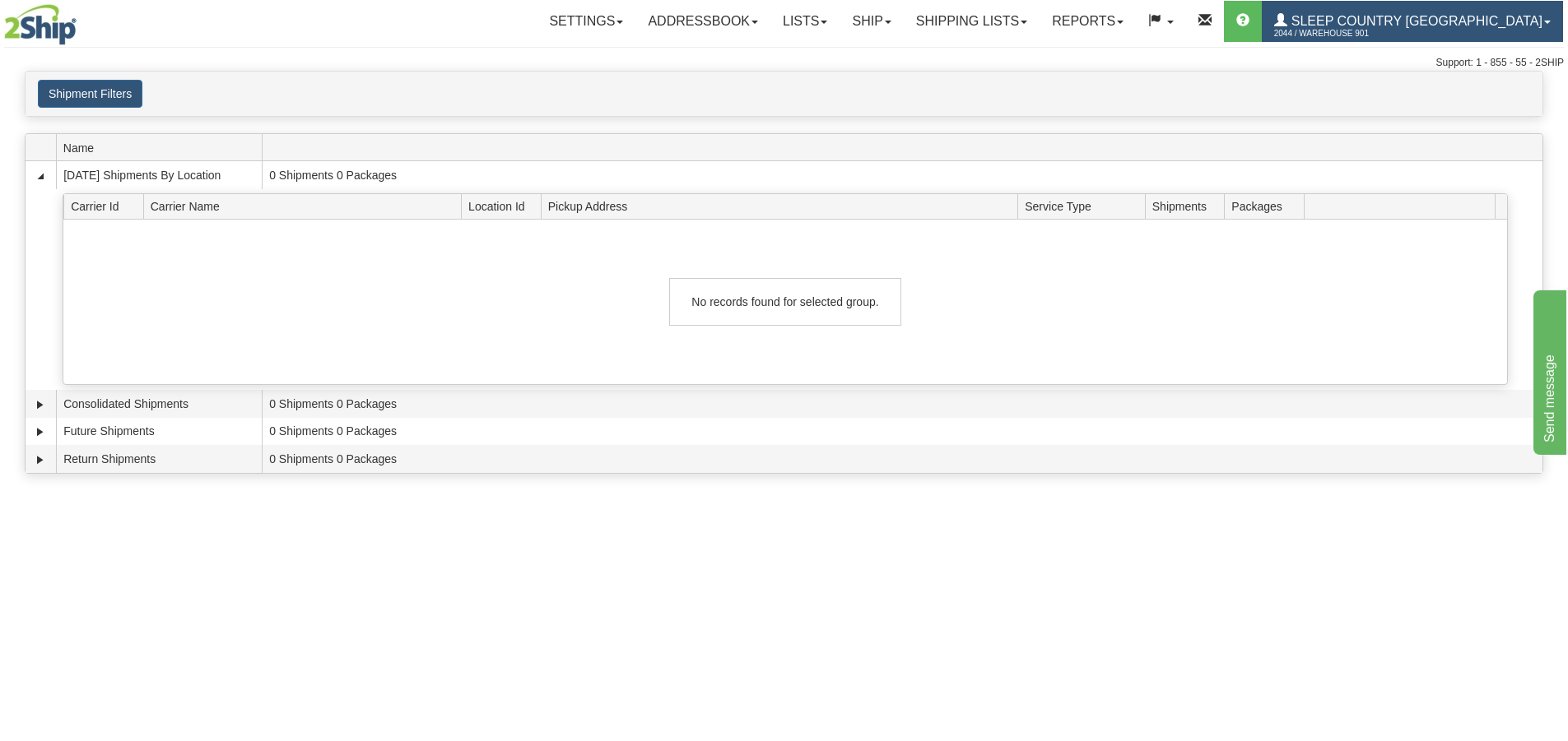
click at [1351, 20] on link "Sleep Country [GEOGRAPHIC_DATA] 2044 / Warehouse 901" at bounding box center [1412, 21] width 301 height 41
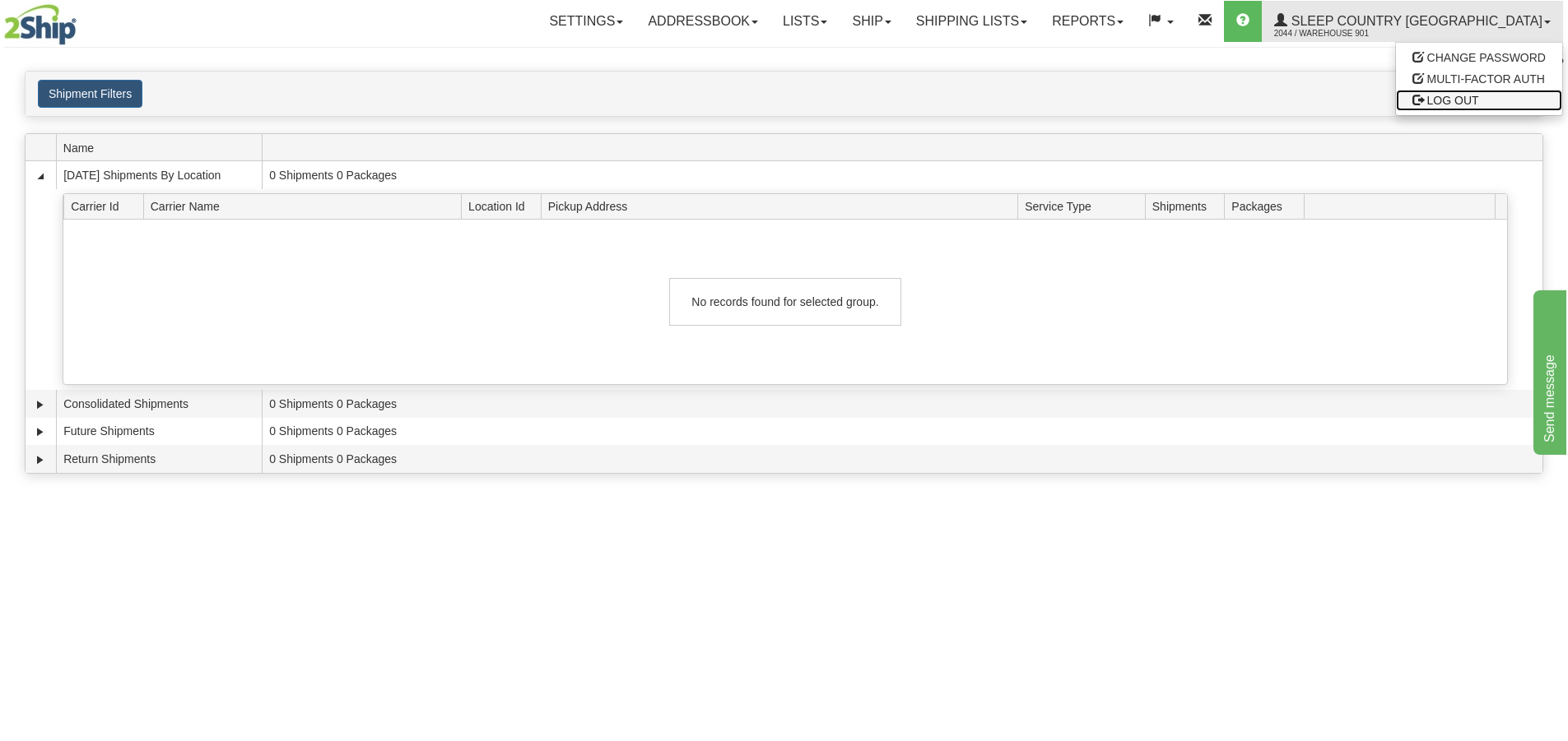
click at [1447, 101] on span "LOG OUT" at bounding box center [1454, 100] width 52 height 13
